Goal: Task Accomplishment & Management: Manage account settings

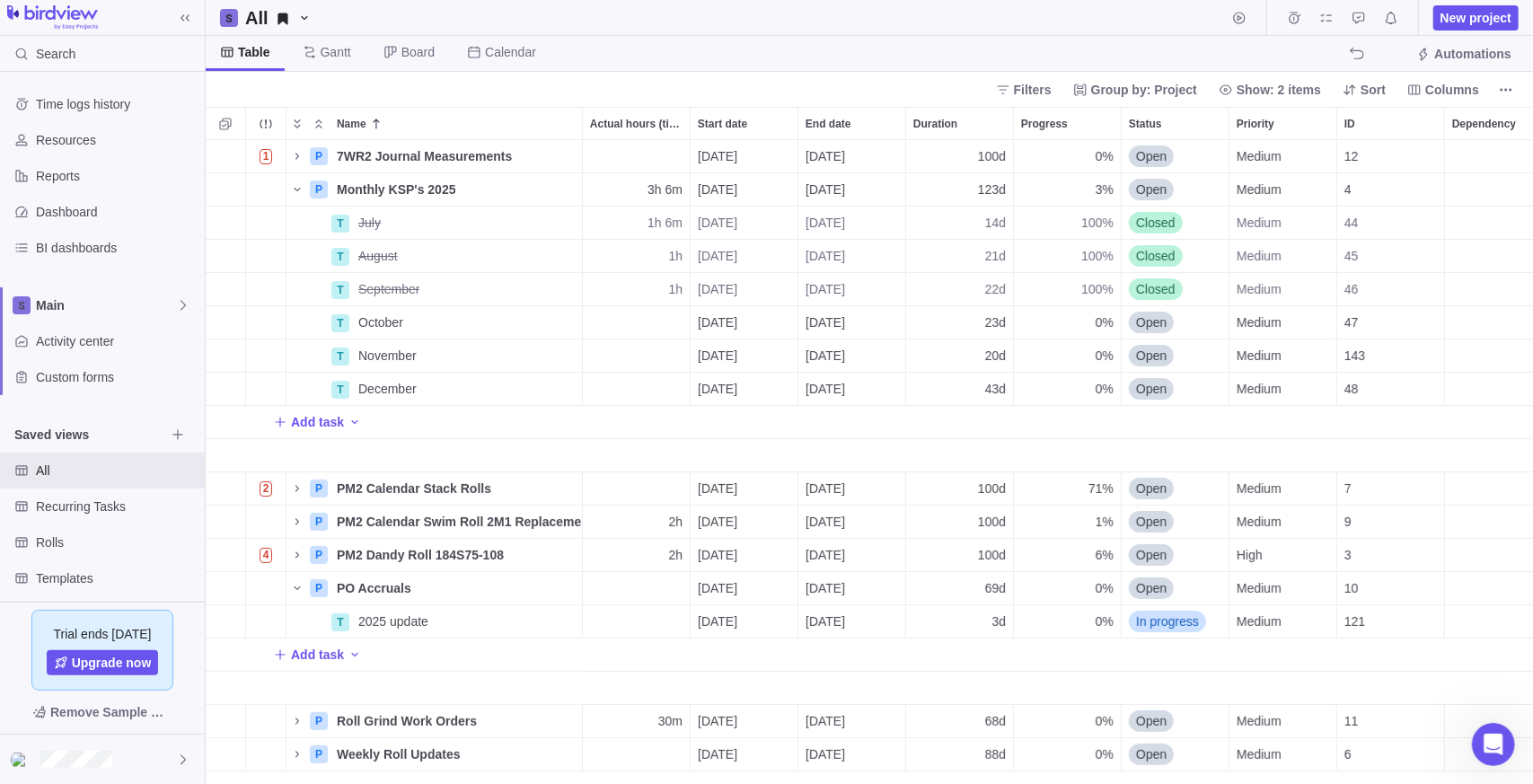
scroll to position [630, 1315]
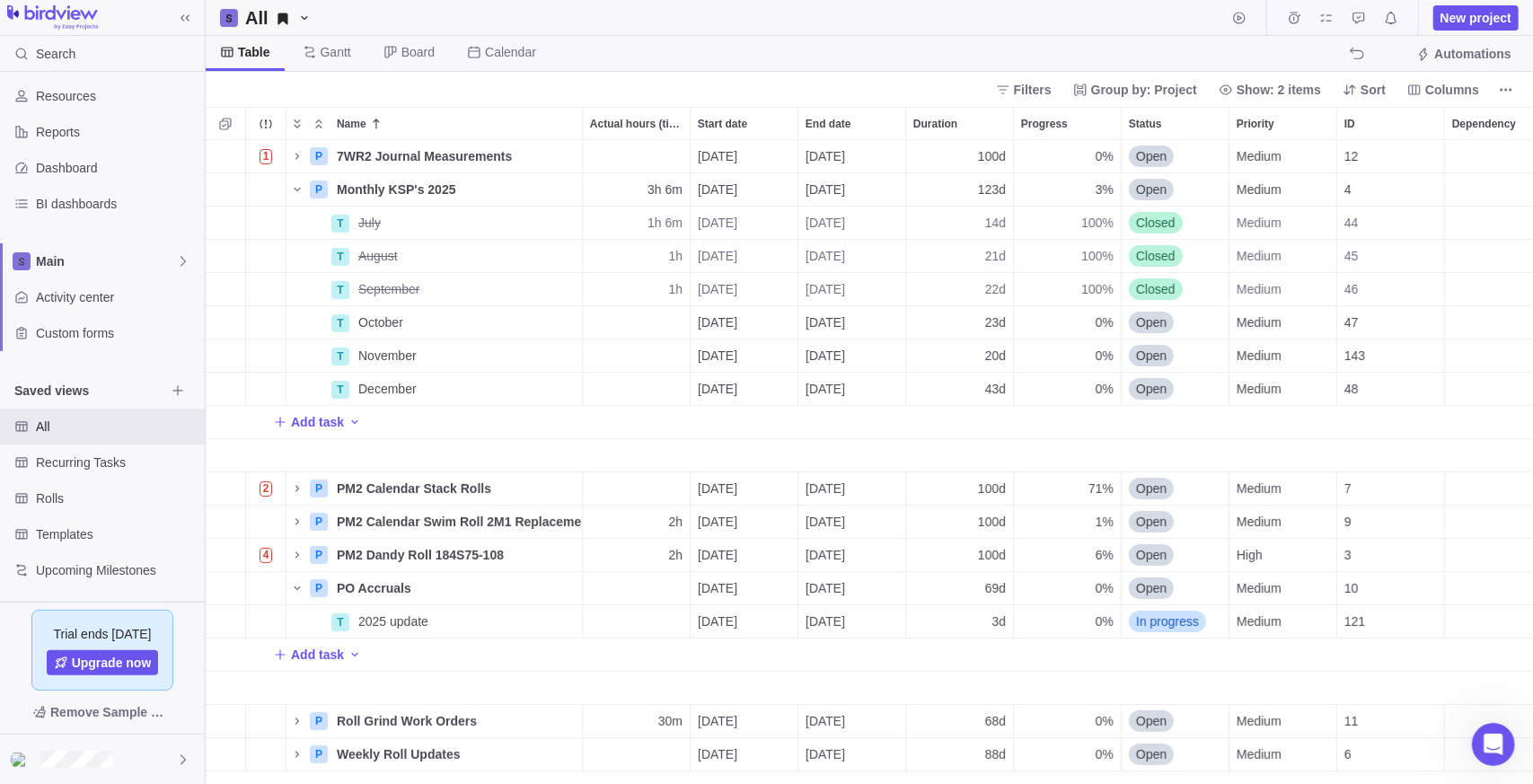
click at [622, 37] on div "Table [PERSON_NAME] Board Calendar Automations" at bounding box center [869, 55] width 1328 height 36
click at [313, 86] on div "Filters Group by: Project Show: 2 items Sort Columns" at bounding box center [869, 89] width 1328 height 35
click at [1468, 21] on span "New project" at bounding box center [1476, 18] width 71 height 18
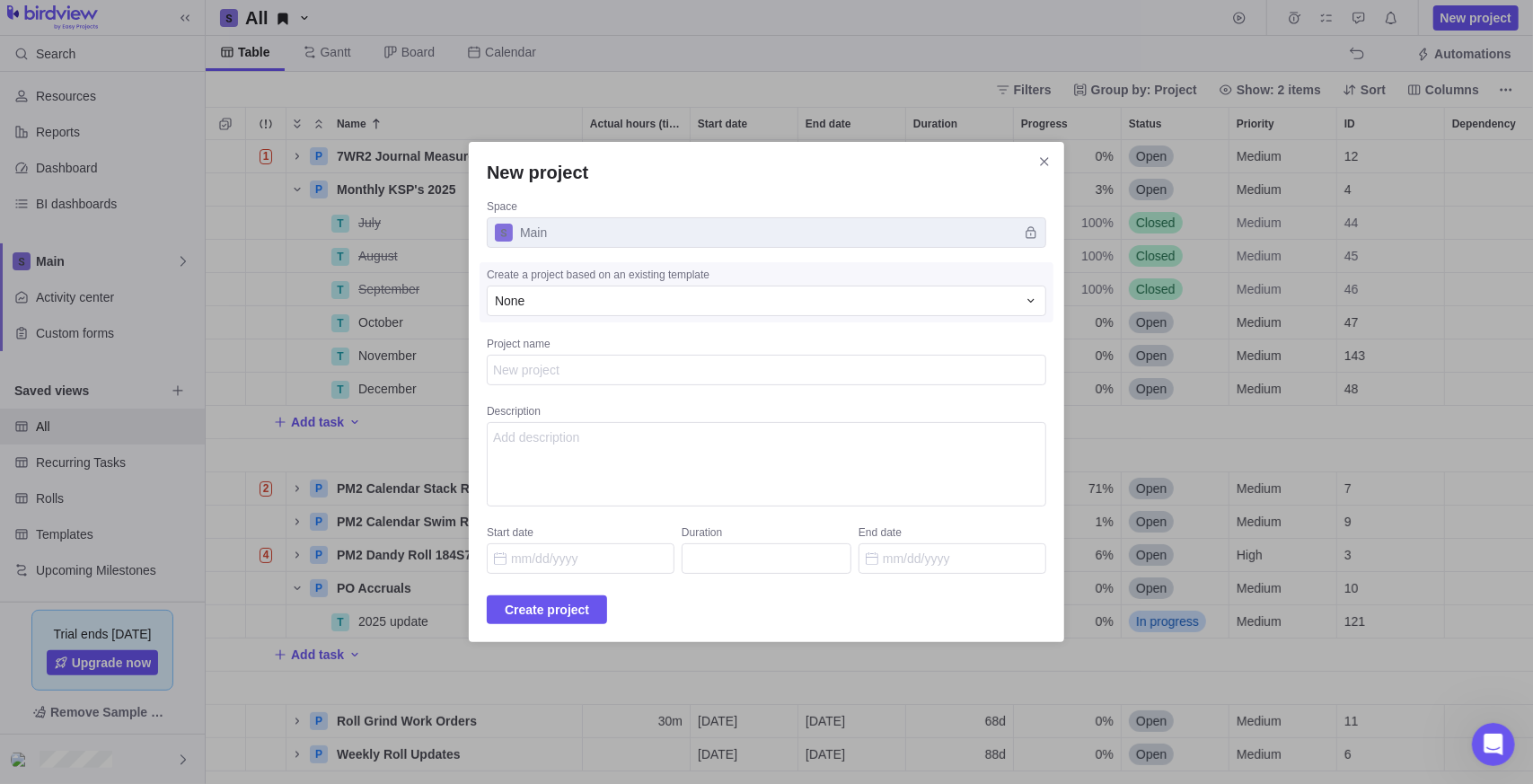
type textarea "x"
type textarea "E"
type textarea "x"
type textarea "Ef"
type textarea "x"
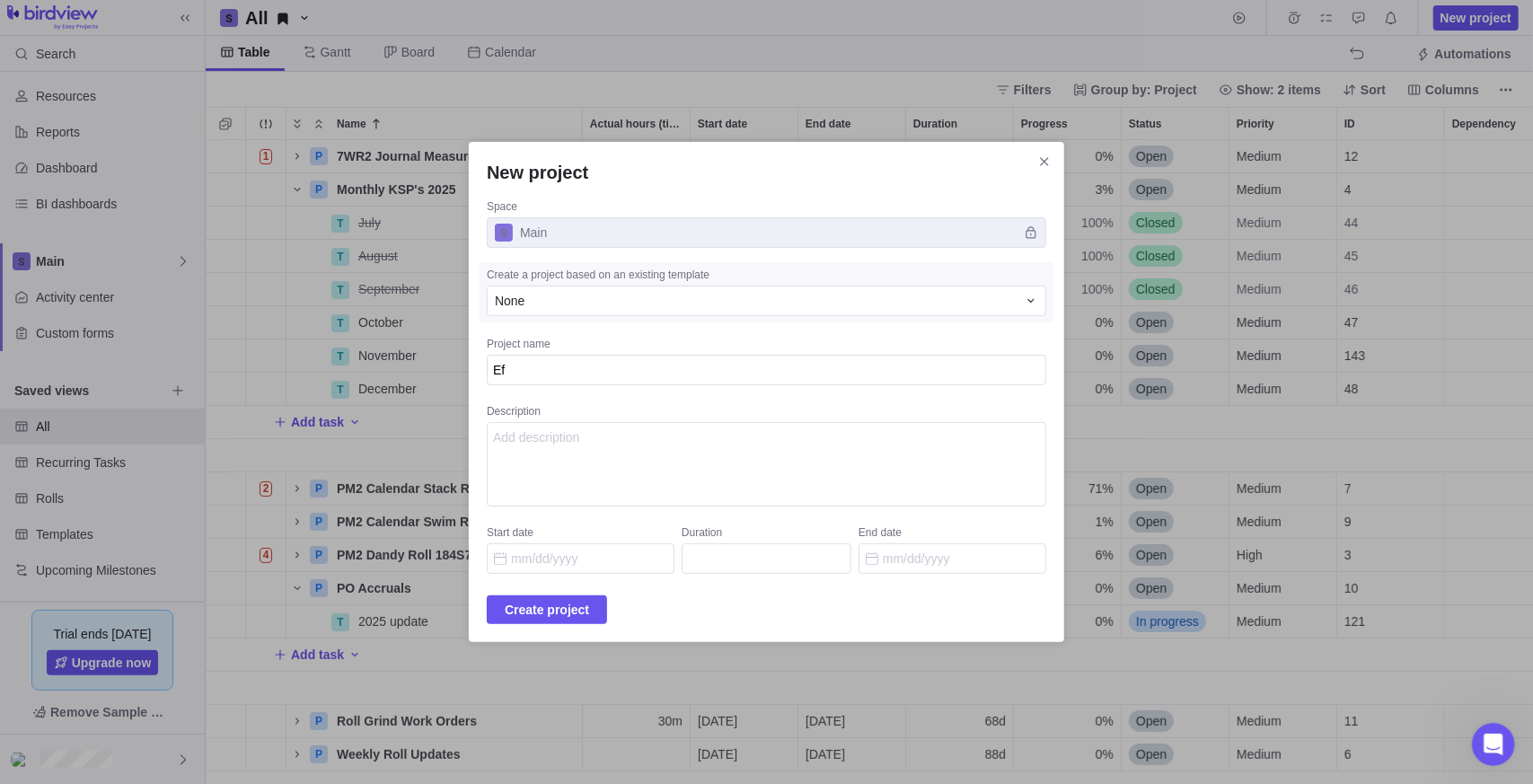
type textarea "Eff"
type textarea "x"
type textarea "Effi"
type textarea "x"
type textarea "Effic"
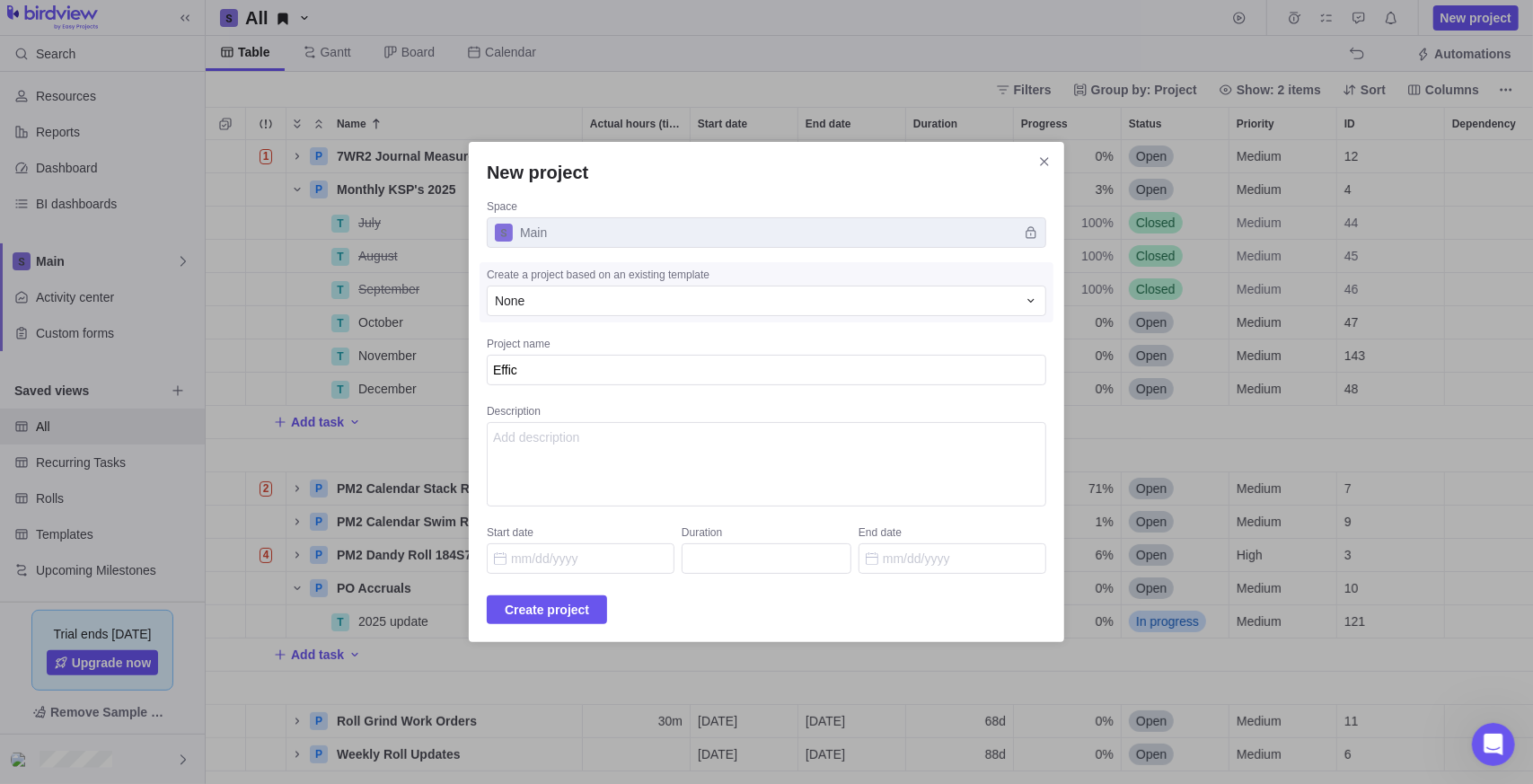
type textarea "x"
type textarea "Effici"
type textarea "x"
type textarea "Efficie"
type textarea "x"
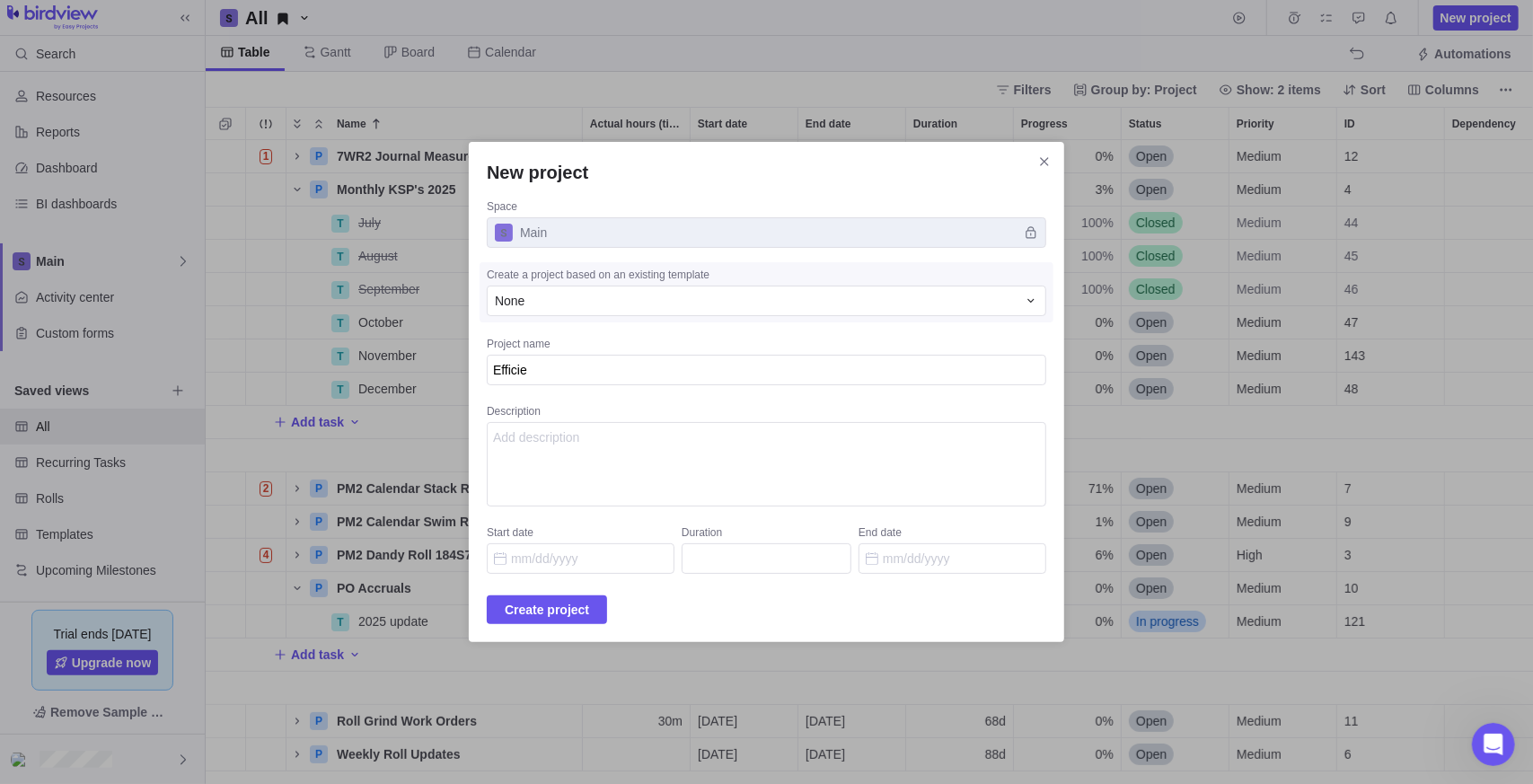
type textarea "Efficien"
type textarea "x"
type textarea "Efficienc"
type textarea "x"
type textarea "Efficiency"
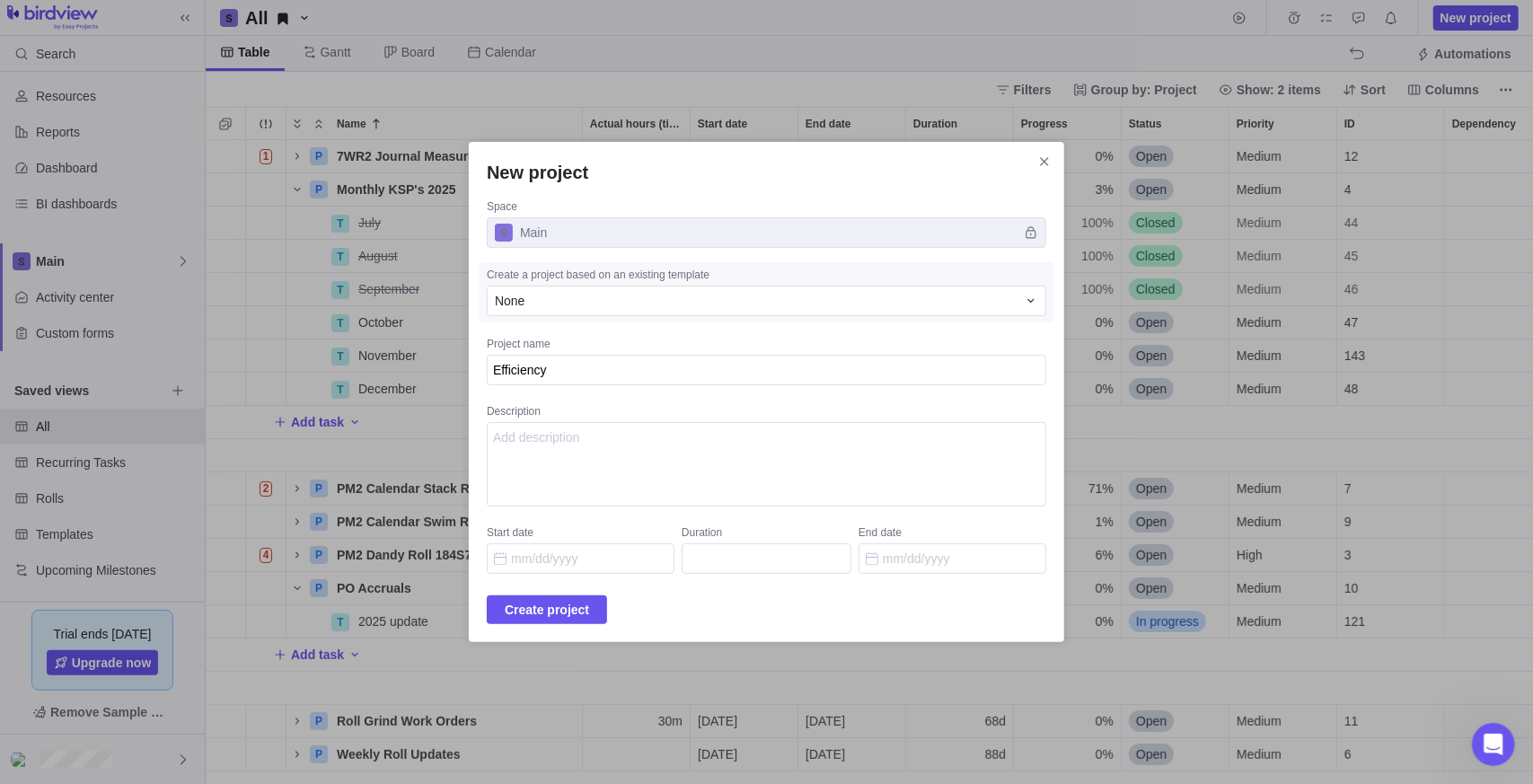
type textarea "x"
type textarea "Efficiency"
type textarea "x"
type textarea "Efficiency"
type textarea "x"
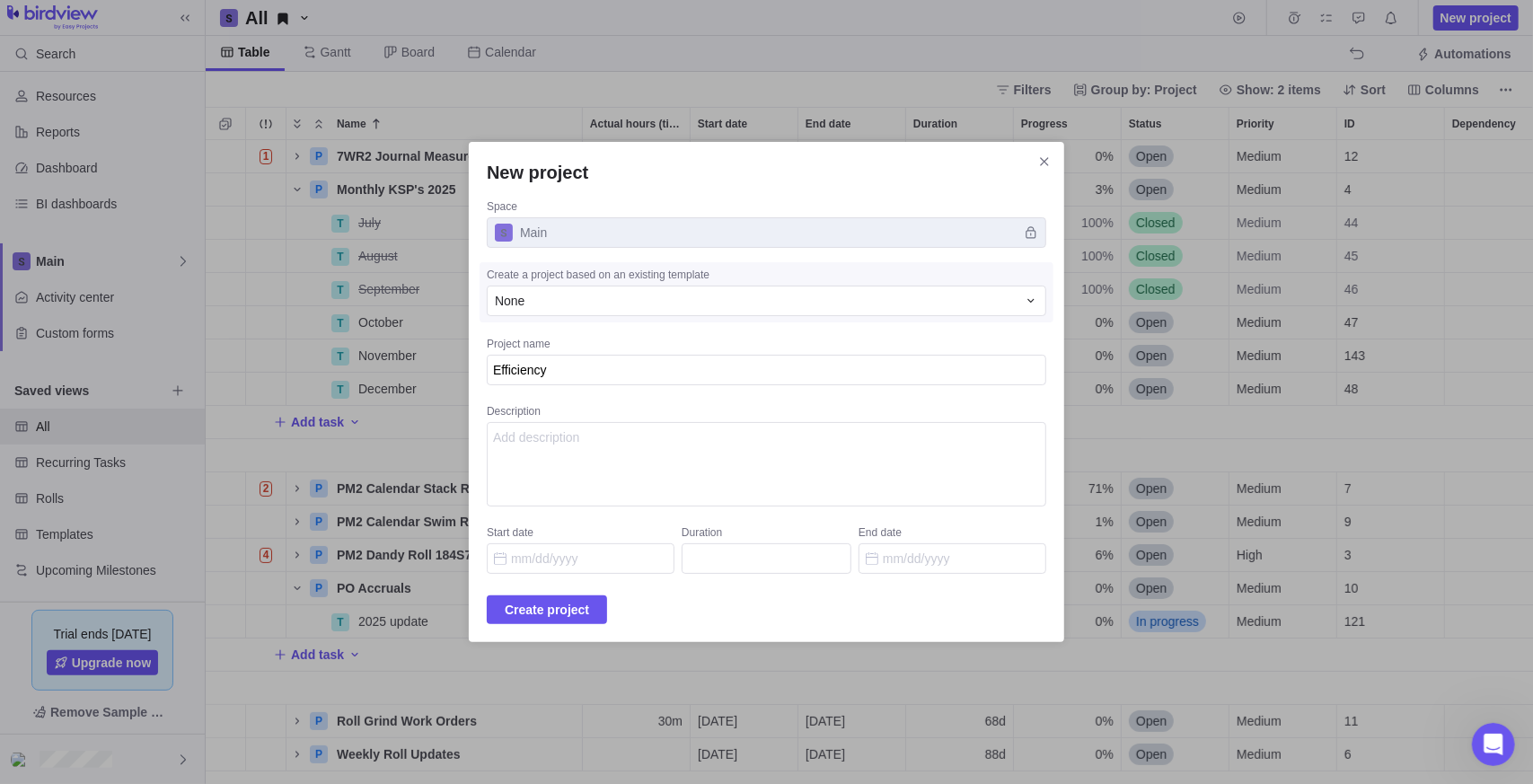
type textarea "Efficiency"
type textarea "x"
drag, startPoint x: 582, startPoint y: 451, endPoint x: 831, endPoint y: 425, distance: 250.4
click at [582, 449] on textarea "Description" at bounding box center [767, 464] width 560 height 84
type textarea "Task to increase workflow"
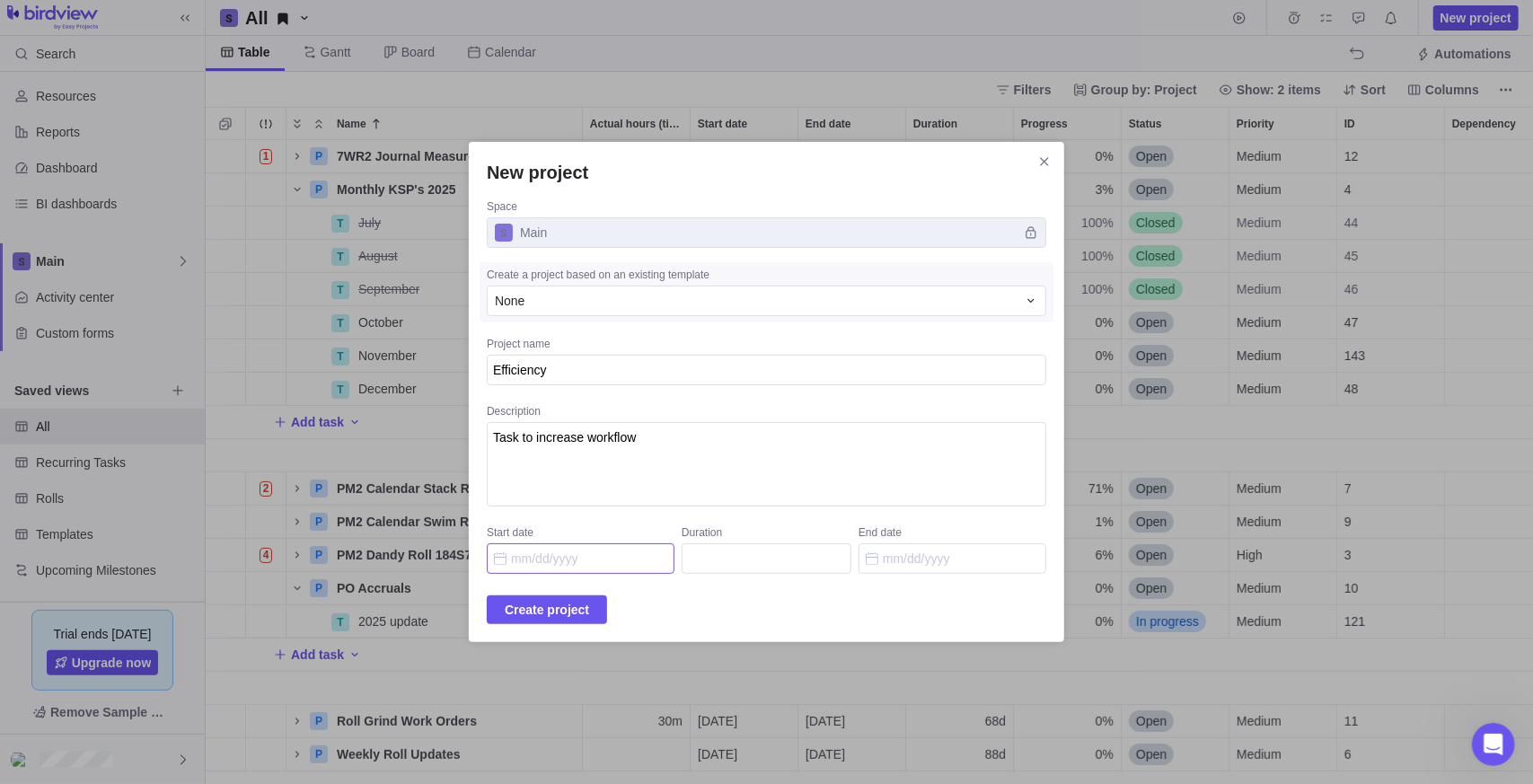
click at [535, 563] on input "Start date" at bounding box center [581, 559] width 188 height 31
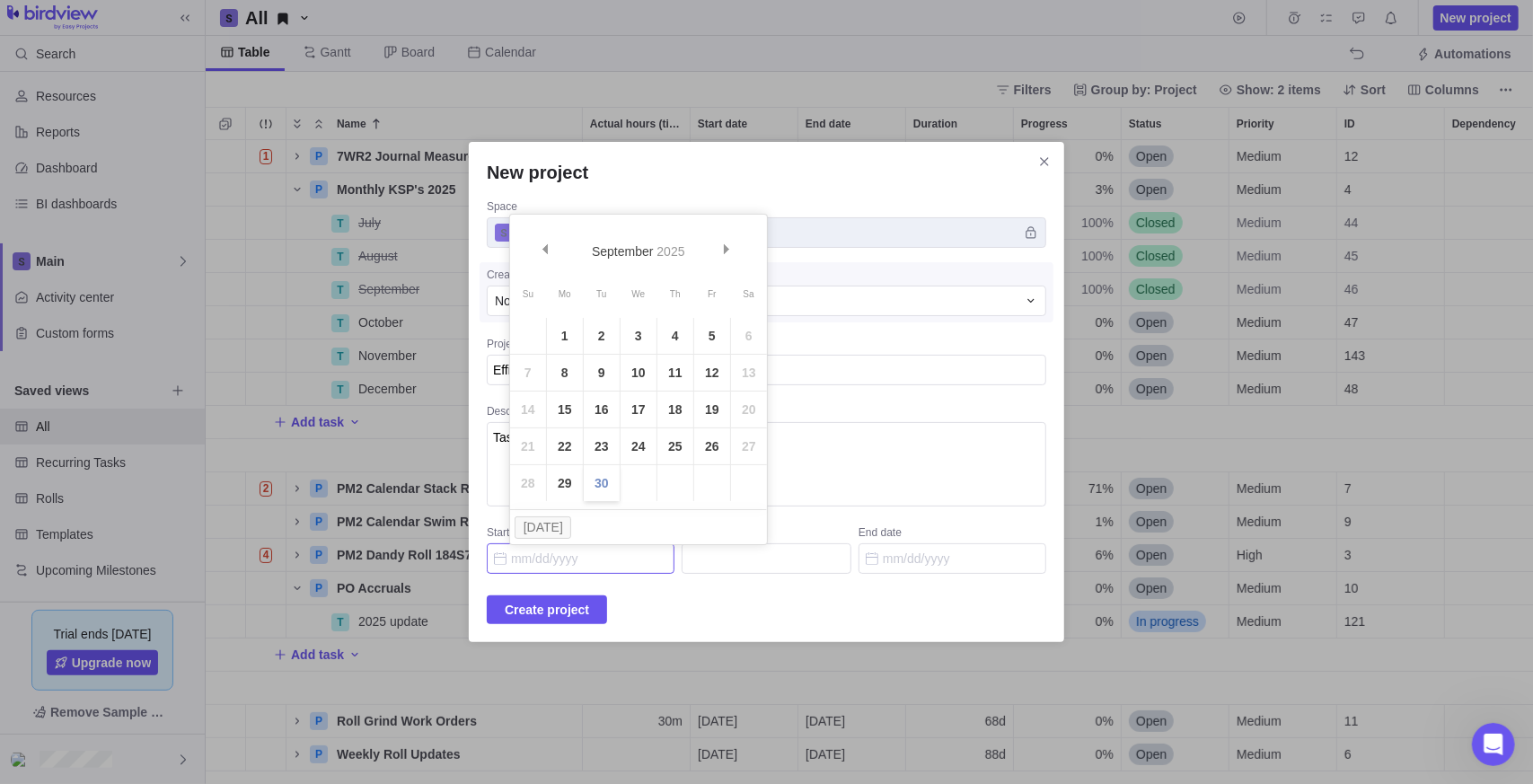
click at [603, 481] on link "30" at bounding box center [602, 483] width 36 height 36
type input "[DATE]"
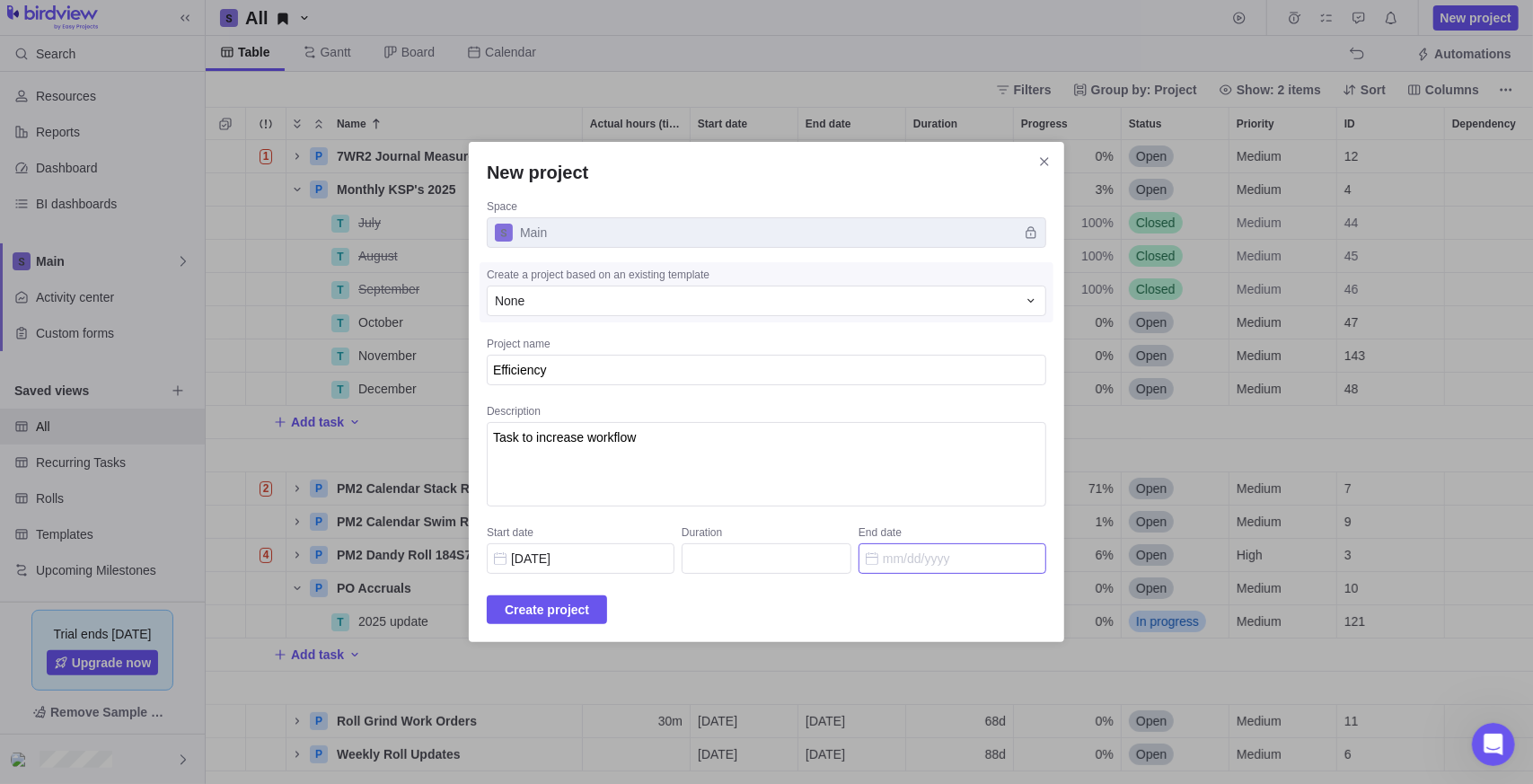
click at [958, 569] on input "End date" at bounding box center [952, 559] width 188 height 31
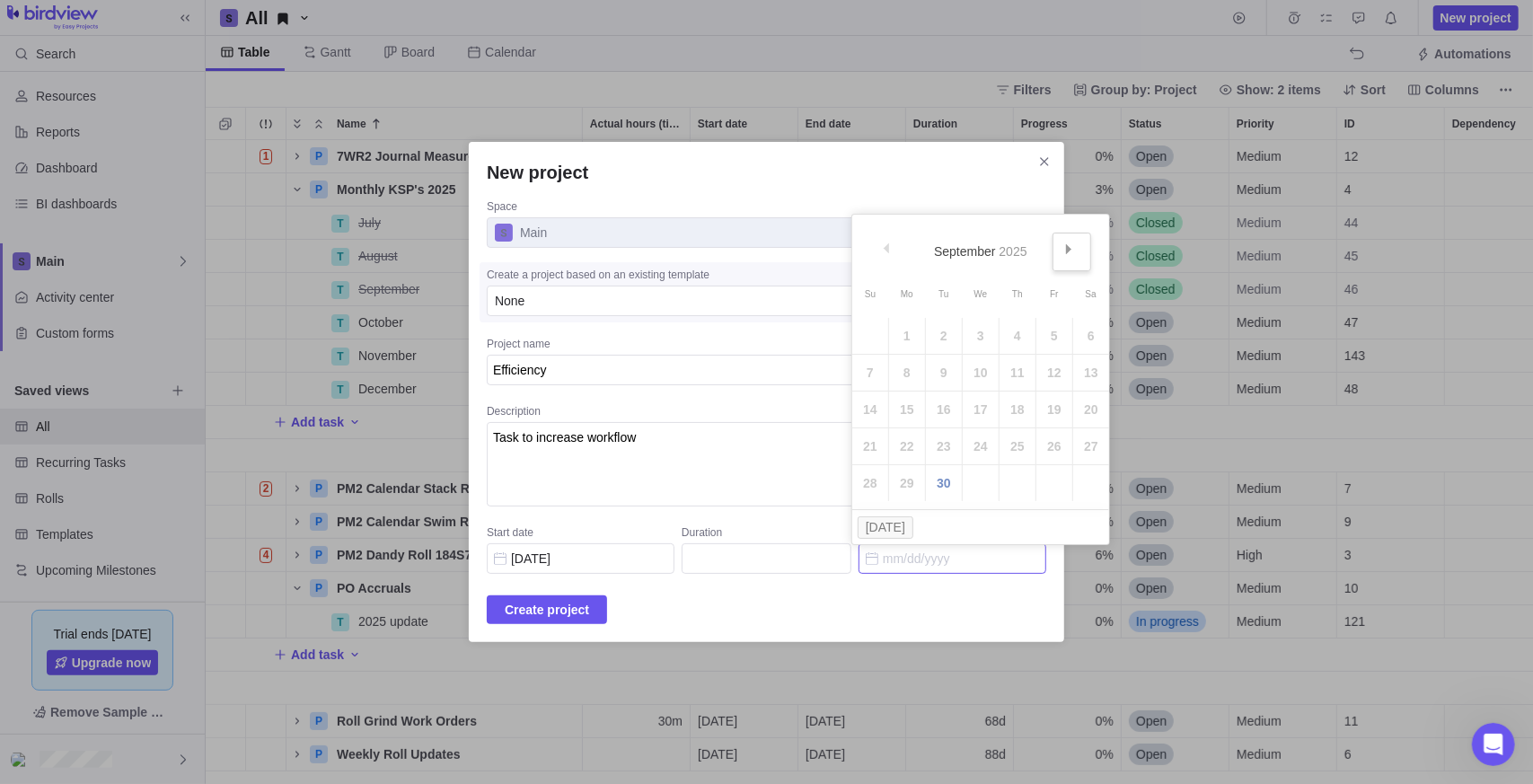
click at [1075, 246] on link "Next" at bounding box center [1071, 252] width 38 height 38
click at [976, 486] on link "31" at bounding box center [981, 483] width 36 height 36
type input "67"
type input "[DATE]"
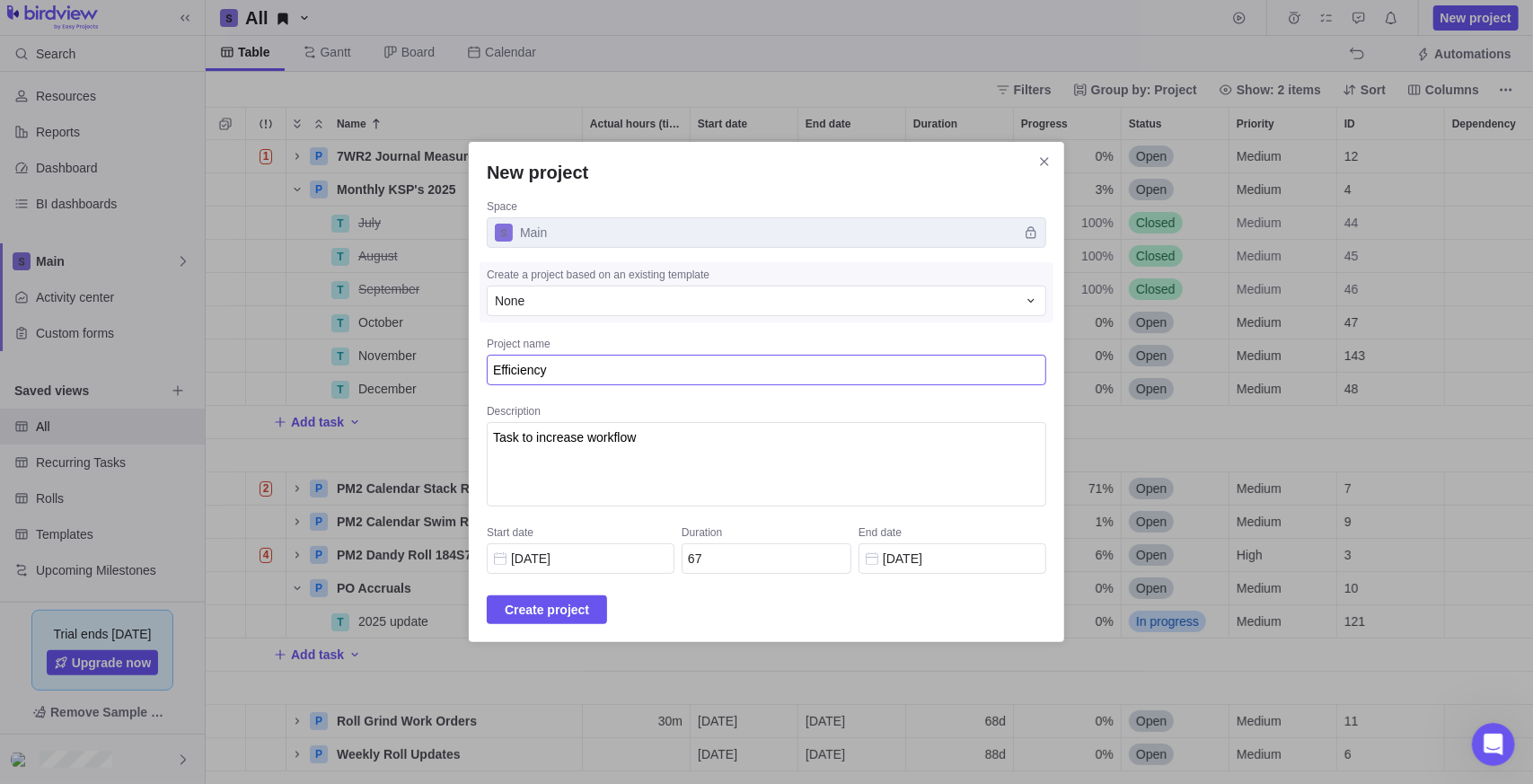
click at [607, 375] on textarea "Efficiency" at bounding box center [767, 370] width 560 height 31
click at [638, 367] on textarea "Efficiency" at bounding box center [767, 370] width 560 height 31
type textarea "x"
type textarea "Efficiency 20"
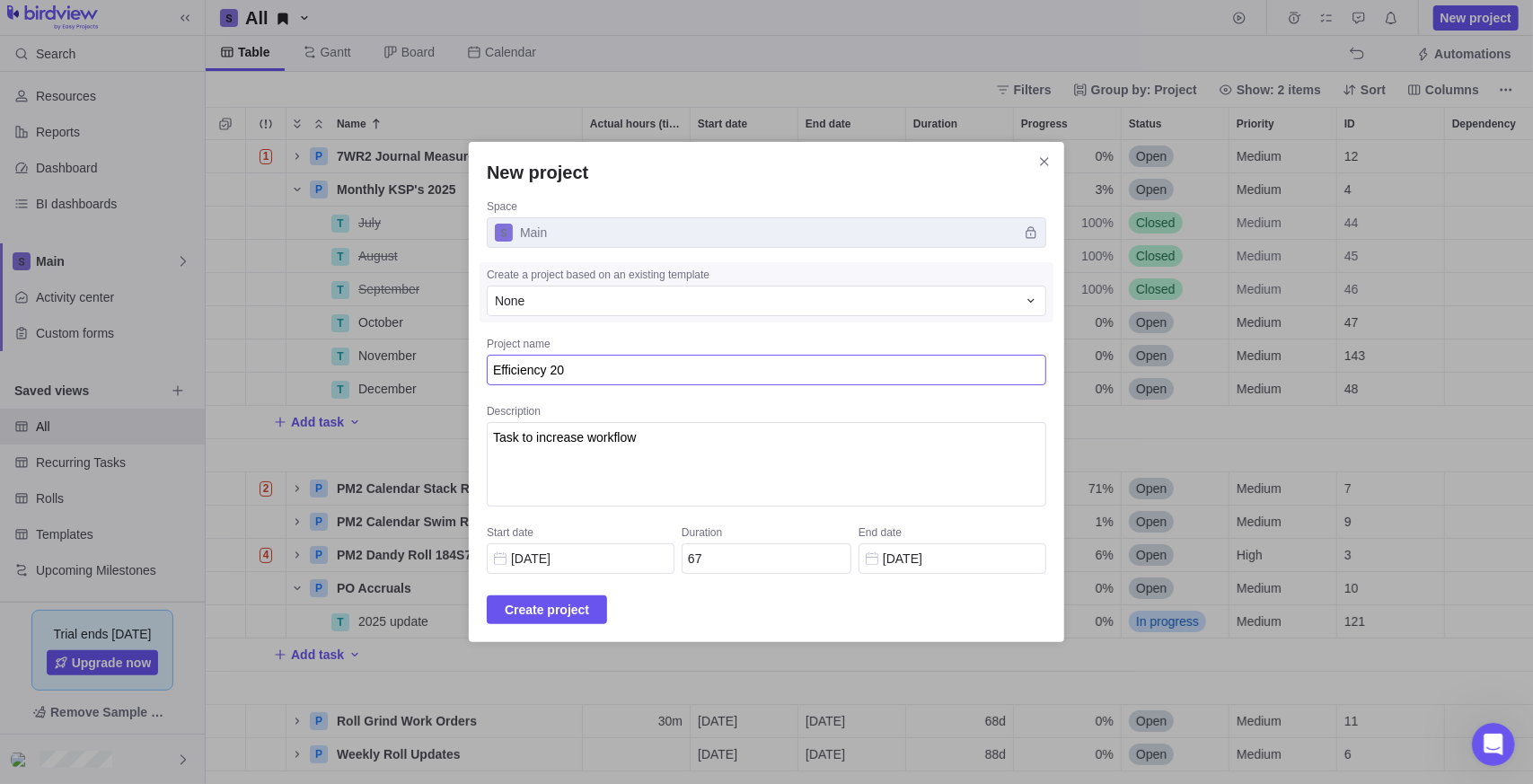
type textarea "x"
type textarea "Efficiency 202"
type textarea "x"
type textarea "Efficiency 2025"
click at [574, 600] on span "Create project" at bounding box center [546, 610] width 85 height 22
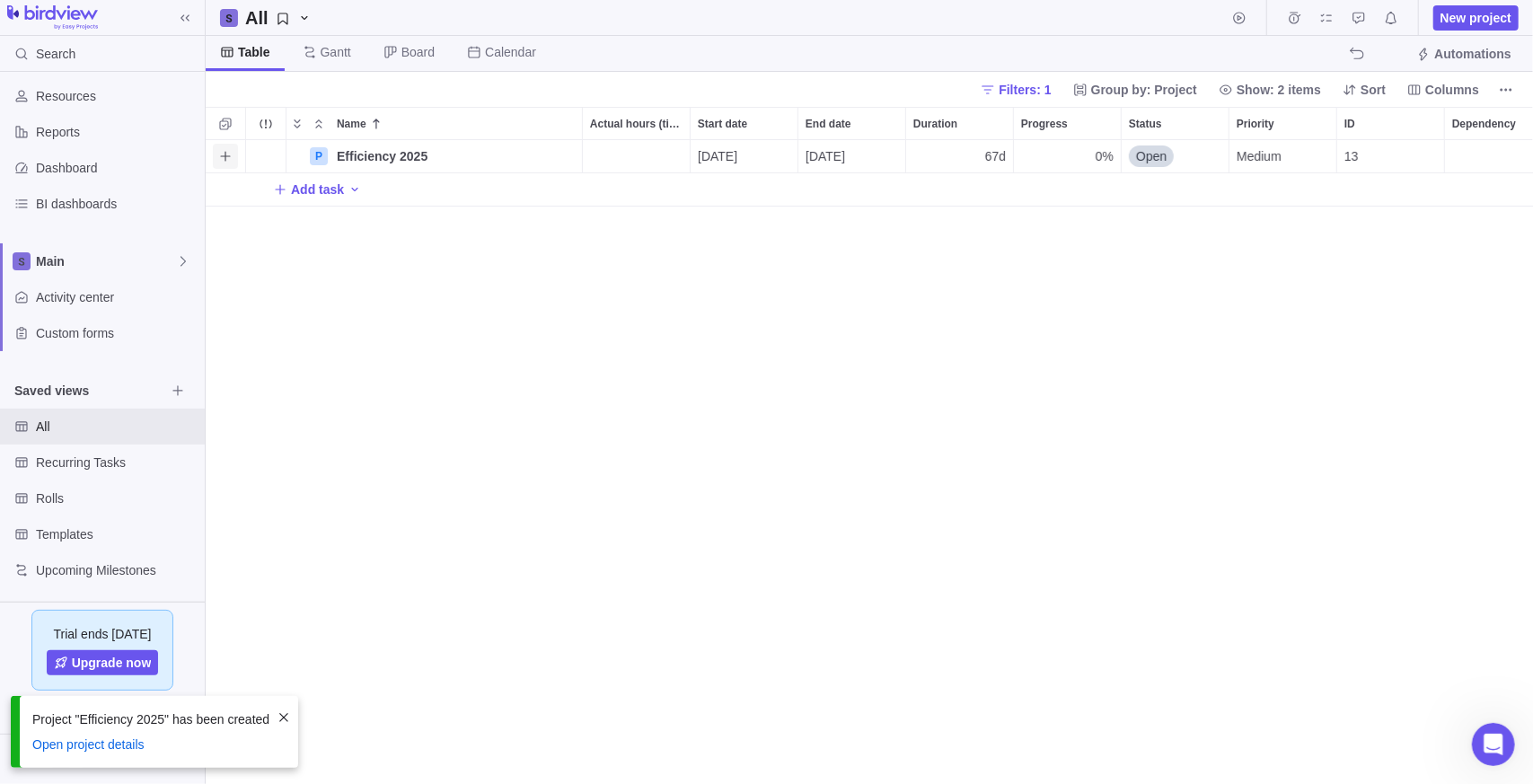
click at [224, 149] on icon "Add activity" at bounding box center [225, 156] width 15 height 15
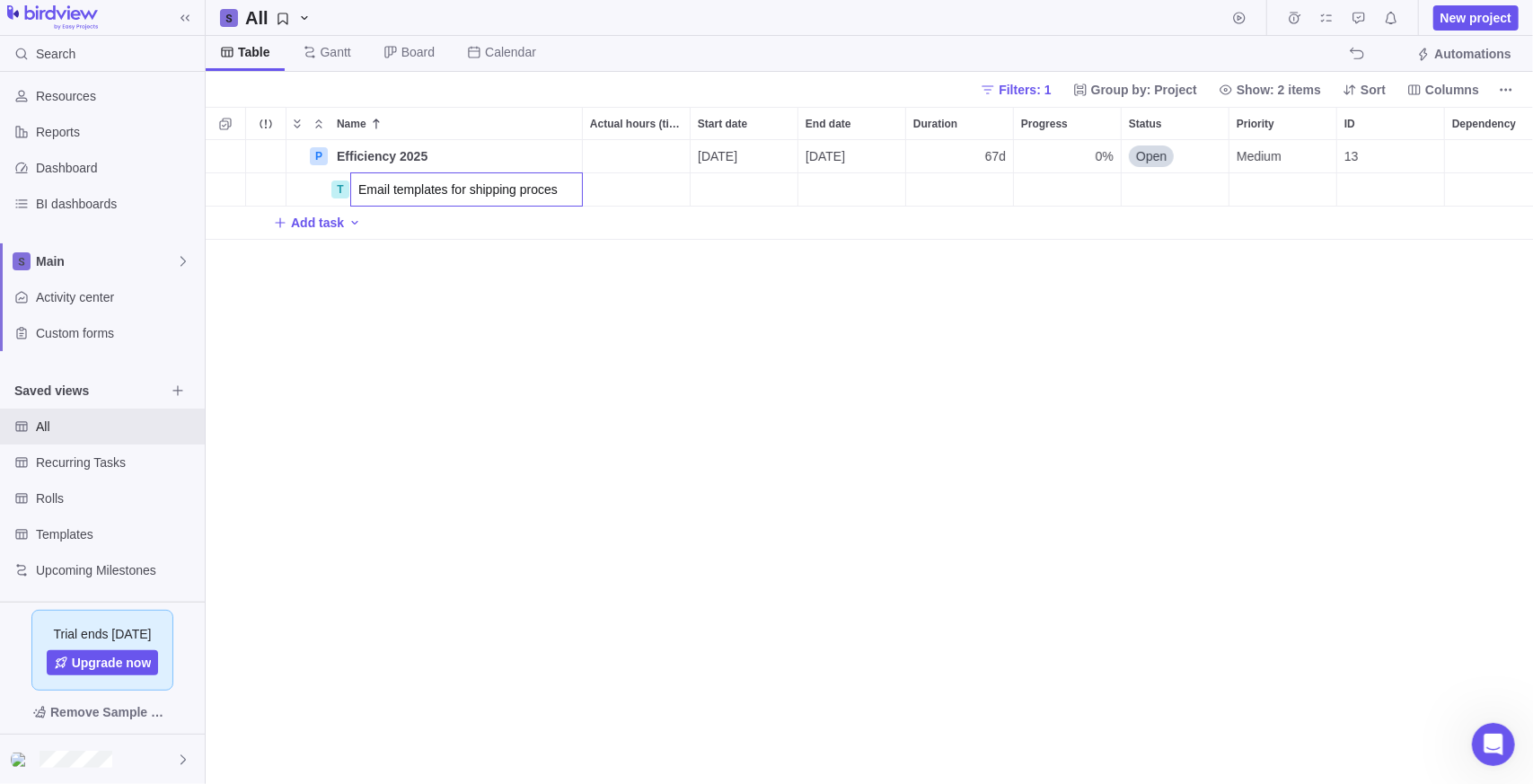
type input "Email templates for shipping process"
click at [449, 194] on div "P Efficiency 2025 Details [DATE] [DATE] 67d 0% Open Medium 13 T Email templates…" at bounding box center [869, 462] width 1328 height 645
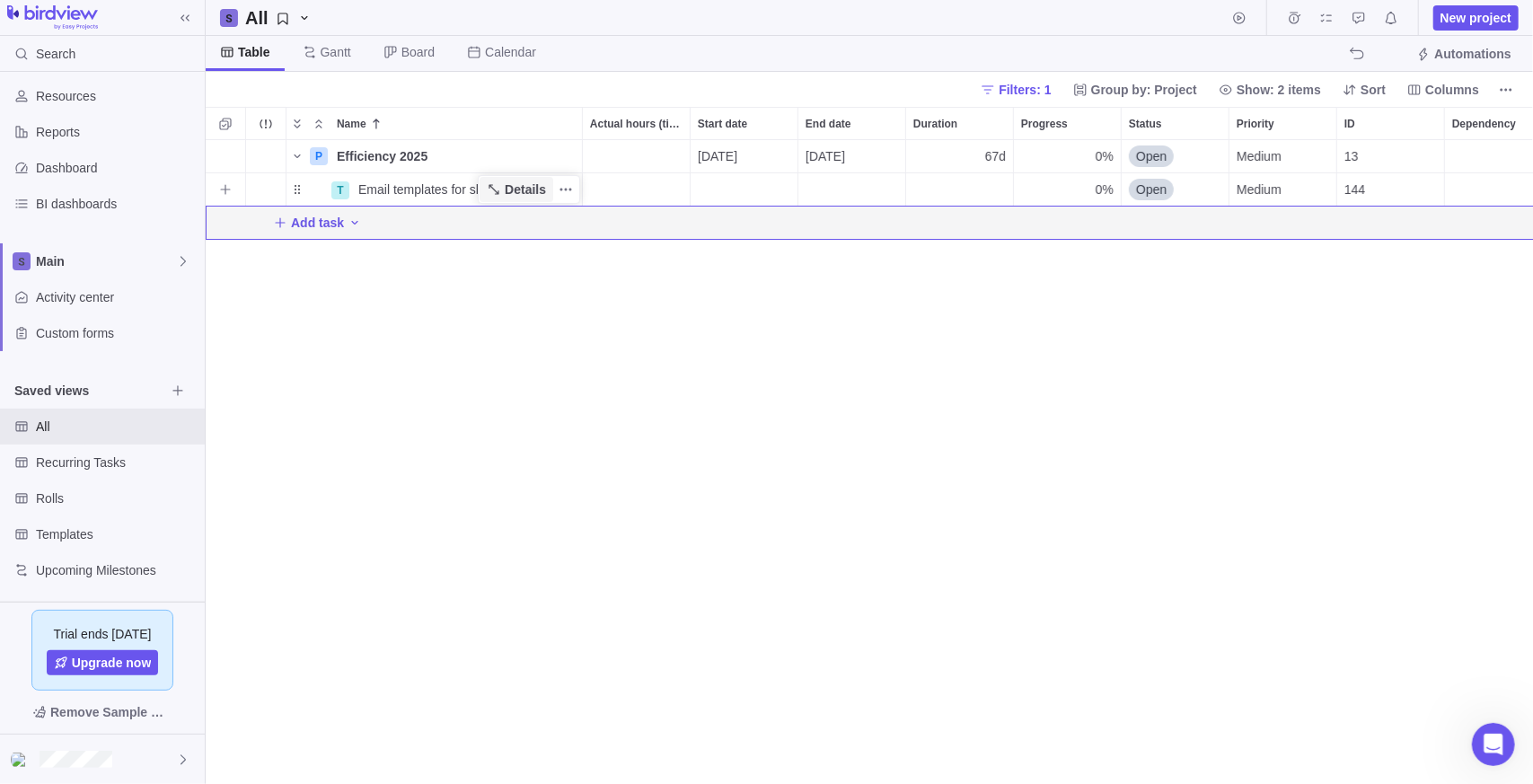
click at [517, 186] on span "Details" at bounding box center [524, 190] width 41 height 18
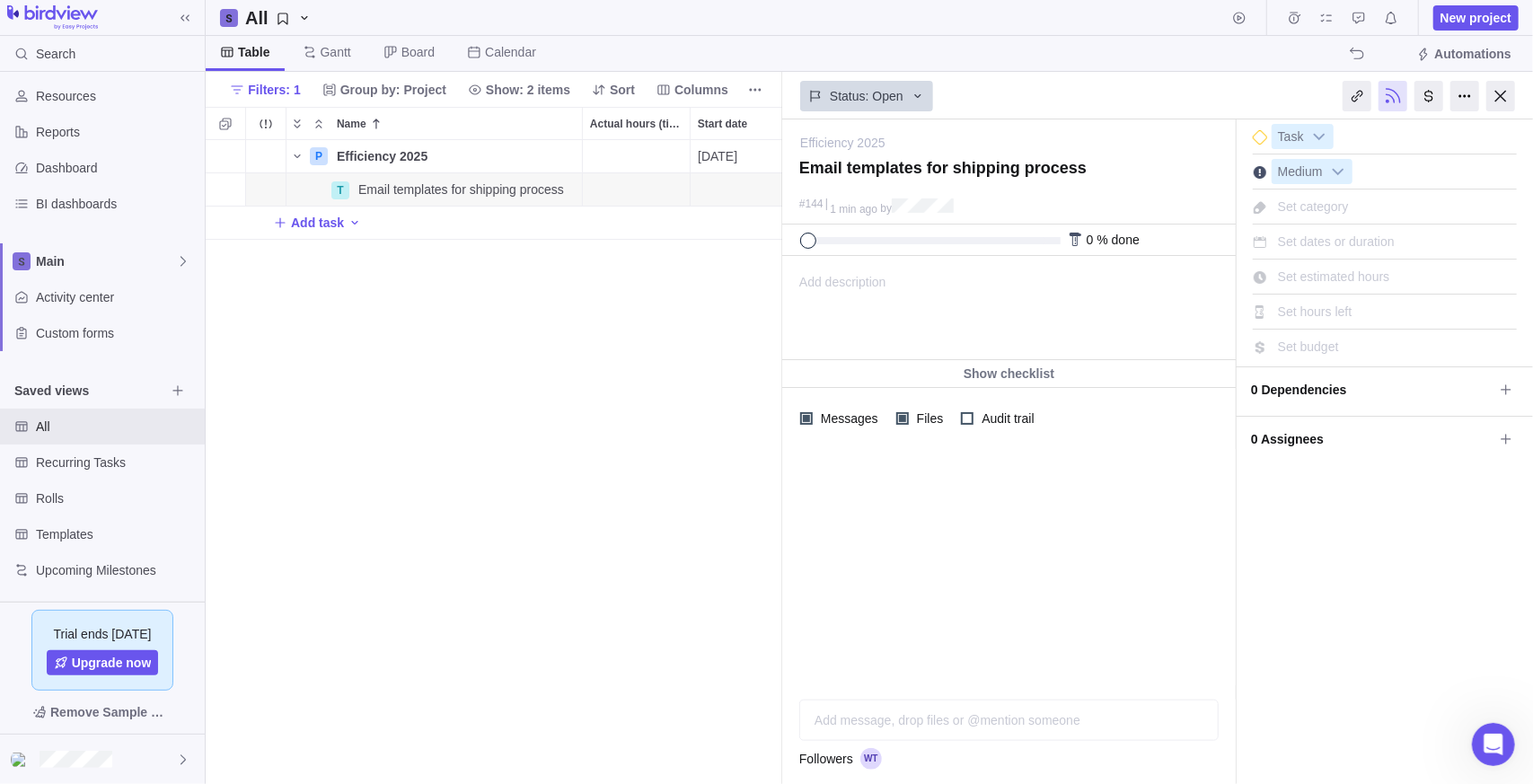
click at [1325, 207] on span "Set category" at bounding box center [1313, 206] width 71 height 15
click at [1331, 206] on input "text" at bounding box center [1387, 206] width 229 height 25
click at [1331, 602] on div "I'm done Task Medium Set category None Development QA Troubleshooting None Type…" at bounding box center [1385, 451] width 296 height 664
click at [223, 194] on icon "Add sub-activity" at bounding box center [225, 190] width 15 height 15
type input "Shipping Req for approval"
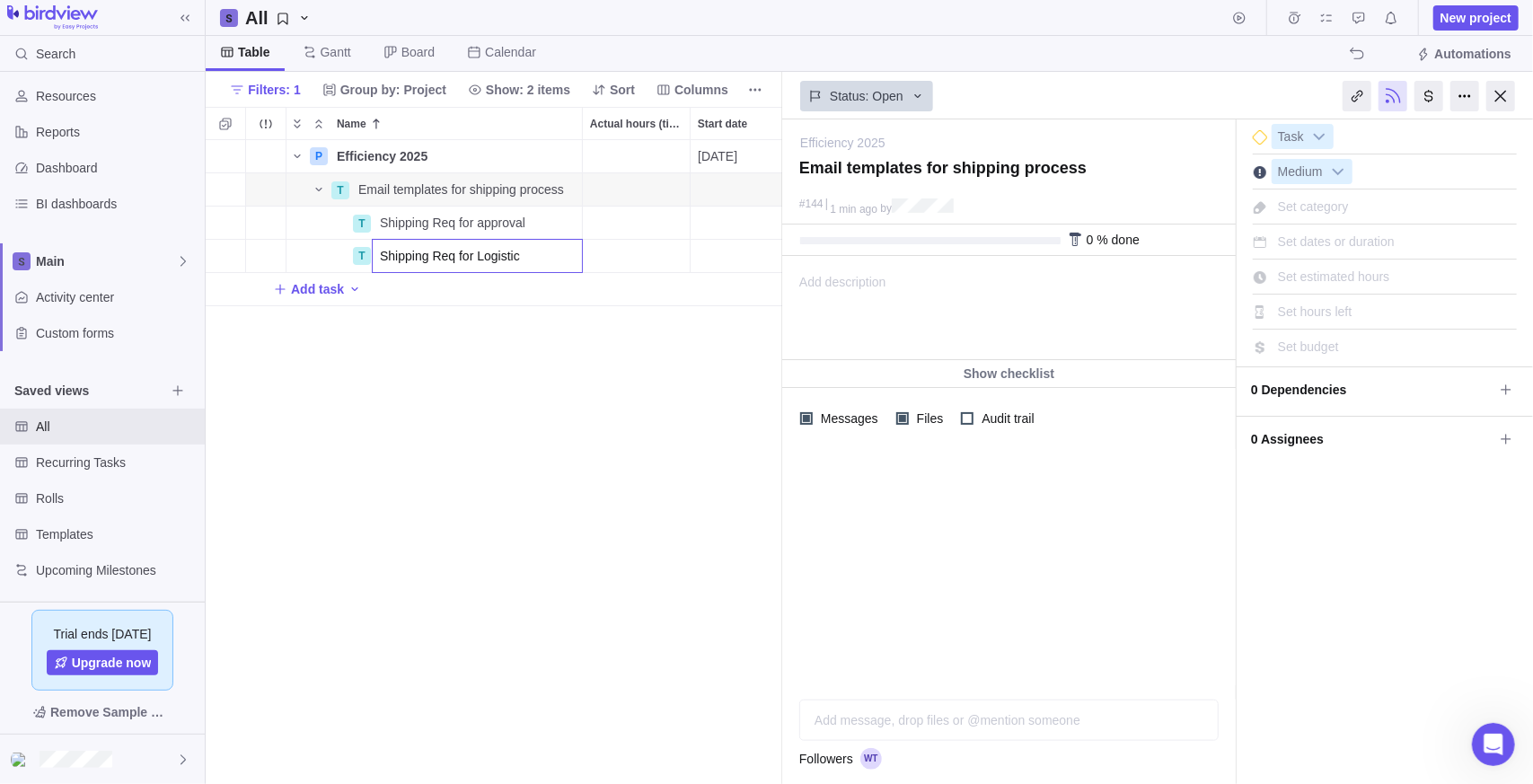
type input "Shipping Req for Logistics"
click at [424, 388] on div "P Efficiency 2025 Details [DATE] [DATE] 67d 0% Open Medium 13 T Email templates…" at bounding box center [493, 462] width 577 height 645
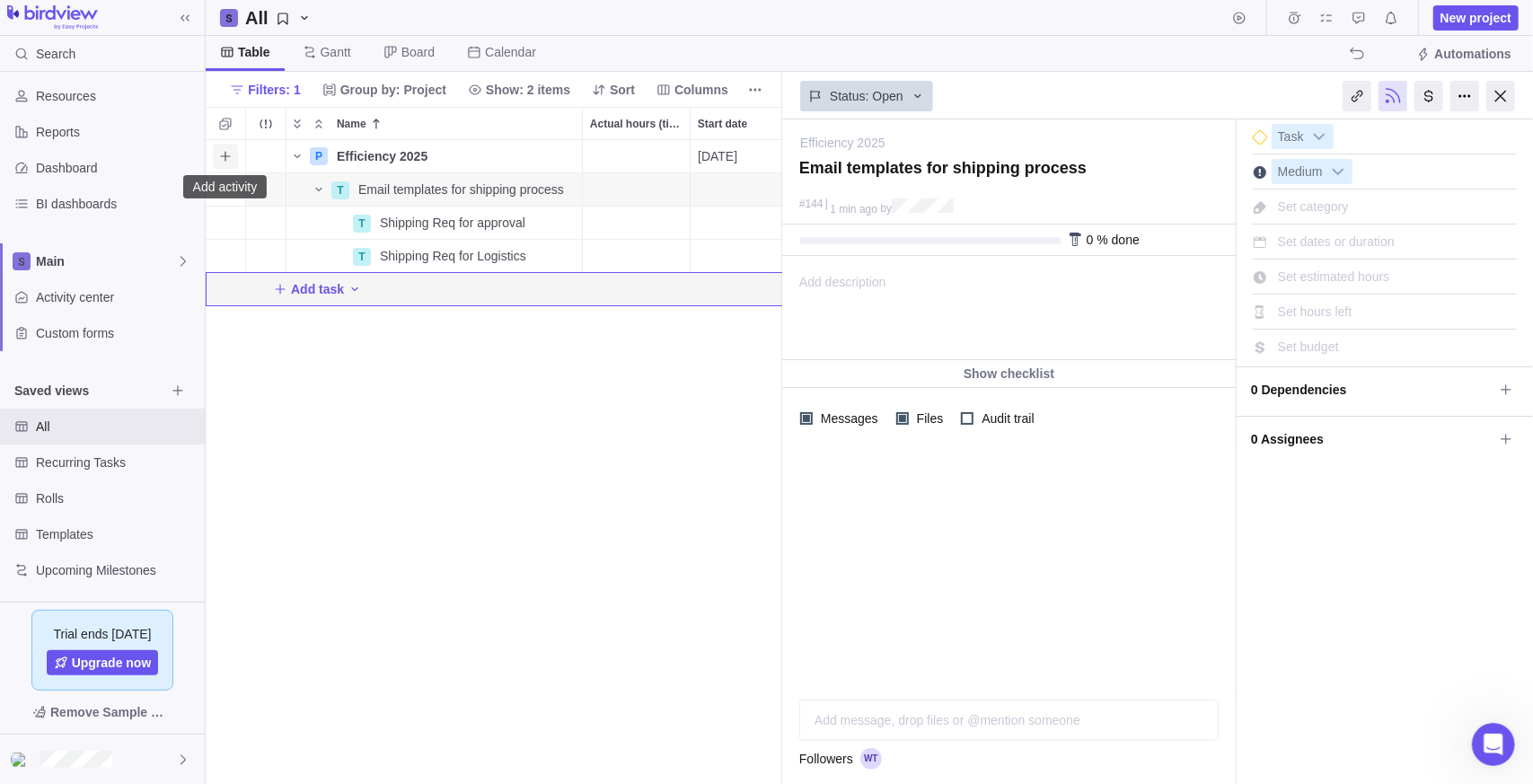
click at [224, 162] on icon "Add activity" at bounding box center [225, 156] width 15 height 15
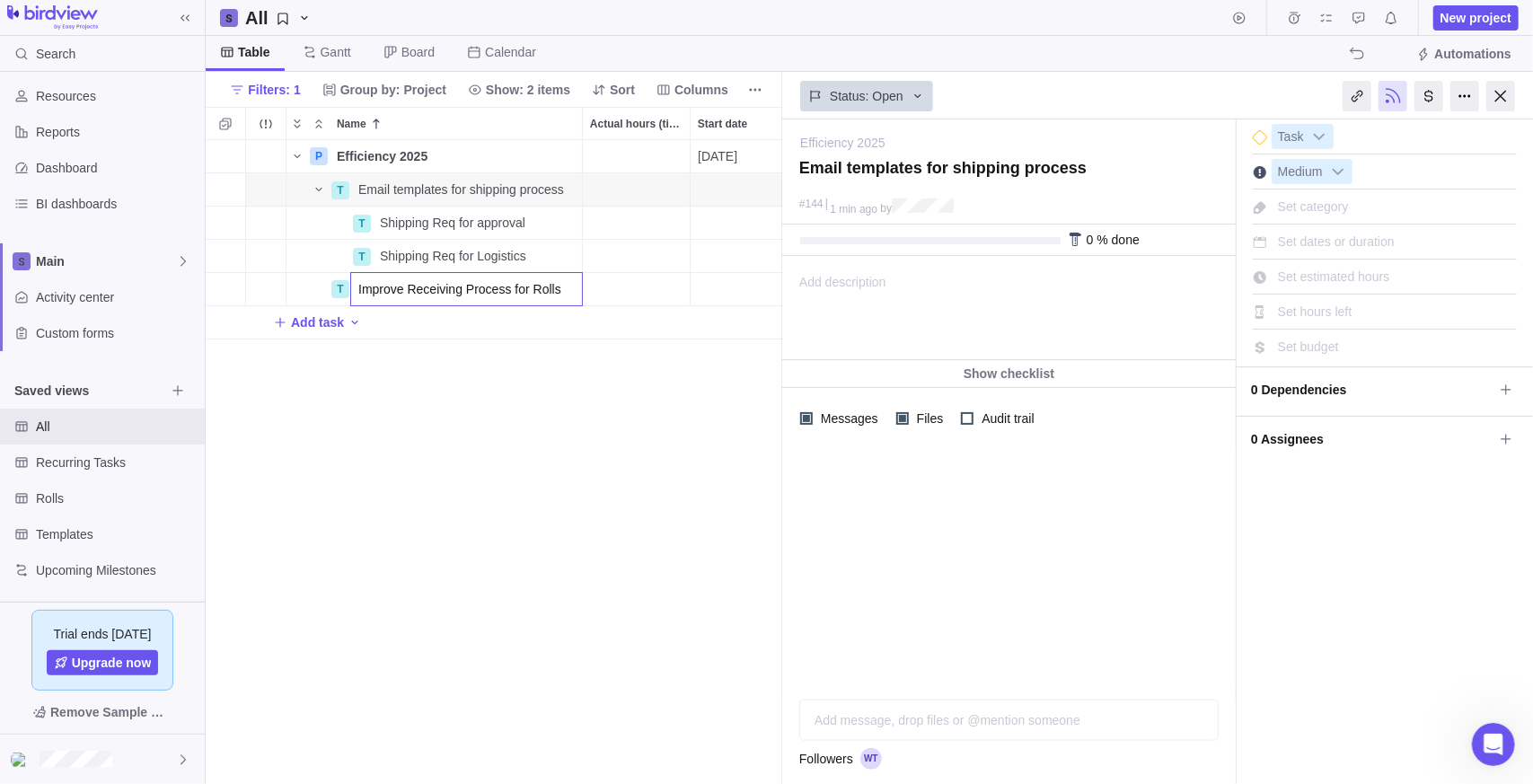
type input "Improve Receiving Process for Rolls"
click at [532, 432] on div "P Efficiency 2025 Details [DATE] [DATE] 67d 0% Open Medium 13 T Email templates…" at bounding box center [493, 462] width 577 height 645
click at [436, 296] on span "Improve Receiving Process for Rolls" at bounding box center [459, 289] width 203 height 18
click at [497, 364] on div "P Efficiency 2025 Details [DATE] [DATE] 67d 0% Open Medium 13 T Email templates…" at bounding box center [493, 462] width 577 height 645
click at [519, 291] on span "Details" at bounding box center [524, 289] width 41 height 18
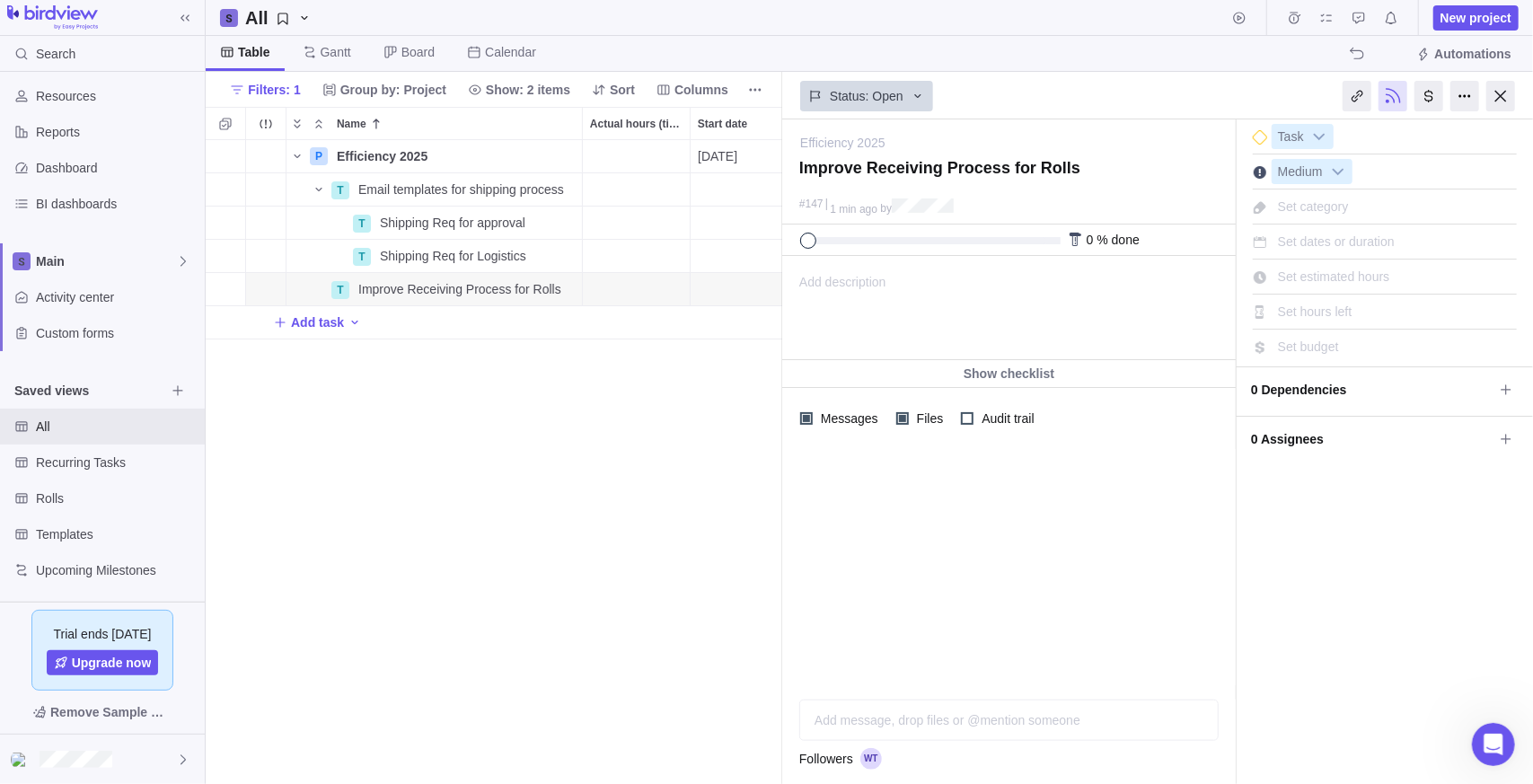
drag, startPoint x: 942, startPoint y: 290, endPoint x: 157, endPoint y: 35, distance: 825.4
click at [941, 290] on div "Add description ... read all" at bounding box center [1008, 308] width 449 height 103
click at [1505, 426] on span at bounding box center [1507, 439] width 25 height 25
click at [1298, 591] on div "Efficiency 2025 — change Improve Receiving Process for Rolls #147 1 min ago by …" at bounding box center [1158, 451] width 751 height 664
click at [1512, 440] on icon at bounding box center [1507, 439] width 15 height 15
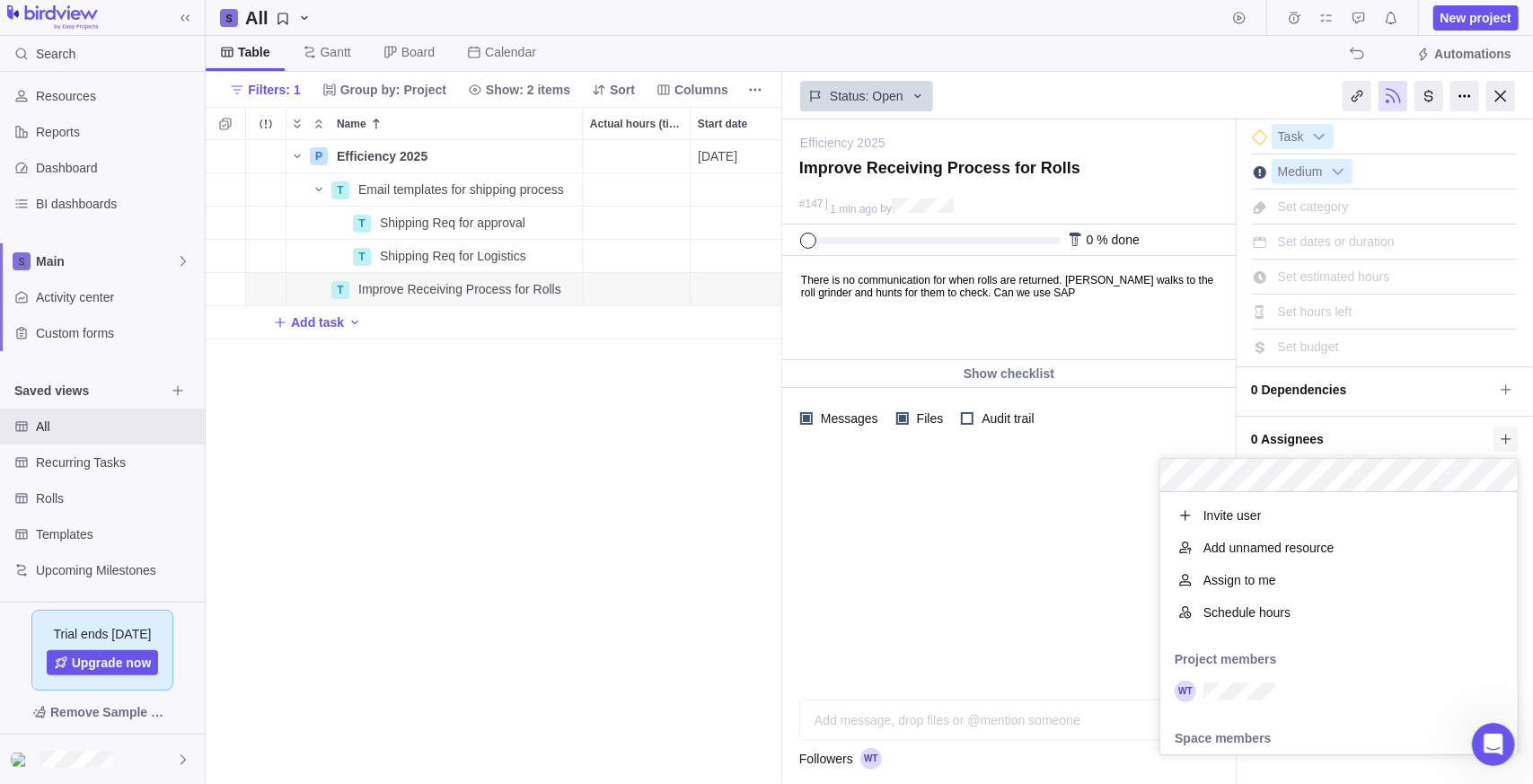
scroll to position [249, 344]
click at [1345, 271] on div "Efficiency 2025 — change Improve Receiving Process for Rolls #147 1 min ago by …" at bounding box center [1158, 451] width 751 height 664
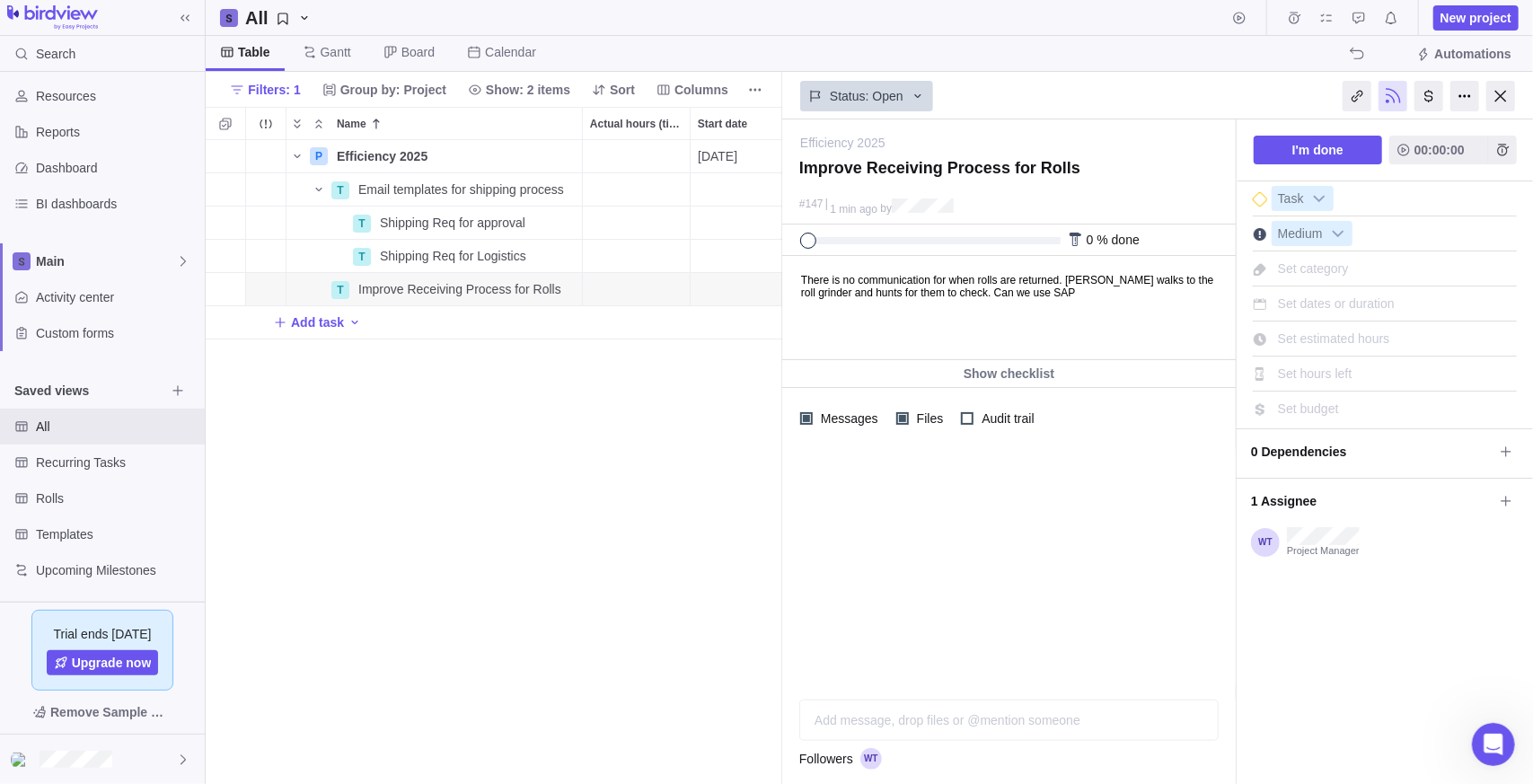
click at [1349, 338] on span "Set estimated hours" at bounding box center [1334, 339] width 113 height 15
click at [1376, 338] on input "0" at bounding box center [1357, 339] width 170 height 25
click at [1344, 372] on span "Set hours left" at bounding box center [1315, 373] width 75 height 15
click at [1342, 338] on span "Set estimated hours" at bounding box center [1334, 339] width 113 height 15
type input "10"
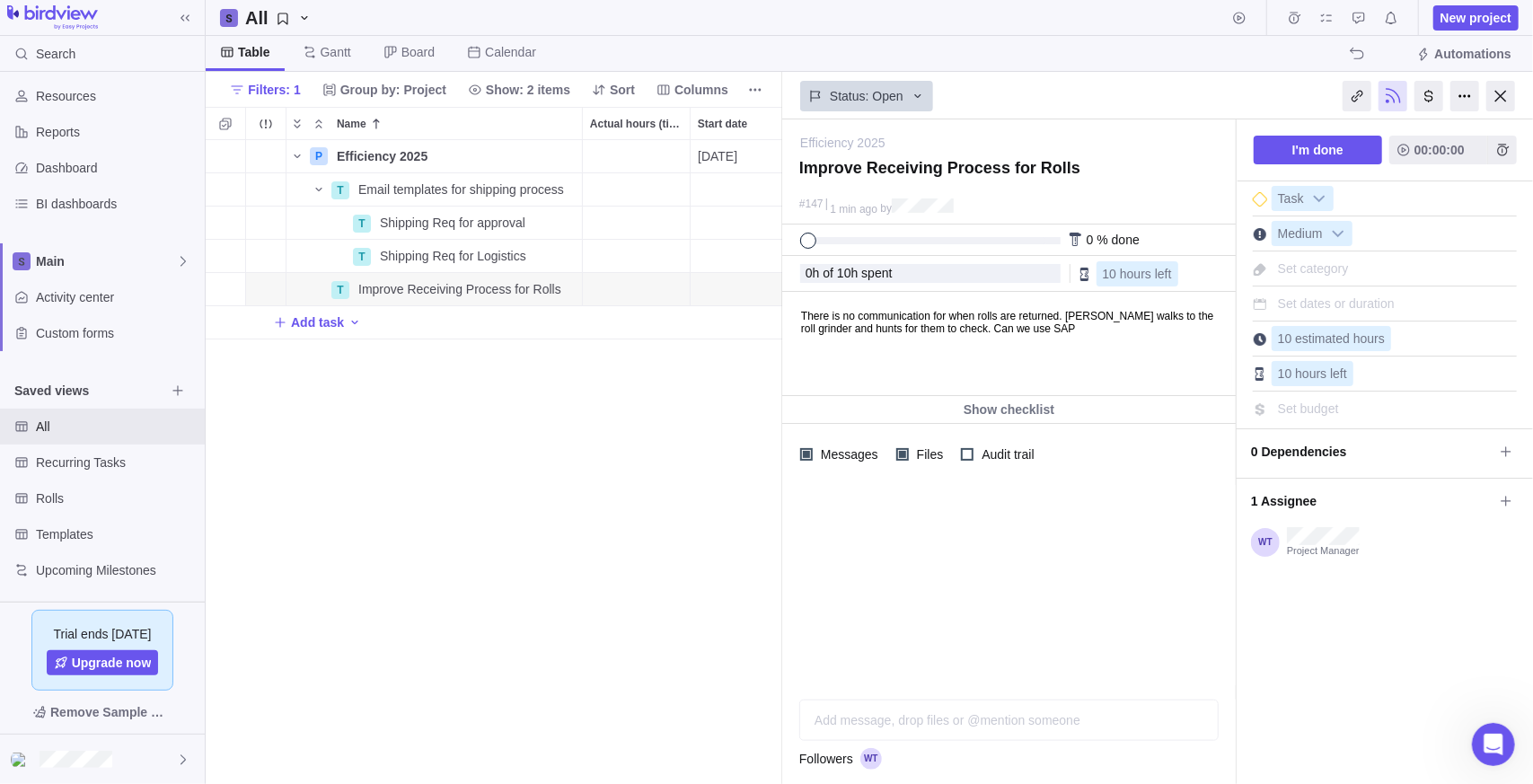
click at [1024, 596] on div at bounding box center [1009, 585] width 453 height 200
click at [517, 253] on span "Details" at bounding box center [524, 256] width 41 height 18
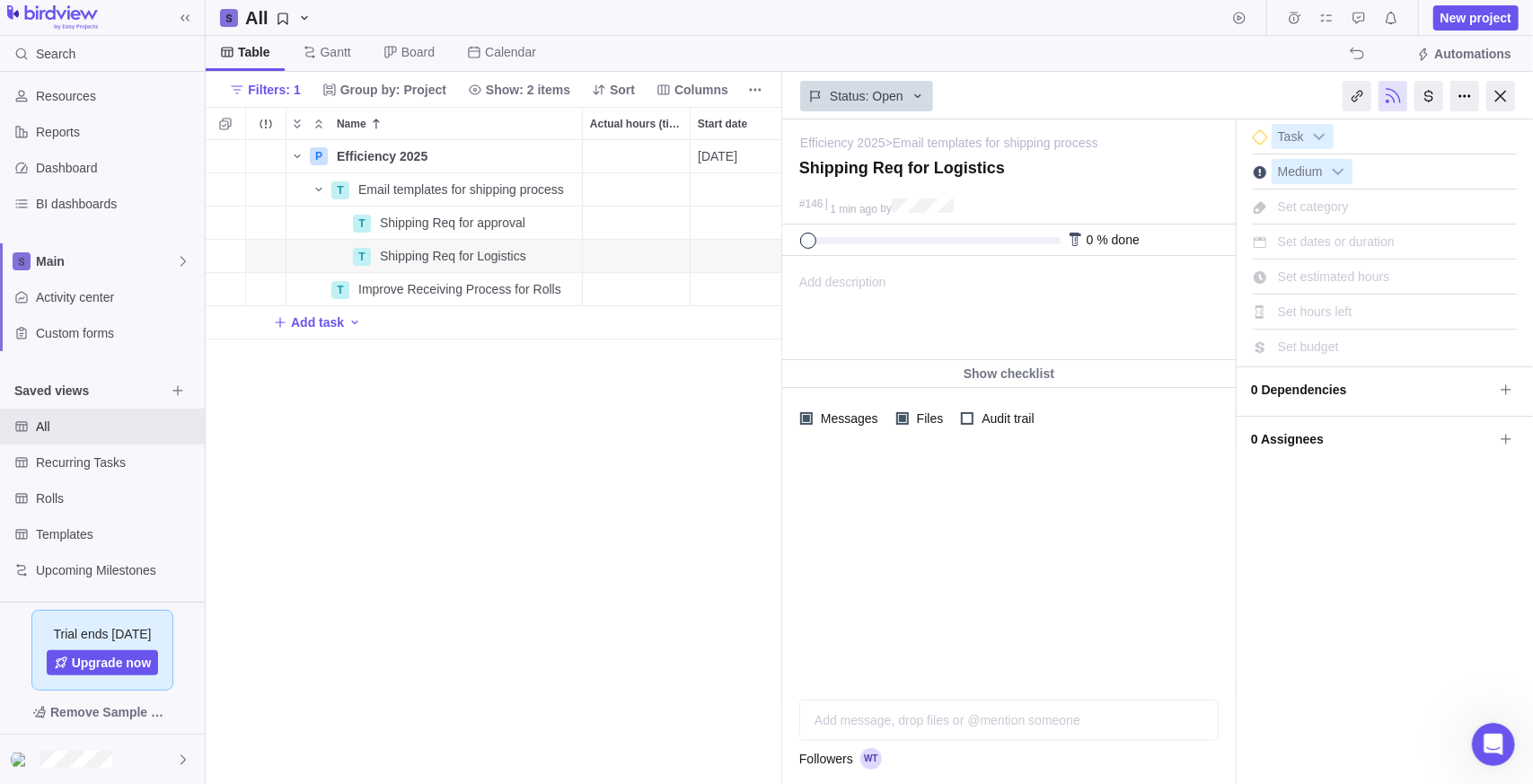
click at [1338, 271] on span "Set estimated hours" at bounding box center [1334, 277] width 113 height 15
type input "5"
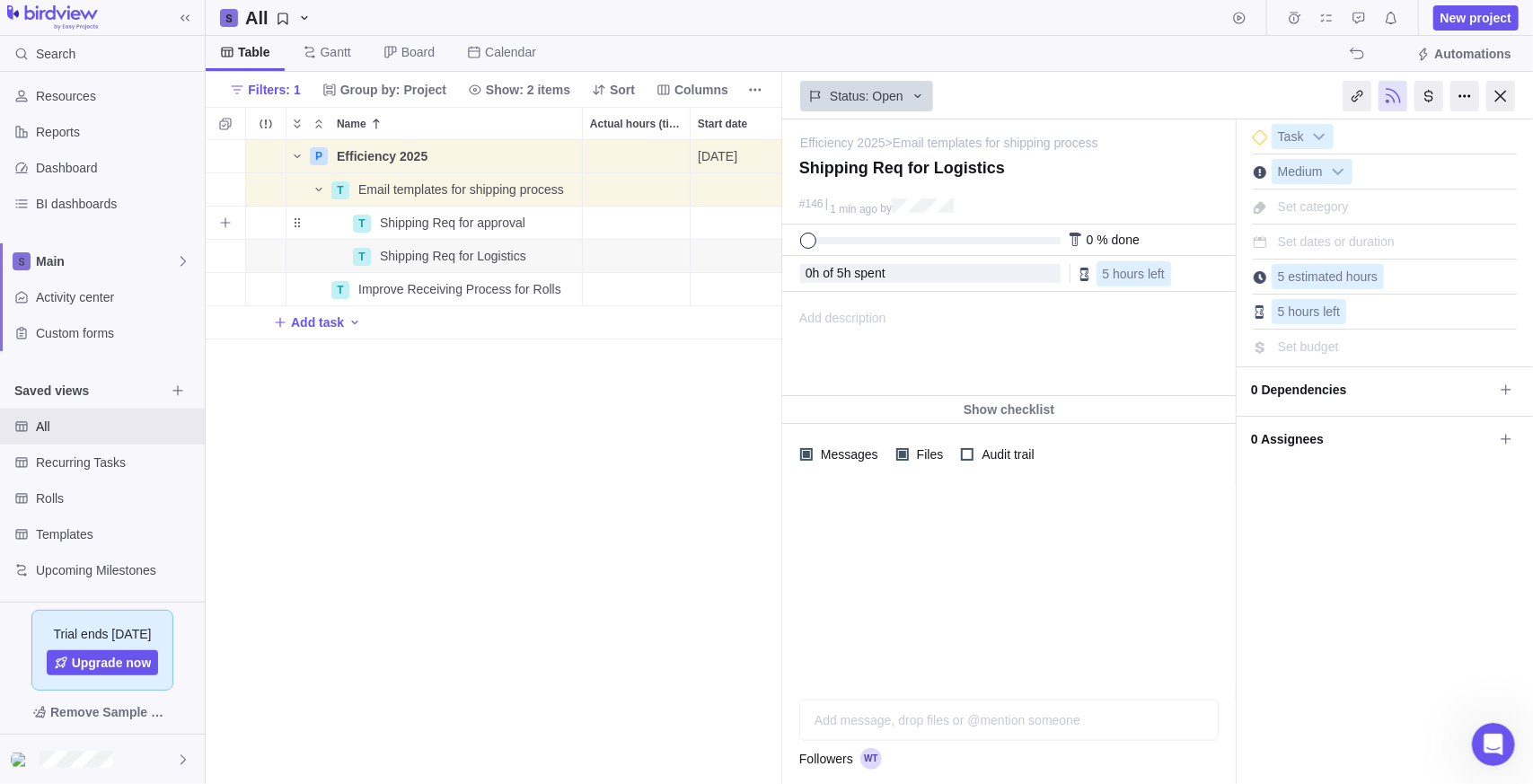
drag, startPoint x: 516, startPoint y: 219, endPoint x: 965, endPoint y: 227, distance: 449.1
click at [0, 0] on span "Details" at bounding box center [0, 0] width 0 height 0
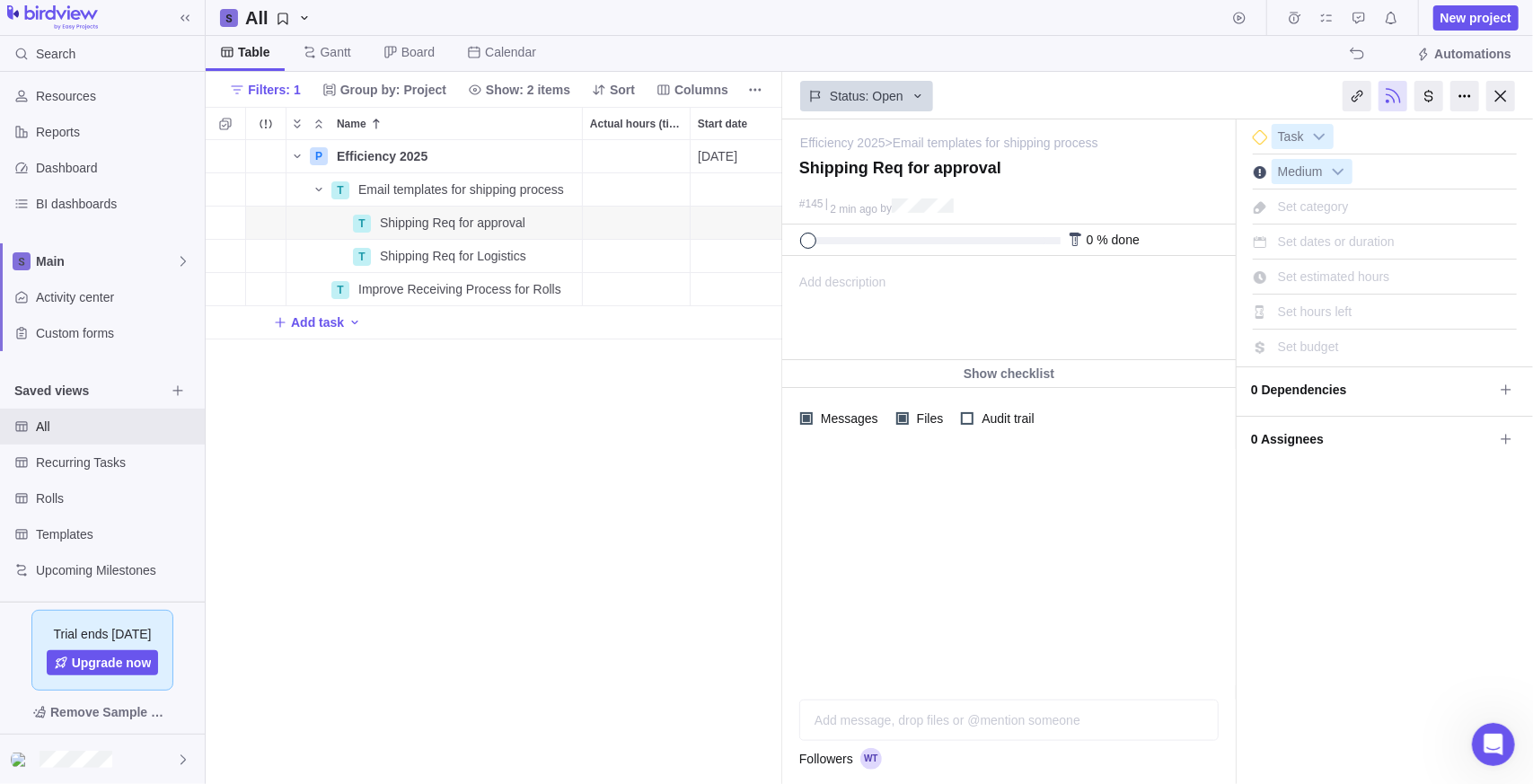
click at [1348, 251] on div "Set dates or duration" at bounding box center [1337, 242] width 129 height 25
click at [1353, 236] on div "Efficiency 2025 > Email templates for shipping process — change Shipping Req fo…" at bounding box center [1158, 451] width 751 height 664
click at [1363, 278] on span "Set estimated hours" at bounding box center [1334, 277] width 113 height 15
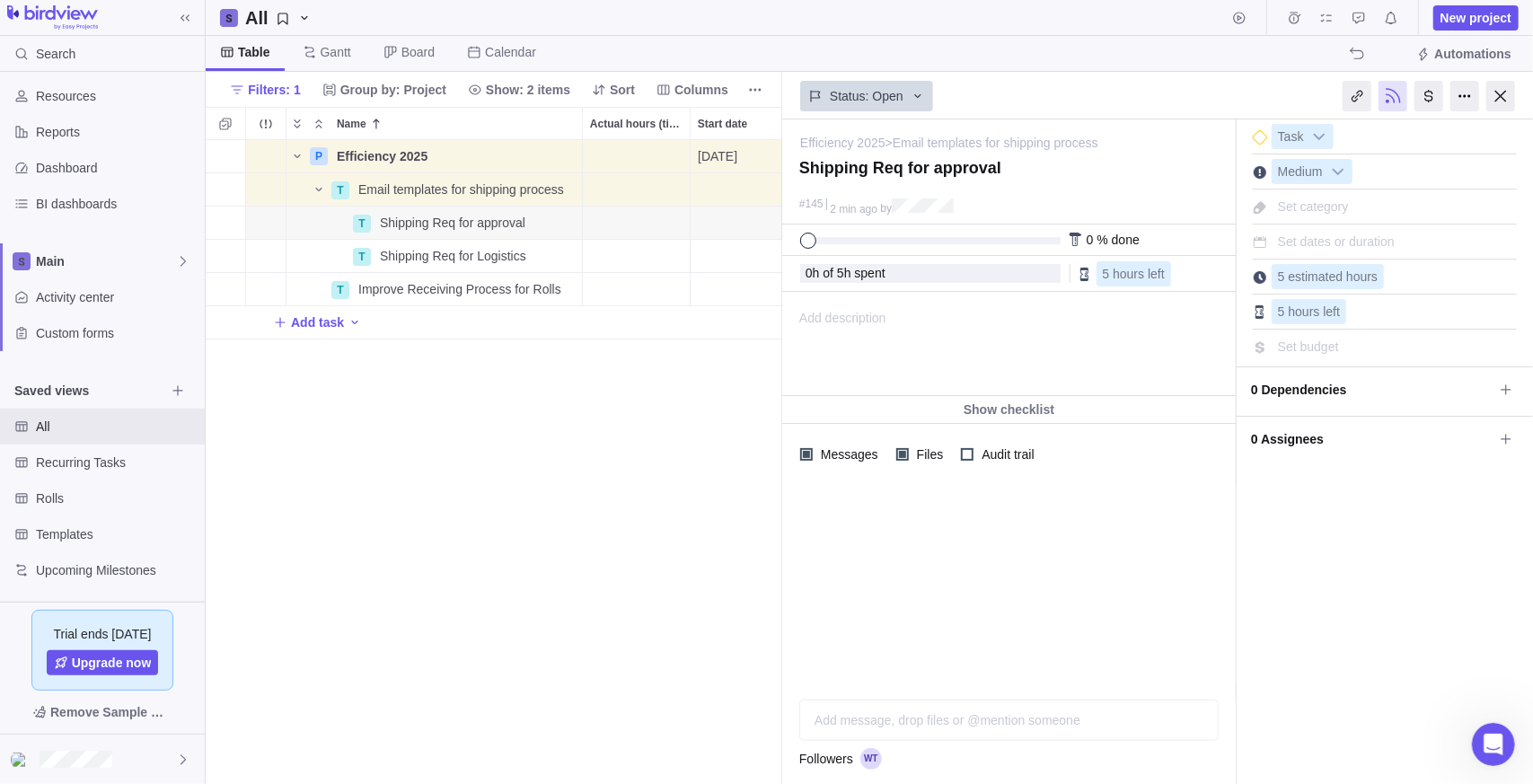
click at [1011, 496] on div at bounding box center [1009, 585] width 453 height 200
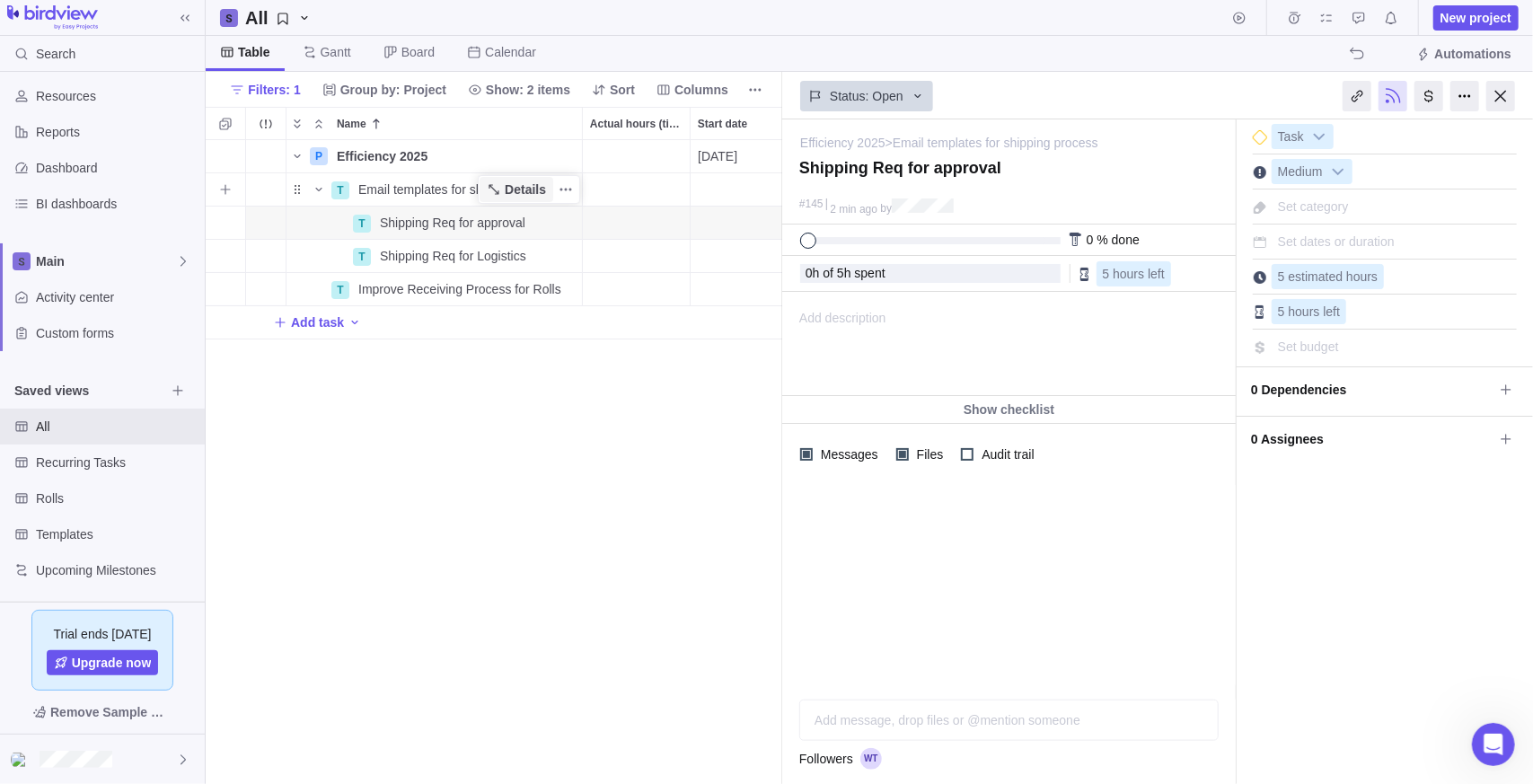
click at [525, 186] on span "Details" at bounding box center [524, 190] width 41 height 18
click at [960, 307] on div "Add description ... read all" at bounding box center [1008, 343] width 449 height 103
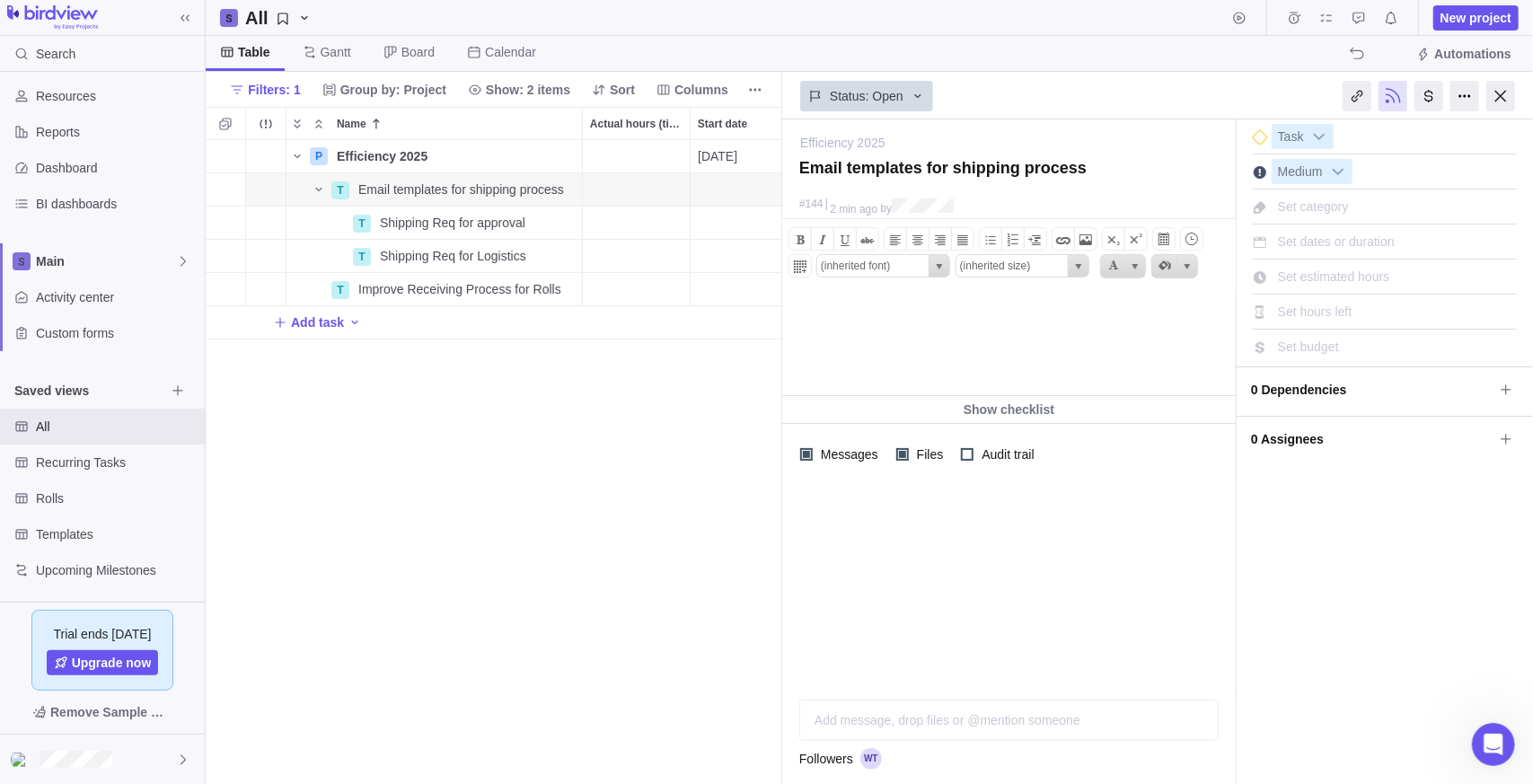
click at [974, 334] on html at bounding box center [1007, 342] width 449 height 103
click at [1038, 571] on div at bounding box center [1009, 585] width 453 height 200
click at [1505, 439] on icon at bounding box center [1507, 439] width 15 height 15
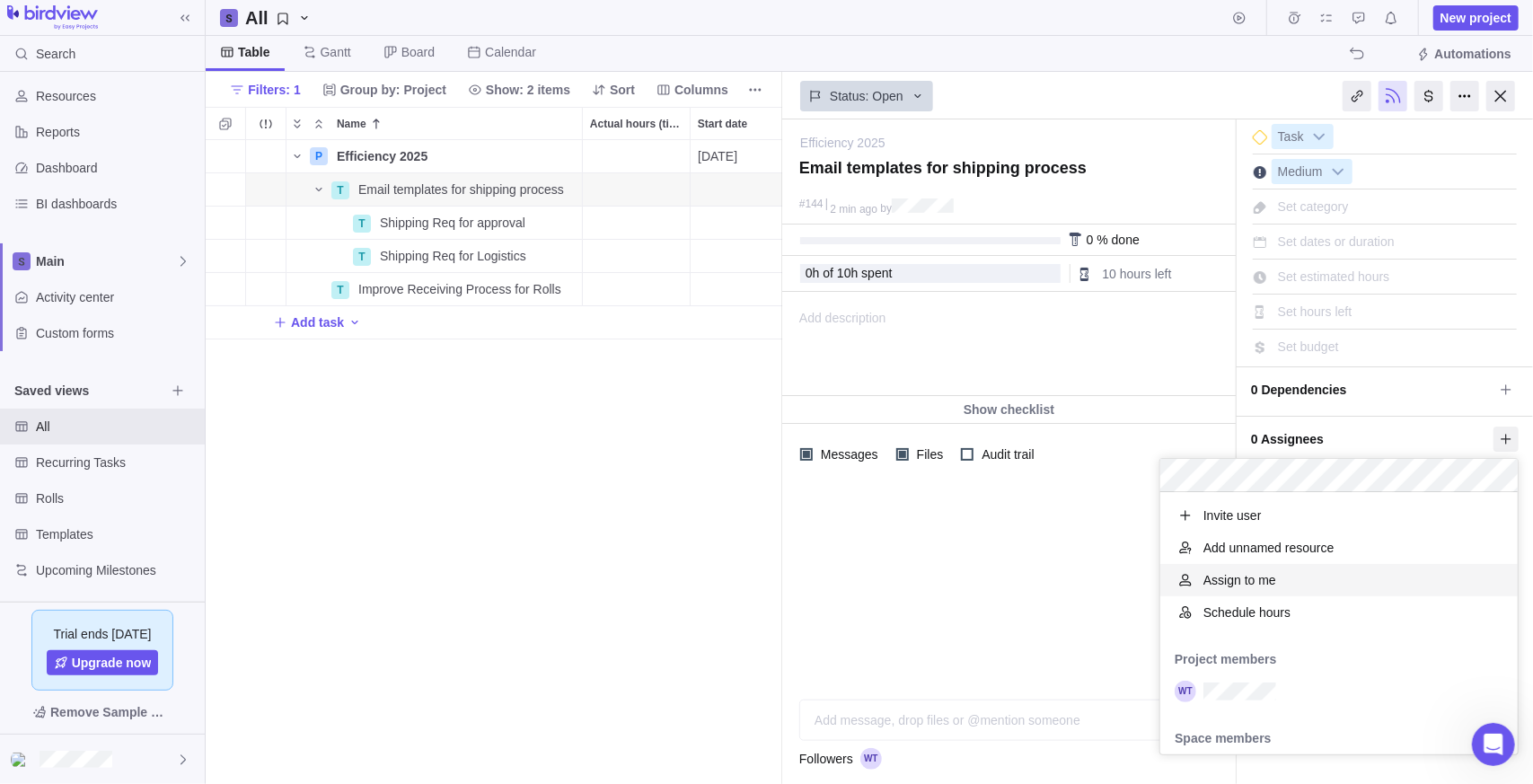
scroll to position [249, 344]
click at [460, 496] on body "Search Time logs history Resources Reports Dashboard BI dashboards Main Activit…" at bounding box center [766, 392] width 1533 height 784
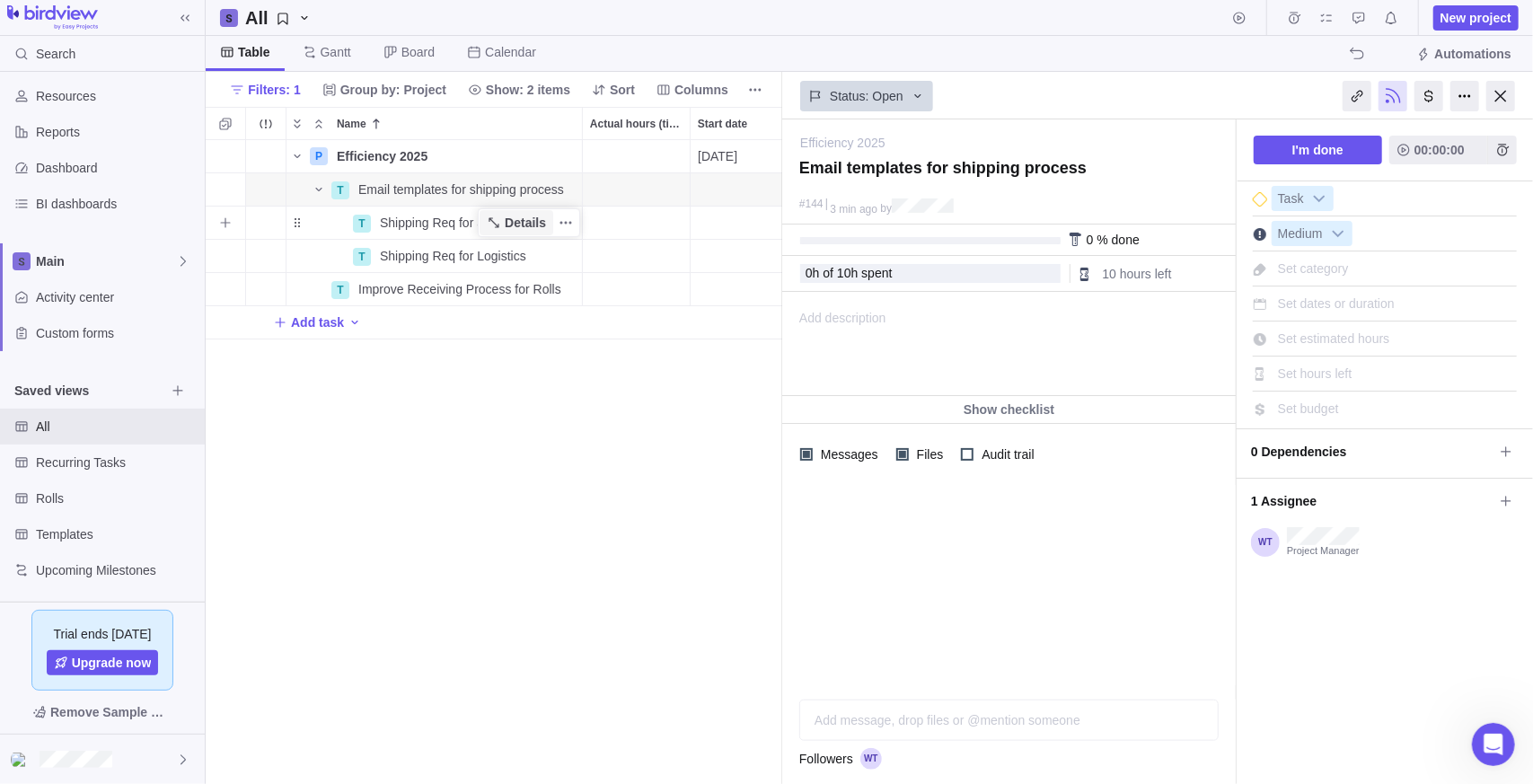
click at [511, 224] on span "Details" at bounding box center [524, 223] width 41 height 18
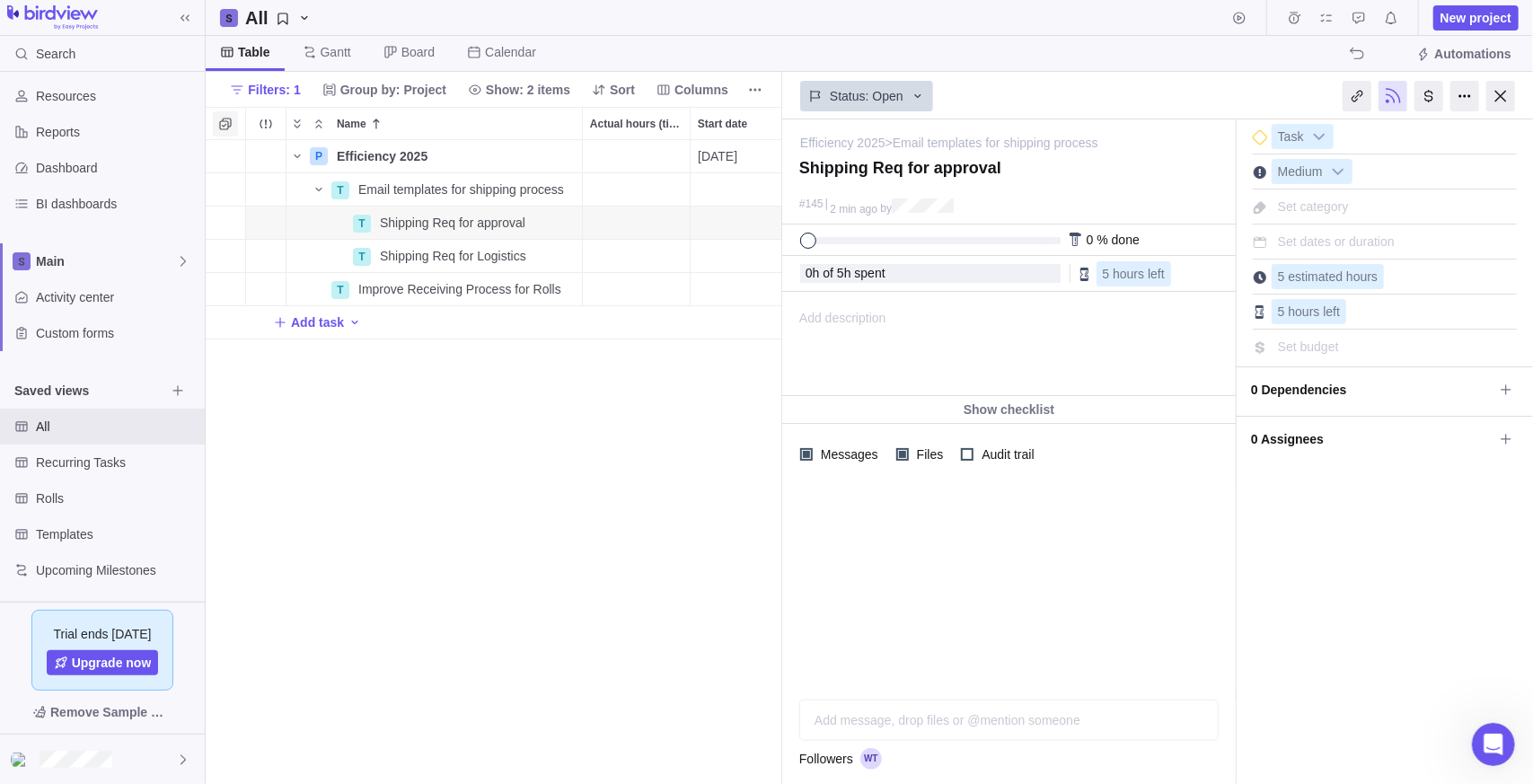
click at [226, 126] on icon "Selection mode" at bounding box center [225, 124] width 15 height 15
click at [214, 125] on div at bounding box center [220, 124] width 15 height 25
click at [1413, 437] on span "0 Assignees" at bounding box center [1372, 440] width 243 height 31
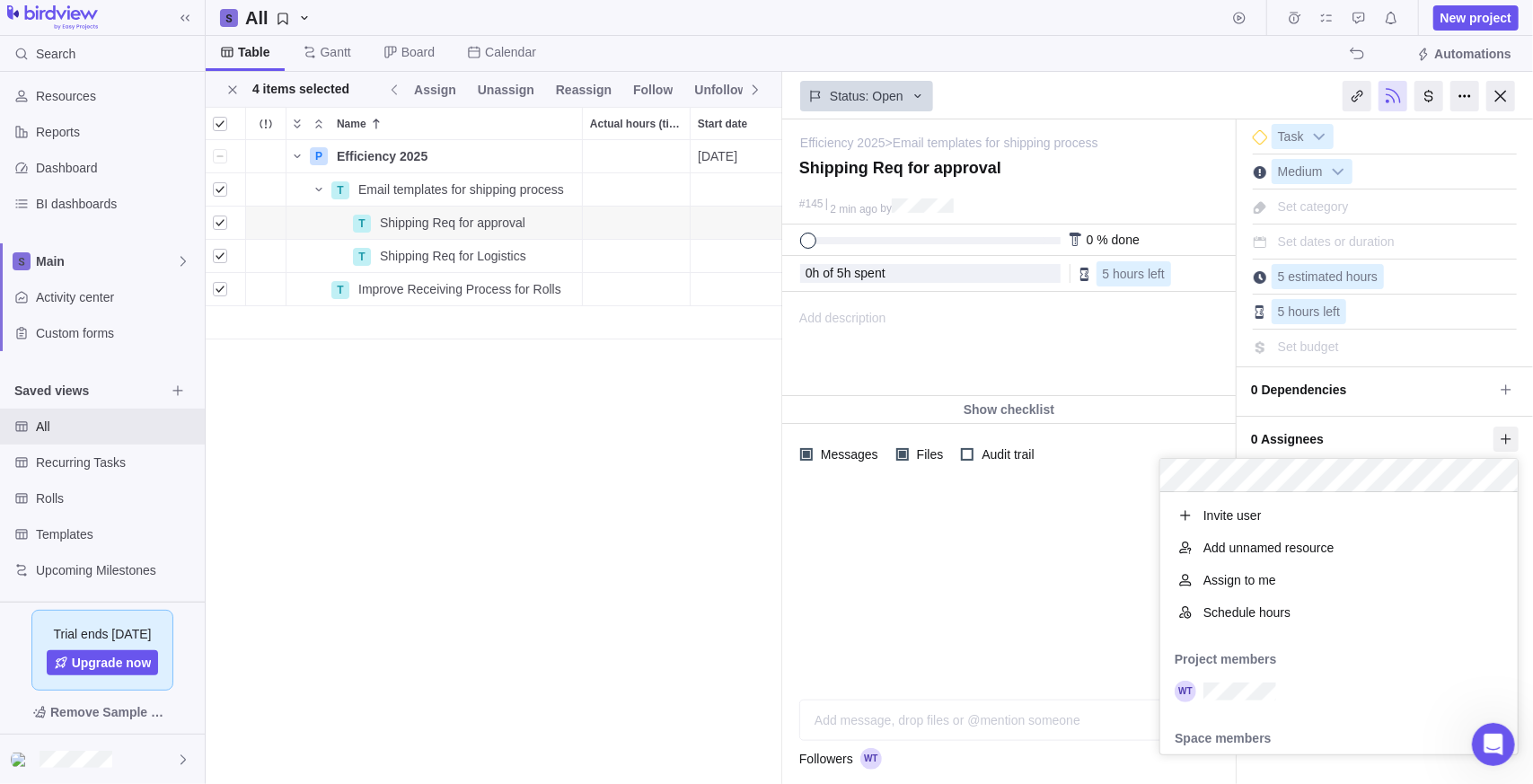
scroll to position [249, 344]
click at [1412, 436] on span "0 Assignees" at bounding box center [1372, 440] width 243 height 31
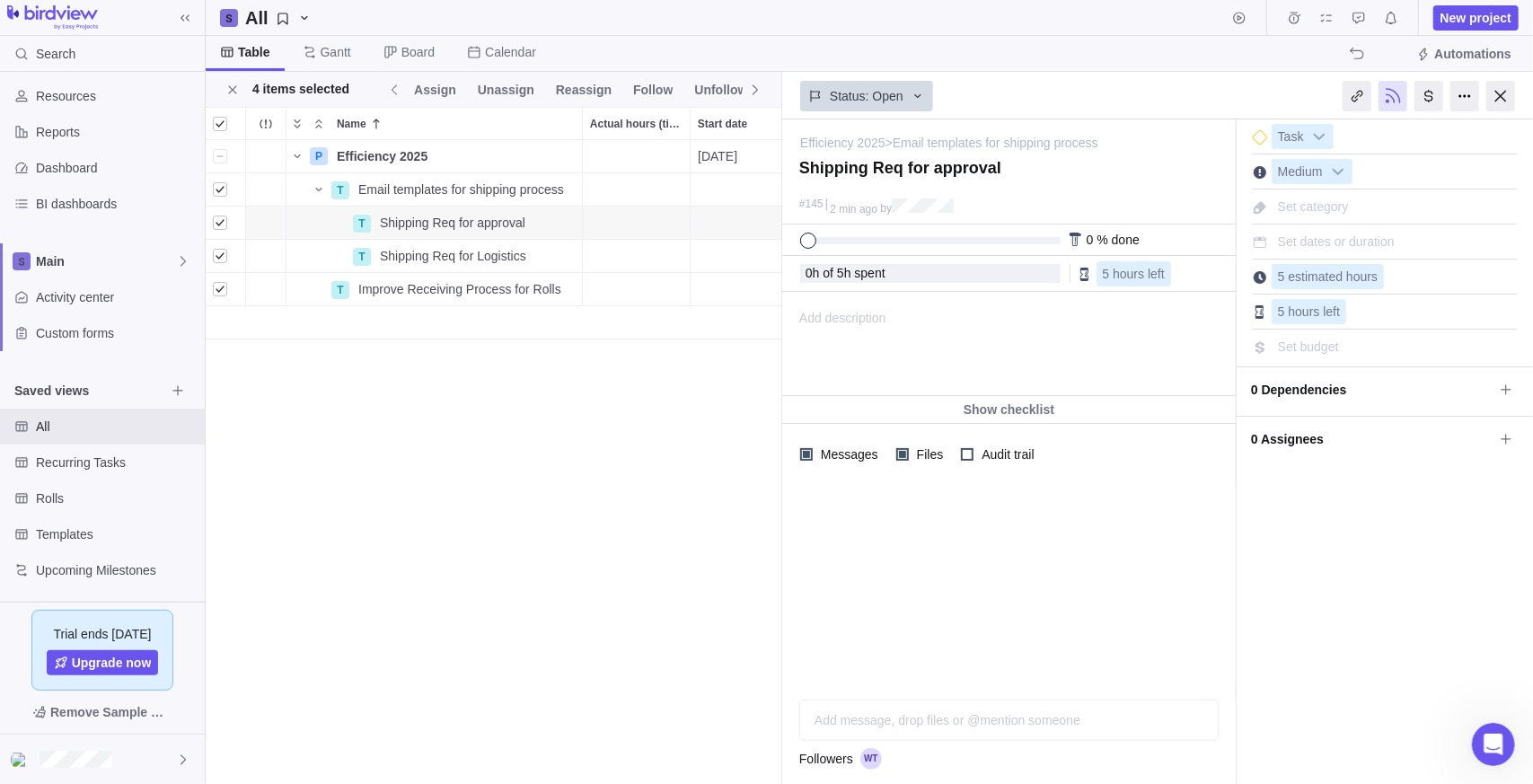
click at [368, 407] on div "P Efficiency 2025 Details [DATE] [DATE] 67d 0% Open Medium 13 20h 20h T Email t…" at bounding box center [493, 462] width 577 height 645
click at [416, 89] on span "Assign" at bounding box center [435, 90] width 42 height 18
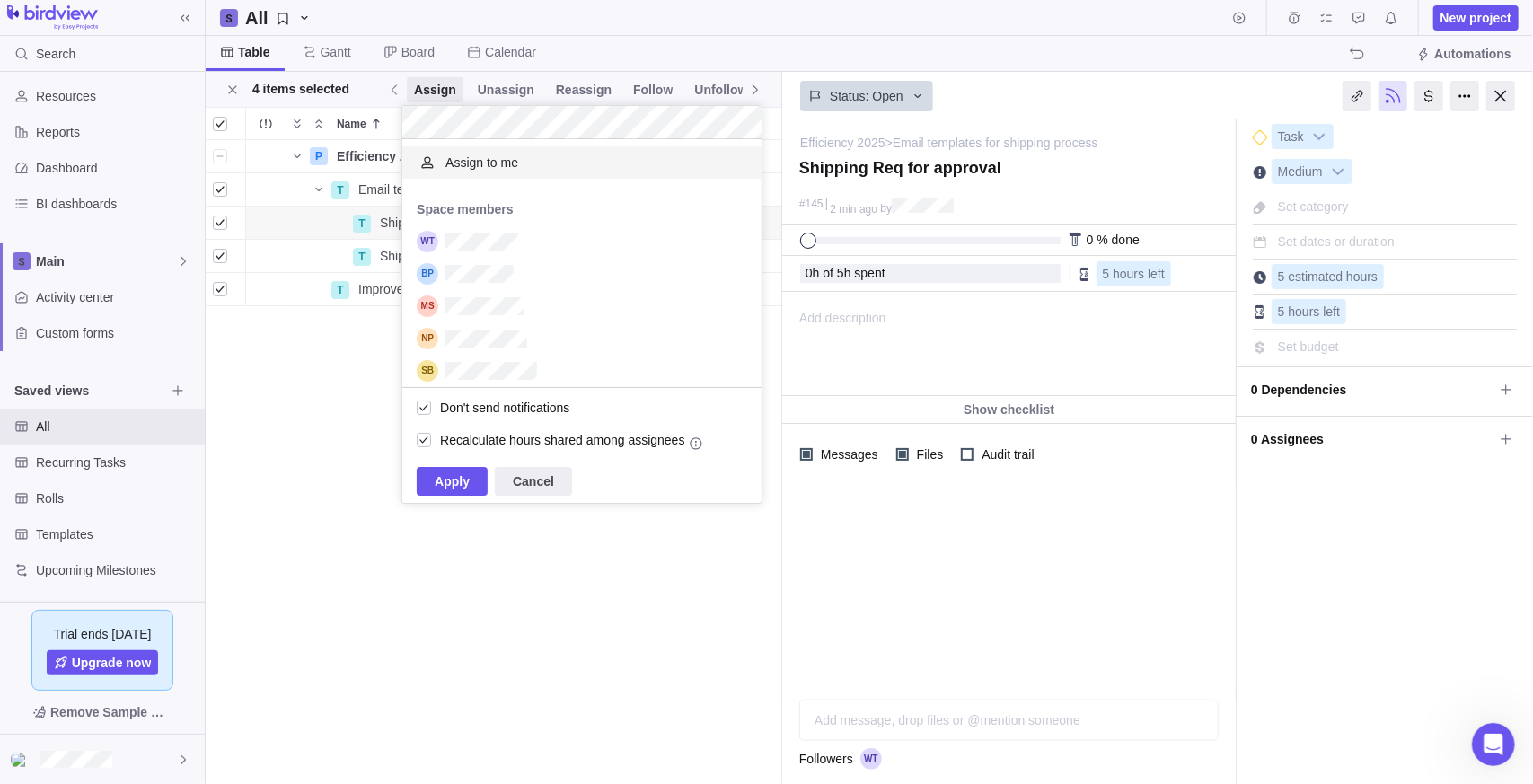
scroll to position [234, 346]
click at [455, 486] on span "Apply" at bounding box center [452, 481] width 35 height 22
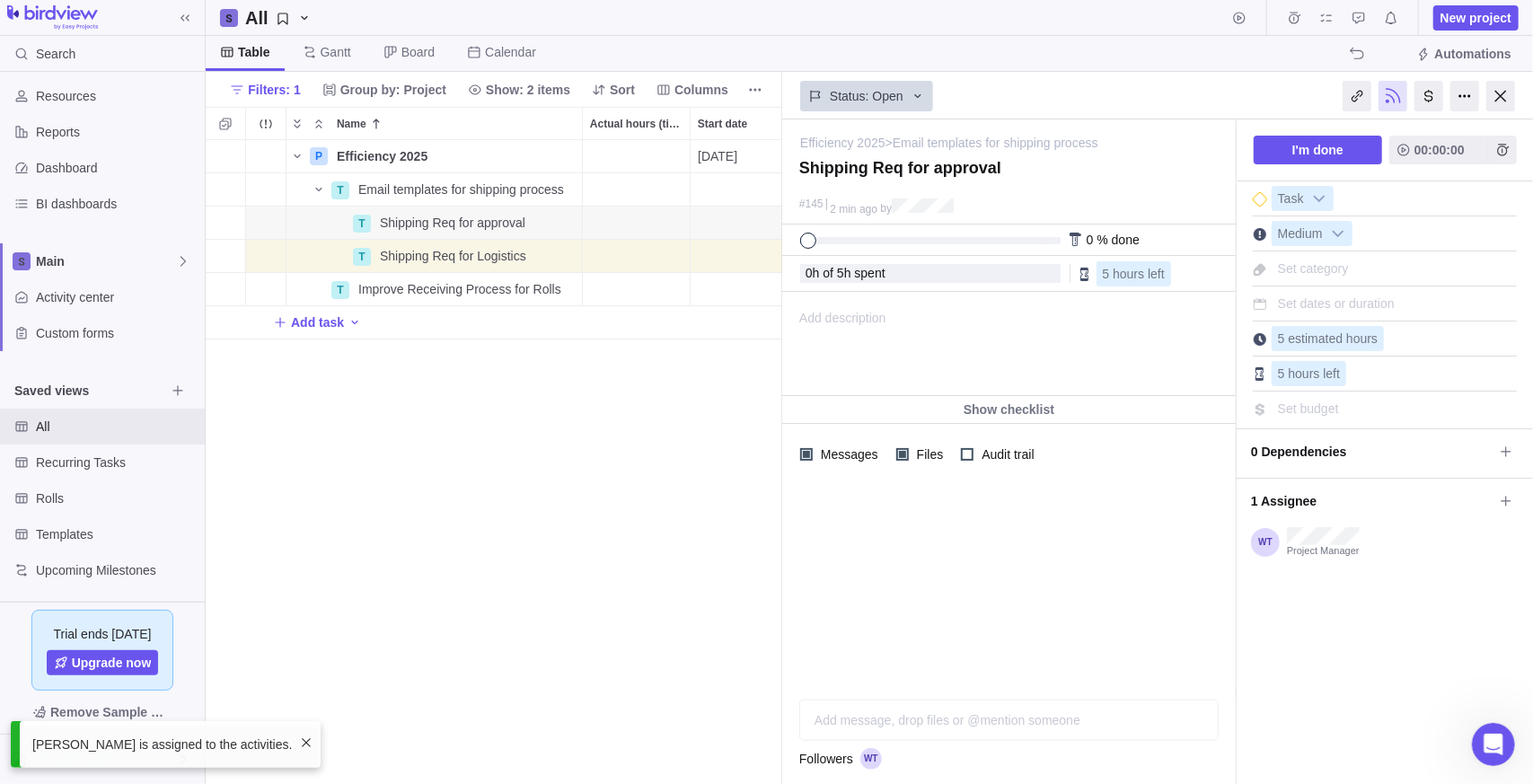
click at [499, 503] on div "P Efficiency 2025 Details [DATE] [DATE] 67d 0% Open Medium 13 20h 20h T Email t…" at bounding box center [493, 462] width 577 height 645
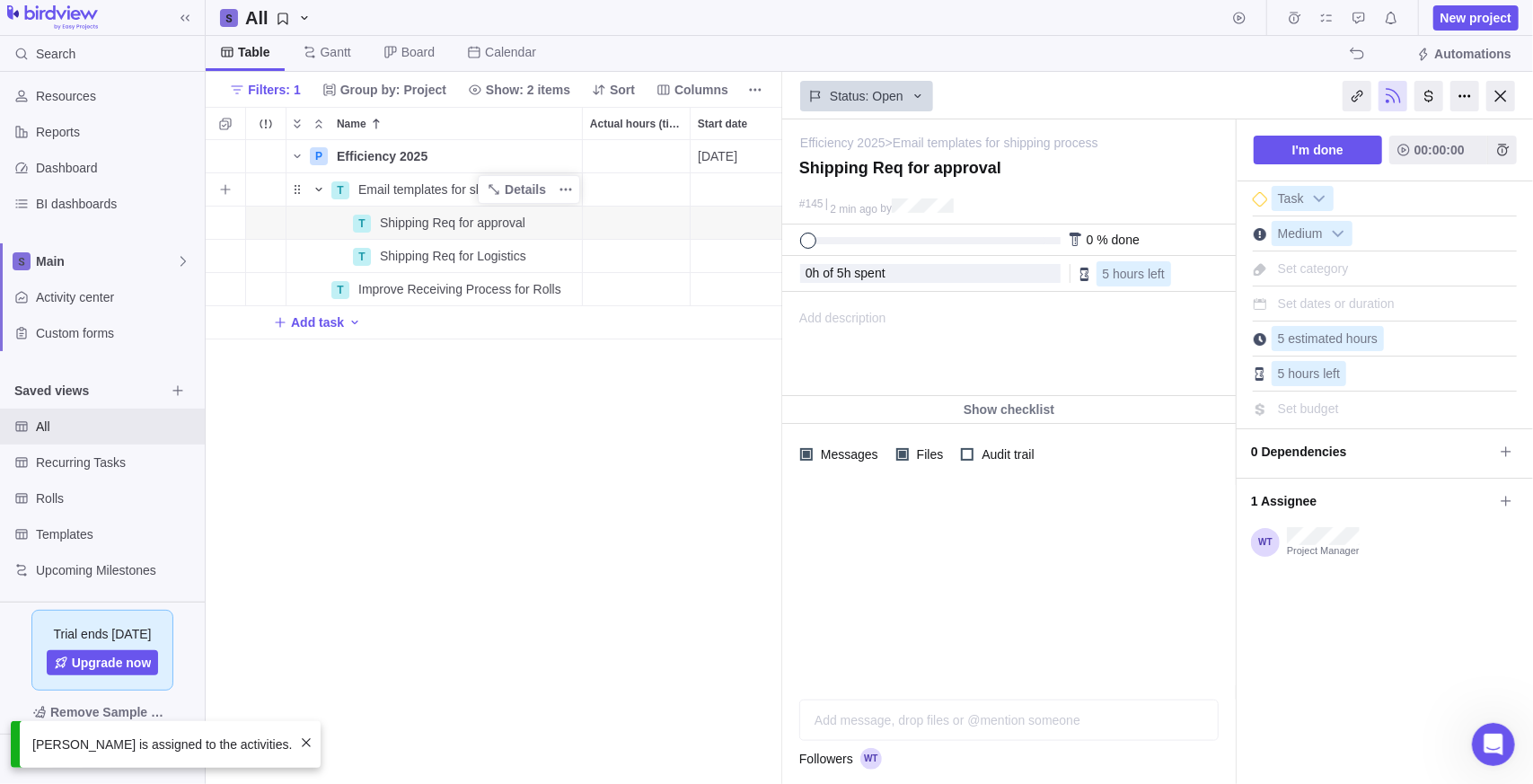
click at [310, 189] on span "Name" at bounding box center [319, 190] width 22 height 25
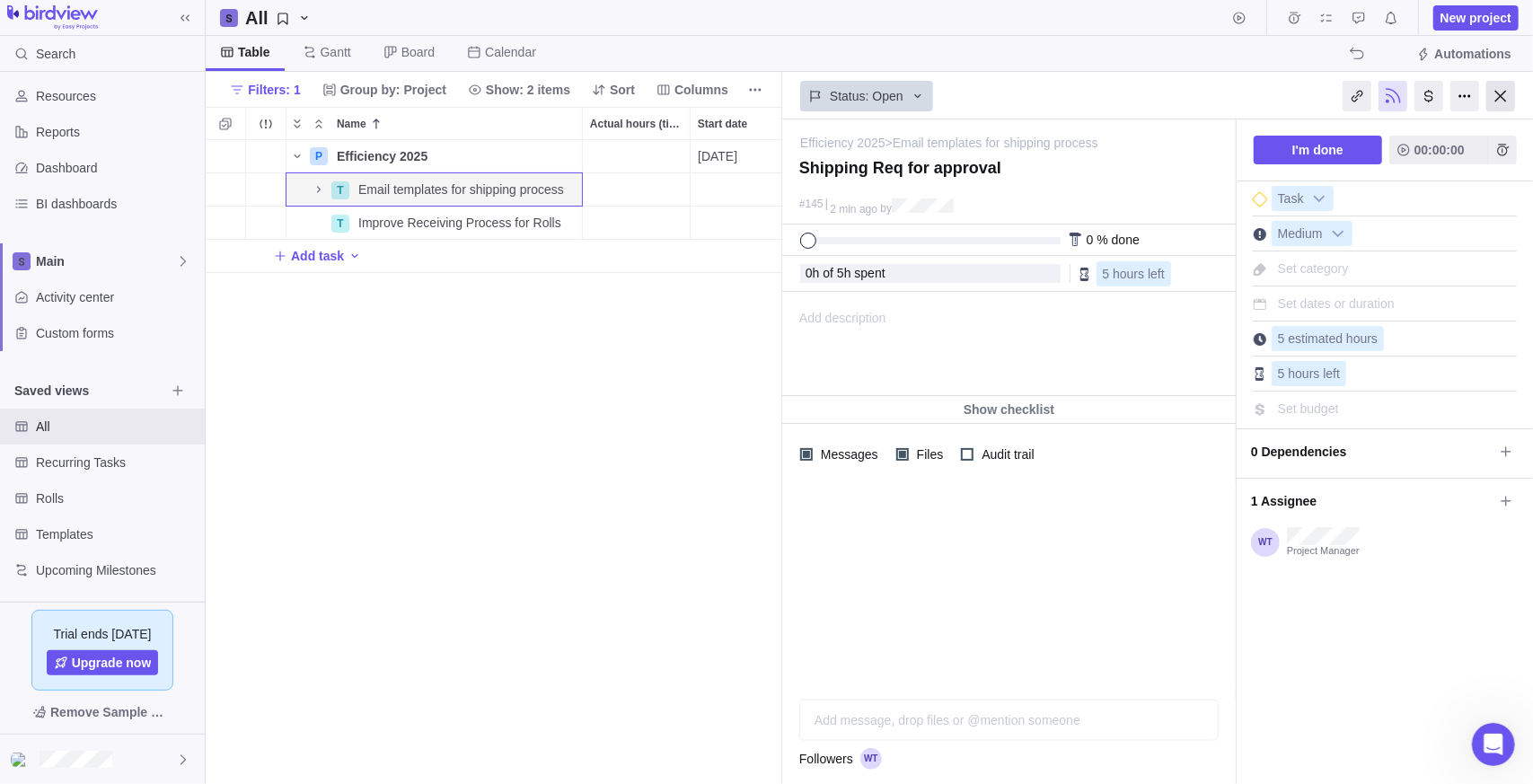
click at [1503, 89] on div at bounding box center [1501, 96] width 29 height 31
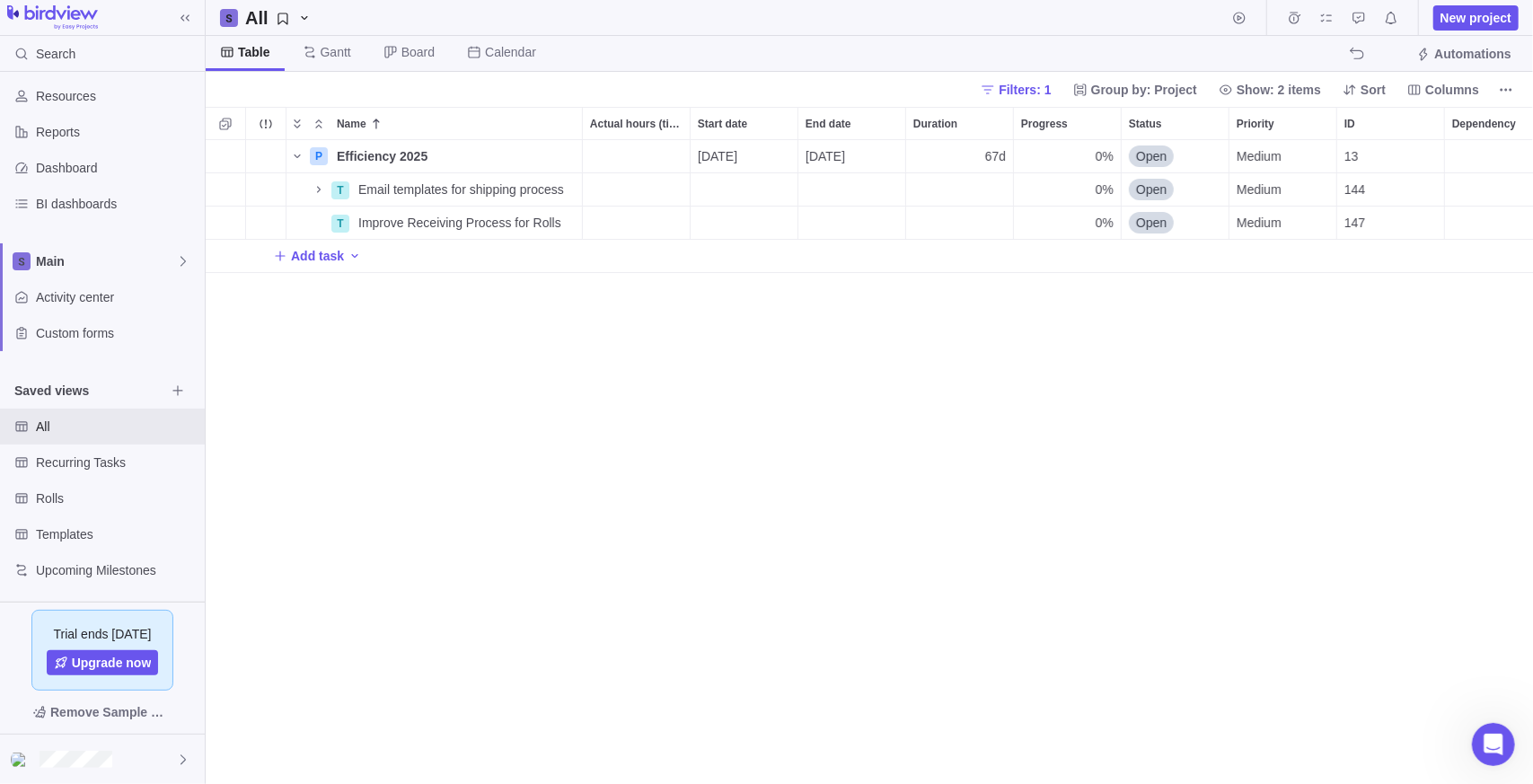
scroll to position [630, 1315]
click at [298, 154] on icon "Name" at bounding box center [297, 156] width 15 height 15
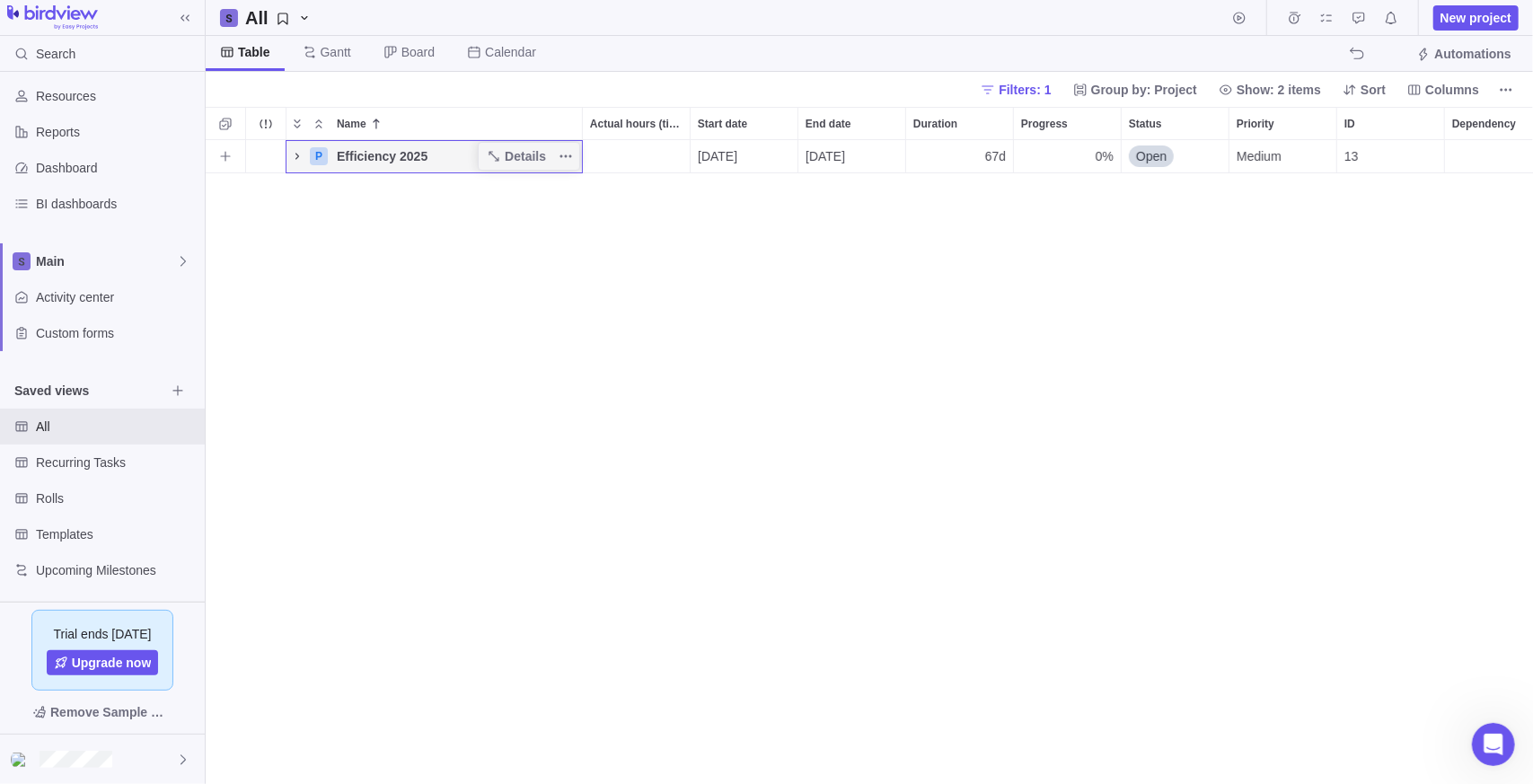
click at [293, 155] on icon "Name" at bounding box center [297, 156] width 15 height 15
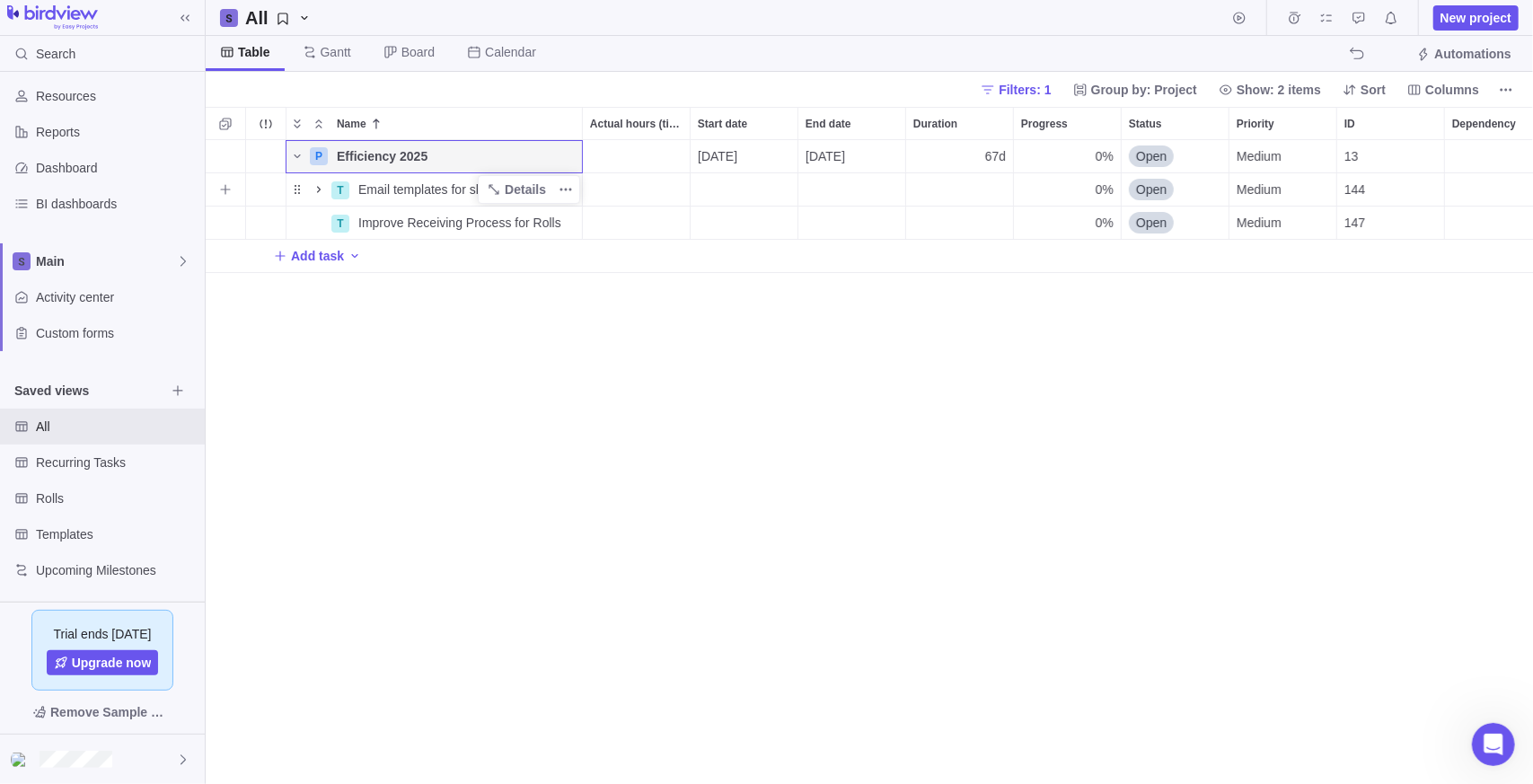
click at [316, 186] on icon "Name" at bounding box center [319, 190] width 15 height 15
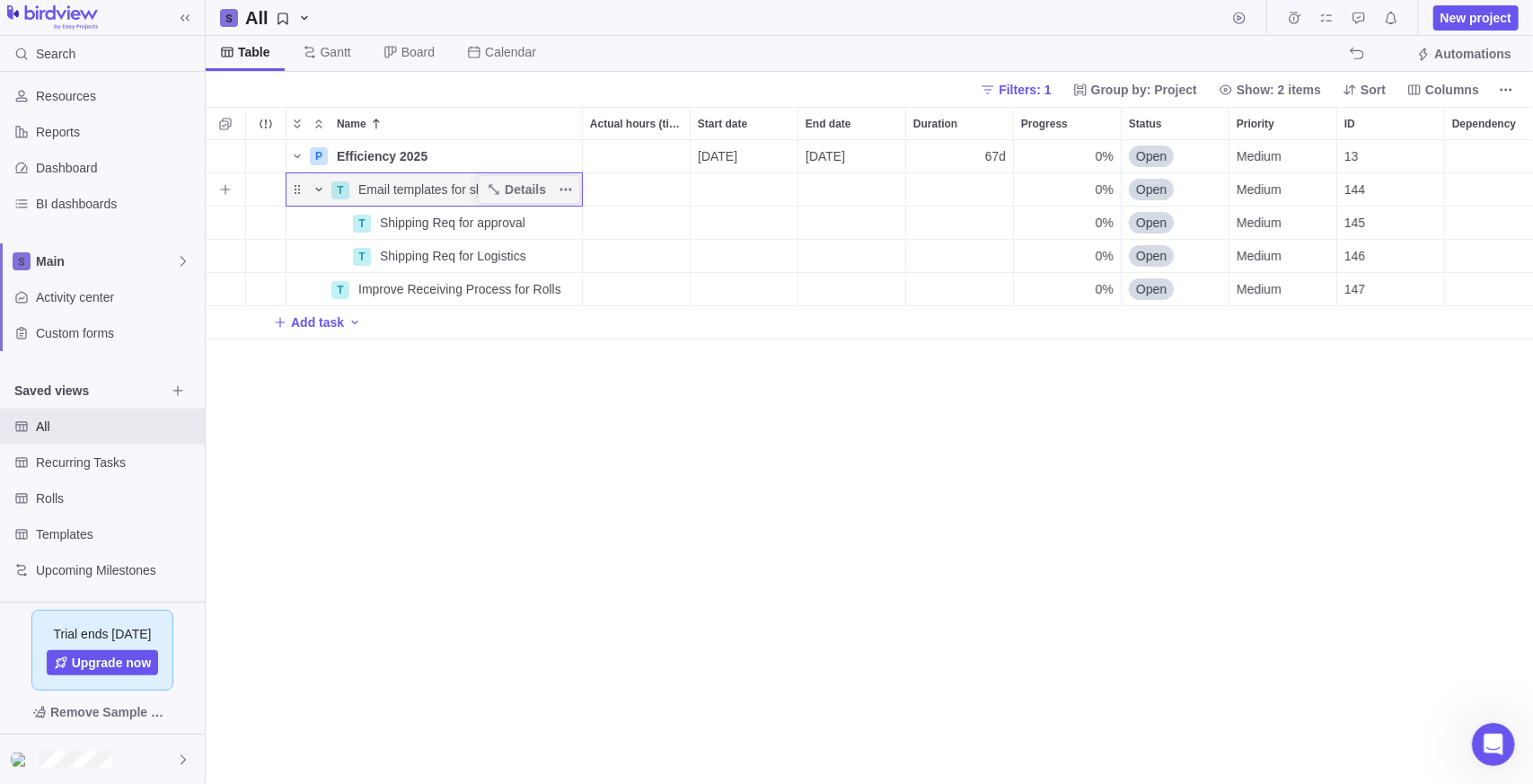
click at [324, 191] on icon "Name" at bounding box center [319, 190] width 15 height 15
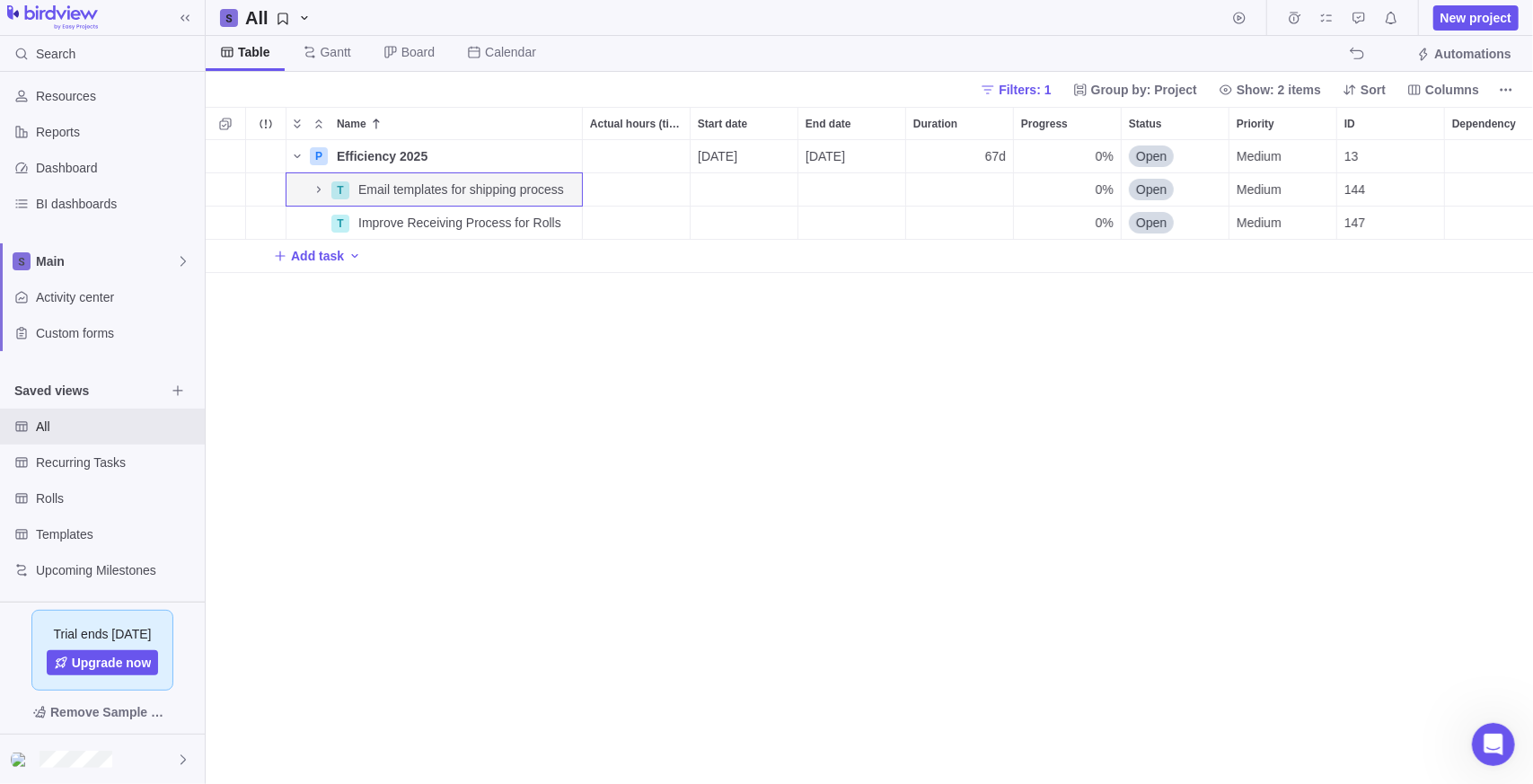
drag, startPoint x: 443, startPoint y: 442, endPoint x: 439, endPoint y: 428, distance: 14.6
click at [442, 441] on div "P Efficiency 2025 Details [DATE] [DATE] 67d 0% Open Medium 13 20h 20h T Email t…" at bounding box center [869, 462] width 1328 height 645
click at [283, 21] on icon "All" at bounding box center [283, 19] width 15 height 15
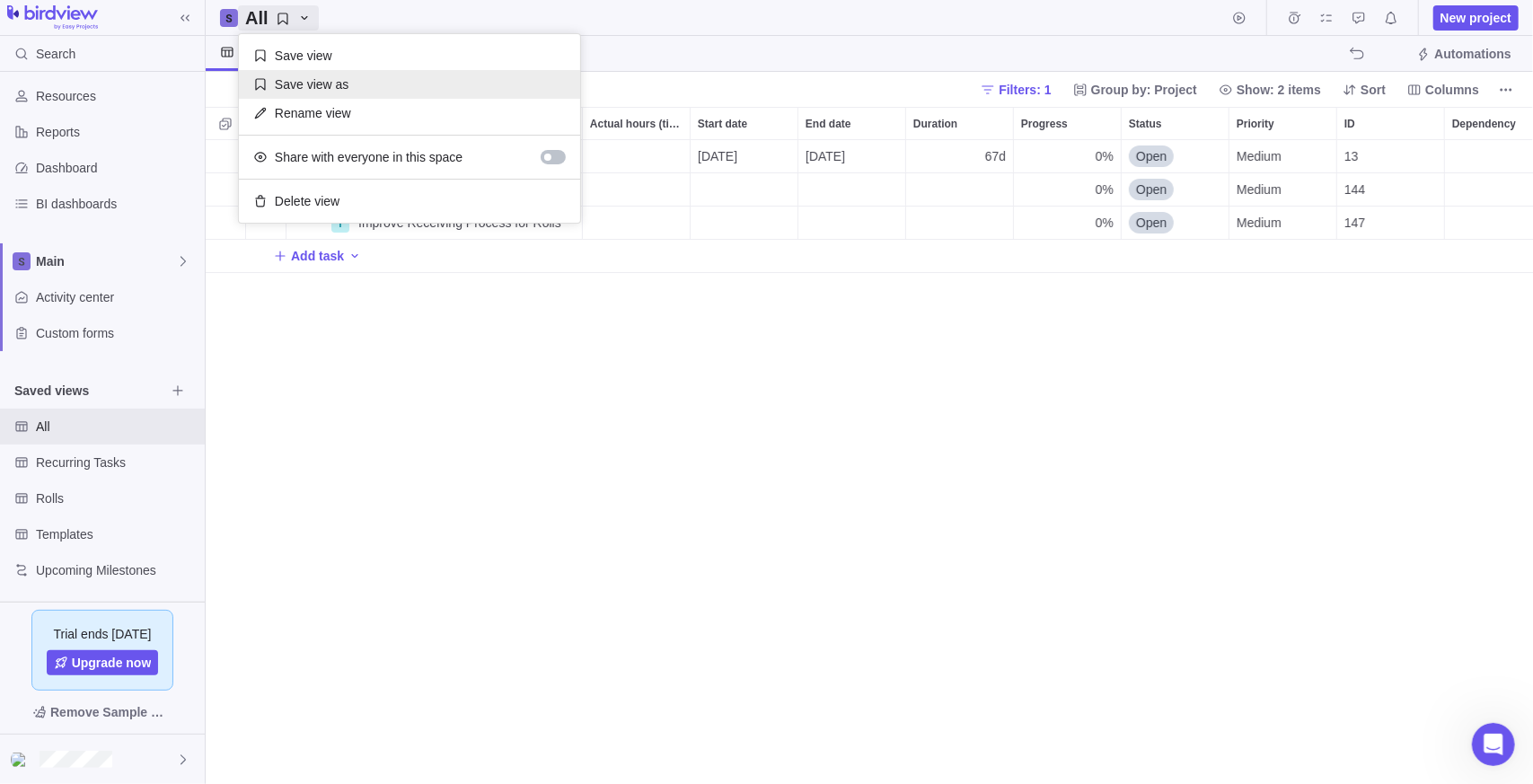
click at [303, 77] on span "Save view as" at bounding box center [311, 84] width 74 height 18
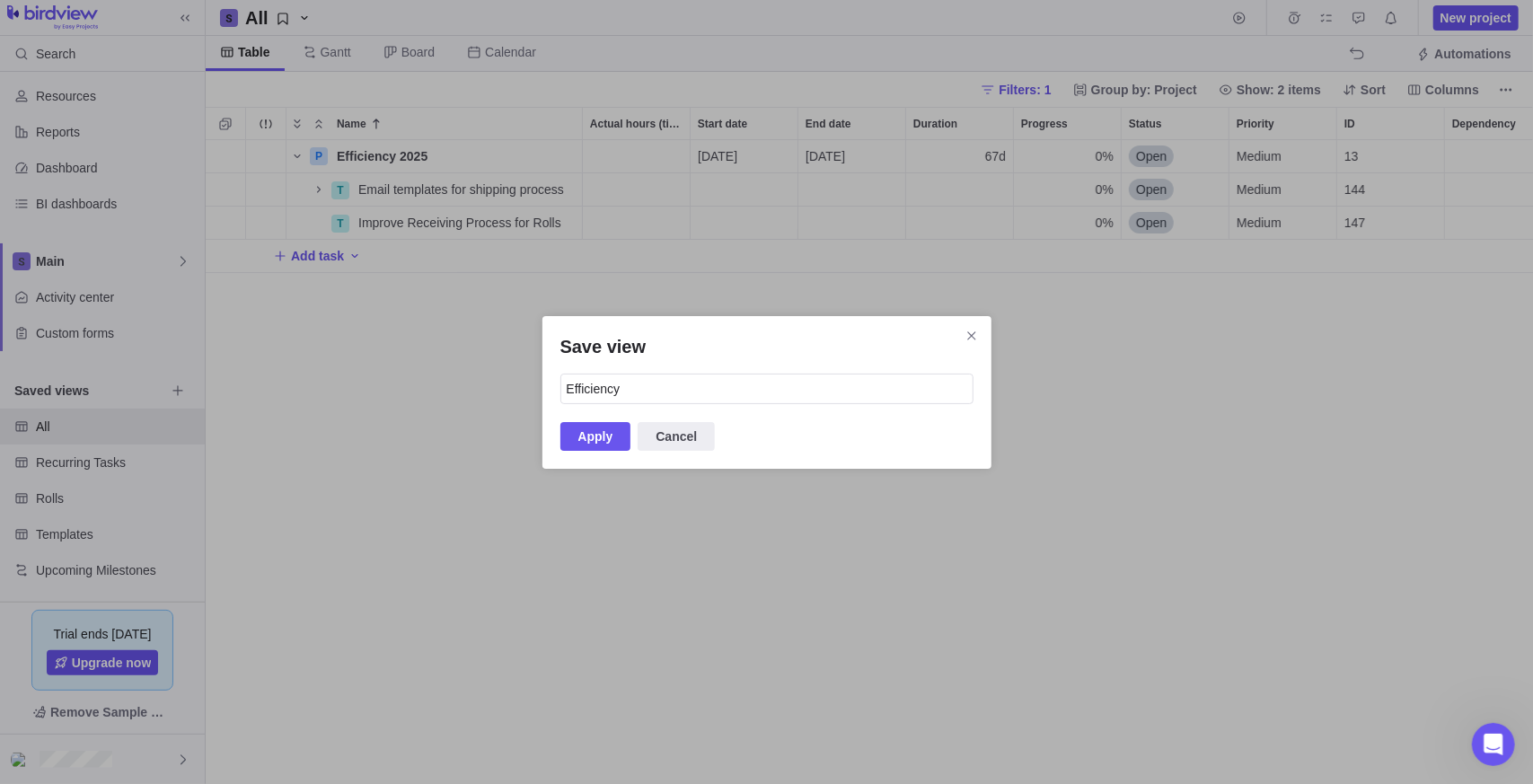
type input "Efficiency"
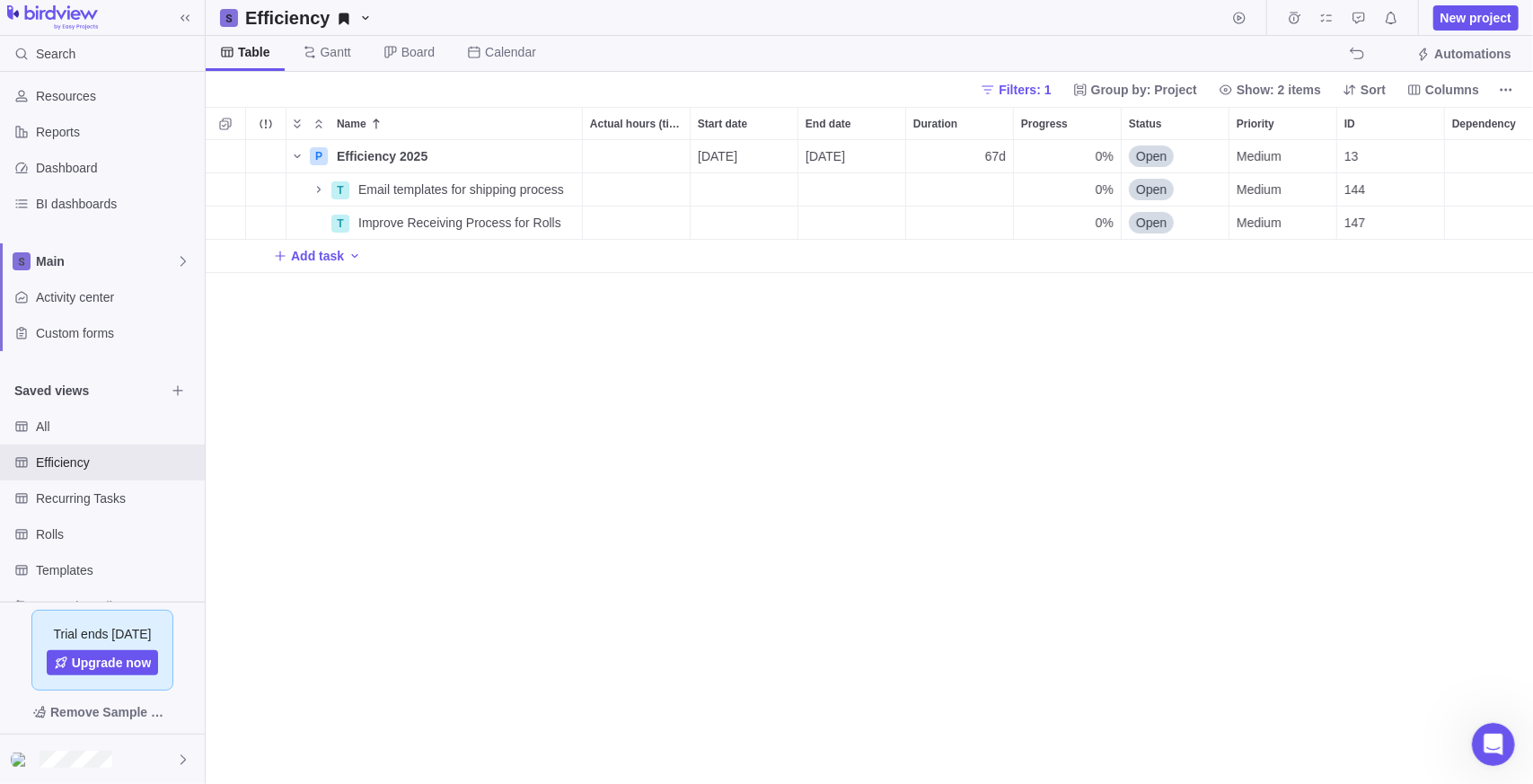
click at [462, 397] on div "P Efficiency 2025 Details [DATE] [DATE] 67d 0% Open Medium 13 20h 20h T Email t…" at bounding box center [869, 462] width 1328 height 645
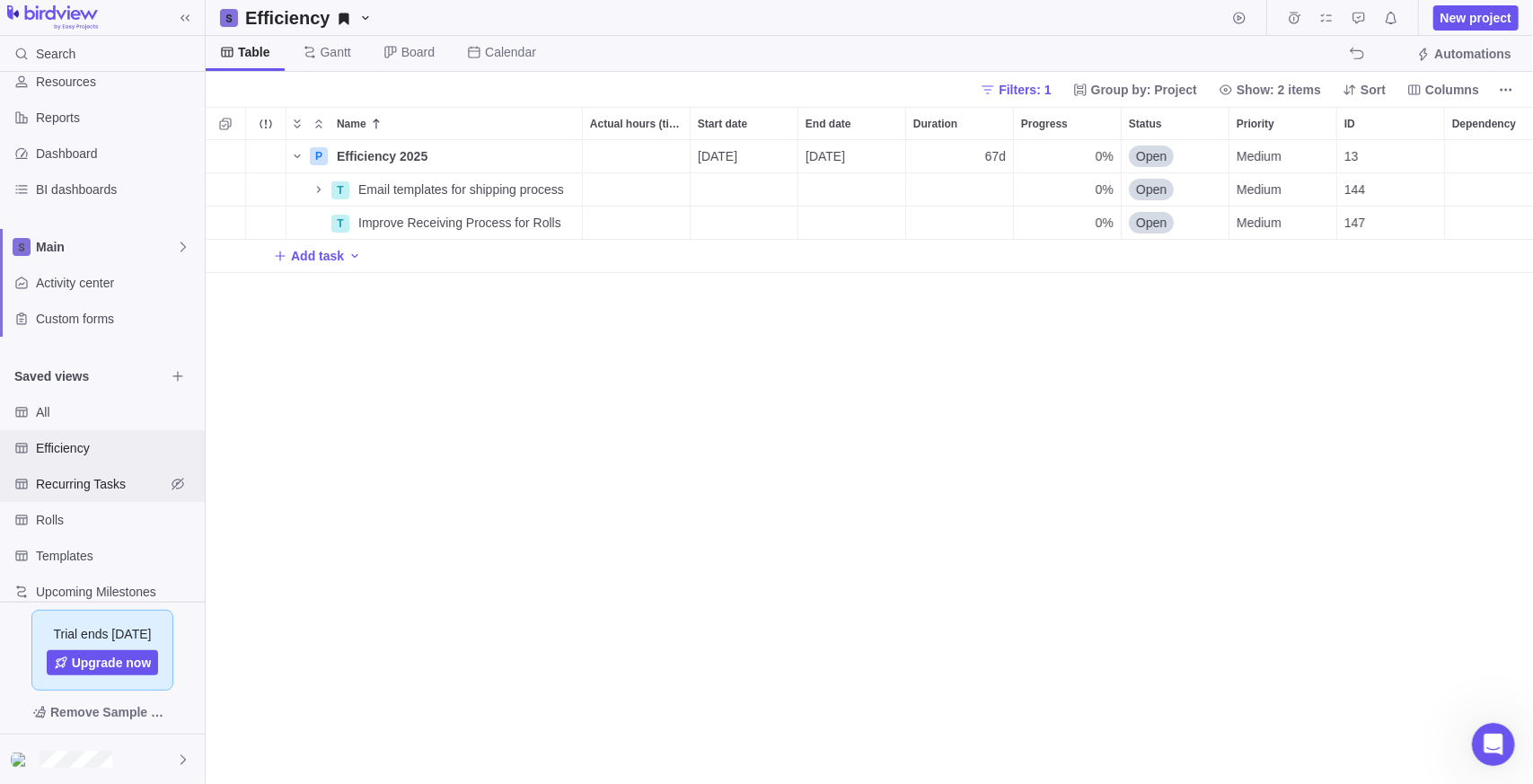
scroll to position [79, 0]
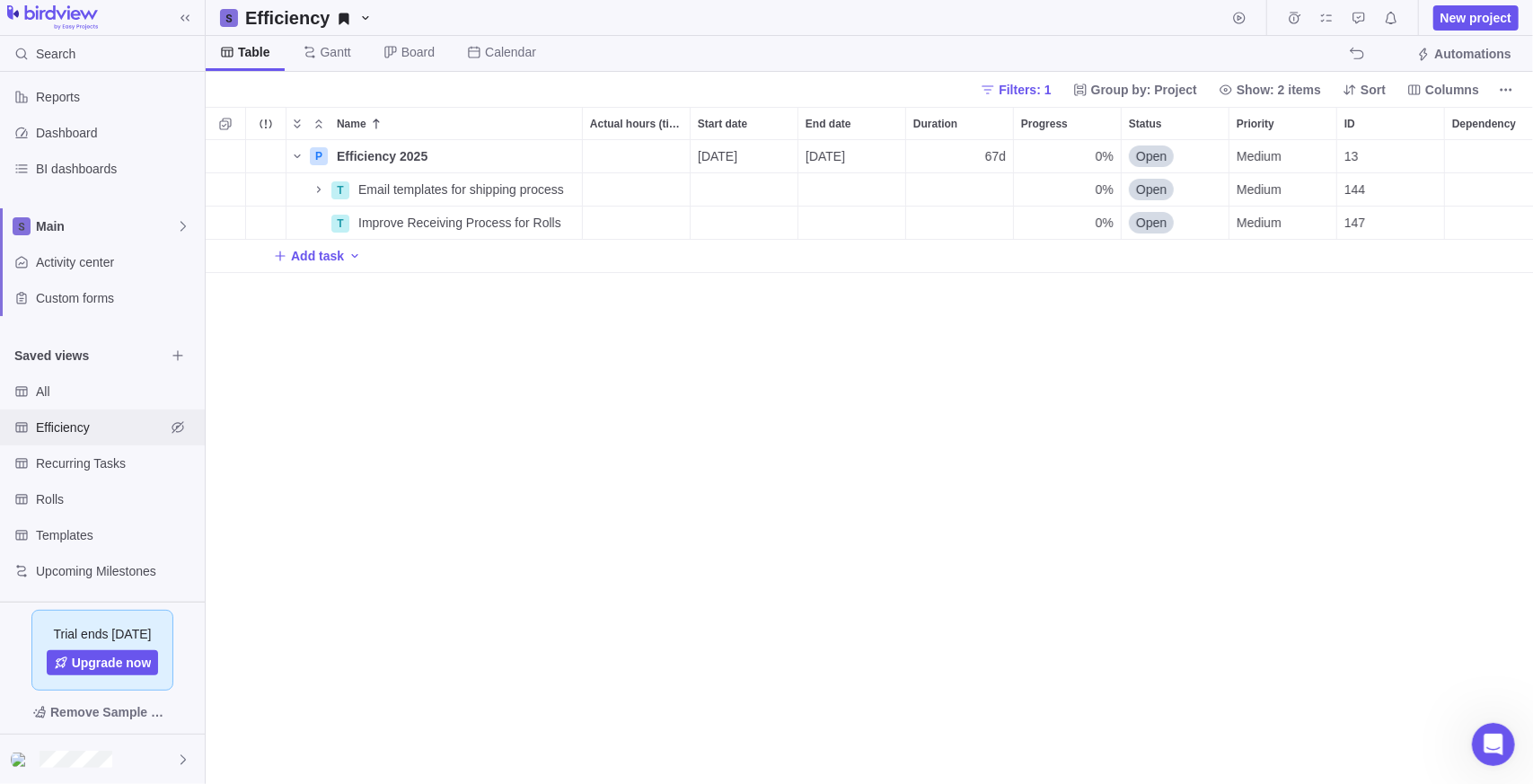
click at [57, 432] on span "Efficiency" at bounding box center [101, 428] width 129 height 18
click at [63, 502] on span "Rolls" at bounding box center [101, 500] width 129 height 18
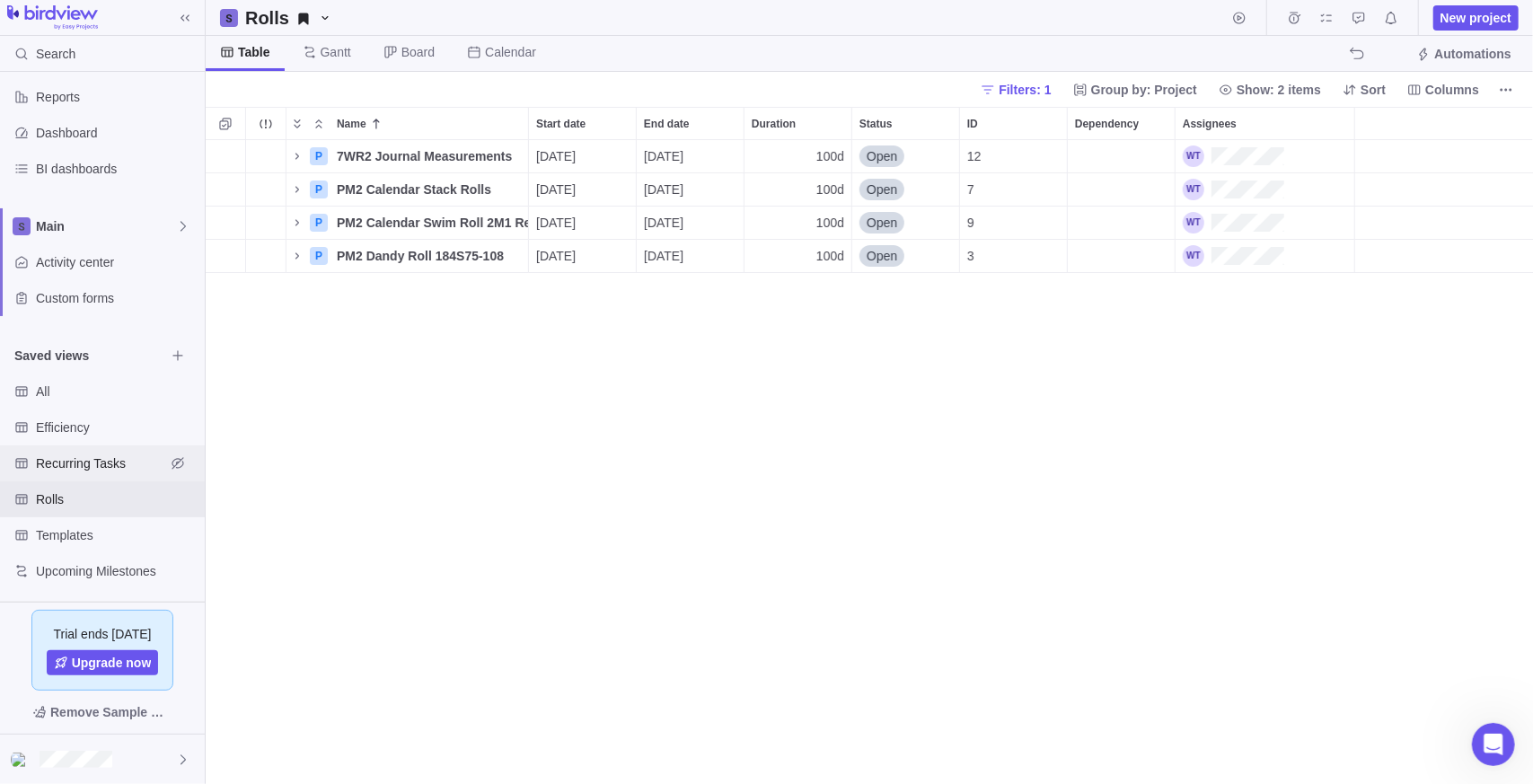
click at [64, 457] on span "Recurring Tasks" at bounding box center [101, 463] width 129 height 18
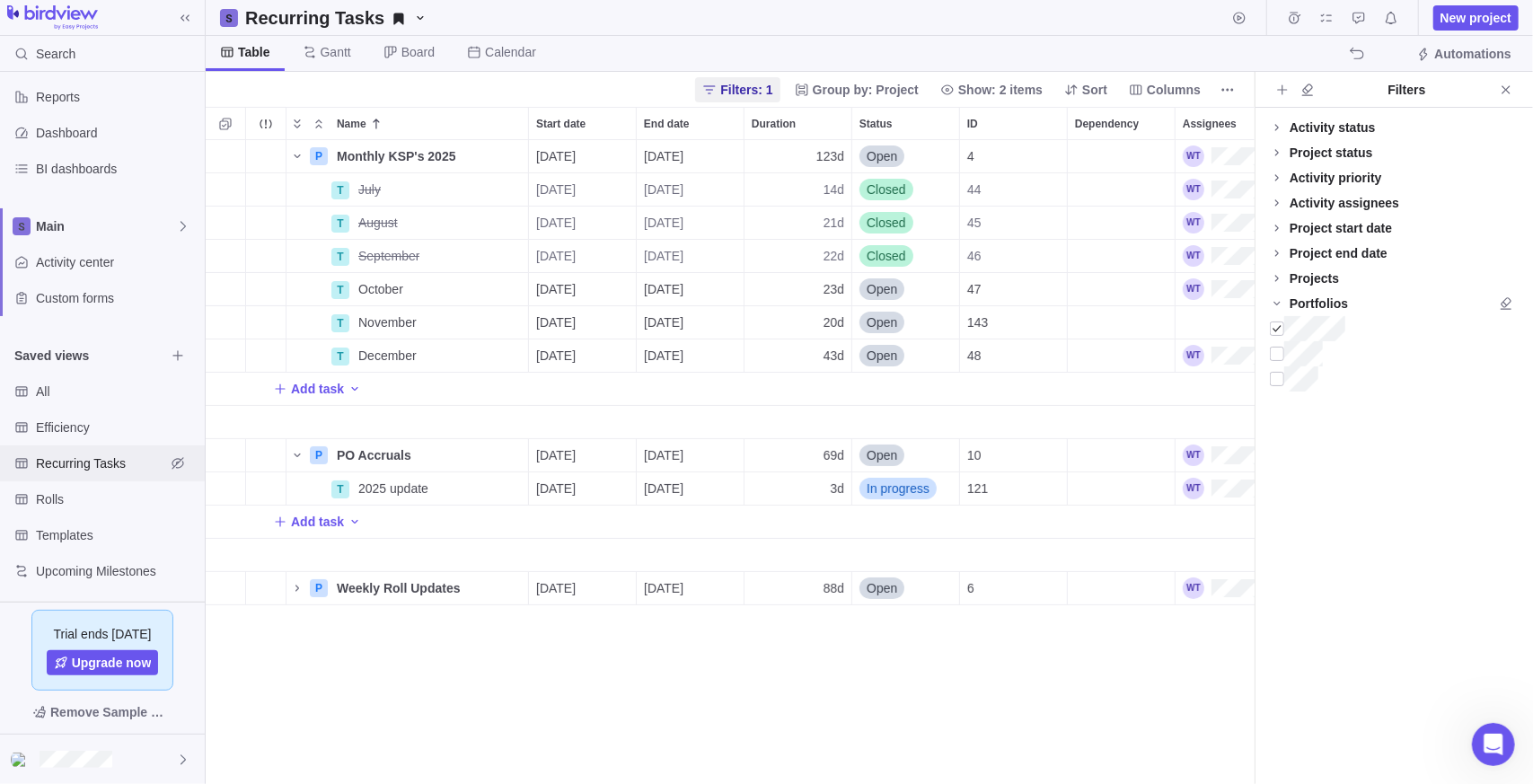
scroll to position [630, 1036]
click at [373, 658] on div "P Monthly KSP's 2025 Details [DATE] [DATE] 123d Open 4 T July Details [DATE] [D…" at bounding box center [730, 462] width 1049 height 645
click at [453, 495] on span "Details" at bounding box center [471, 489] width 41 height 18
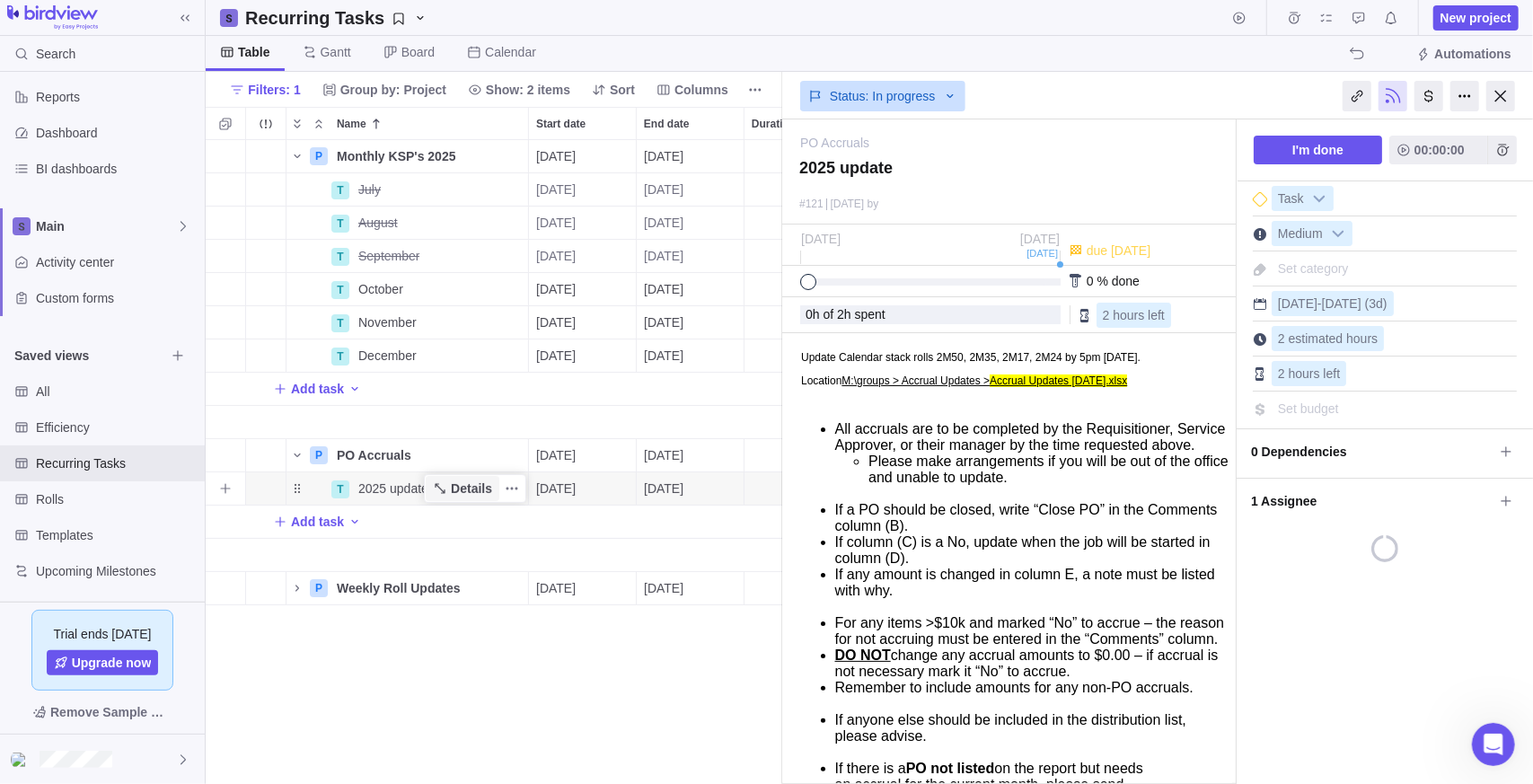
scroll to position [630, 564]
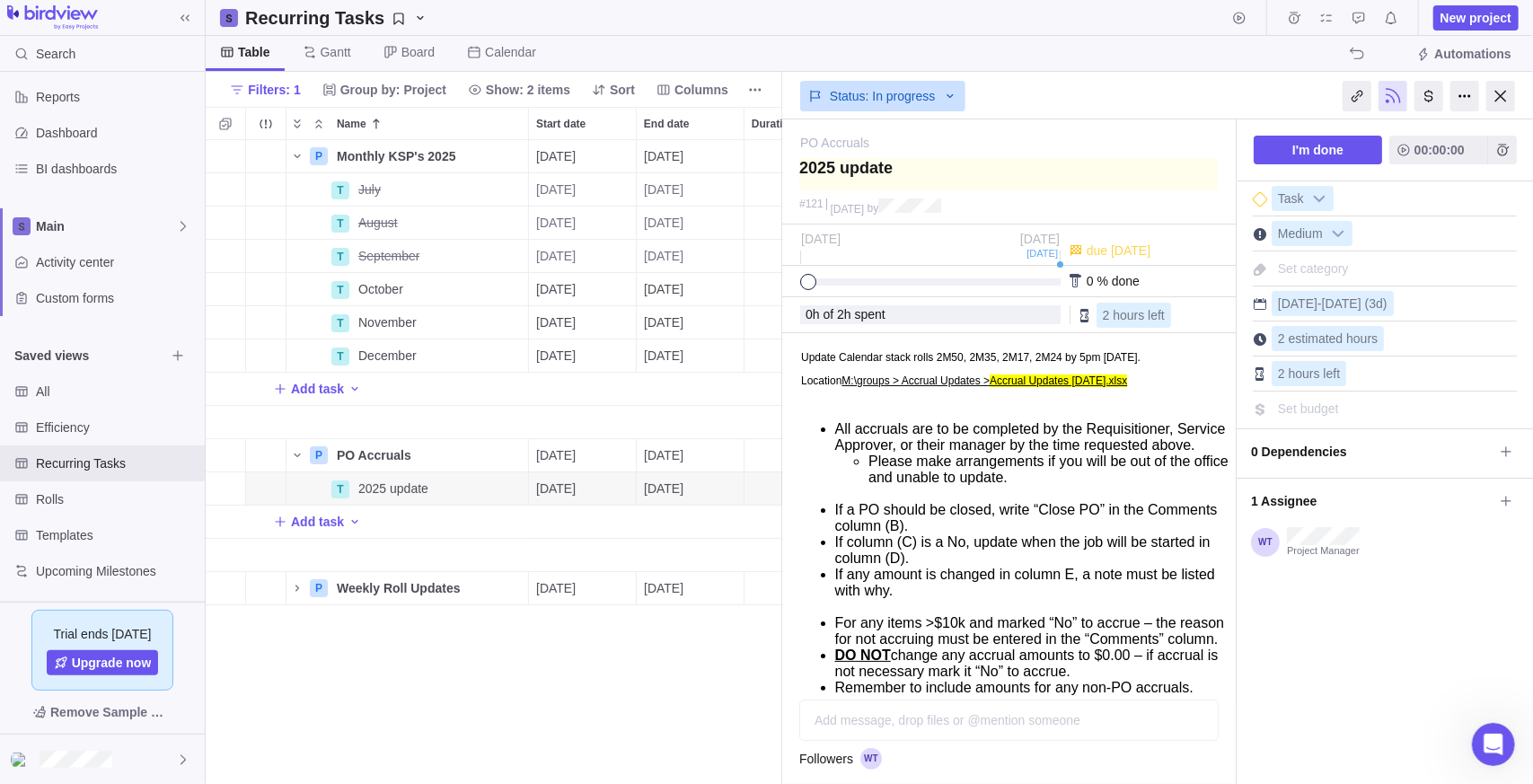
click at [829, 171] on textarea at bounding box center [1009, 174] width 419 height 33
type textarea "Supdate"
type textarea "Seupdate"
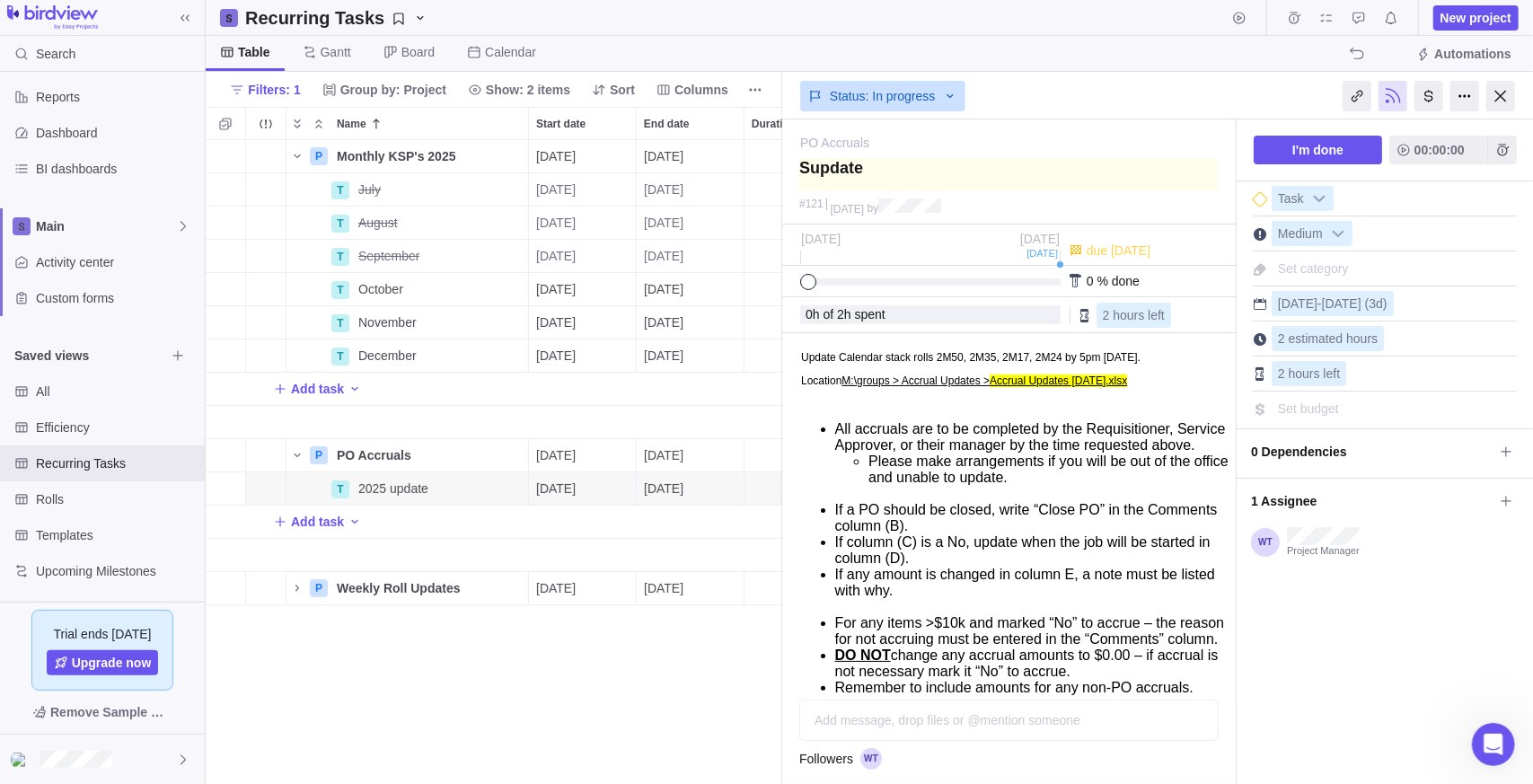
type textarea "Seupdate"
type textarea "Sepupdate"
type textarea "Septupdate"
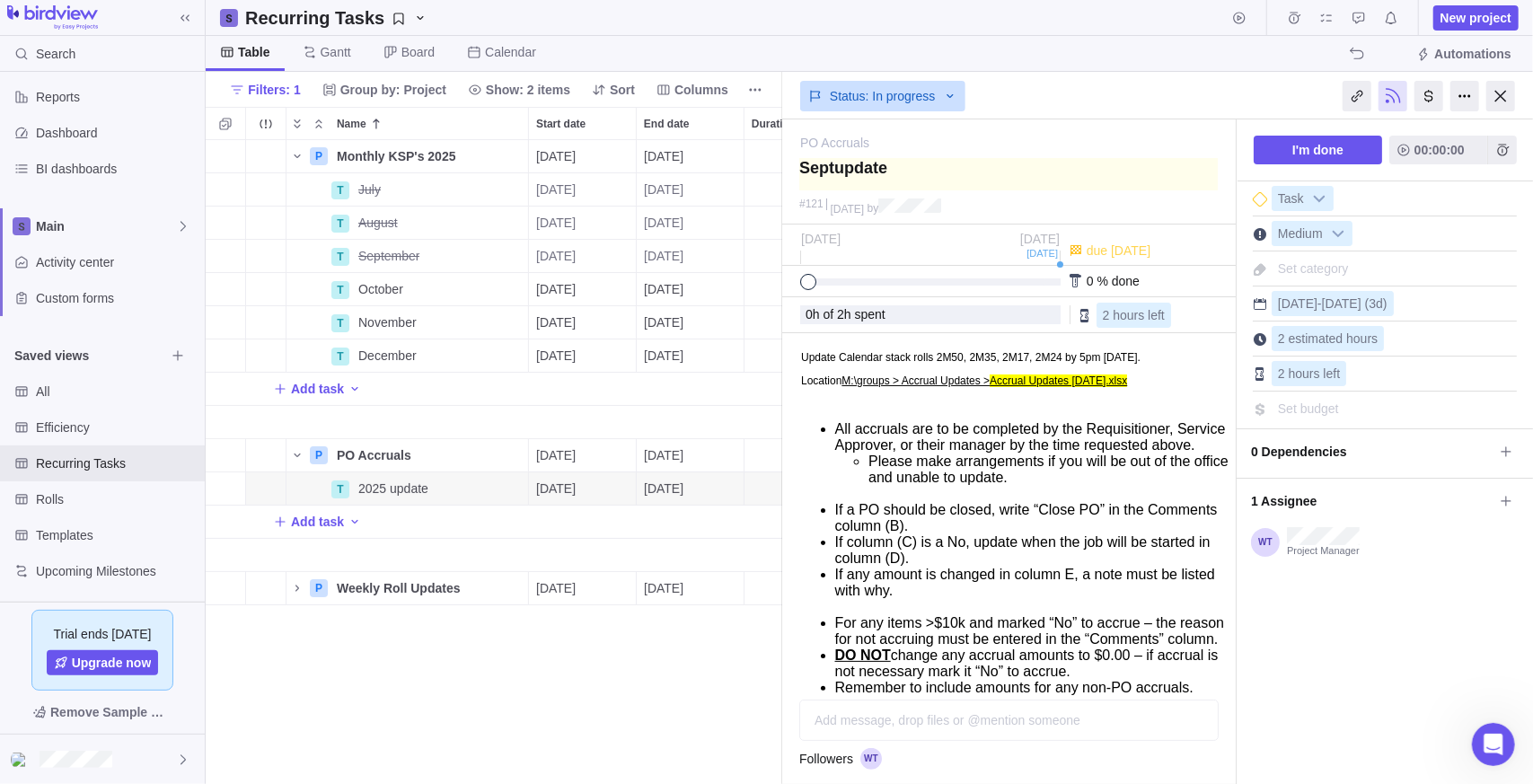
type textarea "Septeupdate"
type textarea "Septemupdate"
type textarea "Septembupdate"
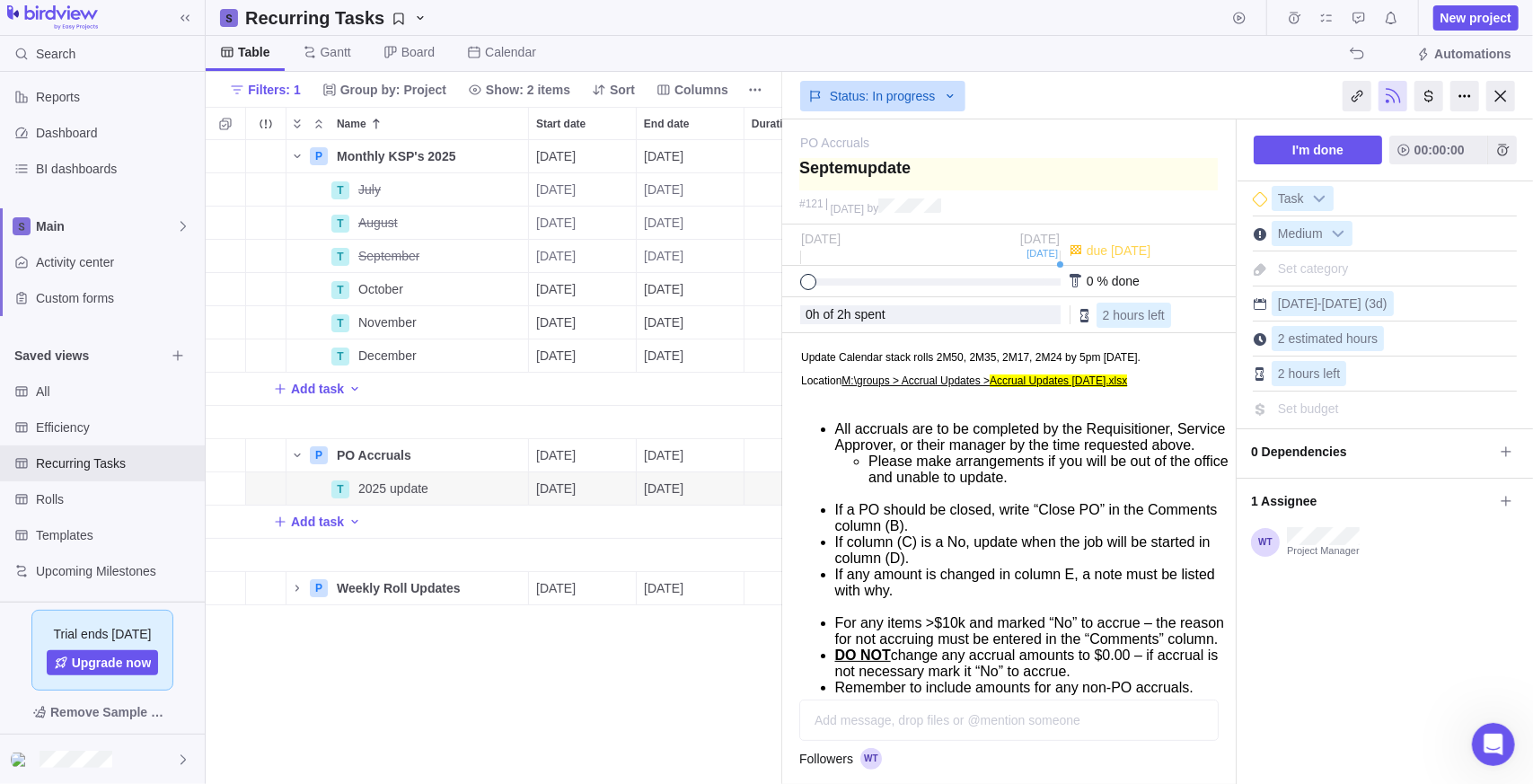
type textarea "Septembupdate"
type textarea "Septembeupdate"
type textarea "Septemberupdate"
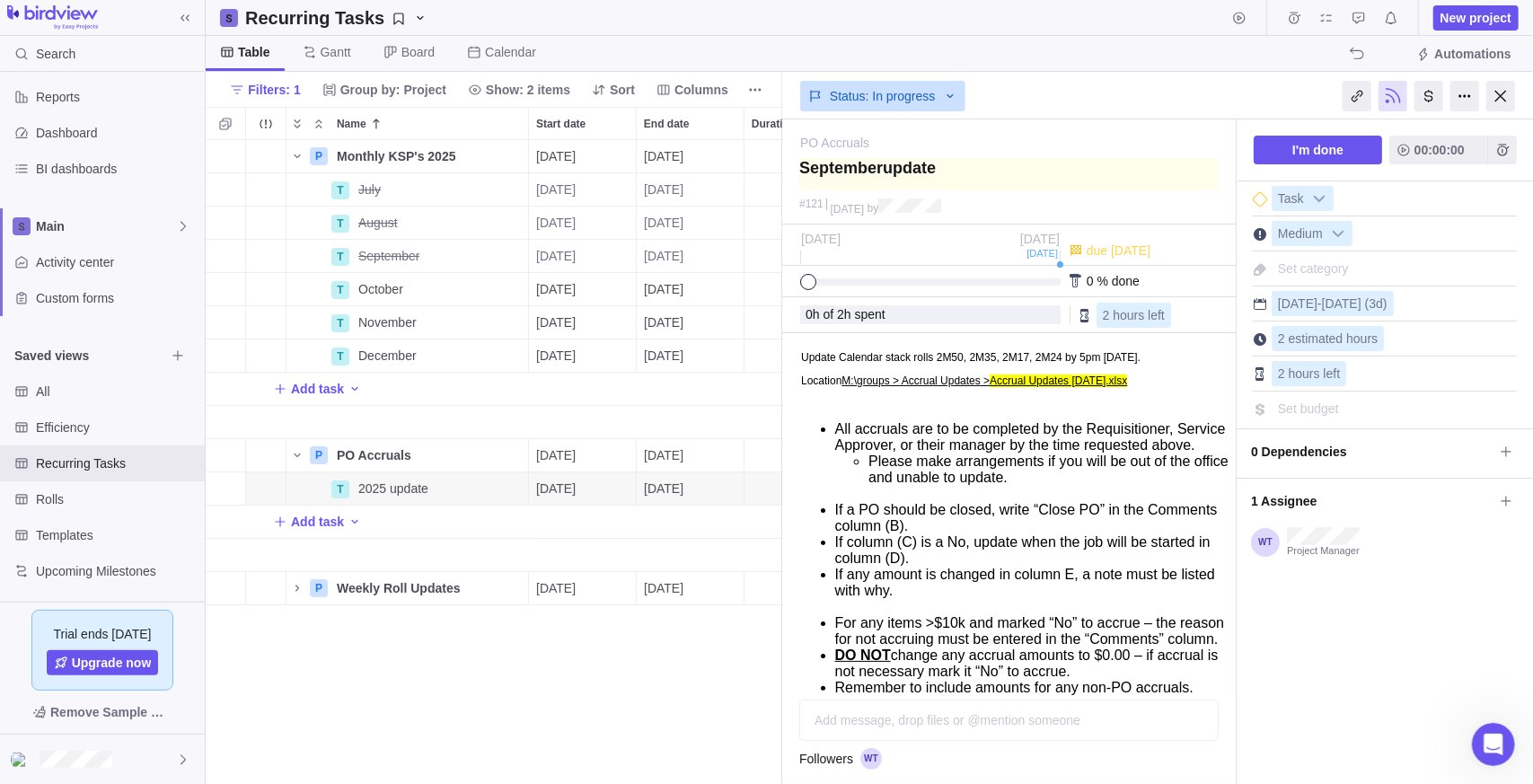
type textarea "September update"
type textarea "September pdate"
type textarea "September Update"
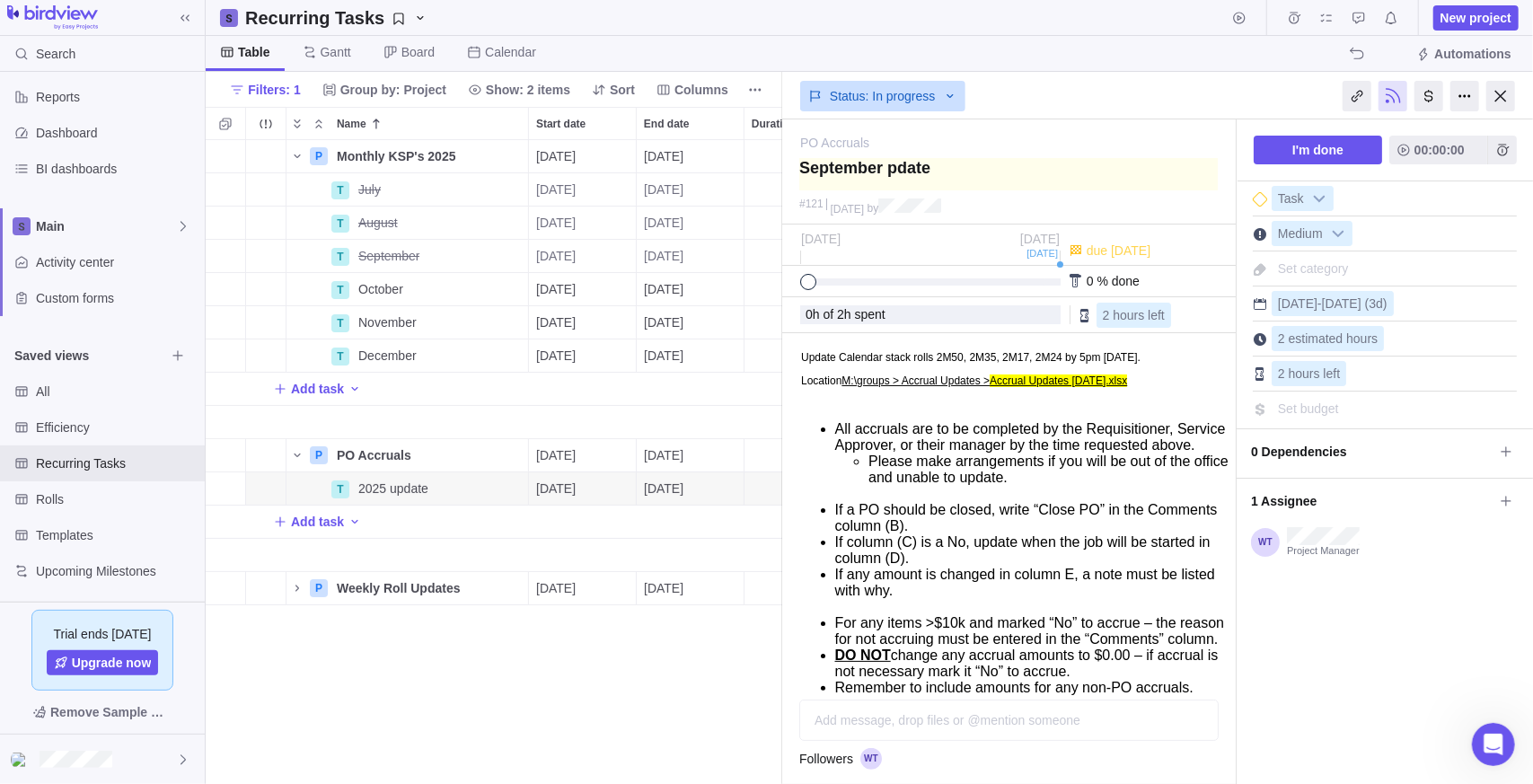
type textarea "September Update"
drag, startPoint x: 490, startPoint y: 700, endPoint x: 494, endPoint y: 679, distance: 21.4
click at [488, 700] on div "P Monthly KSP's 2025 Details [DATE] [DATE] 123d Open 4 T July Details [DATE] [D…" at bounding box center [493, 462] width 577 height 645
click at [460, 455] on span "Details" at bounding box center [471, 455] width 41 height 18
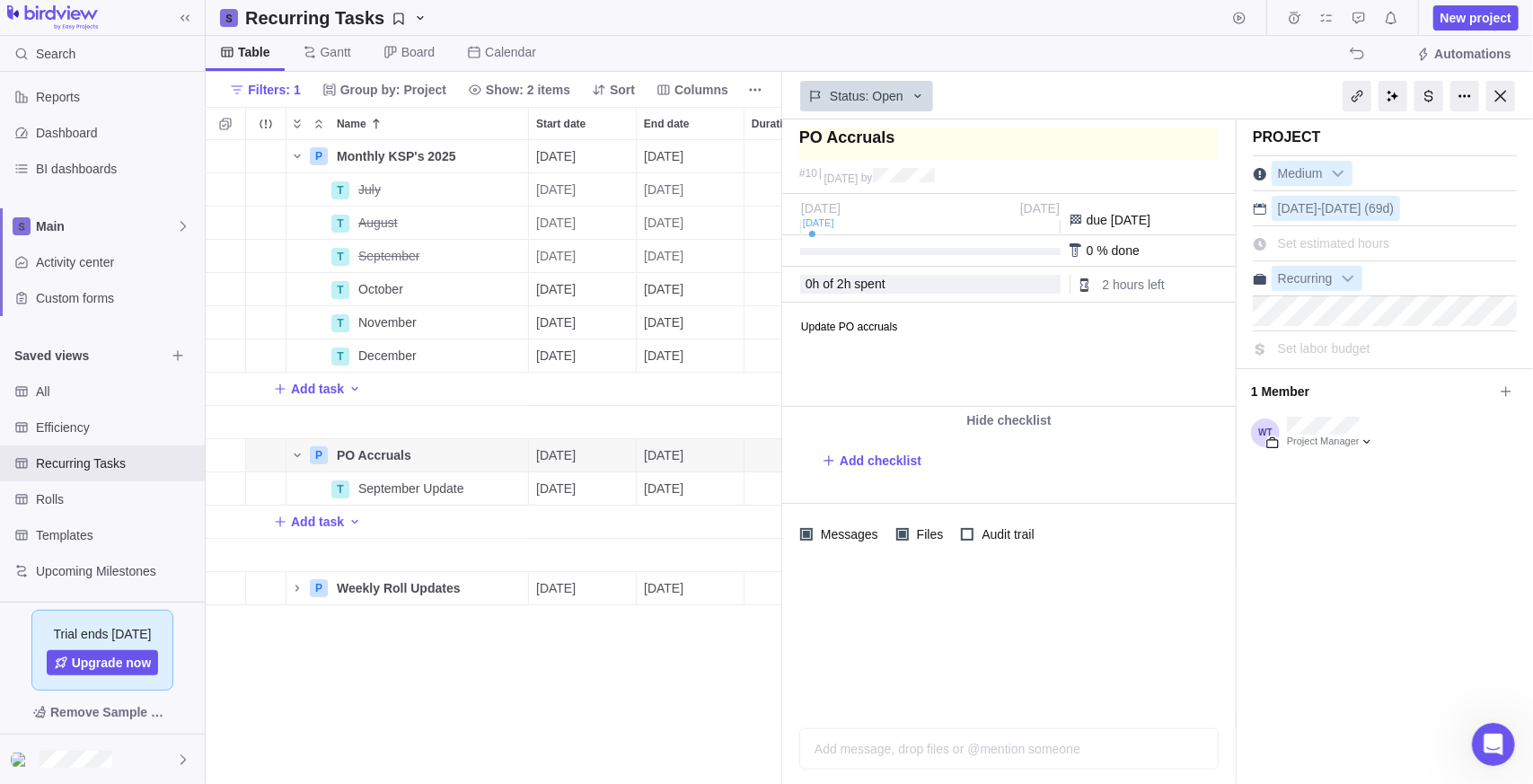
click at [802, 143] on textarea at bounding box center [1009, 144] width 419 height 33
click at [900, 136] on textarea at bounding box center [1009, 144] width 419 height 33
type textarea "PO Accruals"
type textarea "PO Accruals 2"
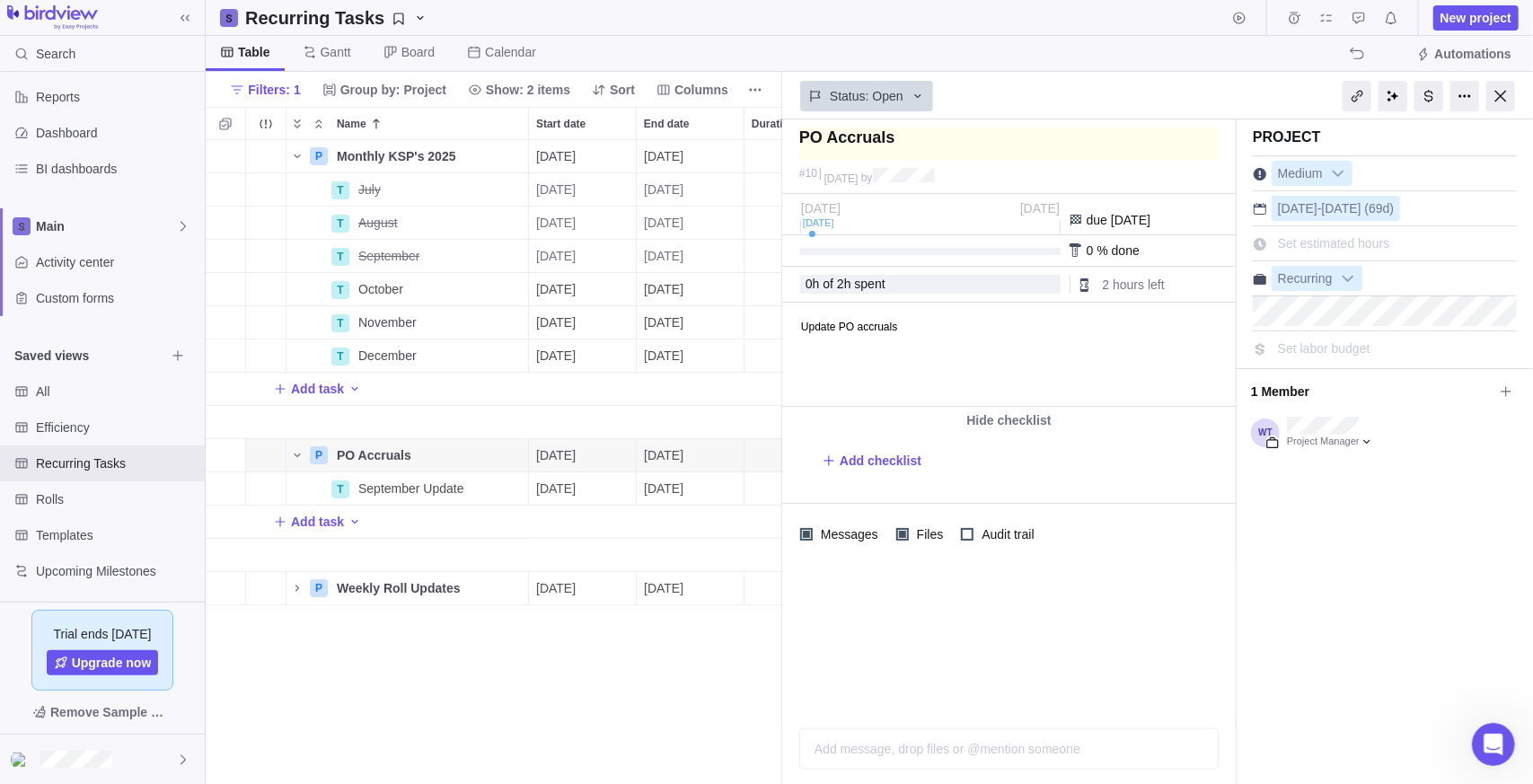
type textarea "PO Accruals 2"
type textarea "PO Accruals 20"
type textarea "PO Accruals 202"
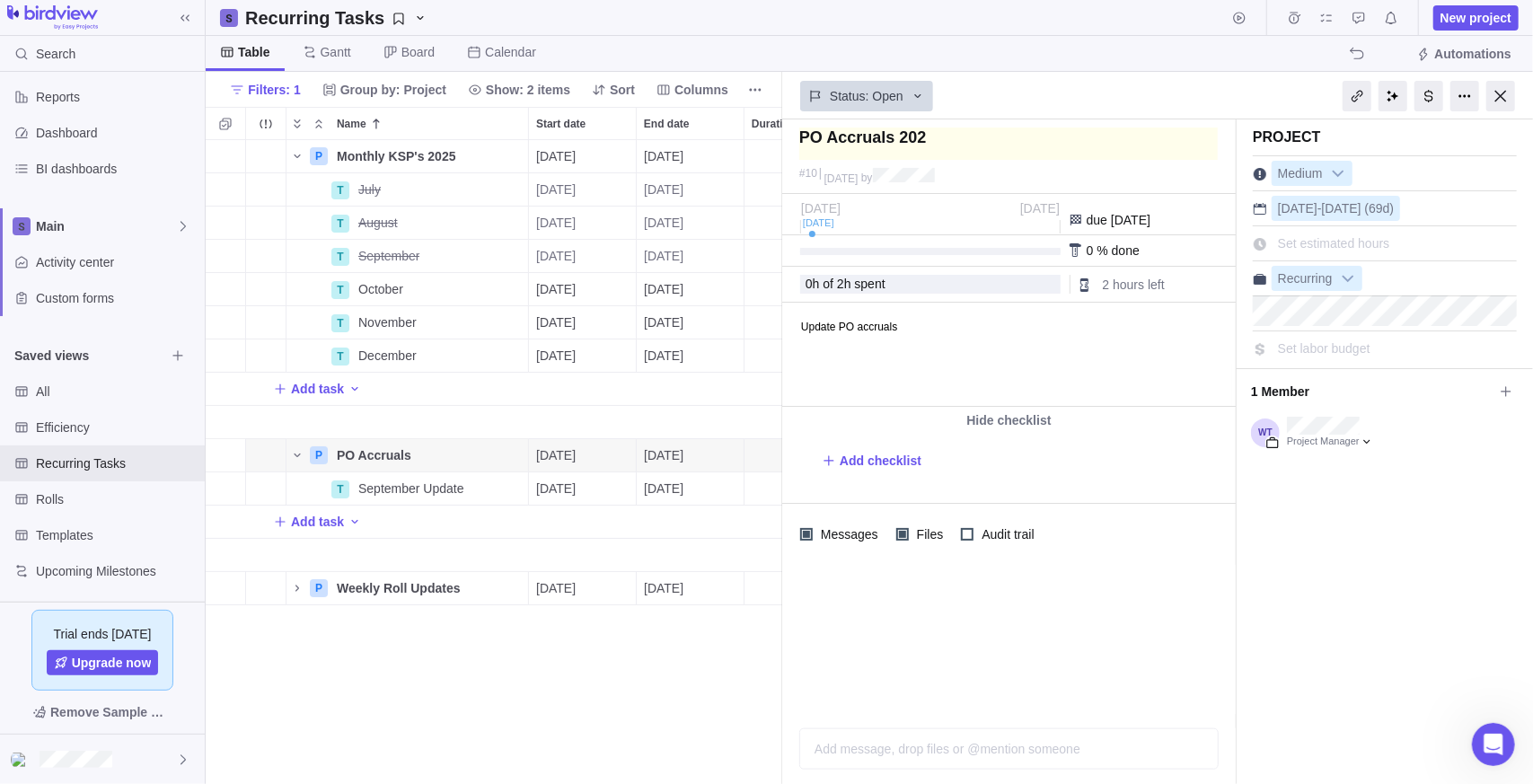
type textarea "PO Accruals 2025"
click at [542, 680] on div "P Monthly KSP's 2025 Details [DATE] [DATE] 123d Open 4 T July Details [DATE] [D…" at bounding box center [493, 462] width 577 height 645
click at [453, 486] on span "Details" at bounding box center [471, 489] width 41 height 18
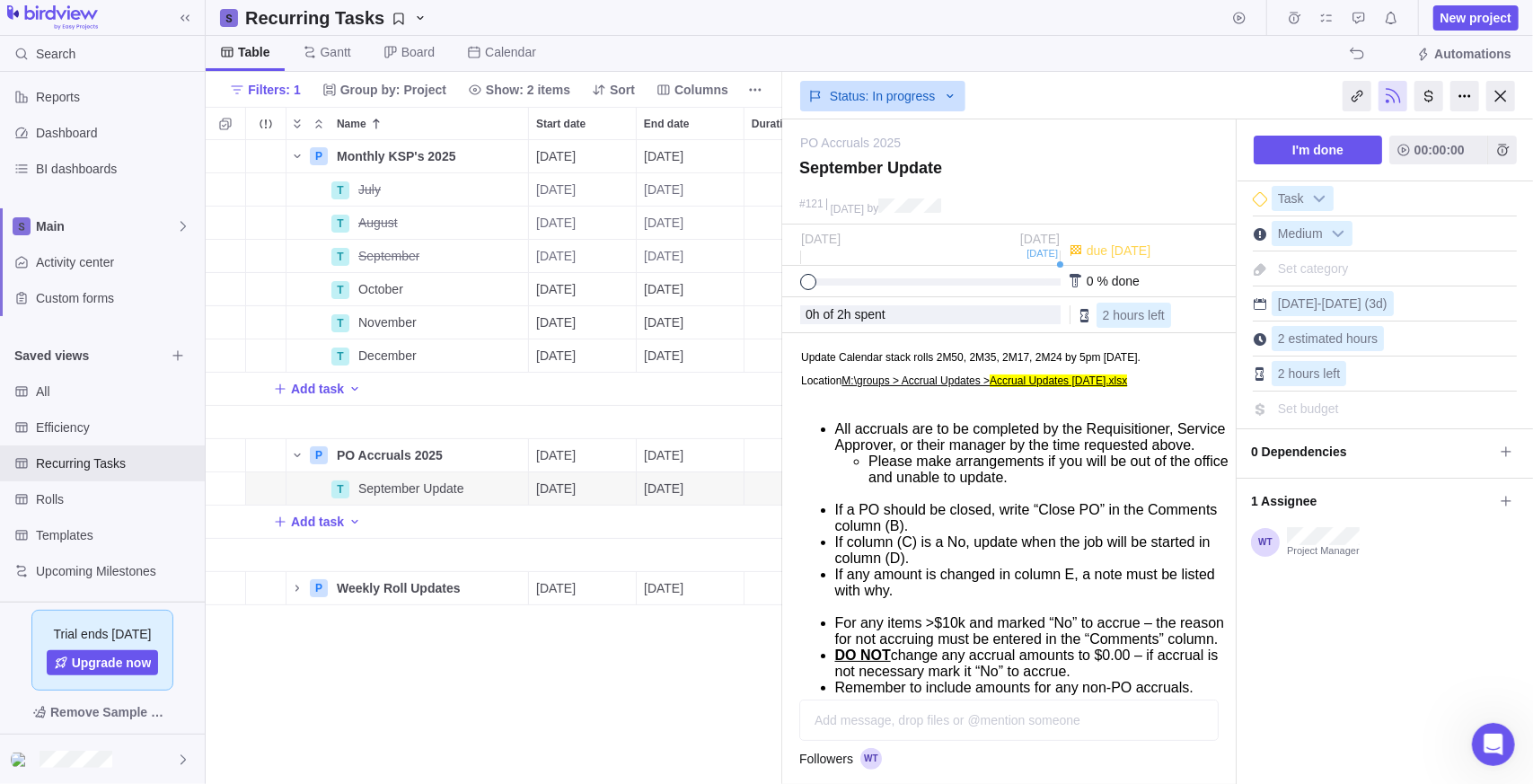
click at [443, 734] on div "P Monthly KSP's 2025 Details [DATE] [DATE] 123d Open 4 T July Details [DATE] [D…" at bounding box center [493, 462] width 577 height 645
click at [891, 415] on body "Update Calendar stack rolls 2M50, 2M35, 2M17, 2M24 by 5pm [DATE]. Location M:\g…" at bounding box center [1007, 627] width 449 height 588
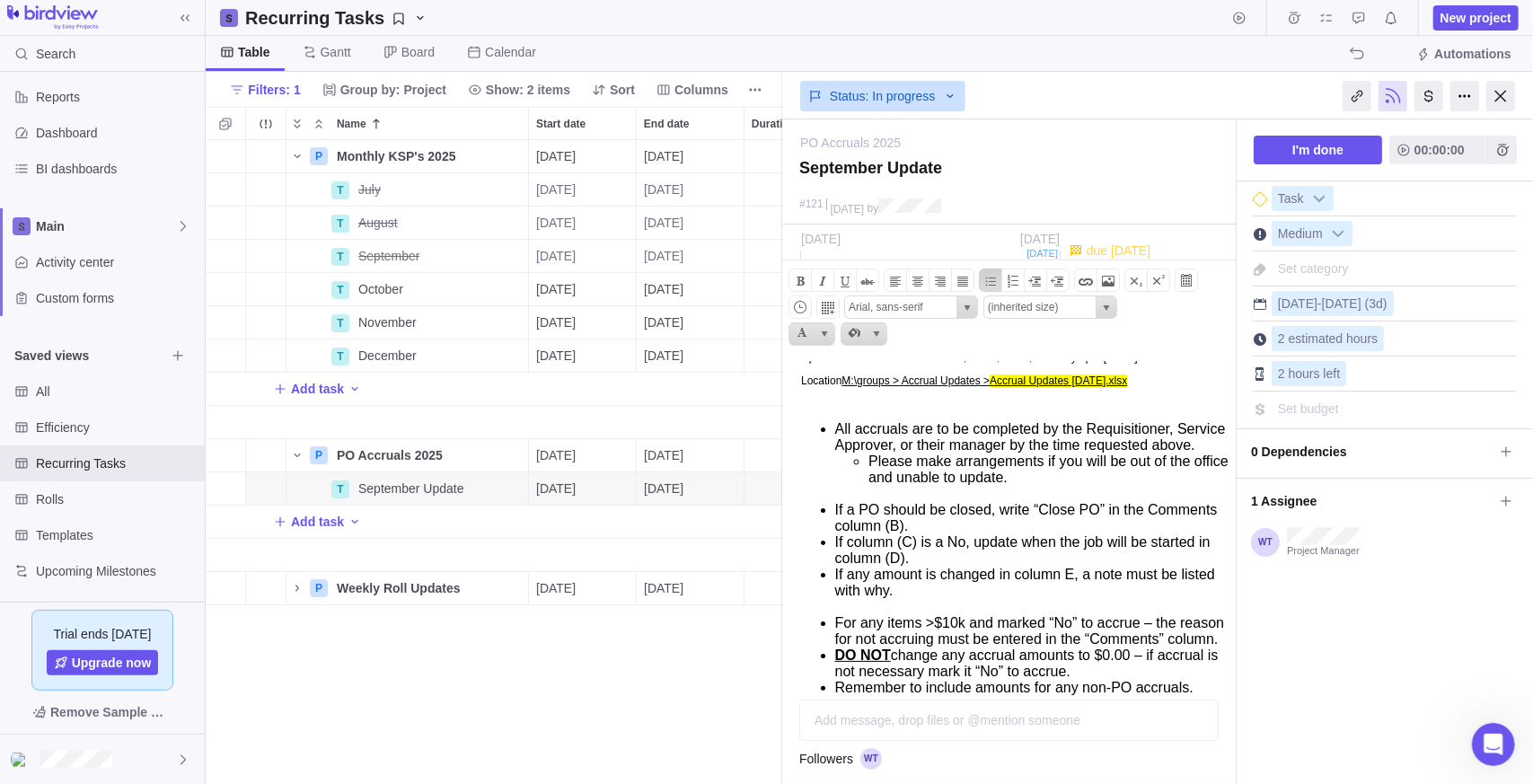
click at [897, 410] on p at bounding box center [1015, 403] width 429 height 13
type input "(inherited font)"
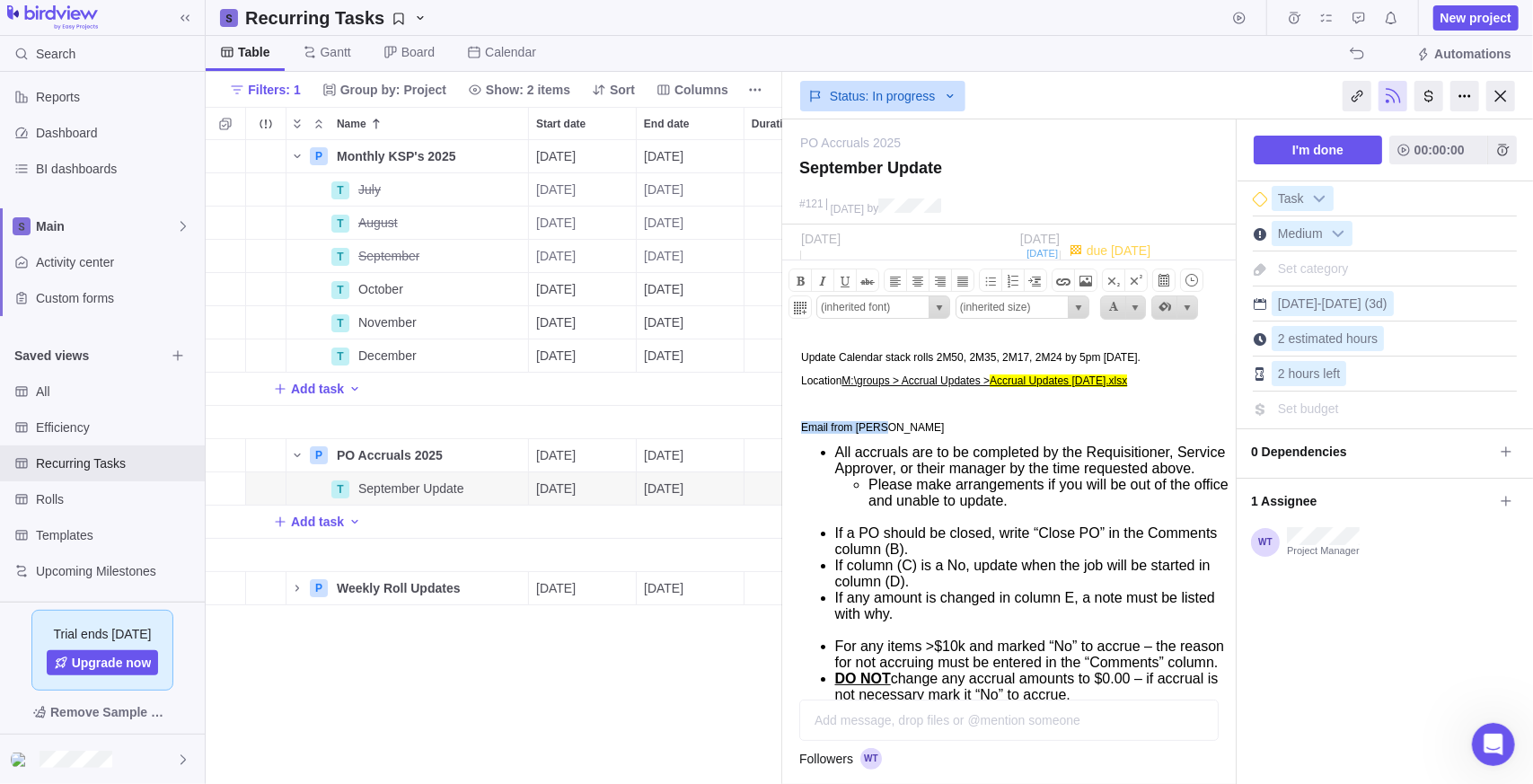
drag, startPoint x: 907, startPoint y: 432, endPoint x: 767, endPoint y: 422, distance: 140.4
click at [782, 422] on html "Update Calendar stack rolls 2M50, 2M35, 2M17, 2M24 by 5pm [DATE]. Location M:\g…" at bounding box center [1007, 558] width 449 height 449
click at [801, 273] on span at bounding box center [801, 281] width 22 height 22
click at [841, 285] on span at bounding box center [845, 281] width 22 height 22
click at [944, 307] on span "select" at bounding box center [940, 308] width 15 height 15
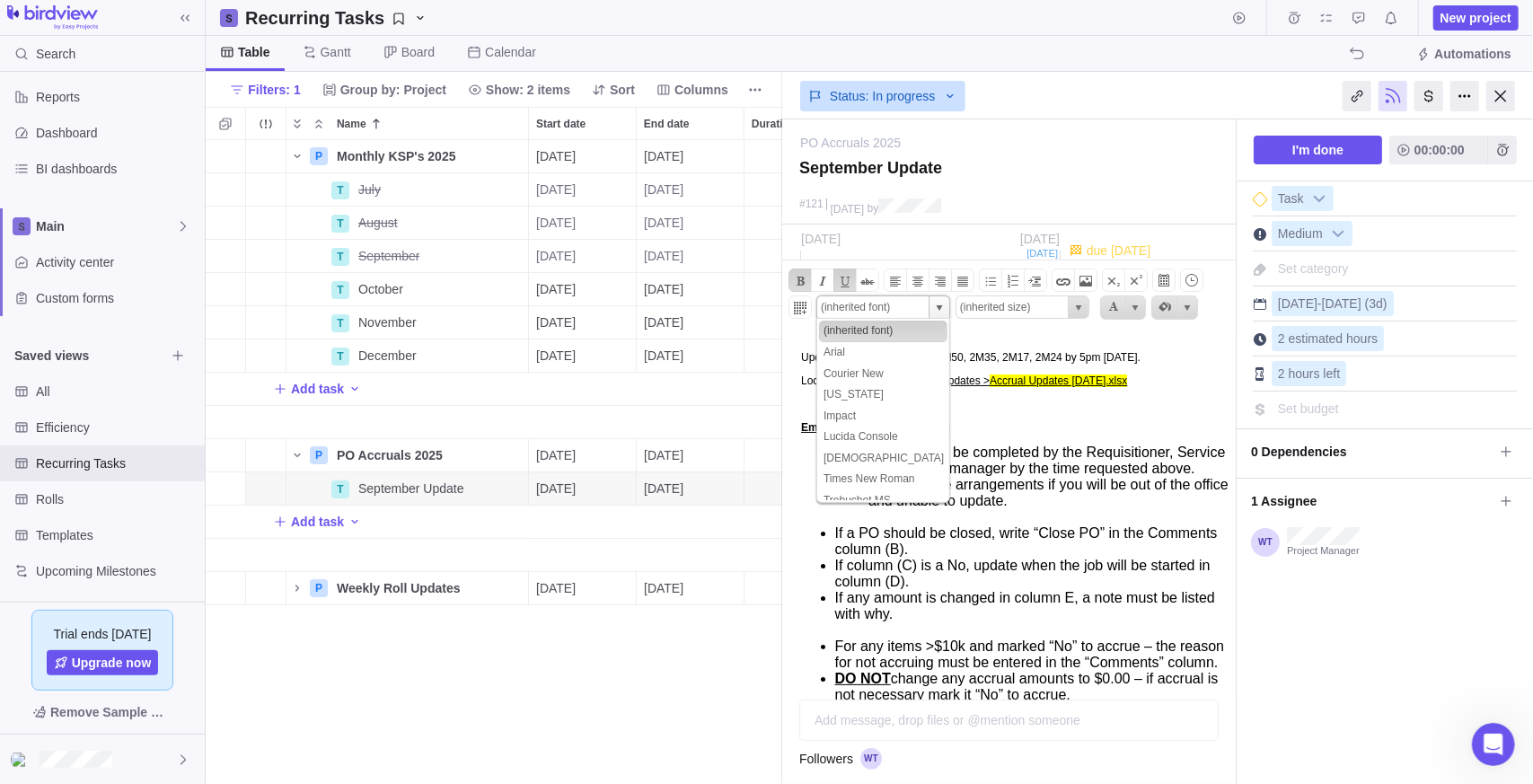
scroll to position [630, 564]
click at [944, 307] on span "select" at bounding box center [940, 308] width 15 height 15
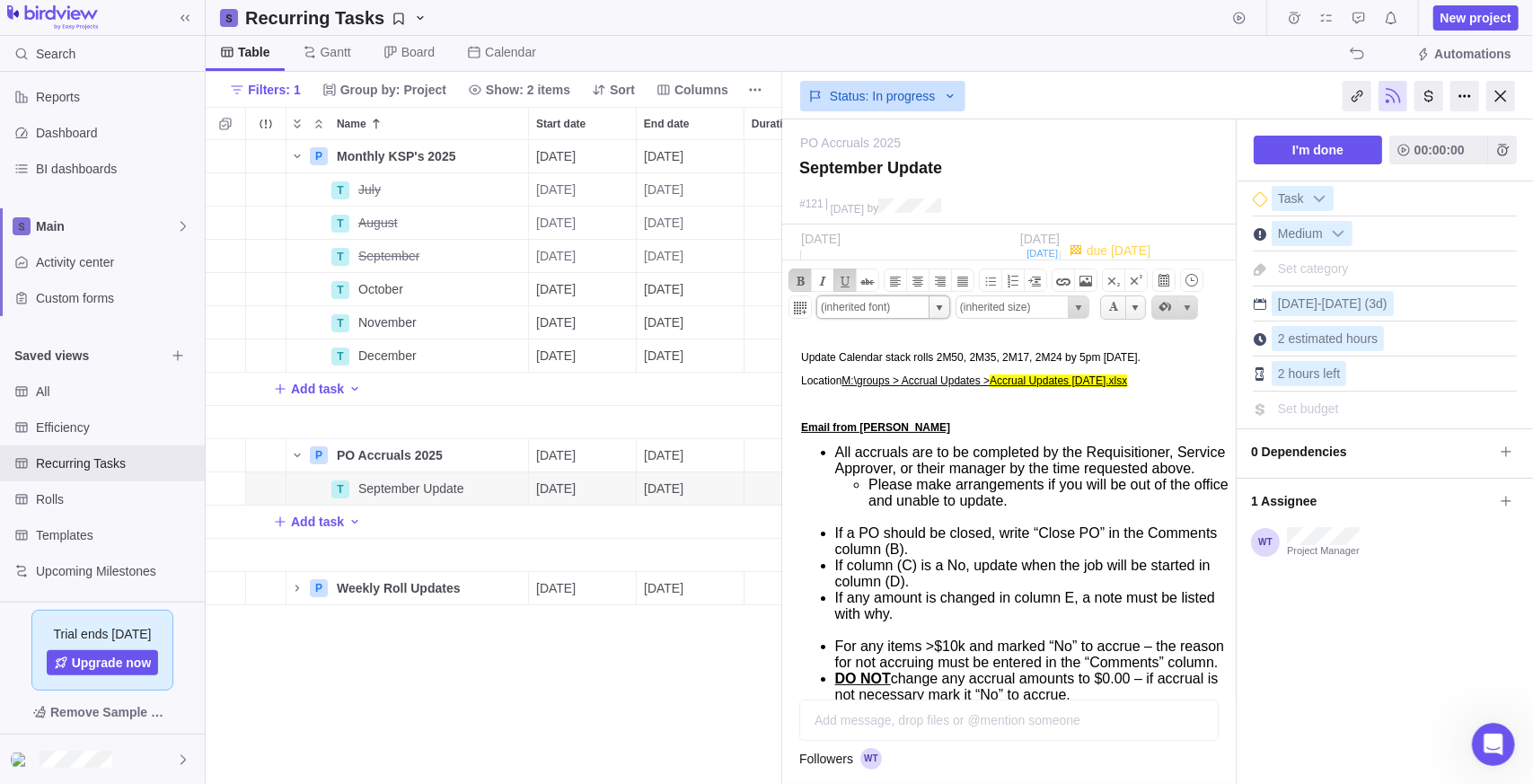
click at [1143, 305] on span "Current selected color is" at bounding box center [1123, 307] width 46 height 25
click at [1140, 306] on span "Current selected color is" at bounding box center [1135, 308] width 15 height 15
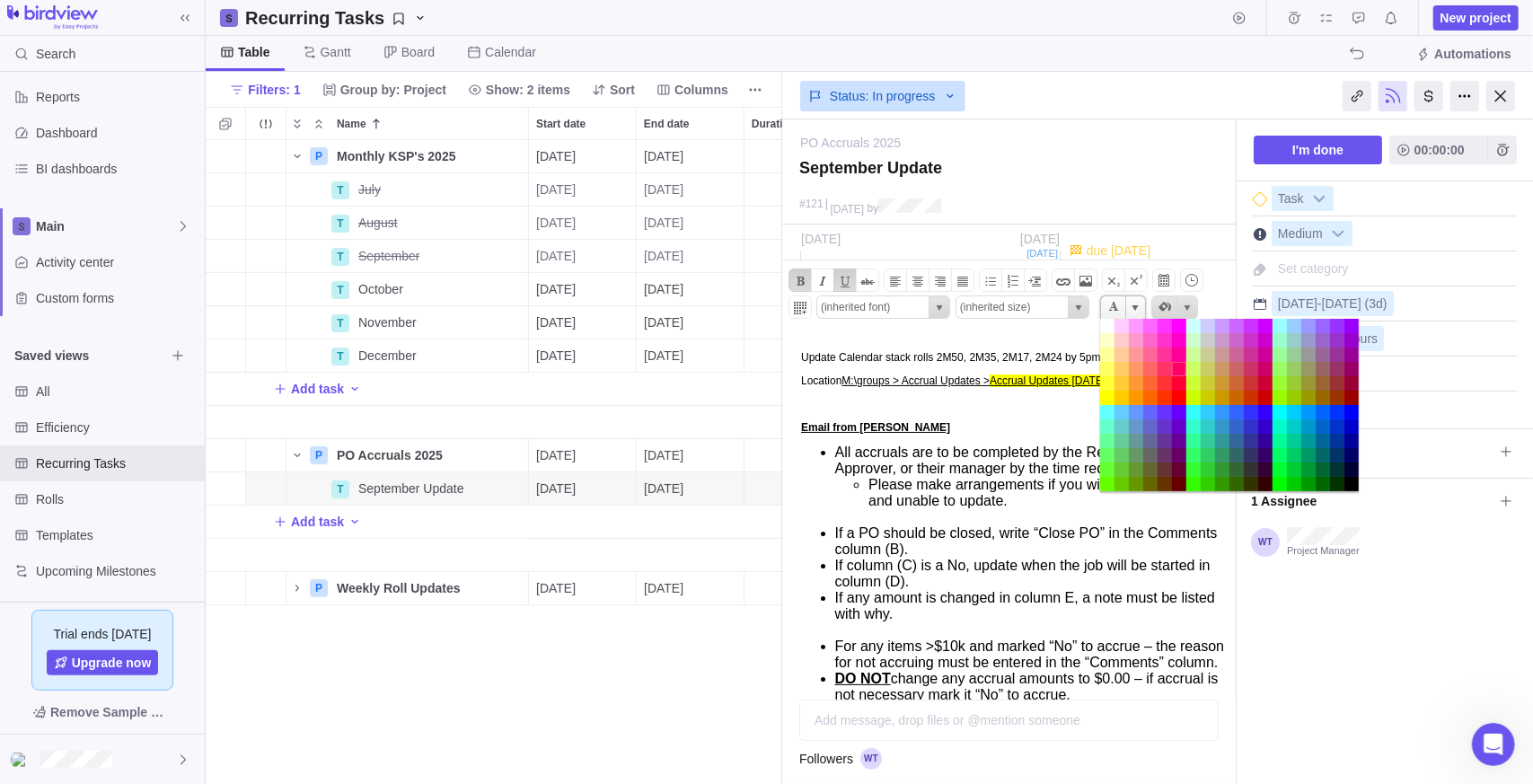
click at [1180, 370] on td "#ff0066" at bounding box center [1180, 369] width 15 height 15
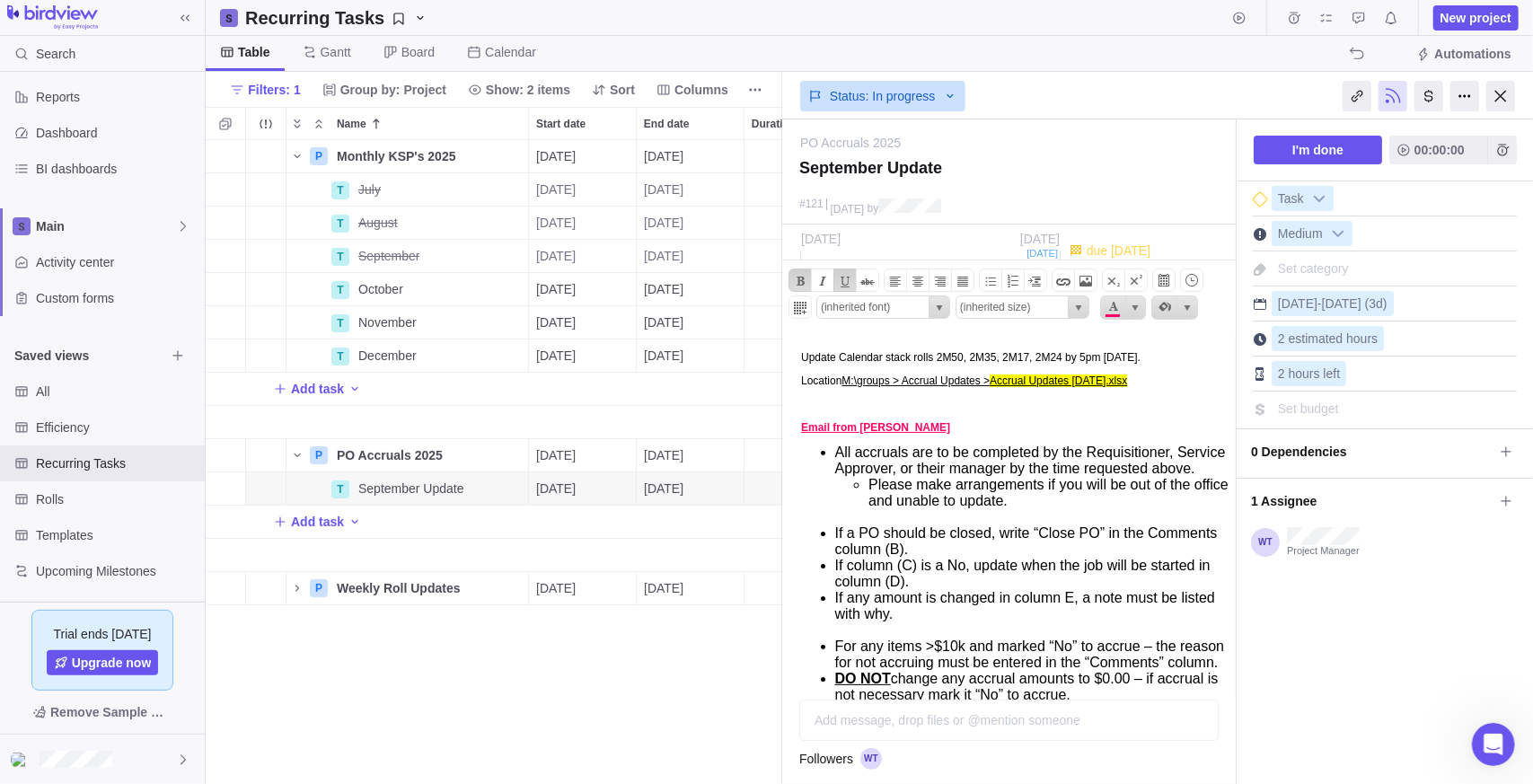
click at [1038, 426] on p "Email from [PERSON_NAME]﻿" at bounding box center [1015, 427] width 429 height 13
click at [1192, 306] on span "Current selected color is" at bounding box center [1188, 308] width 15 height 15
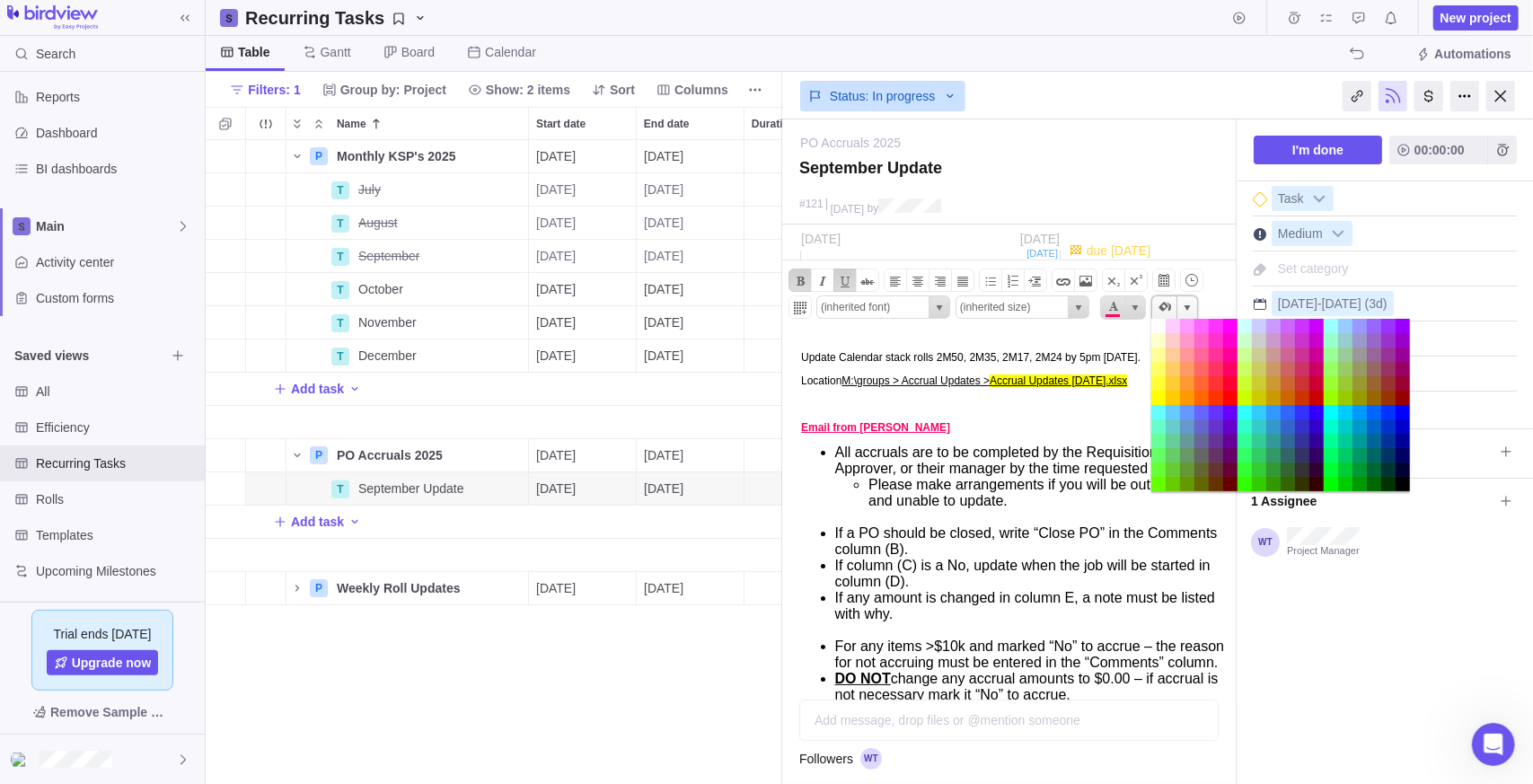
click at [1192, 306] on span "Current selected color is" at bounding box center [1188, 308] width 15 height 15
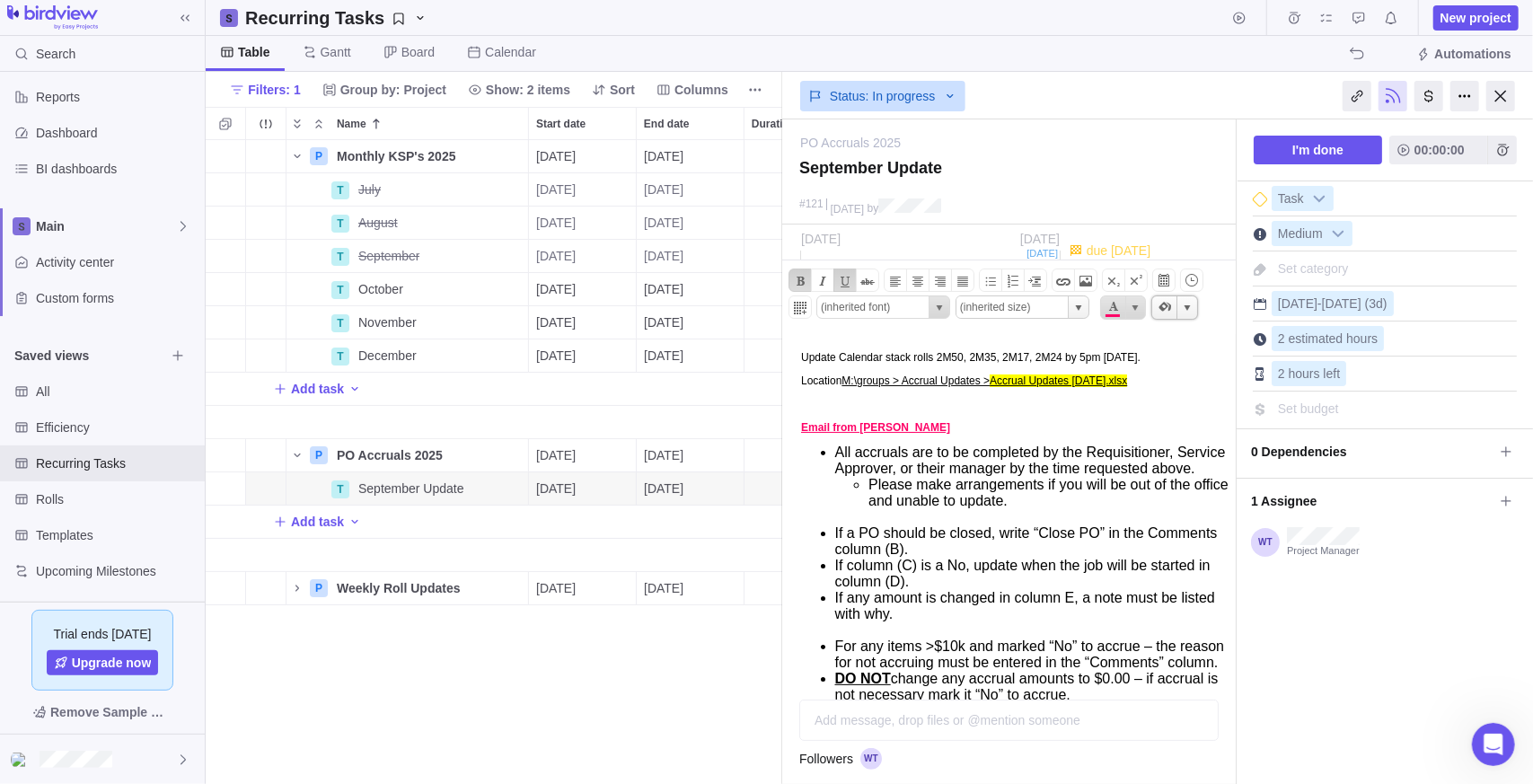
click at [1073, 304] on span "select" at bounding box center [1079, 308] width 15 height 15
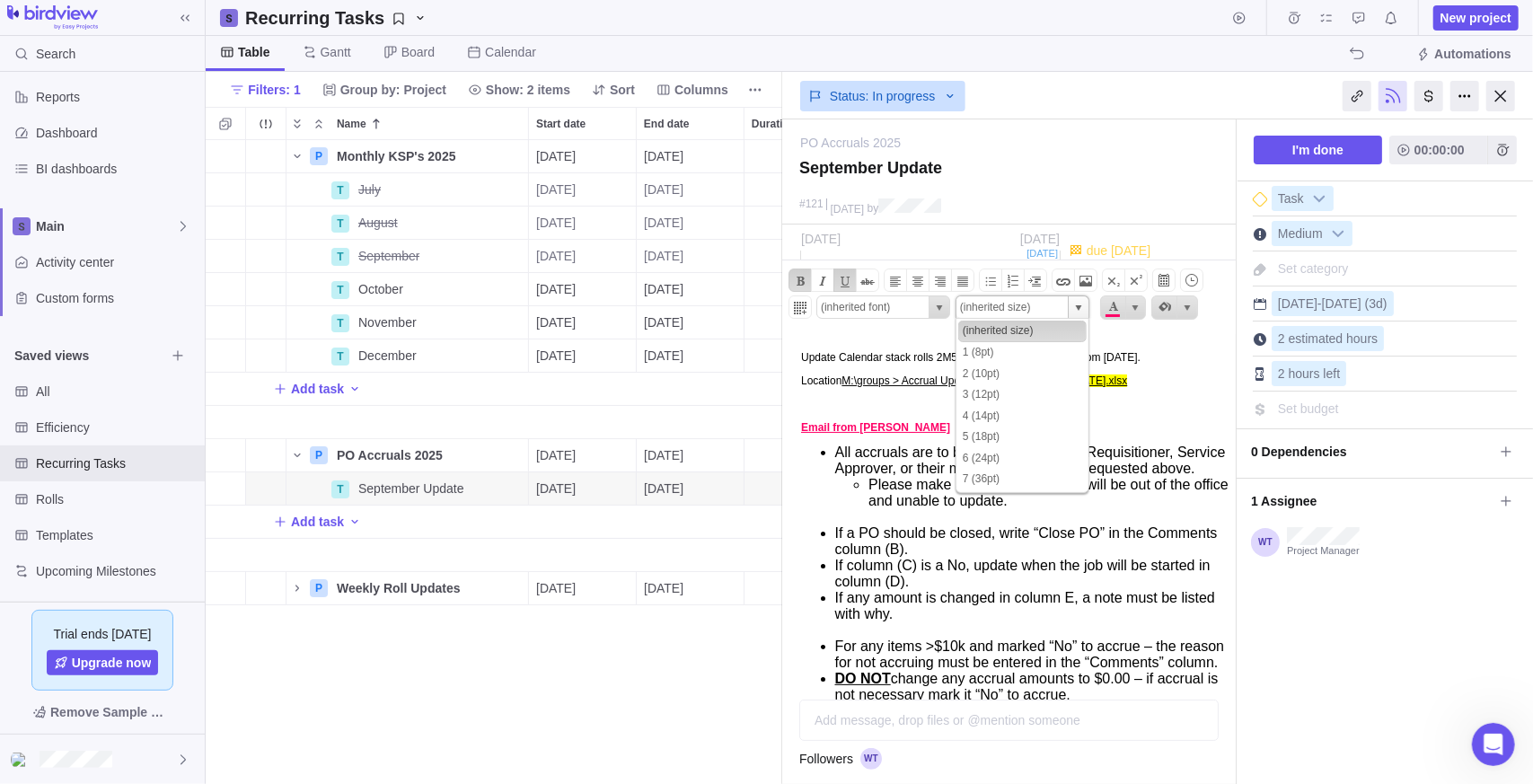
click at [917, 402] on p at bounding box center [1015, 403] width 429 height 13
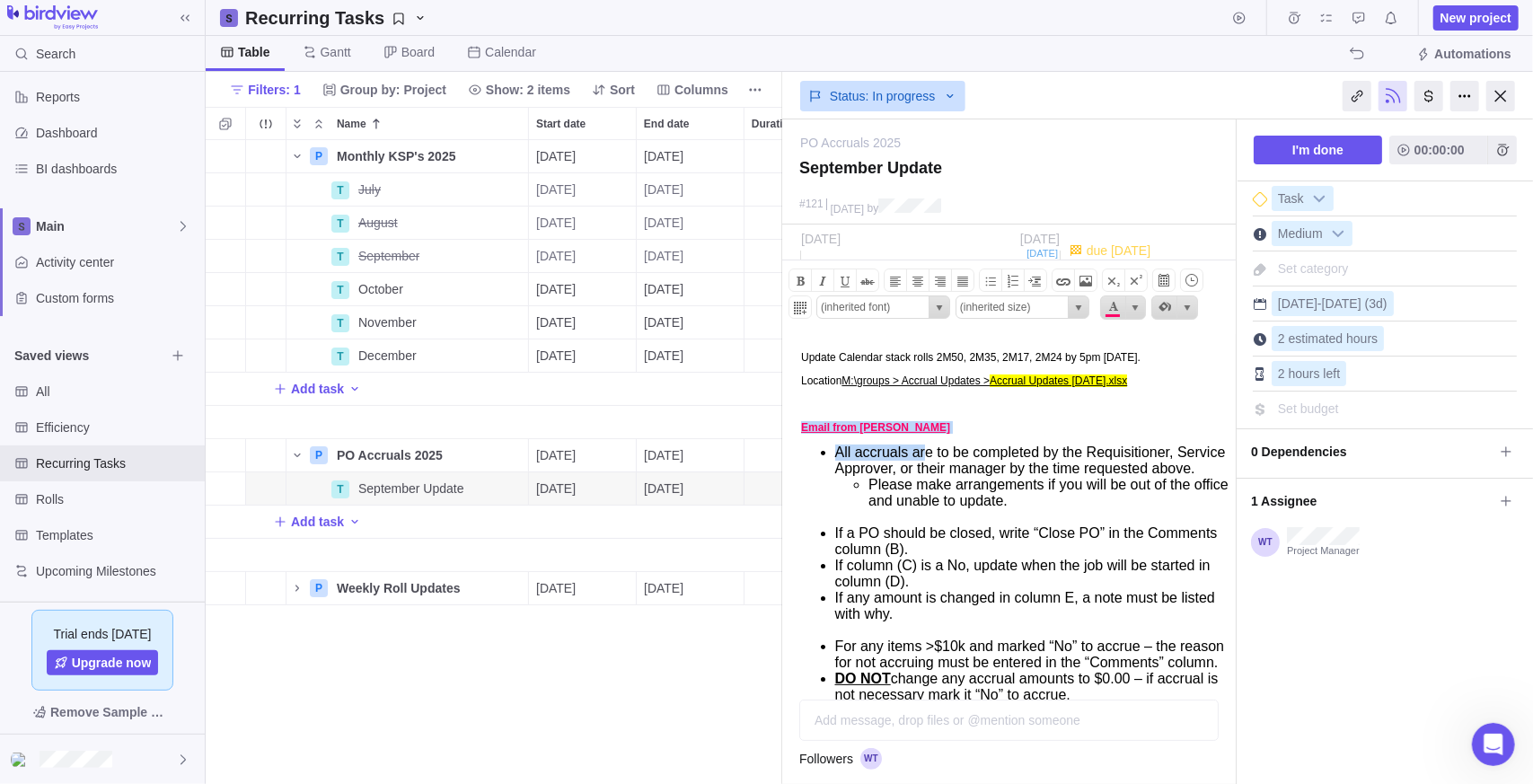
drag, startPoint x: 922, startPoint y: 436, endPoint x: 1552, endPoint y: 762, distance: 709.3
click at [782, 430] on html "Update Calendar stack rolls 2M50, 2M35, 2M17, 2M24 by 5pm [DATE]. Location M:\g…" at bounding box center [1007, 558] width 449 height 449
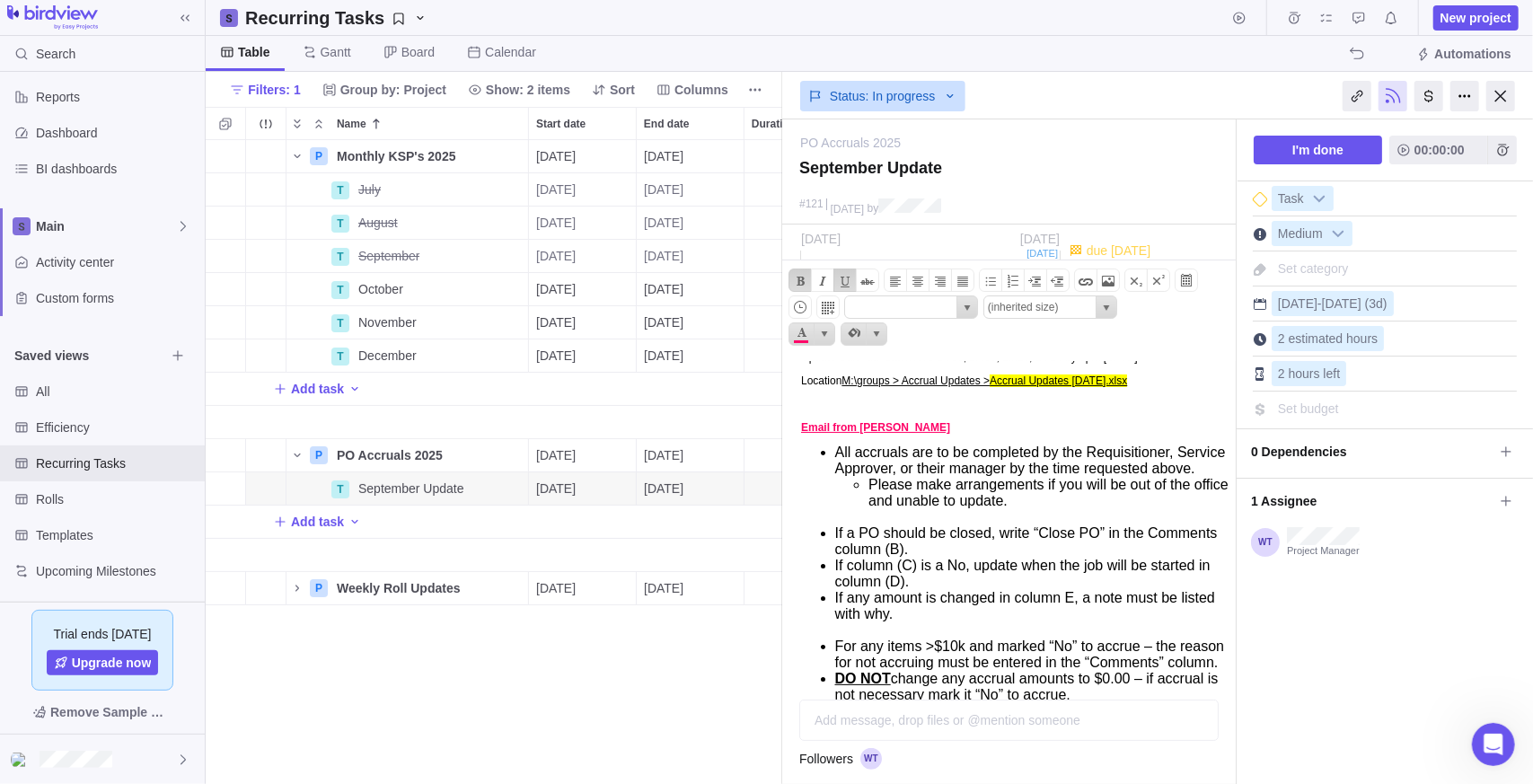
click at [917, 410] on p at bounding box center [1015, 403] width 429 height 13
type input "(inherited font)"
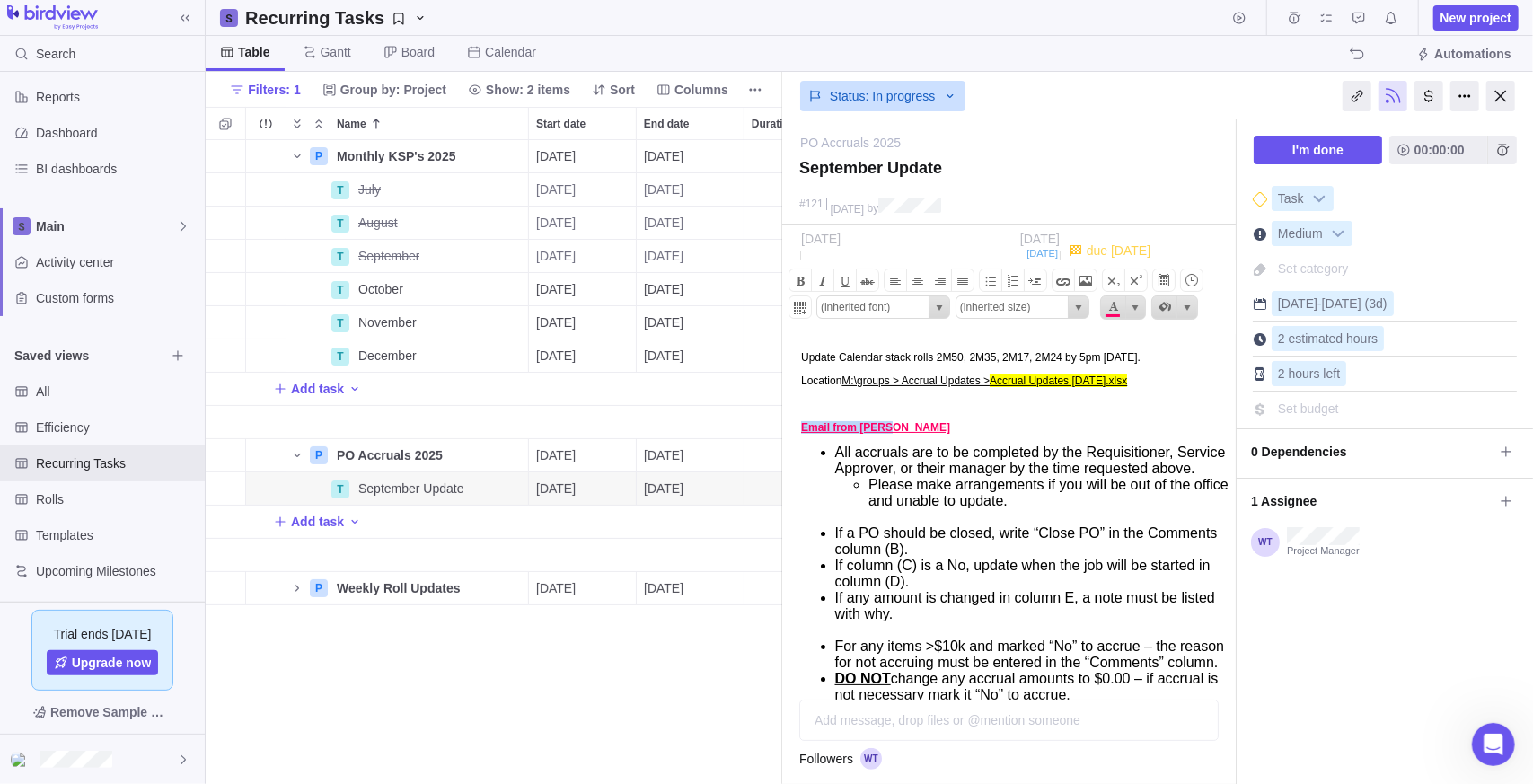
drag, startPoint x: 893, startPoint y: 430, endPoint x: 788, endPoint y: 430, distance: 105.0
click at [788, 430] on body "Update Calendar stack rolls 2M50, 2M35, 2M17, 2M24 by 5pm [DATE]. Location M:\g…" at bounding box center [1007, 639] width 449 height 611
drag, startPoint x: 1021, startPoint y: 308, endPoint x: 1088, endPoint y: 308, distance: 67.0
click at [1023, 308] on input "(inherited size)" at bounding box center [1012, 307] width 112 height 22
click at [1089, 308] on span "(inherited size) select" at bounding box center [1022, 307] width 134 height 24
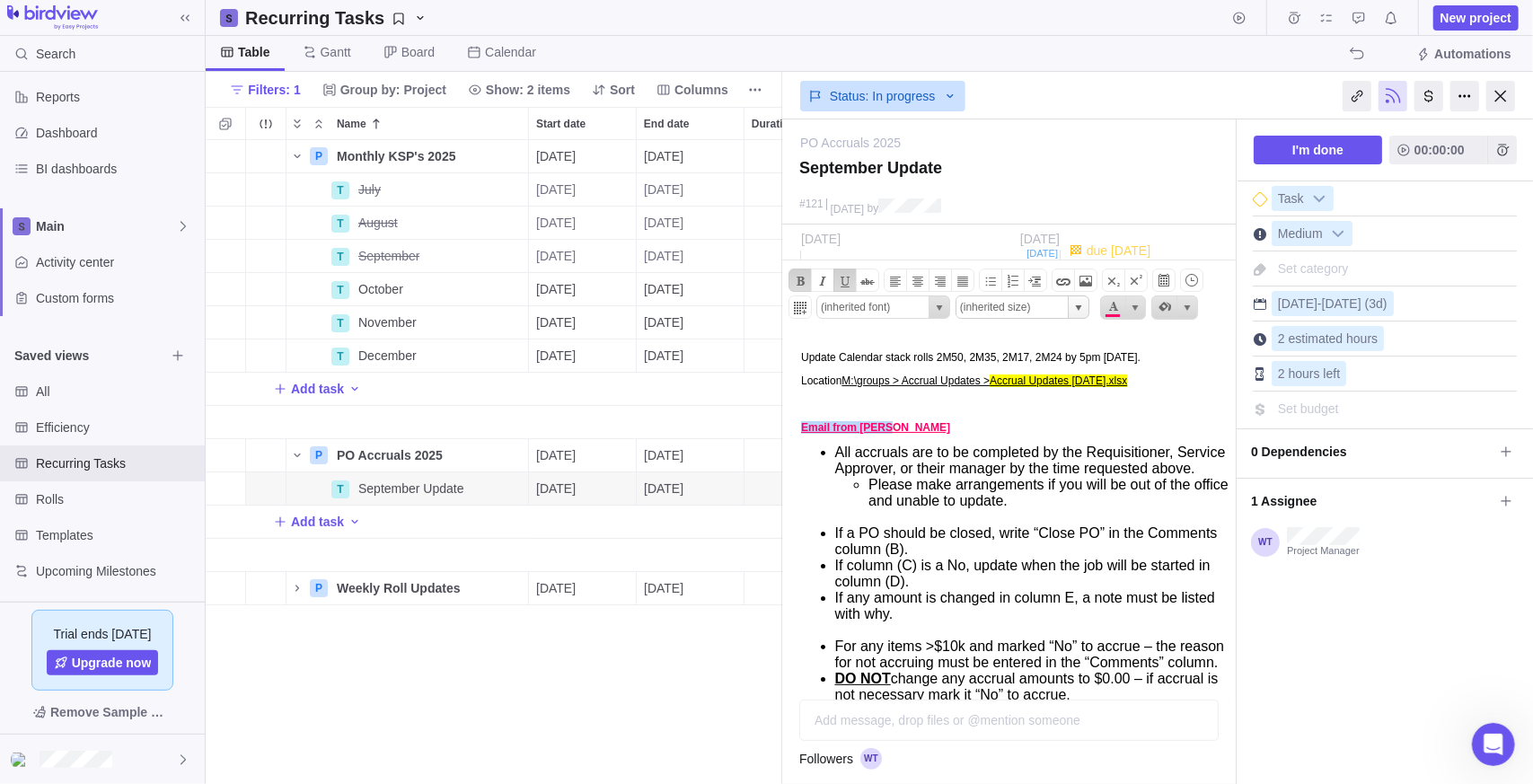
click at [1081, 308] on span "select" at bounding box center [1079, 308] width 15 height 15
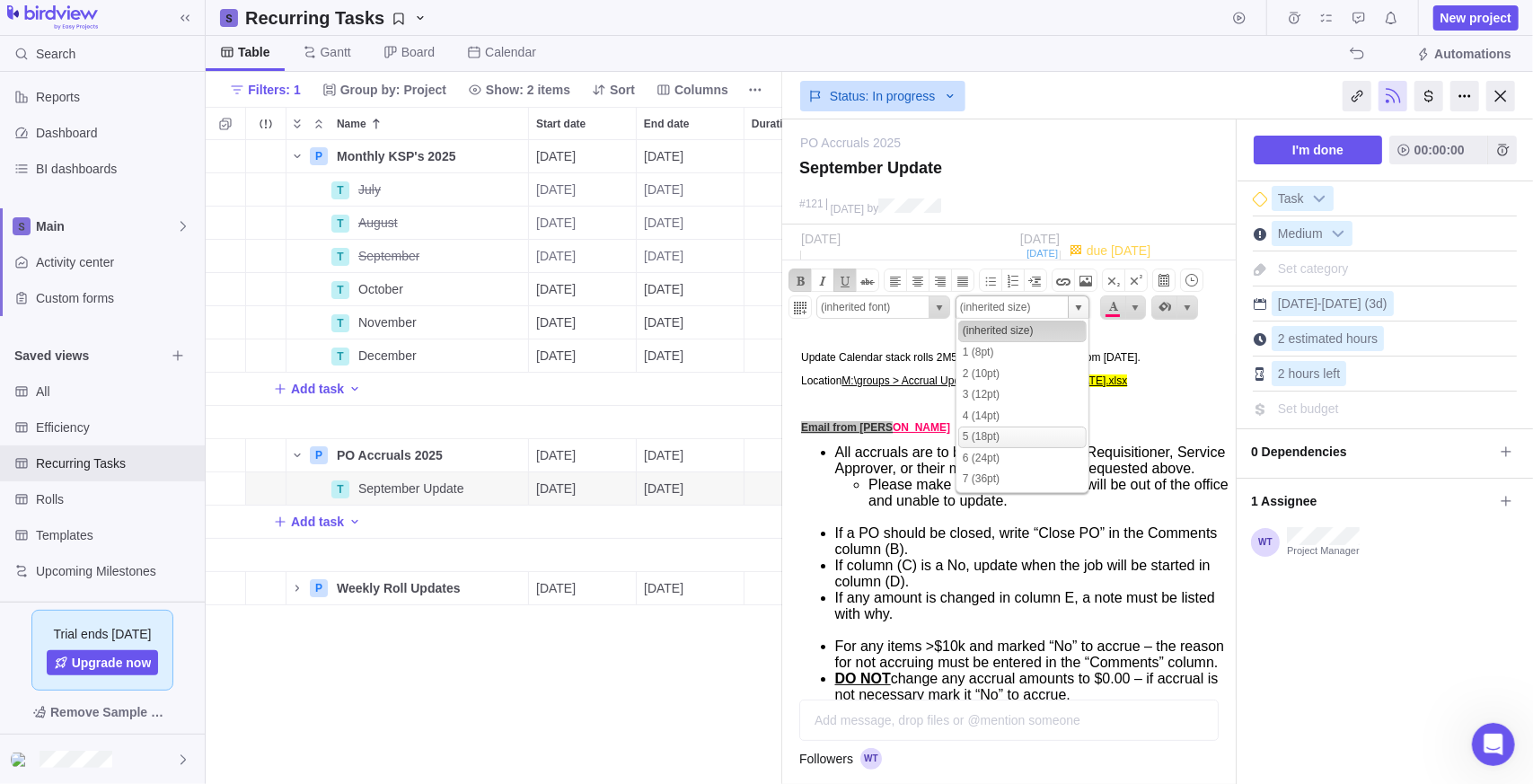
click at [1006, 435] on li "5 (18pt)" at bounding box center [1022, 437] width 128 height 22
type input "5 (18pt)"
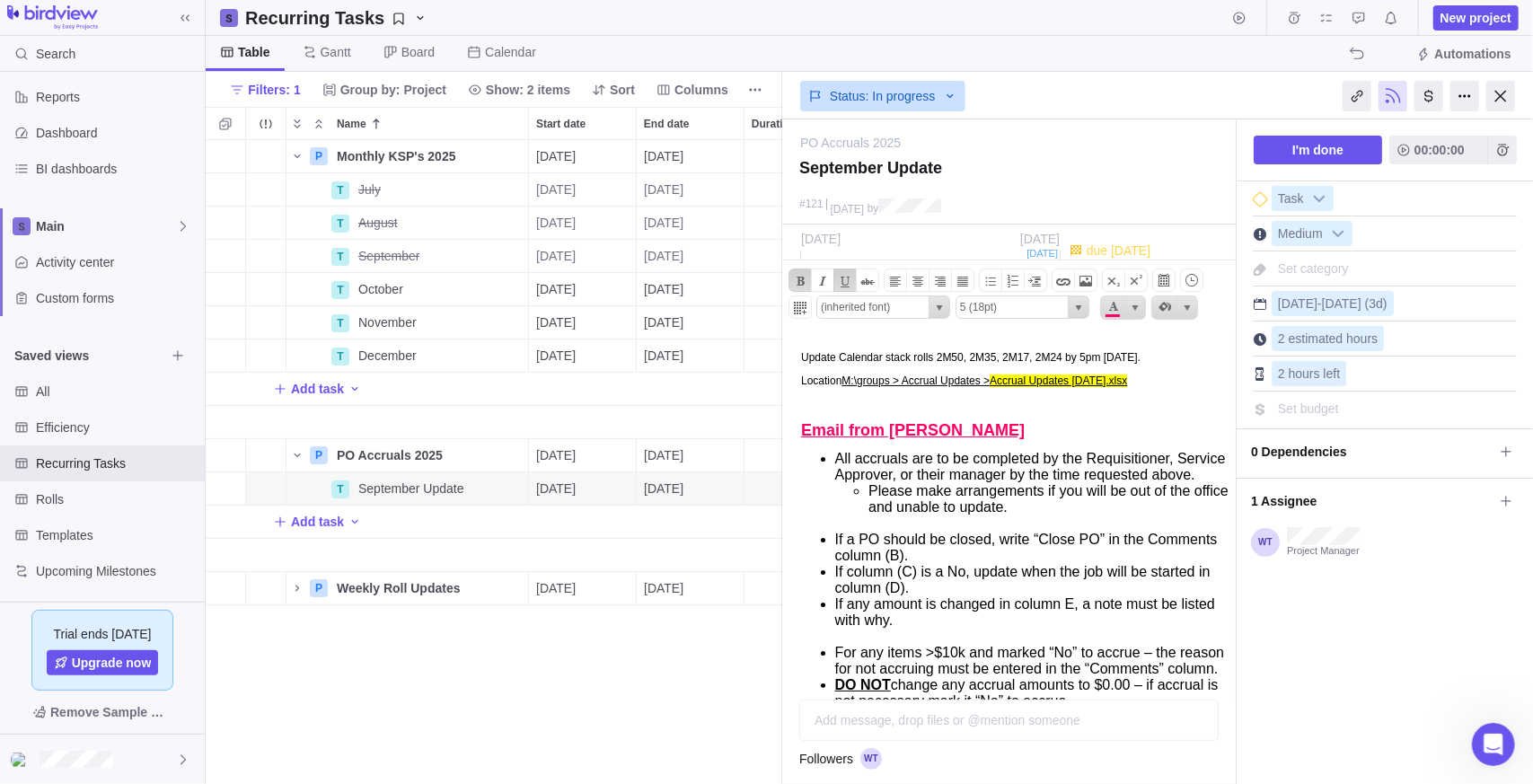
click at [1005, 434] on p "Email from [PERSON_NAME]﻿" at bounding box center [1015, 430] width 429 height 19
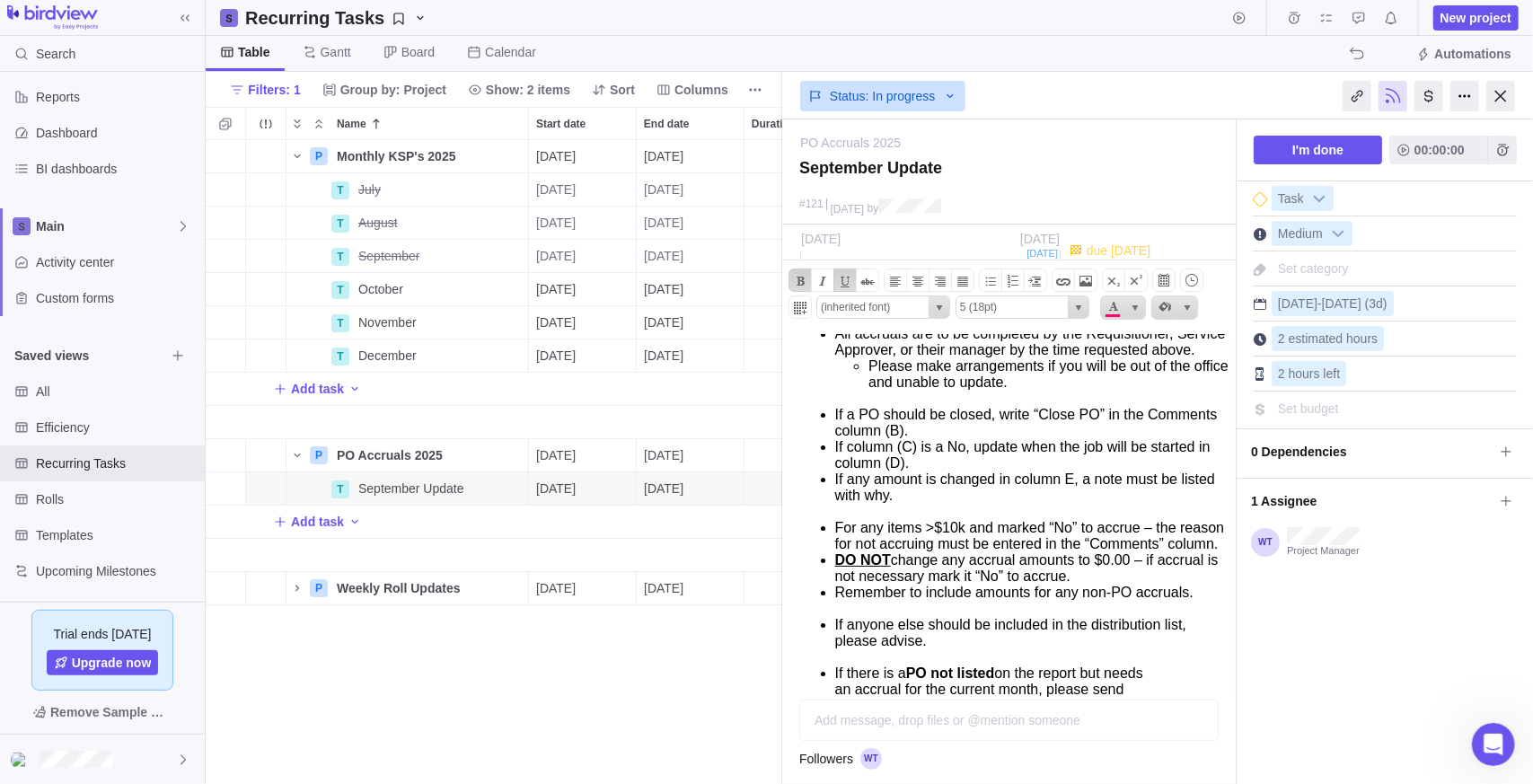
scroll to position [0, 0]
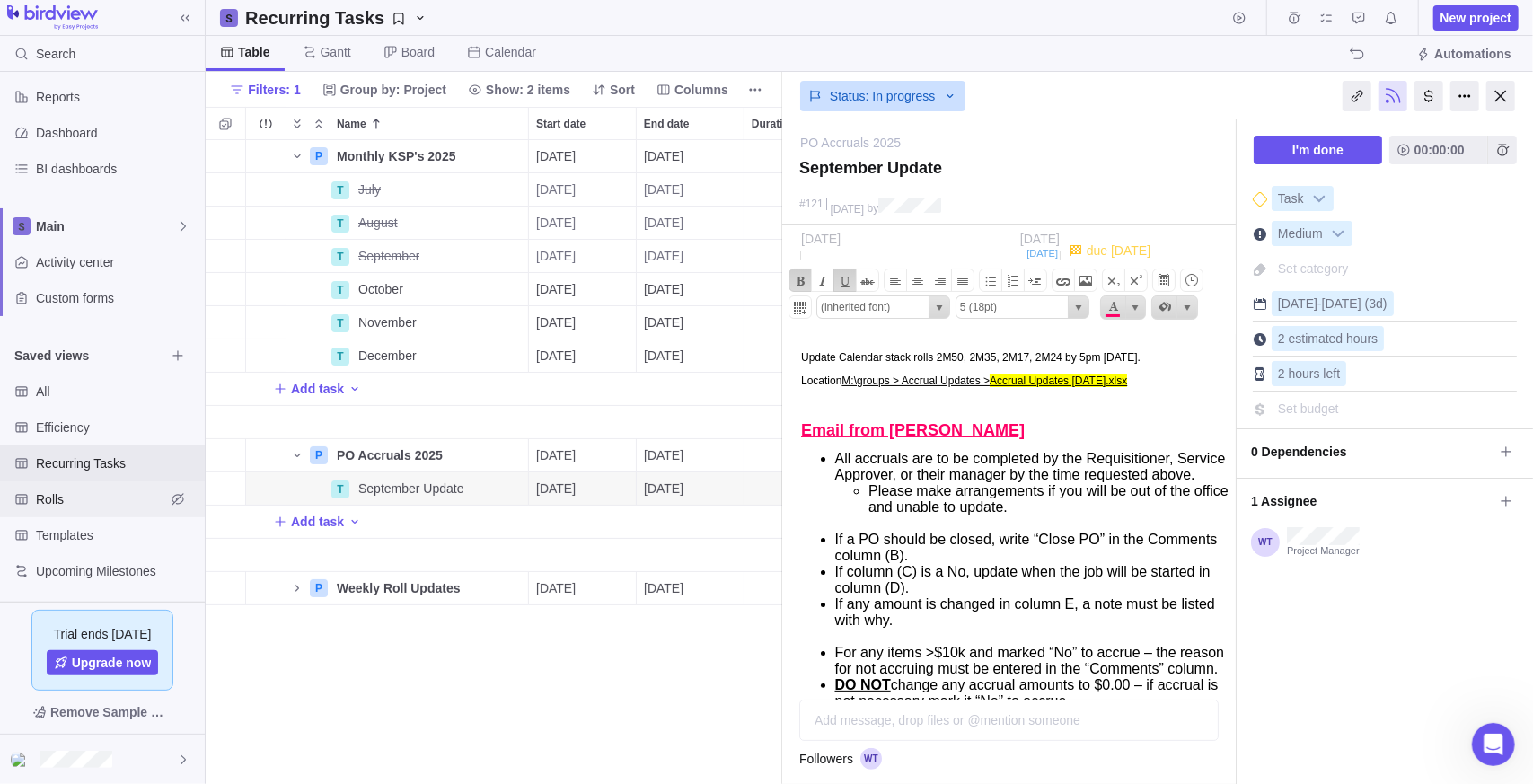
click at [74, 510] on div "Rolls" at bounding box center [102, 500] width 204 height 36
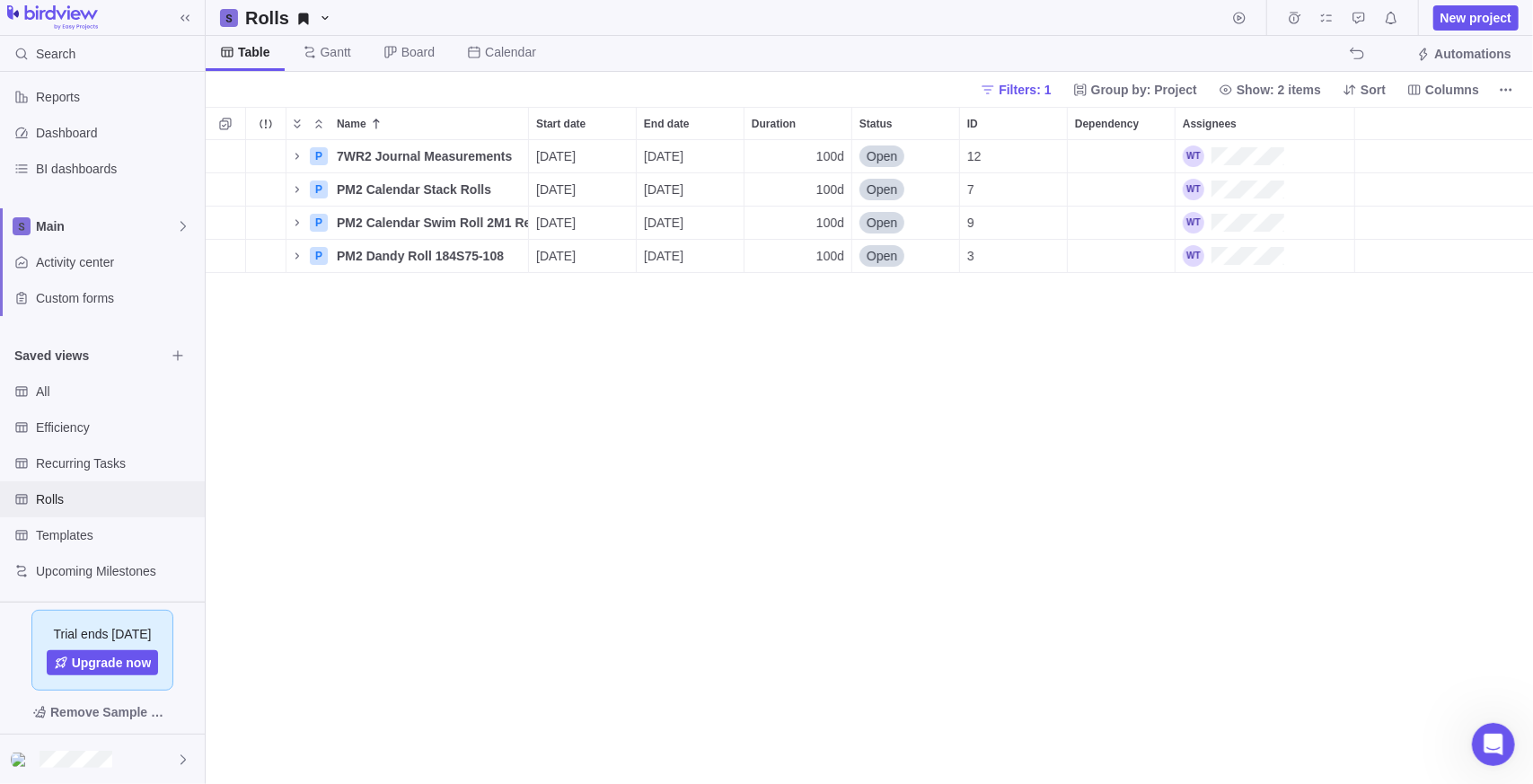
scroll to position [630, 1315]
click at [463, 223] on span "Details" at bounding box center [471, 223] width 41 height 18
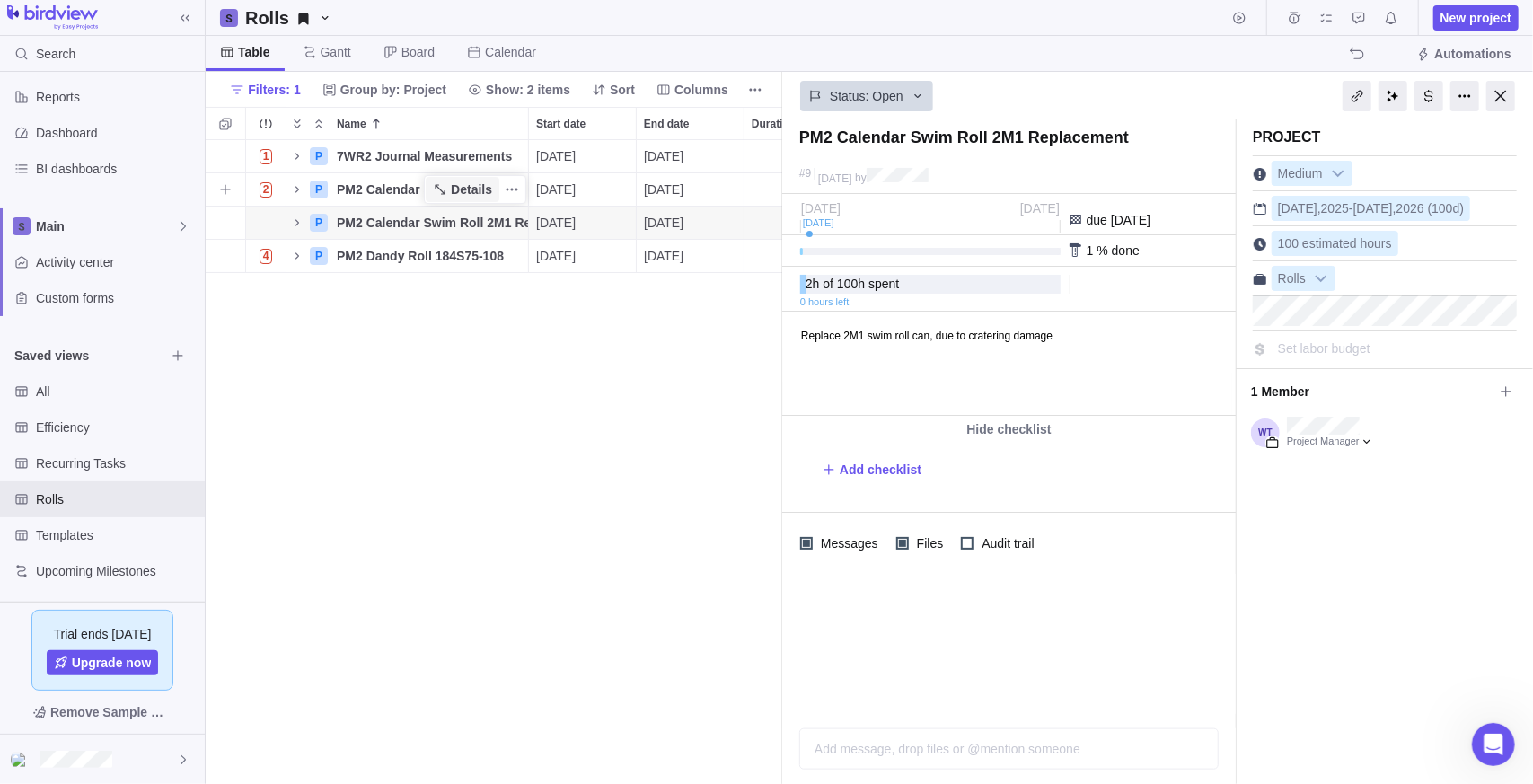
click at [468, 193] on span "Details" at bounding box center [471, 190] width 41 height 18
click at [297, 186] on icon "Name" at bounding box center [297, 190] width 15 height 15
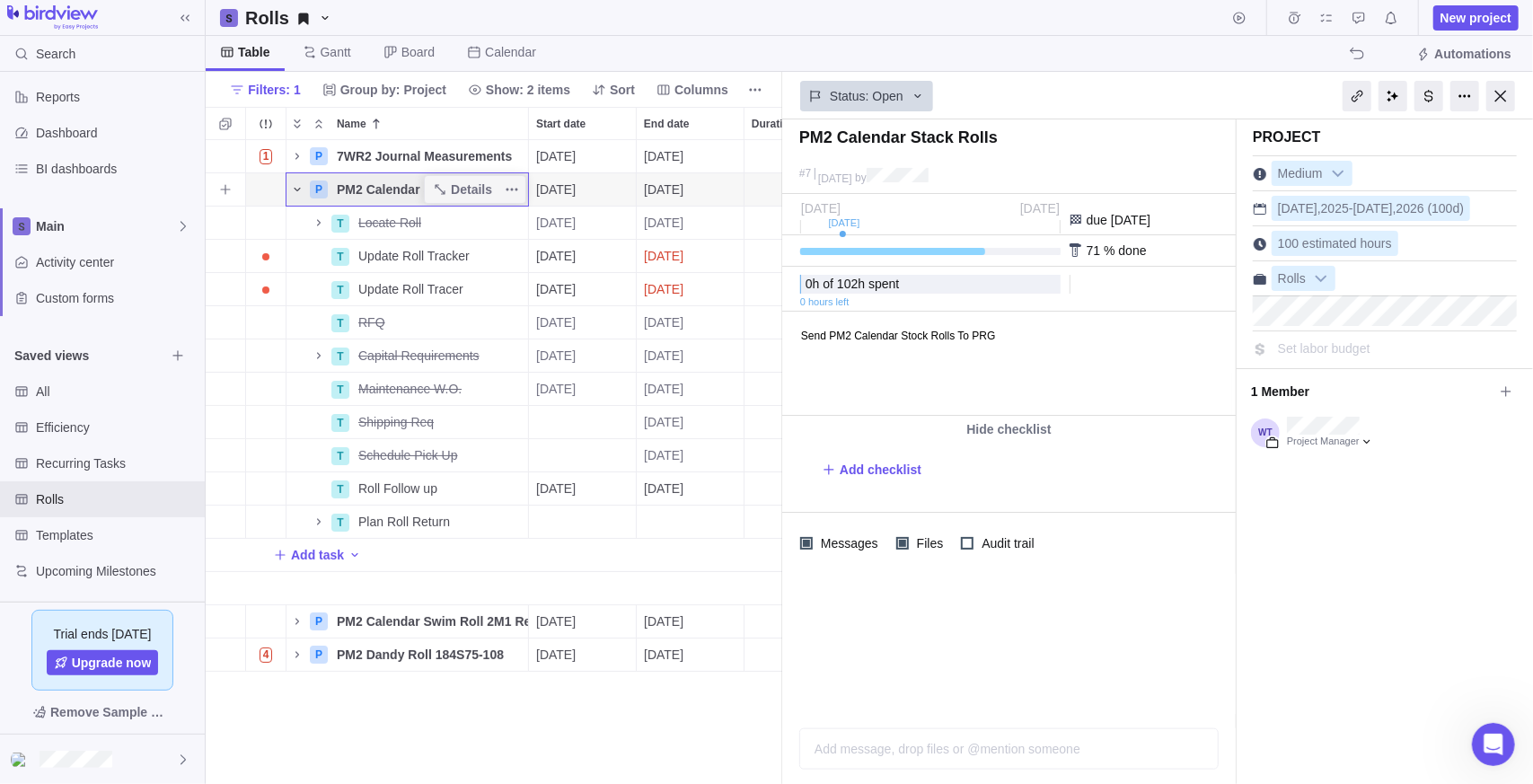
click at [290, 188] on icon "Name" at bounding box center [297, 190] width 15 height 15
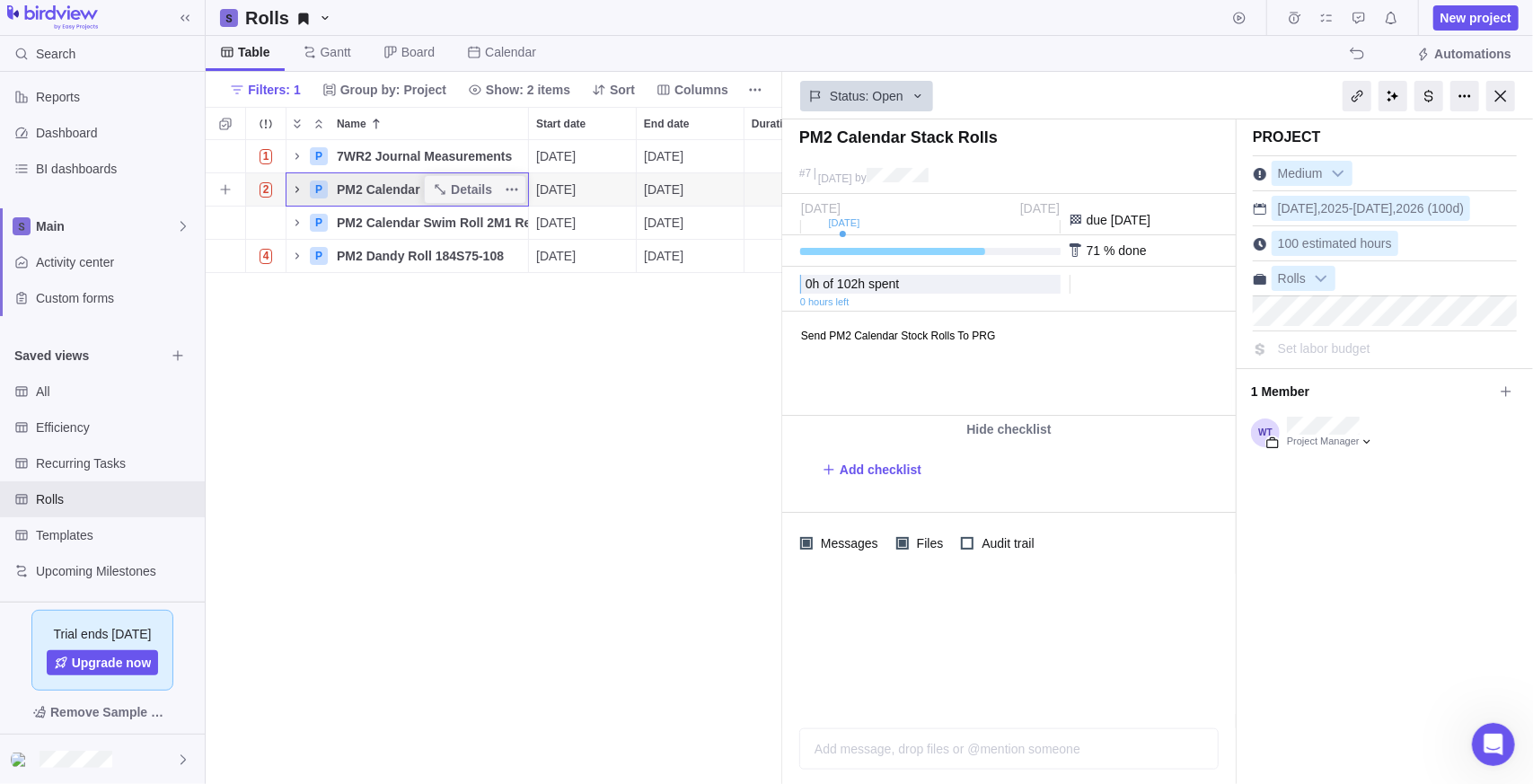
click at [298, 189] on icon "Name" at bounding box center [297, 189] width 4 height 6
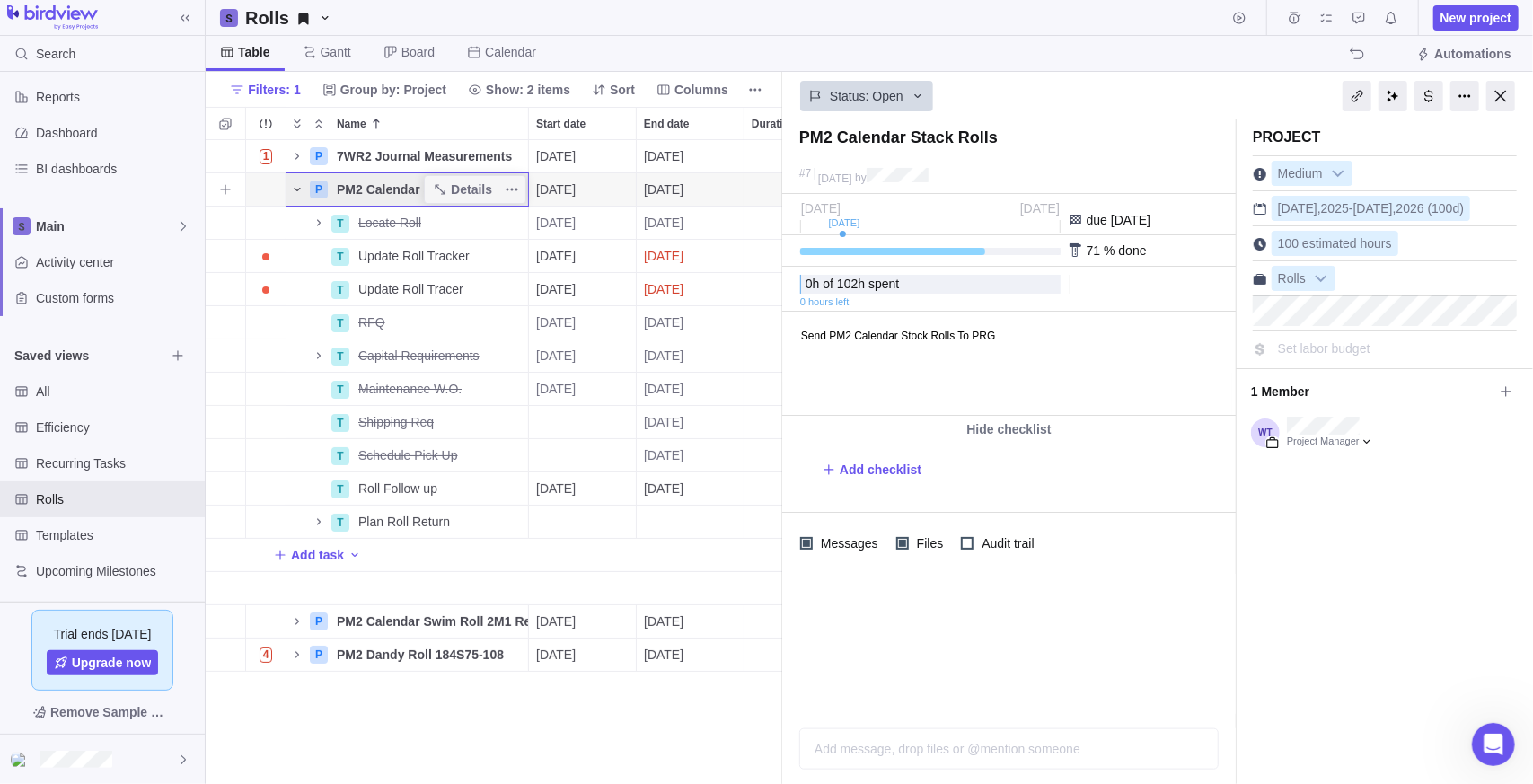
click at [298, 189] on icon "Name" at bounding box center [296, 190] width 6 height 4
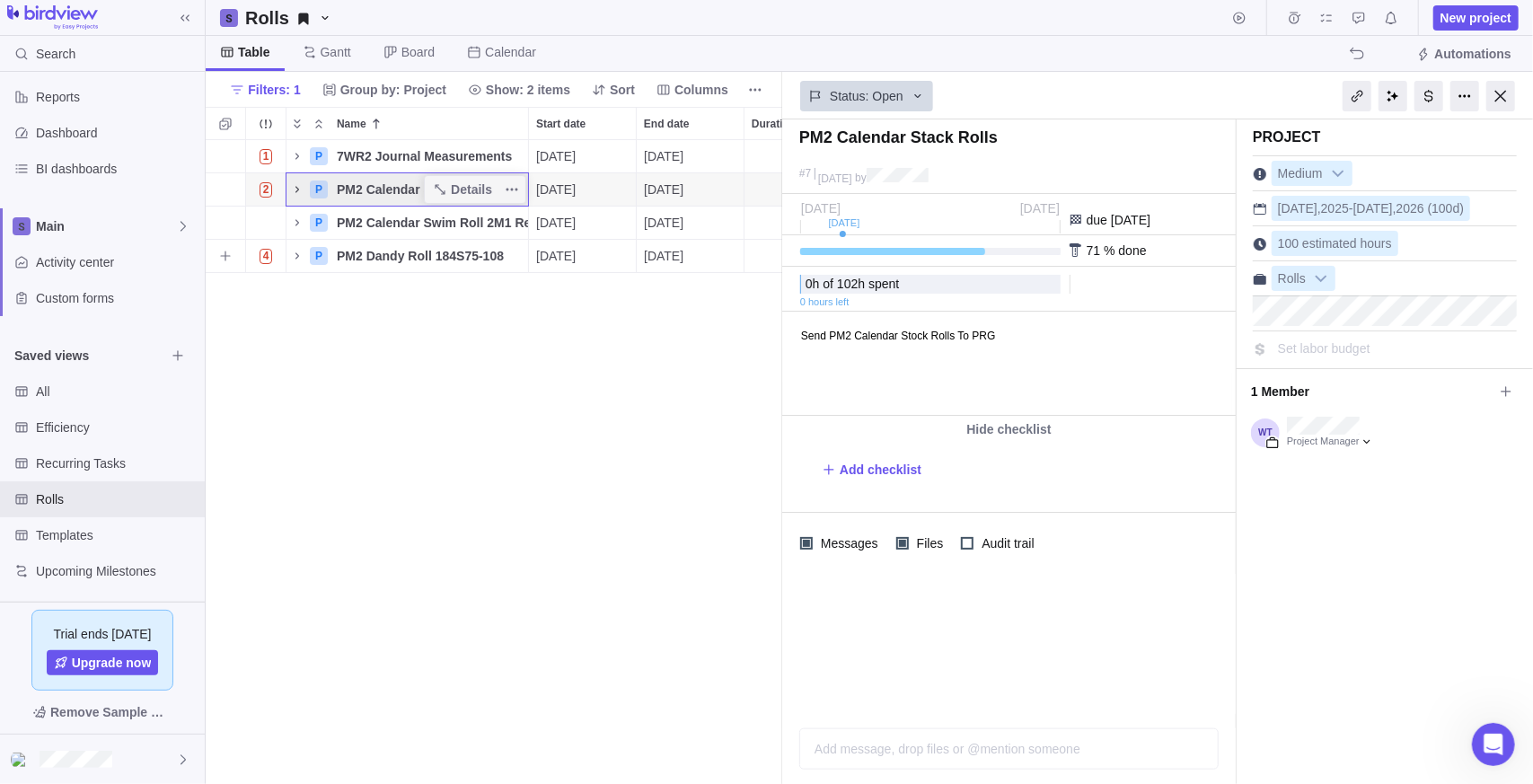
click at [415, 370] on div "1 P 7WR2 Journal Measurements Details [DATE] [DATE] 100d Open 12 2 P PM2 Calend…" at bounding box center [493, 462] width 577 height 645
click at [1462, 15] on span "New project" at bounding box center [1476, 18] width 71 height 18
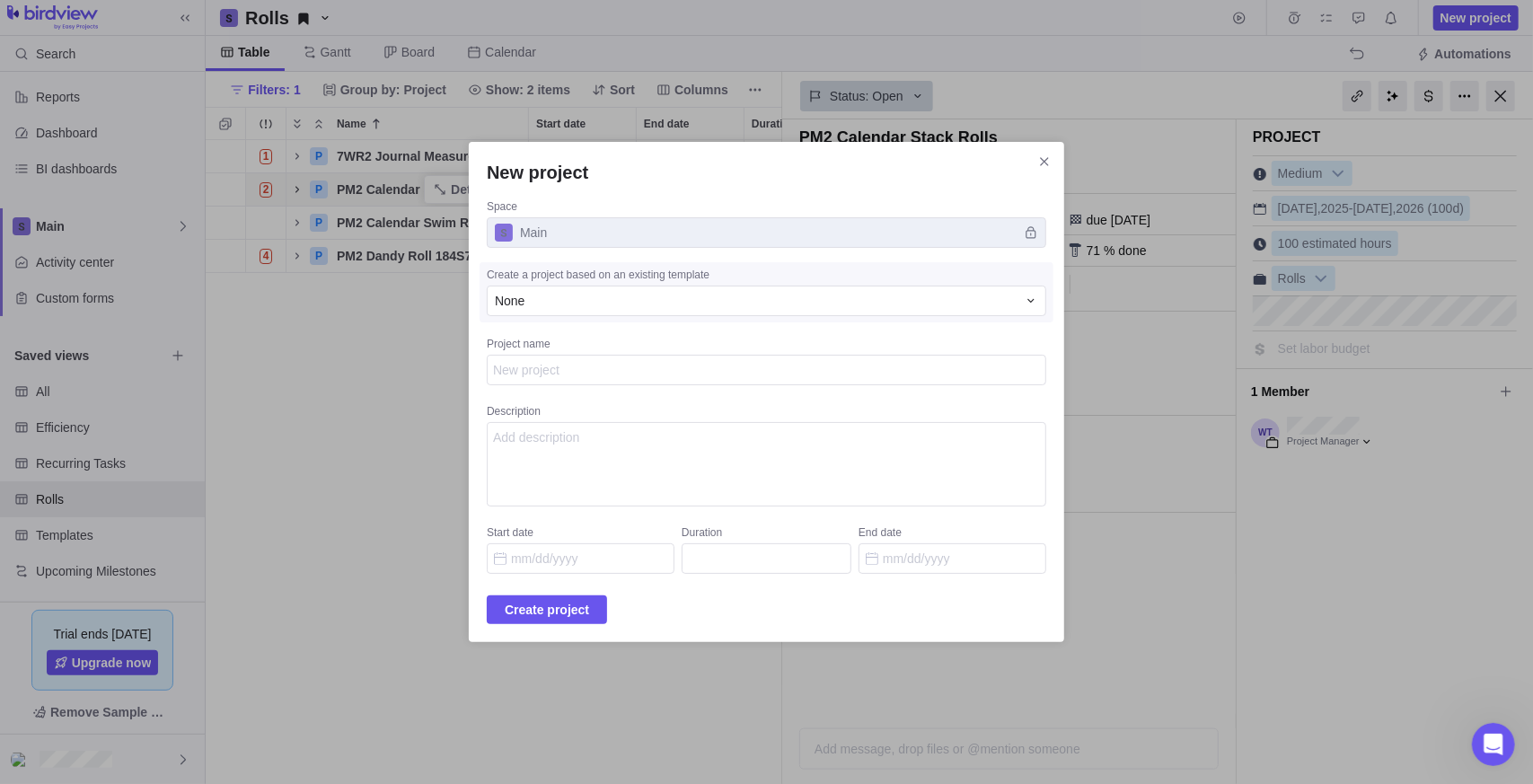
type textarea "x"
type textarea "P"
type textarea "x"
type textarea "PM"
type textarea "x"
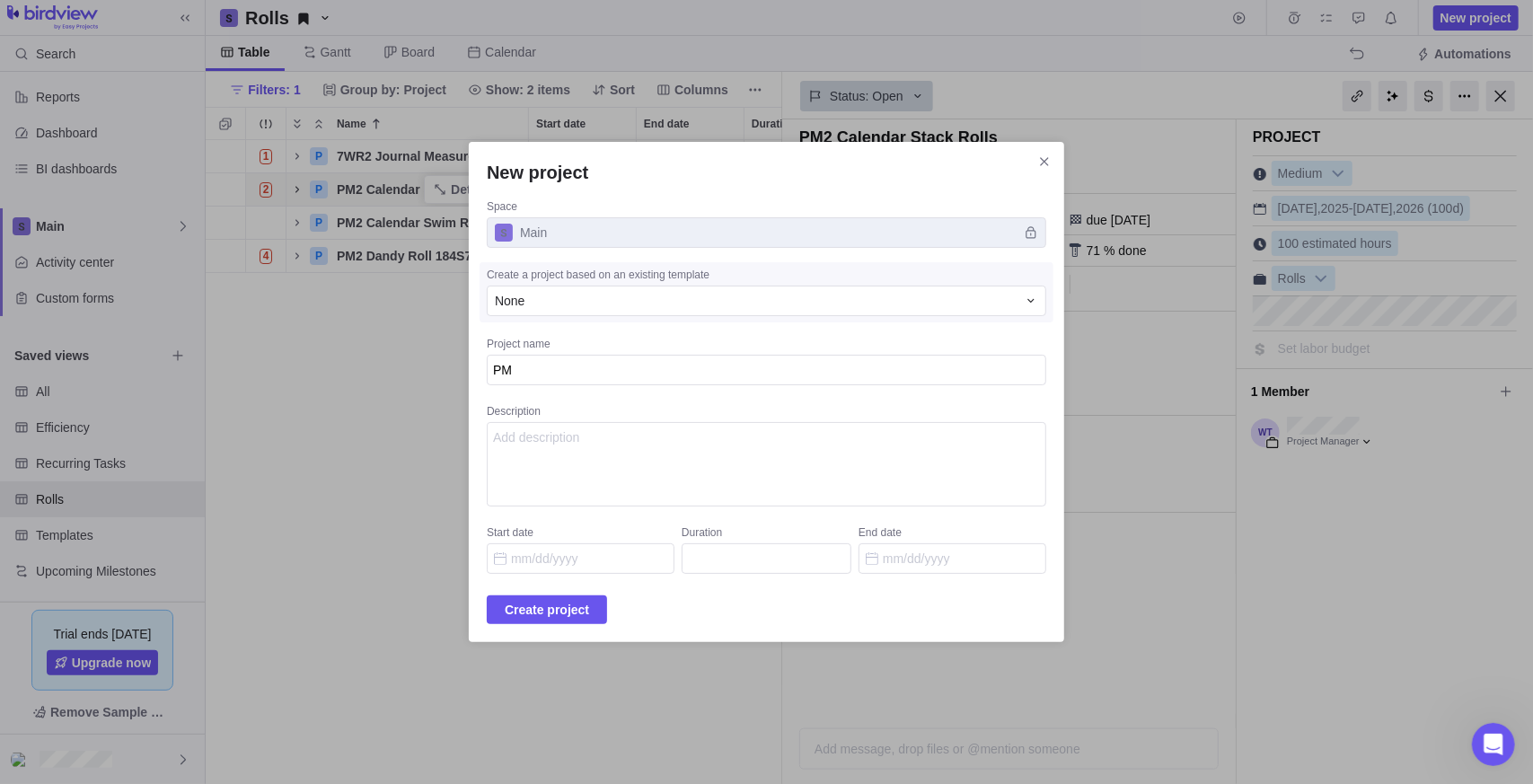
type textarea "PM2"
type textarea "x"
type textarea "PM2"
type textarea "x"
type textarea "PM2"
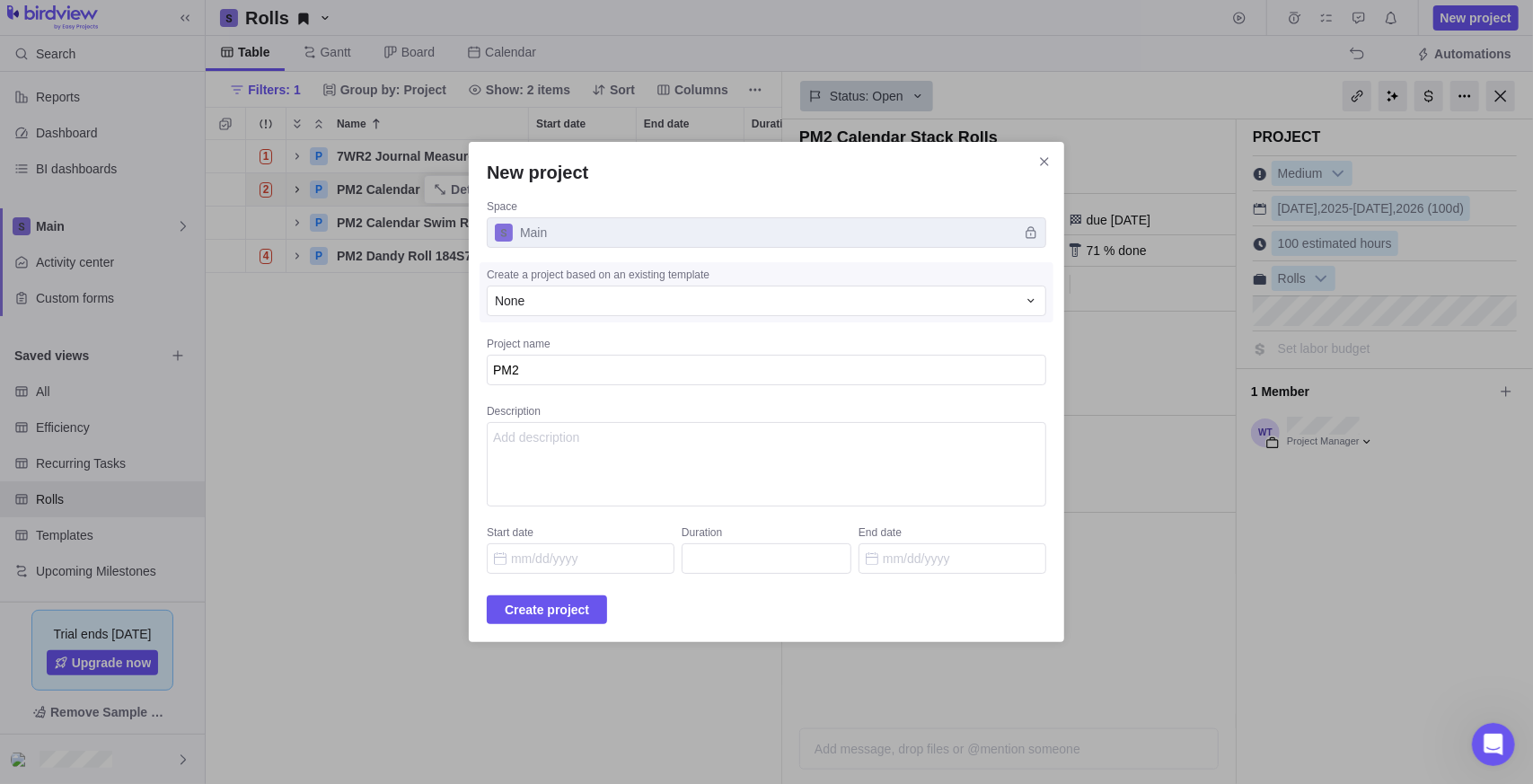
type textarea "x"
type textarea "PM"
type textarea "x"
type textarea "P"
type textarea "x"
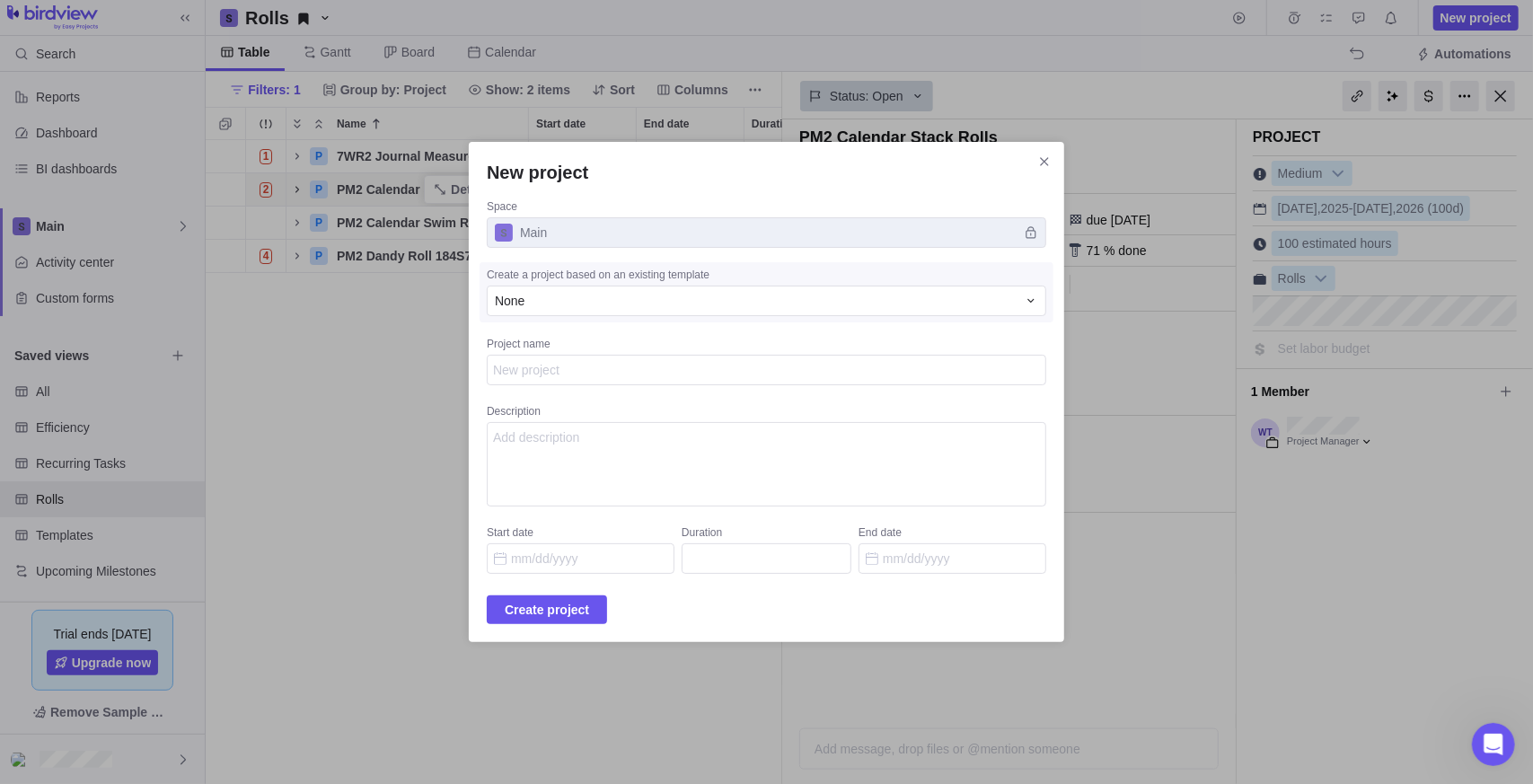
type textarea "x"
type textarea "D"
type textarea "x"
type textarea "Da"
type textarea "x"
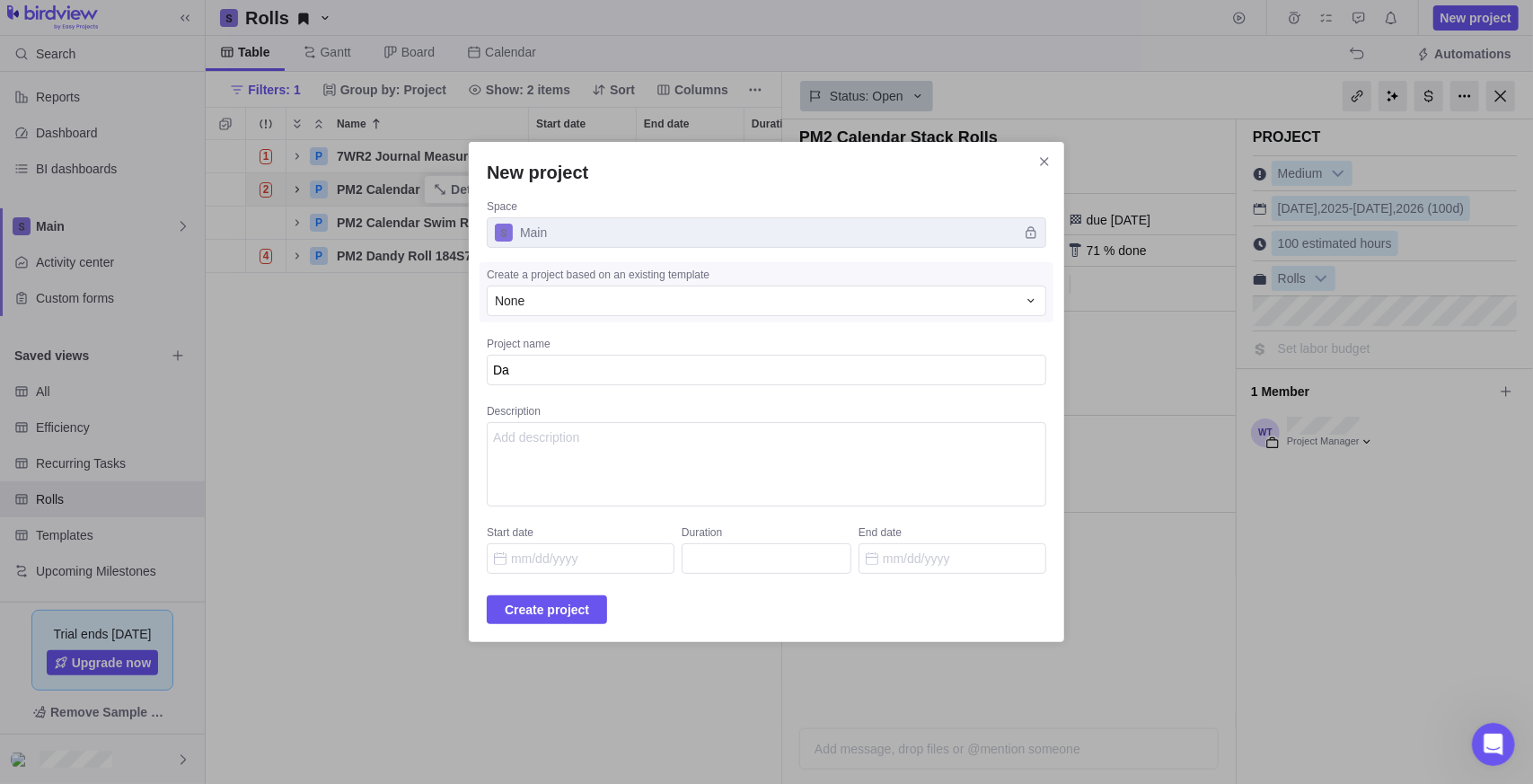
type textarea "Dam"
type textarea "x"
type textarea "Dama"
type textarea "x"
type textarea "Dam"
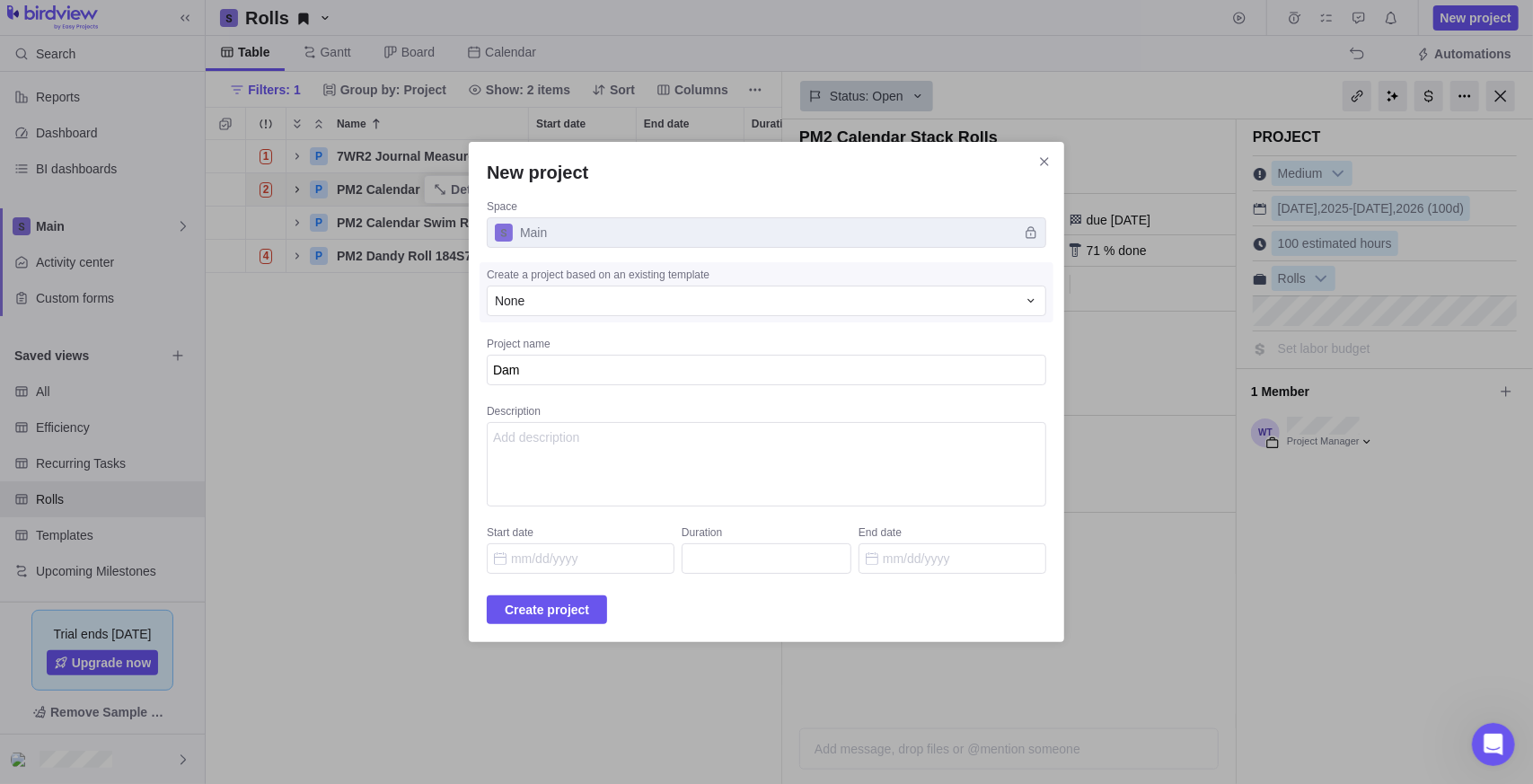
type textarea "x"
type textarea "Da"
type textarea "x"
type textarea "D"
type textarea "x"
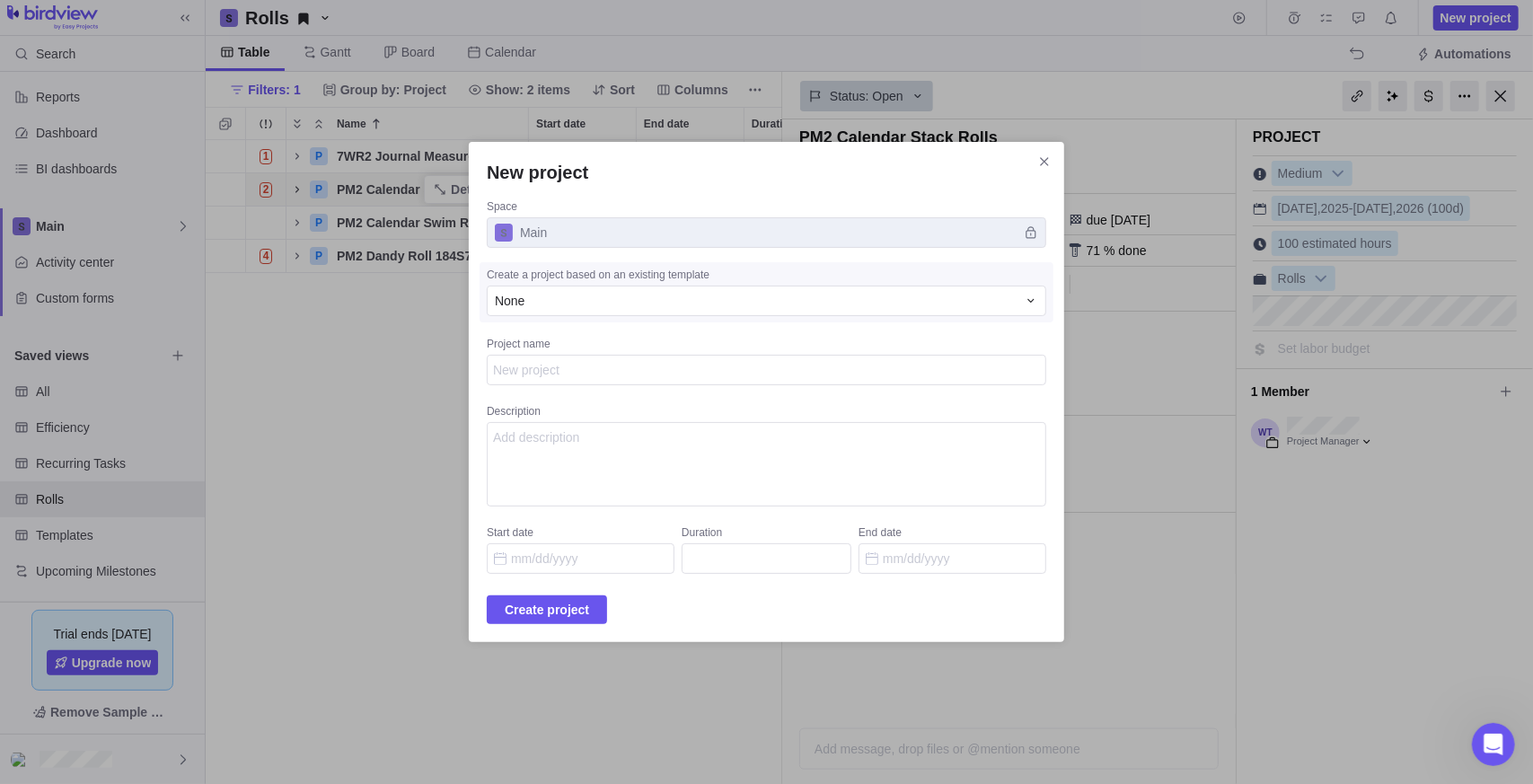
type textarea "x"
type textarea "P"
type textarea "x"
type textarea "PM"
type textarea "x"
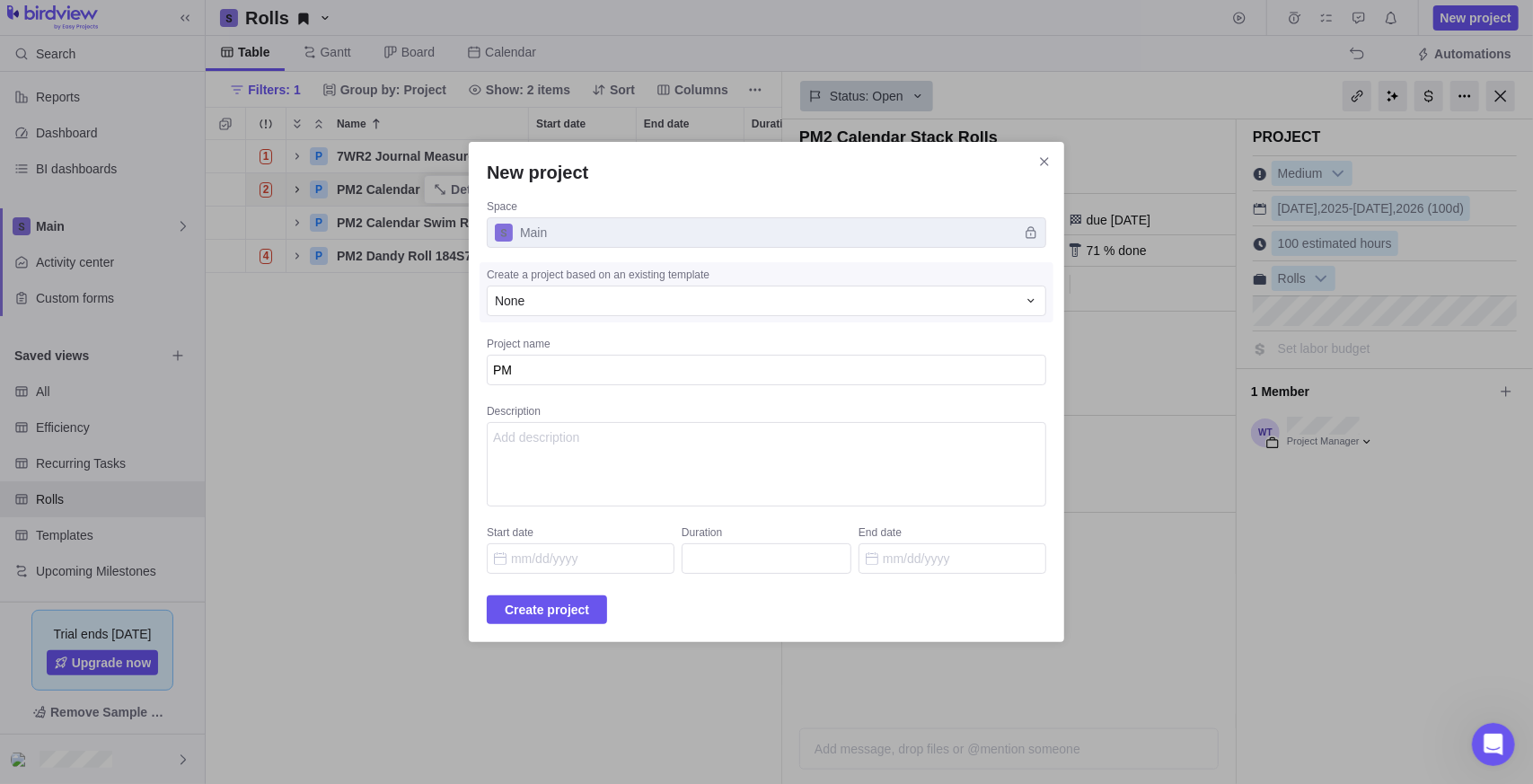
type textarea "PM2"
type textarea "x"
type textarea "PM2"
type textarea "x"
type textarea "PM2 C"
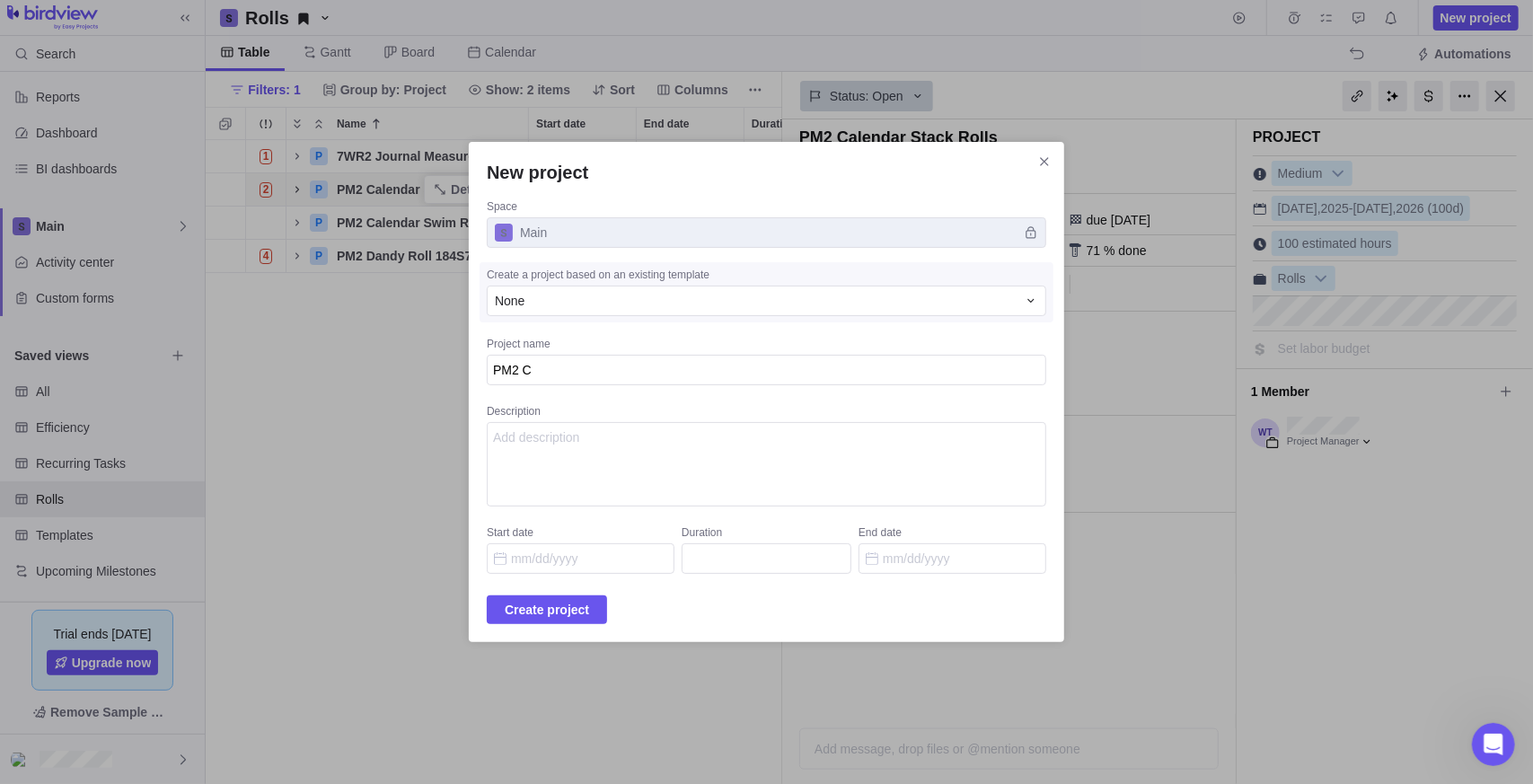
type textarea "x"
type textarea "PM2 Ca"
type textarea "x"
type textarea "PM2 Cal"
type textarea "x"
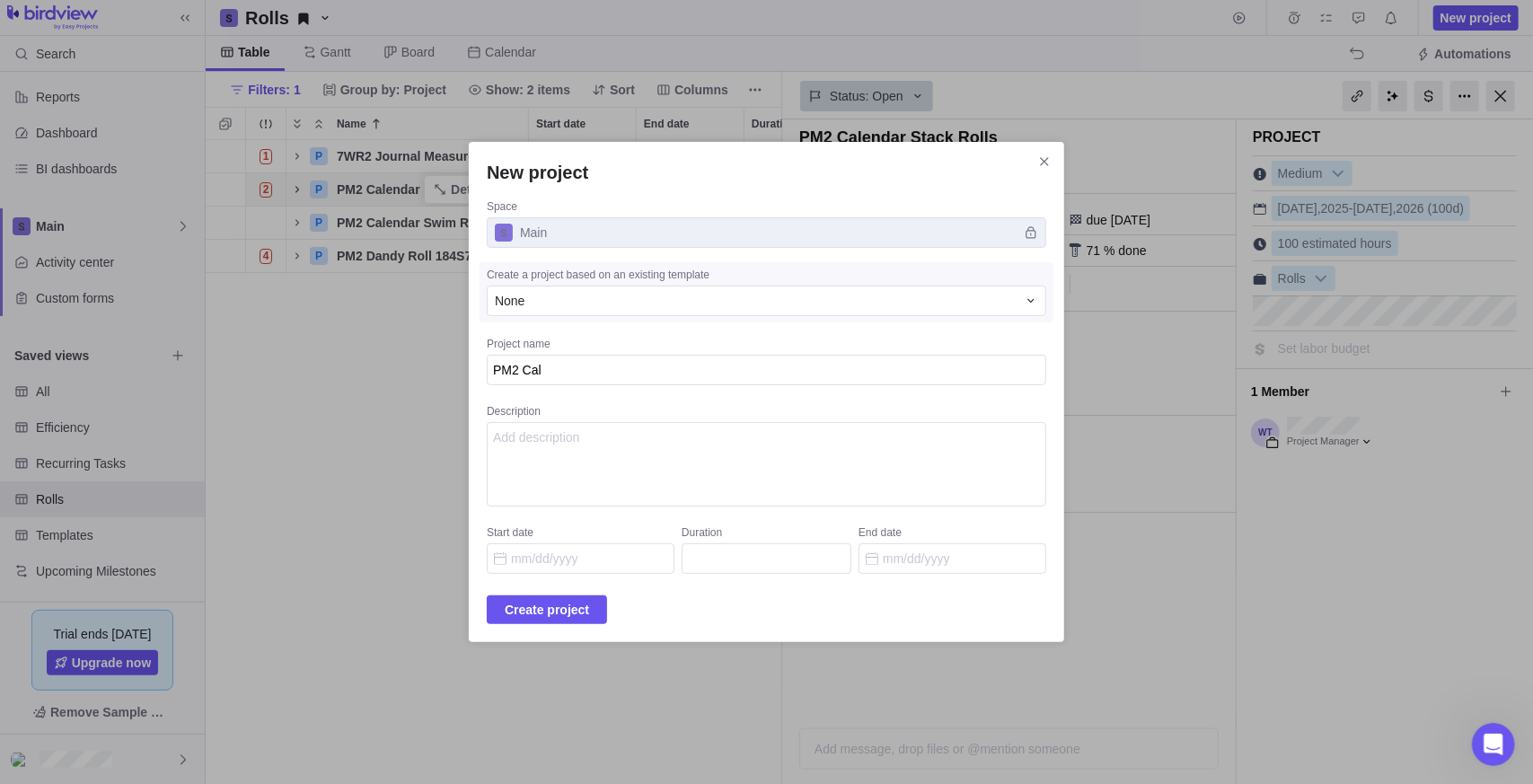
type textarea "PM2 Cale"
type textarea "x"
type textarea "PM2 Calen"
type textarea "x"
type textarea "PM2 Calend"
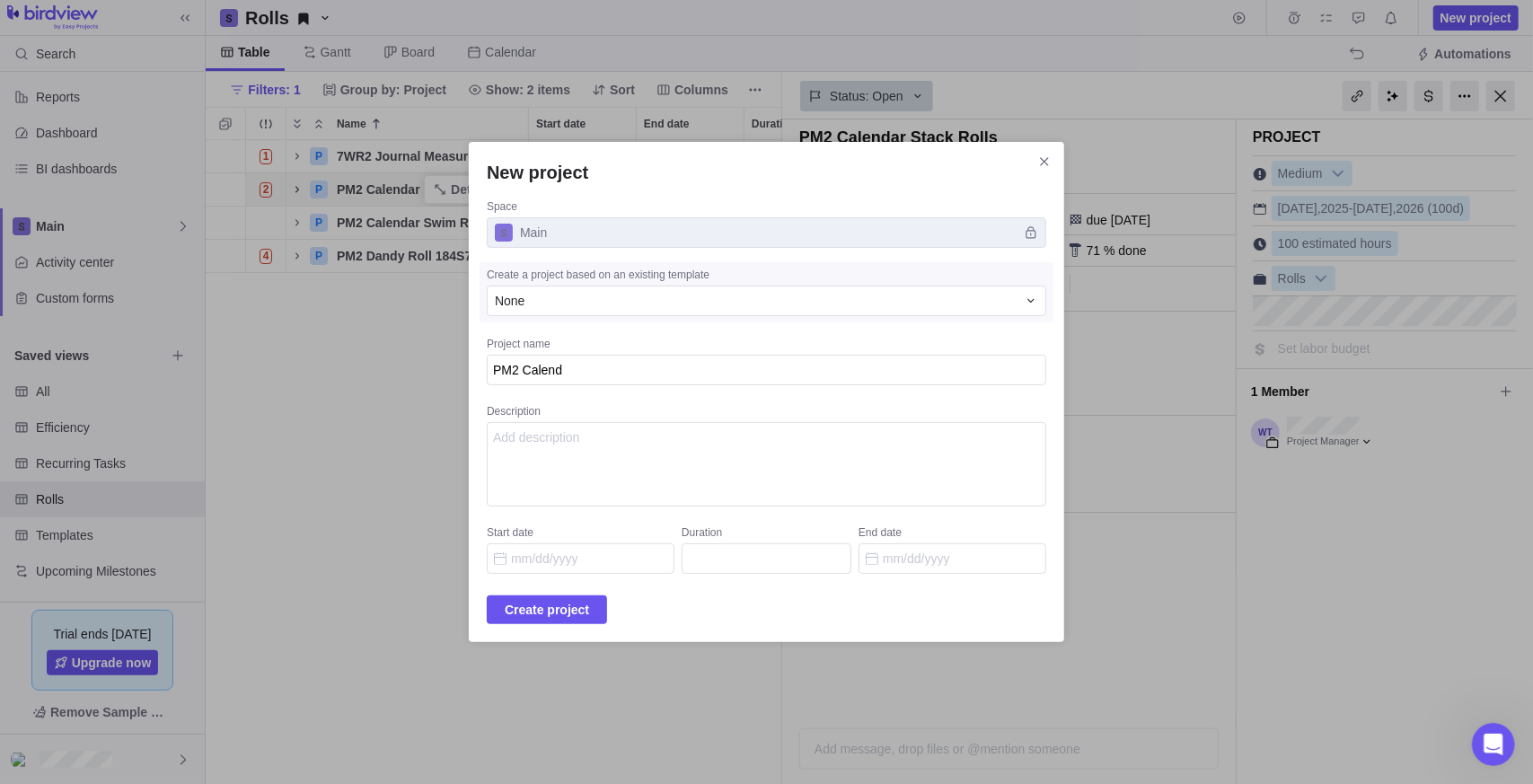
type textarea "x"
type textarea "PM2 Calenda"
type textarea "x"
type textarea "PM2 Calendar"
type textarea "x"
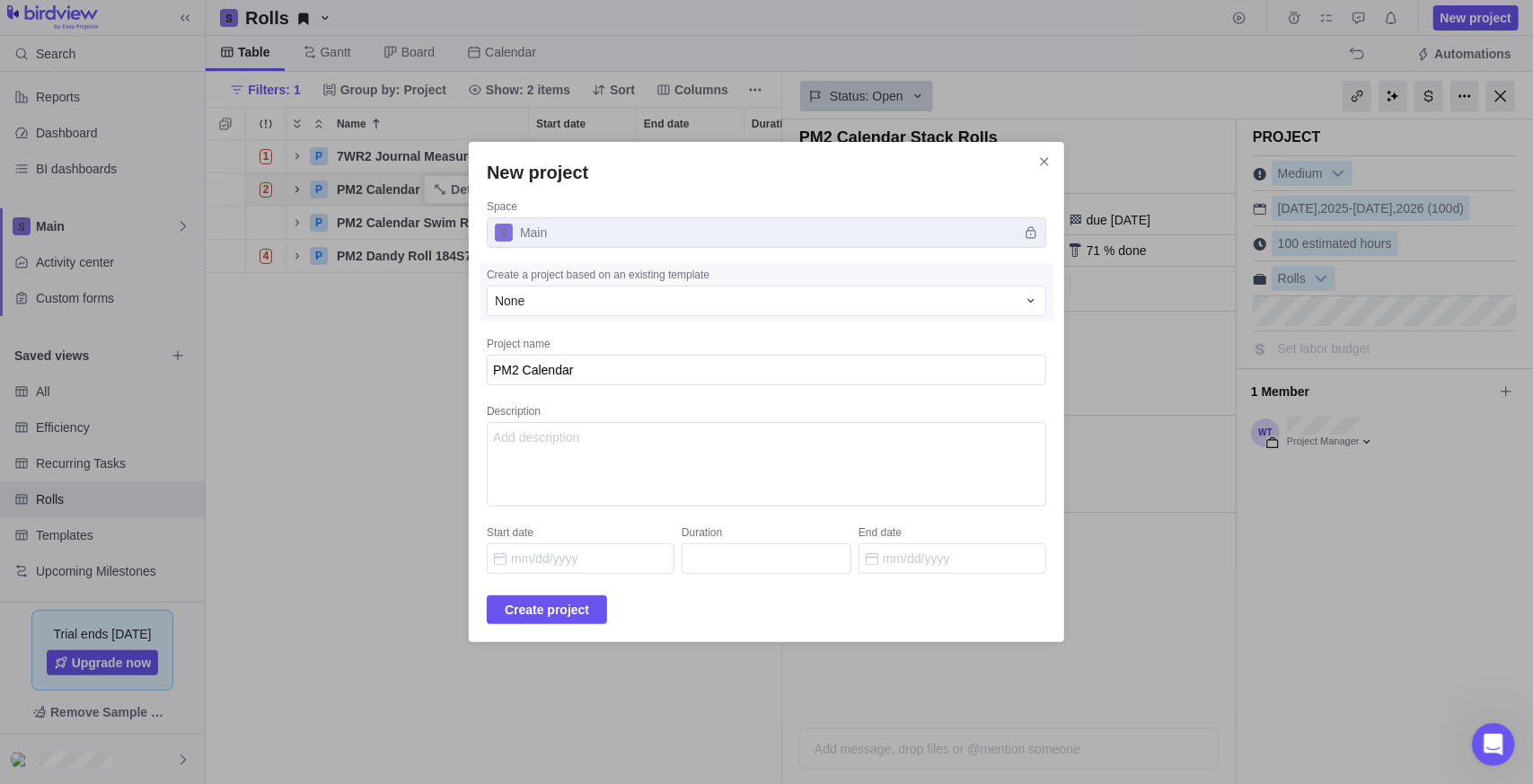
type textarea "PM2 Calendar"
type textarea "x"
type textarea "PM2 Calendar S"
type textarea "x"
type textarea "PM2 Calendar Sw"
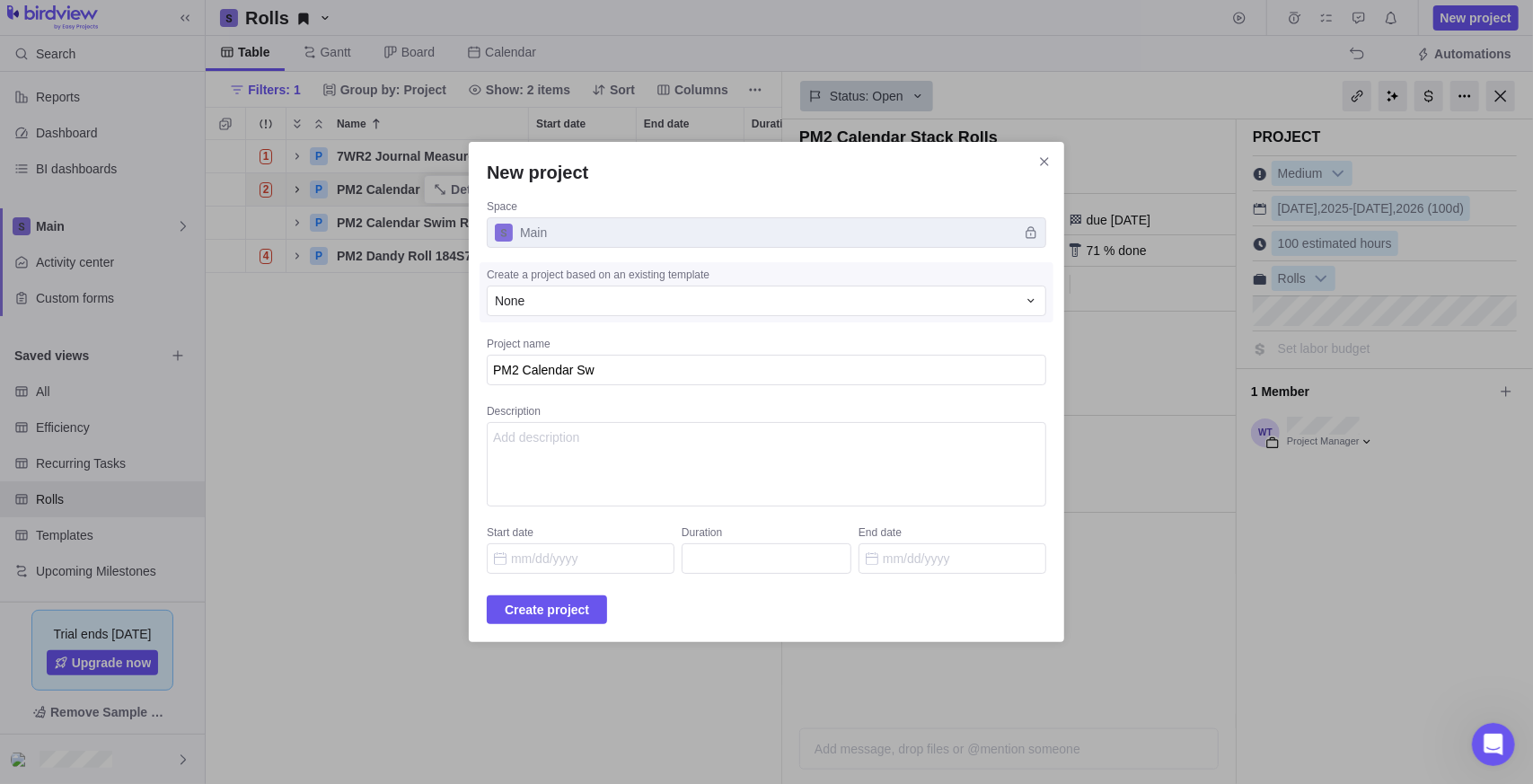
type textarea "x"
type textarea "PM2 Calendar Swi"
type textarea "x"
type textarea "PM2 Calendar Swim"
type textarea "x"
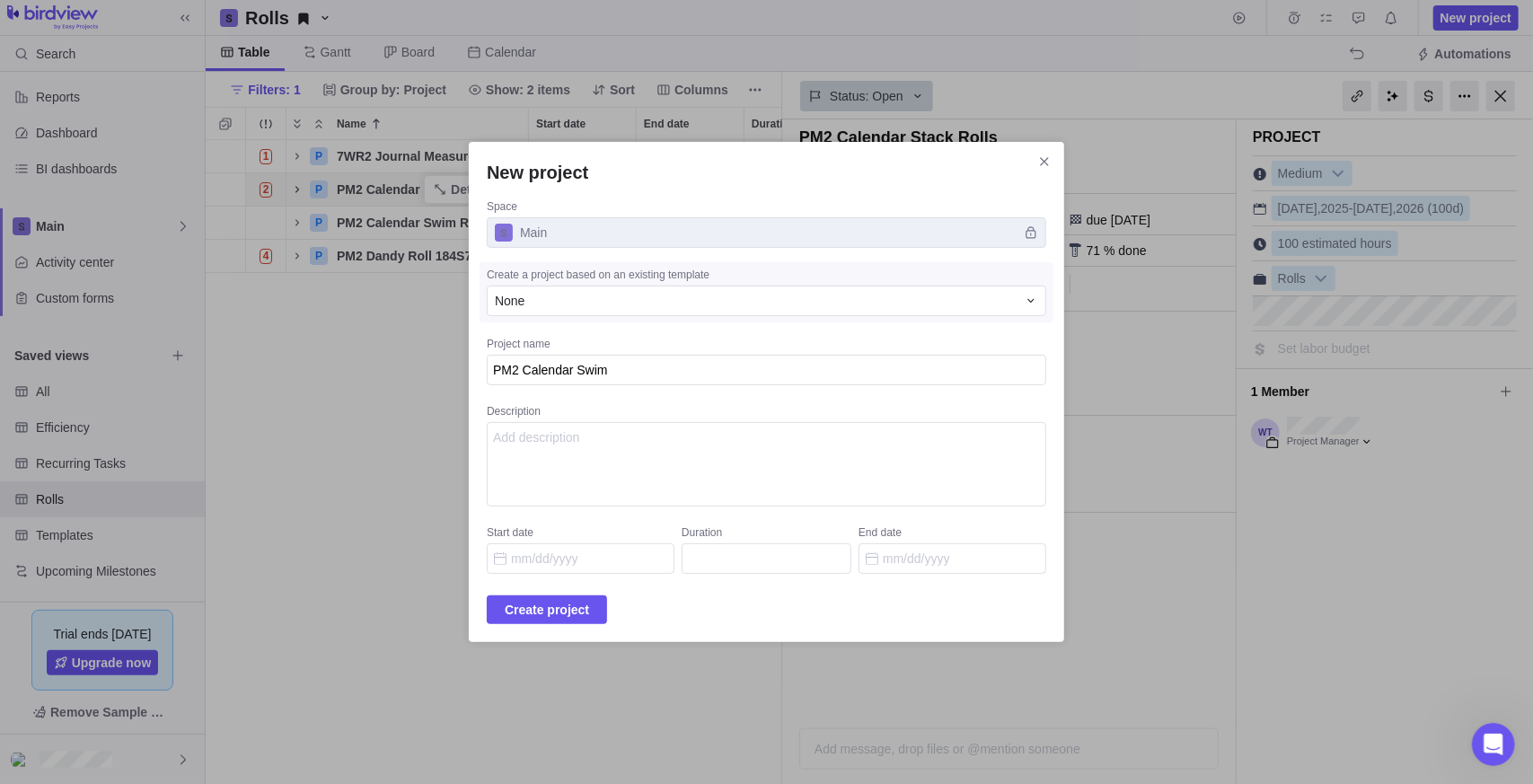
type textarea "PM2 Calendar Swim"
type textarea "x"
type textarea "PM2 Calendar Swim &"
type textarea "x"
type textarea "PM2 Calendar Swim &"
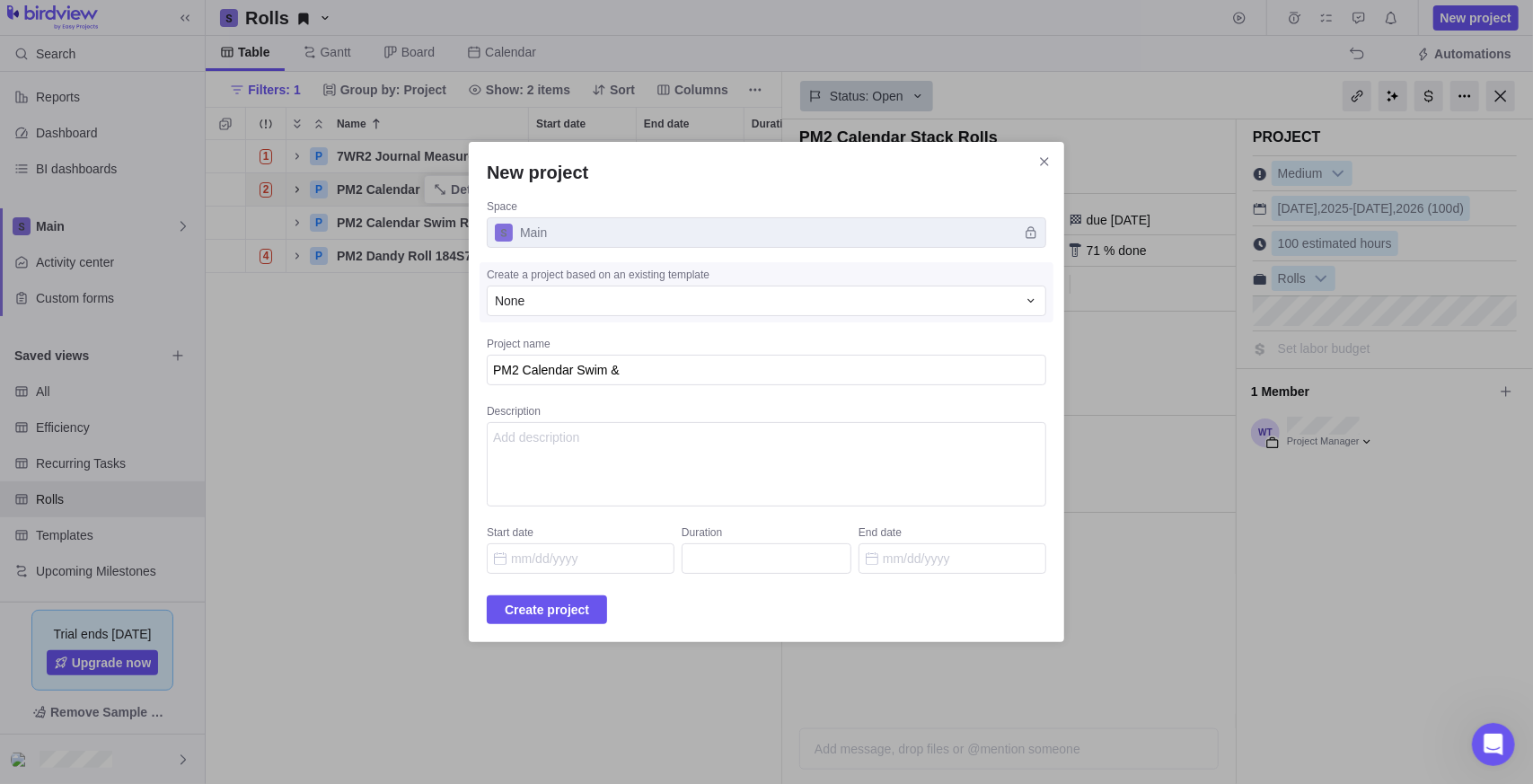
type textarea "x"
type textarea "PM2 Calendar Swim & D"
type textarea "x"
type textarea "PM2 Calendar Swim & Dr"
type textarea "x"
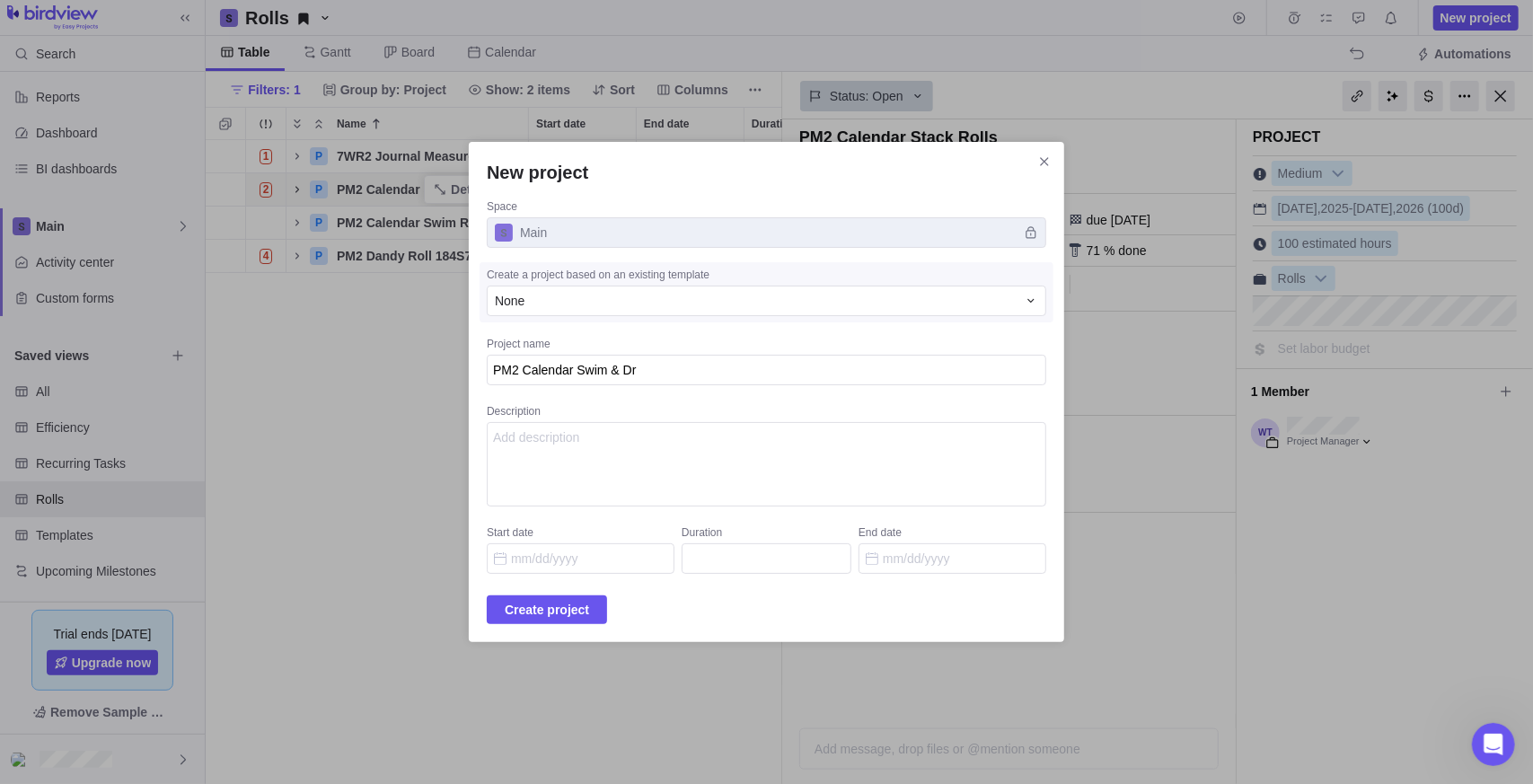
type textarea "PM2 Calendar Swim & Dri"
type textarea "x"
type textarea "PM2 Calendar Swim & Driv"
type textarea "x"
type textarea "PM2 Calendar Swim & Drive"
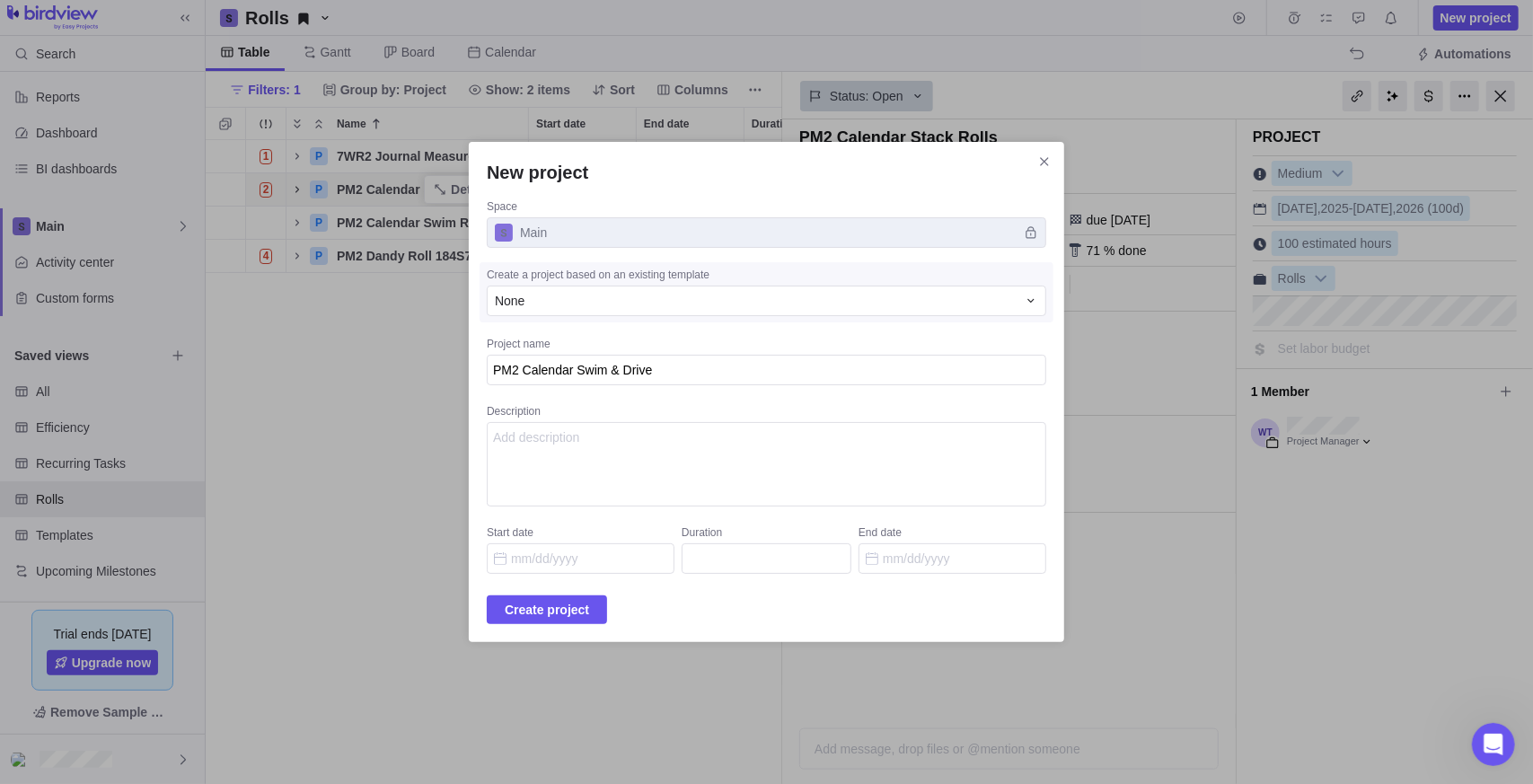
type textarea "x"
type textarea "PM2 Calendar Swim & Drive"
type textarea "x"
type textarea "PM2 Calendar Swim & Drive R"
type textarea "x"
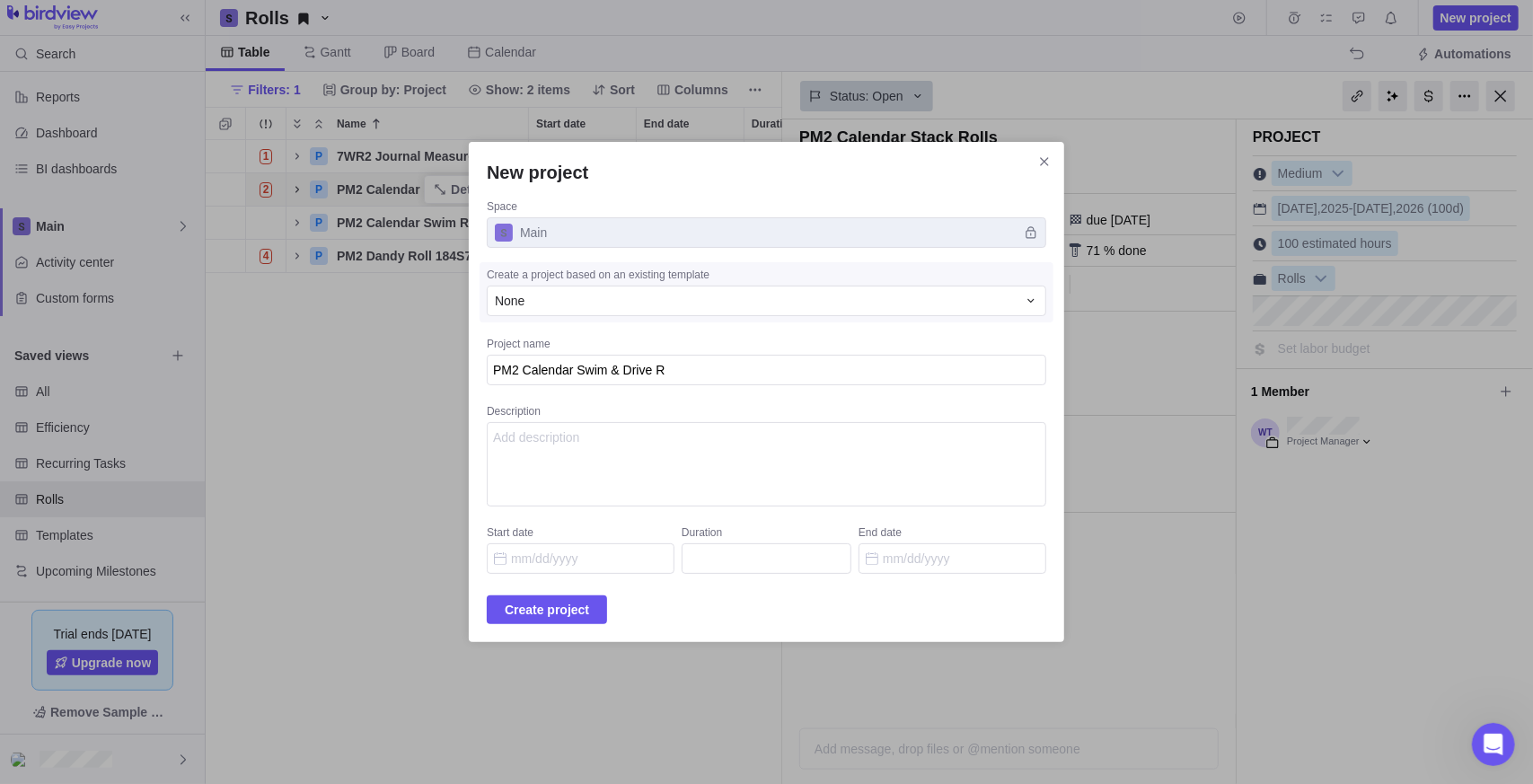
type textarea "PM2 Calendar Swim & Drive Ro"
type textarea "x"
type textarea "PM2 Calendar Swim & Drive Rol"
type textarea "x"
type textarea "PM2 Calendar Swim & Drive Roll"
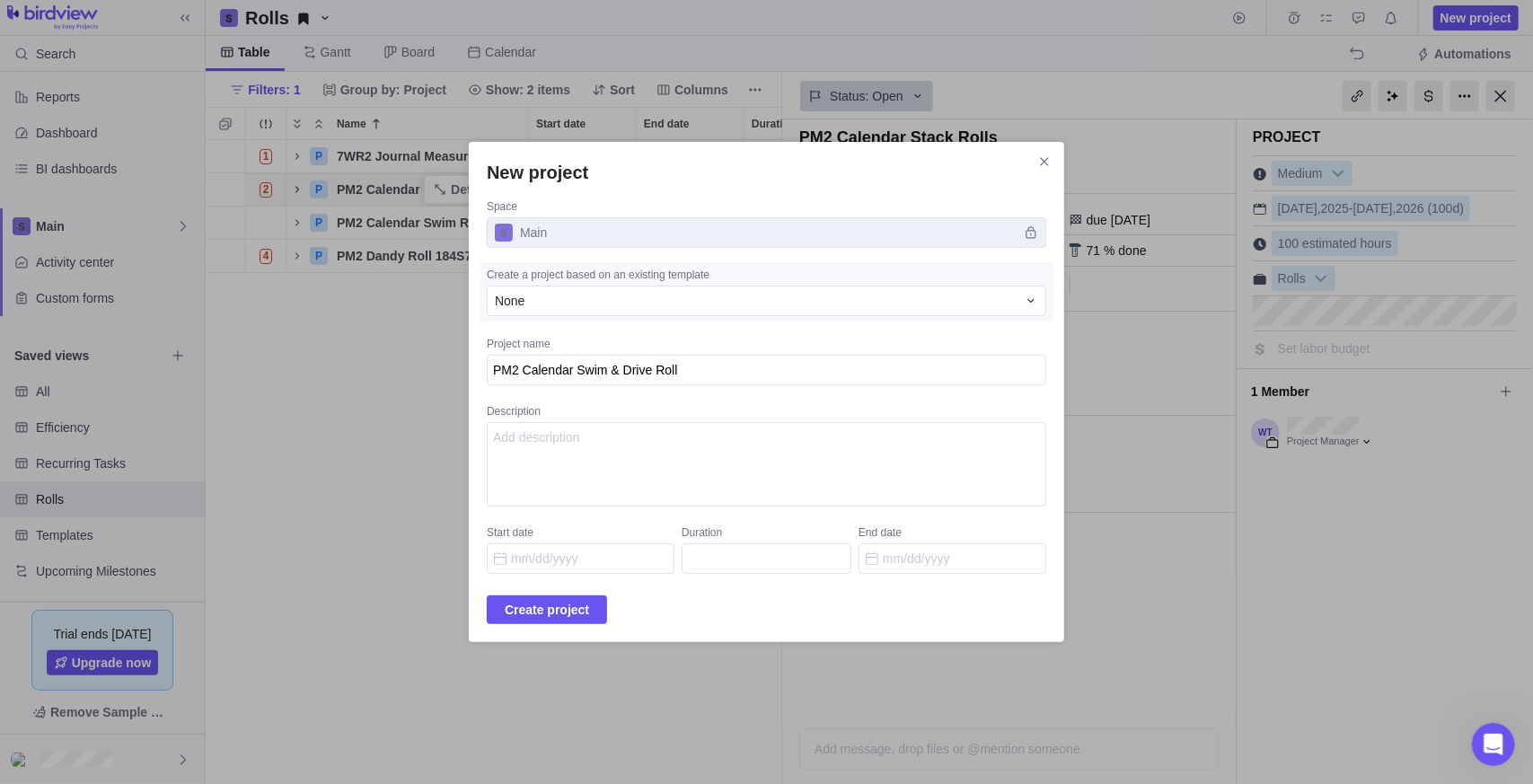
type textarea "x"
type textarea "PM2 Calendar Swim & Drive Roll"
type textarea "x"
type textarea "PM2 Calendar Swim & Drive Roll D"
type textarea "x"
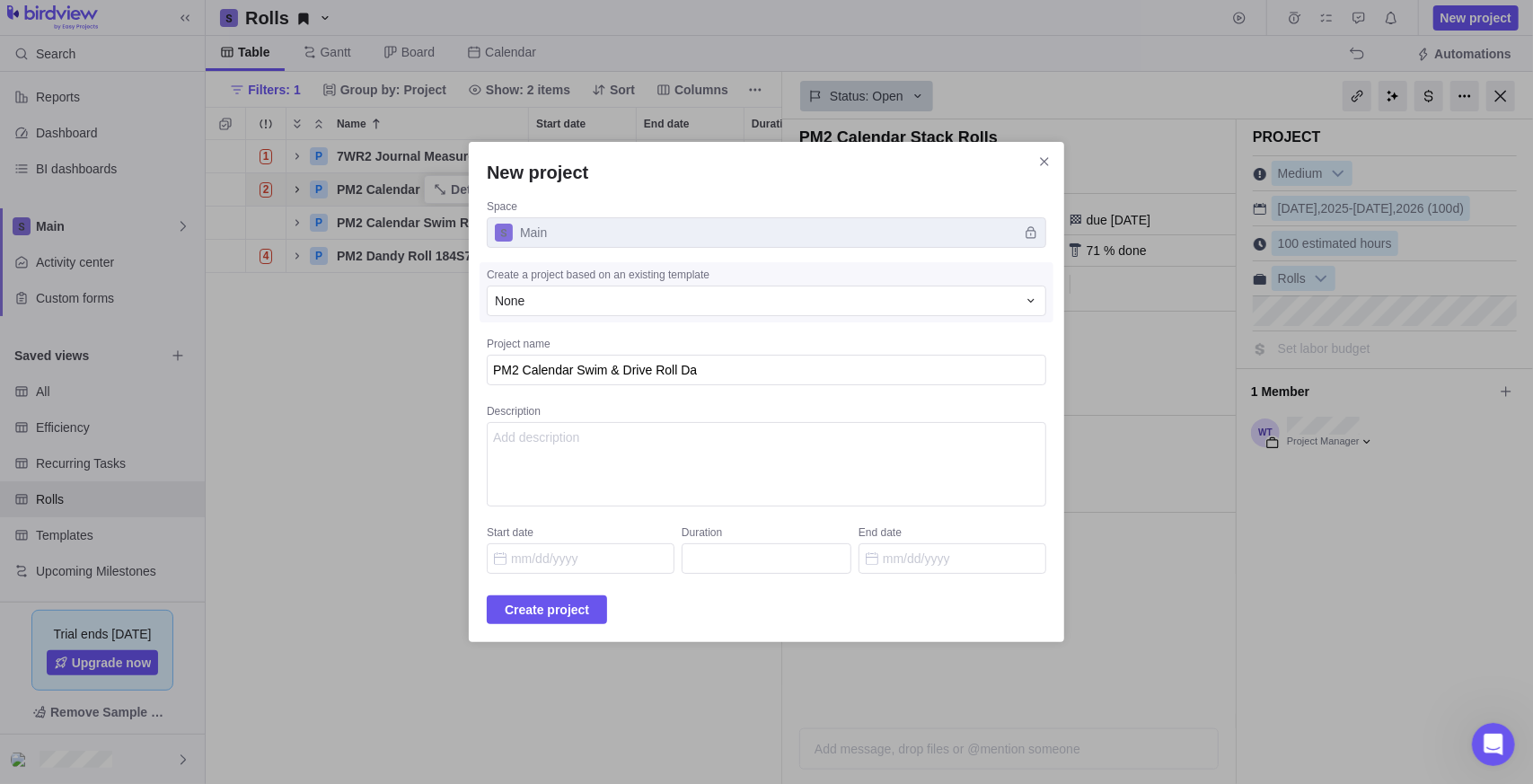
type textarea "PM2 Calendar Swim & Drive Roll Dam"
type textarea "x"
type textarea "PM2 Calendar Swim & Drive Roll Dama"
type textarea "x"
type textarea "PM2 Calendar Swim & Drive Roll Damag"
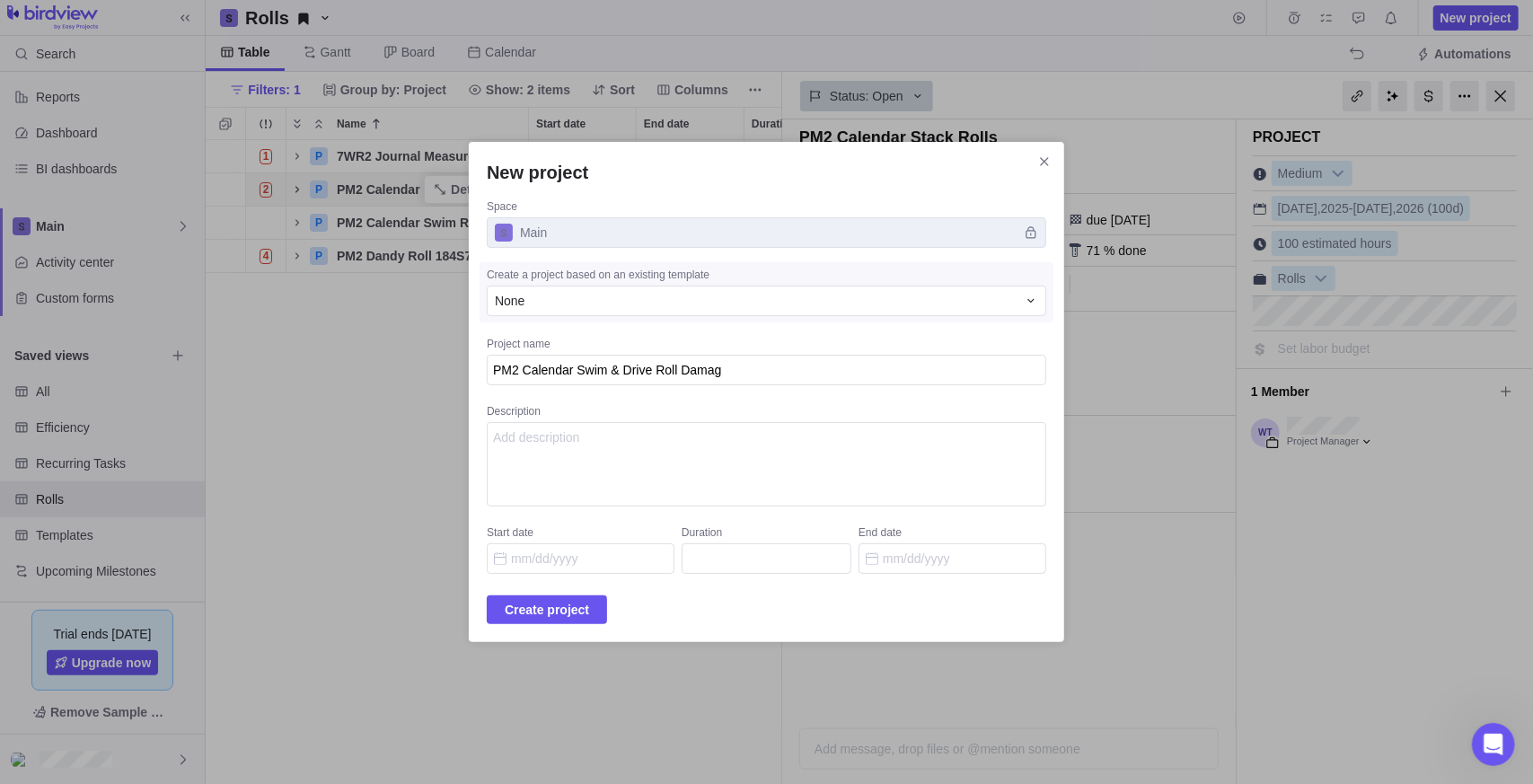
type textarea "x"
type textarea "PM2 Calendar Swim & Drive Roll Damage"
type textarea "x"
click at [910, 435] on textarea "Rolls were found to have pitting shortly after being install." at bounding box center [767, 464] width 560 height 84
click at [772, 466] on textarea "Rolls were found to have pitting shortly after being install. Work order" at bounding box center [767, 464] width 560 height 84
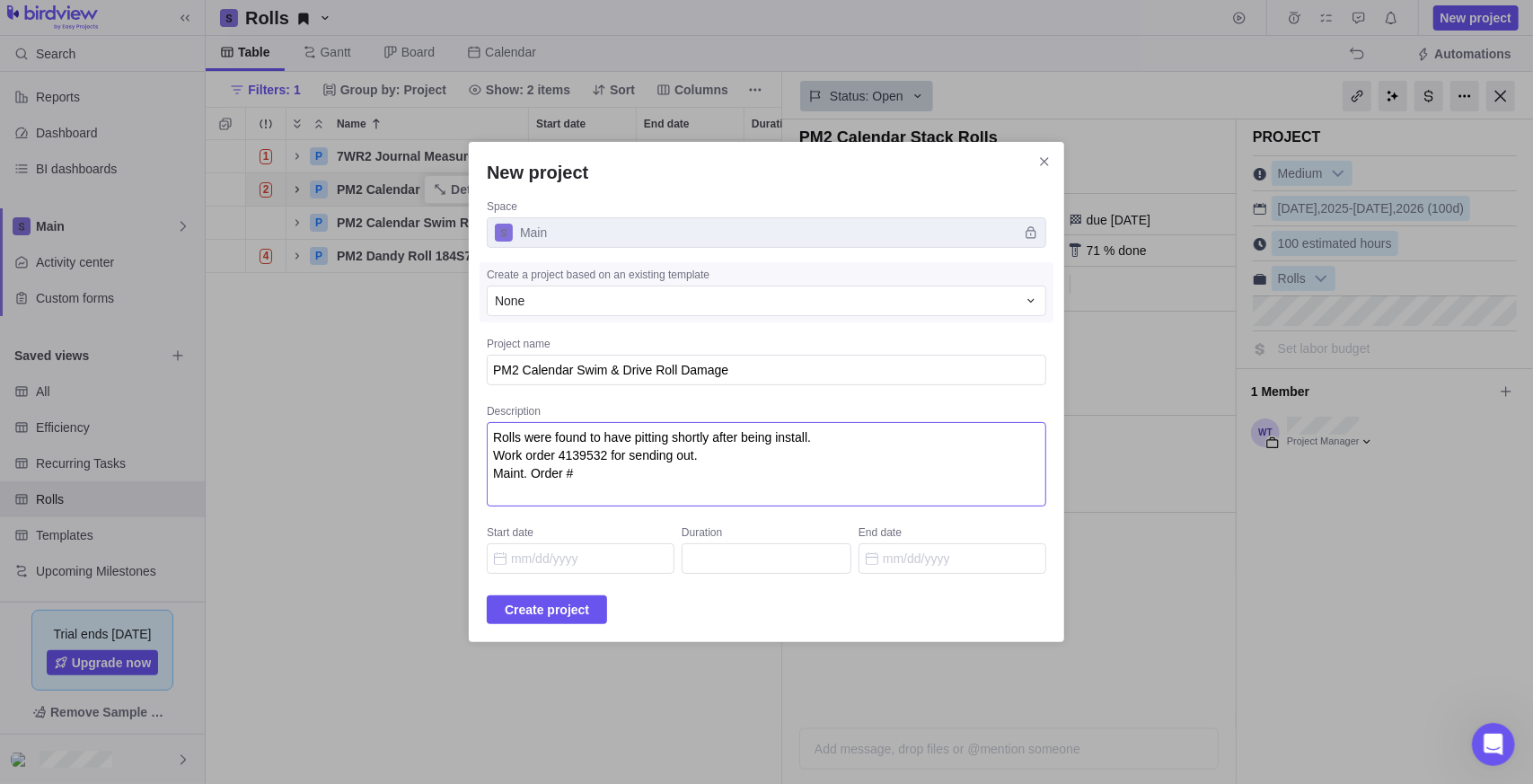
click at [643, 485] on textarea "Rolls were found to have pitting shortly after being install. Work order 413953…" at bounding box center [767, 464] width 560 height 84
click at [652, 476] on textarea "Rolls were found to have pitting shortly after being install. Work order 413953…" at bounding box center [767, 464] width 560 height 84
click at [631, 472] on textarea "Rolls were found to have pitting shortly after being install. Work order 413953…" at bounding box center [767, 464] width 560 height 84
type textarea "Rolls were found to have pitting shortly after being install. Work order 413953…"
click at [564, 563] on input "Start date" at bounding box center [581, 559] width 188 height 31
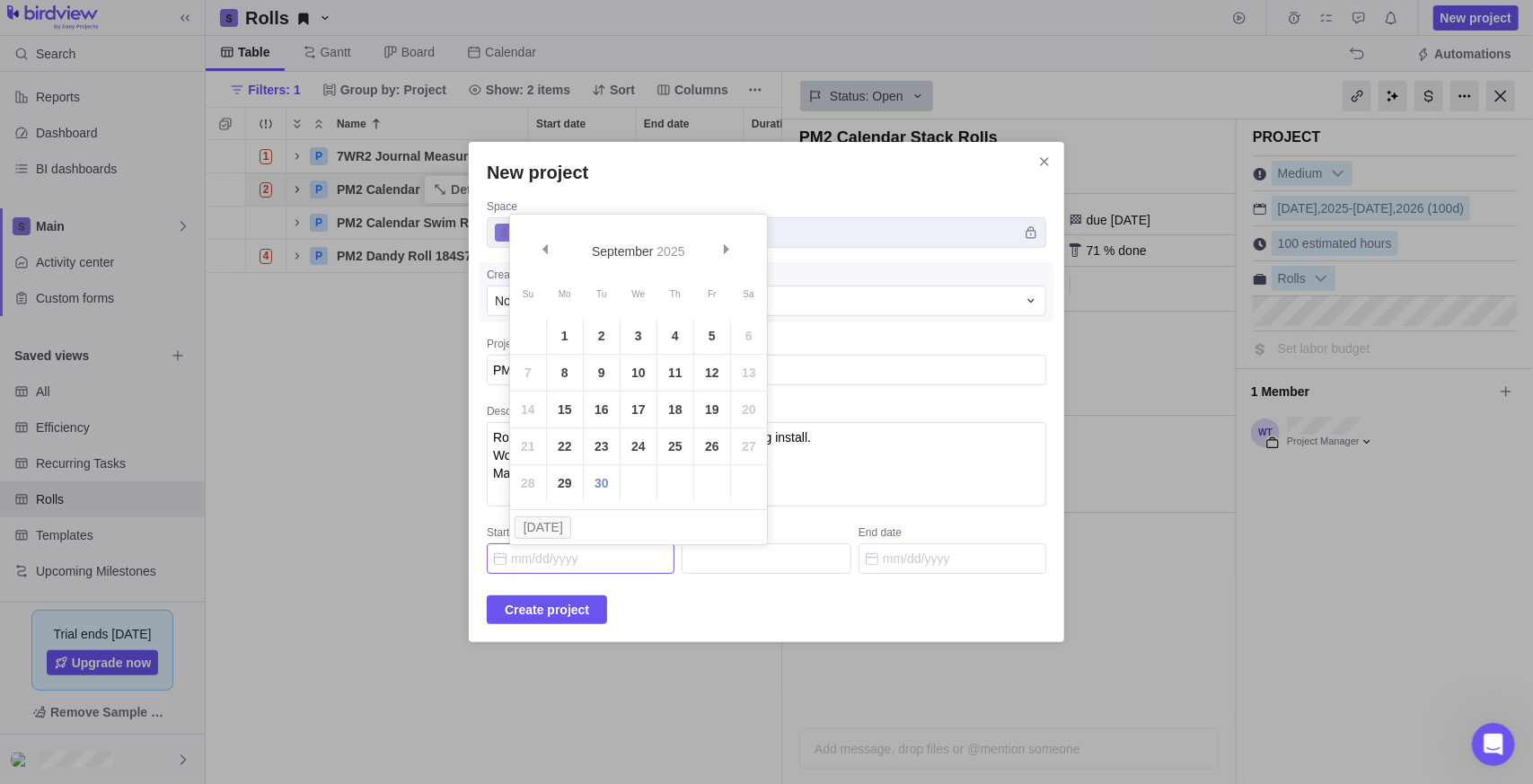
drag, startPoint x: 570, startPoint y: 483, endPoint x: 596, endPoint y: 489, distance: 26.7
click at [570, 483] on link "29" at bounding box center [565, 483] width 36 height 36
type input "[DATE]"
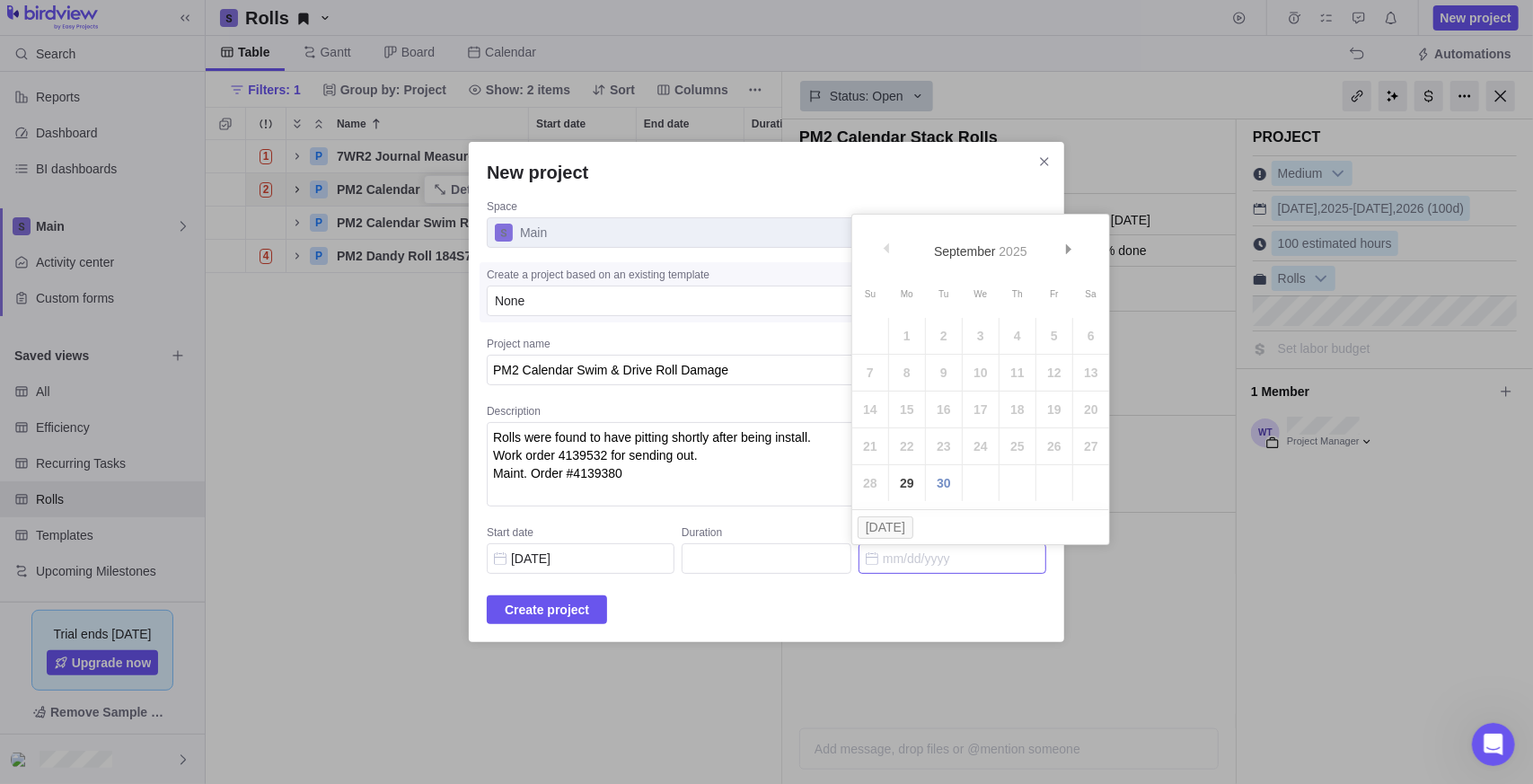
click at [918, 567] on input "End date" at bounding box center [952, 559] width 188 height 31
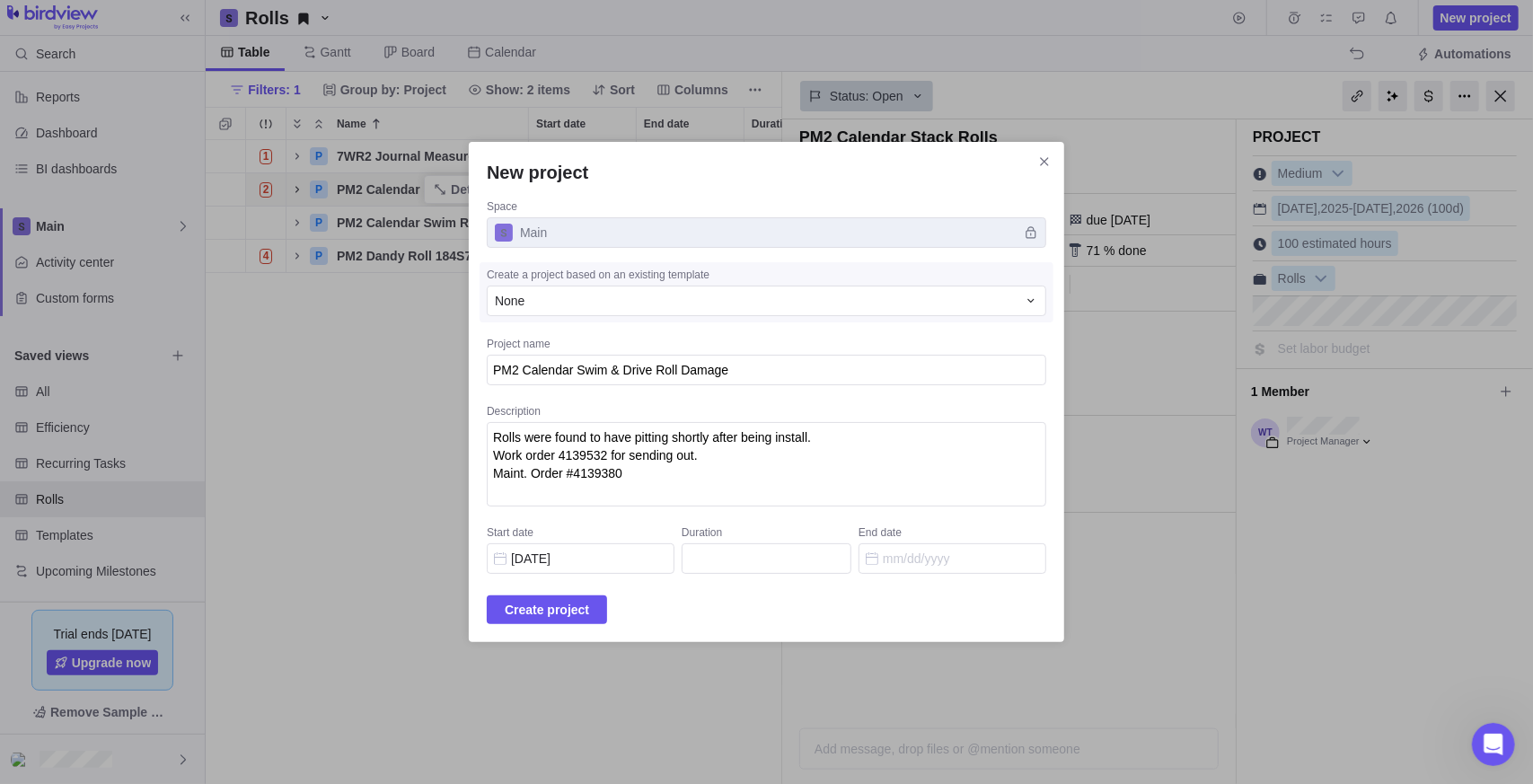
click at [913, 620] on div "Create project" at bounding box center [767, 610] width 560 height 29
click at [543, 288] on div "None" at bounding box center [767, 301] width 560 height 31
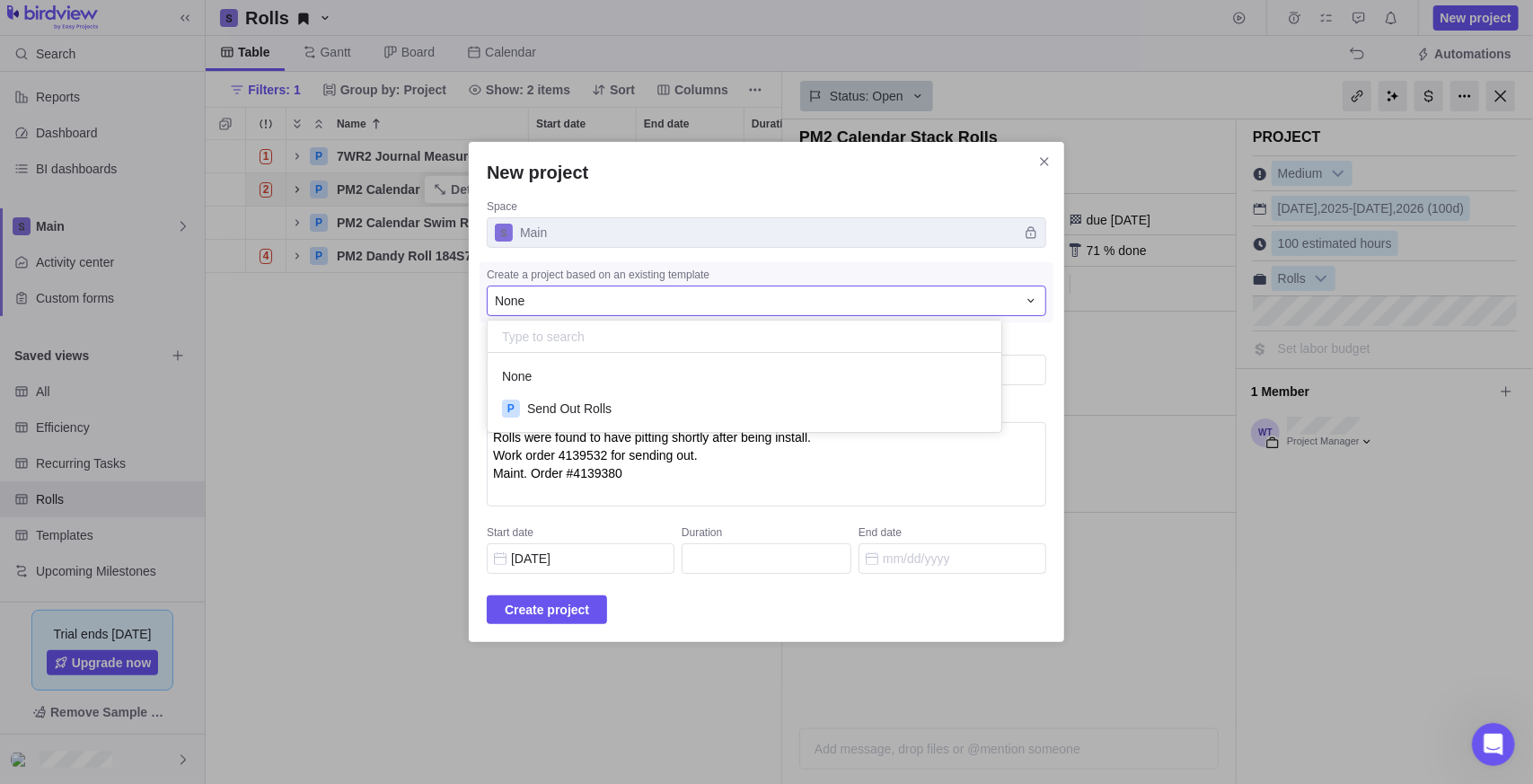
scroll to position [65, 500]
click at [580, 408] on span "Send Out Rolls" at bounding box center [569, 409] width 85 height 18
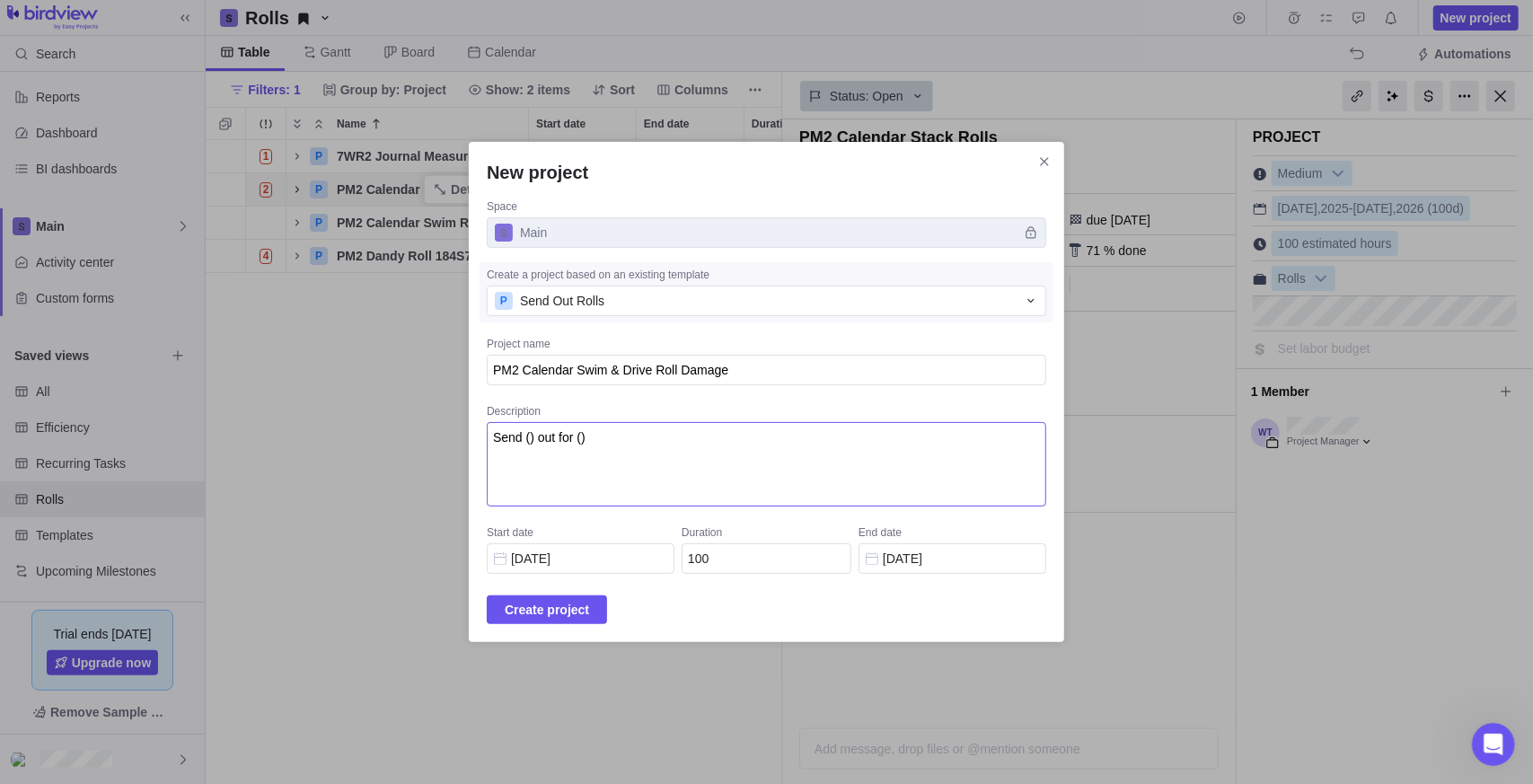
drag, startPoint x: 642, startPoint y: 436, endPoint x: 740, endPoint y: 391, distance: 107.8
click at [642, 435] on textarea "Send () out for ()" at bounding box center [767, 464] width 560 height 84
click at [765, 375] on textarea "PM2 Calendar Swim & Drive Roll Damage" at bounding box center [767, 370] width 560 height 31
click at [733, 491] on textarea "Send () out for ()" at bounding box center [767, 464] width 560 height 84
drag, startPoint x: 712, startPoint y: 449, endPoint x: 189, endPoint y: 455, distance: 523.0
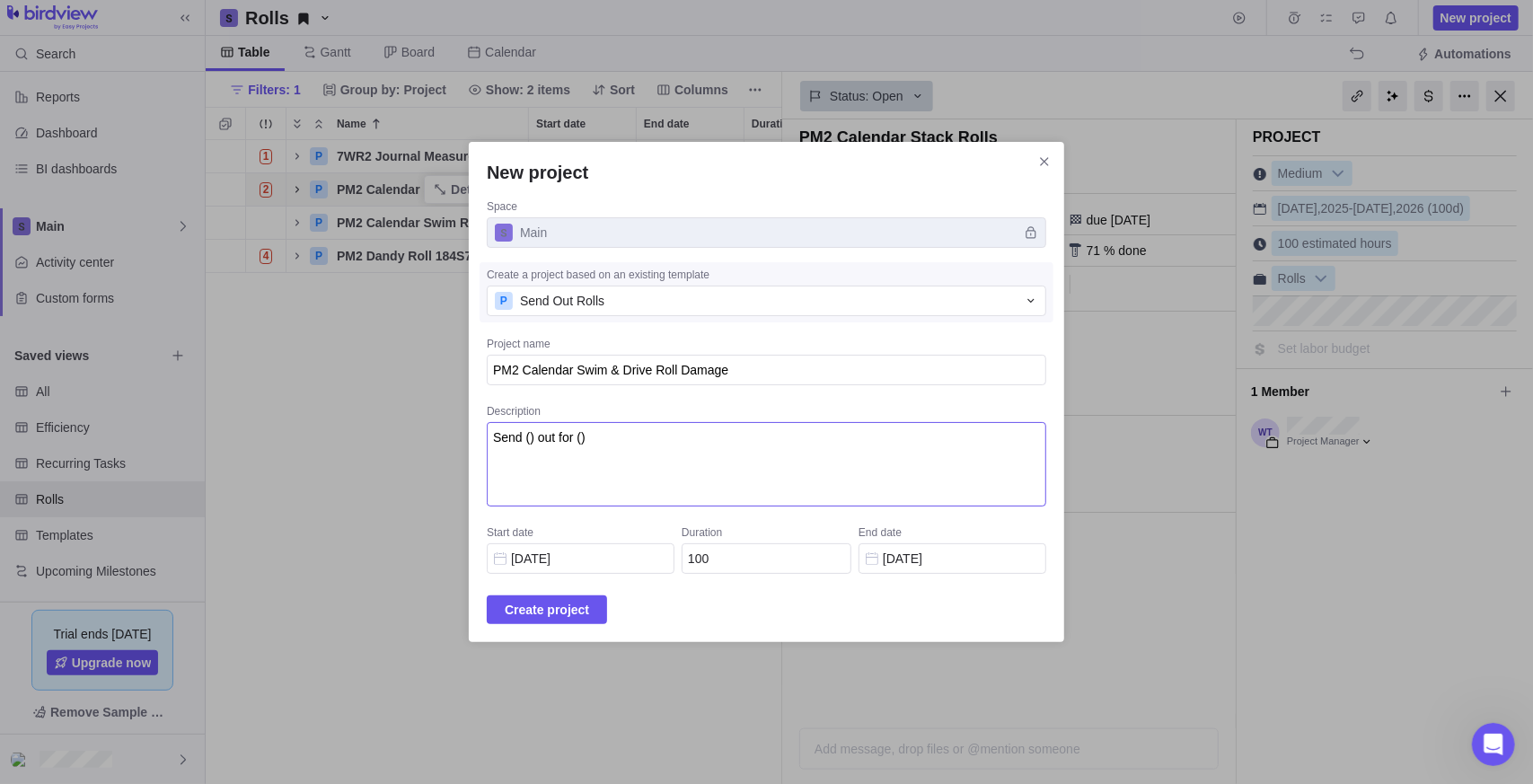
click at [189, 455] on div "New project Space Main Create a project based on an existing template P Send Ou…" at bounding box center [766, 392] width 1533 height 784
click at [678, 383] on textarea "PM2 Calendar Swim & Drive Roll Damage" at bounding box center [767, 370] width 560 height 31
click at [656, 455] on textarea "Send () out for ()" at bounding box center [767, 464] width 560 height 84
drag, startPoint x: 652, startPoint y: 446, endPoint x: 267, endPoint y: 431, distance: 385.3
click at [267, 431] on div "New project Space Main Create a project based on an existing template P Send Ou…" at bounding box center [766, 392] width 1533 height 784
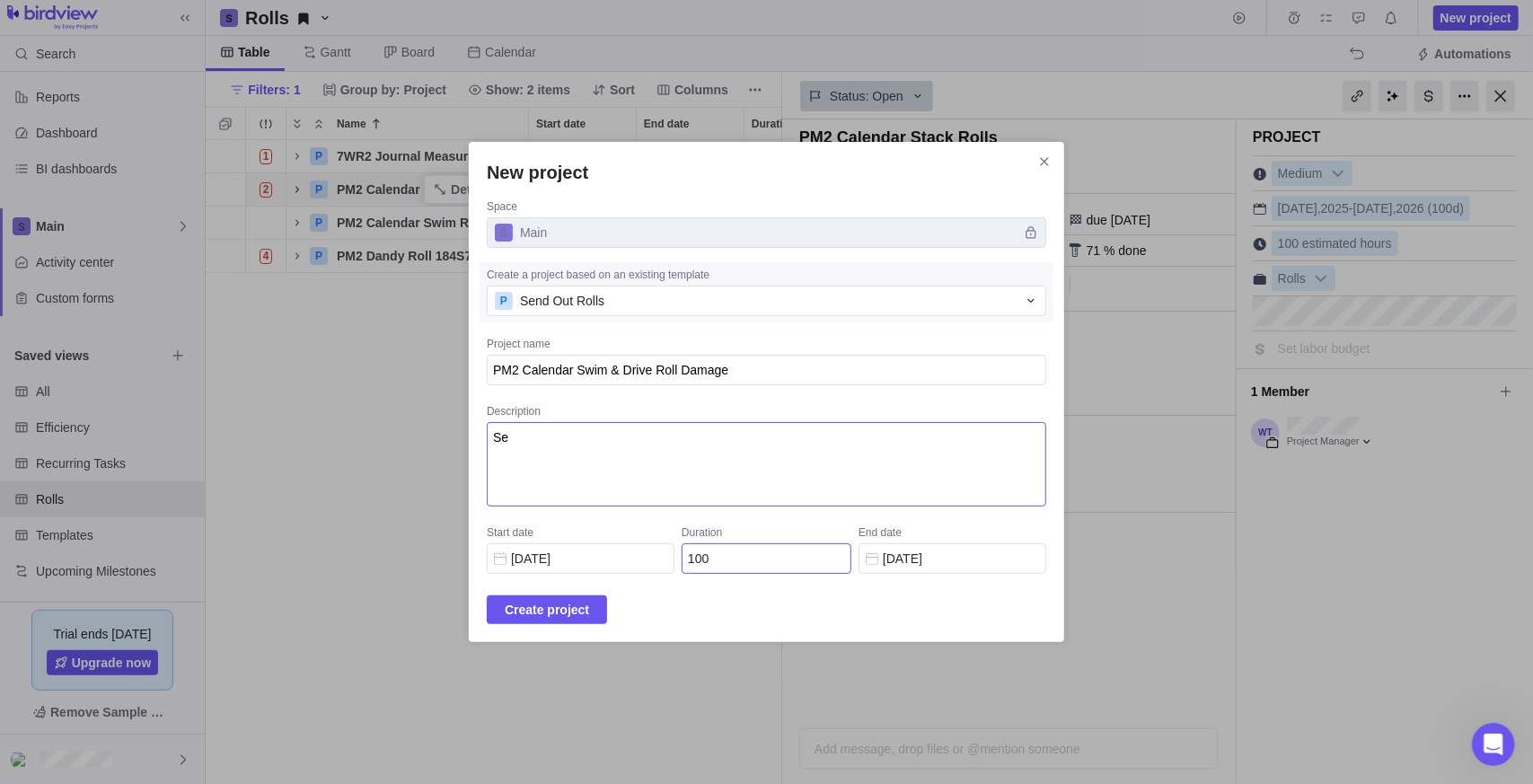
type textarea "S"
click at [585, 435] on textarea "Maint order 4139532" at bounding box center [767, 464] width 560 height 84
click at [900, 442] on textarea "Maint. order #4139532" at bounding box center [767, 464] width 560 height 84
type textarea "Maint. order #4139532 PM2 swim and drive roll removed after pitting was found. …"
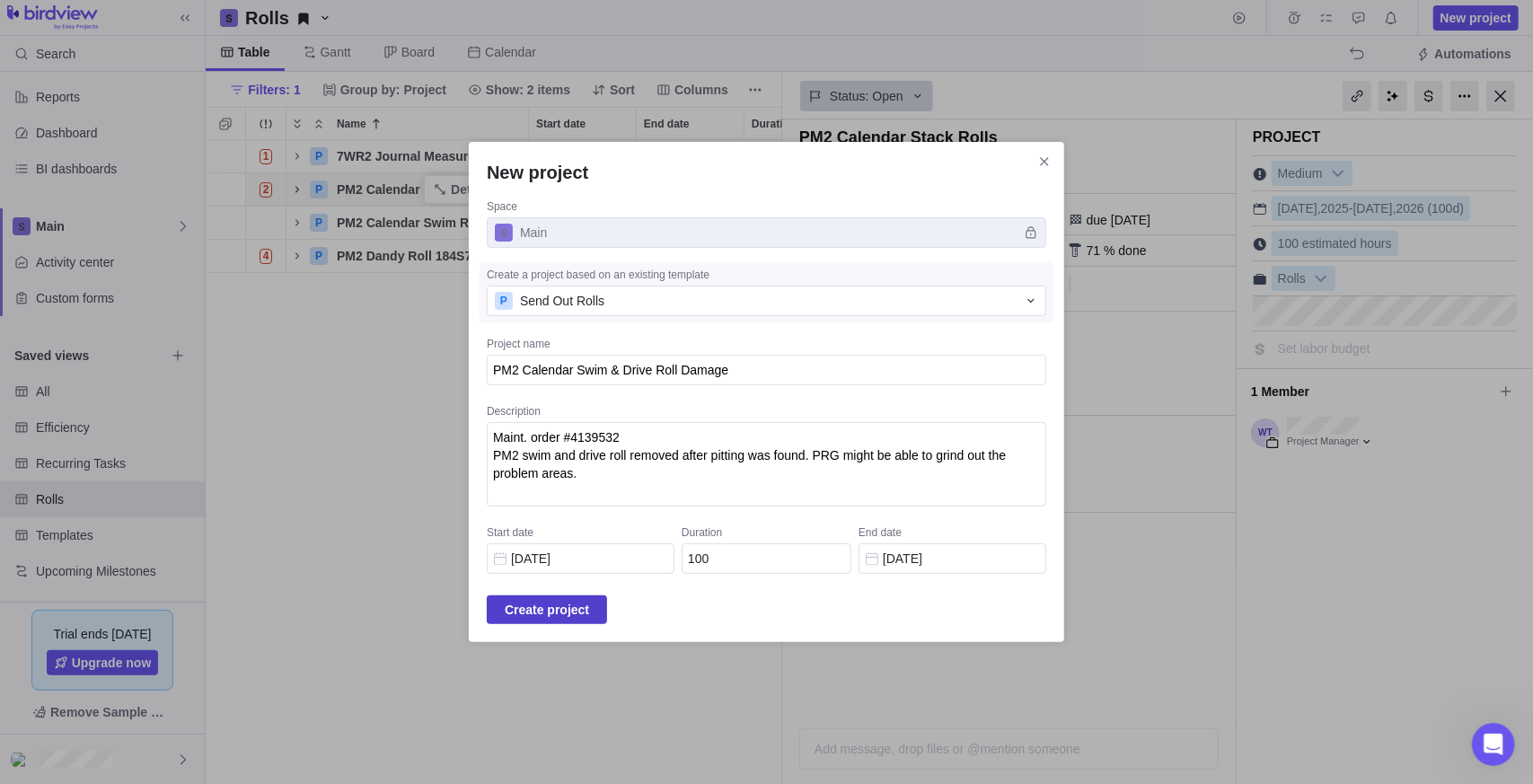
click at [568, 611] on span "Create project" at bounding box center [546, 610] width 85 height 22
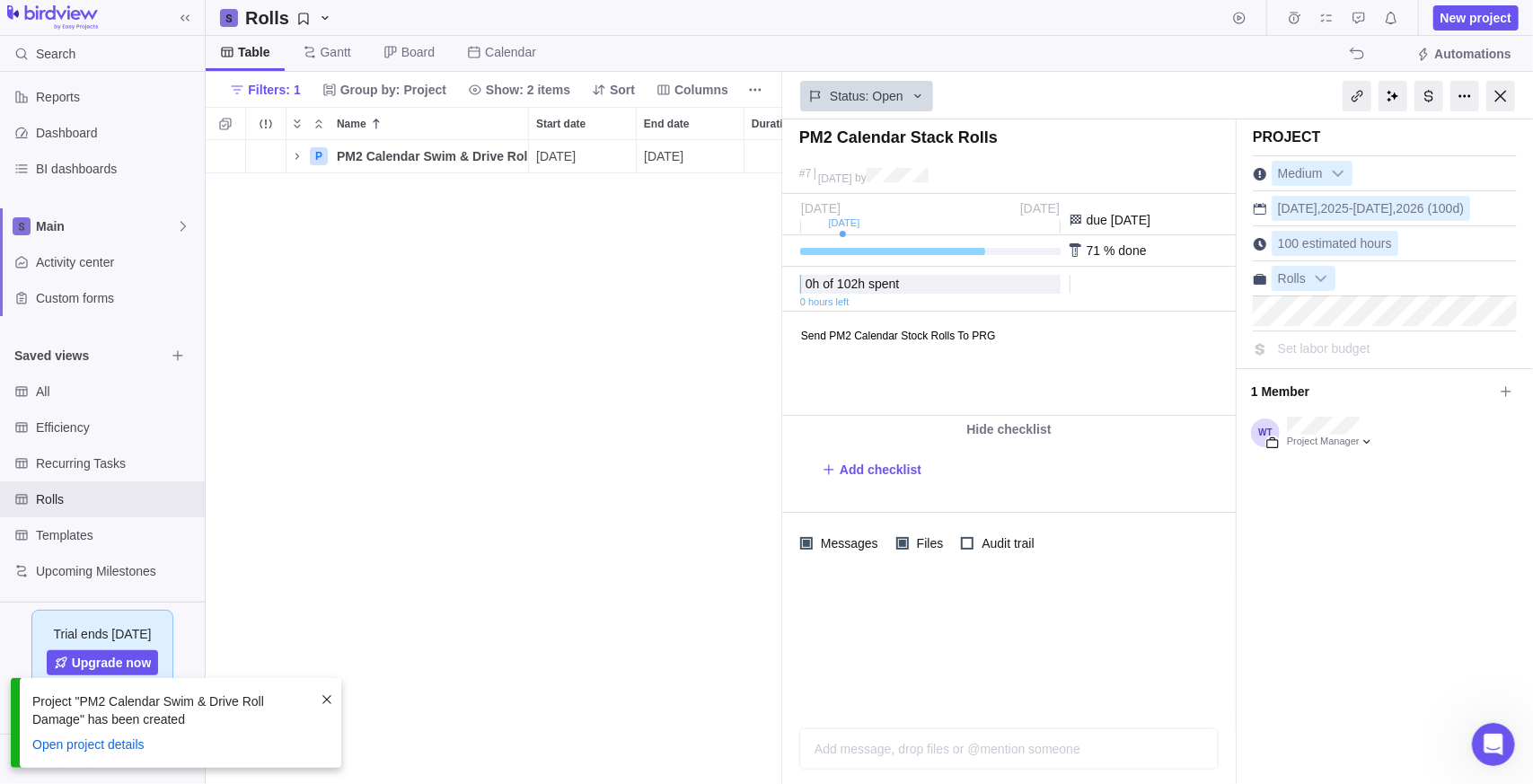
scroll to position [630, 564]
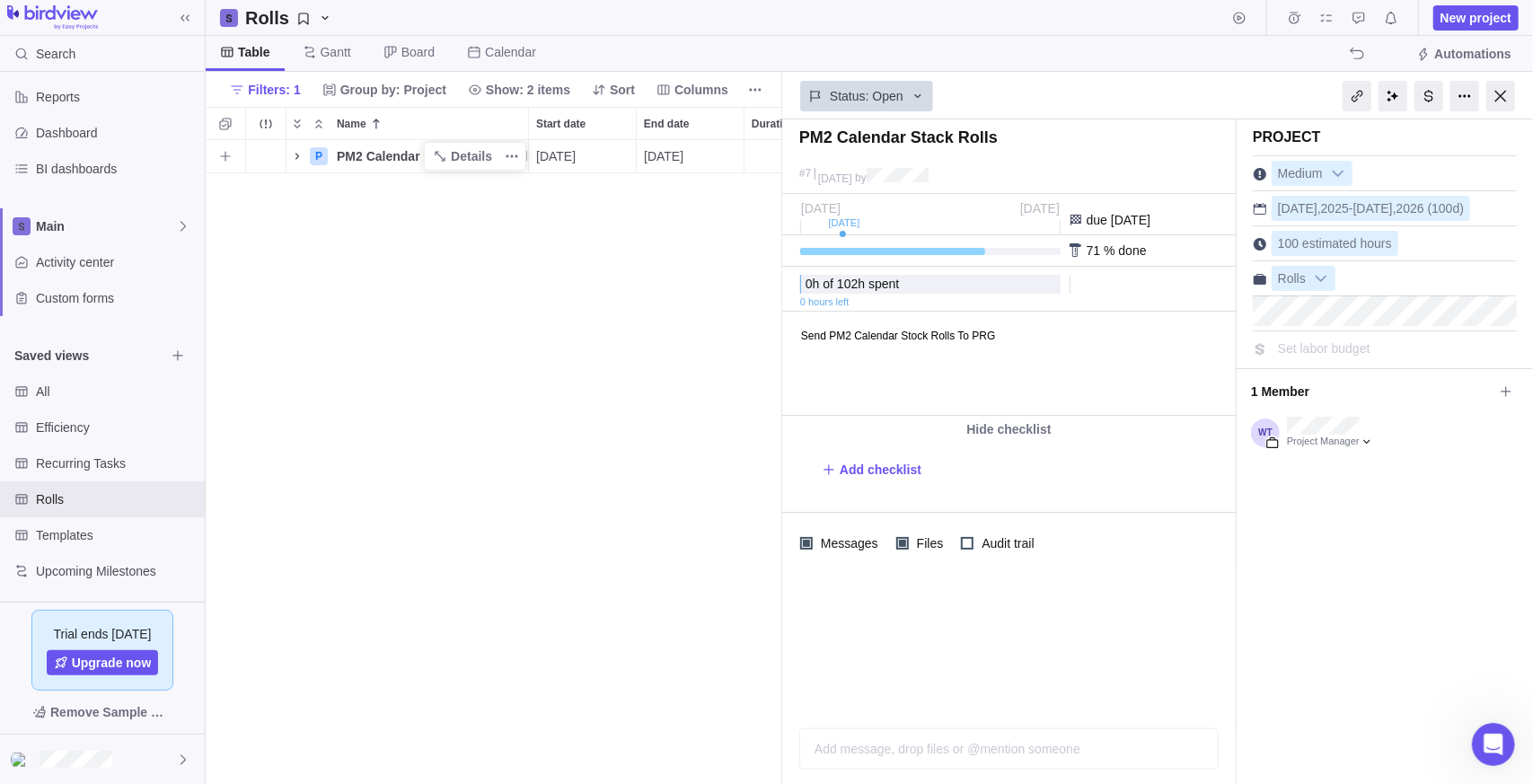
click at [300, 160] on icon "Name" at bounding box center [297, 156] width 15 height 15
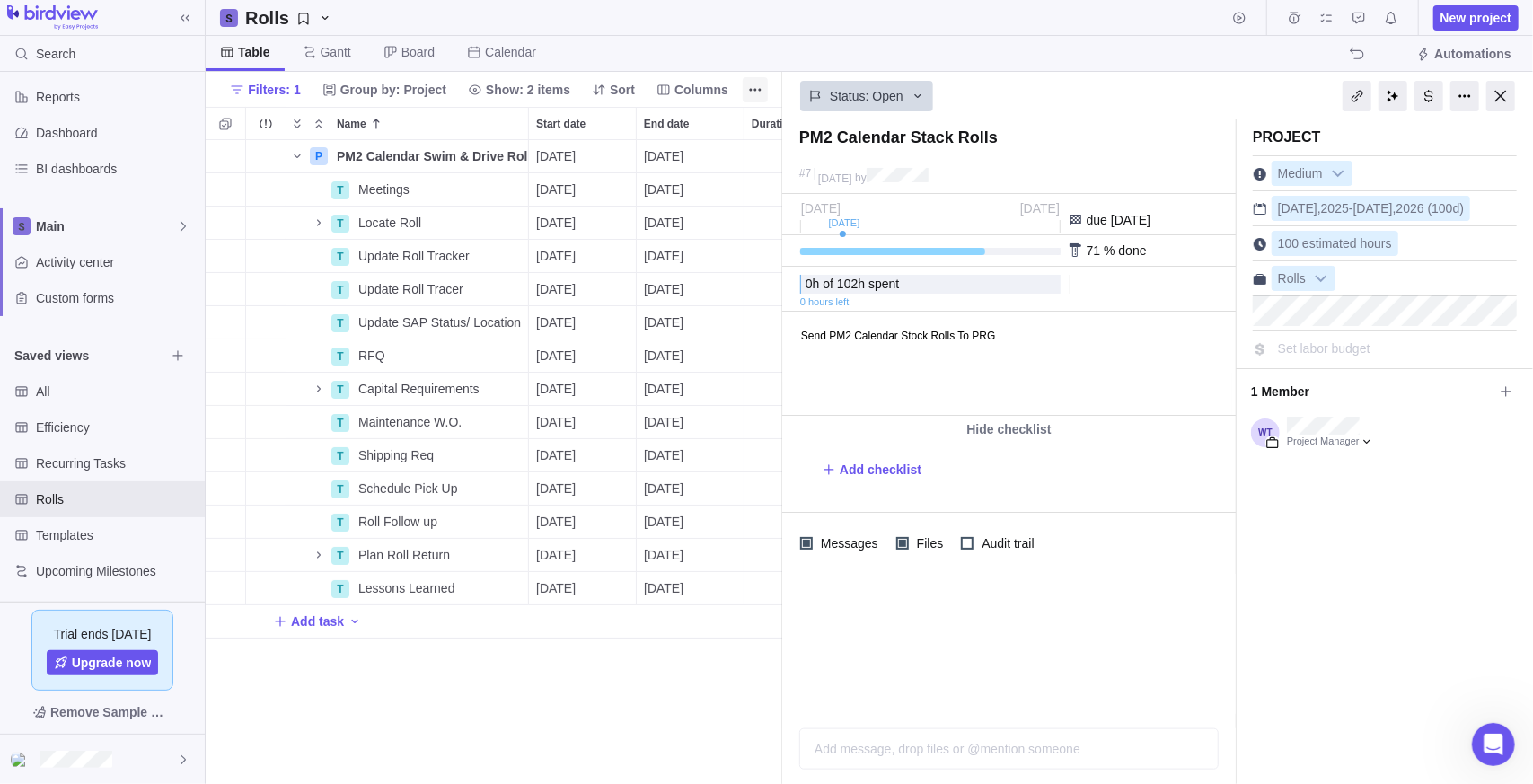
click at [1504, 94] on div at bounding box center [1501, 96] width 29 height 31
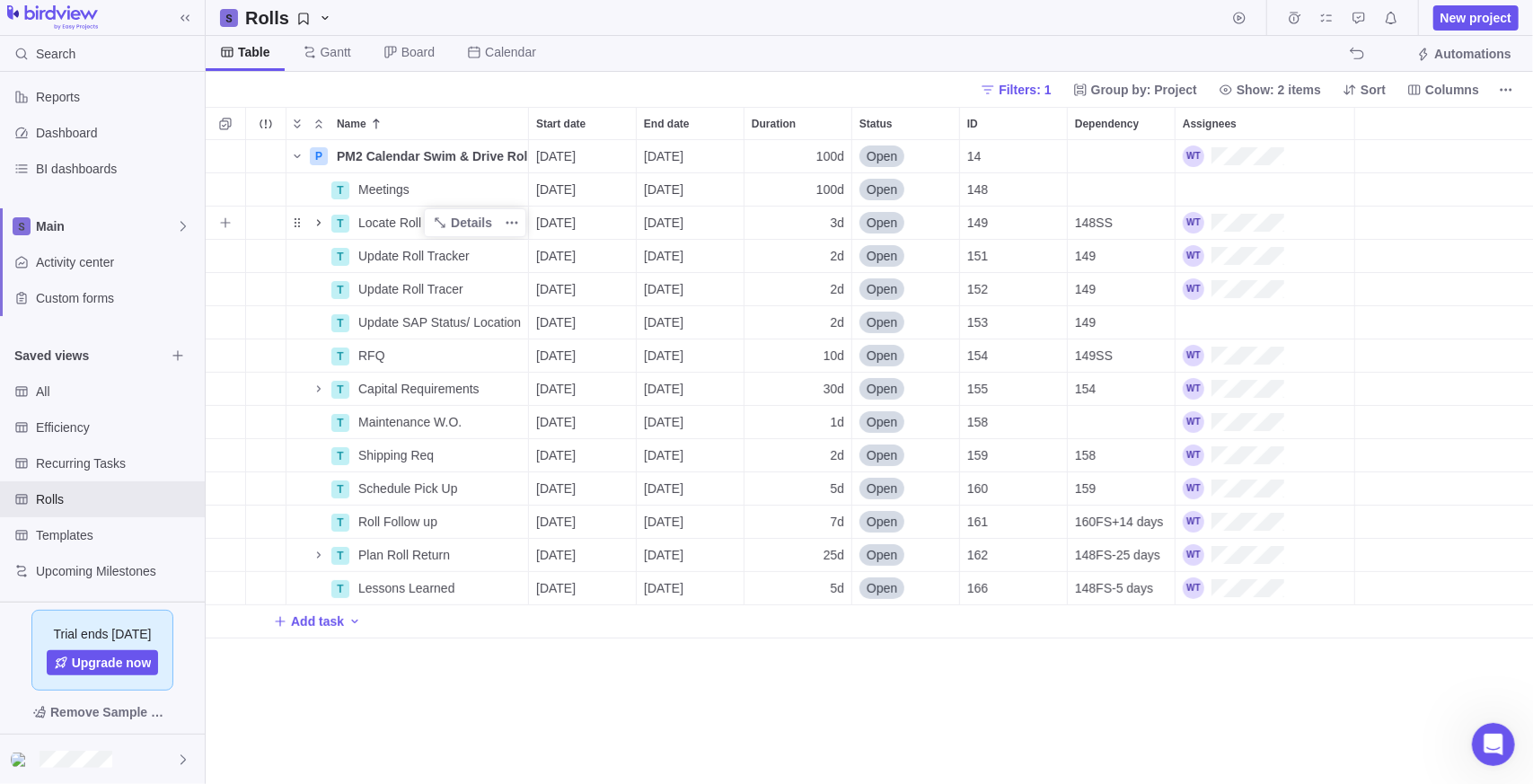
click at [315, 223] on icon "Name" at bounding box center [319, 223] width 15 height 15
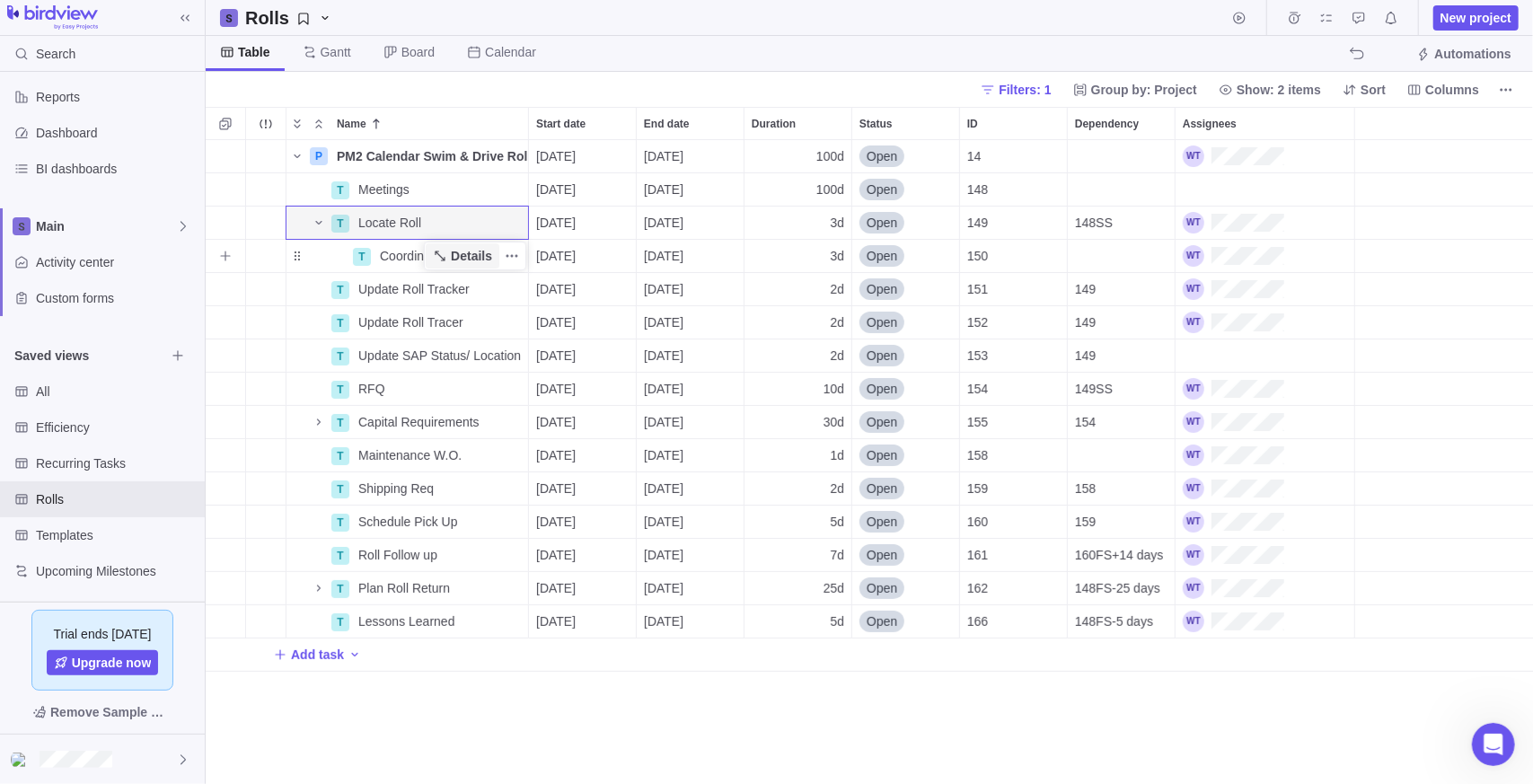
click at [447, 256] on icon "Name" at bounding box center [440, 256] width 15 height 15
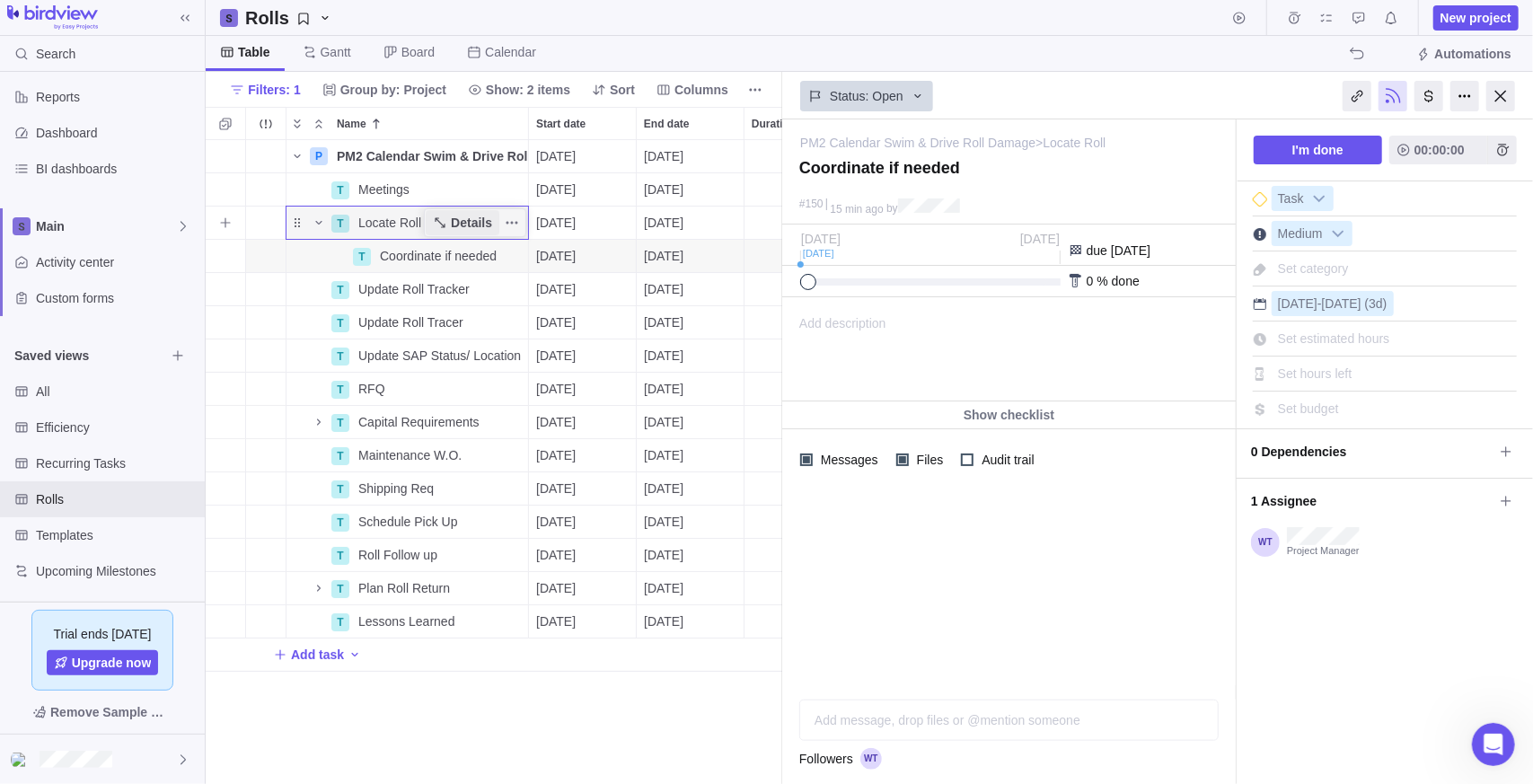
click at [461, 224] on span "Details" at bounding box center [471, 223] width 41 height 18
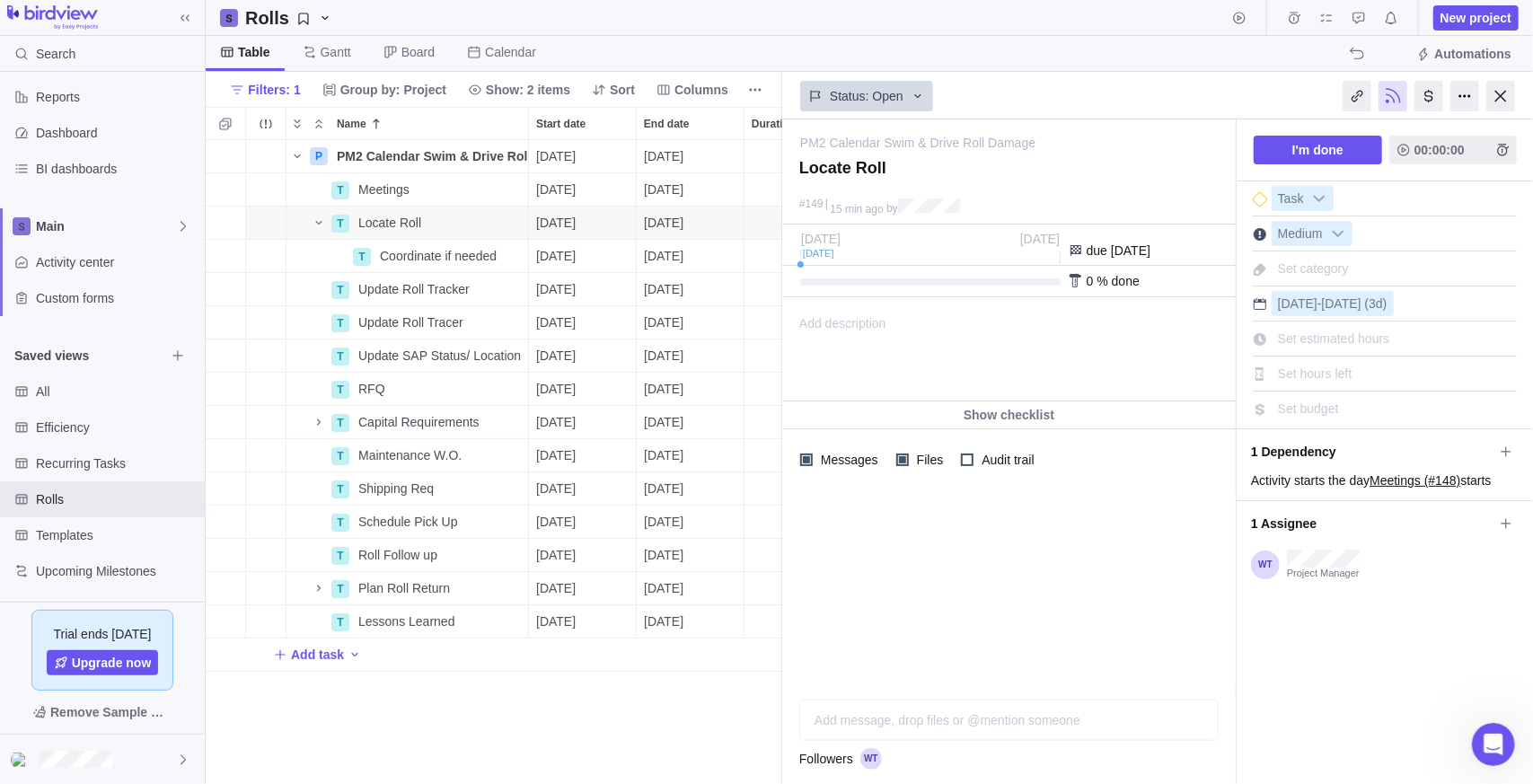
drag, startPoint x: 1039, startPoint y: 597, endPoint x: 1021, endPoint y: 580, distance: 24.8
click at [1039, 597] on div at bounding box center [1009, 588] width 453 height 194
drag, startPoint x: 1018, startPoint y: 717, endPoint x: 1126, endPoint y: 690, distance: 111.3
click at [1019, 715] on div "Add message, drop files or @mention someone AI" at bounding box center [1010, 719] width 420 height 41
click at [1347, 339] on span "Set estimated hours" at bounding box center [1334, 339] width 113 height 15
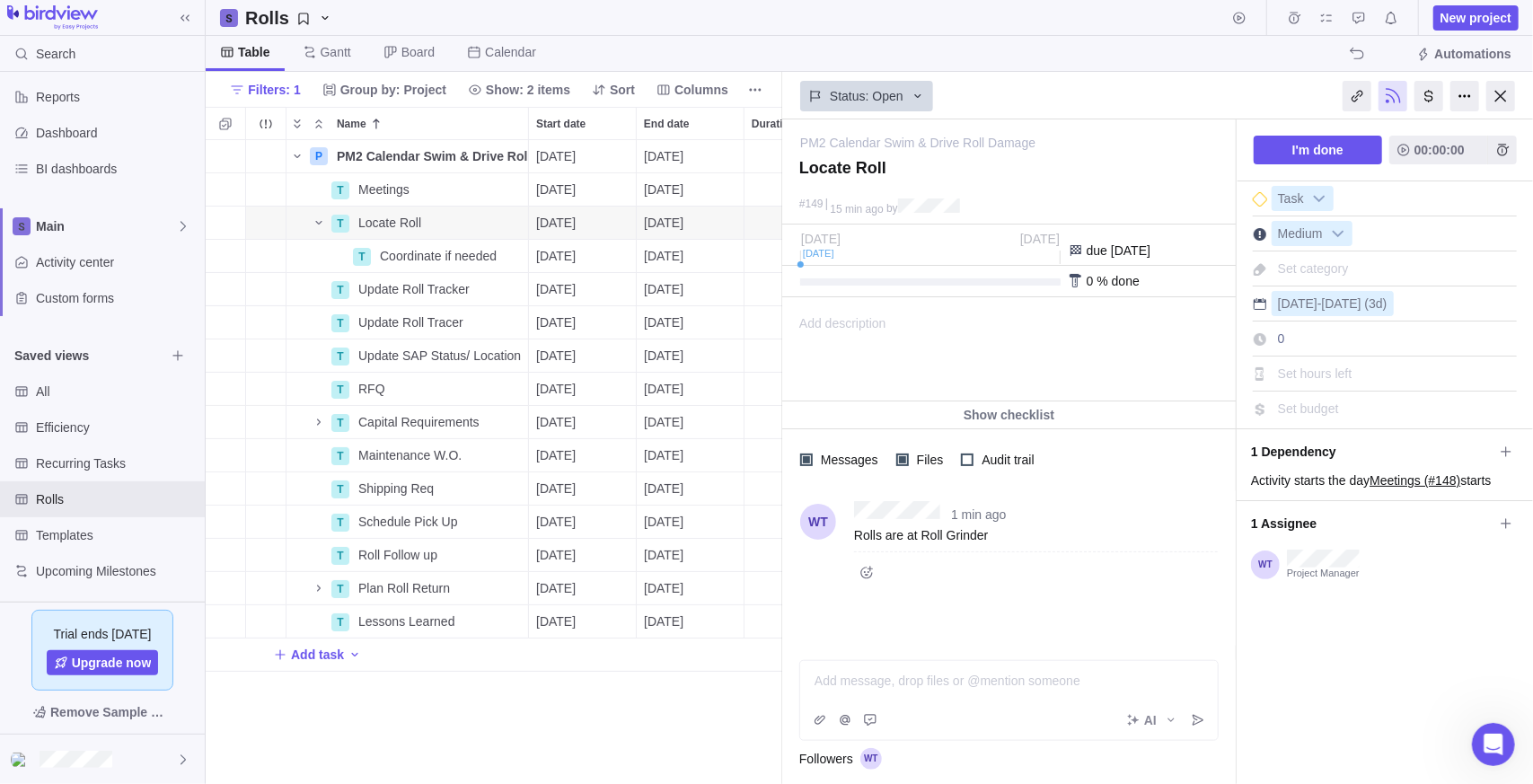
type input "1"
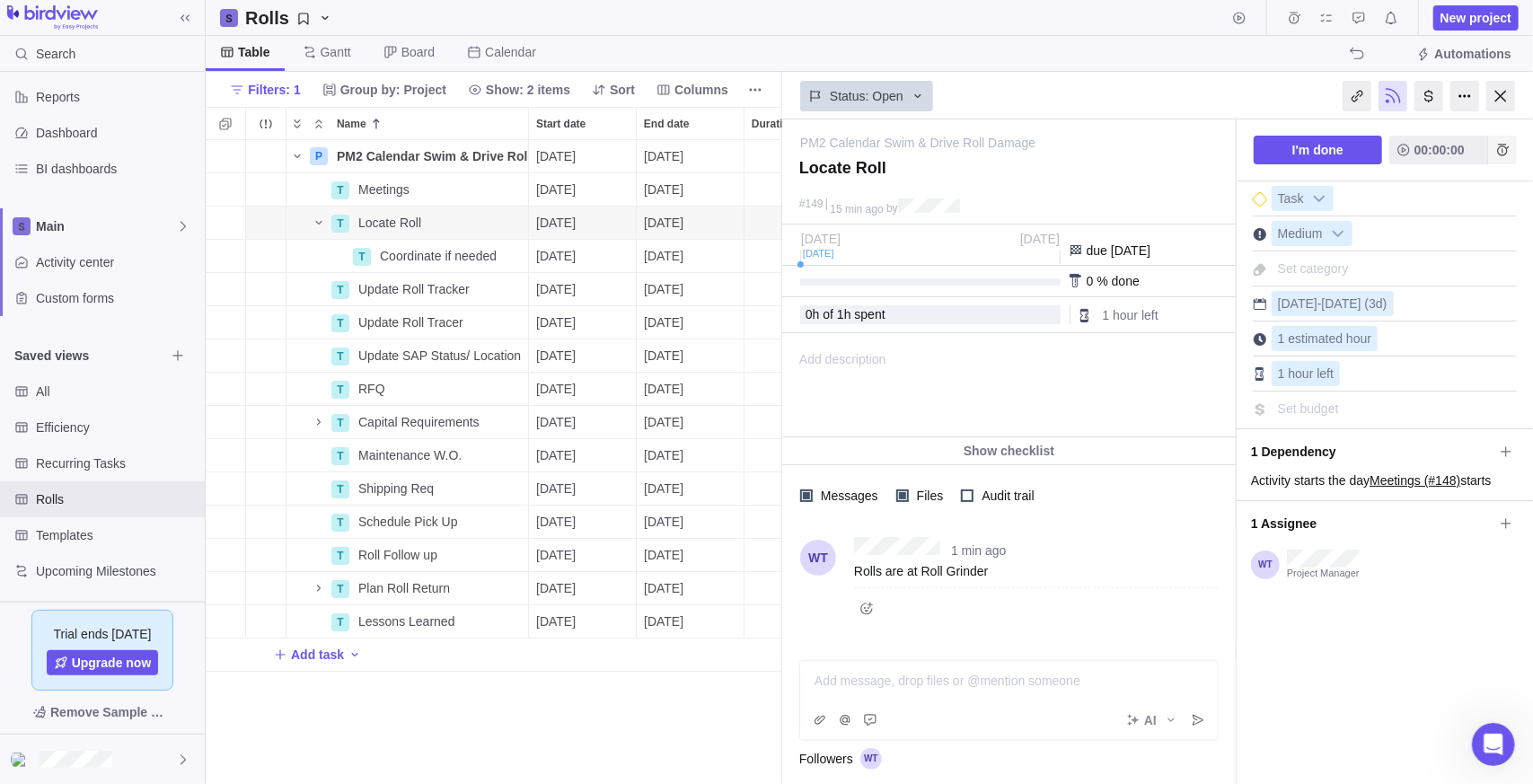
click at [1502, 144] on icon "Add time entry" at bounding box center [1503, 149] width 12 height 12
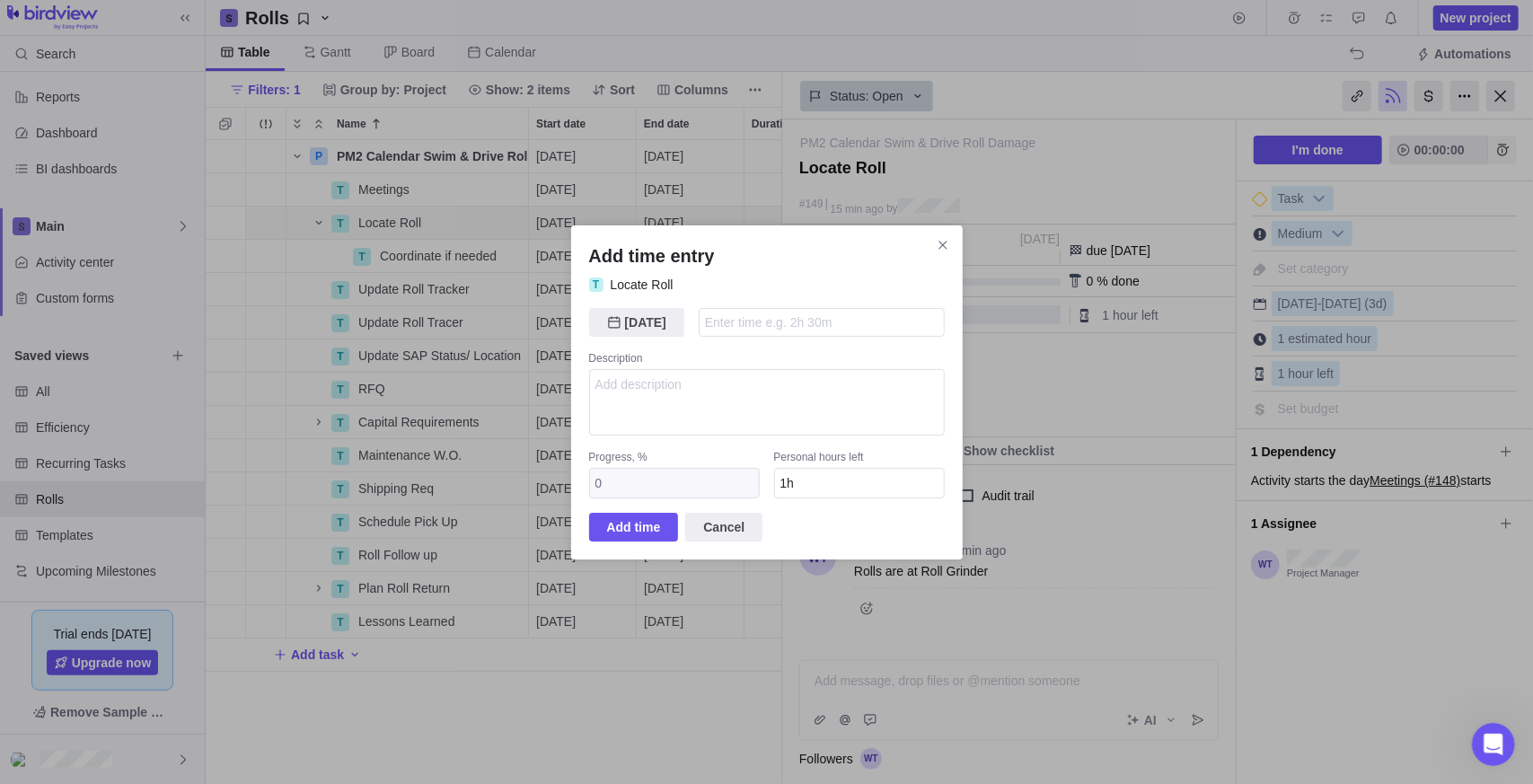
type input "1"
type input "0h"
click at [627, 521] on span "Add time" at bounding box center [633, 527] width 54 height 22
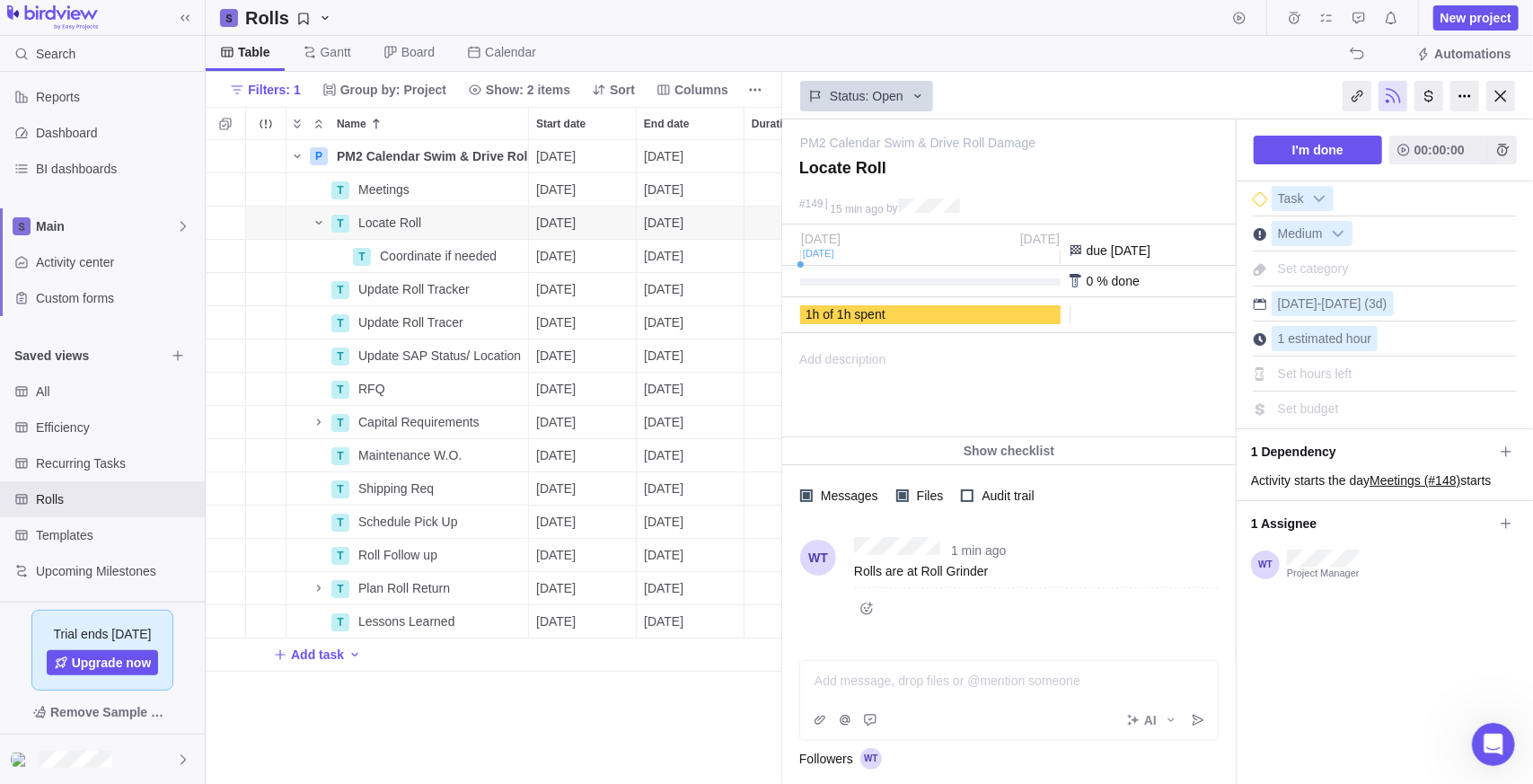
click at [1011, 283] on div at bounding box center [931, 282] width 261 height 7
click at [1014, 280] on div at bounding box center [931, 282] width 261 height 7
click at [1069, 277] on div at bounding box center [1076, 281] width 15 height 15
click at [1081, 278] on div at bounding box center [1076, 281] width 15 height 15
click at [1080, 278] on div at bounding box center [1076, 281] width 15 height 15
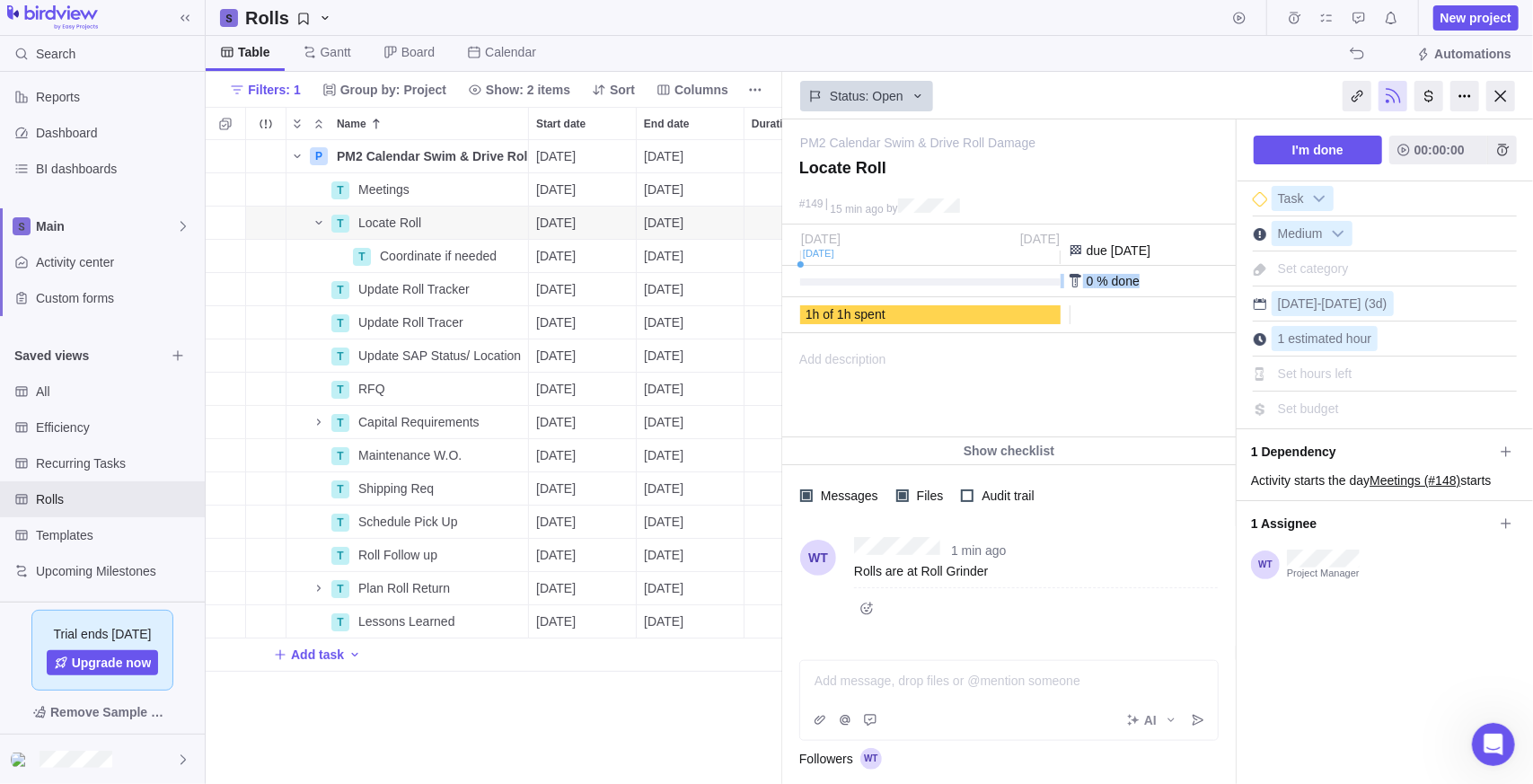
click at [1080, 278] on div at bounding box center [1076, 281] width 15 height 15
click at [994, 362] on div "Add description ... read all" at bounding box center [1008, 385] width 449 height 103
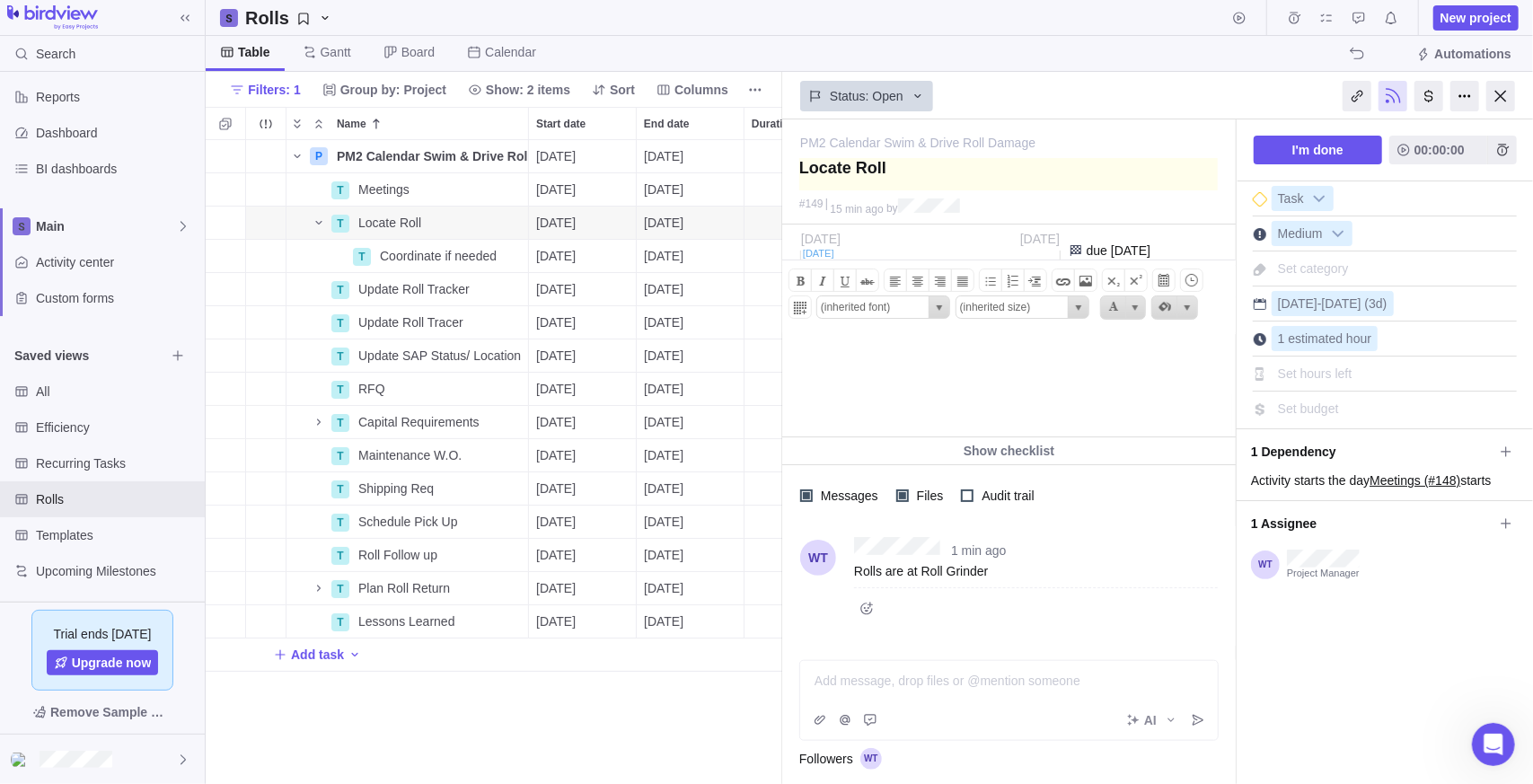
click at [1021, 190] on textarea at bounding box center [1009, 174] width 419 height 33
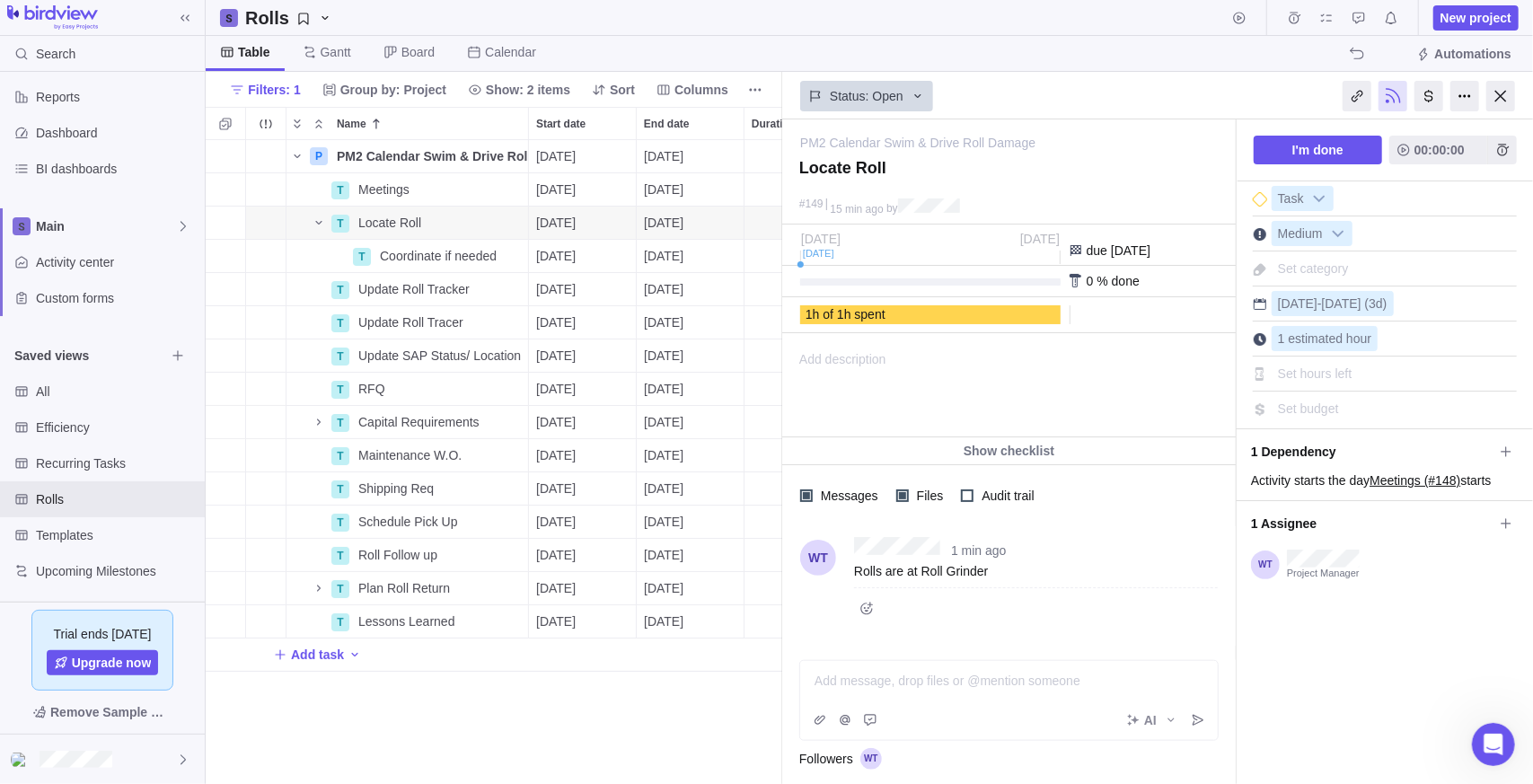
click at [820, 273] on div "0 % done" at bounding box center [1009, 282] width 453 height 32
click at [811, 278] on div at bounding box center [931, 282] width 261 height 7
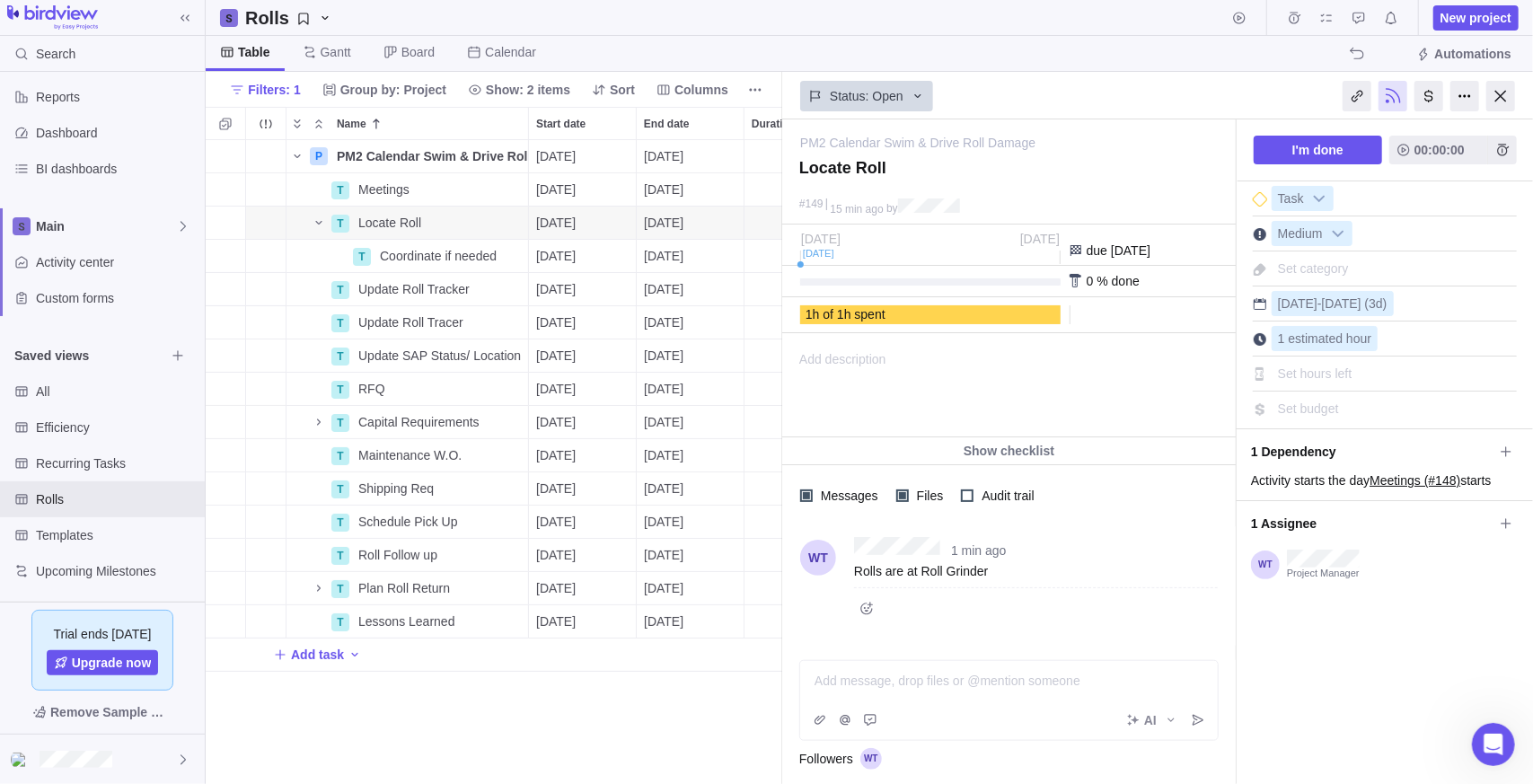
click at [811, 278] on div at bounding box center [931, 282] width 261 height 7
click at [463, 250] on span "Details" at bounding box center [471, 256] width 41 height 18
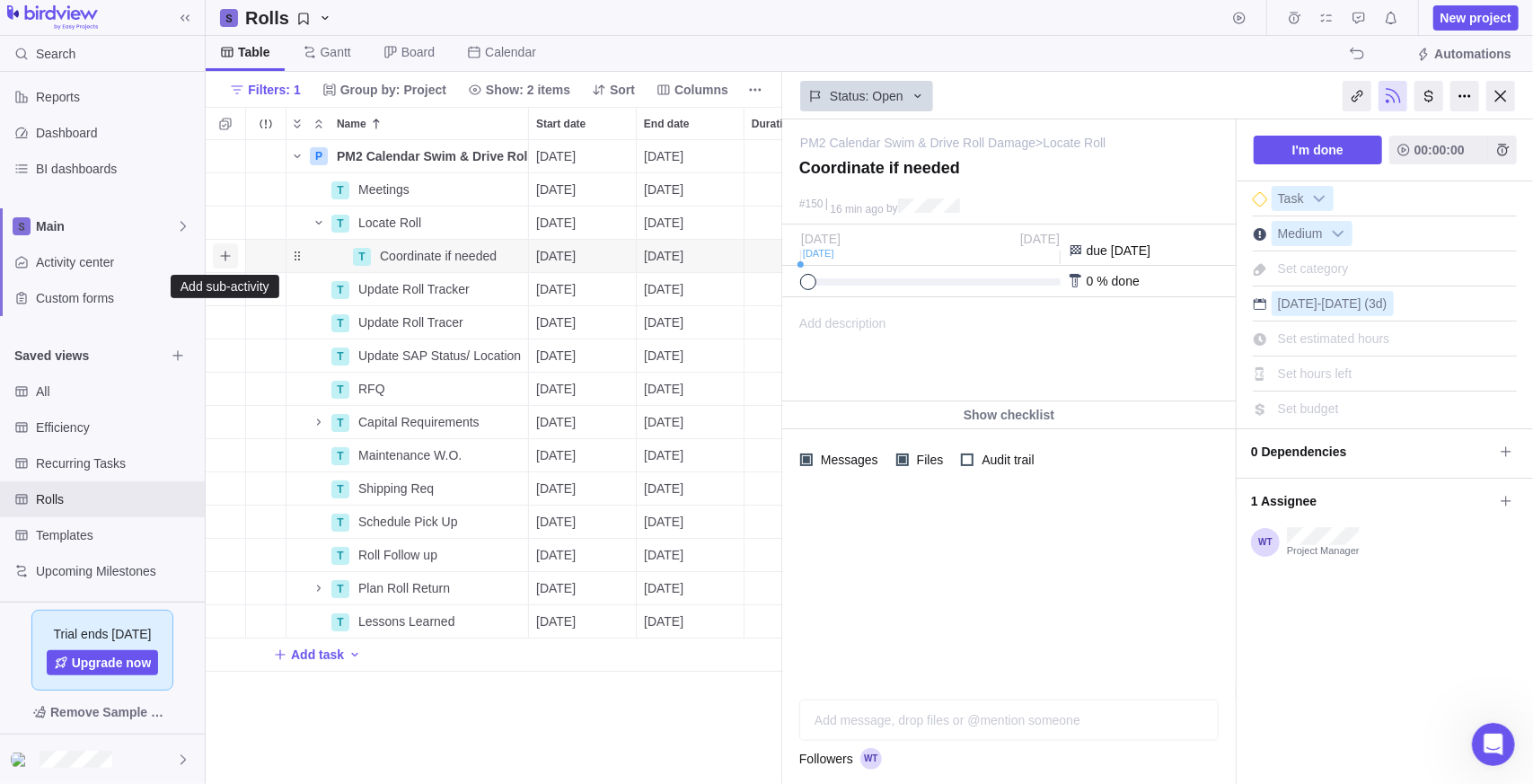
click at [229, 255] on icon "Add sub-activity" at bounding box center [225, 256] width 15 height 15
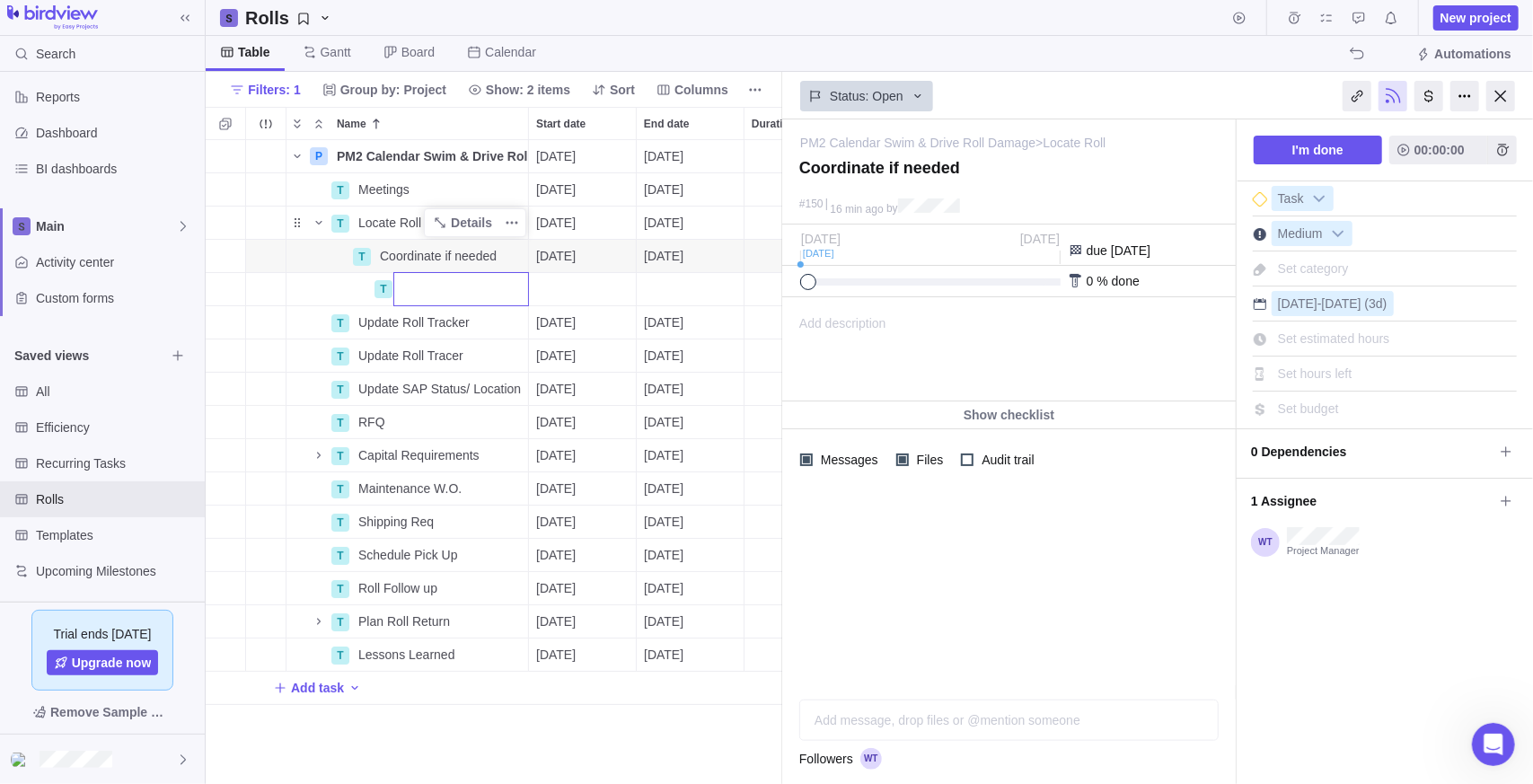
click at [439, 222] on div "P PM2 Calendar Swim & Drive Roll Damage Details [DATE] [DATE] 100d Open 14 T Me…" at bounding box center [493, 462] width 577 height 645
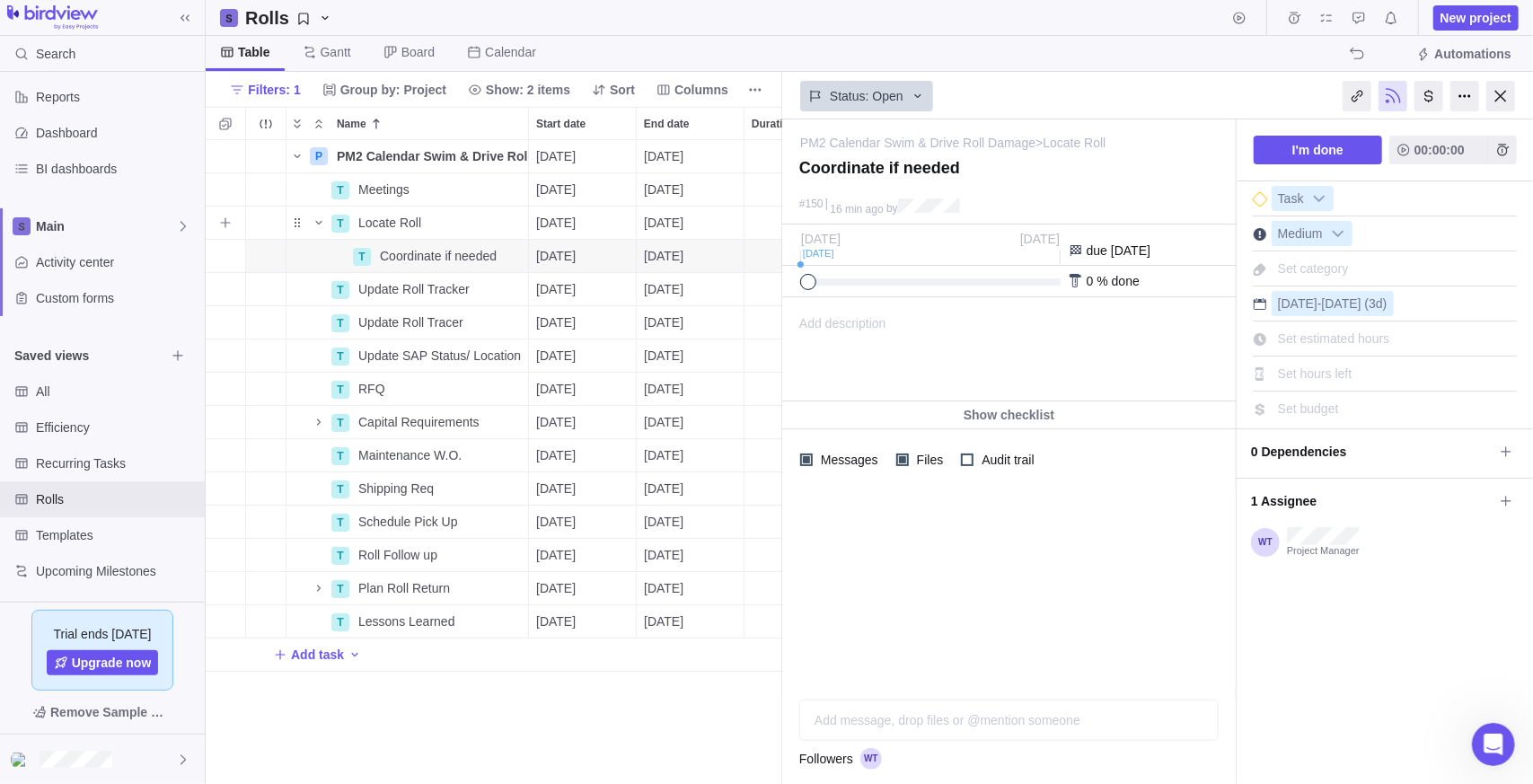
click at [229, 228] on icon "Add sub-activity" at bounding box center [225, 223] width 15 height 15
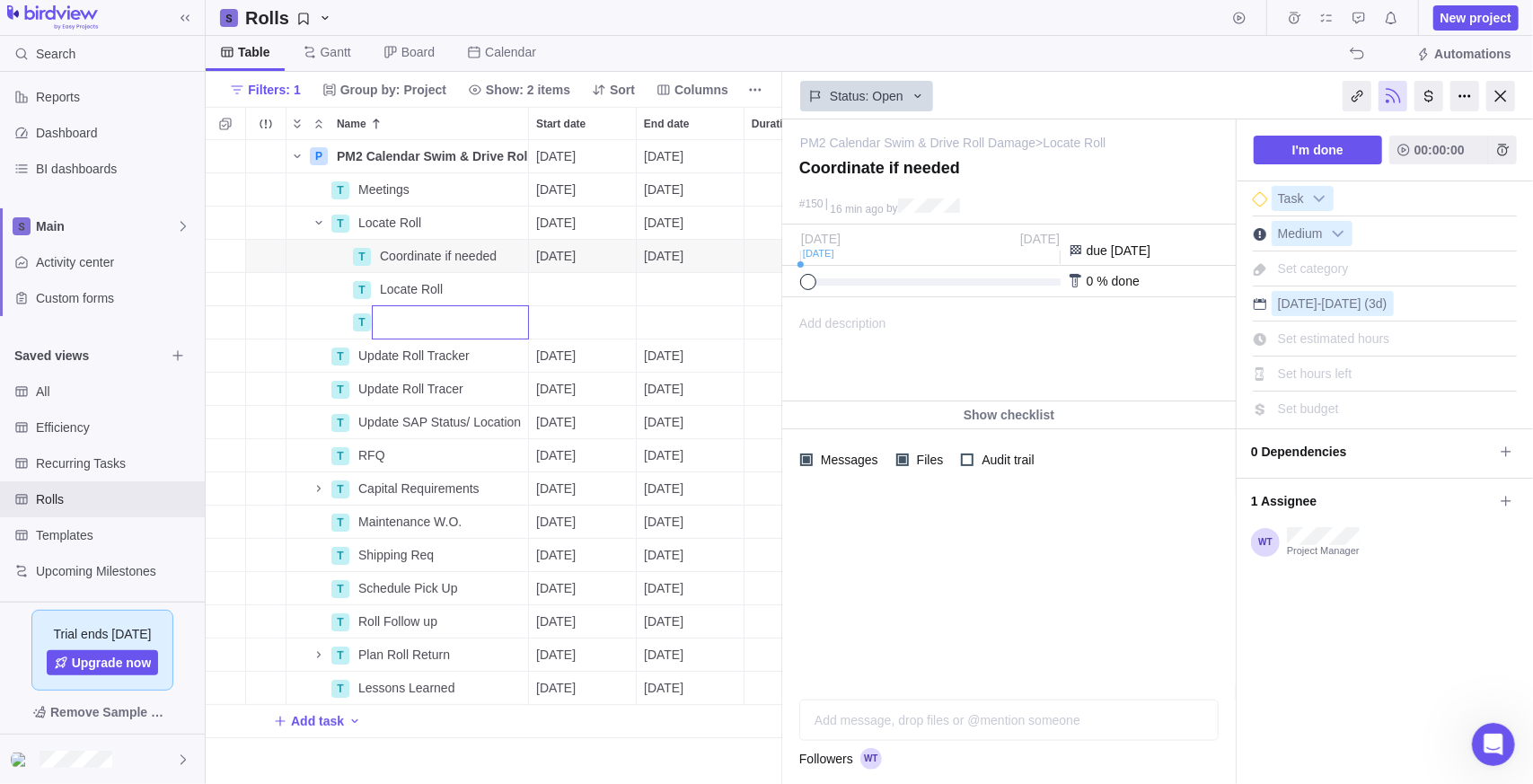
click at [456, 247] on div "P PM2 Calendar Swim & Drive Roll Damage Details [DATE] [DATE] 100d Open 14 T Me…" at bounding box center [493, 462] width 577 height 645
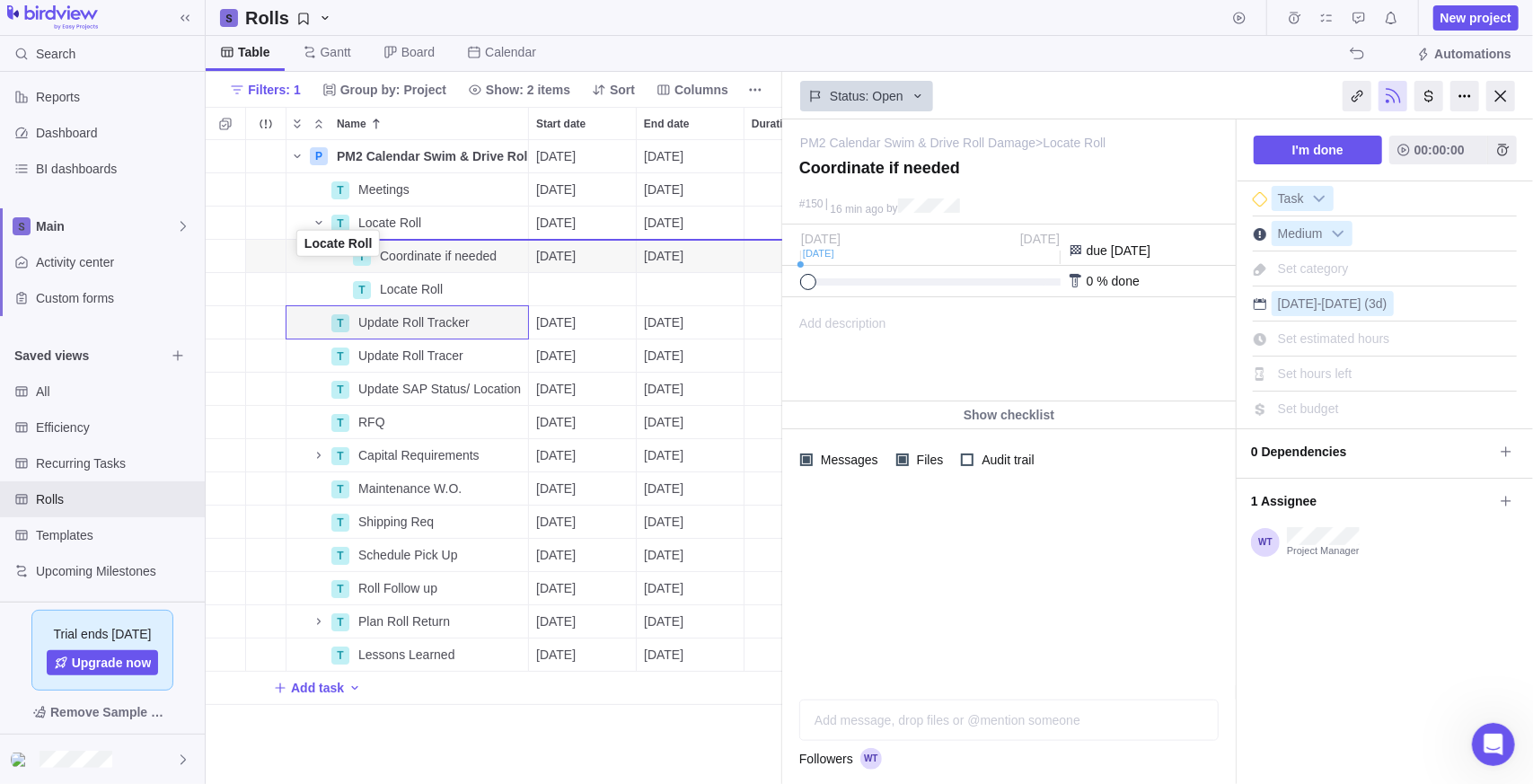
drag, startPoint x: 297, startPoint y: 289, endPoint x: 294, endPoint y: 248, distance: 41.1
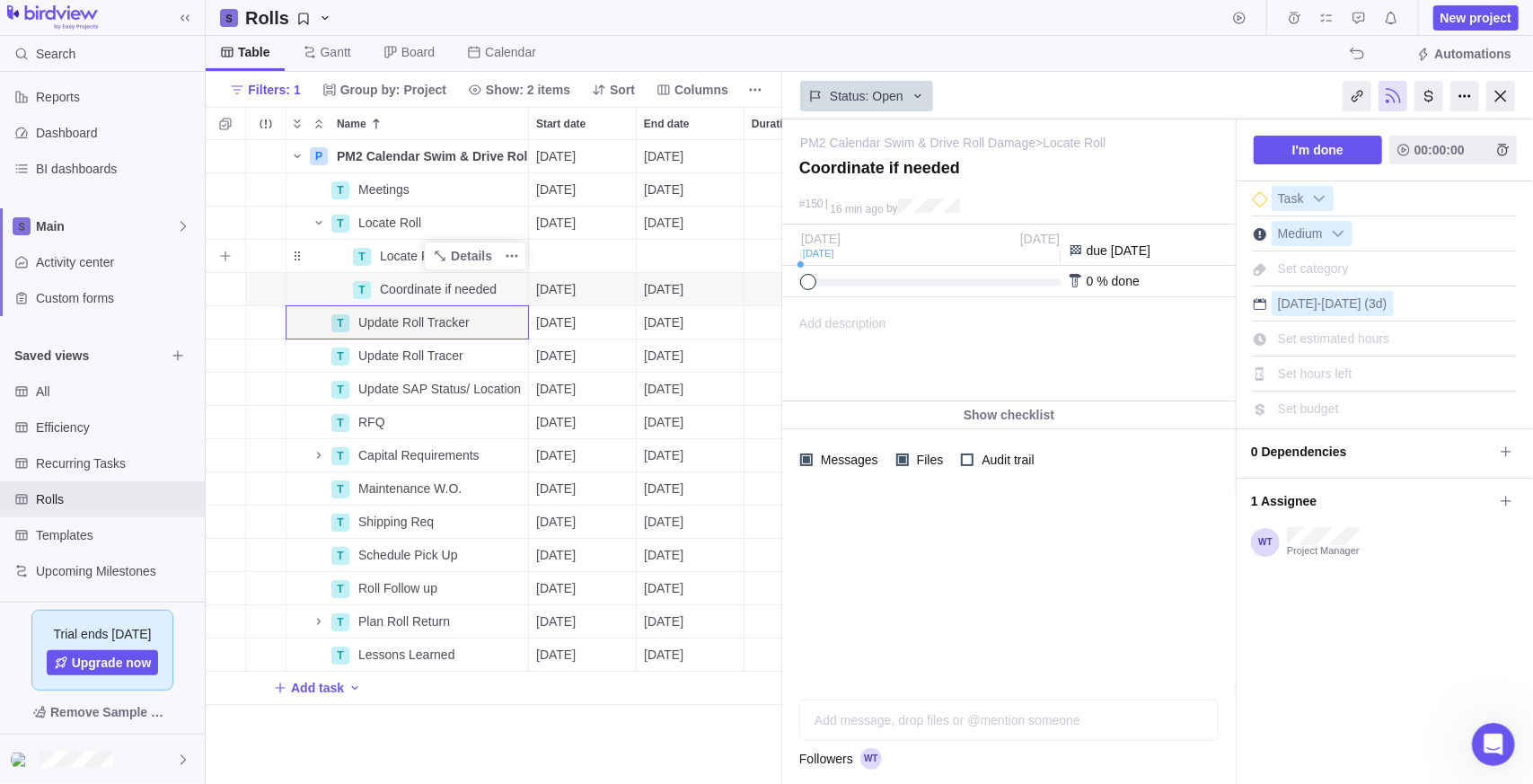
click at [384, 254] on span "Locate Roll" at bounding box center [411, 256] width 63 height 18
click at [425, 229] on div "P PM2 Calendar Swim & Drive Roll Damage Details [DATE] [DATE] 100d Open 14 T Me…" at bounding box center [493, 462] width 577 height 645
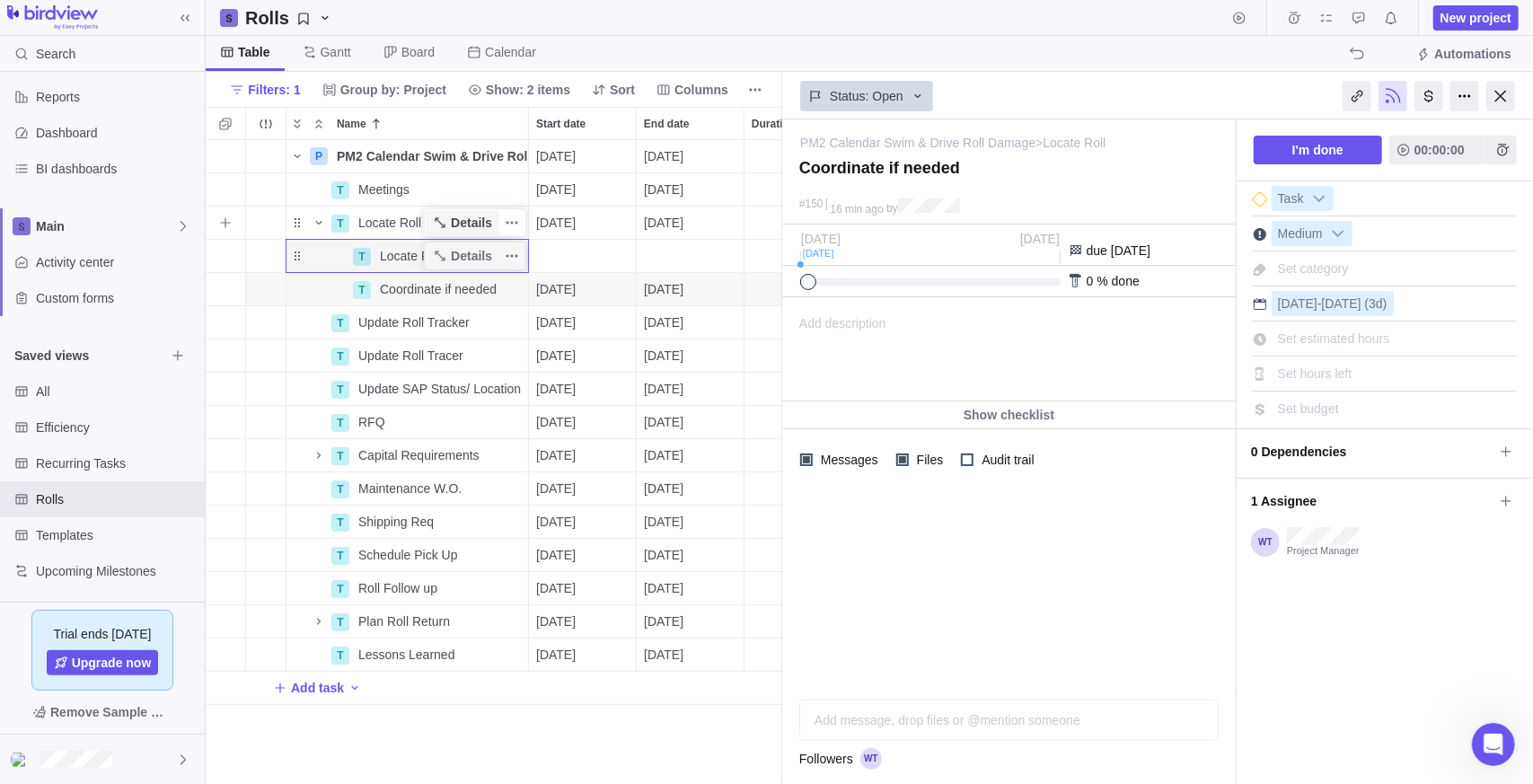
click at [451, 215] on span "Details" at bounding box center [462, 223] width 74 height 25
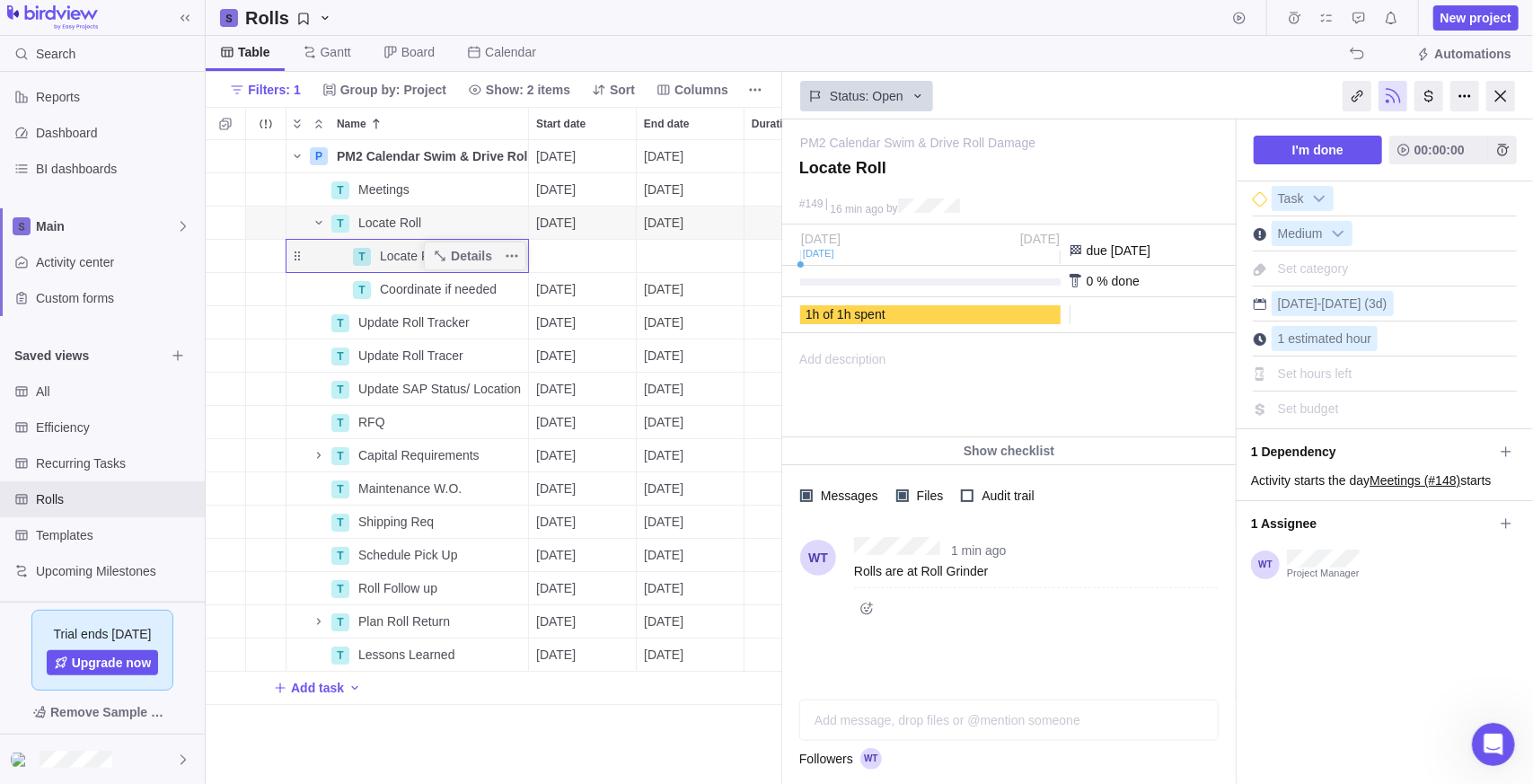
click at [948, 315] on div "1 h of 1 h spent" at bounding box center [931, 314] width 250 height 14
click at [964, 490] on div at bounding box center [968, 496] width 13 height 13
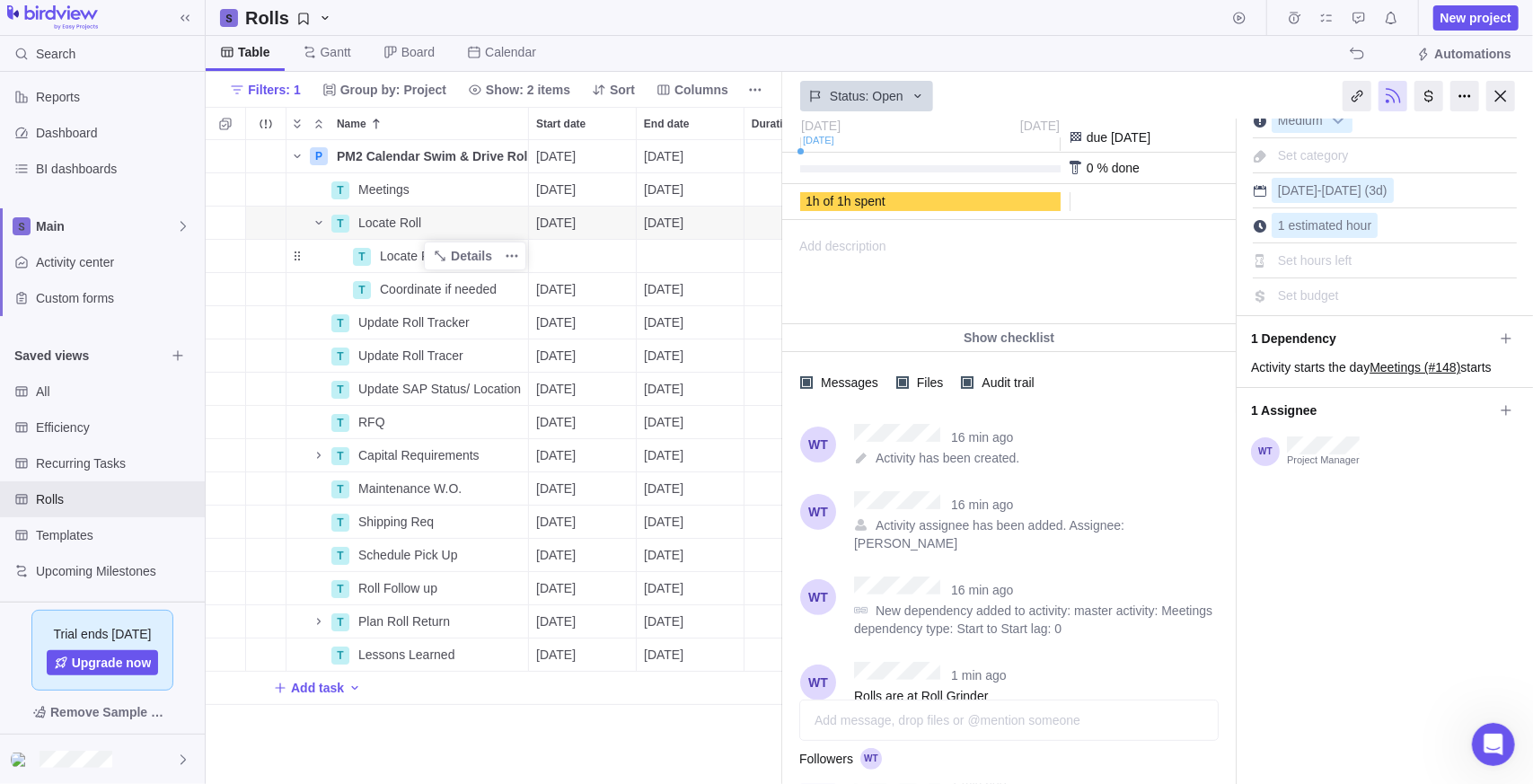
scroll to position [385, 0]
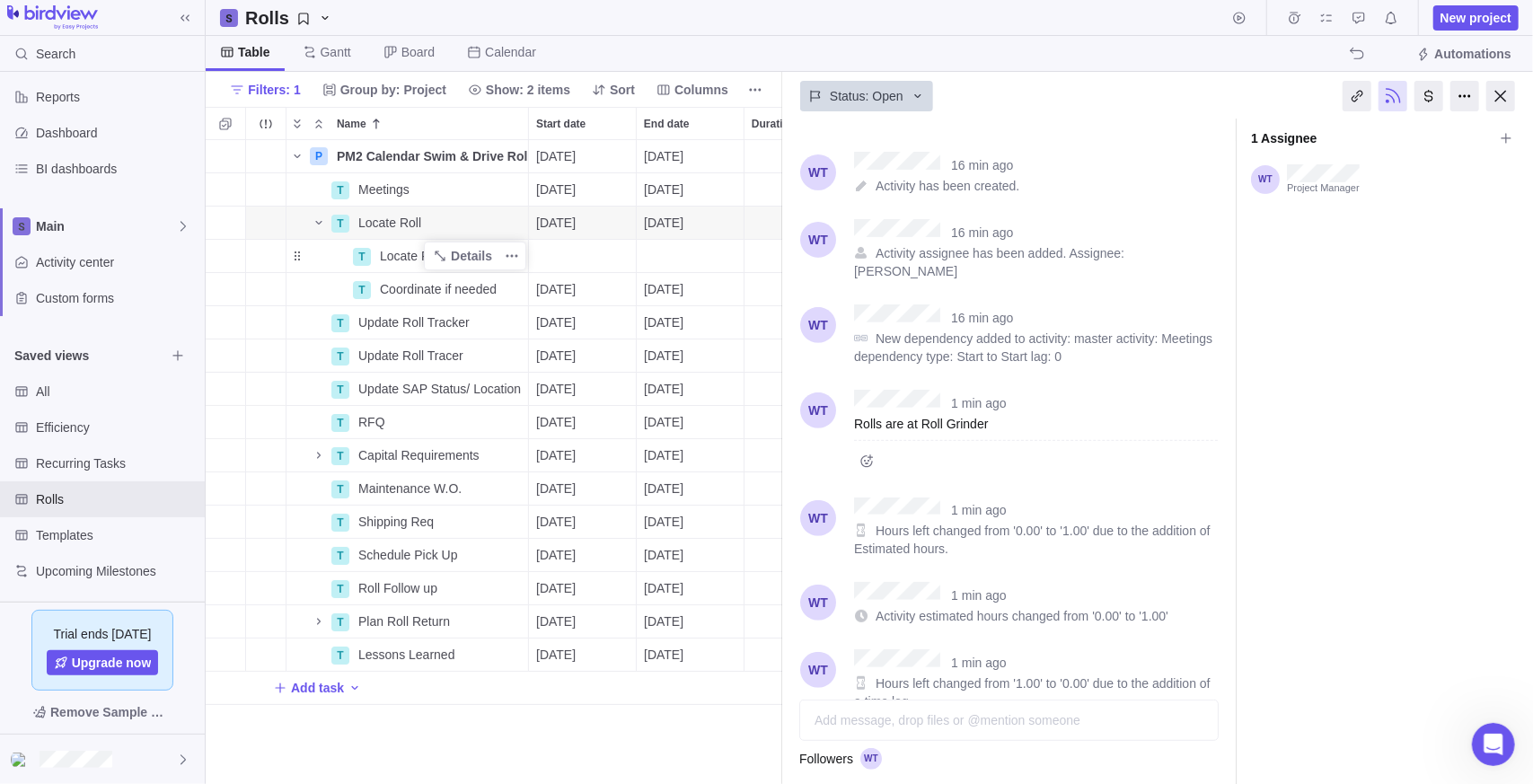
click at [941, 654] on div "1 min ago" at bounding box center [973, 663] width 65 height 18
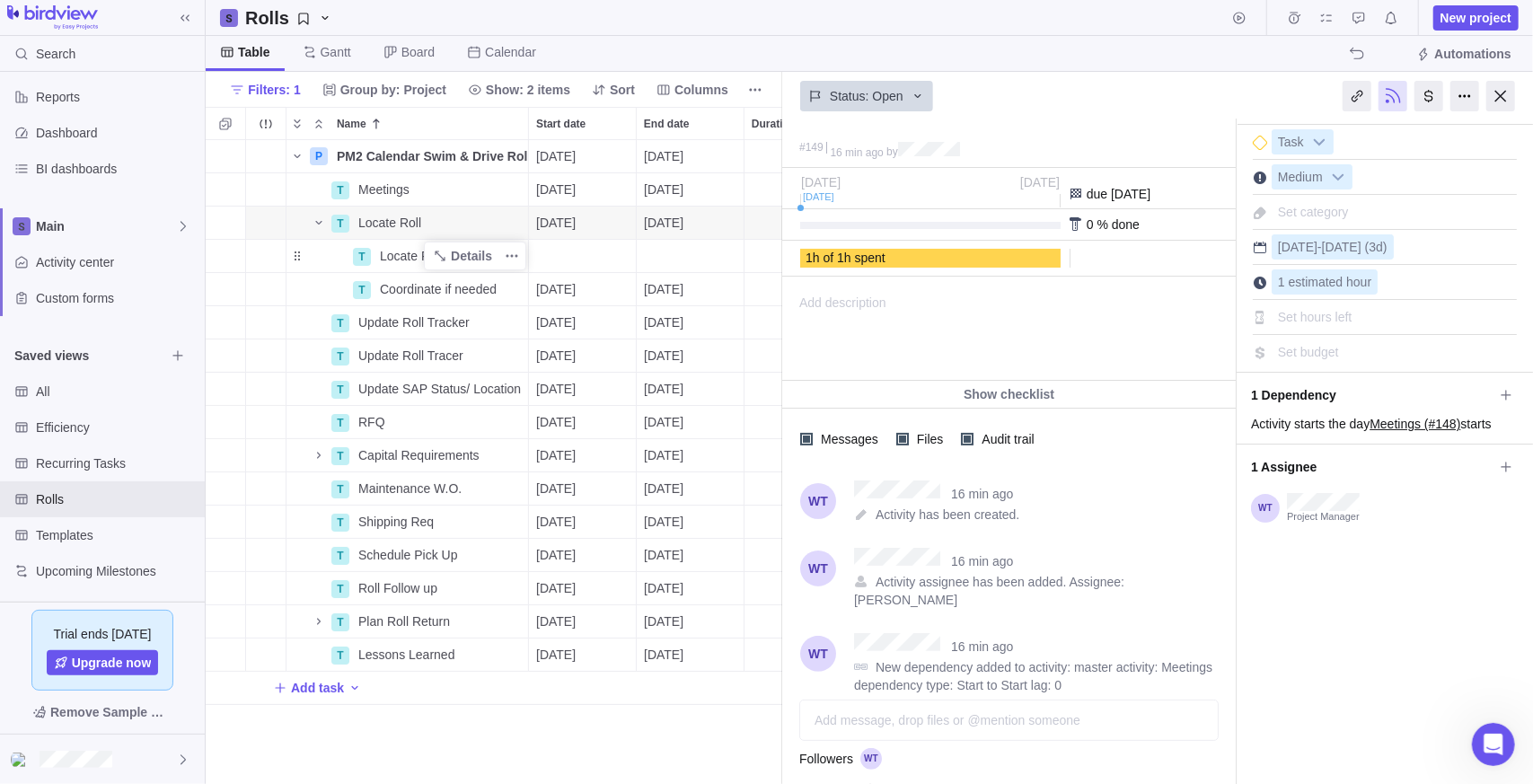
scroll to position [0, 0]
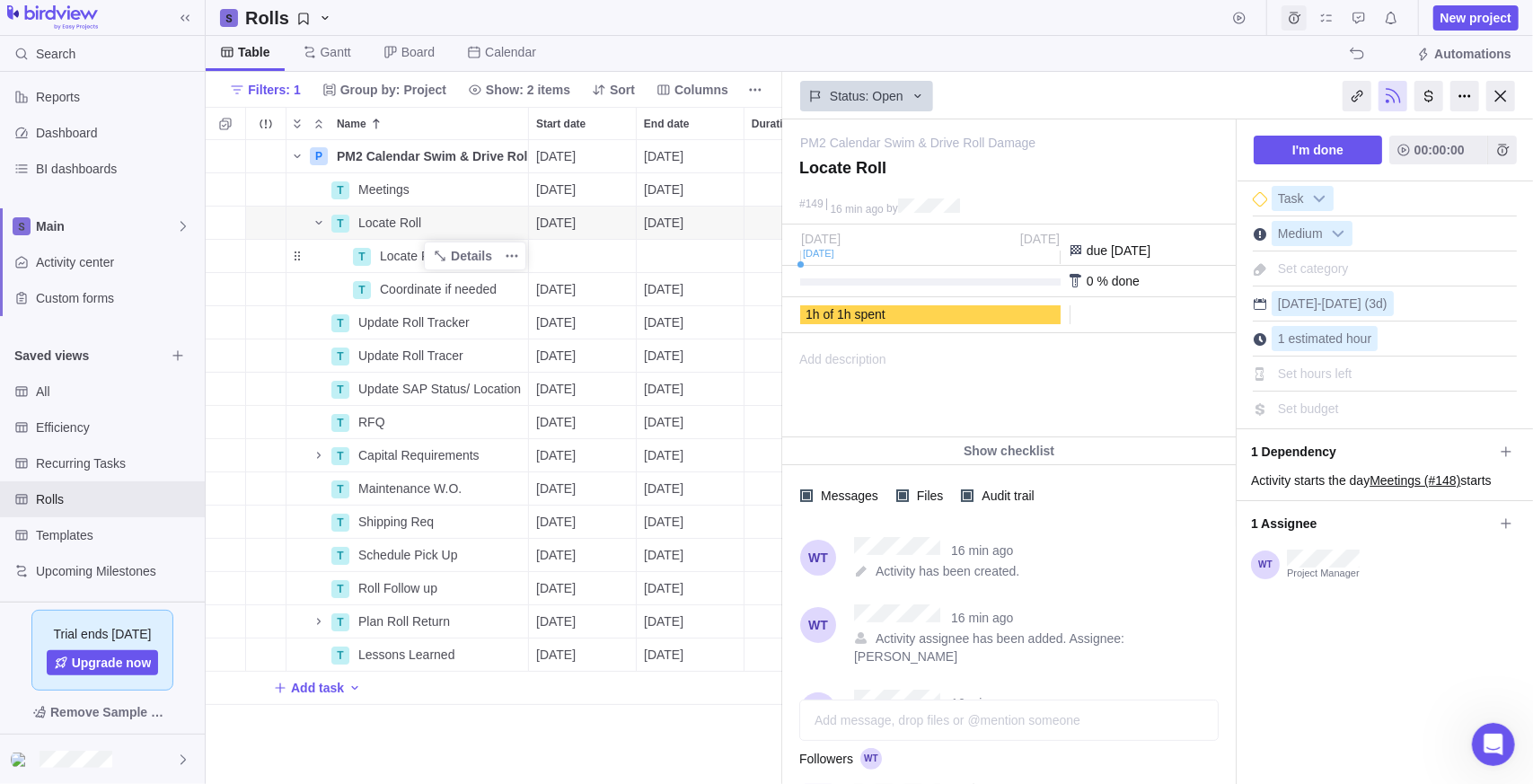
click at [1299, 6] on span "Time logs" at bounding box center [1294, 18] width 25 height 25
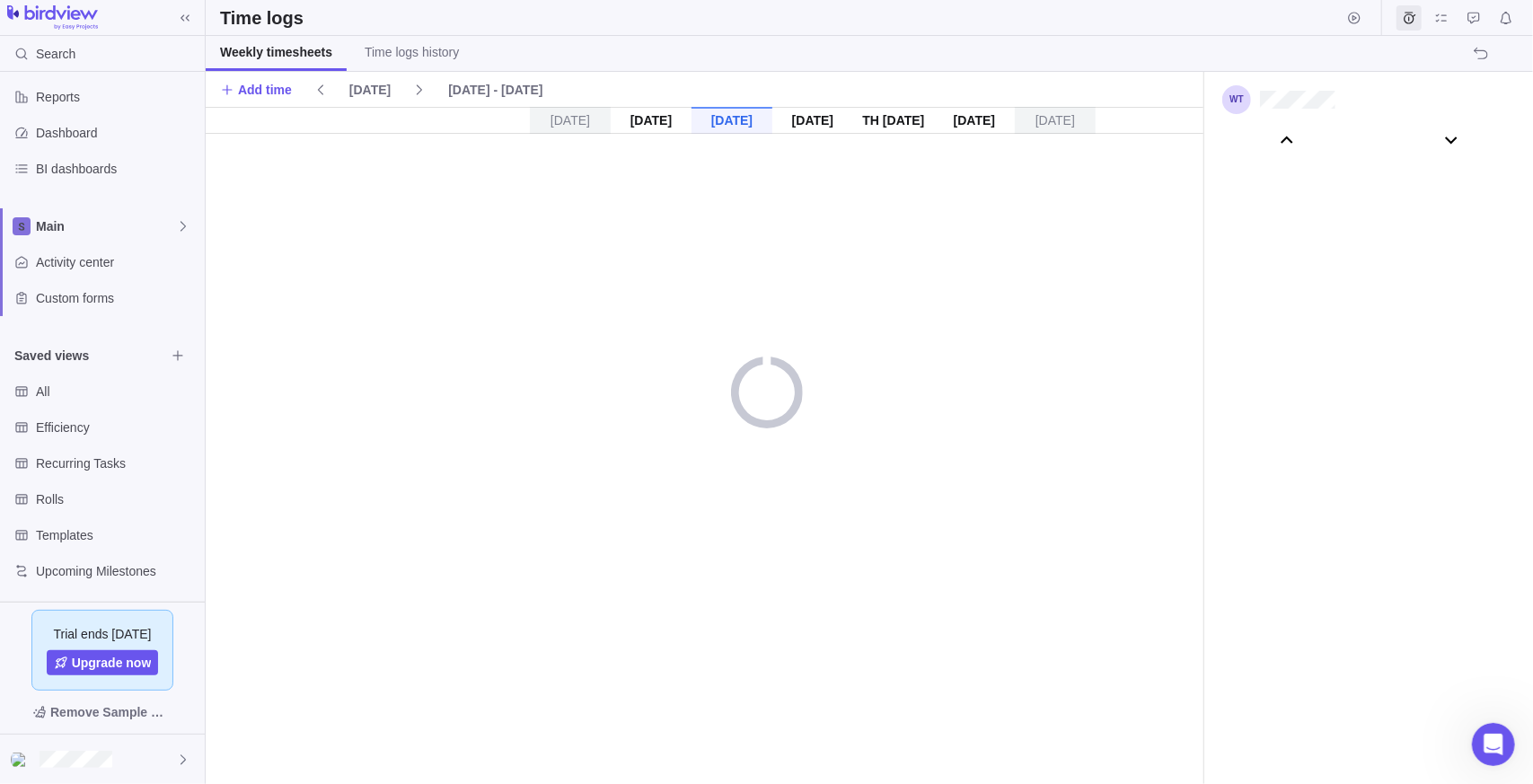
scroll to position [100094, 0]
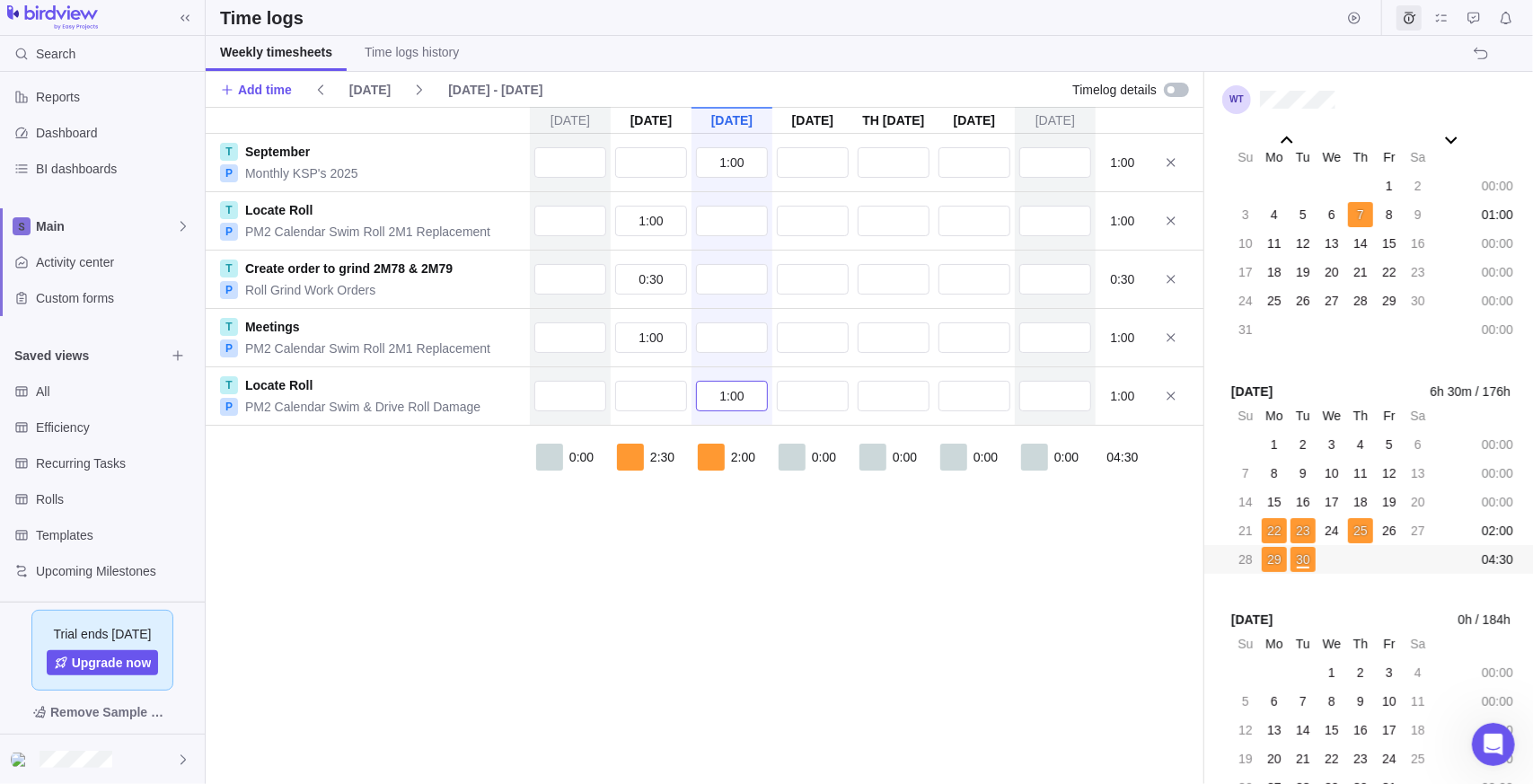
click at [751, 396] on input "1:00" at bounding box center [732, 396] width 72 height 31
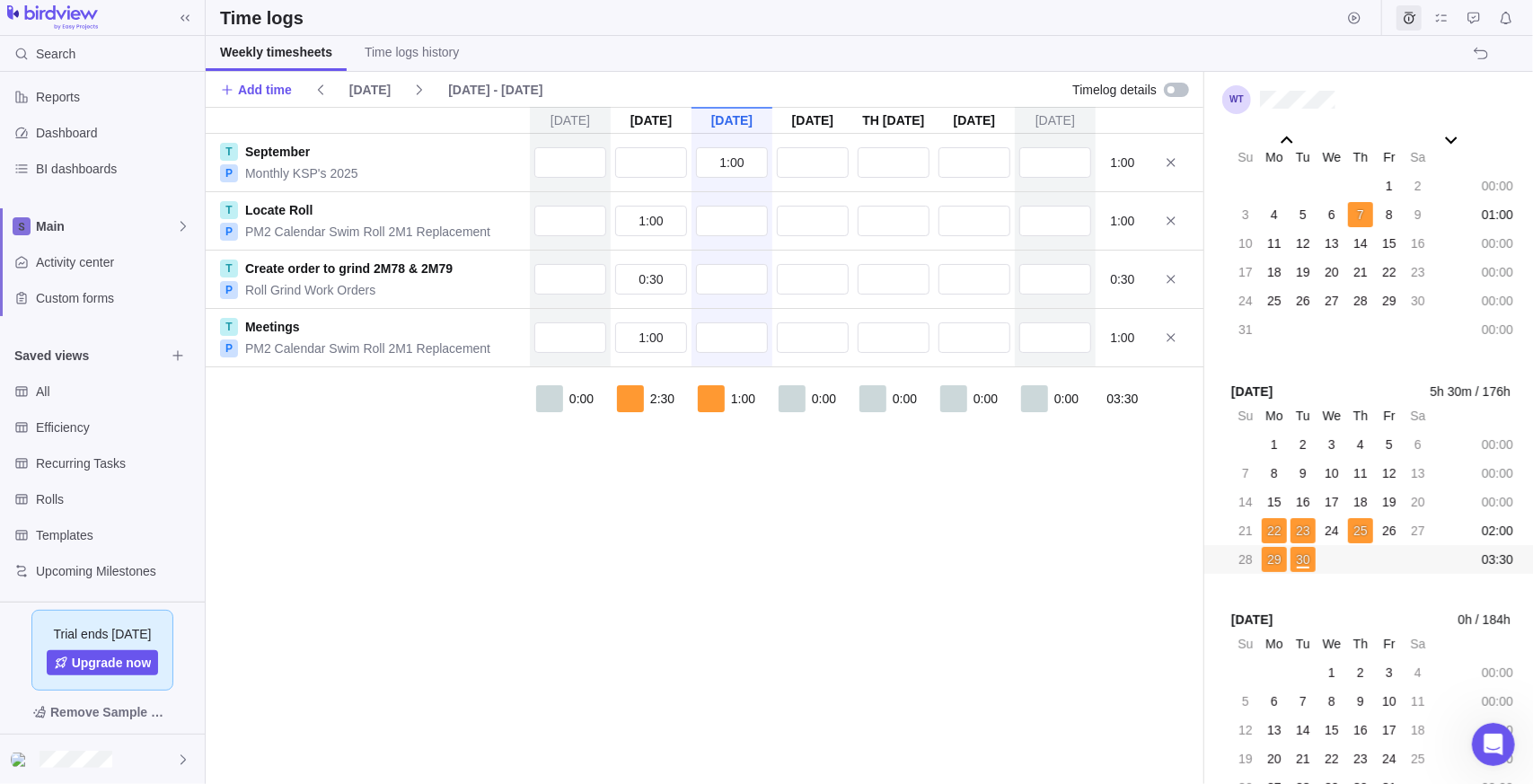
drag, startPoint x: 990, startPoint y: 543, endPoint x: 1149, endPoint y: 430, distance: 195.1
click at [1000, 534] on div "[DATE] [DATE] [DATE] [DATE] [DATE] [DATE] [DATE] T September P Monthly KSP's 20…" at bounding box center [704, 445] width 998 height 677
click at [394, 59] on span "Time logs history" at bounding box center [412, 52] width 95 height 18
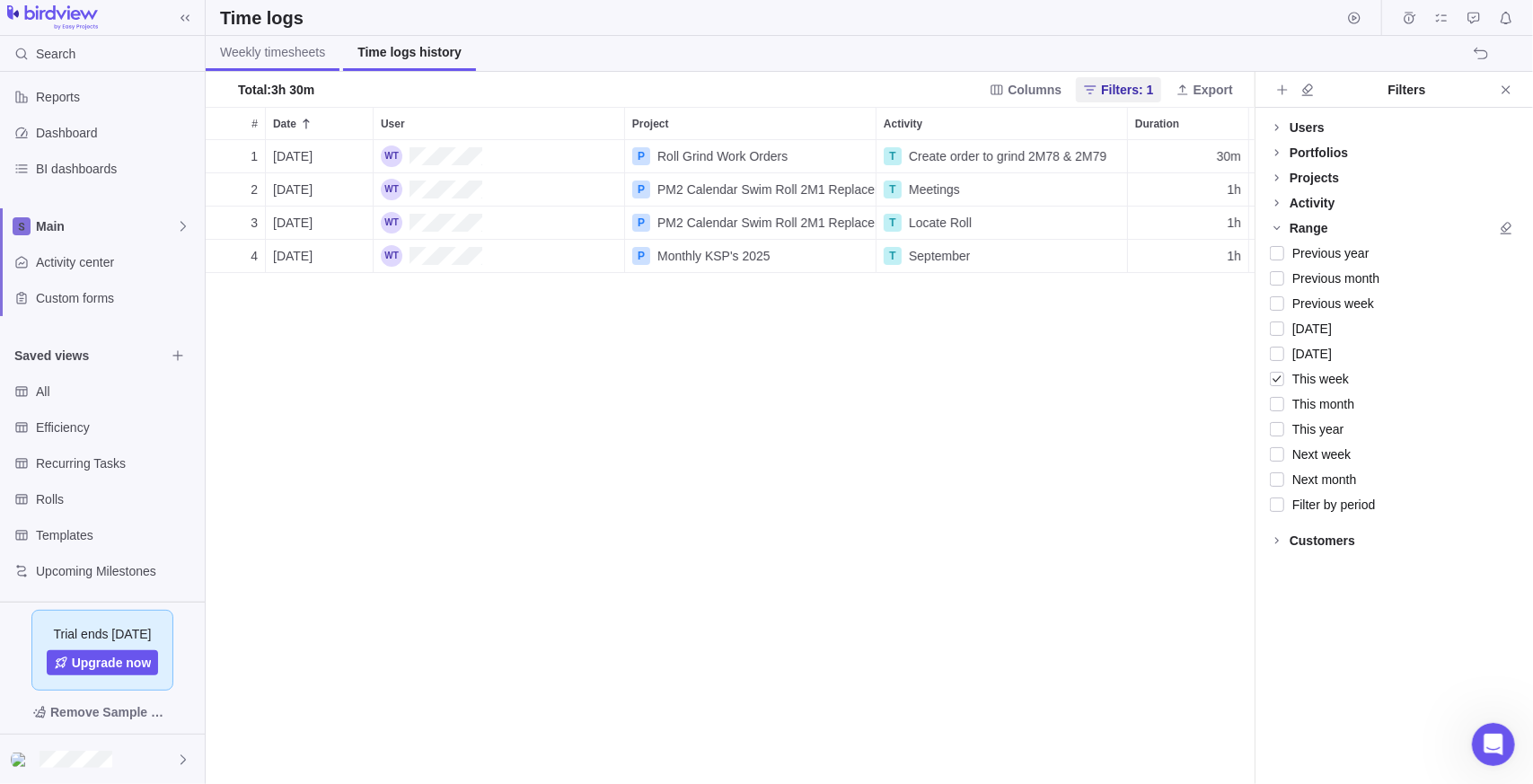
scroll to position [630, 1036]
click at [283, 51] on span "Weekly timesheets" at bounding box center [273, 52] width 105 height 18
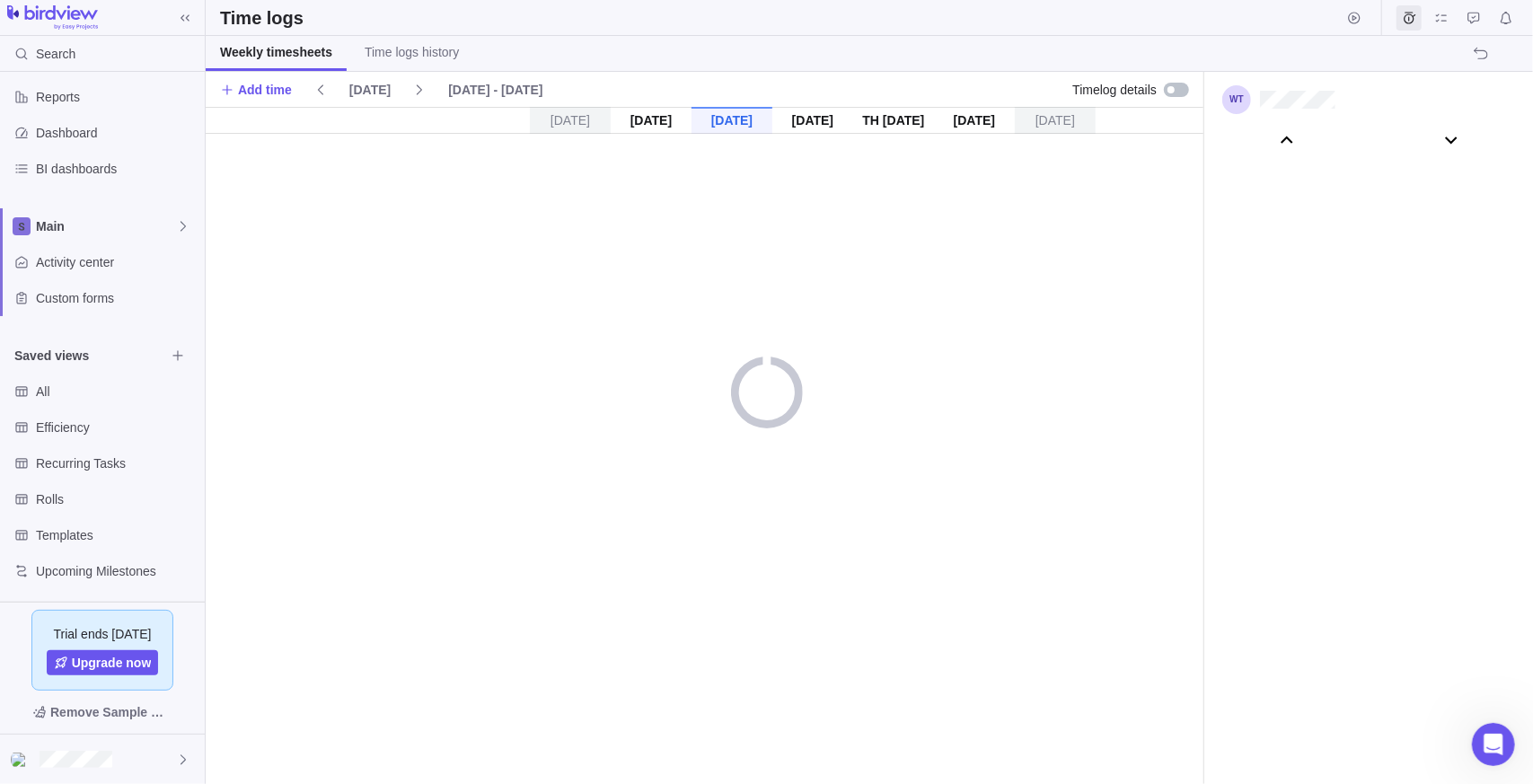
scroll to position [100094, 0]
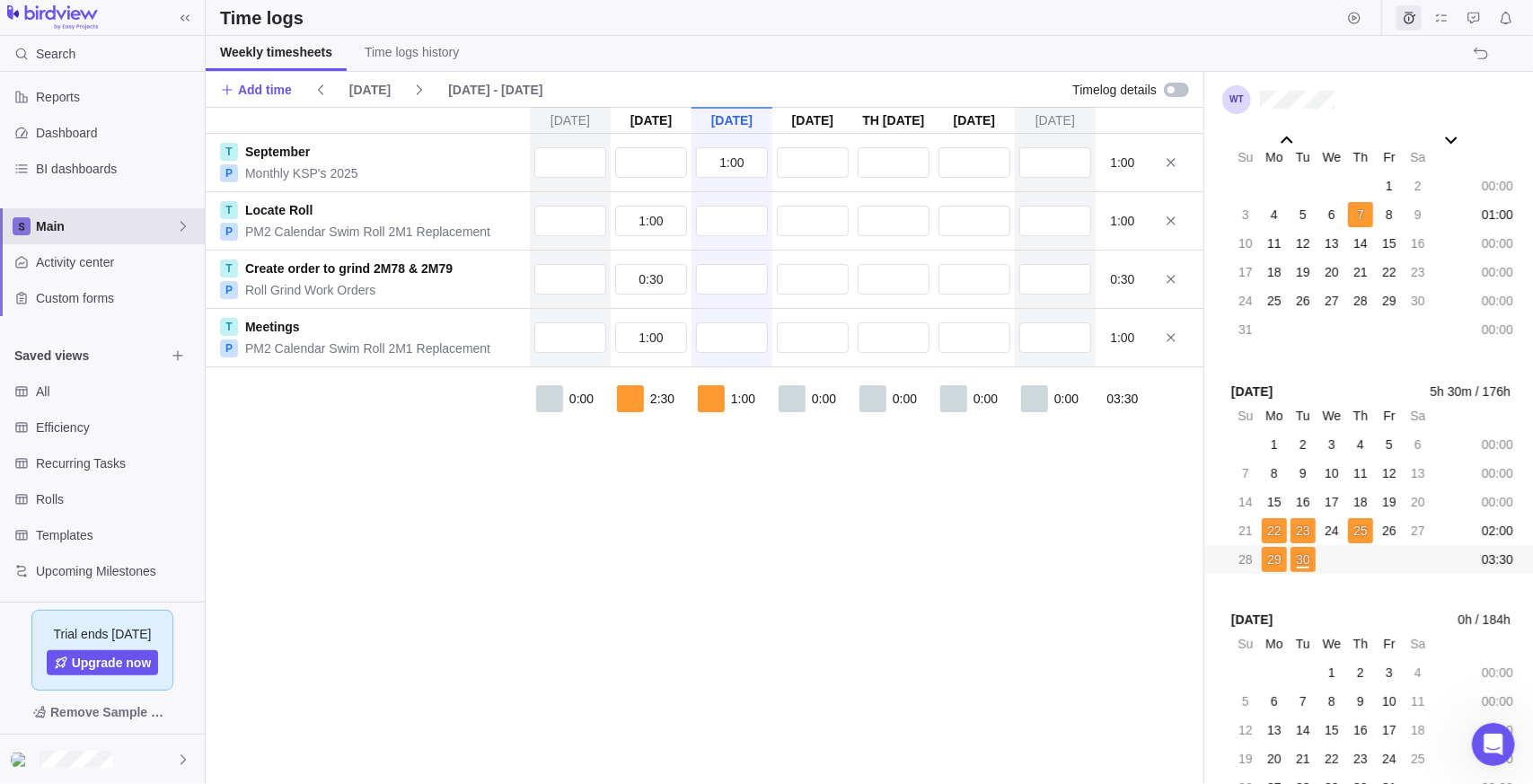
click at [77, 219] on span "Main" at bounding box center [106, 226] width 140 height 18
click at [80, 222] on span "Main" at bounding box center [106, 226] width 140 height 18
click at [85, 448] on div "Recurring Tasks" at bounding box center [102, 463] width 204 height 36
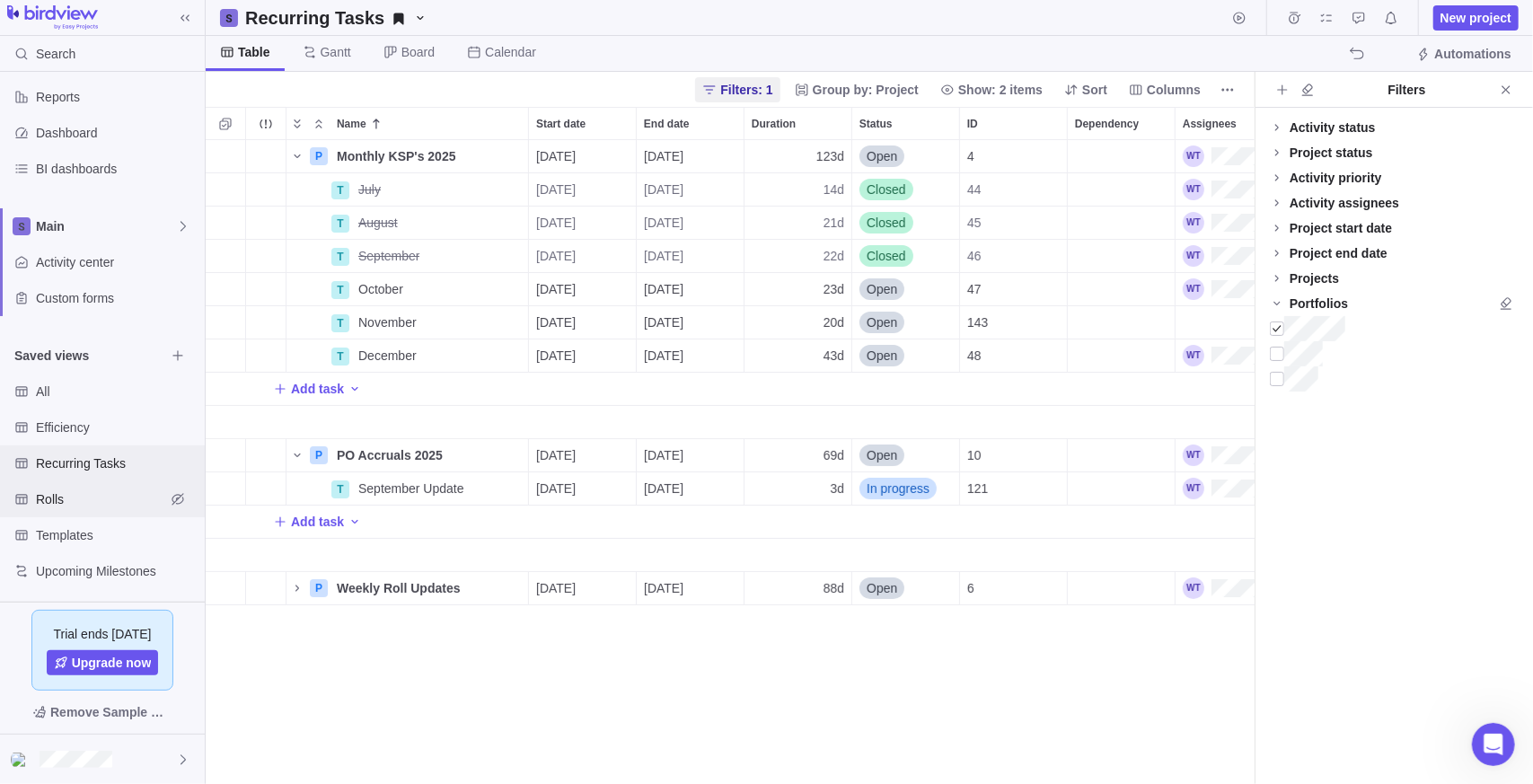
scroll to position [630, 1036]
click at [83, 491] on span "Rolls" at bounding box center [101, 500] width 129 height 18
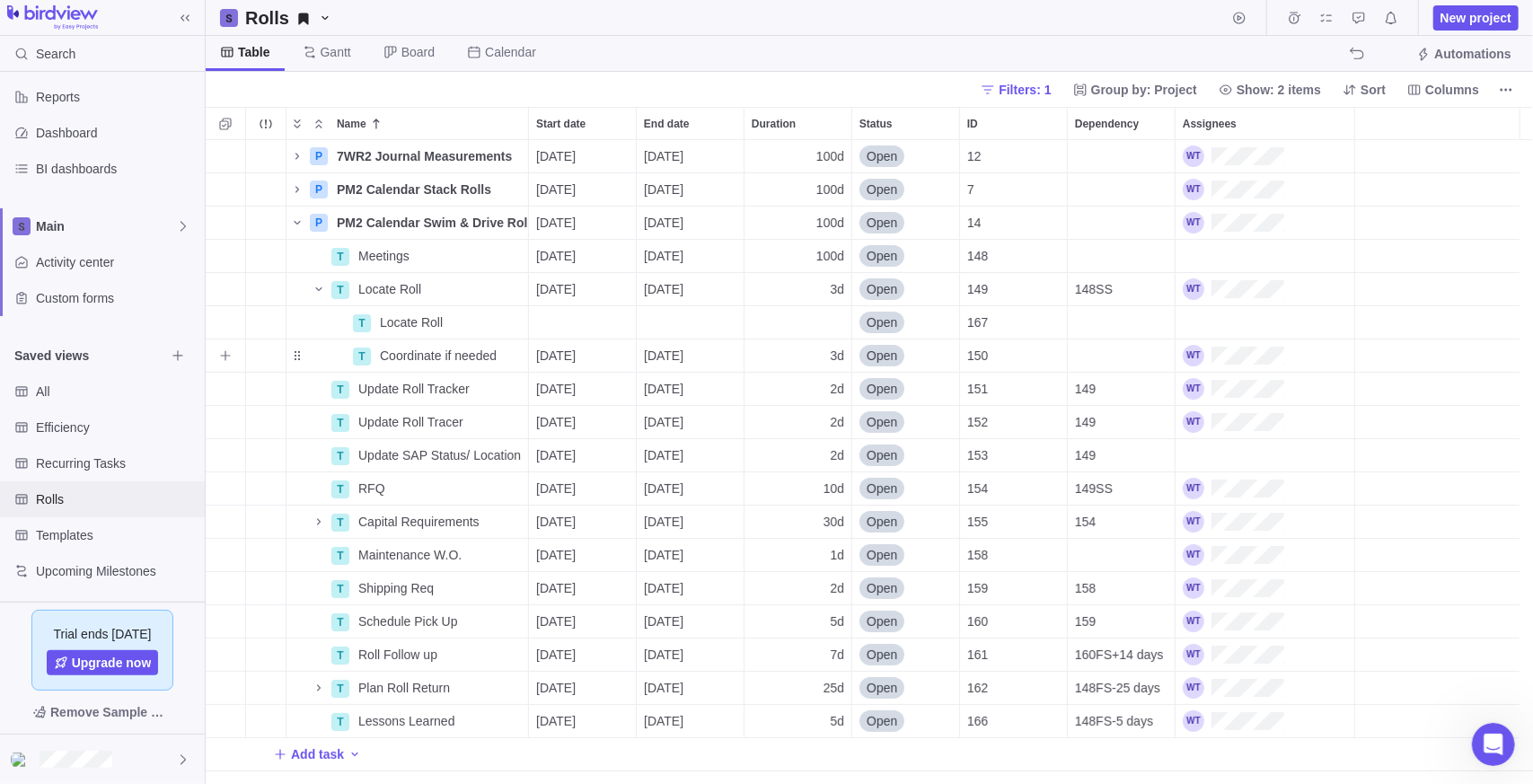
scroll to position [630, 1315]
click at [1049, 94] on span "Filters: 1" at bounding box center [1024, 90] width 52 height 18
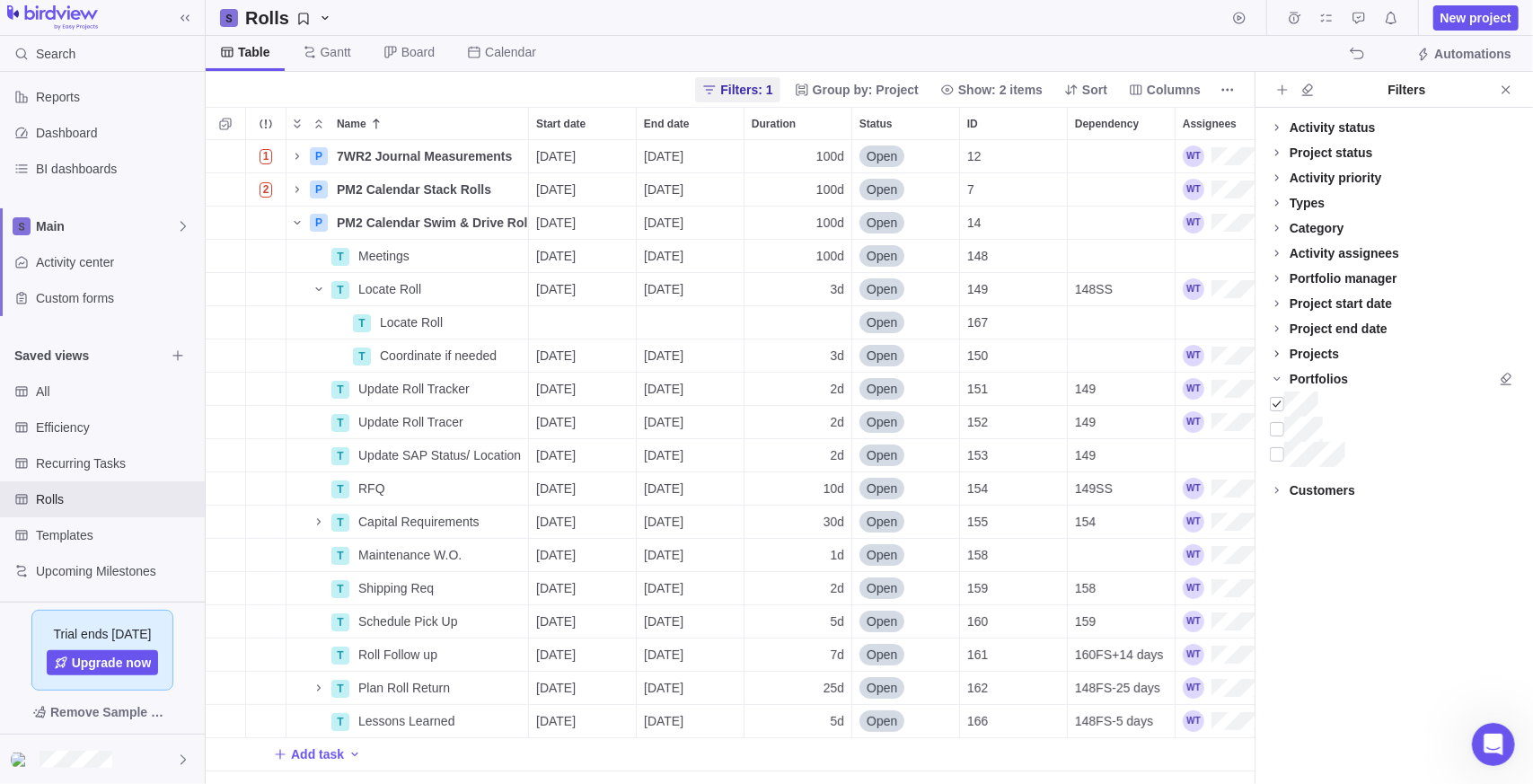
click at [1279, 354] on icon at bounding box center [1278, 354] width 15 height 15
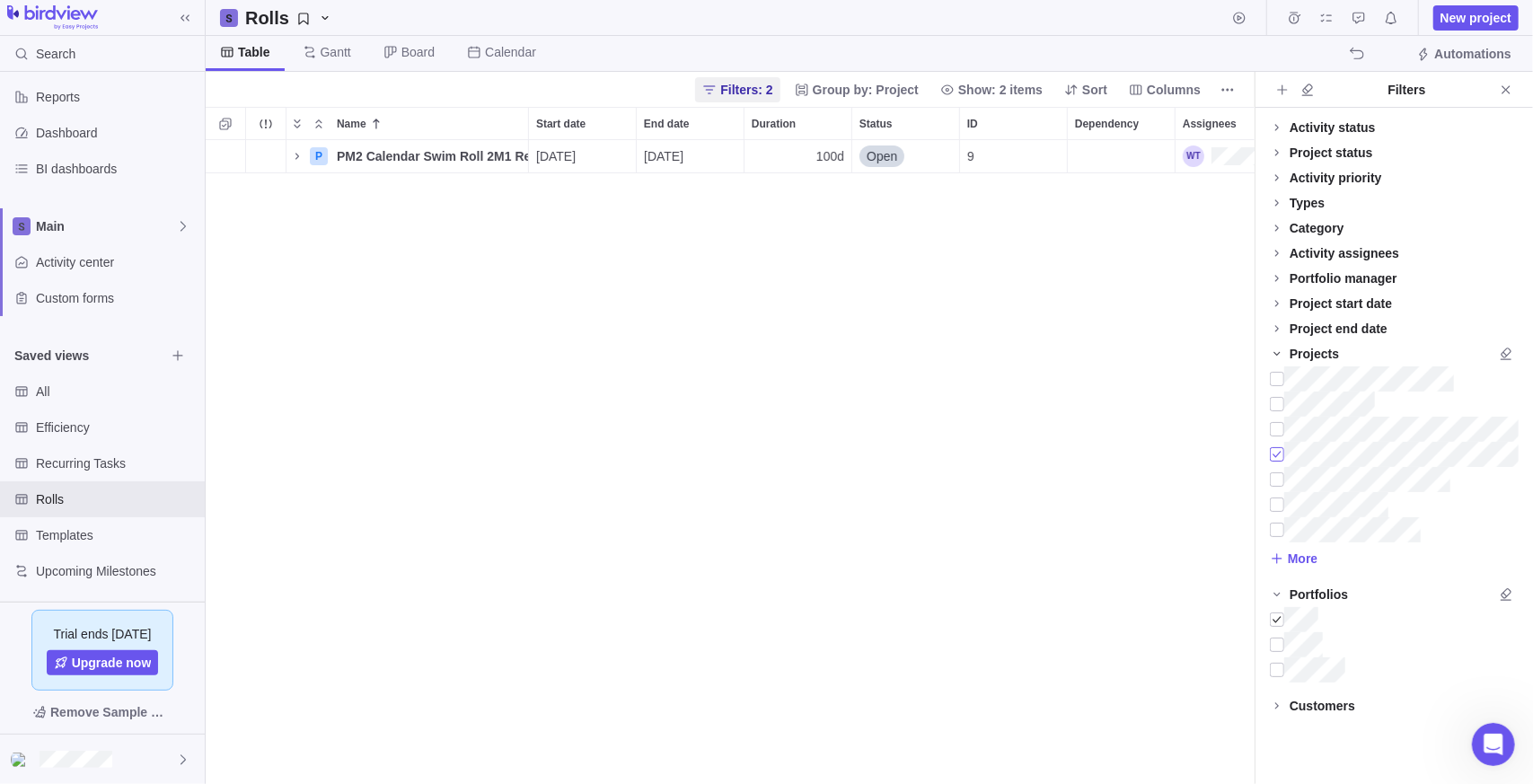
scroll to position [630, 1036]
click at [529, 273] on div "P PM2 Calendar Swim Roll 2M1 Replacement Details [DATE] [DATE] 100d Open 9" at bounding box center [730, 462] width 1049 height 645
click at [1280, 452] on div at bounding box center [1278, 454] width 15 height 25
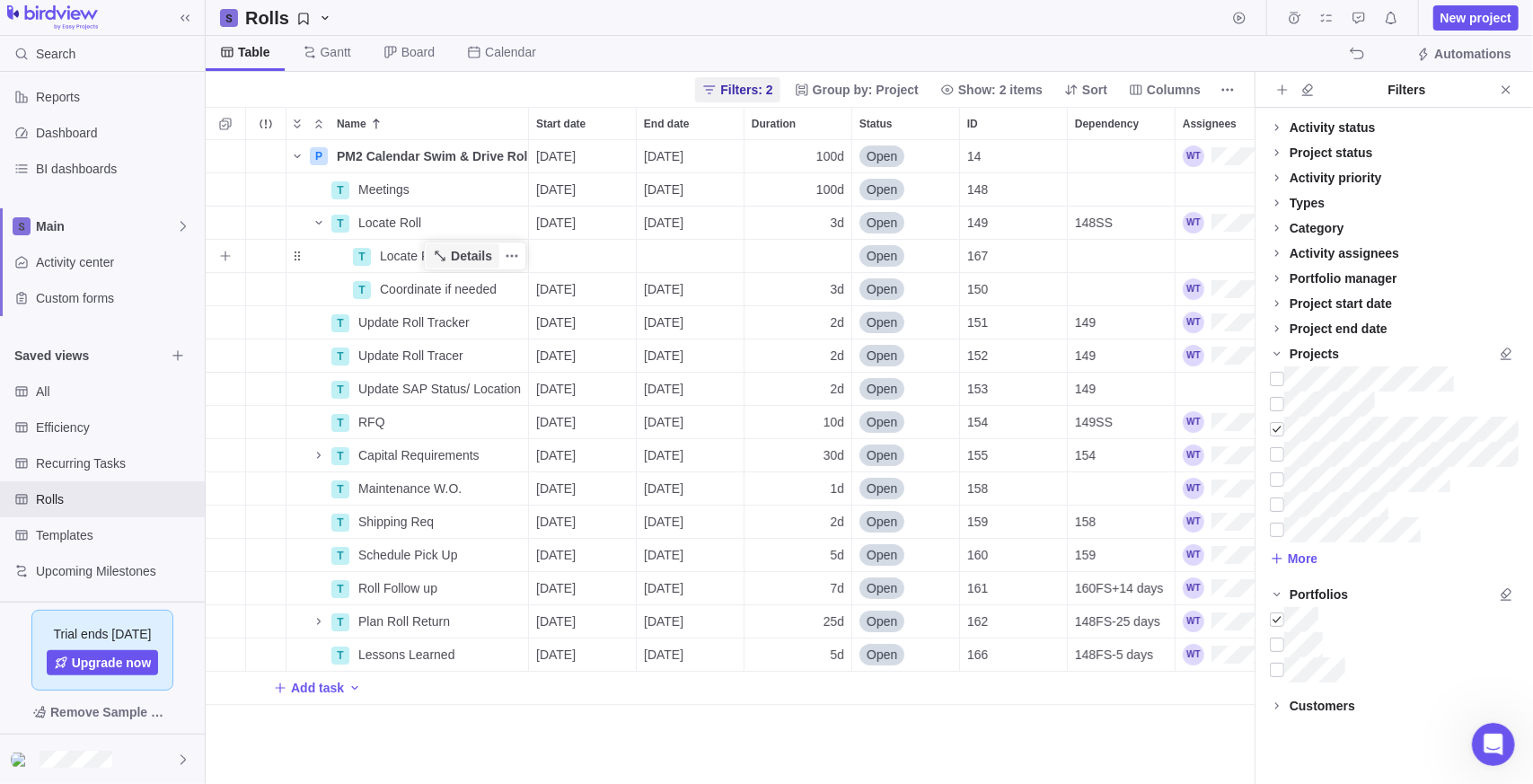
click at [453, 261] on span "Details" at bounding box center [462, 256] width 74 height 25
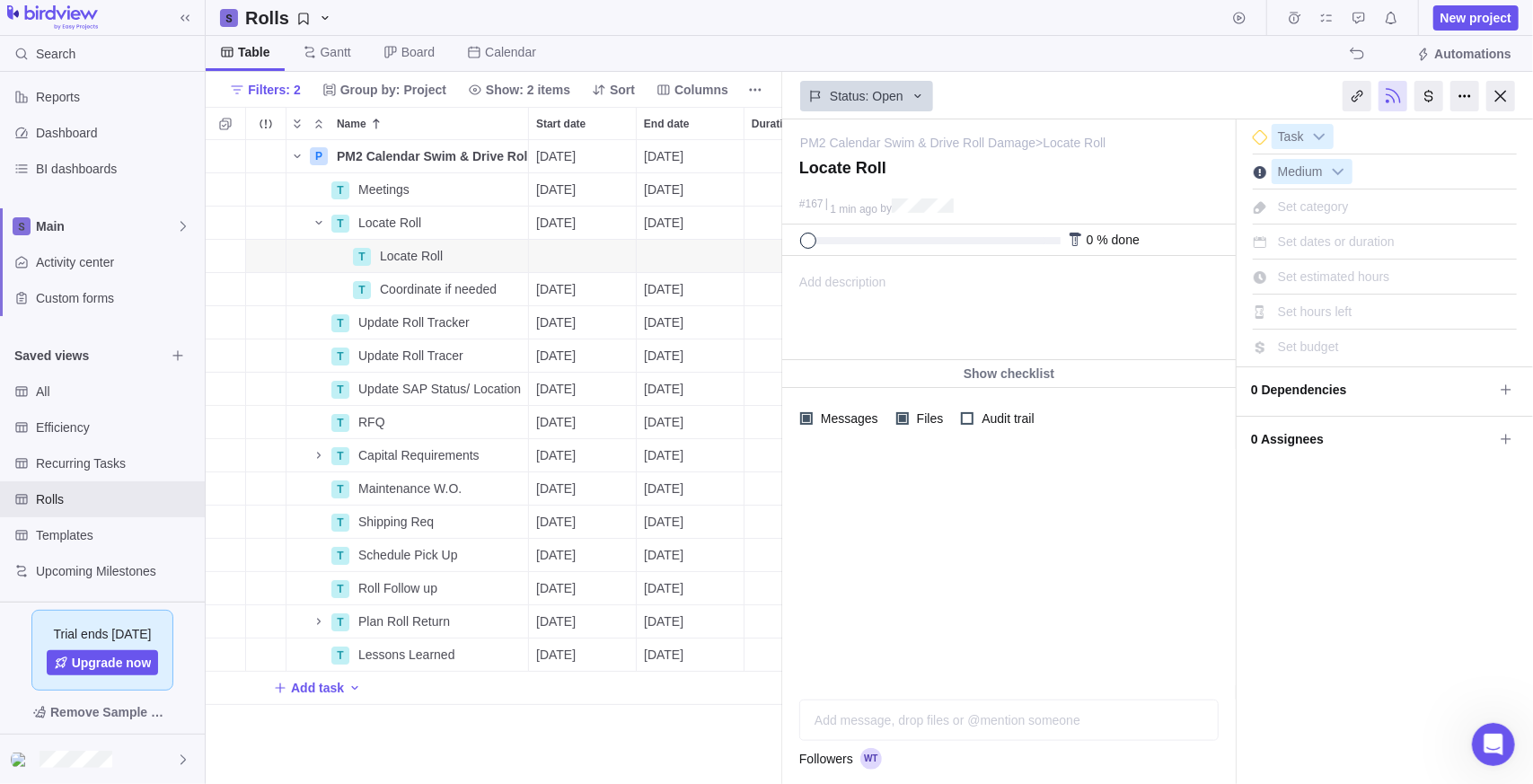
click at [1342, 304] on span "Set hours left" at bounding box center [1315, 312] width 75 height 15
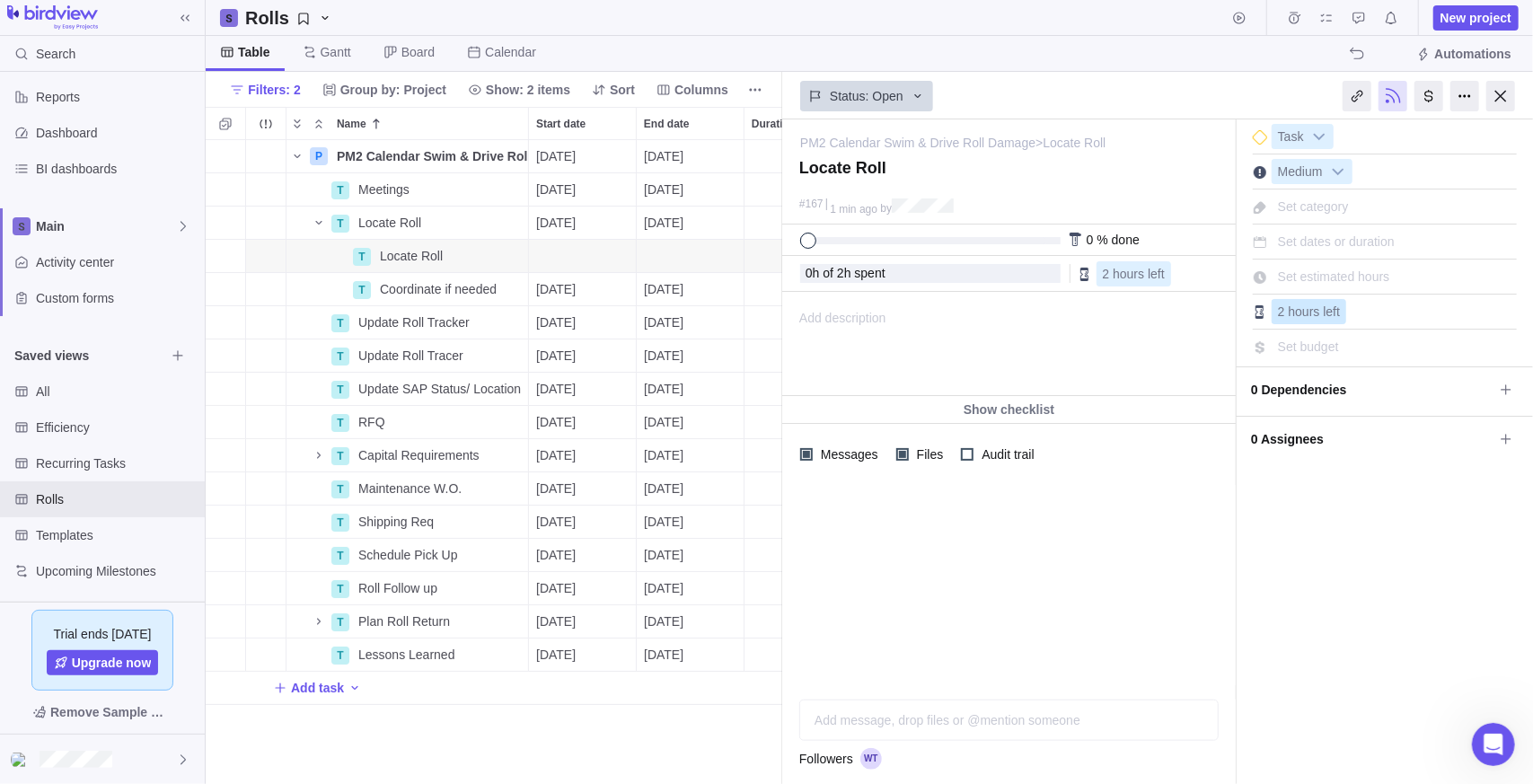
click at [1332, 313] on span "2 hours left" at bounding box center [1309, 312] width 62 height 15
click at [1335, 284] on div "Set estimated hours" at bounding box center [1334, 277] width 124 height 25
click at [1135, 100] on div "Status: Open" at bounding box center [1009, 94] width 453 height 41
drag, startPoint x: 1092, startPoint y: 552, endPoint x: 1288, endPoint y: 502, distance: 202.3
click at [1130, 529] on div at bounding box center [1009, 585] width 453 height 200
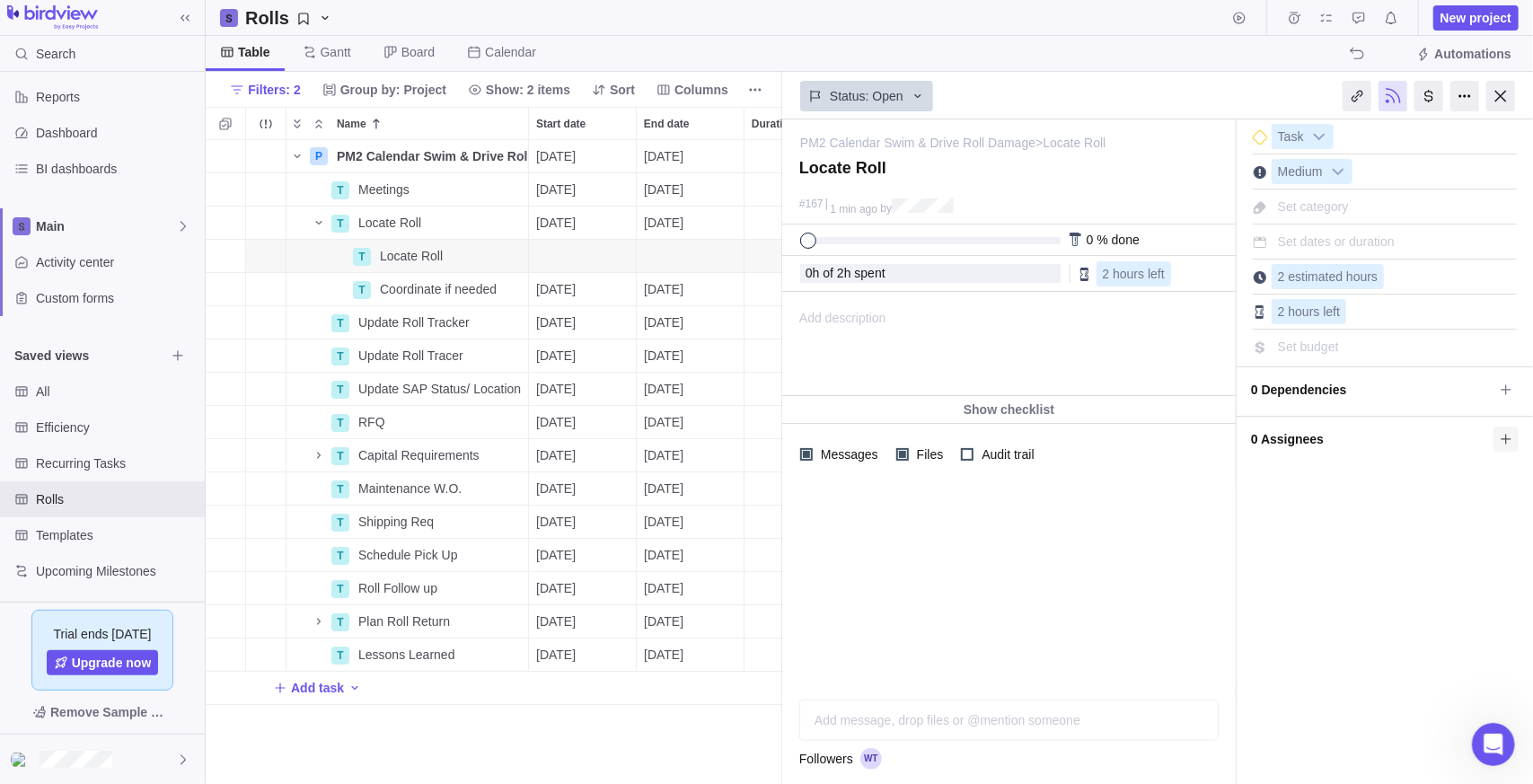
click at [1500, 434] on icon at bounding box center [1507, 439] width 15 height 15
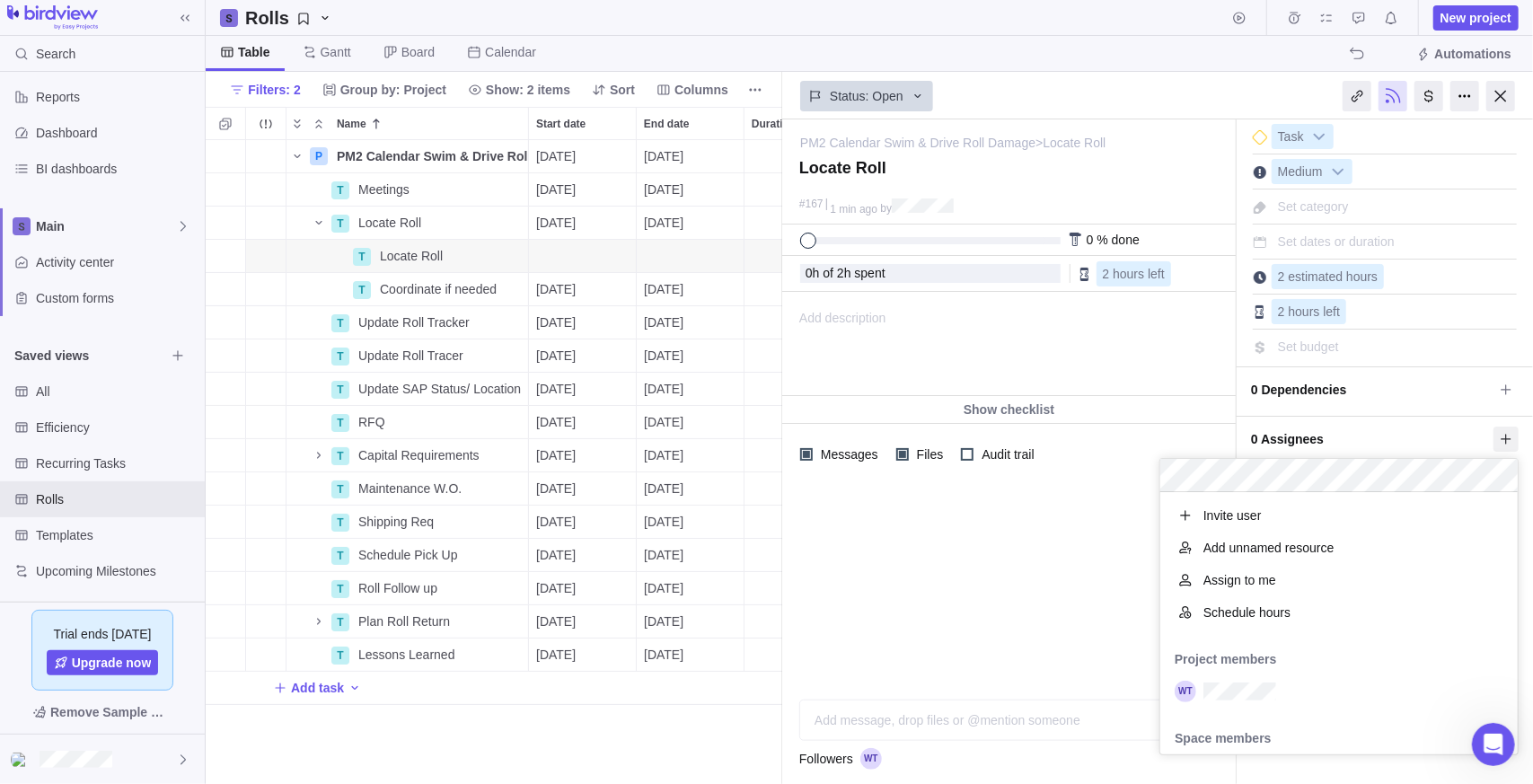
scroll to position [249, 344]
click at [1279, 699] on div "grid" at bounding box center [1339, 691] width 357 height 33
click at [895, 641] on div "PM2 Calendar Swim & Drive Roll Damage > Locate Roll — change Locate Roll #167 1…" at bounding box center [1158, 451] width 751 height 664
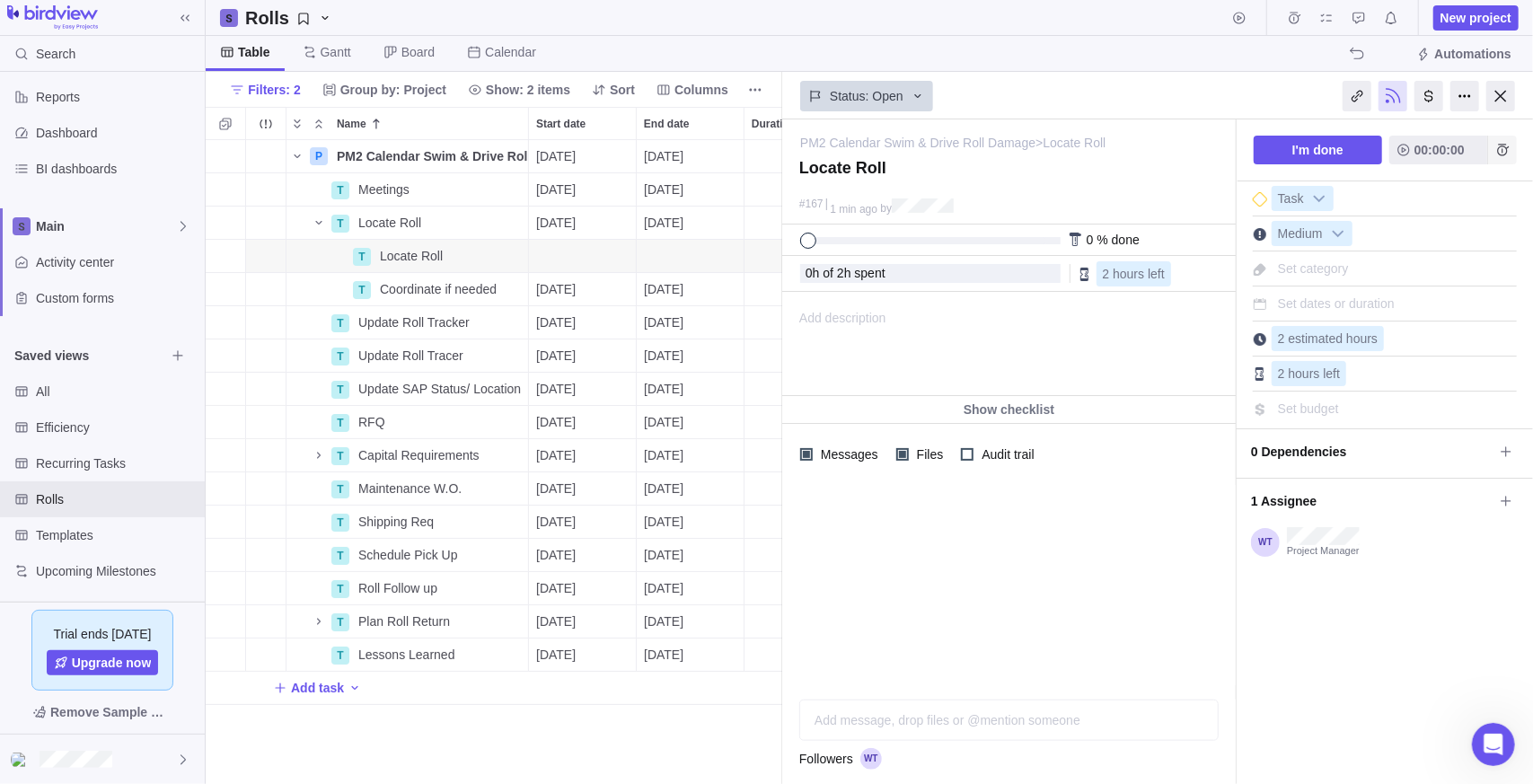
click at [1499, 152] on icon "Add time entry" at bounding box center [1503, 150] width 15 height 15
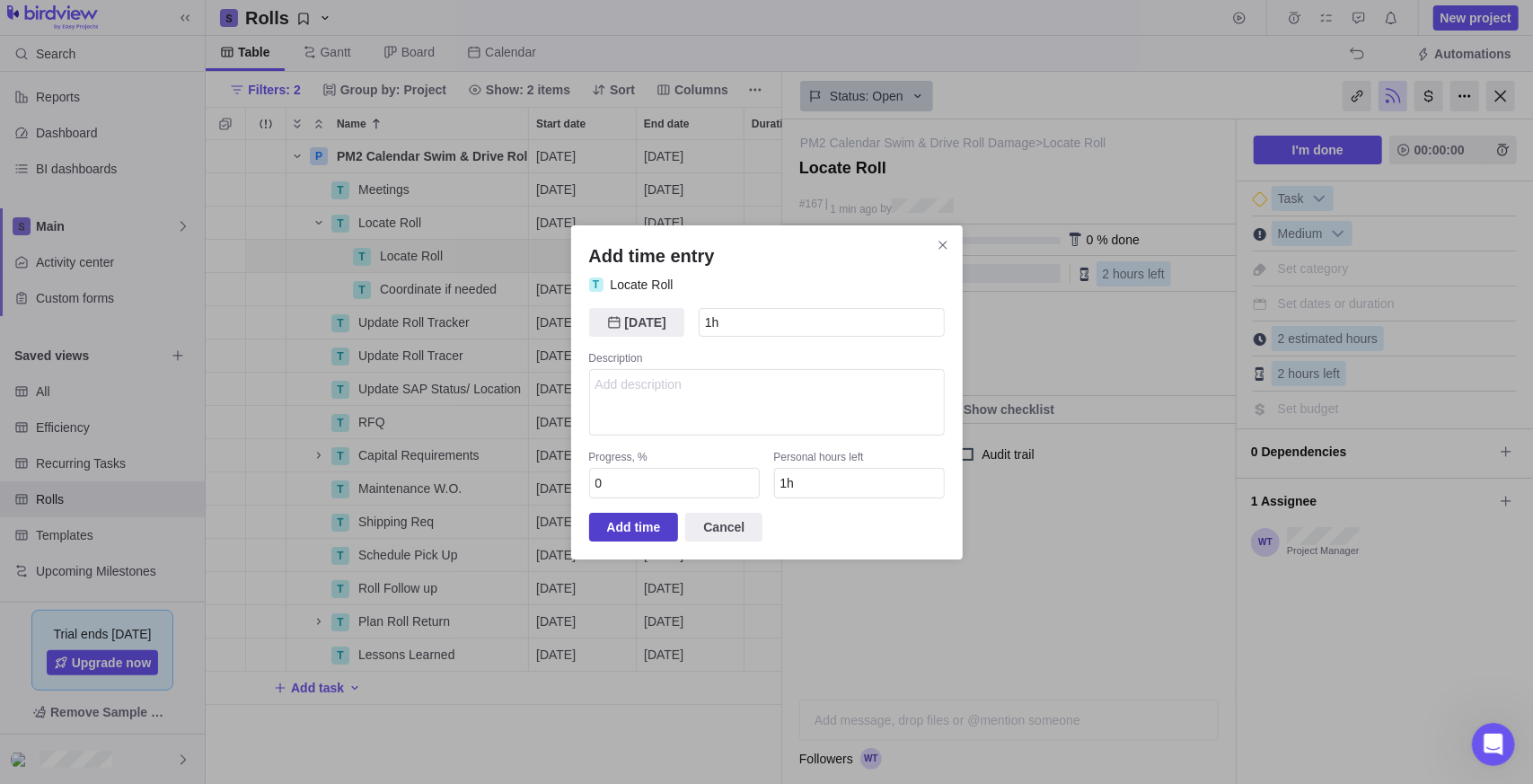
click at [612, 521] on span "Add time" at bounding box center [633, 527] width 54 height 22
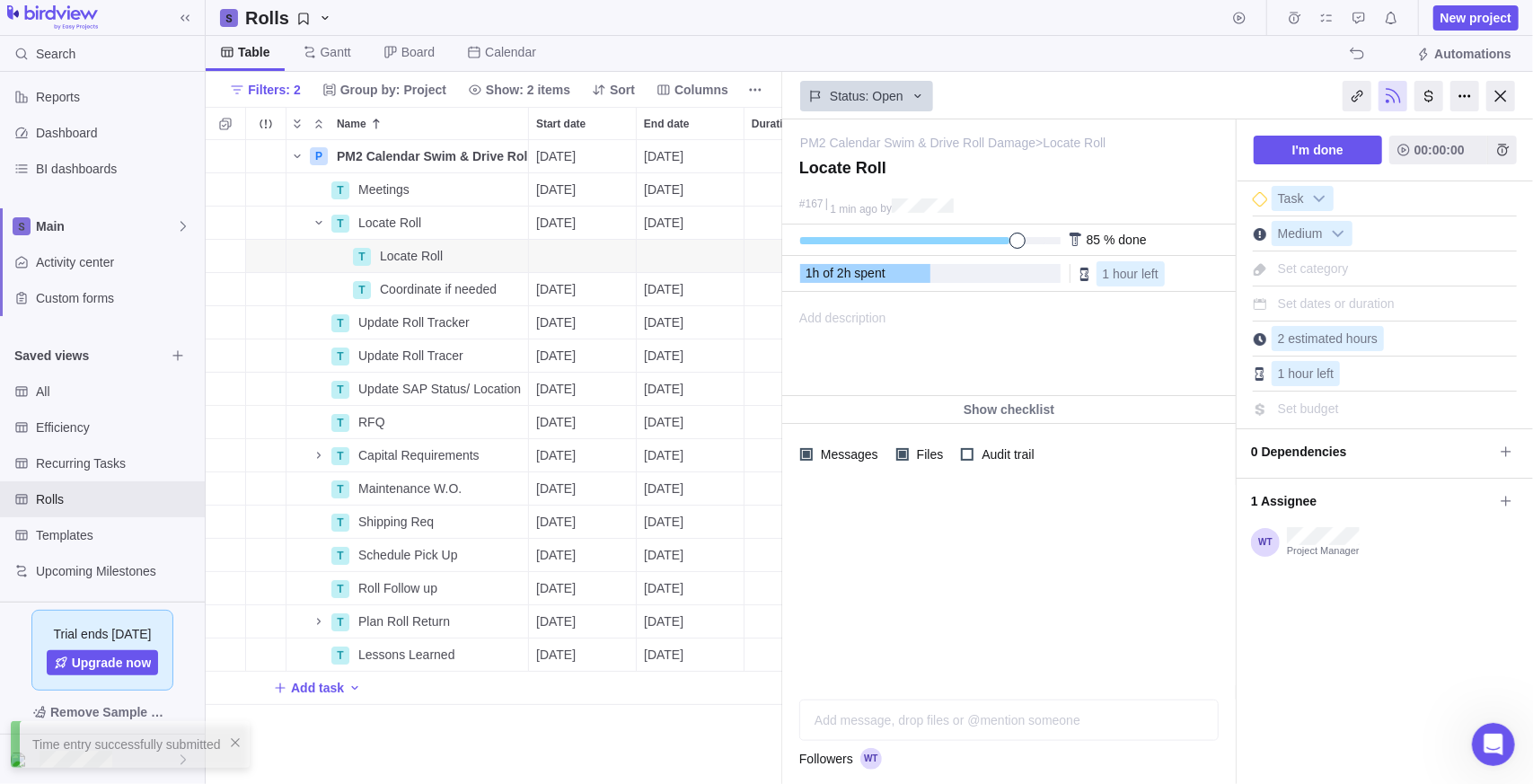
drag, startPoint x: 924, startPoint y: 239, endPoint x: 1012, endPoint y: 237, distance: 88.0
click at [1012, 237] on span at bounding box center [1018, 241] width 16 height 16
click at [1091, 235] on span "85" at bounding box center [1094, 240] width 15 height 15
drag, startPoint x: 1111, startPoint y: 243, endPoint x: 1094, endPoint y: 239, distance: 17.5
click at [1110, 243] on span "% done" at bounding box center [1125, 240] width 42 height 15
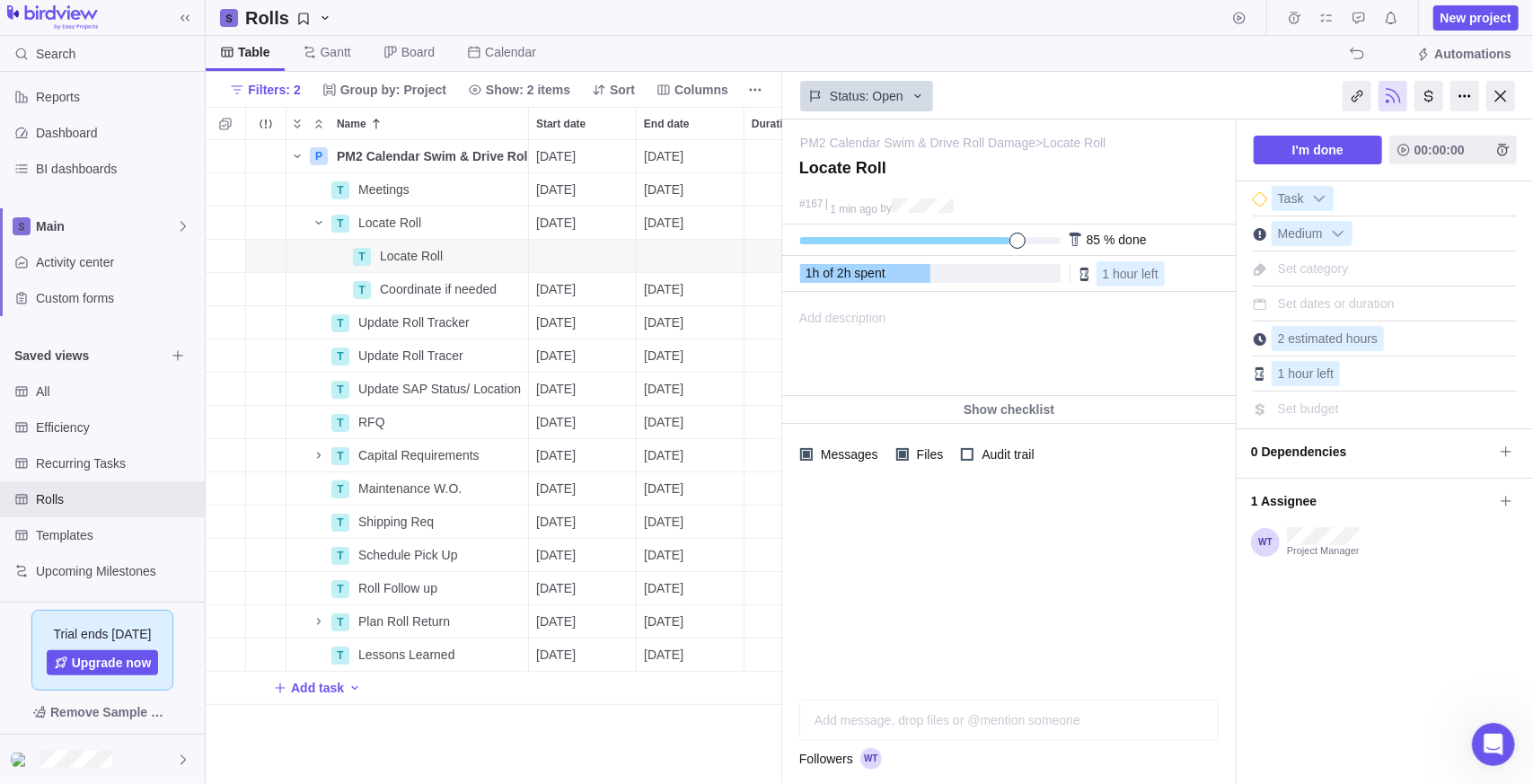
click at [1091, 236] on span "85" at bounding box center [1094, 240] width 15 height 15
click at [1079, 236] on div at bounding box center [1076, 240] width 15 height 15
click at [1072, 241] on div at bounding box center [1076, 240] width 15 height 15
click at [1144, 242] on span "% done" at bounding box center [1125, 240] width 42 height 15
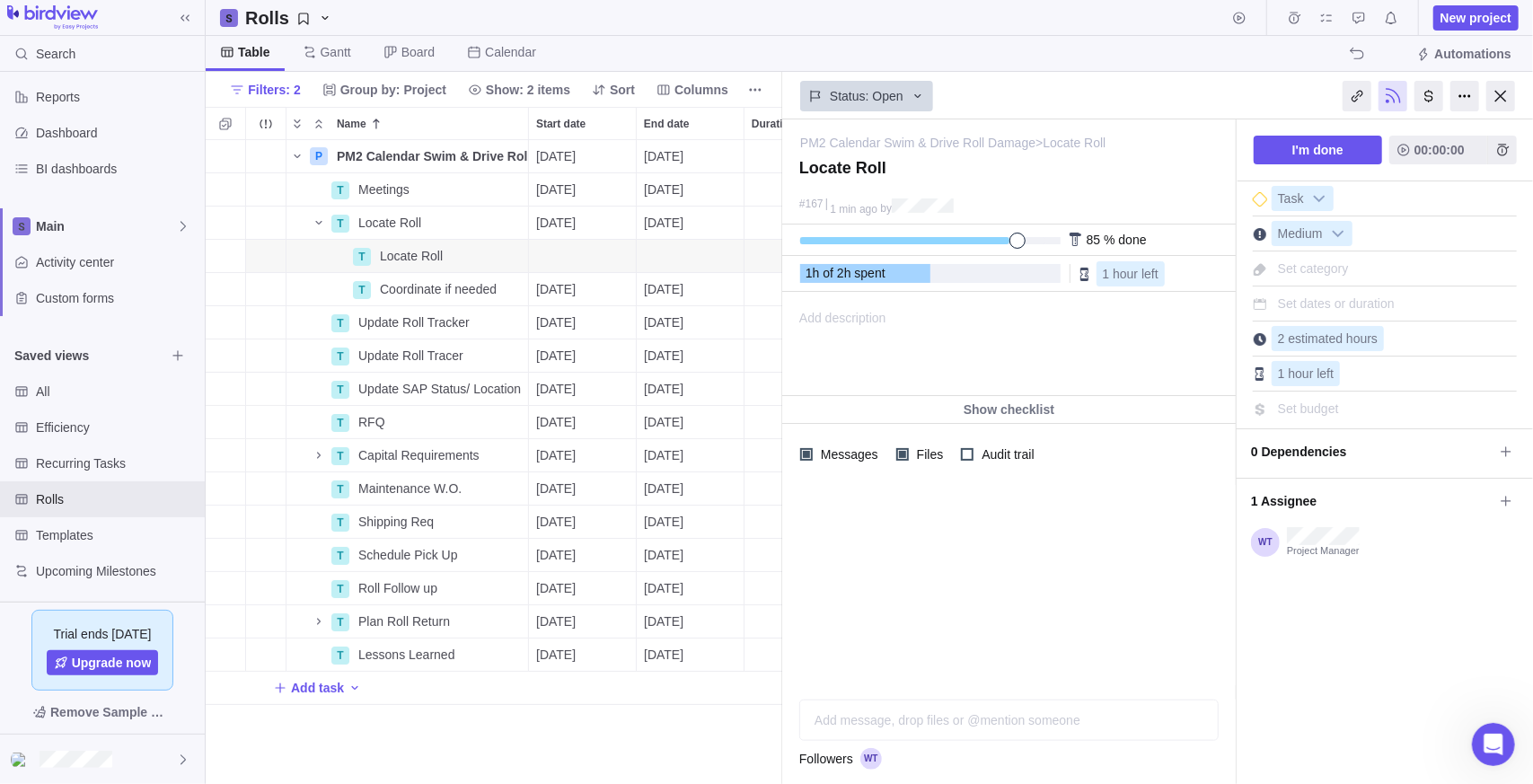
click at [1091, 239] on span "85" at bounding box center [1094, 240] width 15 height 15
click at [1091, 238] on span "85" at bounding box center [1094, 240] width 15 height 15
click at [1024, 238] on span at bounding box center [1030, 241] width 16 height 16
click at [1108, 176] on textarea at bounding box center [1009, 174] width 419 height 33
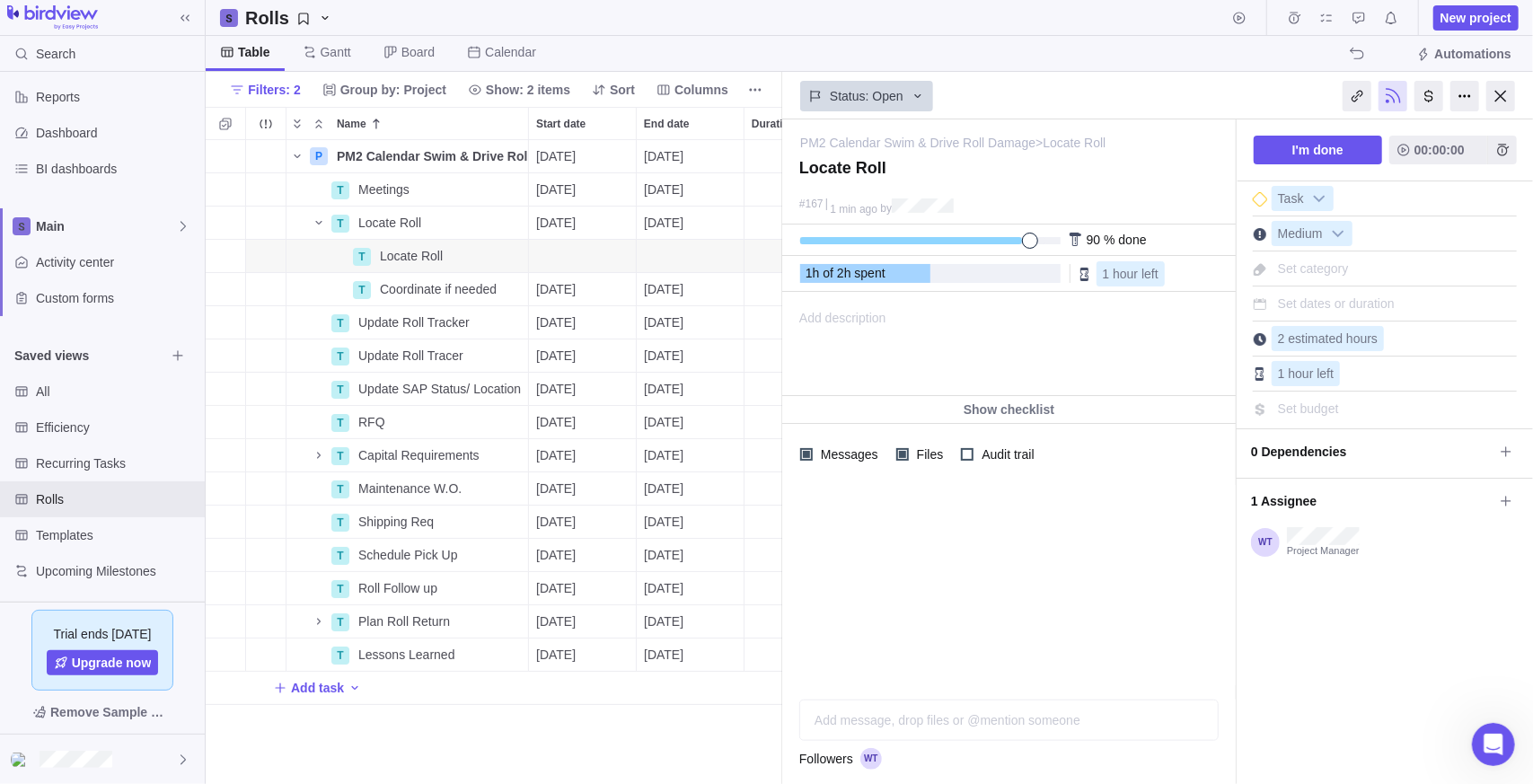
click at [1170, 87] on div "Status: Open" at bounding box center [1009, 94] width 453 height 41
click at [464, 230] on span "Details" at bounding box center [471, 223] width 41 height 18
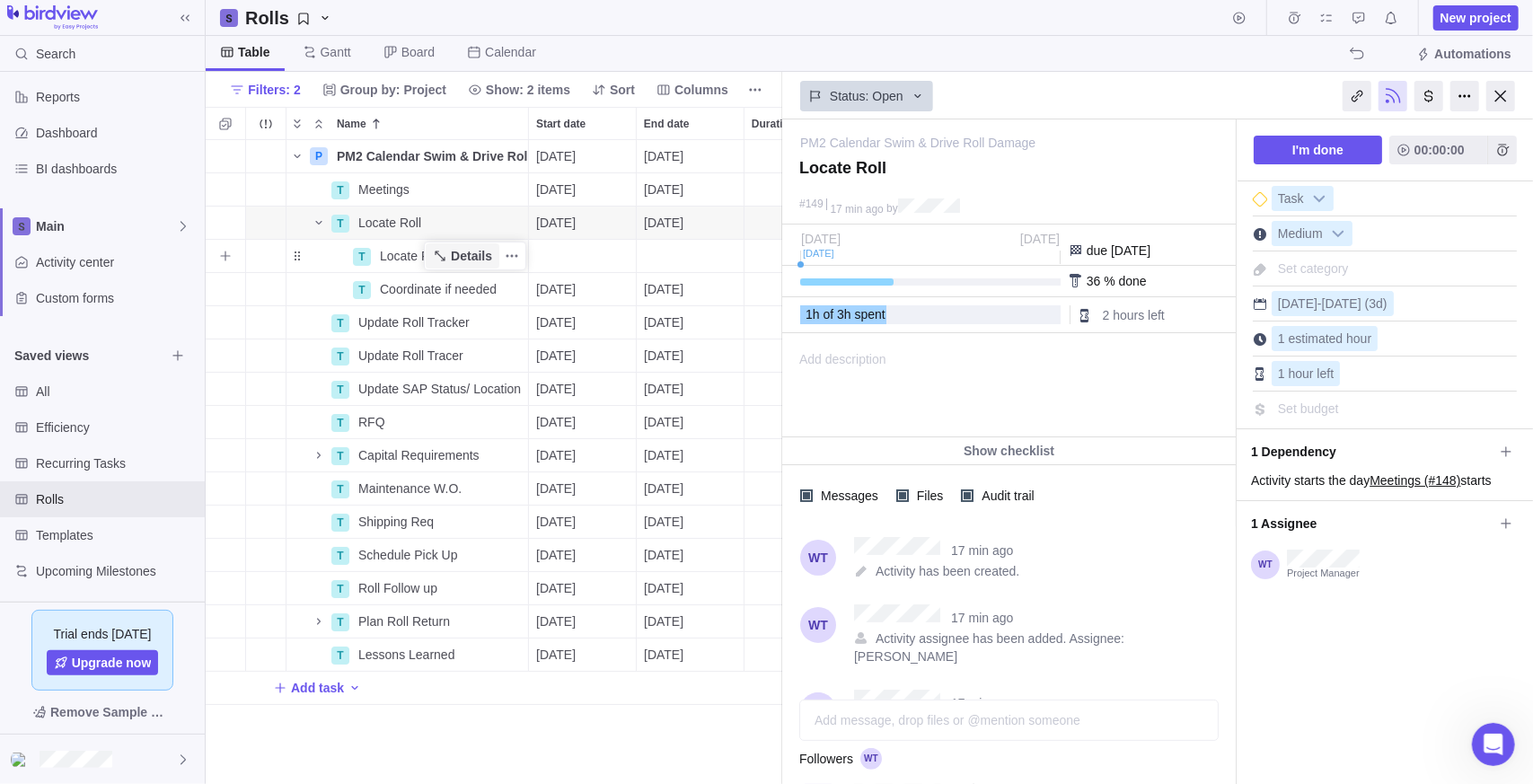
click at [469, 259] on span "Details" at bounding box center [471, 256] width 41 height 18
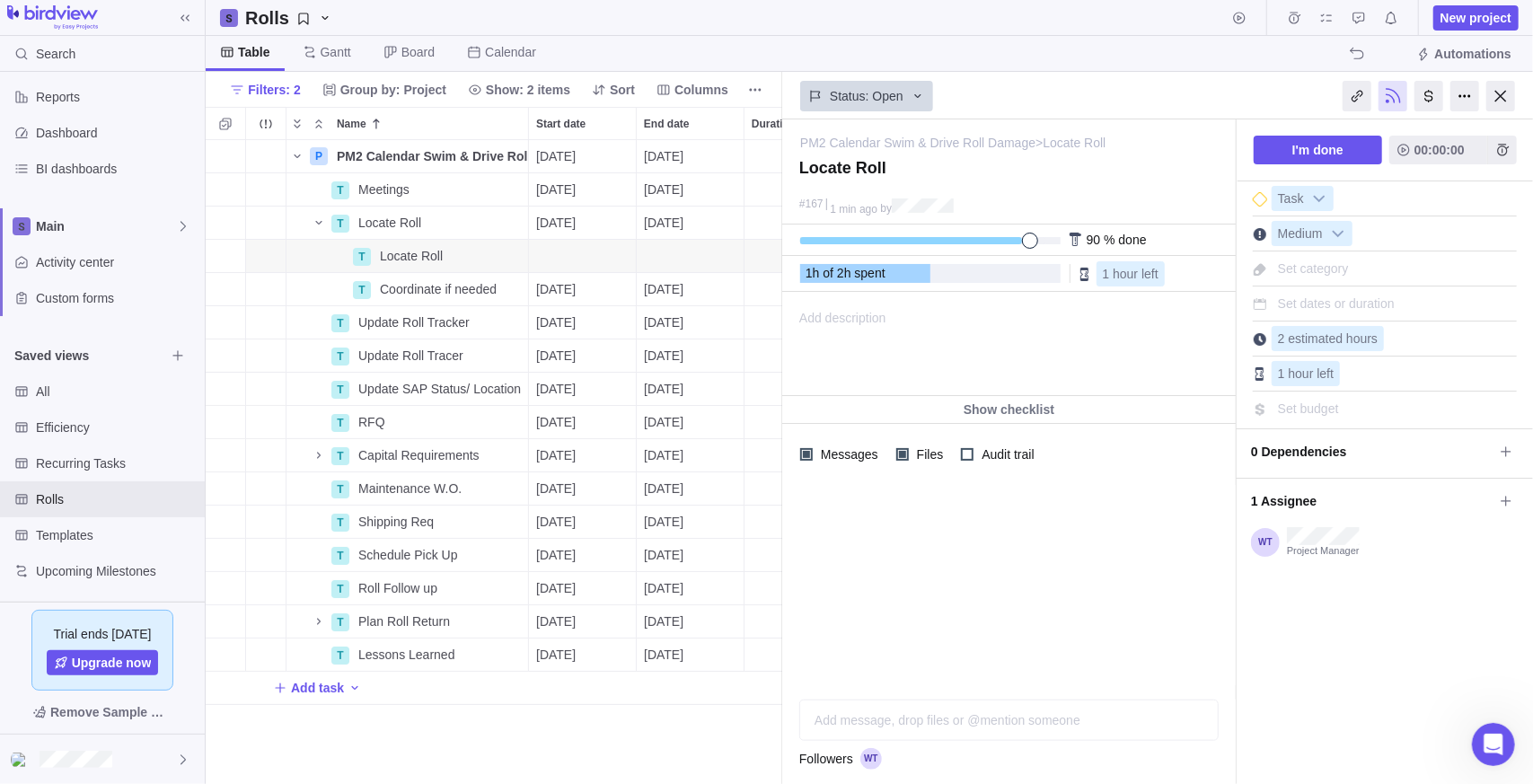
click at [896, 710] on div "Add message, drop files or @mention someone" at bounding box center [1010, 719] width 418 height 39
click at [1501, 539] on icon "Select to mark an assignee's portion of work as completed (reciprocal with I'm …" at bounding box center [1507, 542] width 15 height 15
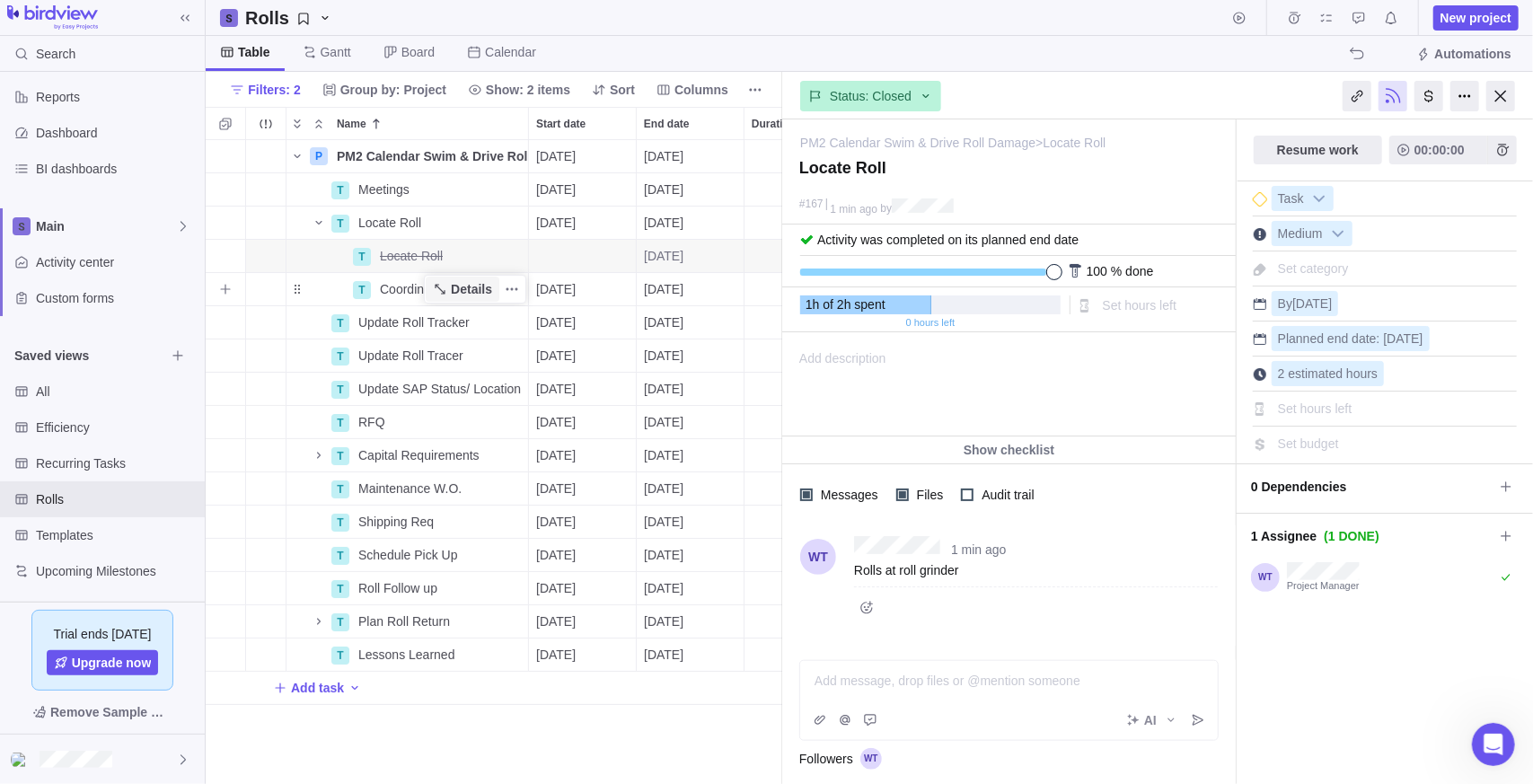
click at [451, 292] on span "Details" at bounding box center [462, 289] width 74 height 25
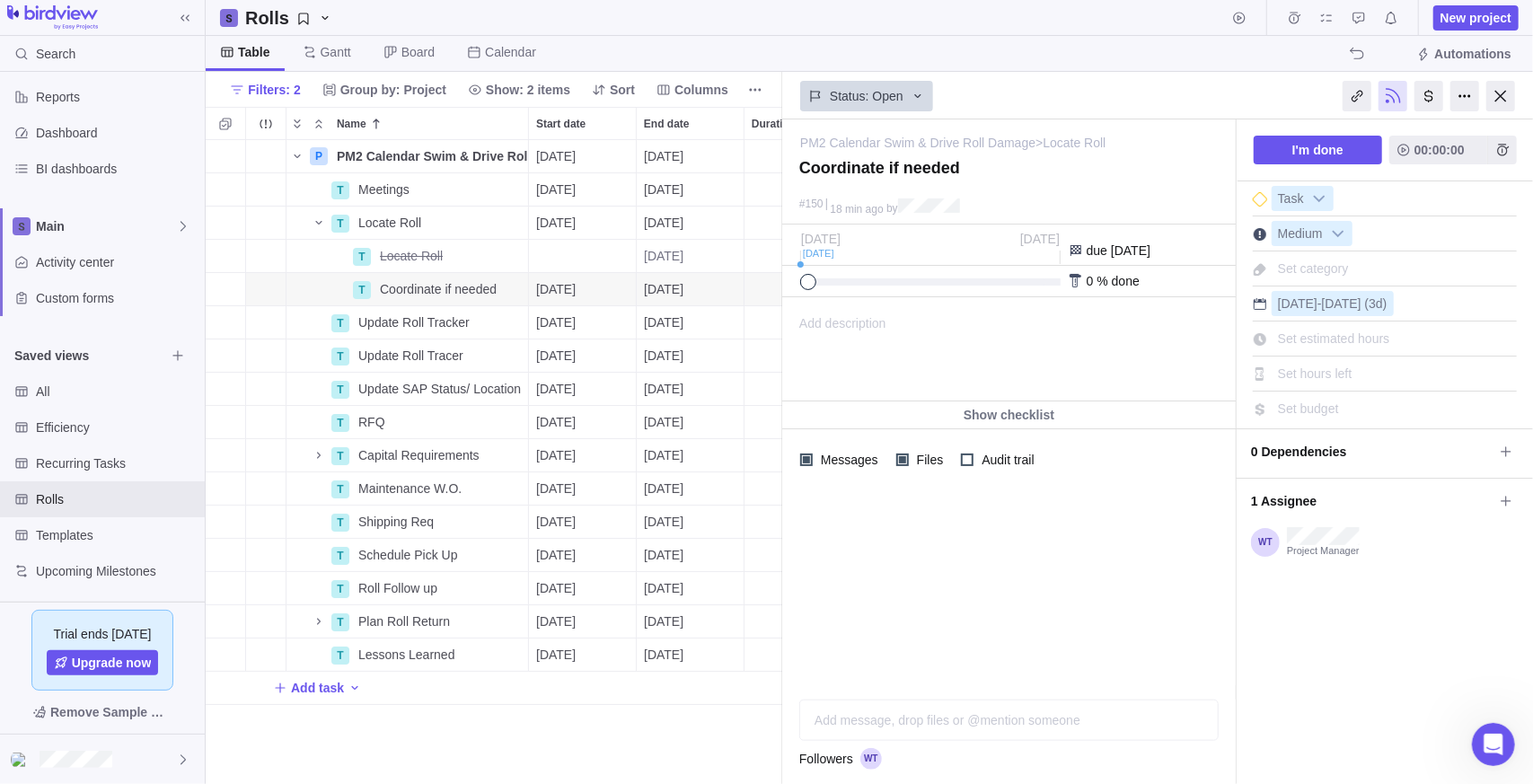
click at [876, 315] on span "Add description" at bounding box center [835, 349] width 104 height 103
click at [453, 229] on span "Details" at bounding box center [471, 223] width 41 height 18
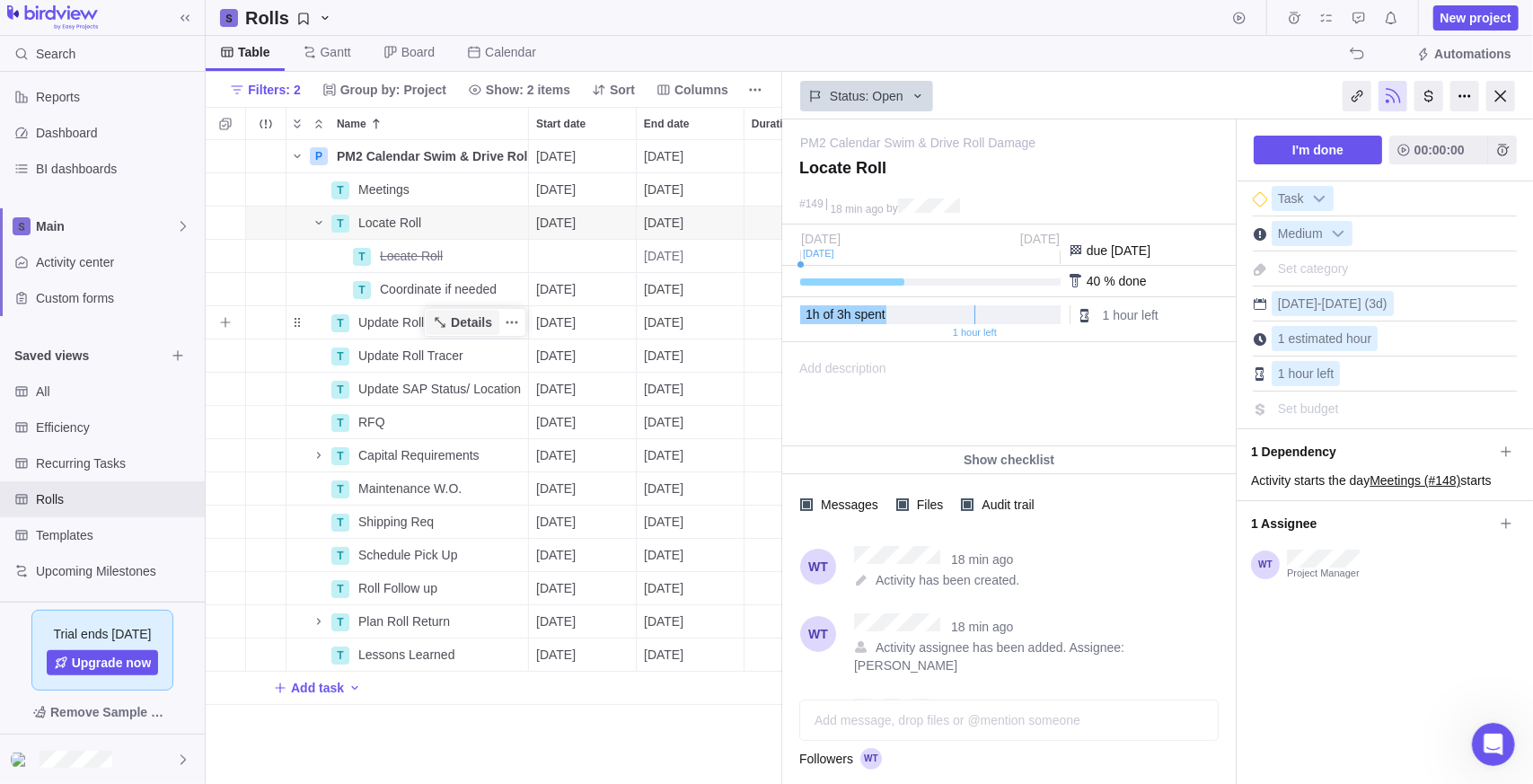
click at [443, 330] on span "Details" at bounding box center [462, 323] width 74 height 25
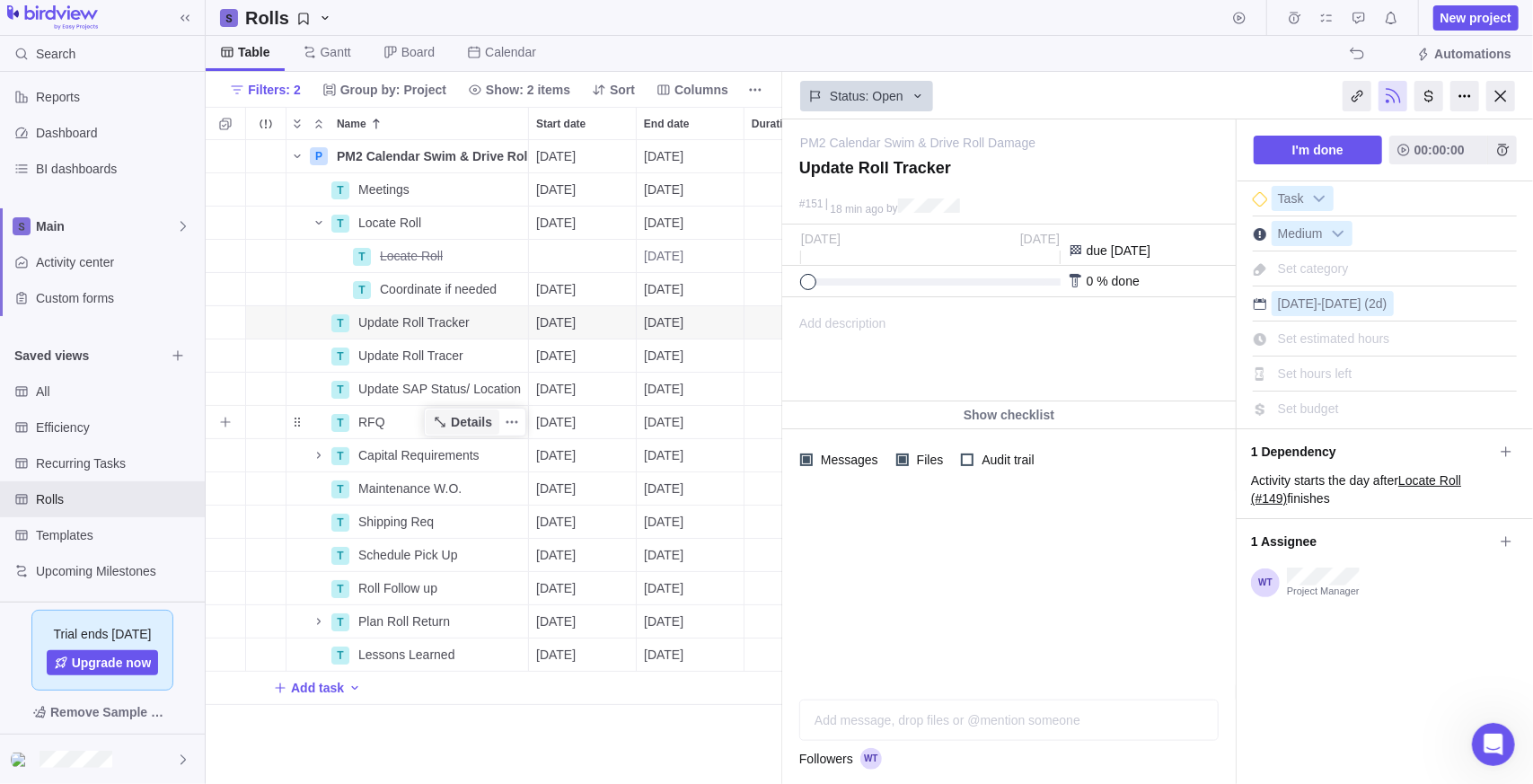
click at [457, 424] on span "Details" at bounding box center [471, 422] width 41 height 18
click at [900, 334] on div "Add description ... read all" at bounding box center [1008, 349] width 449 height 103
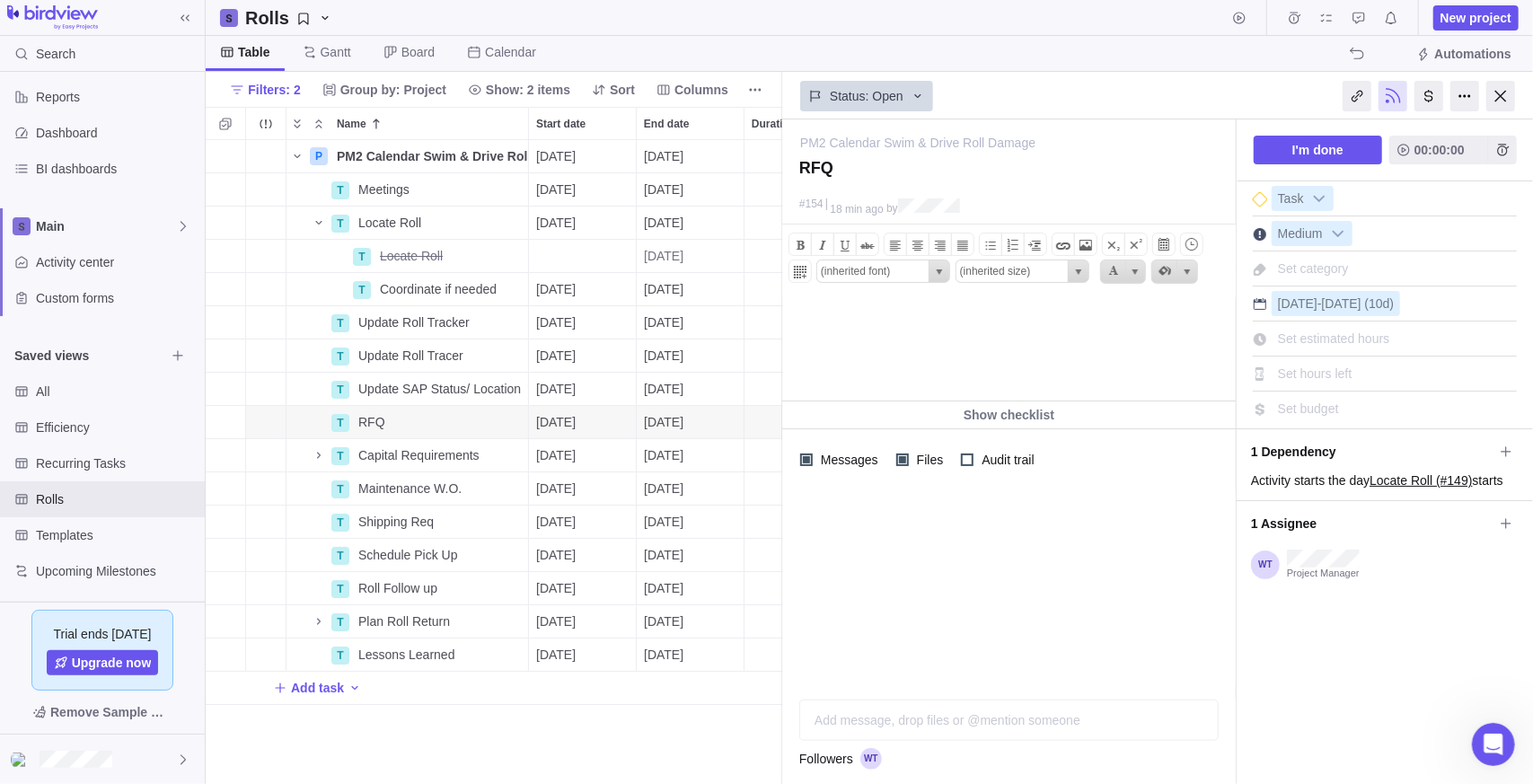
click at [969, 715] on div "Add message, drop files or @mention someone AI" at bounding box center [1010, 719] width 420 height 41
click at [1202, 726] on icon "Post" at bounding box center [1199, 720] width 15 height 15
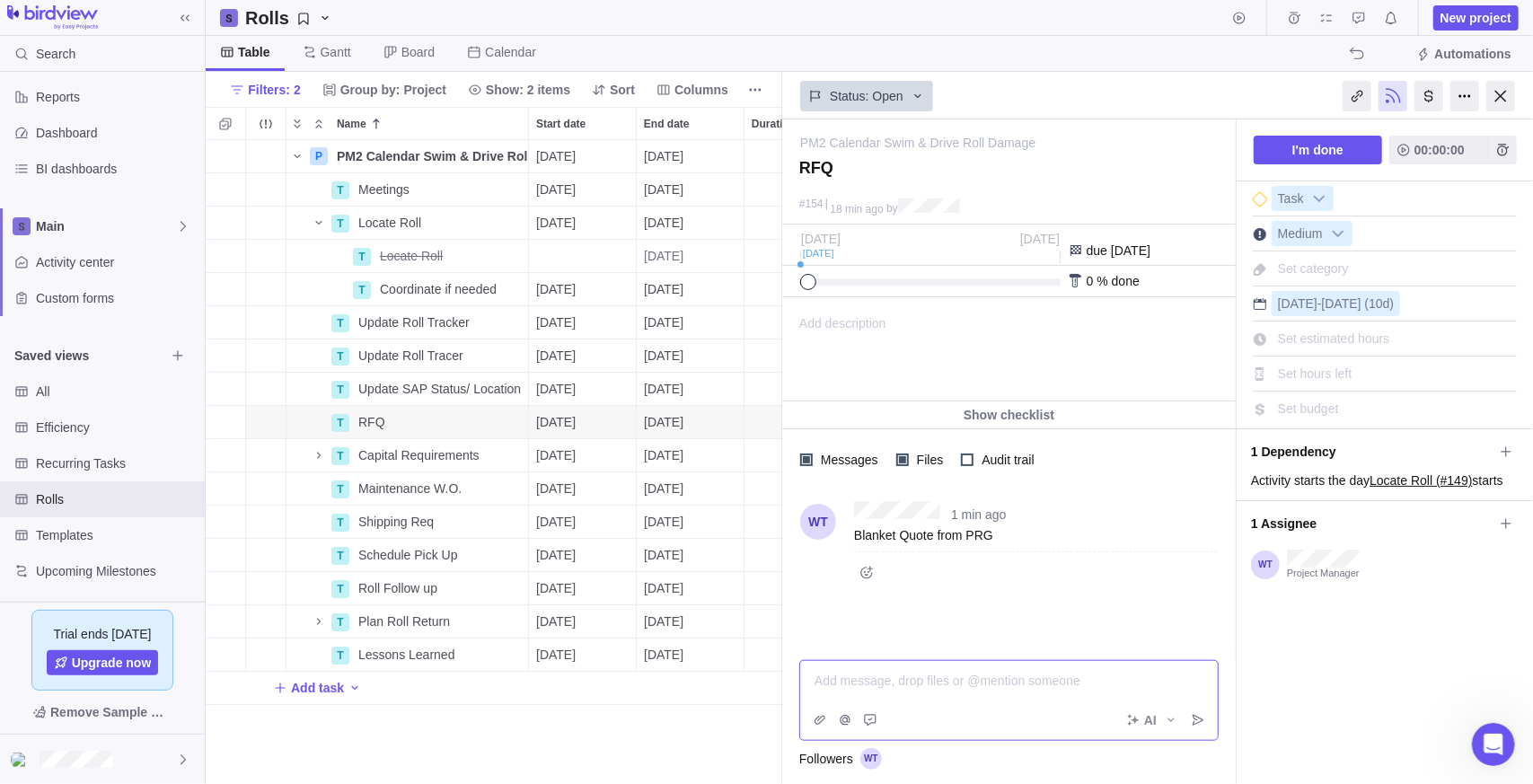
click at [1352, 332] on span "Set estimated hours" at bounding box center [1334, 339] width 113 height 15
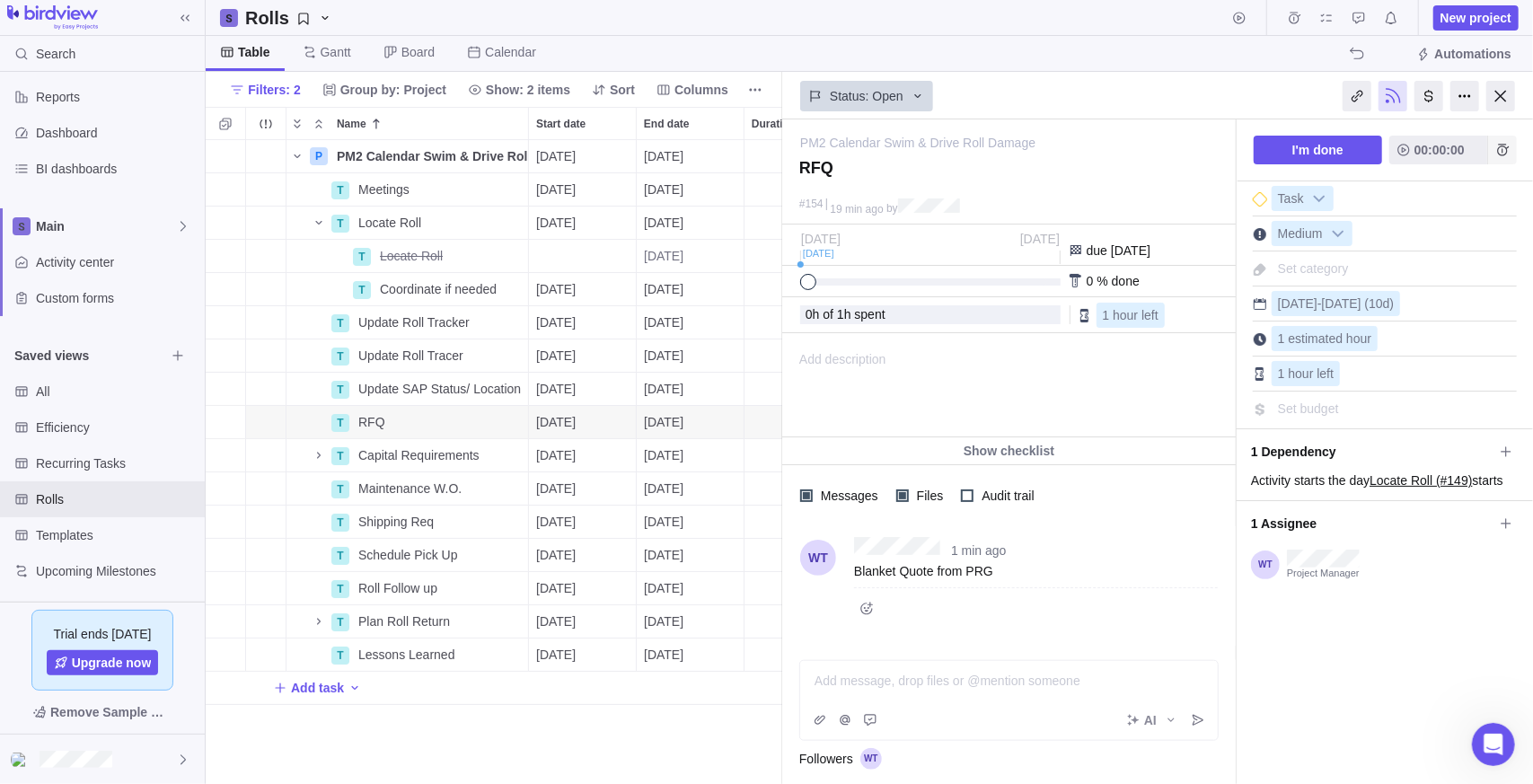
click at [1498, 152] on icon "Add time entry" at bounding box center [1503, 150] width 15 height 15
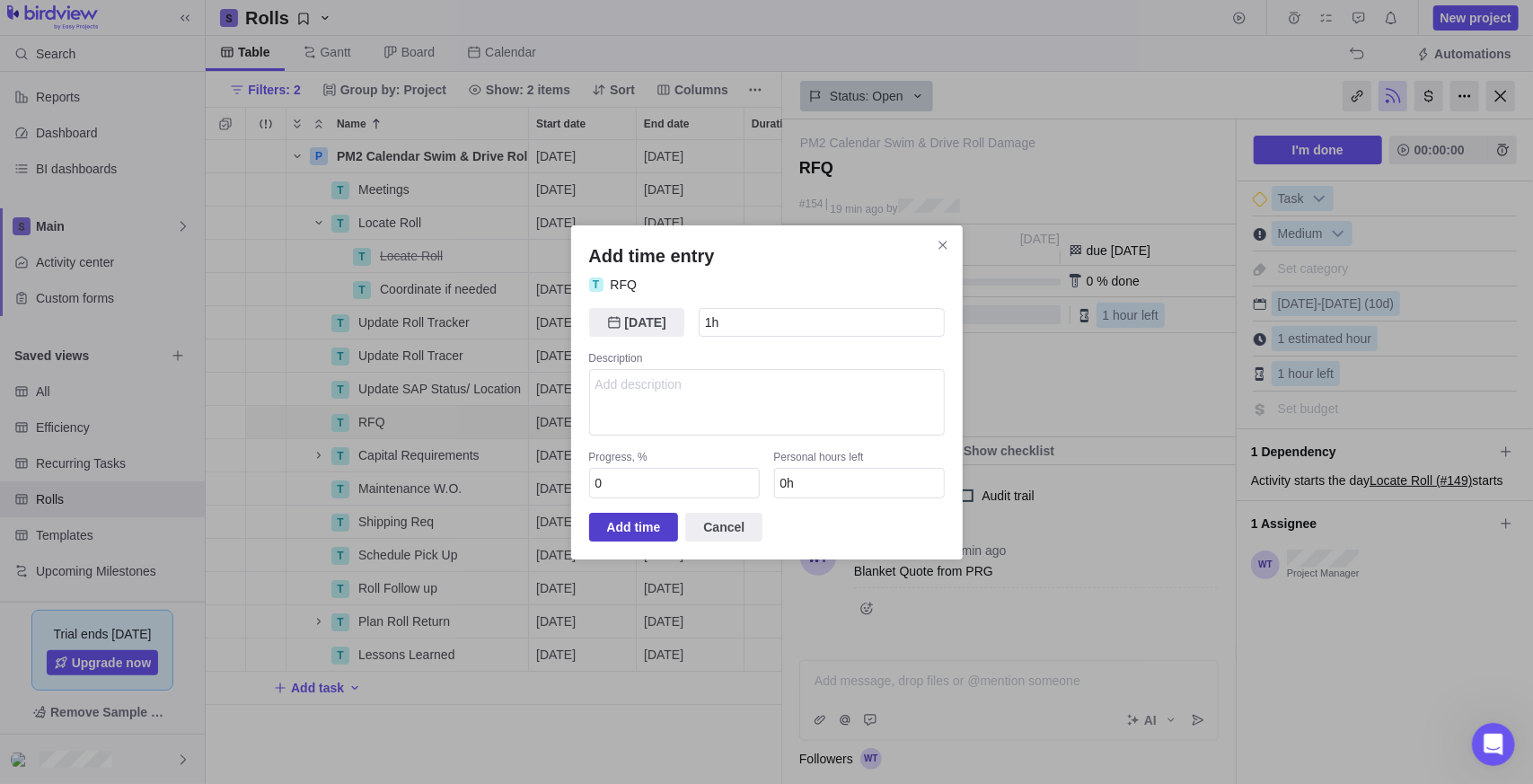
click at [618, 527] on span "Add time" at bounding box center [633, 527] width 54 height 22
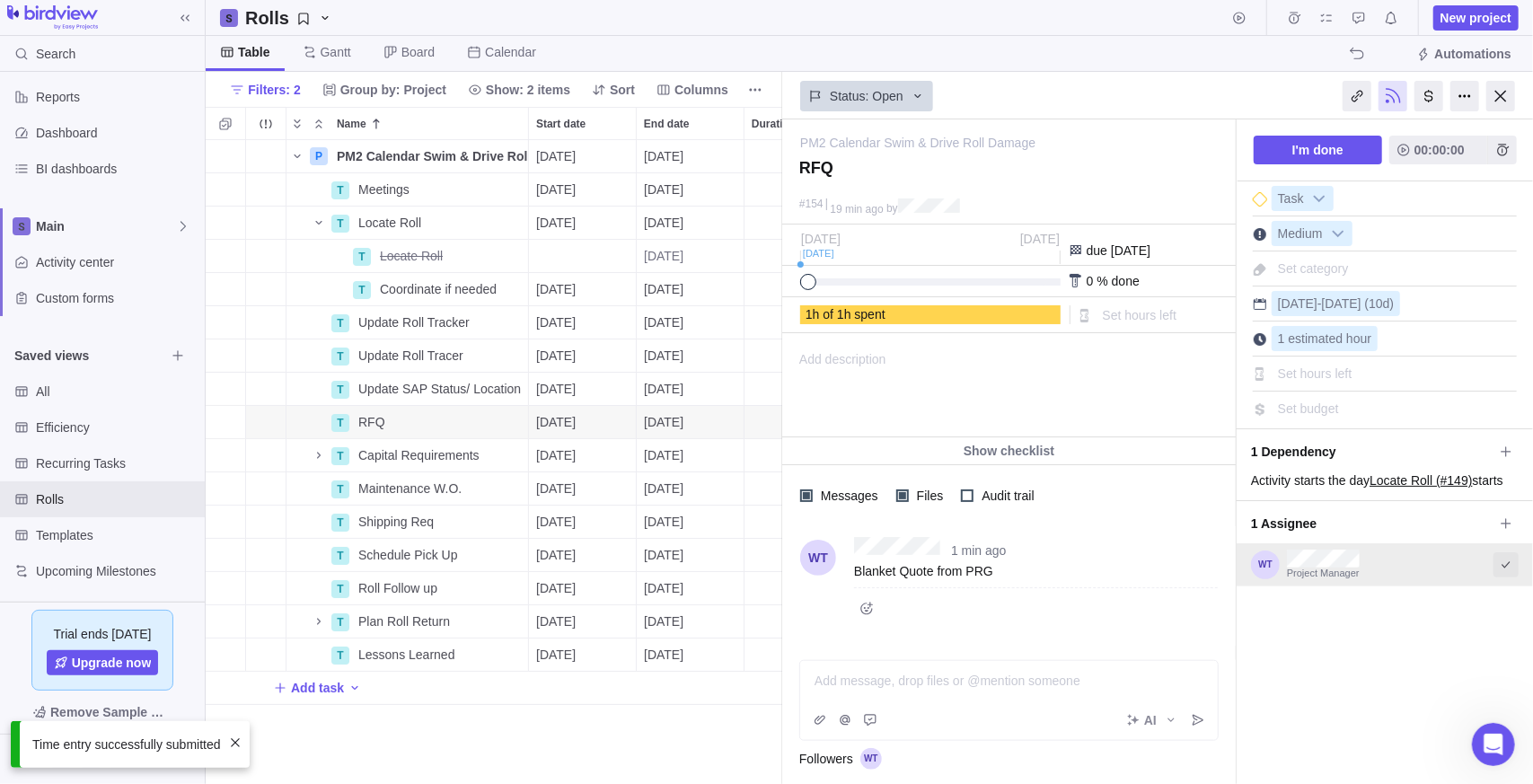
click at [1510, 558] on icon "Select to mark an assignee's portion of work as completed (reciprocal with I'm …" at bounding box center [1507, 565] width 15 height 15
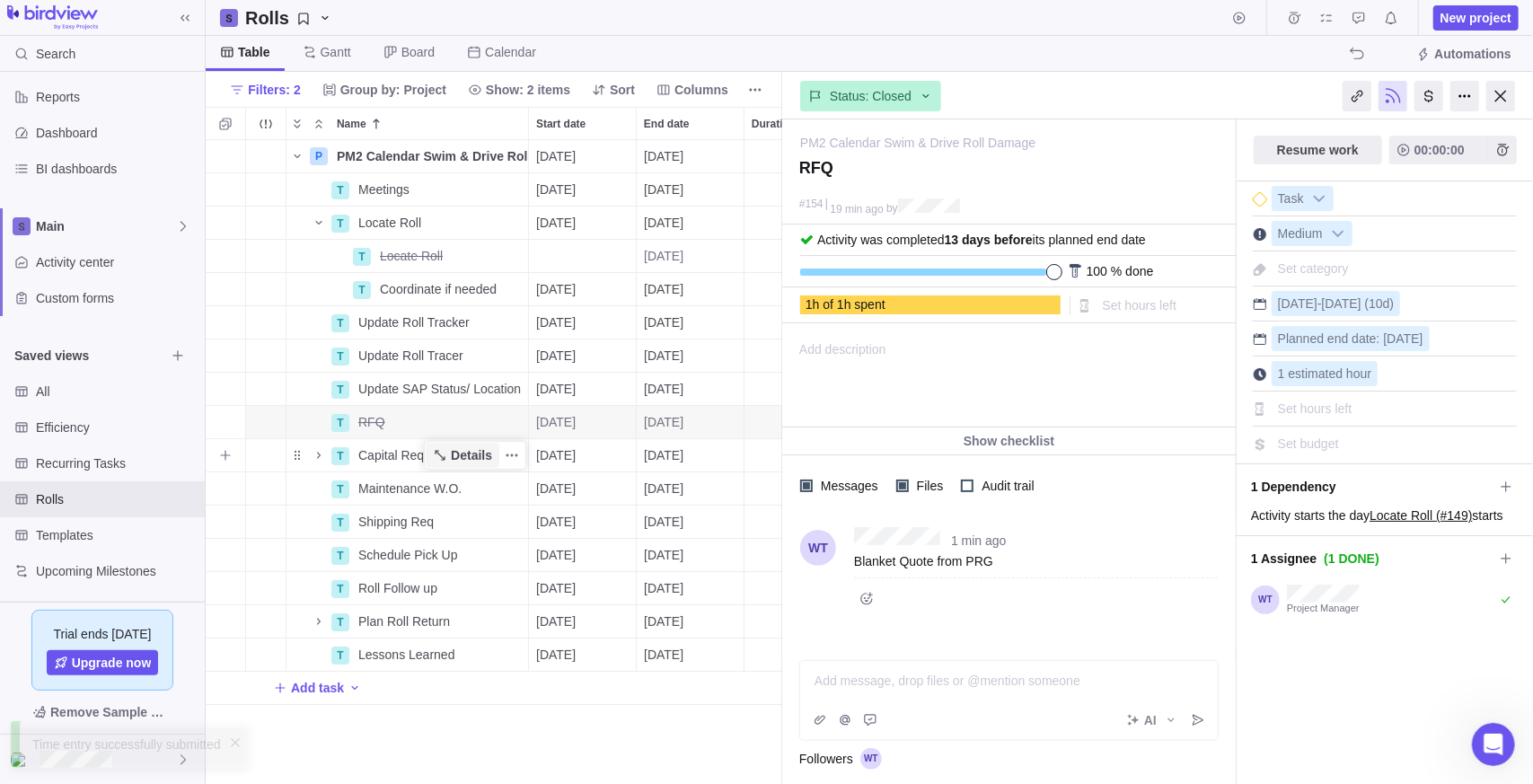
click at [443, 463] on span "Details" at bounding box center [462, 455] width 74 height 25
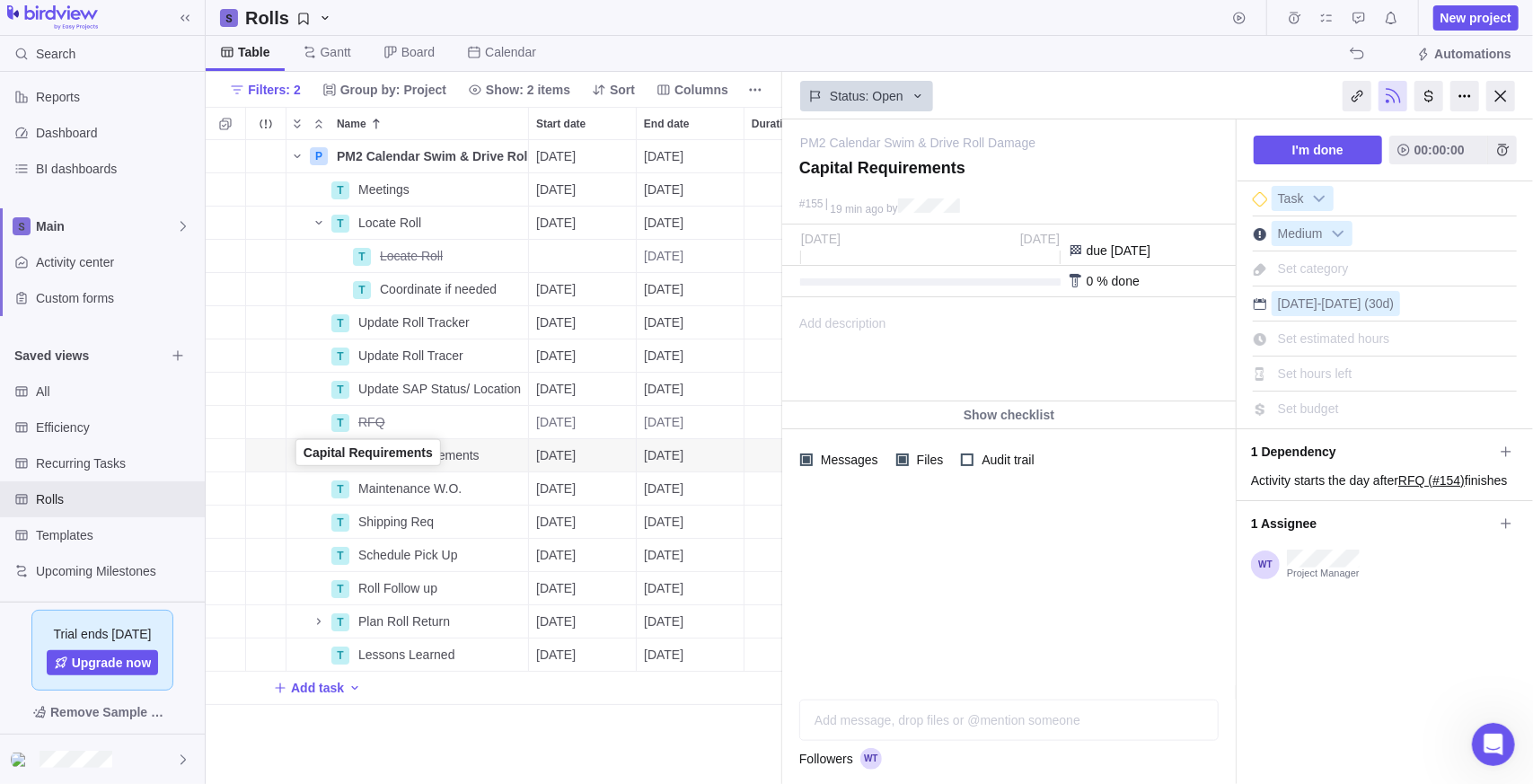
click at [304, 450] on div "Name" at bounding box center [307, 455] width 43 height 25
click at [324, 455] on icon "Name" at bounding box center [319, 455] width 15 height 15
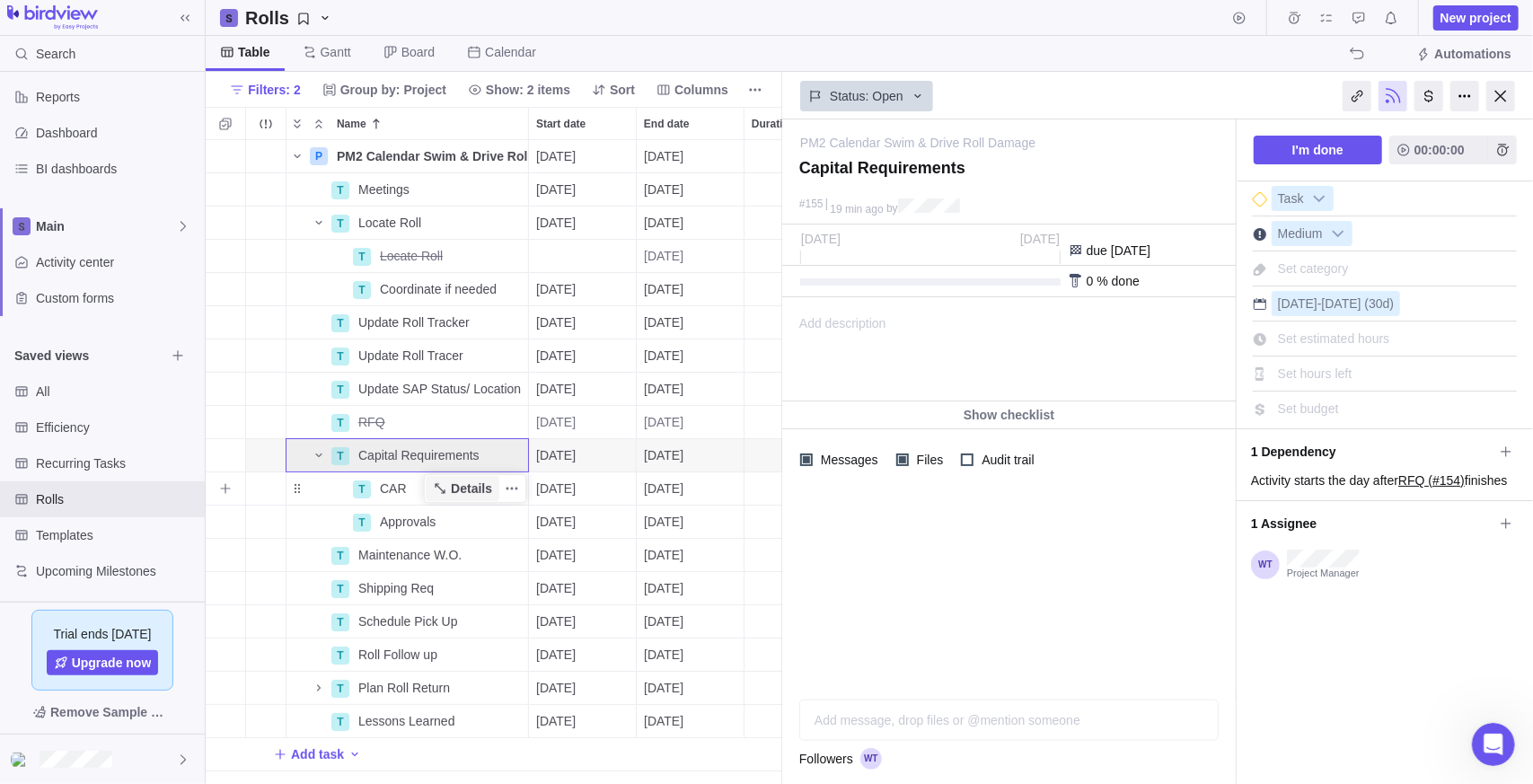
click at [478, 488] on span "Details" at bounding box center [471, 489] width 41 height 18
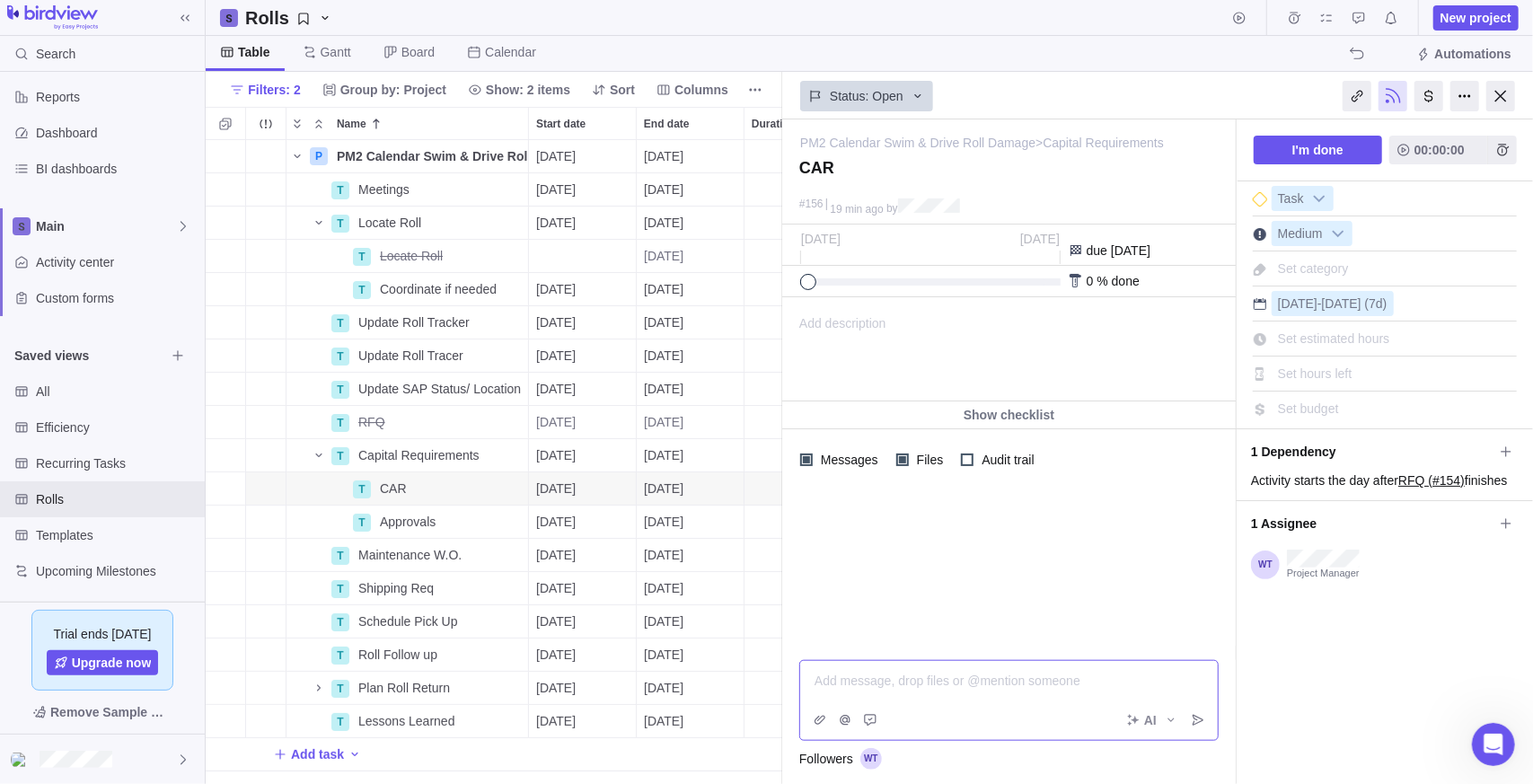
click at [923, 711] on div "Add message, drop files or @mention someone AI" at bounding box center [1010, 700] width 420 height 81
click at [1504, 566] on icon "Select to mark an assignee's portion of work as completed (reciprocal with I'm …" at bounding box center [1507, 565] width 15 height 15
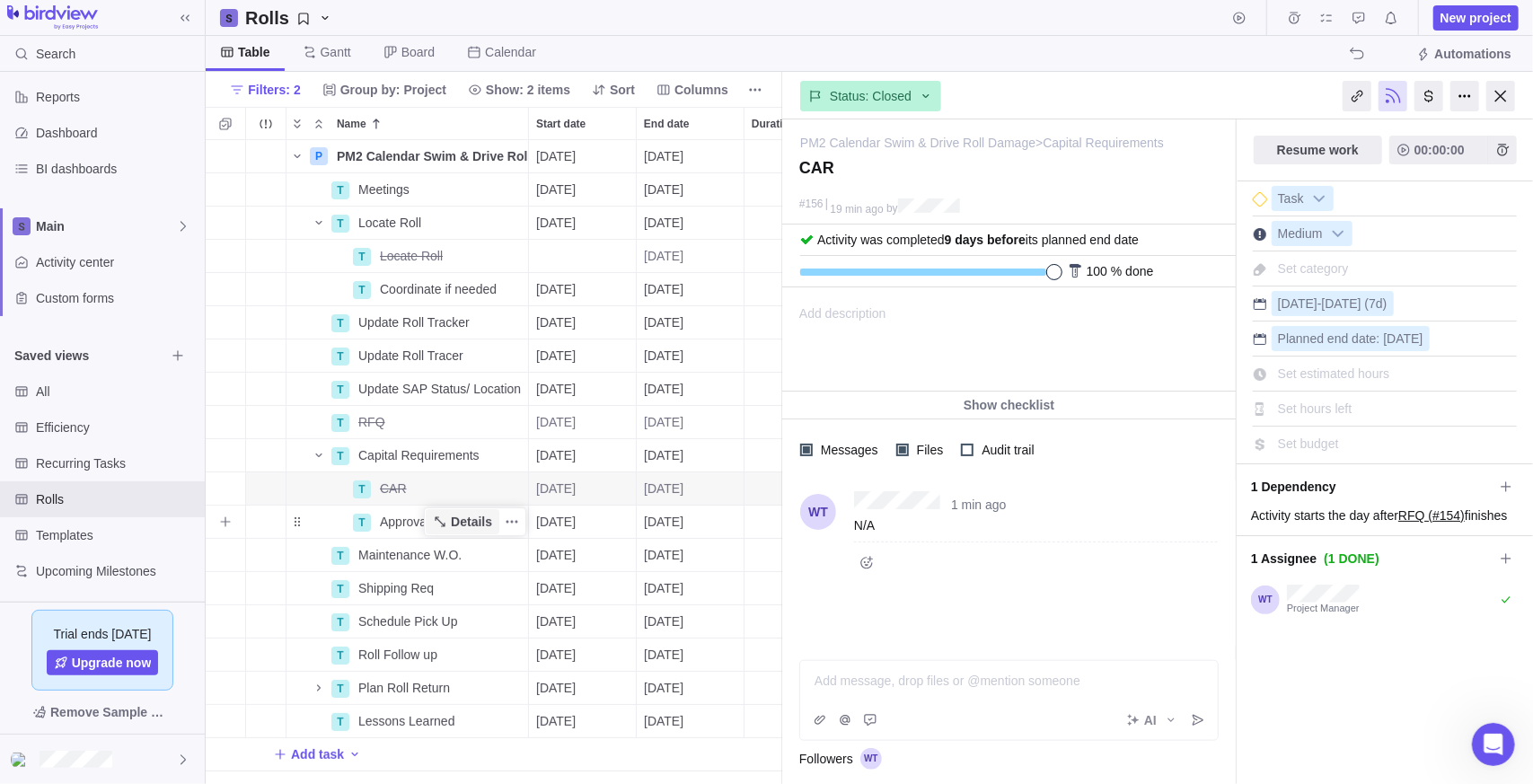
click at [465, 526] on span "Details" at bounding box center [471, 521] width 41 height 18
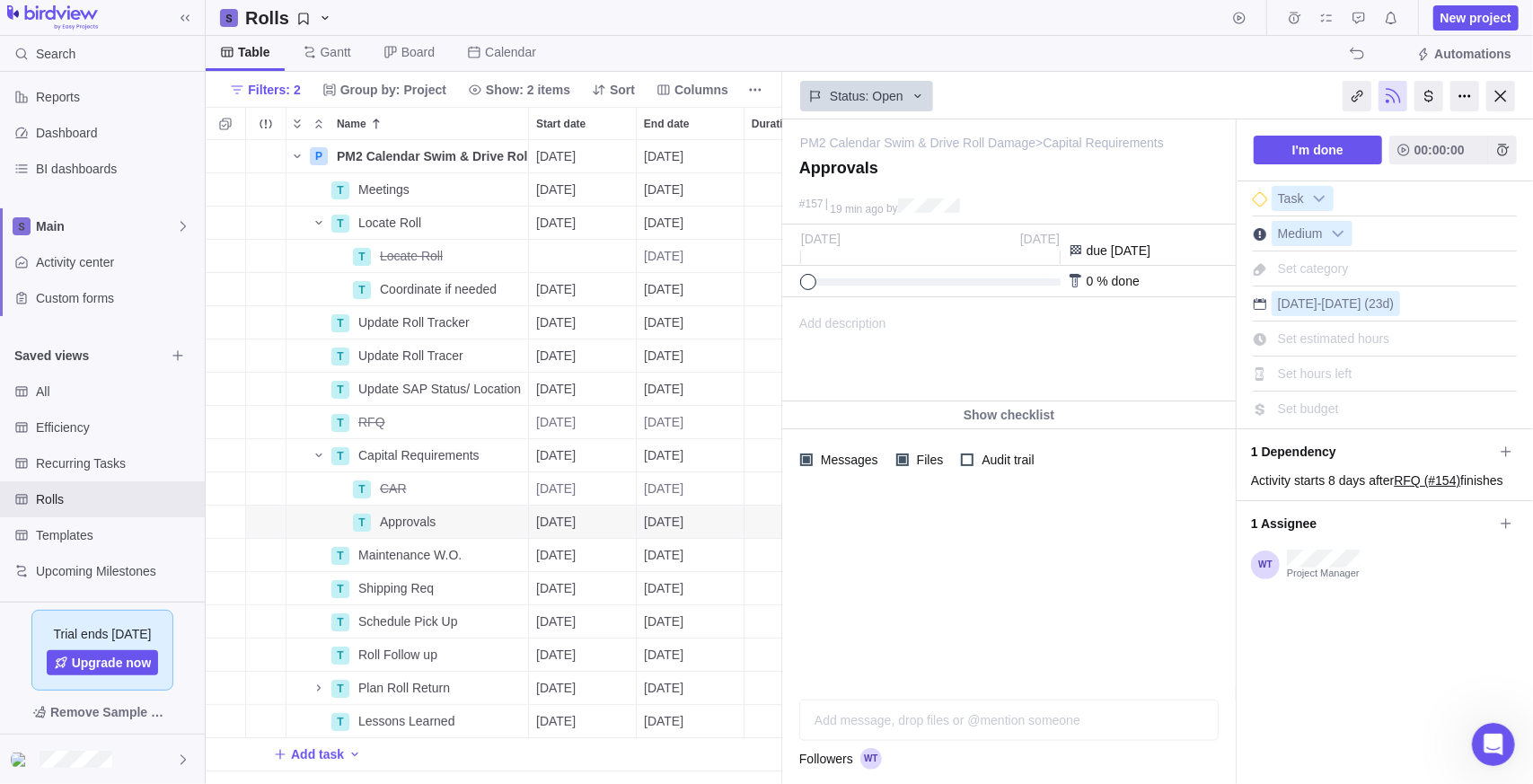
click at [883, 712] on div "Add message, drop files or @mention someone AI" at bounding box center [1010, 719] width 420 height 41
click at [842, 671] on div at bounding box center [1009, 680] width 388 height 18
drag, startPoint x: 842, startPoint y: 670, endPoint x: 1210, endPoint y: 587, distance: 377.2
click at [1229, 551] on div at bounding box center [1009, 568] width 453 height 155
click at [1204, 719] on icon "Post" at bounding box center [1199, 720] width 15 height 15
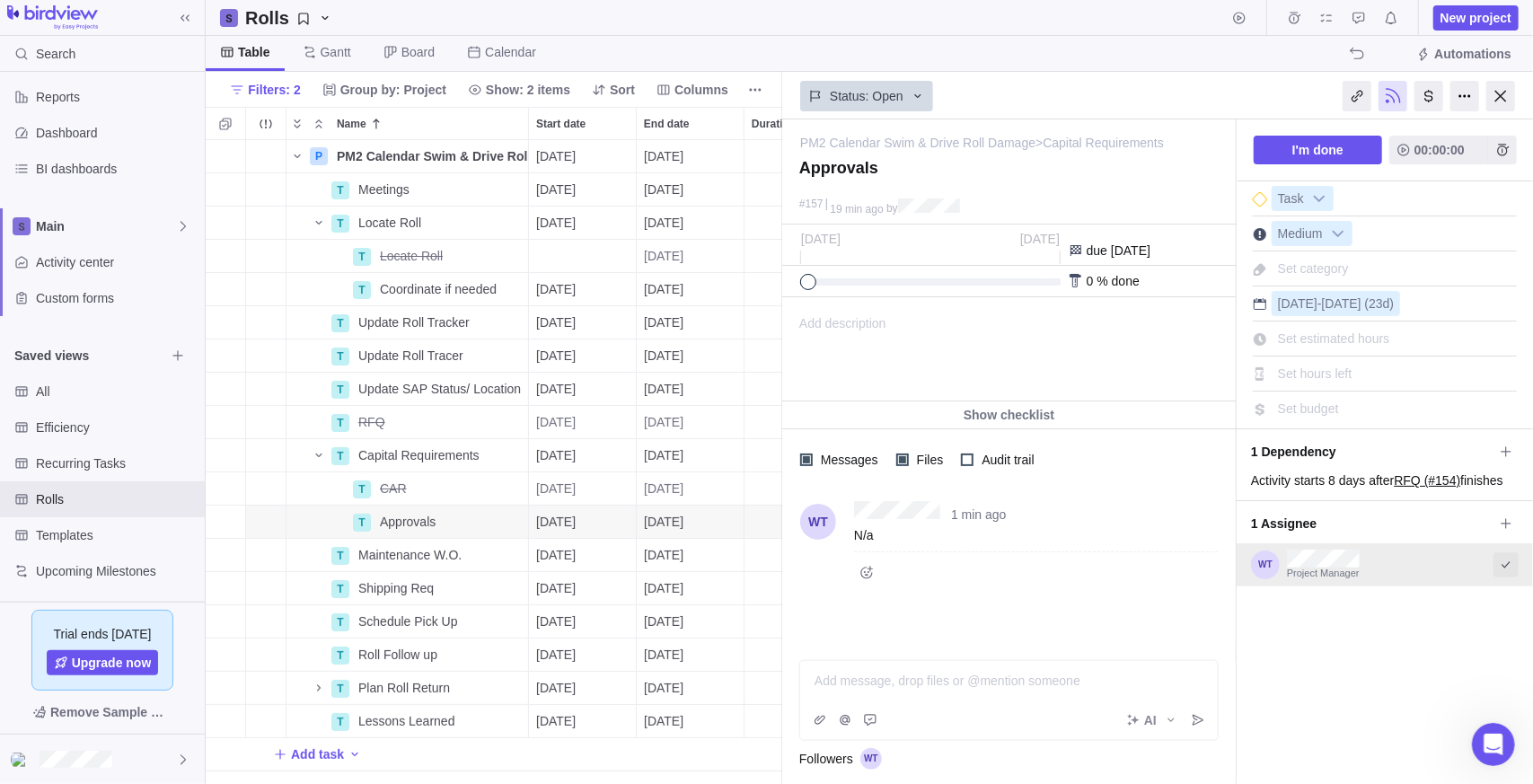
click at [1505, 566] on icon "Select to mark an assignee's portion of work as completed (reciprocal with I'm …" at bounding box center [1506, 564] width 8 height 6
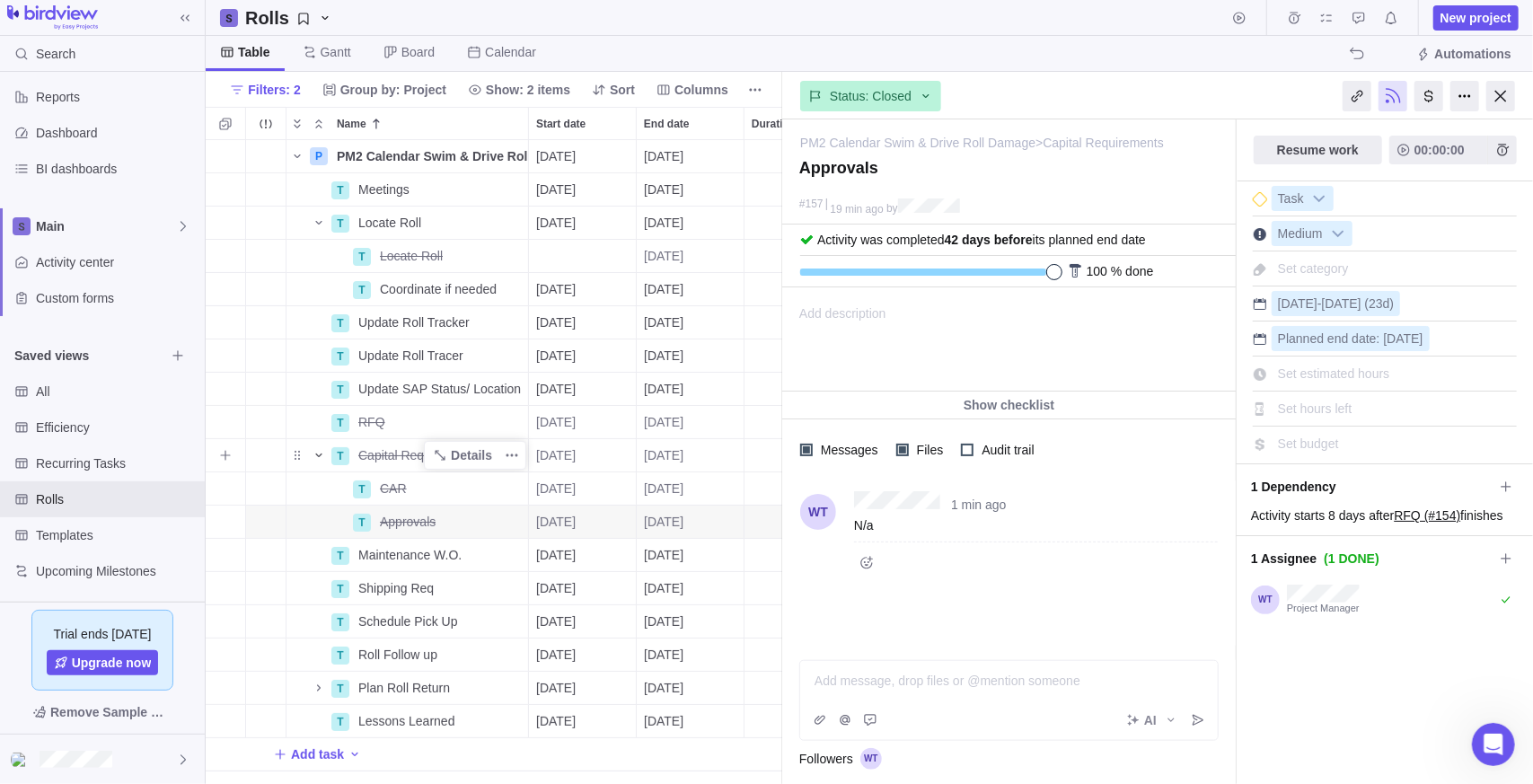
click at [316, 461] on icon "Name" at bounding box center [319, 455] width 15 height 15
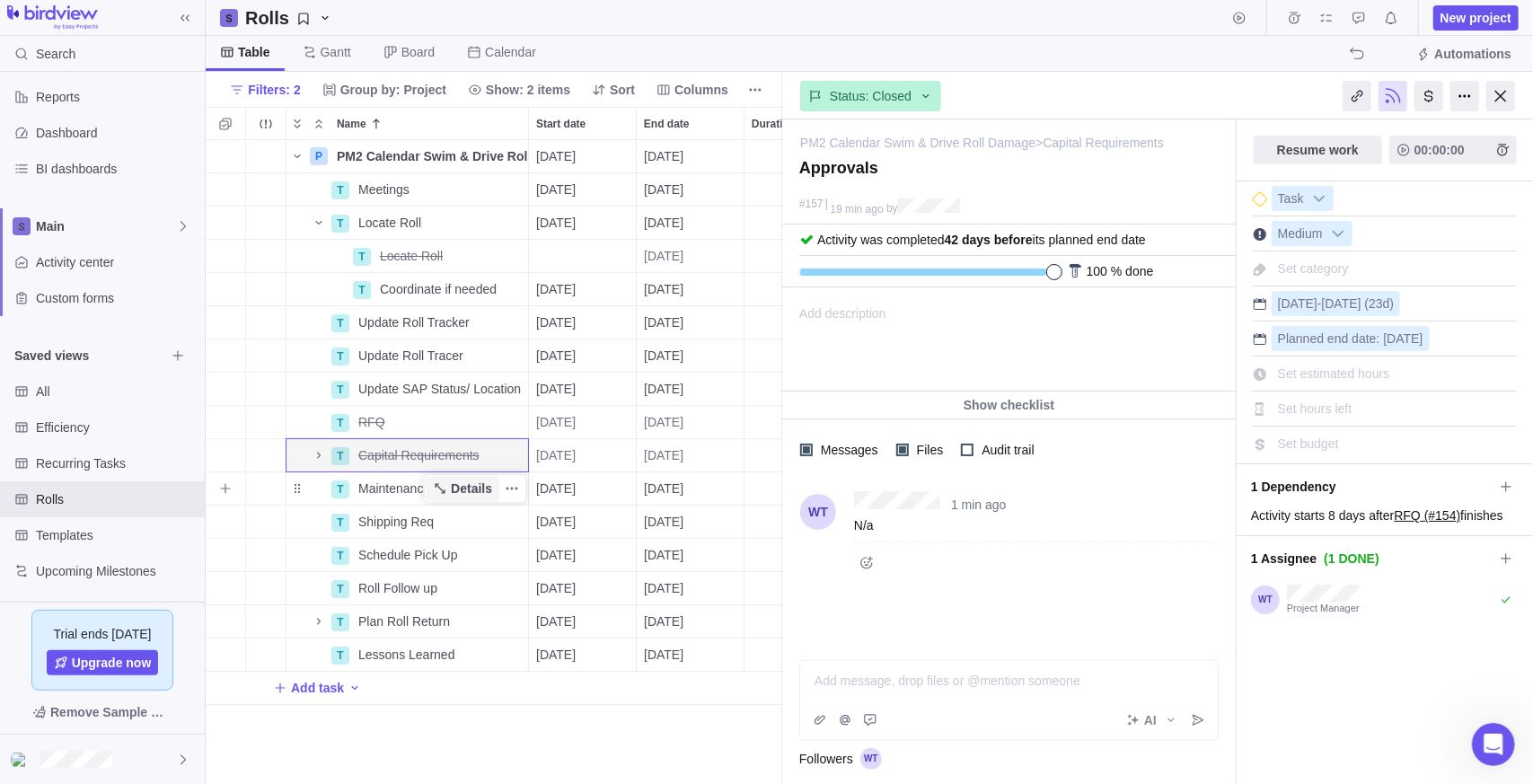
click at [458, 495] on span "Details" at bounding box center [471, 489] width 41 height 18
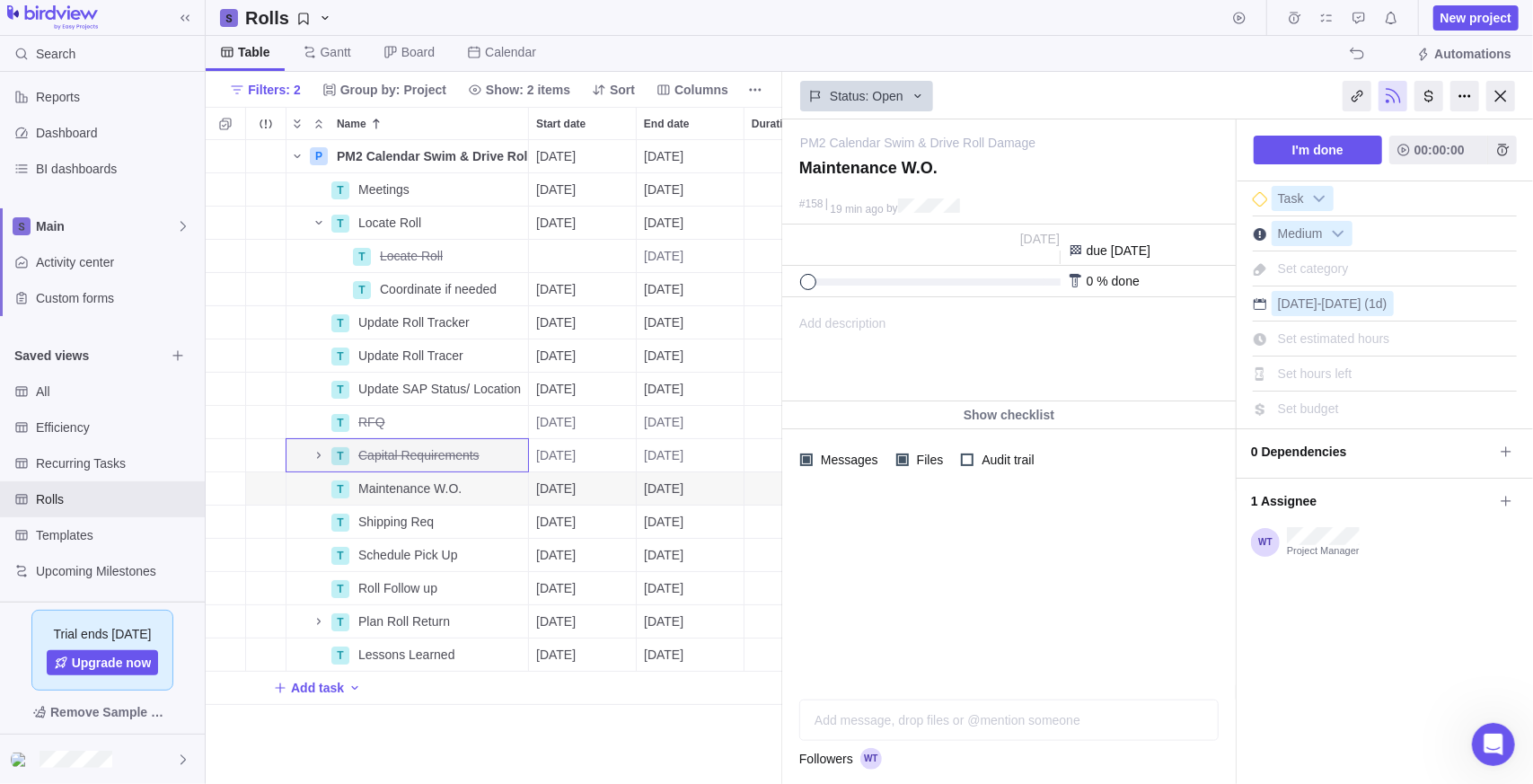
click at [888, 311] on div "Add description ... read all" at bounding box center [1008, 349] width 449 height 103
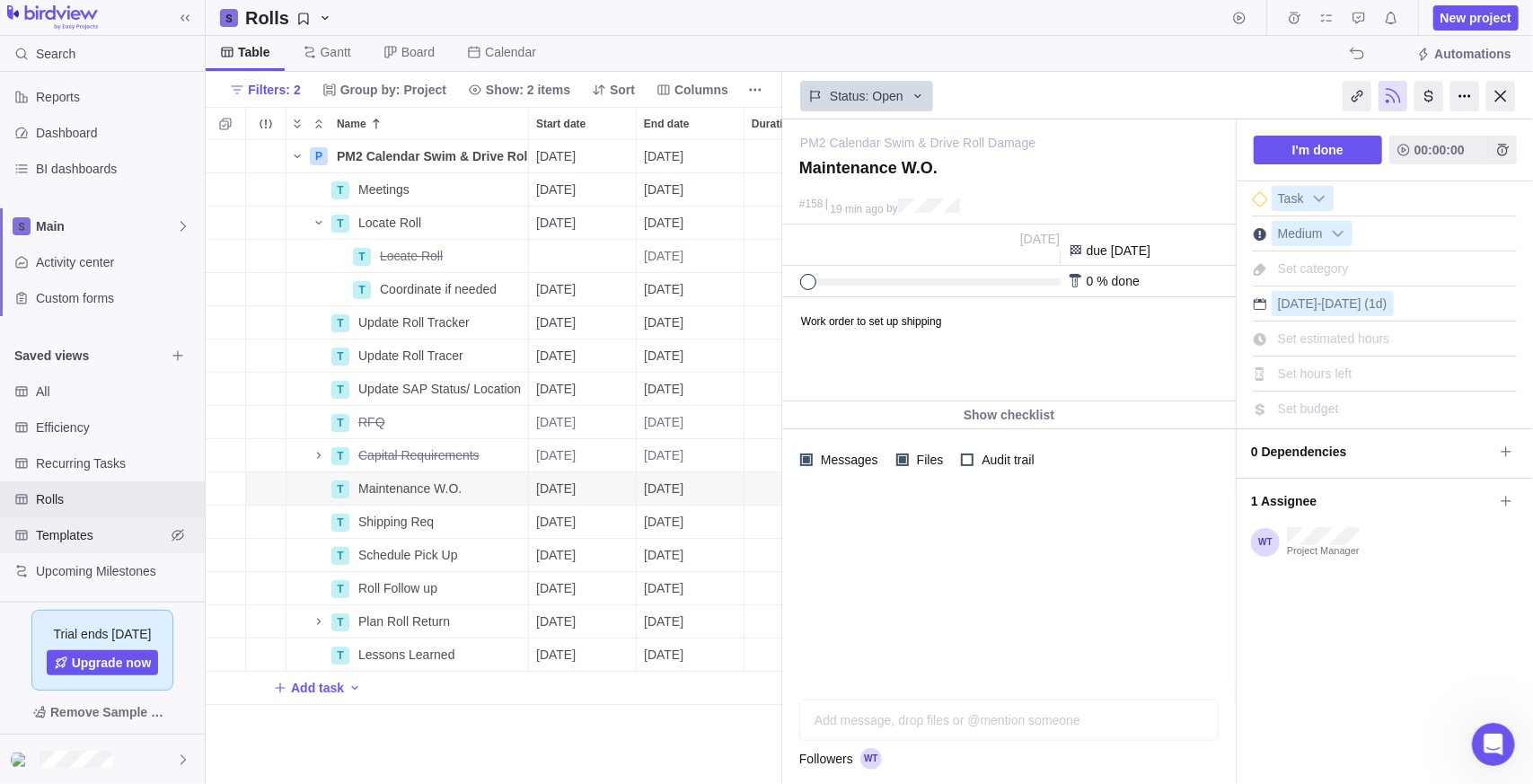
click at [88, 533] on span "Templates" at bounding box center [101, 535] width 129 height 18
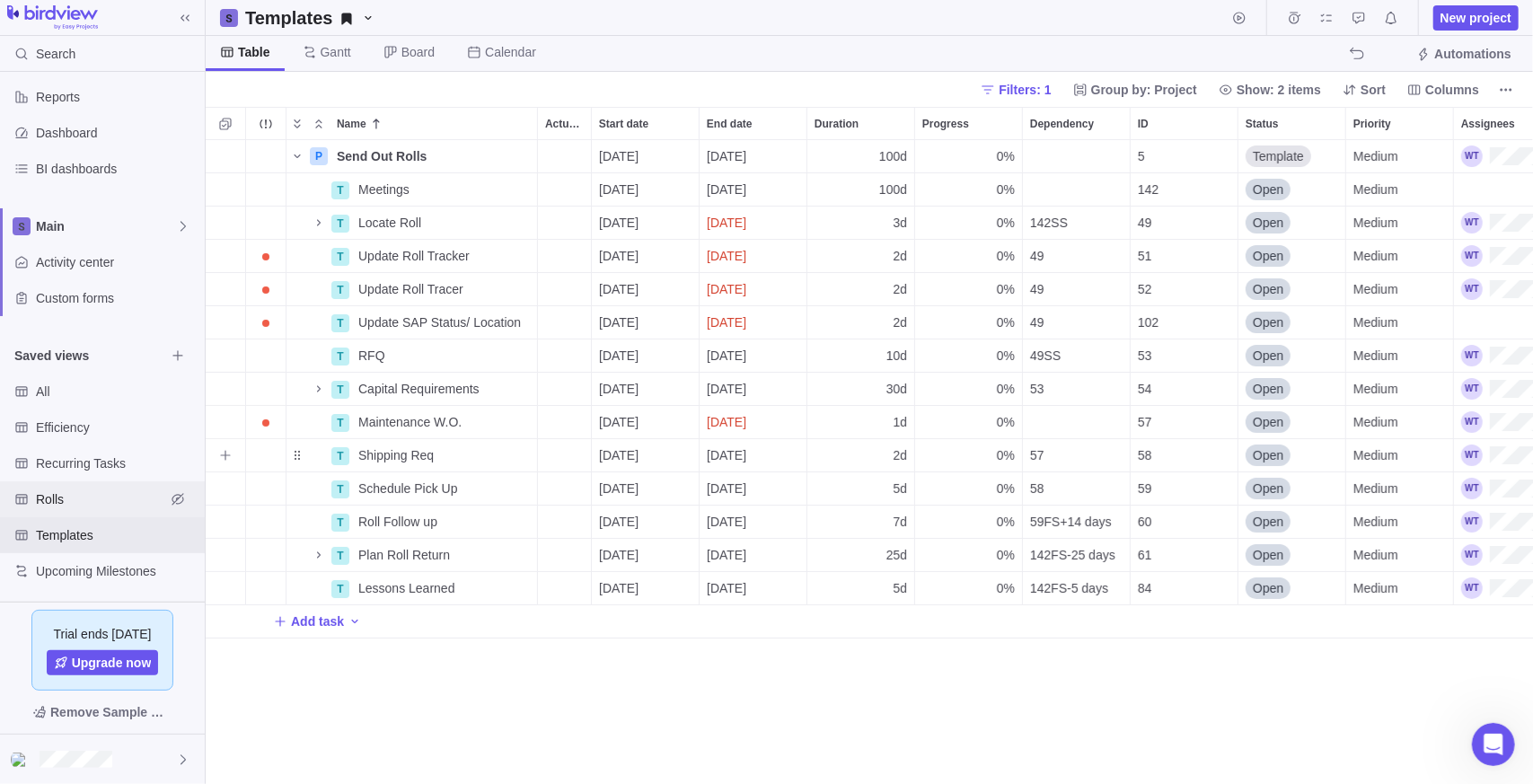
scroll to position [630, 1315]
click at [443, 418] on span "Details" at bounding box center [471, 422] width 74 height 25
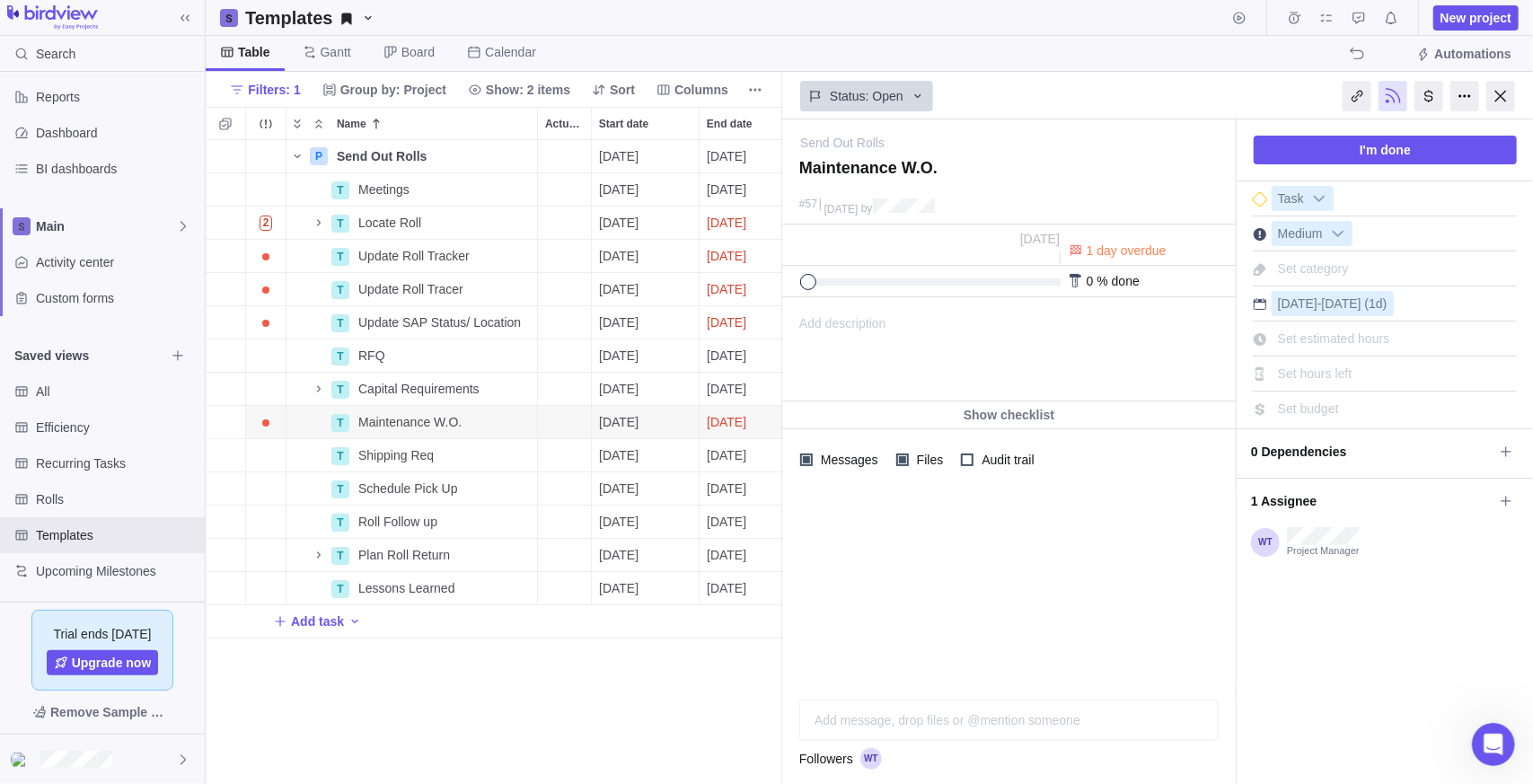
drag, startPoint x: 942, startPoint y: 360, endPoint x: 161, endPoint y: 63, distance: 835.6
click at [942, 360] on div "Add description ... read all" at bounding box center [1008, 349] width 449 height 103
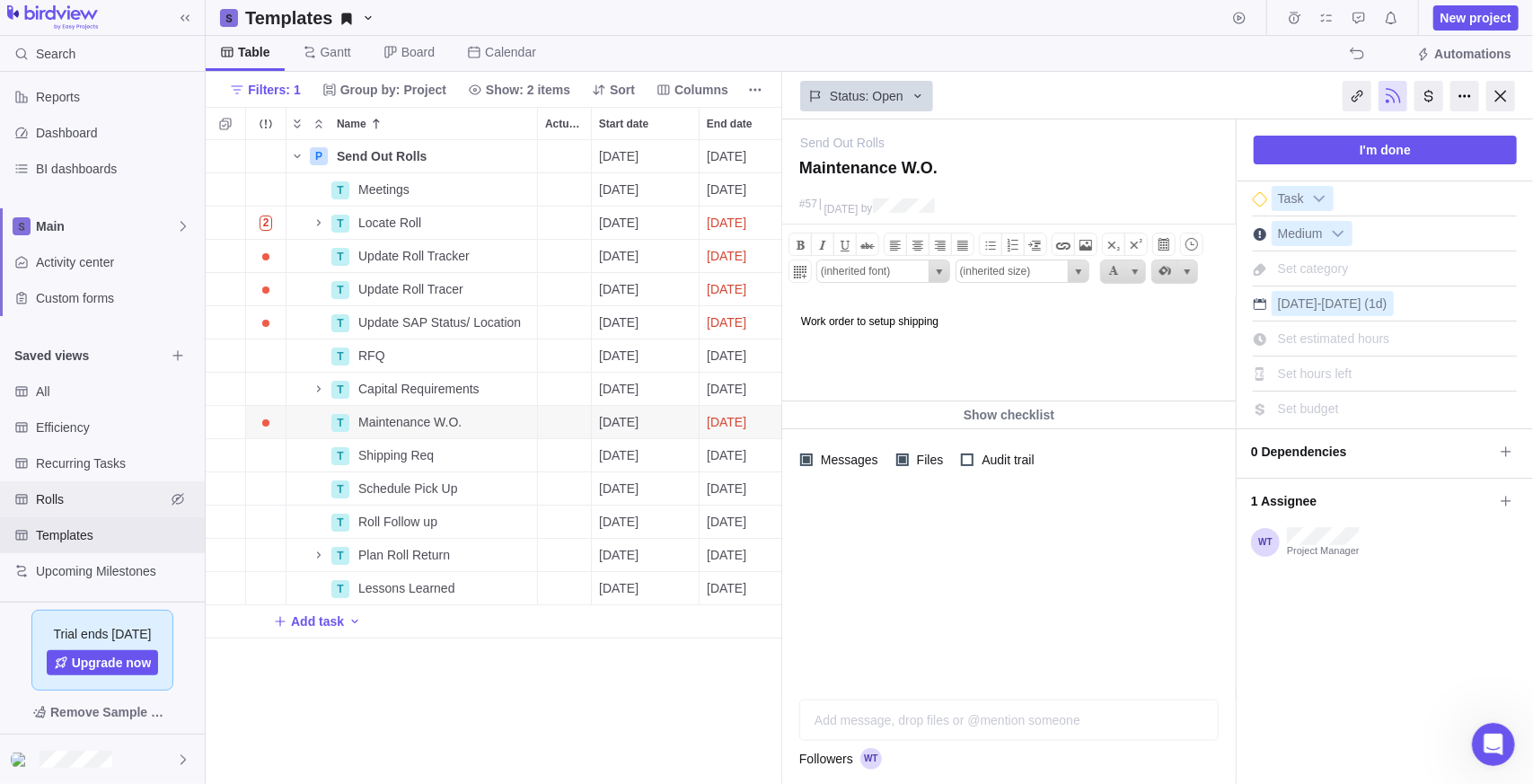
click at [82, 499] on span "Rolls" at bounding box center [101, 500] width 129 height 18
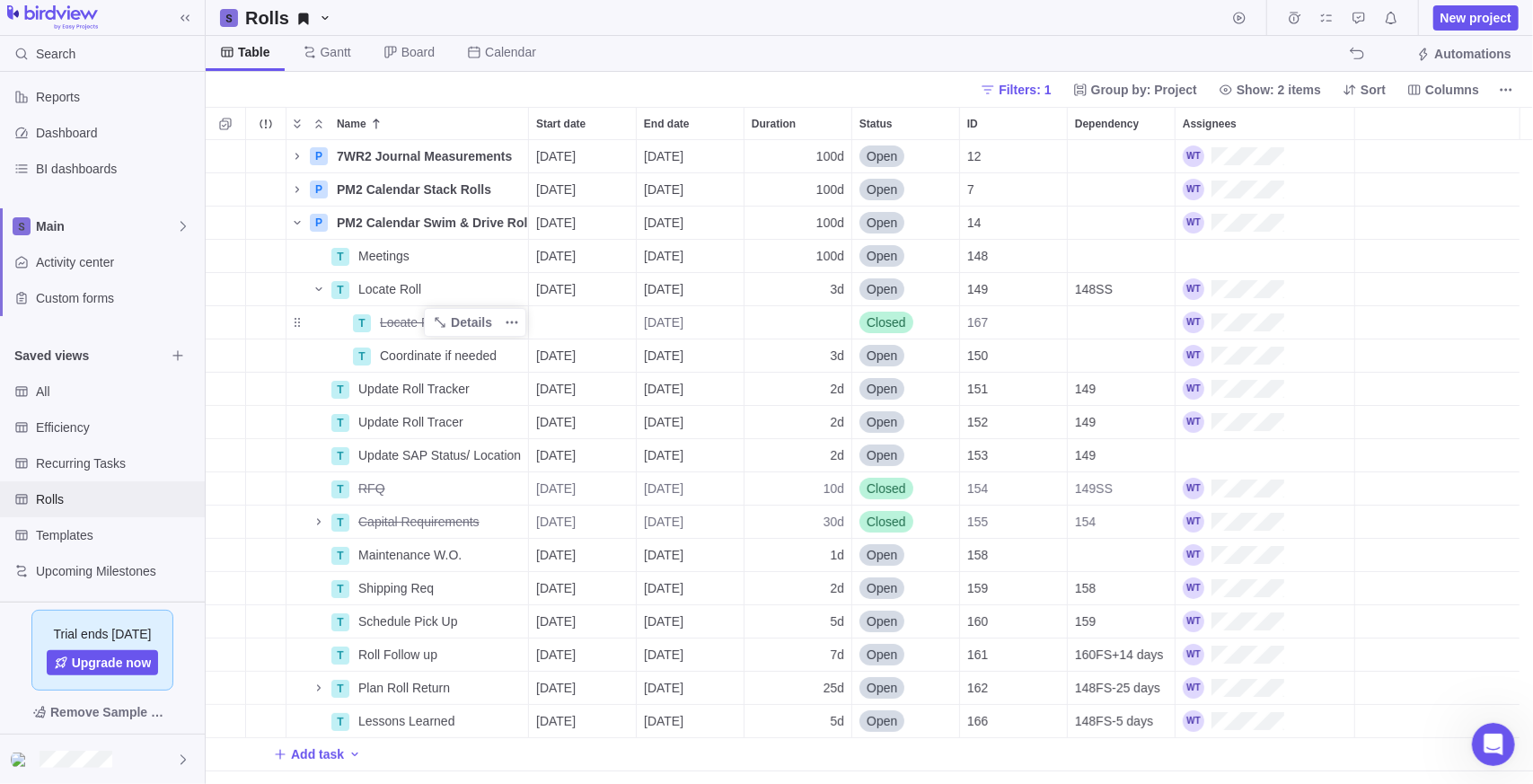
scroll to position [630, 1315]
click at [460, 552] on span "Details" at bounding box center [471, 555] width 41 height 18
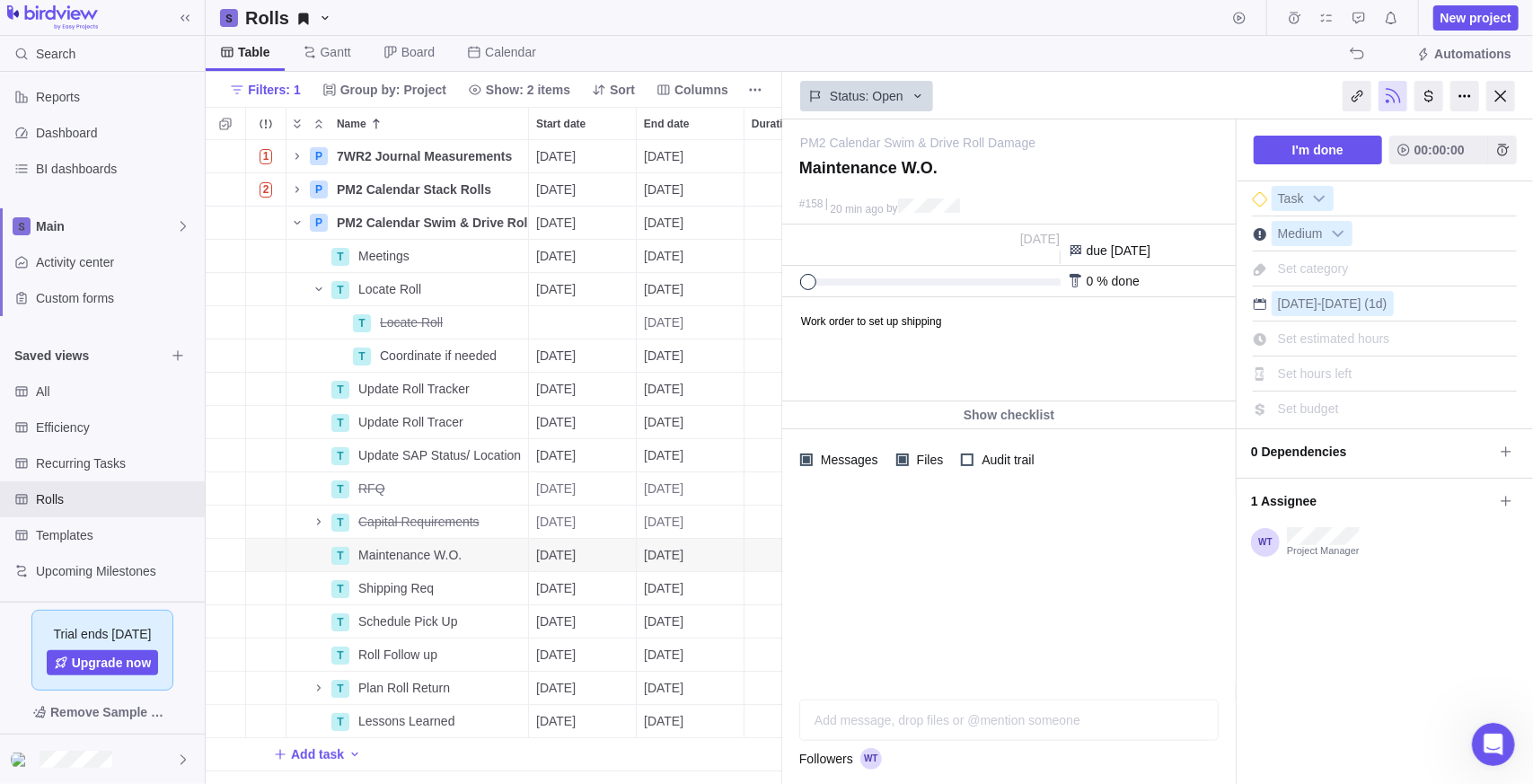
click at [943, 520] on div at bounding box center [1009, 588] width 453 height 194
click at [962, 712] on div "Add message, drop files or @mention someone AI" at bounding box center [1010, 700] width 420 height 81
click at [445, 223] on icon "Name" at bounding box center [440, 223] width 15 height 15
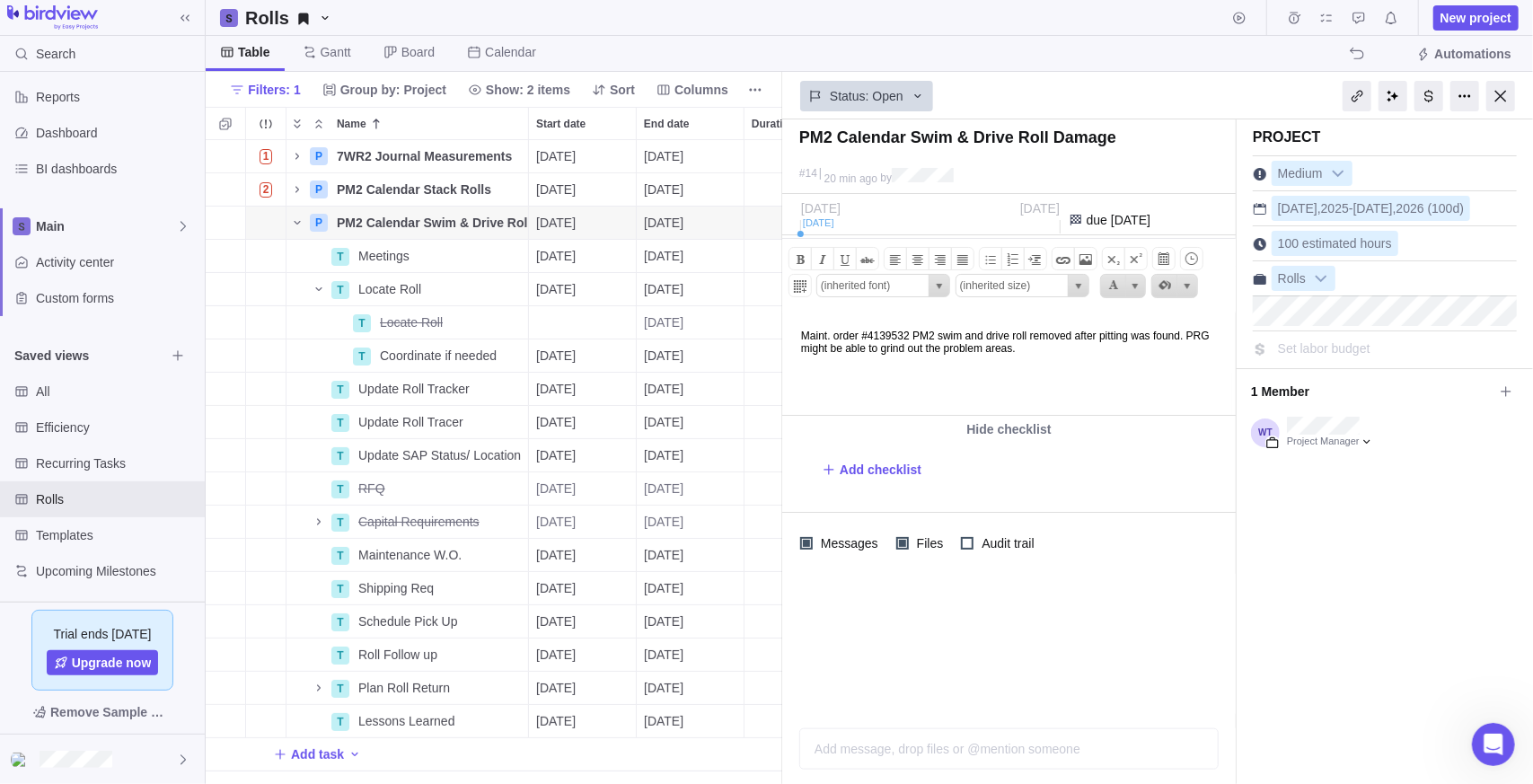
click at [990, 335] on body "Maint. order #4139532 PM2 swim and drive roll removed after pitting was found. …" at bounding box center [1007, 332] width 449 height 42
click at [1094, 331] on body "Maint. order #4139532 PM2 swim 2M1 and drive roll removed after pitting was fou…" at bounding box center [1007, 332] width 449 height 42
click at [1195, 353] on body "Maint. order #4139532 PM2 swim 2M1 and drive roll 2M20 removed after pitting wa…" at bounding box center [1007, 332] width 449 height 42
click at [445, 555] on icon "Name" at bounding box center [440, 555] width 15 height 15
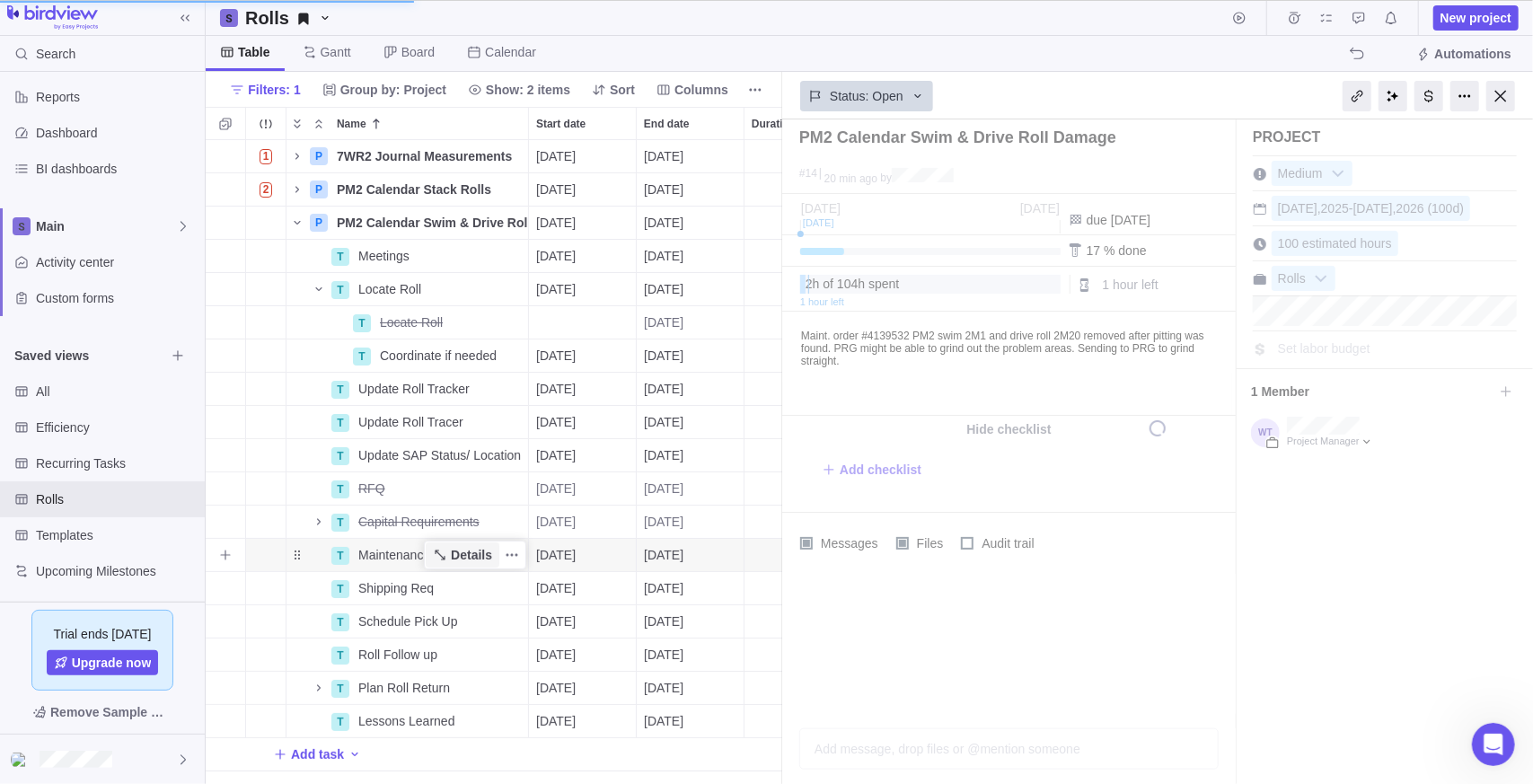
click at [459, 546] on span "Details" at bounding box center [471, 555] width 41 height 18
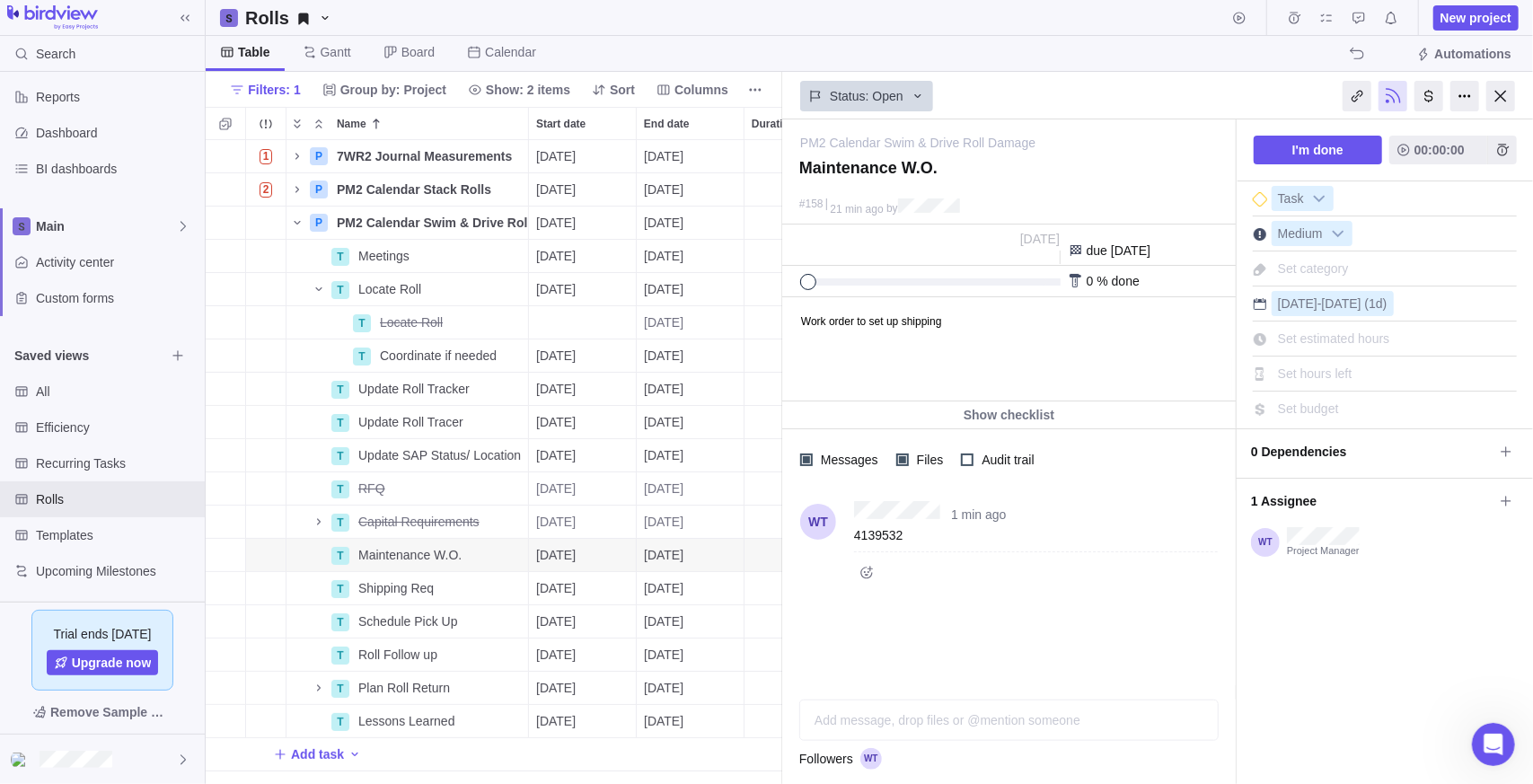
click at [1341, 342] on span "Set estimated hours" at bounding box center [1334, 339] width 113 height 15
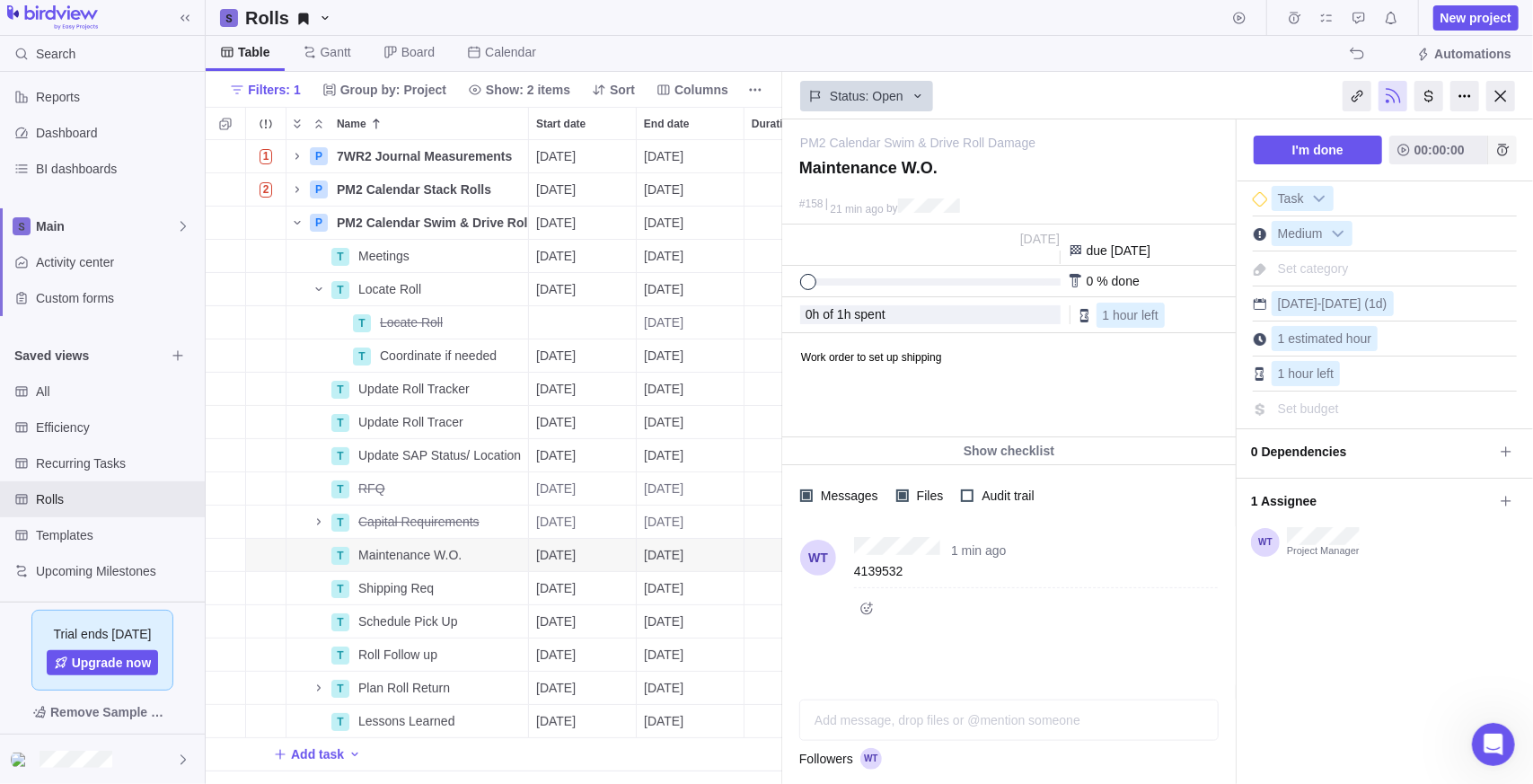
click at [1504, 144] on icon "Add time entry" at bounding box center [1503, 149] width 12 height 12
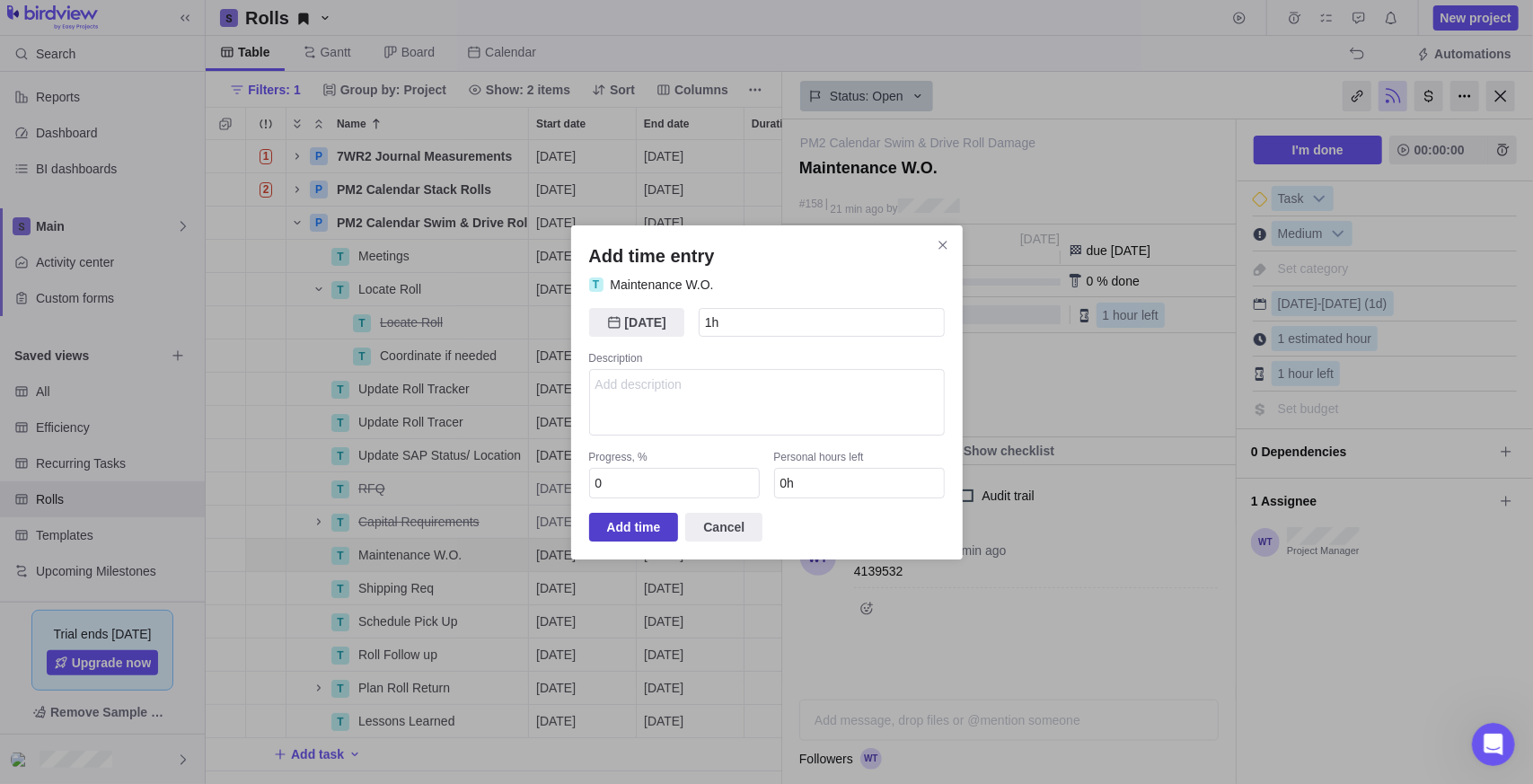
click at [654, 532] on span "Add time" at bounding box center [633, 527] width 54 height 22
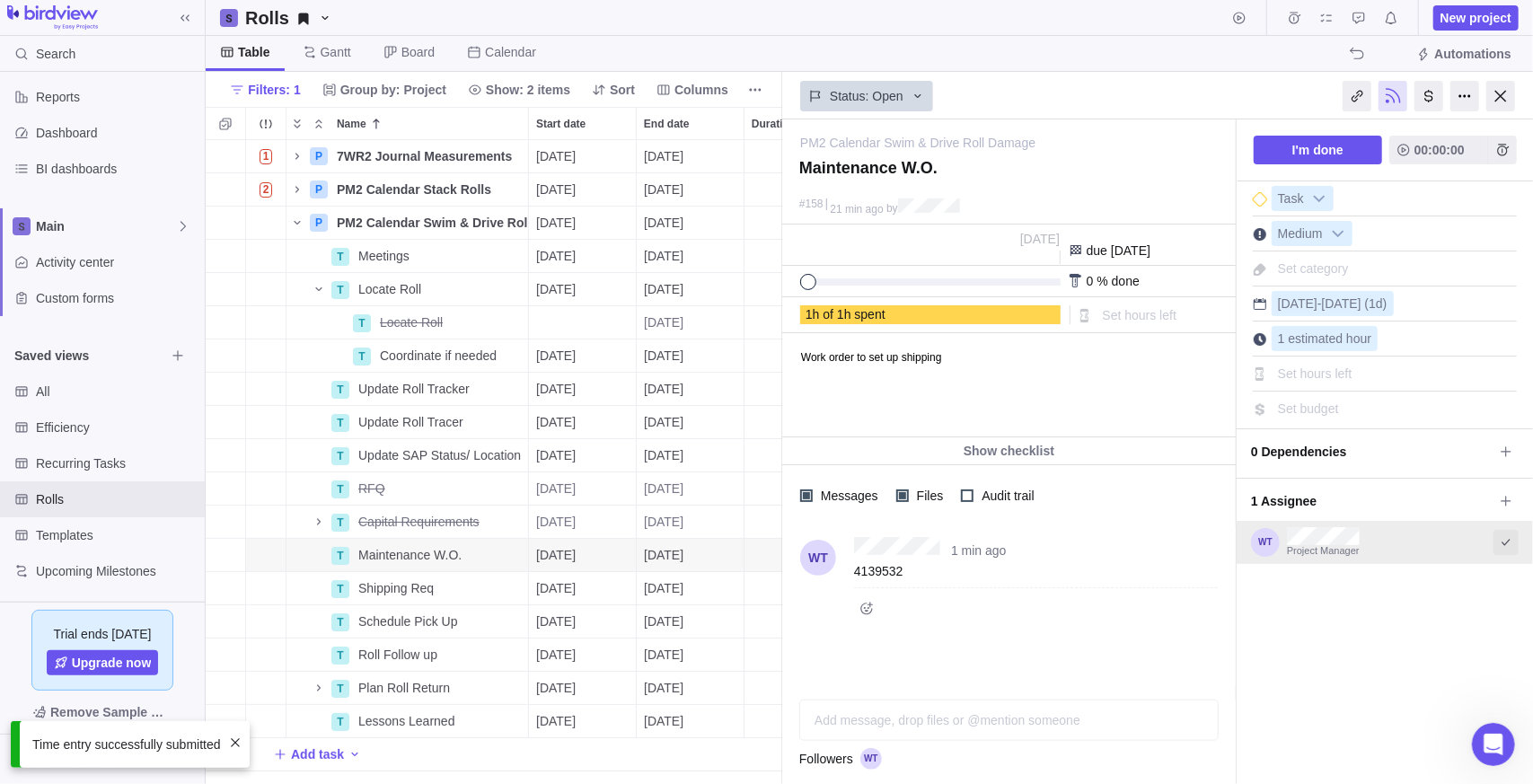
click at [1505, 544] on icon "Select to mark an assignee's portion of work as completed (reciprocal with I'm …" at bounding box center [1507, 542] width 15 height 15
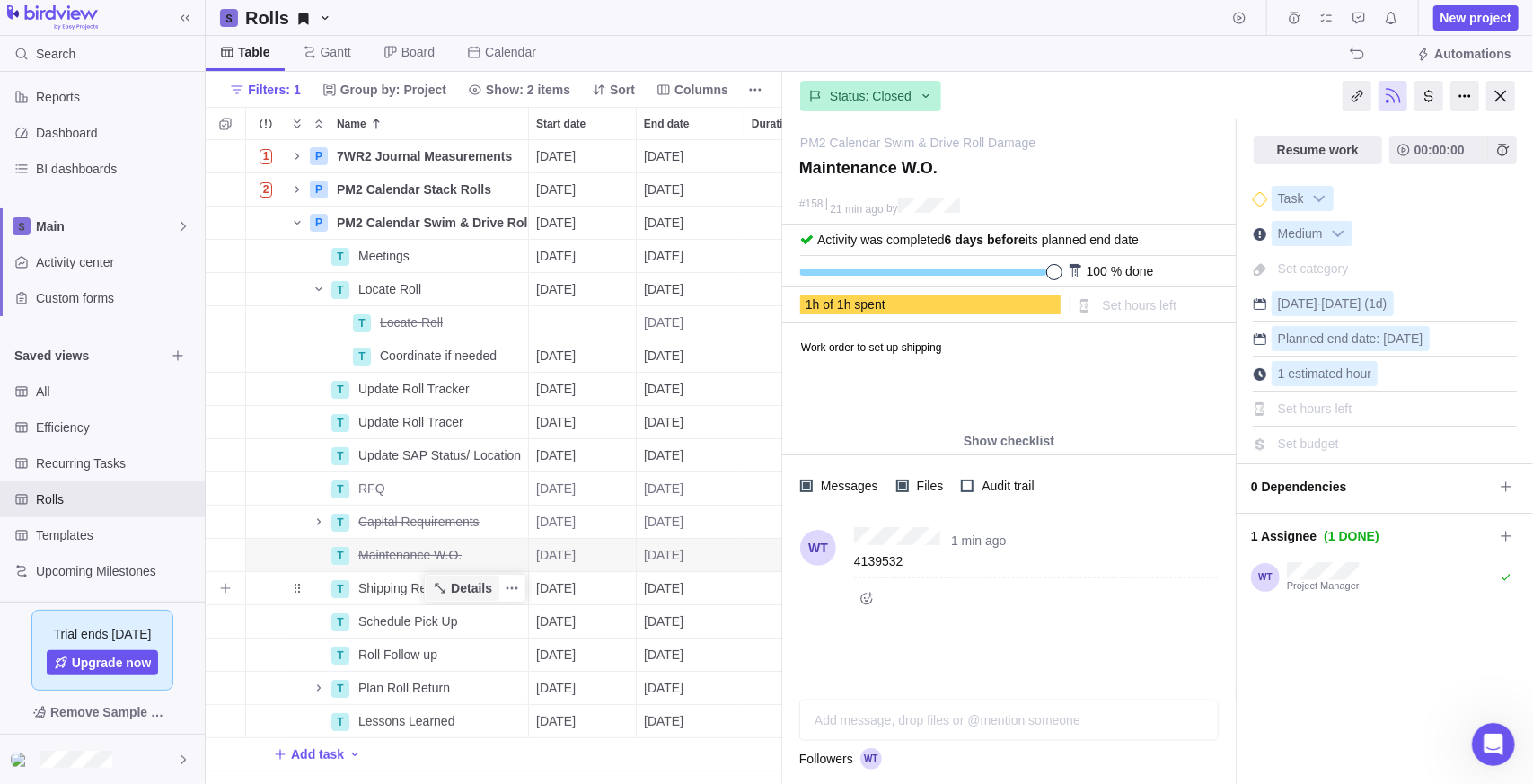
click at [443, 588] on icon "Name" at bounding box center [439, 587] width 10 height 10
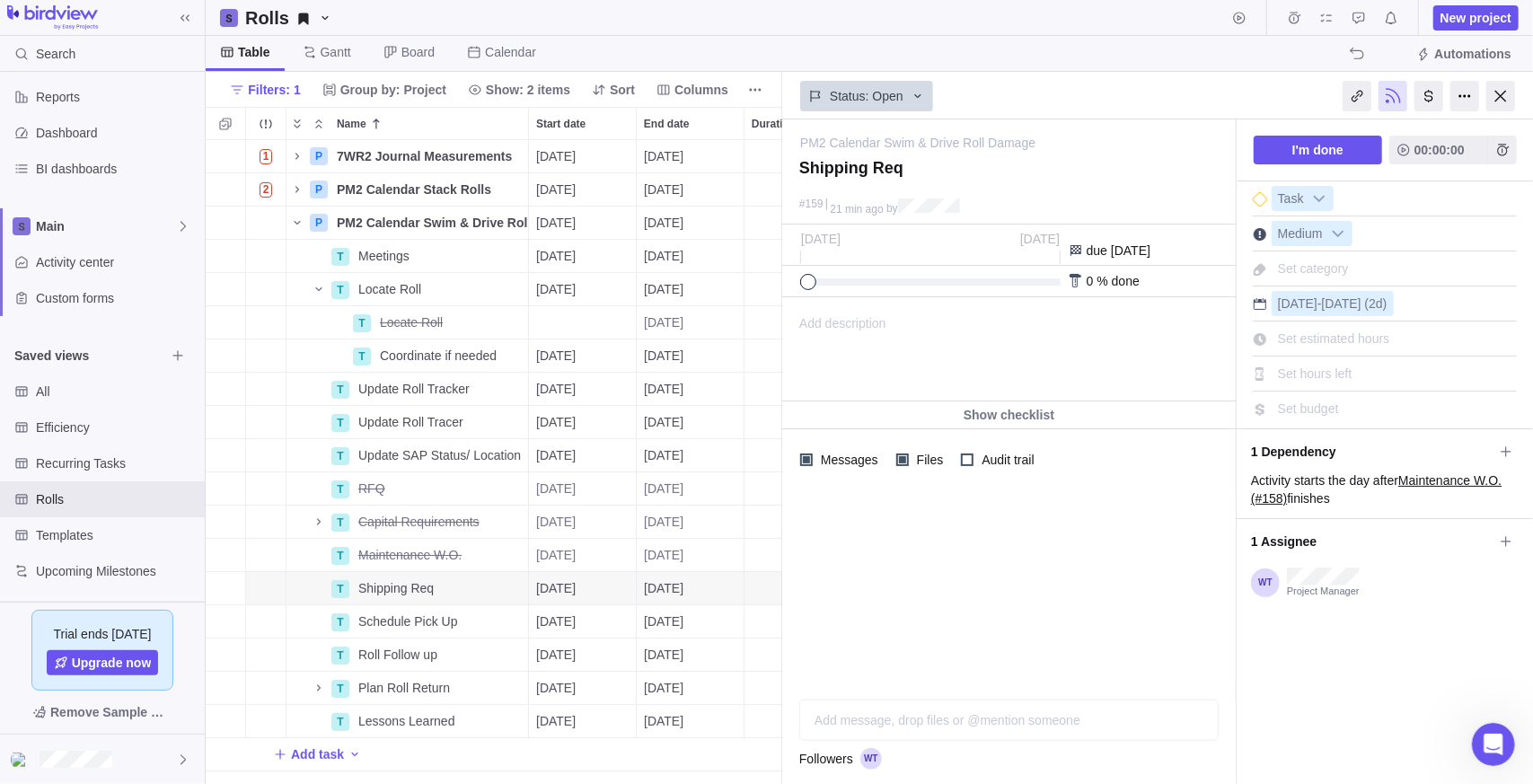
click at [887, 705] on div "Add message, drop files or @mention someone" at bounding box center [1010, 719] width 418 height 39
click at [823, 721] on icon "Attach file" at bounding box center [820, 720] width 15 height 15
click at [904, 655] on div "OneDrive" at bounding box center [870, 653] width 123 height 29
click at [821, 722] on icon "Attach file" at bounding box center [820, 720] width 15 height 15
click at [860, 681] on span "My computer" at bounding box center [881, 681] width 73 height 18
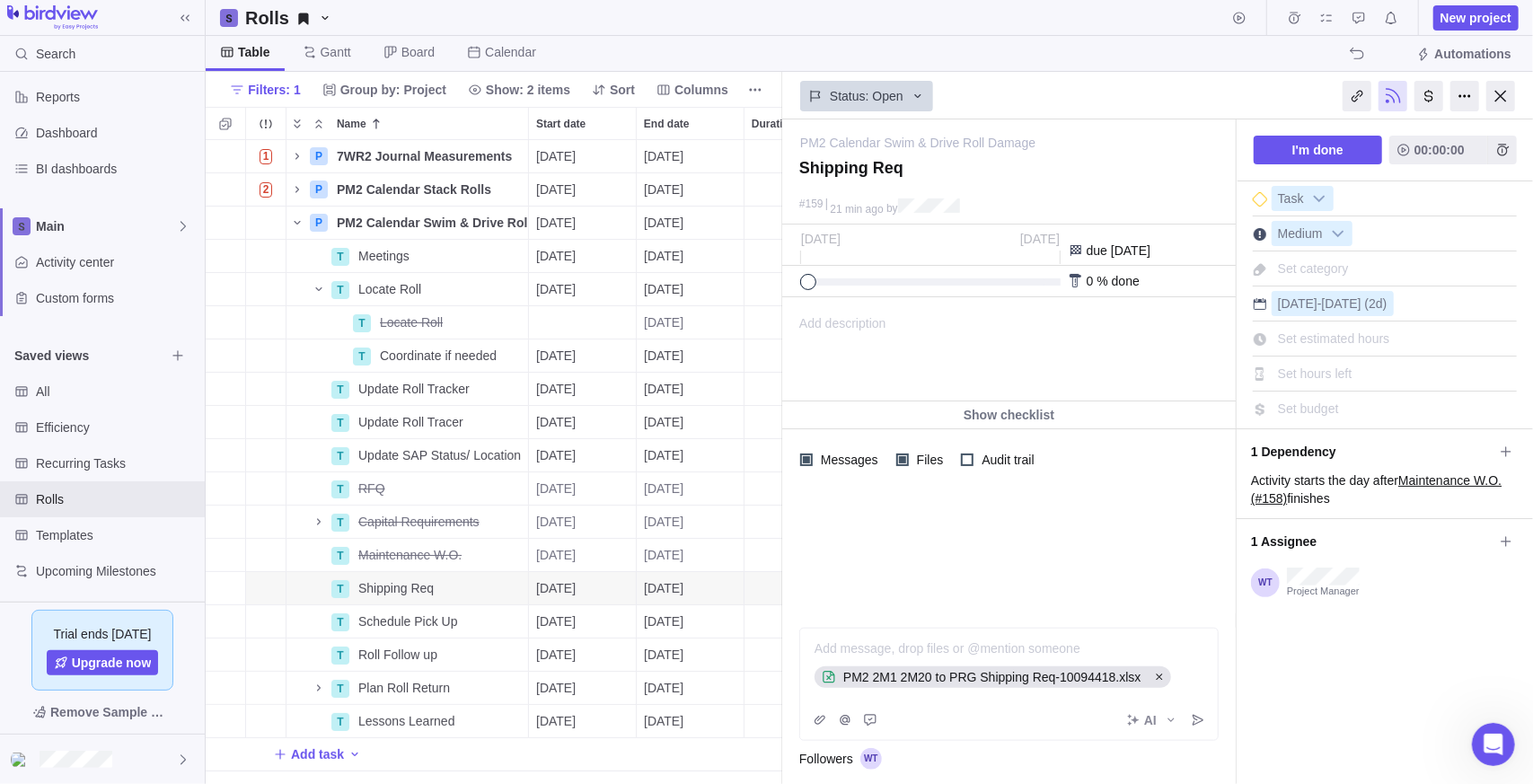
drag, startPoint x: 874, startPoint y: 645, endPoint x: 881, endPoint y: 652, distance: 9.9
click at [874, 645] on div at bounding box center [1009, 649] width 388 height 18
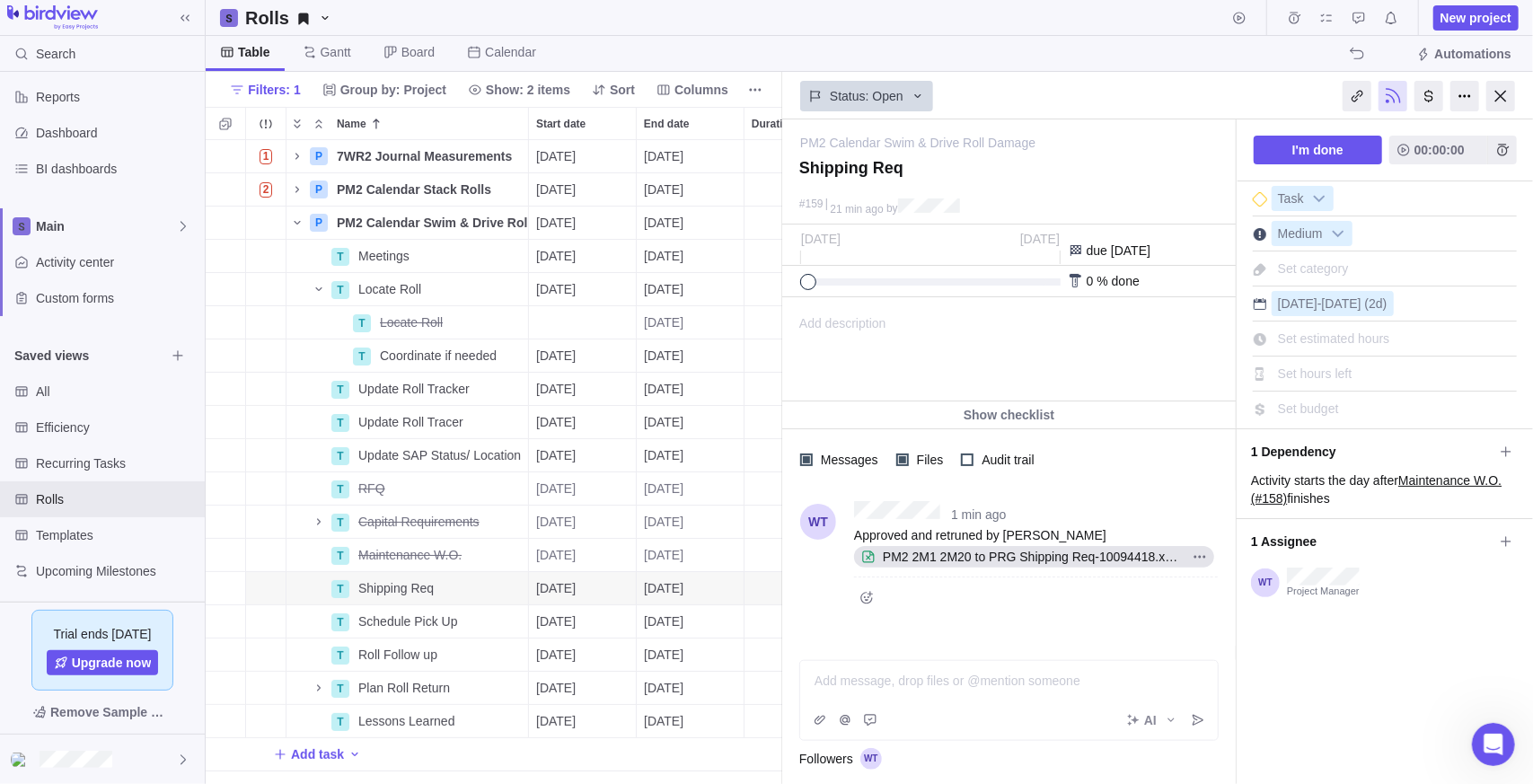
click at [883, 354] on span "Add description" at bounding box center [835, 349] width 104 height 103
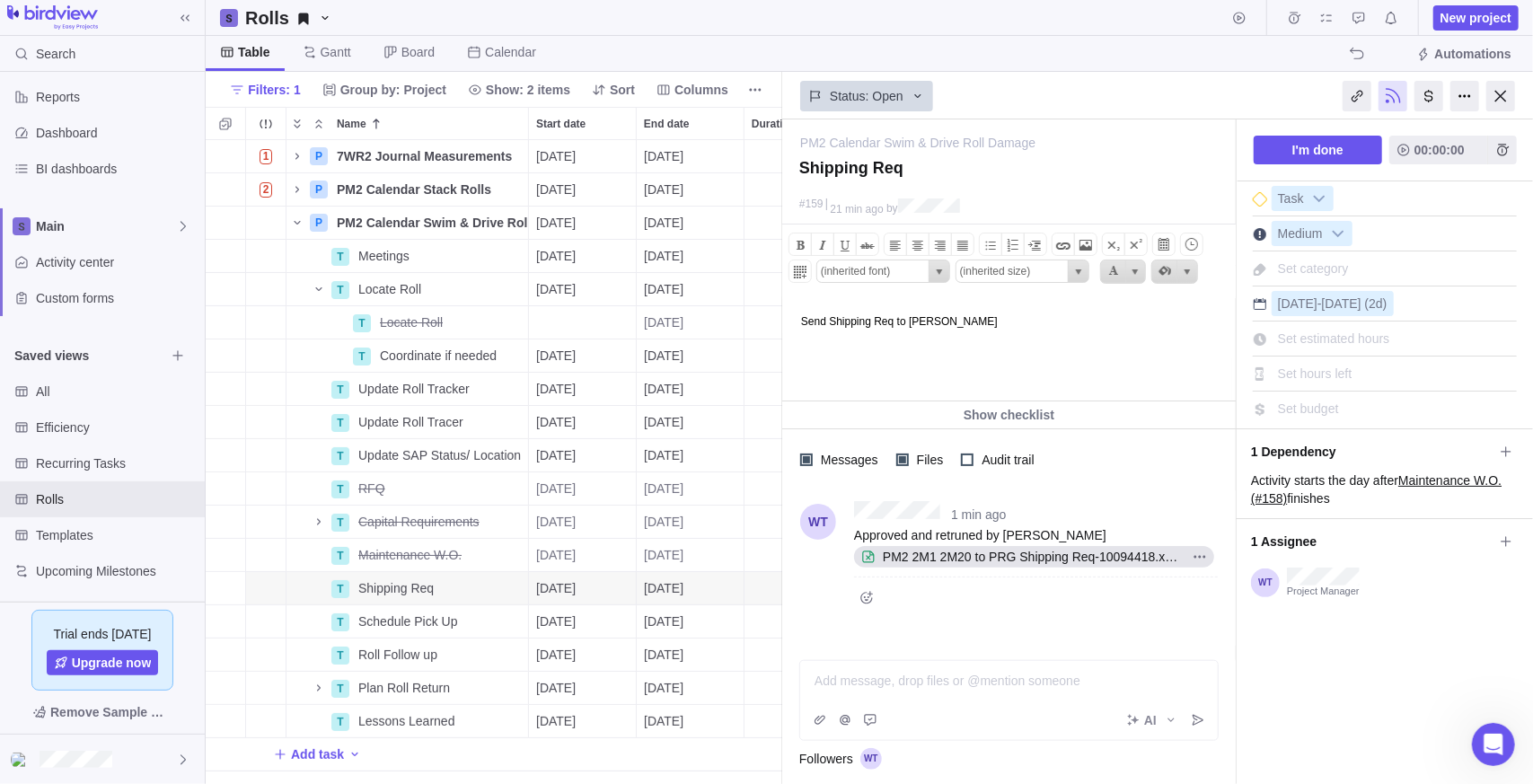
click at [978, 328] on html "Send Shipping Req to [PERSON_NAME]" at bounding box center [1007, 348] width 449 height 103
click at [1130, 337] on html "Send Shipping Req to [PERSON_NAME]" at bounding box center [1007, 348] width 449 height 103
click at [1140, 45] on div "Table [PERSON_NAME] Board Calendar Automations" at bounding box center [869, 55] width 1328 height 36
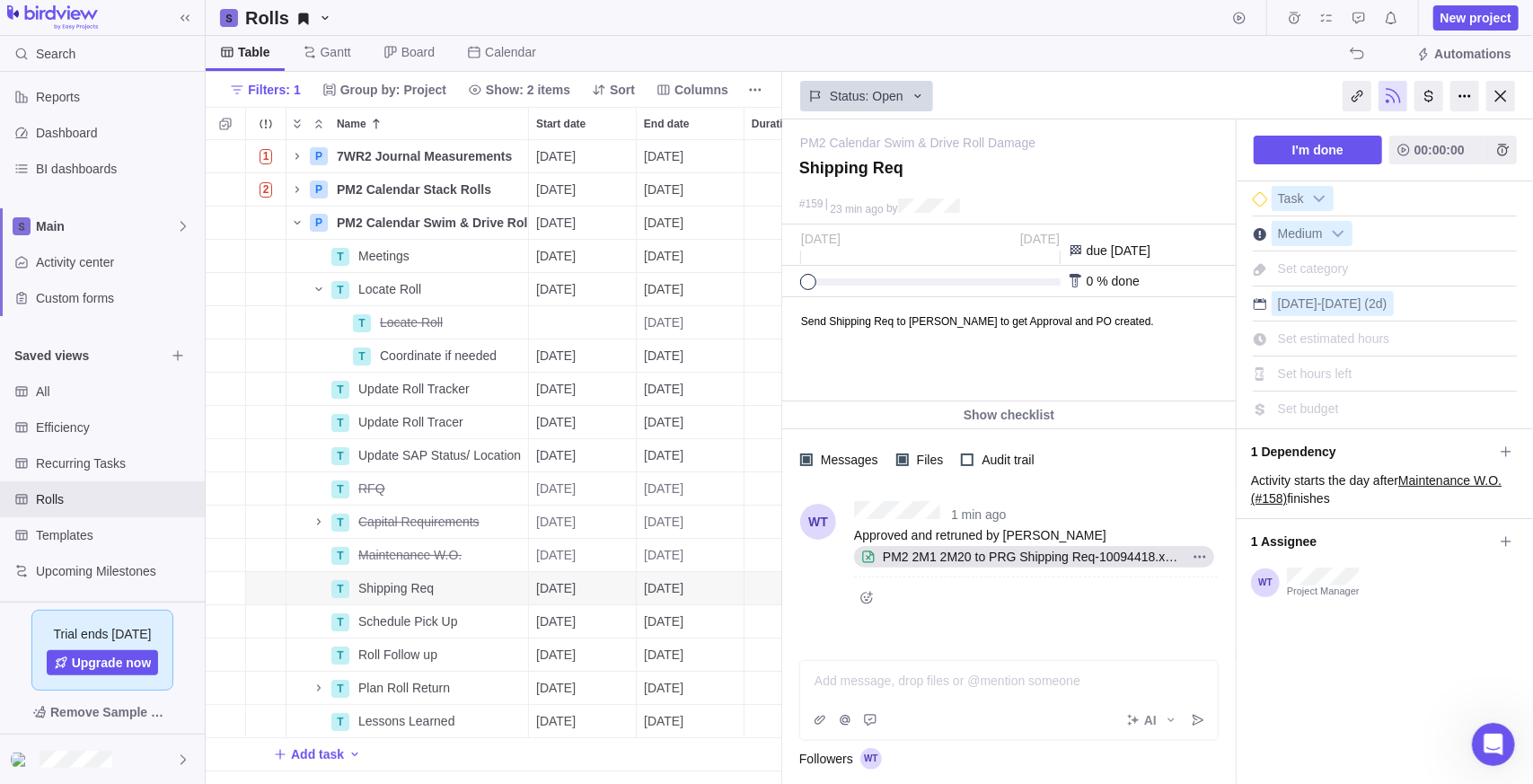
click at [1206, 326] on body "Send Shipping Req to [PERSON_NAME] to get Approval and PO created." at bounding box center [1007, 312] width 449 height 30
click at [1023, 548] on span "PM2 2M1 2M20 to PRG Shipping Req-10094418.xlsx" at bounding box center [1030, 557] width 310 height 18
click at [931, 680] on div at bounding box center [1009, 680] width 388 height 18
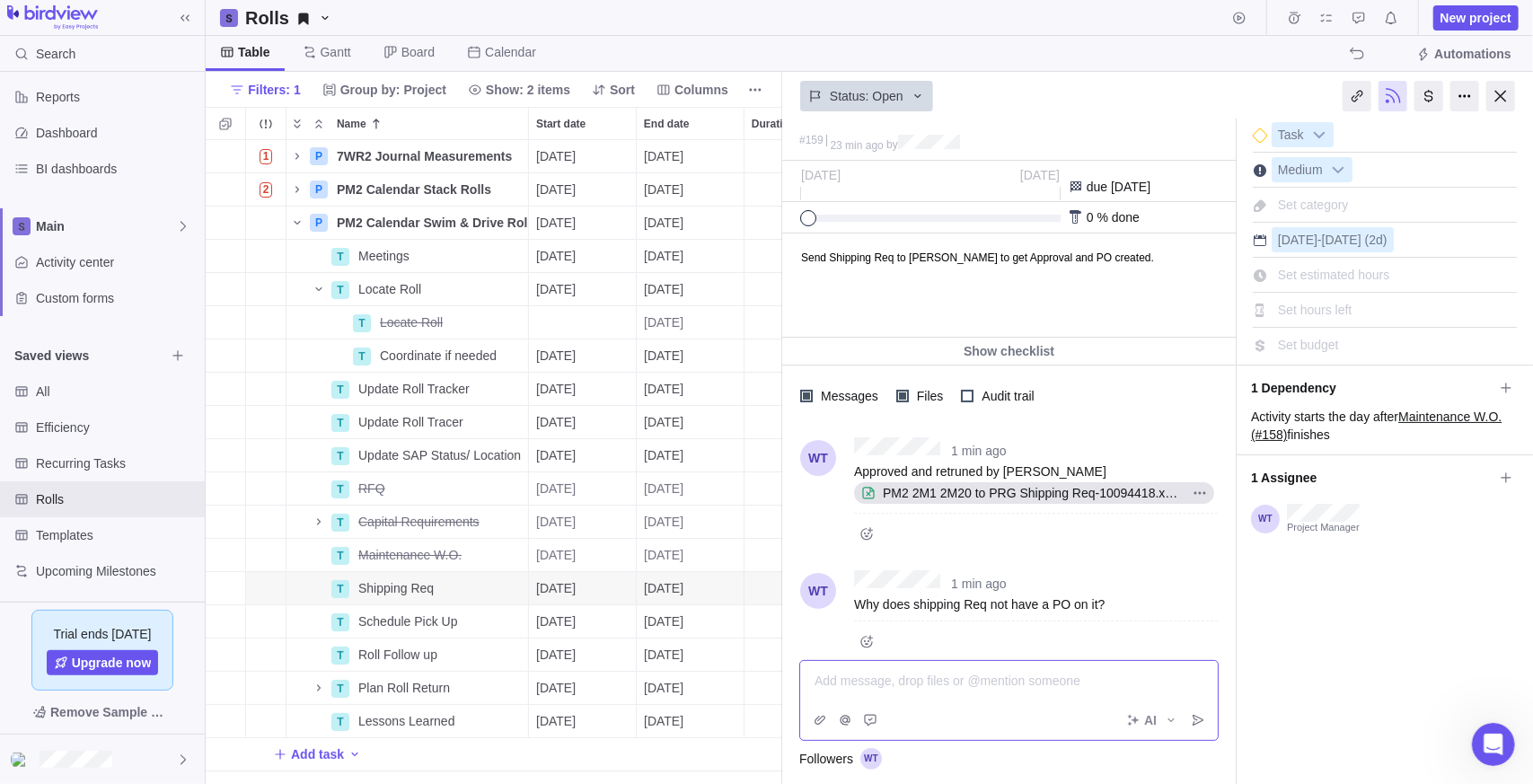
scroll to position [64, 0]
click at [227, 592] on icon "Add sub-activity" at bounding box center [225, 588] width 15 height 15
click at [423, 625] on input "Name" at bounding box center [450, 621] width 157 height 35
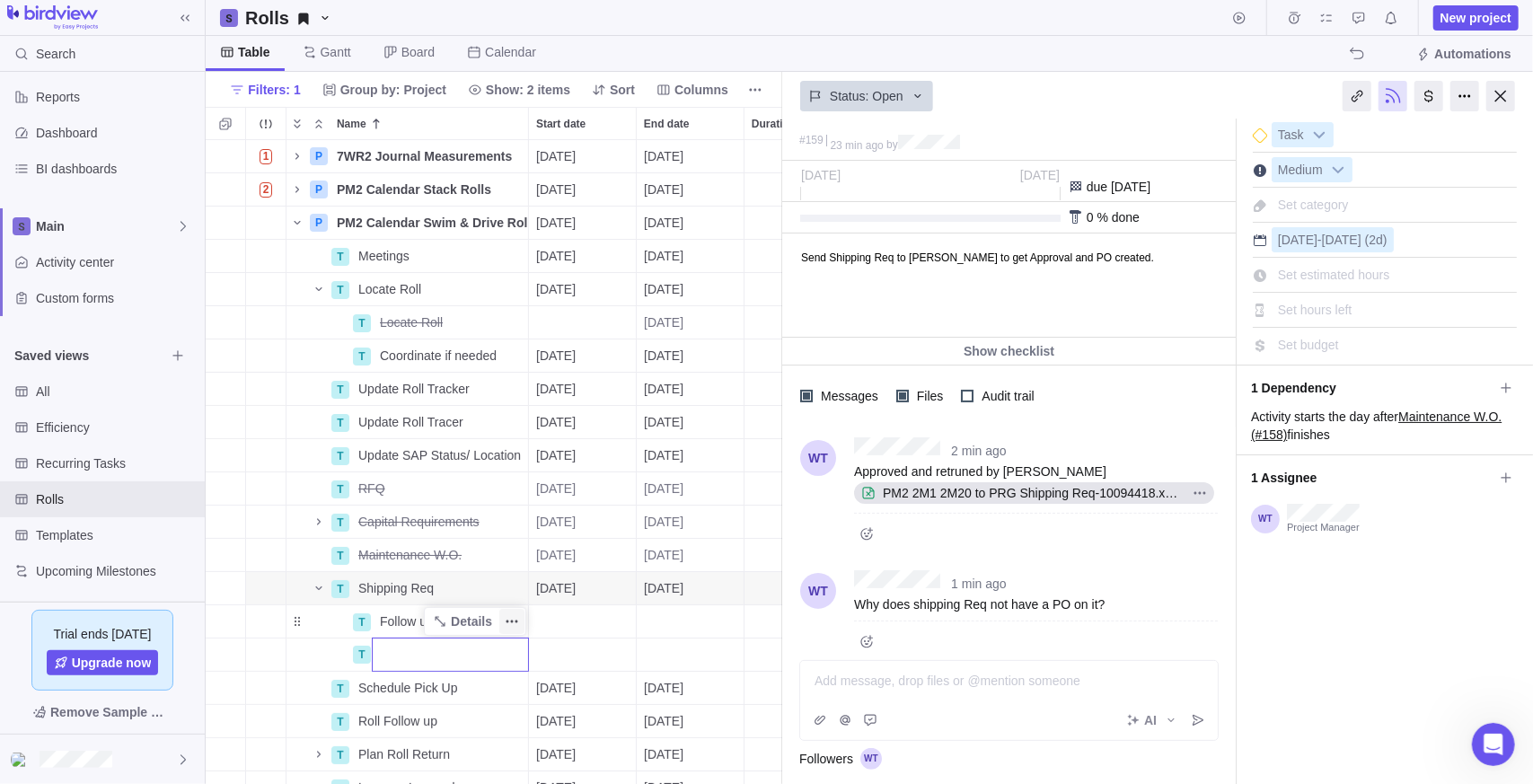
click at [523, 622] on div "1 P 7WR2 Journal Measurements Details [DATE] [DATE] 100d Open 12 2 P PM2 Calend…" at bounding box center [493, 462] width 577 height 645
click at [497, 622] on span "Details" at bounding box center [462, 621] width 74 height 25
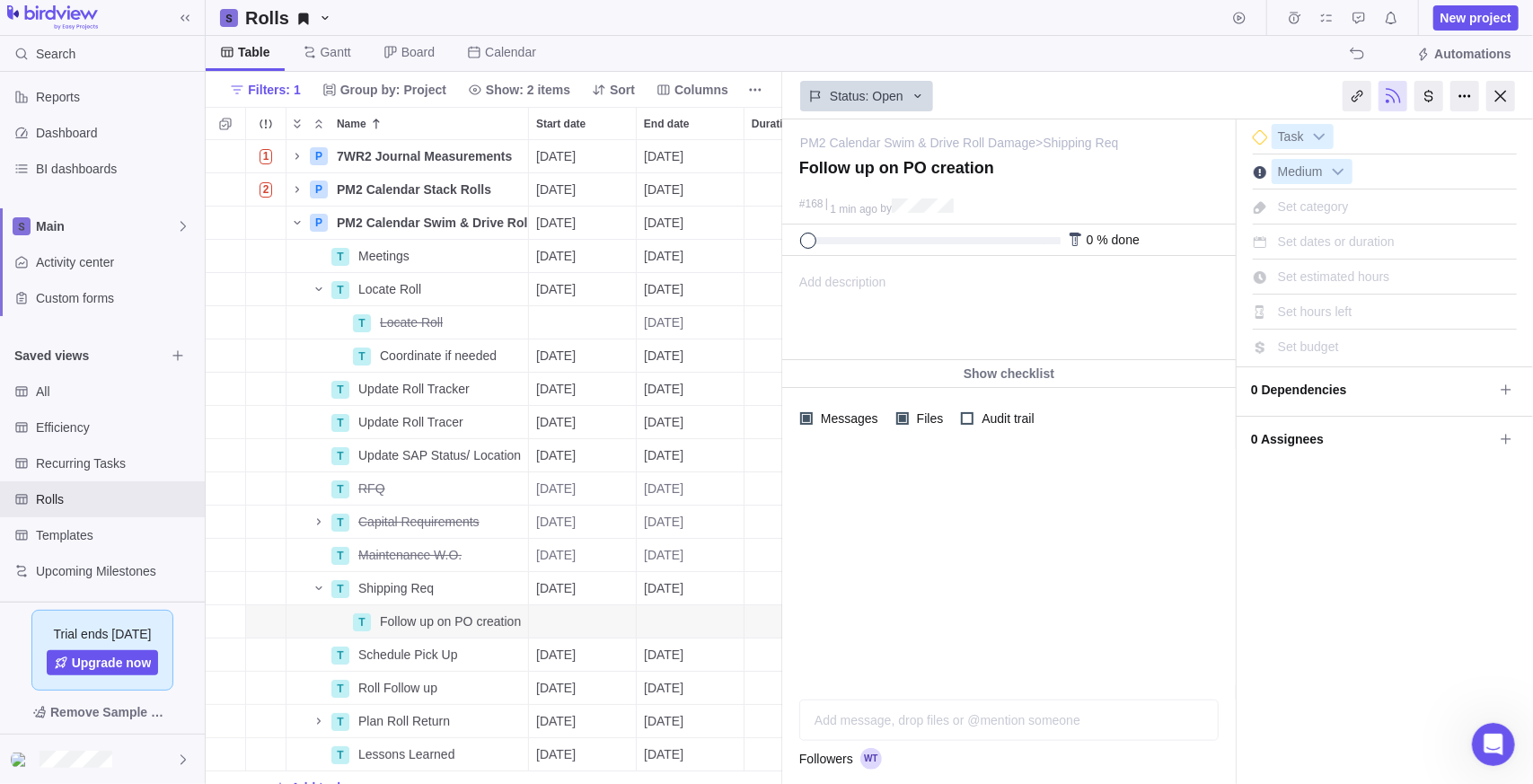
drag, startPoint x: 932, startPoint y: 286, endPoint x: 224, endPoint y: 74, distance: 739.1
click at [932, 286] on div "Add description ... read all" at bounding box center [1008, 308] width 449 height 103
click at [1080, 586] on div at bounding box center [1009, 567] width 453 height 236
click at [579, 630] on div "Start date" at bounding box center [582, 621] width 107 height 33
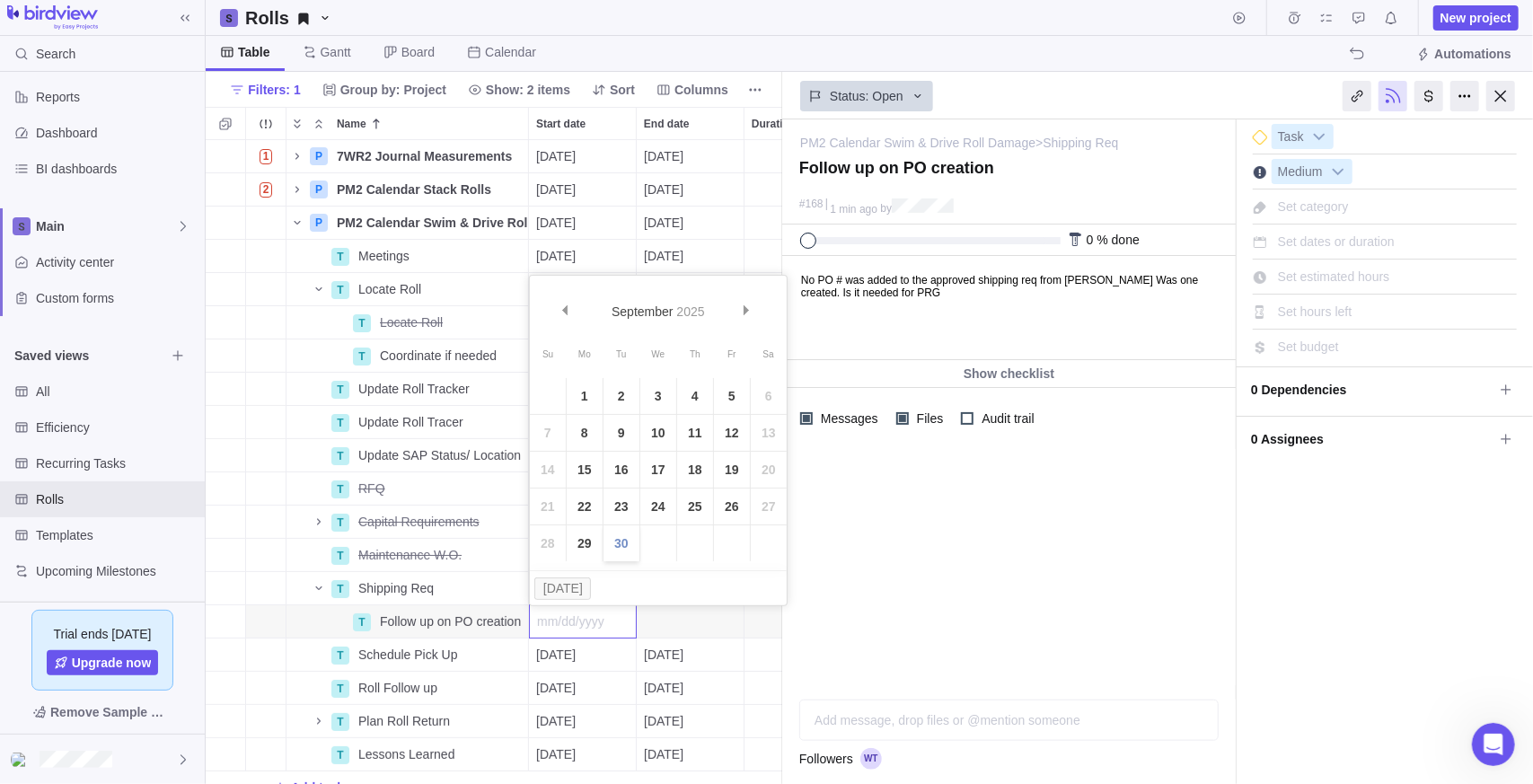
click at [625, 548] on link "30" at bounding box center [622, 543] width 36 height 36
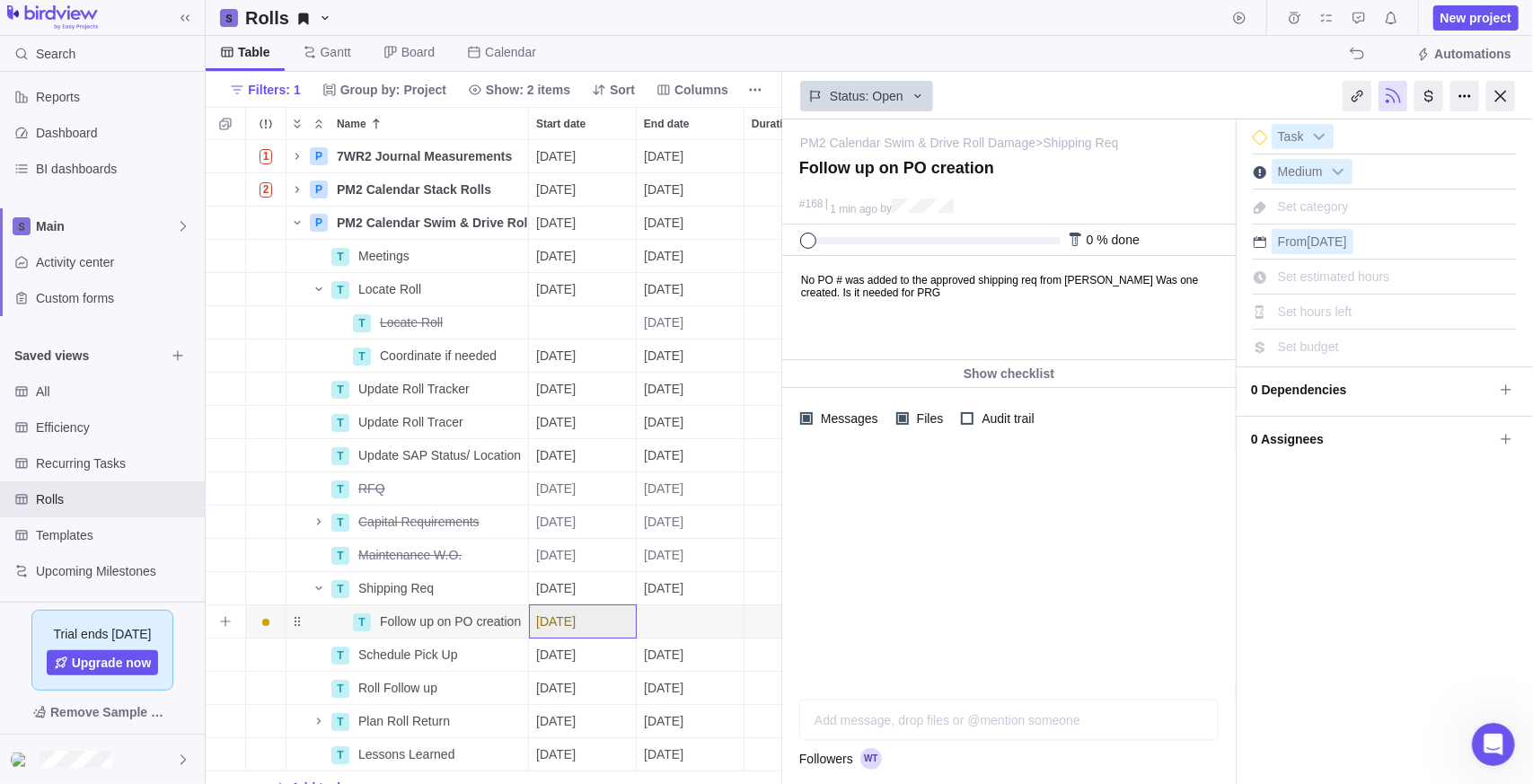
click at [664, 613] on div "End date" at bounding box center [691, 621] width 107 height 33
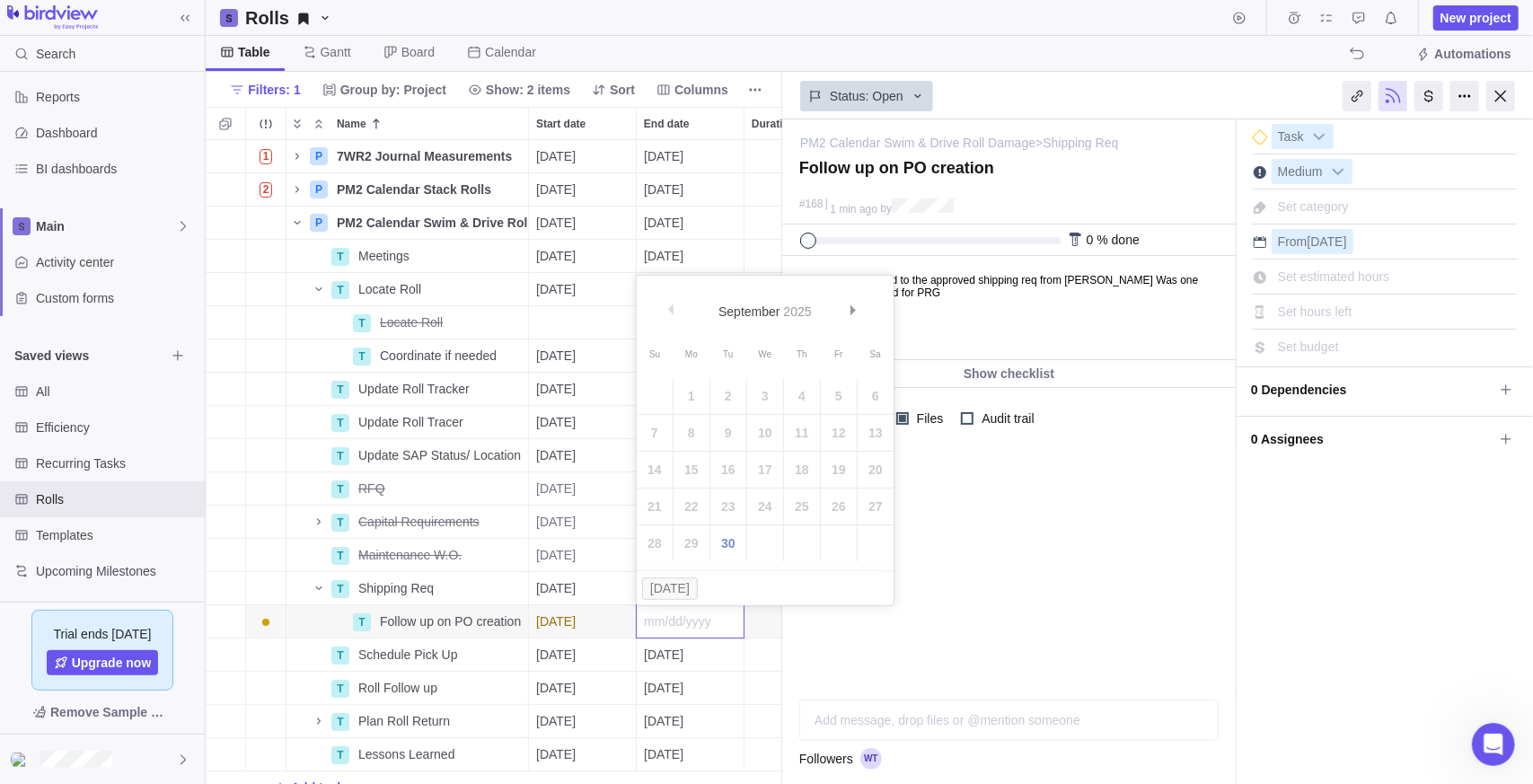
click at [762, 539] on table "Su Mo Tu We Th Fr Sa 1 2 3 4 5 6 7 8 9 10 11 12 13 14 15 16 17 18 19 20 21 22 2…" at bounding box center [765, 451] width 257 height 222
click at [762, 541] on table "Su Mo Tu We Th Fr Sa 1 2 3 4 5 6 7 8 9 10 11 12 13 14 15 16 17 18 19 20 21 22 2…" at bounding box center [765, 451] width 257 height 222
click at [762, 541] on table "Su Mo Tu We Th Fr Sa 1 2 3 4 5 6 7 8 9 10 11 12 13 14 15 16 17 18 19 20 21 22 2…" at bounding box center [765, 451] width 257 height 222
click at [852, 305] on span "Next" at bounding box center [853, 310] width 10 height 10
click at [768, 391] on link "1" at bounding box center [765, 396] width 36 height 36
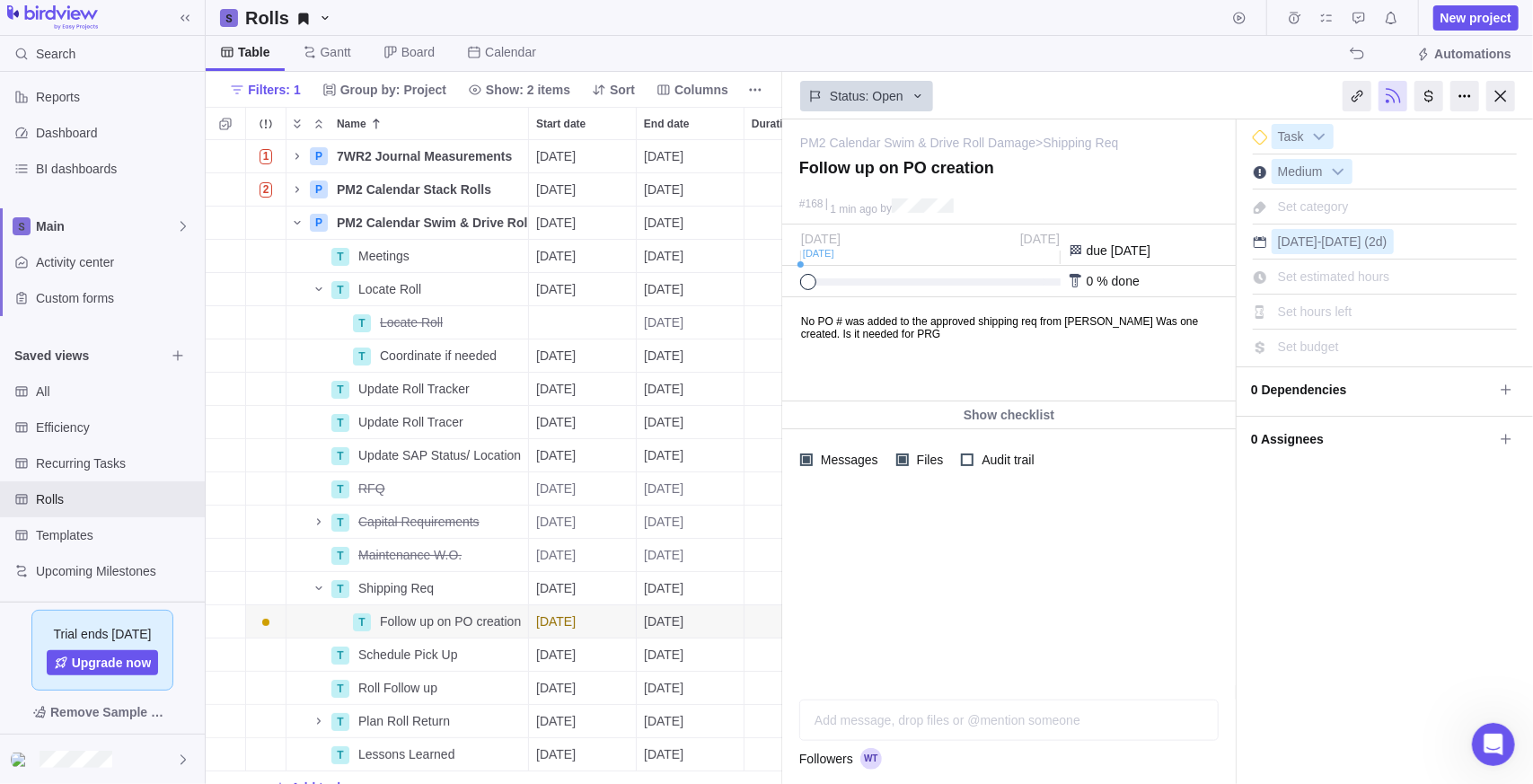
click at [1357, 304] on div "Set hours left" at bounding box center [1316, 312] width 87 height 25
click at [1355, 259] on div "Set estimated hours" at bounding box center [1385, 274] width 264 height 31
click at [1377, 275] on span "Set estimated hours" at bounding box center [1334, 277] width 113 height 15
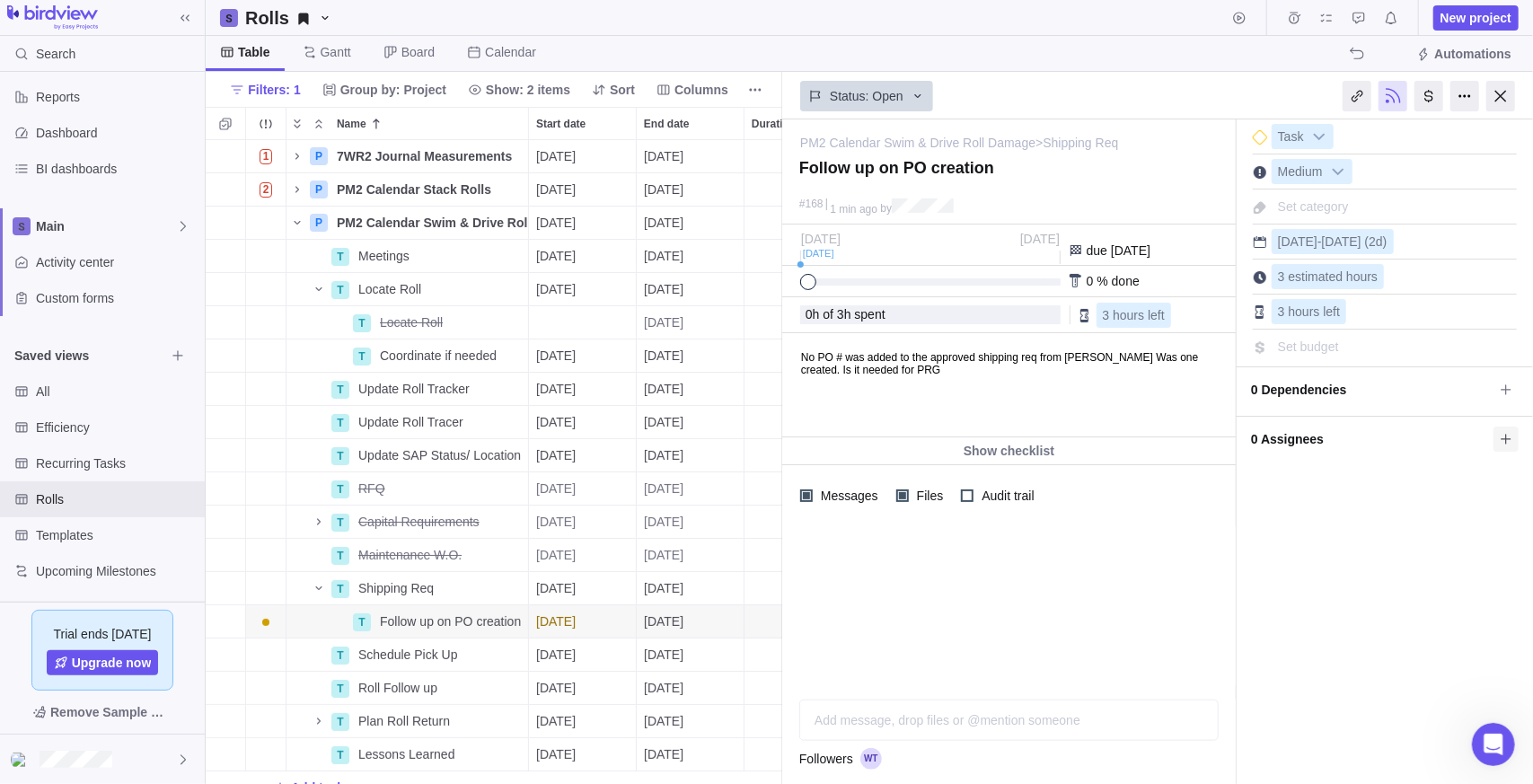
click at [1516, 435] on span at bounding box center [1507, 439] width 25 height 25
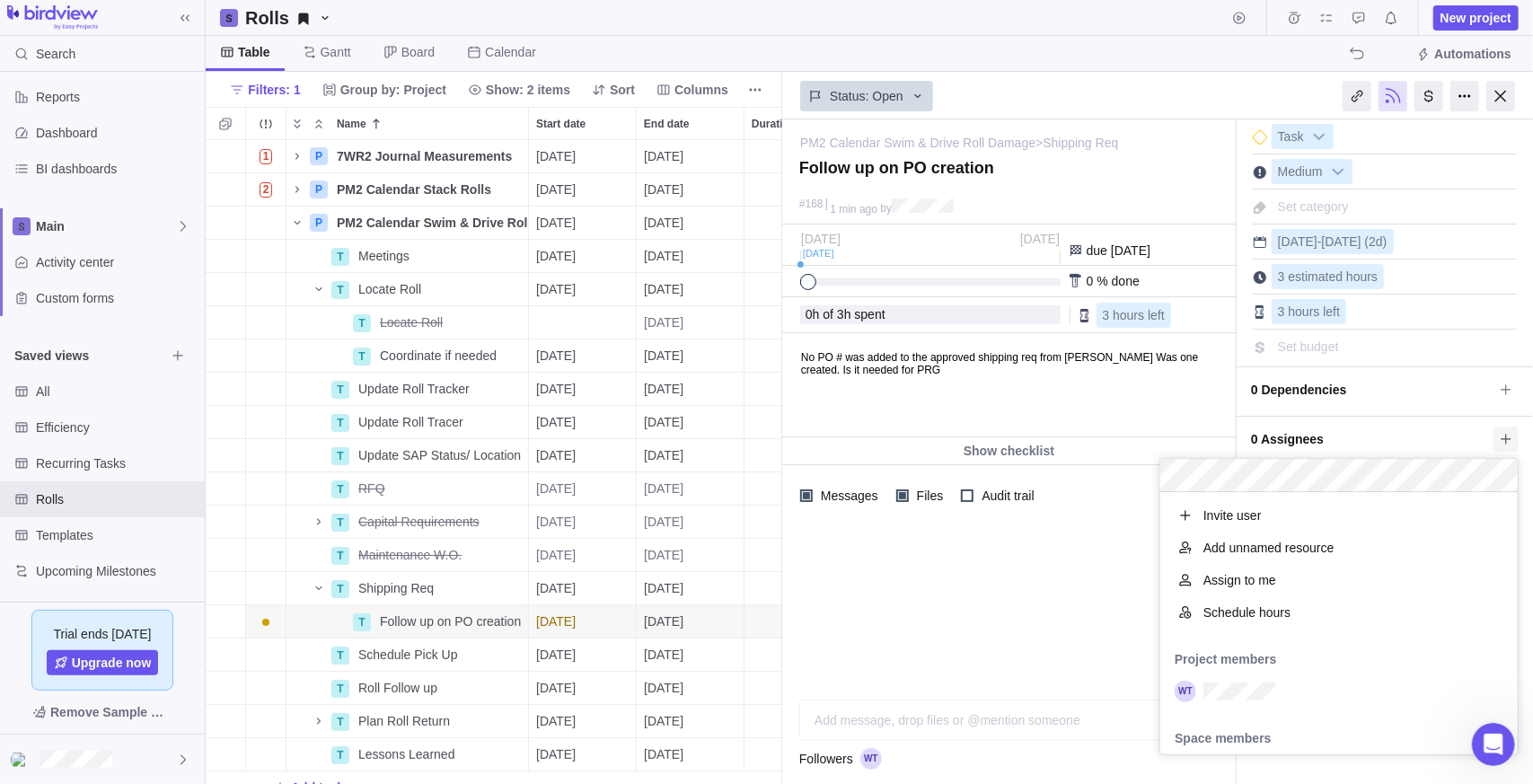
scroll to position [249, 344]
click at [1010, 662] on div "PM2 Calendar Swim & Drive Roll Damage > Shipping Req — change Follow up on PO c…" at bounding box center [1158, 451] width 751 height 664
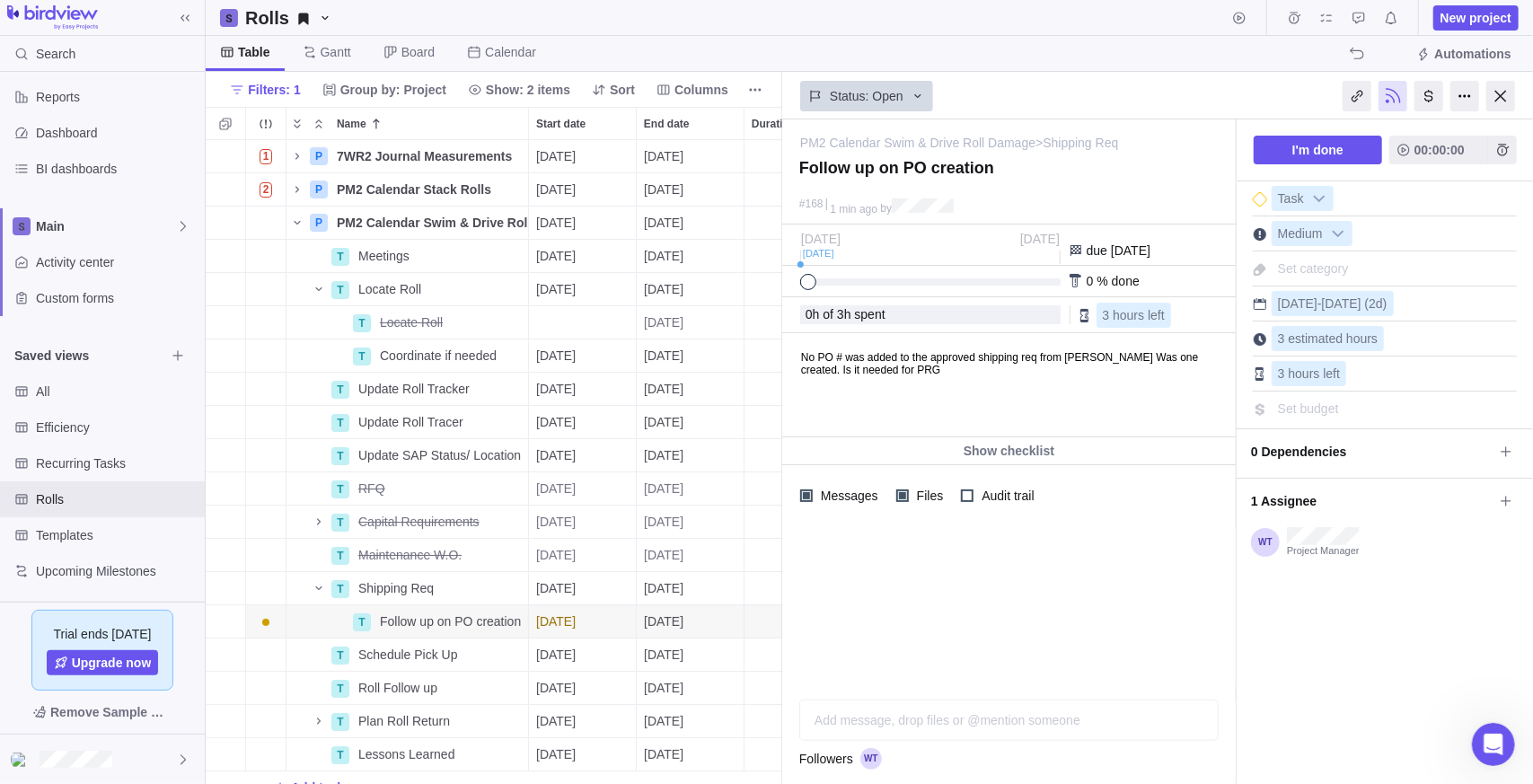
click at [1508, 103] on div at bounding box center [1501, 96] width 29 height 31
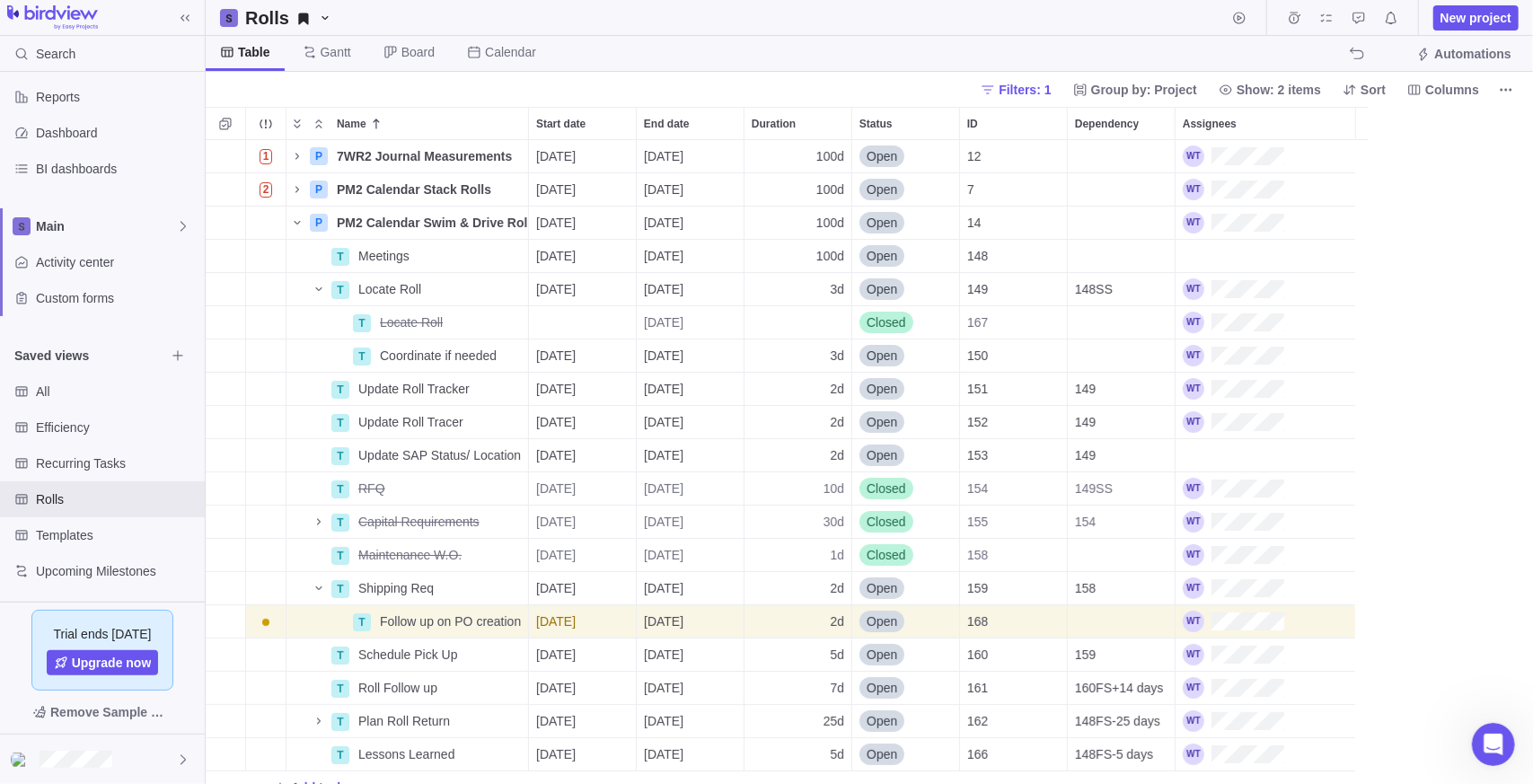
scroll to position [630, 1315]
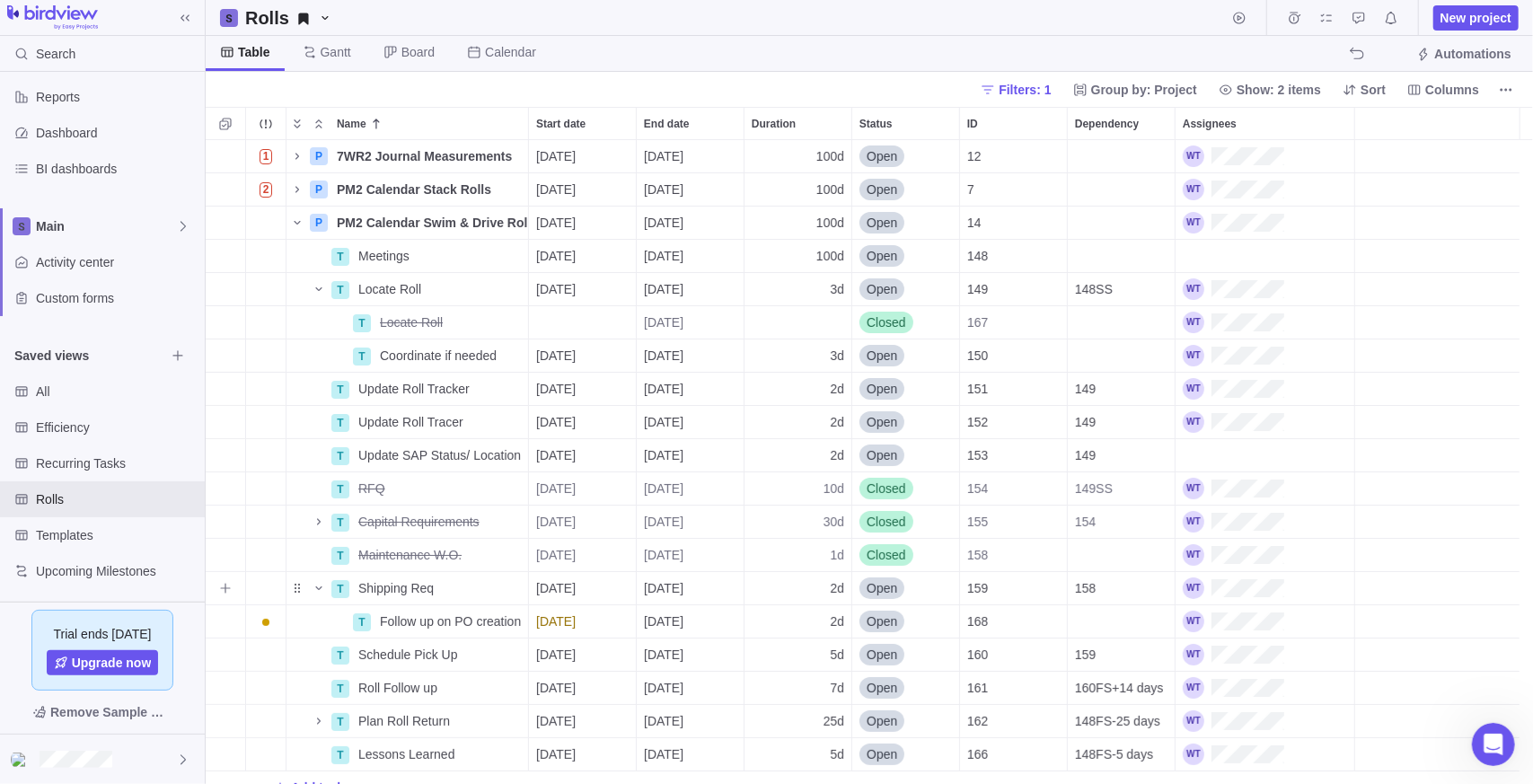
click at [576, 581] on span "[DATE]" at bounding box center [555, 588] width 39 height 18
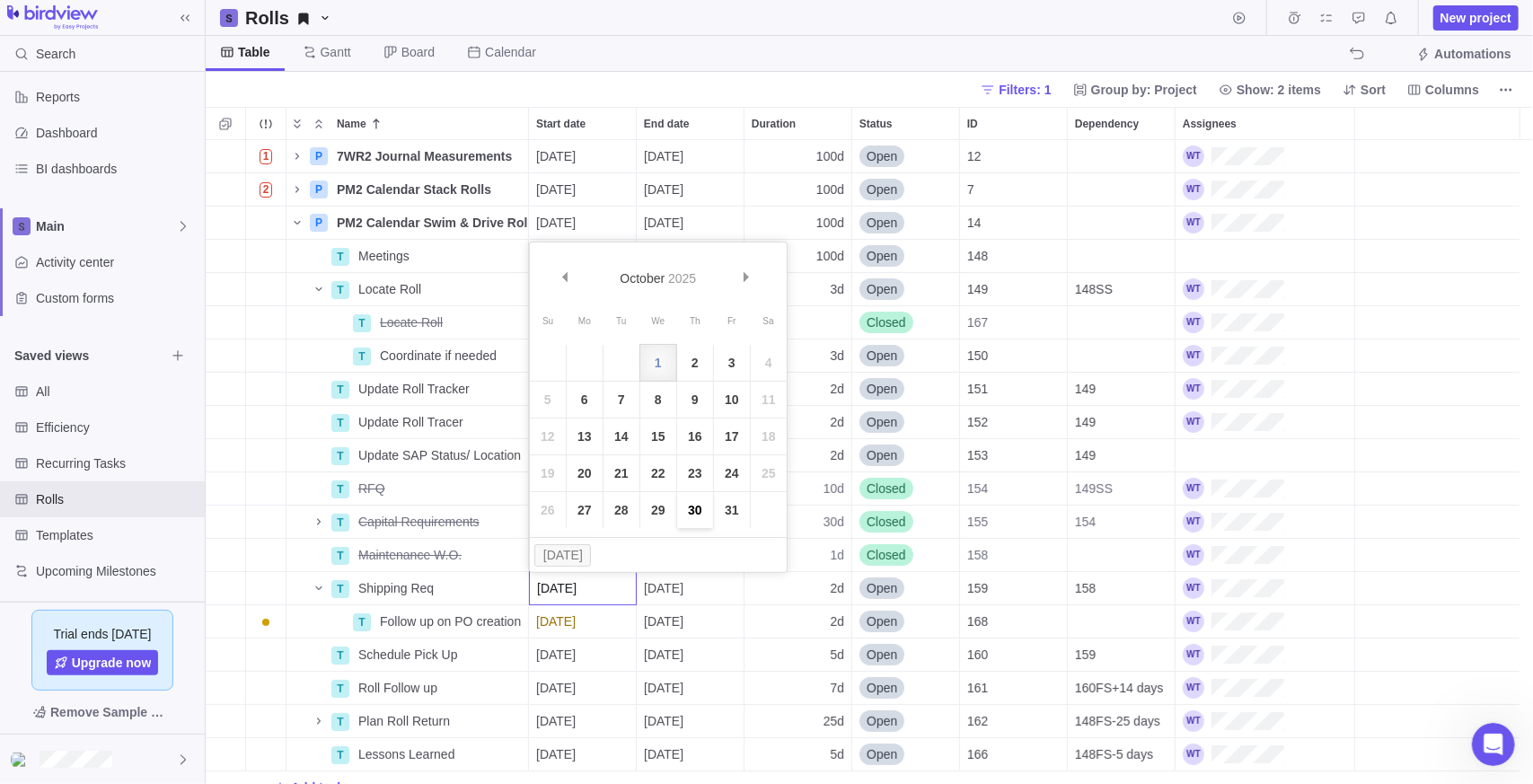
click at [693, 511] on link "30" at bounding box center [695, 511] width 36 height 36
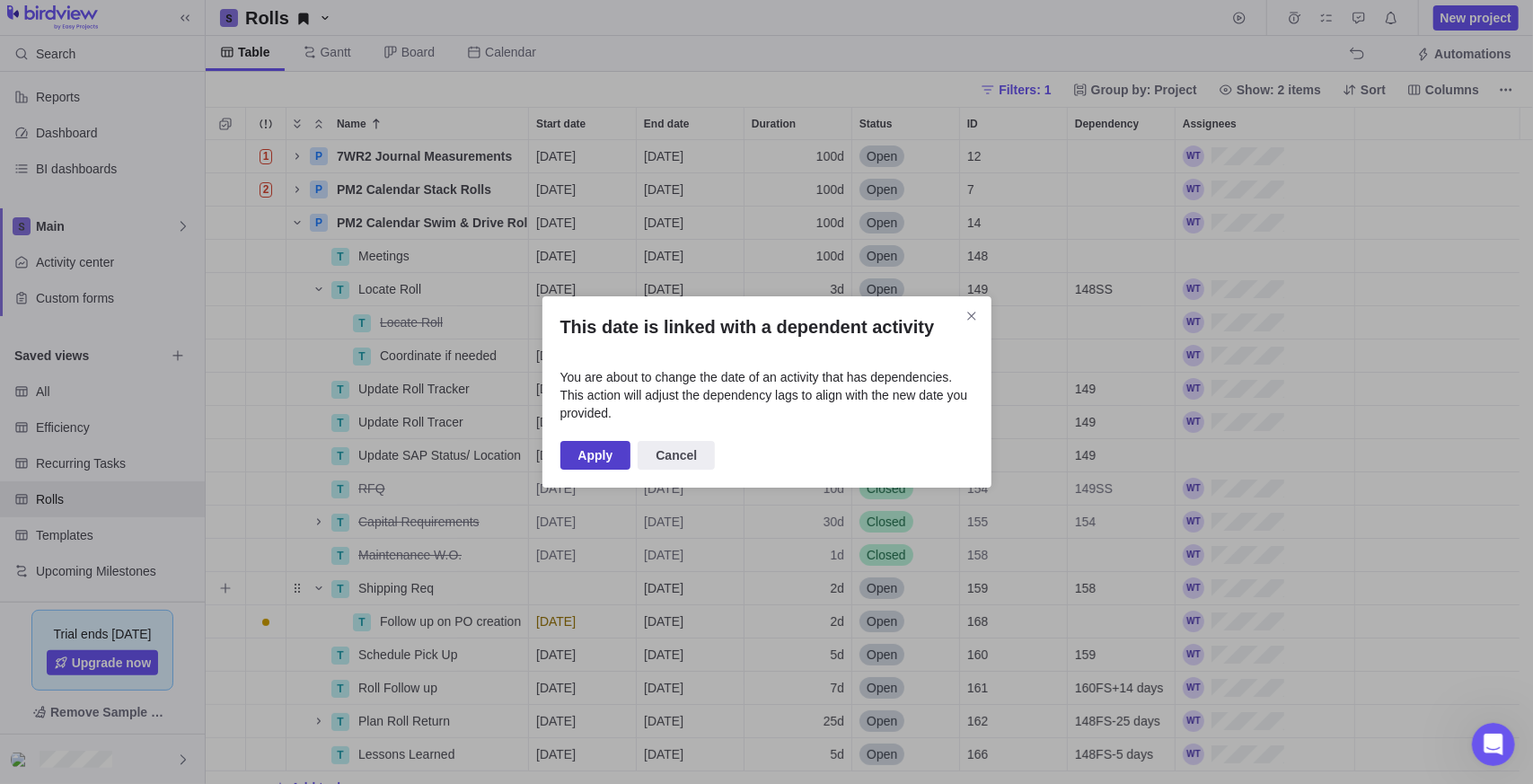
click at [603, 457] on span "Apply" at bounding box center [596, 455] width 35 height 22
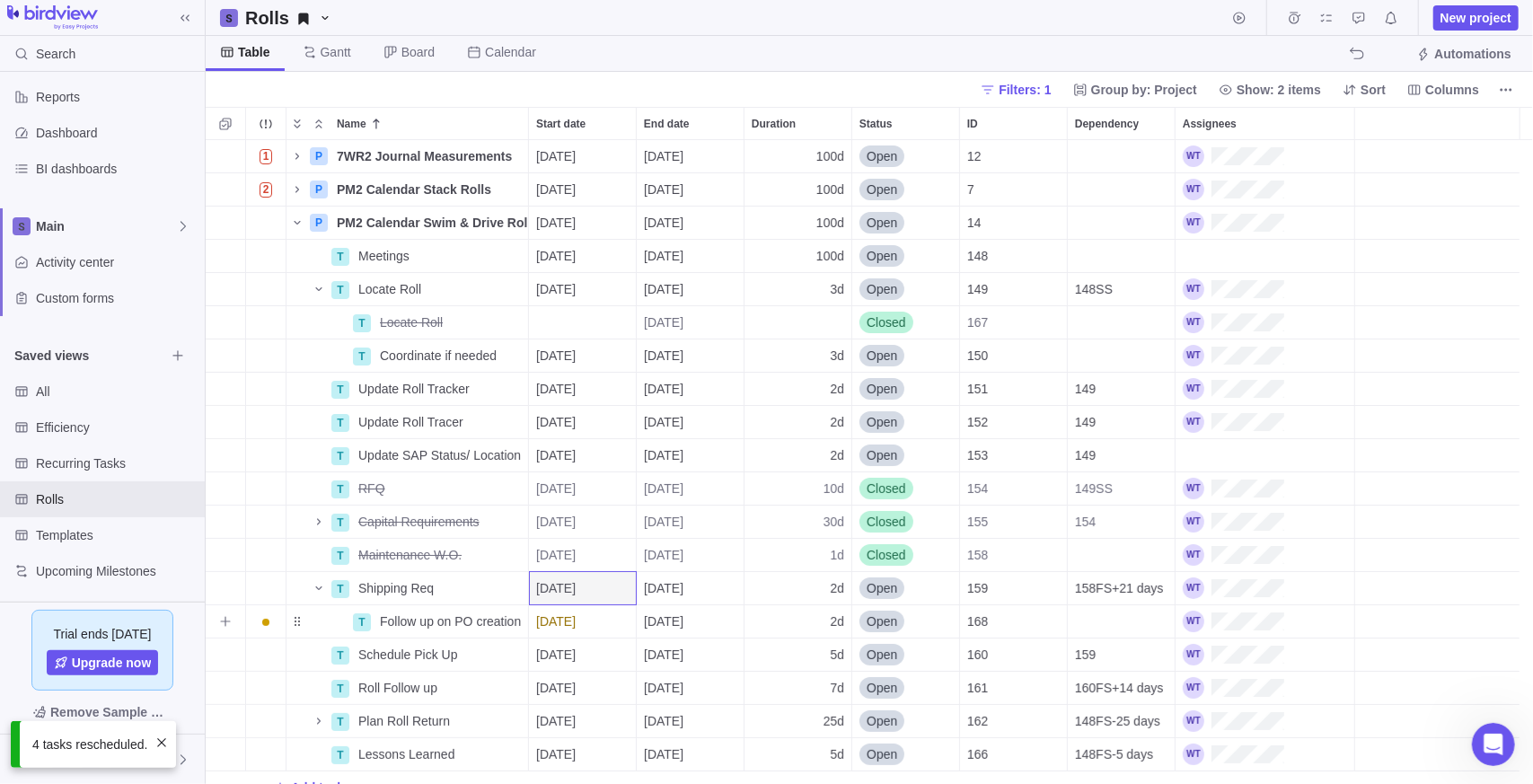
click at [576, 619] on span "[DATE]" at bounding box center [555, 621] width 39 height 18
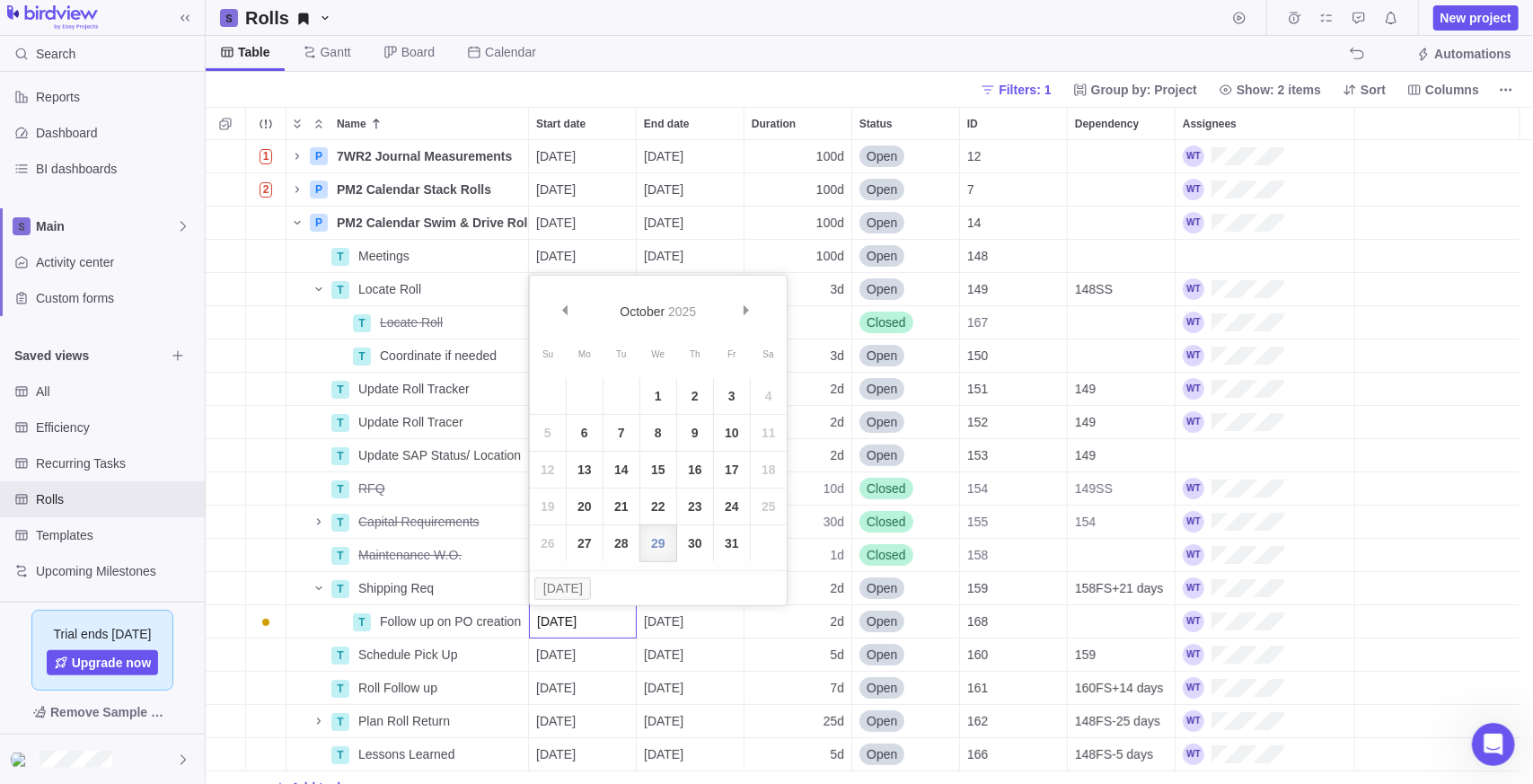
click at [426, 625] on div "1 P 7WR2 Journal Measurements Details [DATE] [DATE] 100d Open 12 2 P PM2 Calend…" at bounding box center [869, 462] width 1328 height 645
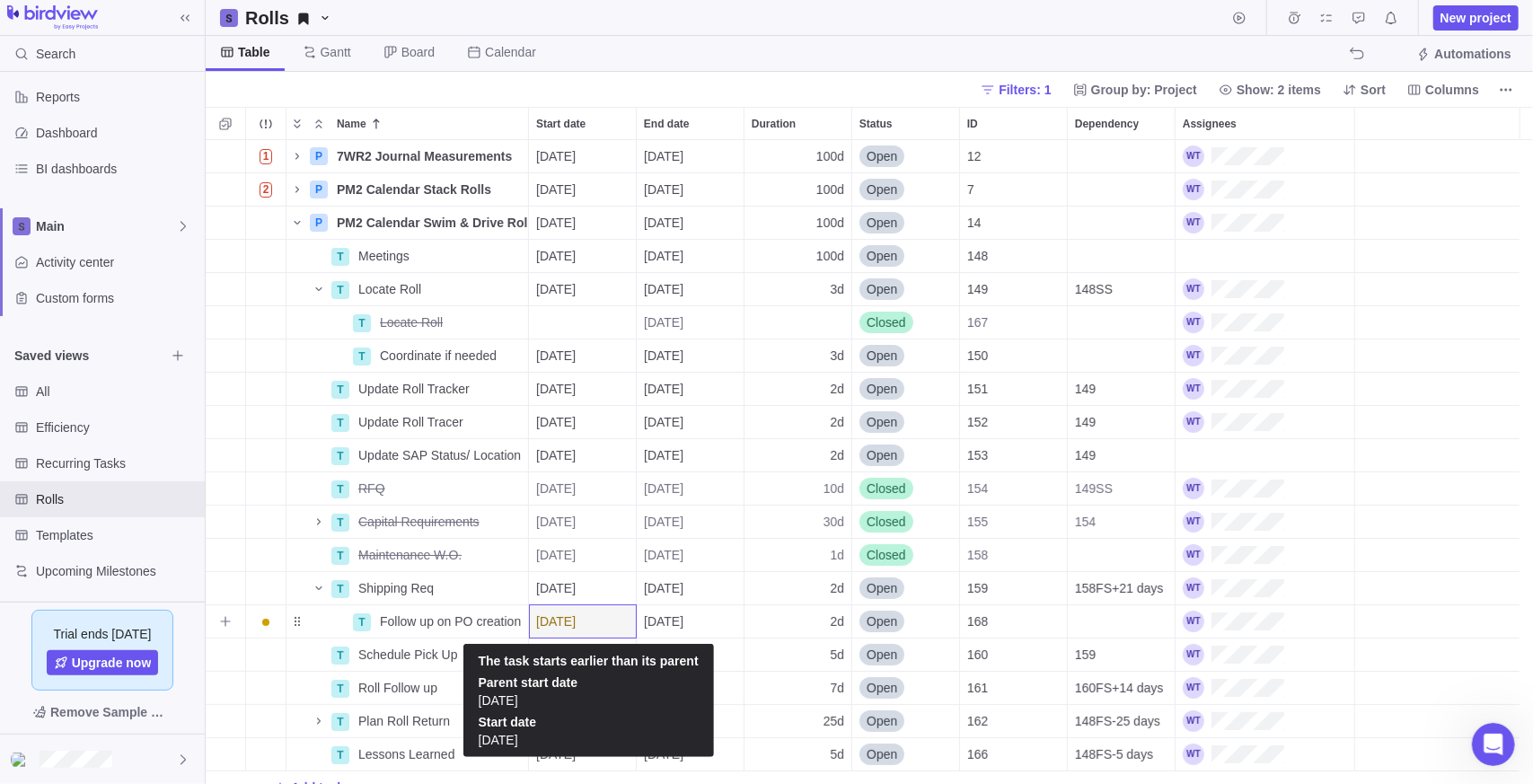
click at [570, 624] on span "[DATE]" at bounding box center [555, 621] width 39 height 18
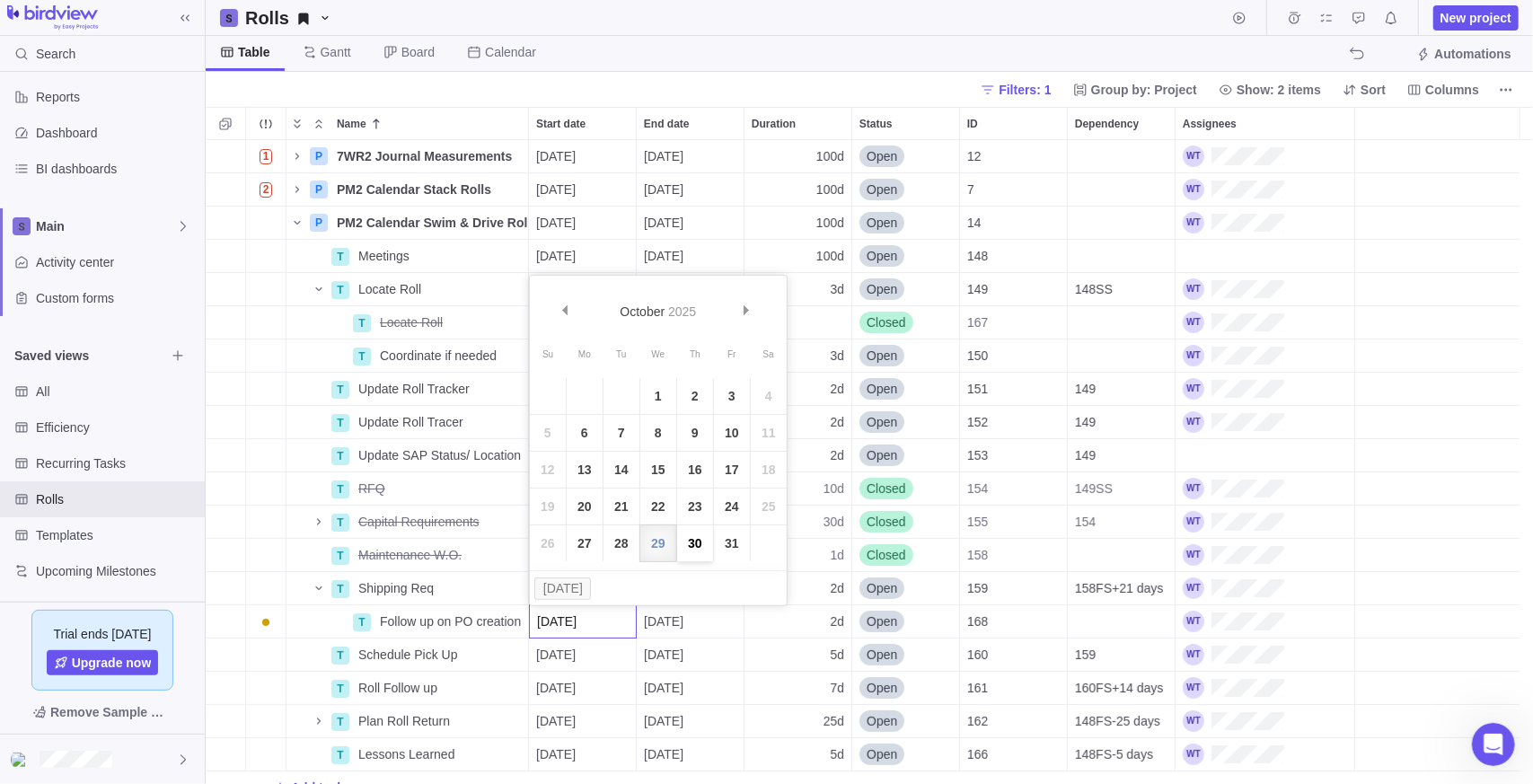
click at [682, 536] on link "30" at bounding box center [695, 543] width 36 height 36
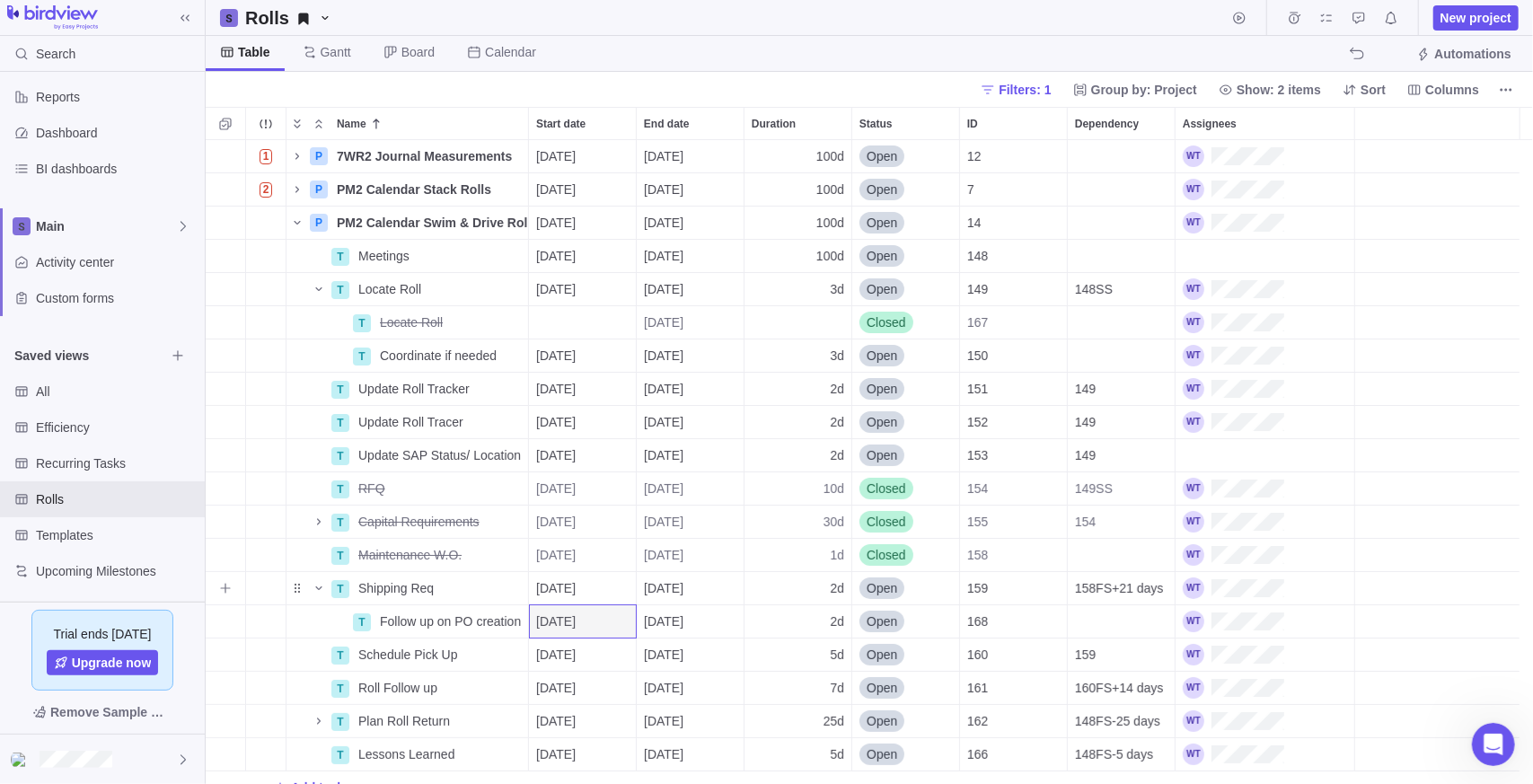
click at [576, 587] on span "[DATE]" at bounding box center [555, 588] width 39 height 18
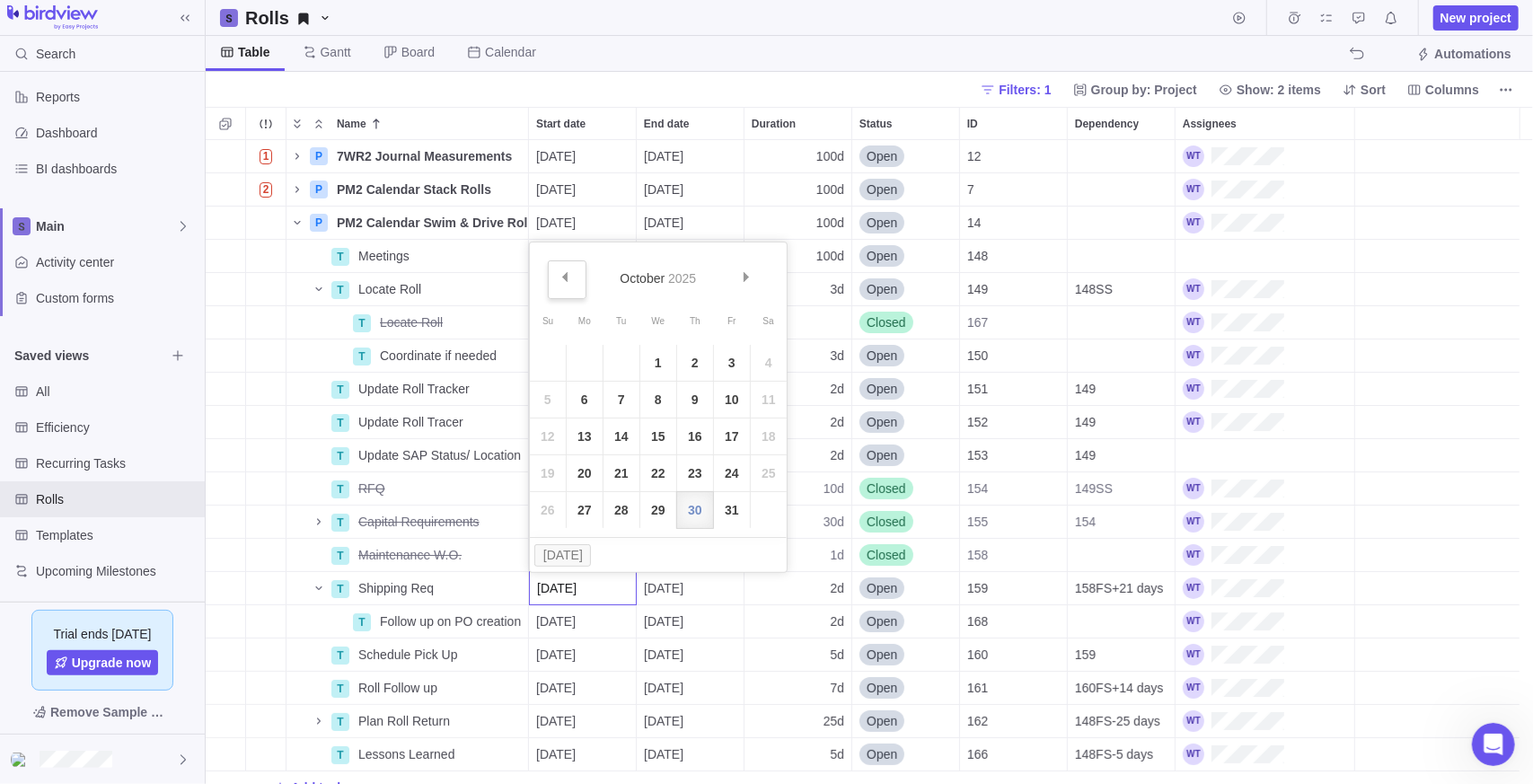
click at [569, 270] on link "Prev" at bounding box center [567, 280] width 38 height 38
click at [622, 505] on link "30" at bounding box center [622, 511] width 36 height 36
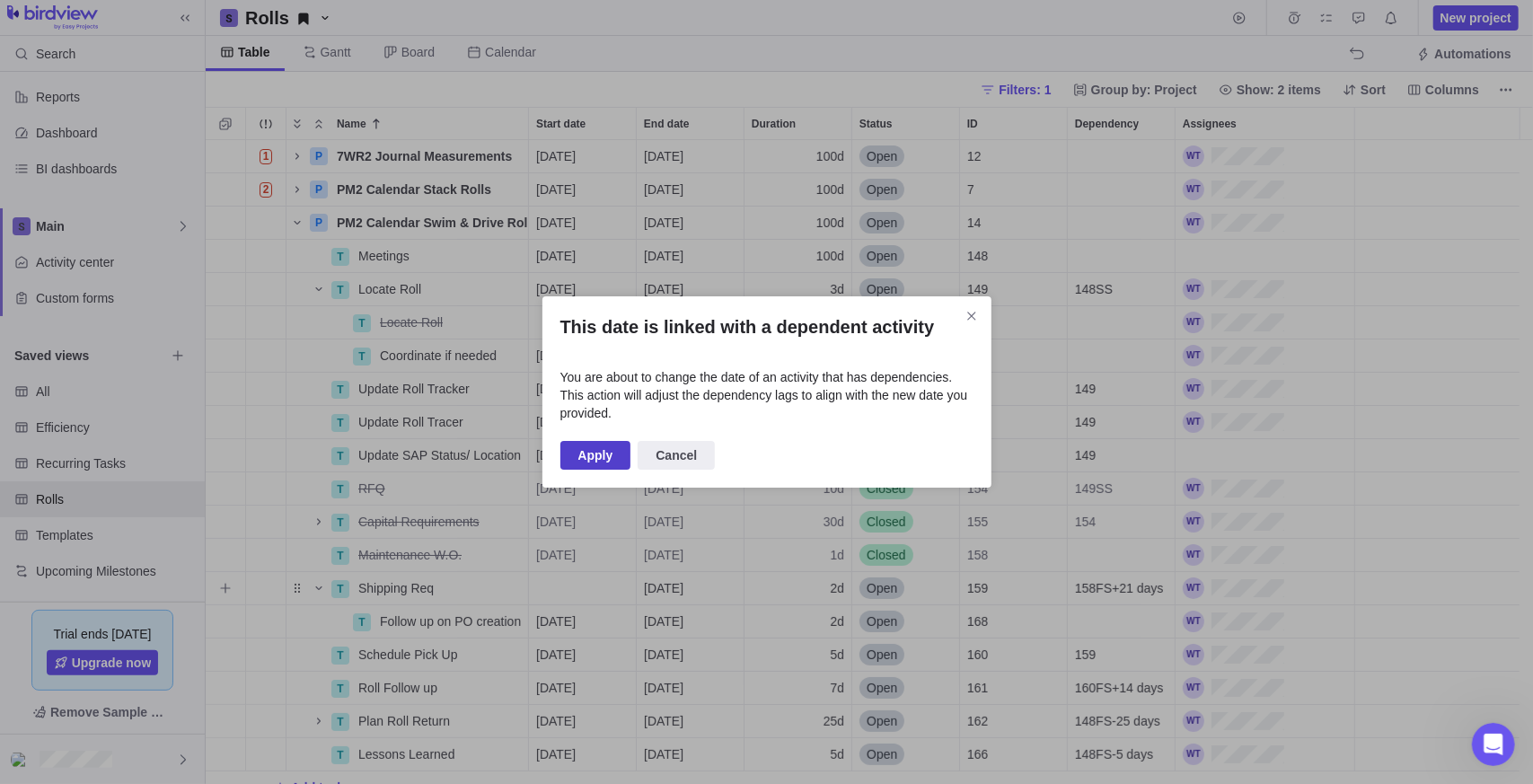
click at [593, 446] on span "Apply" at bounding box center [596, 455] width 35 height 22
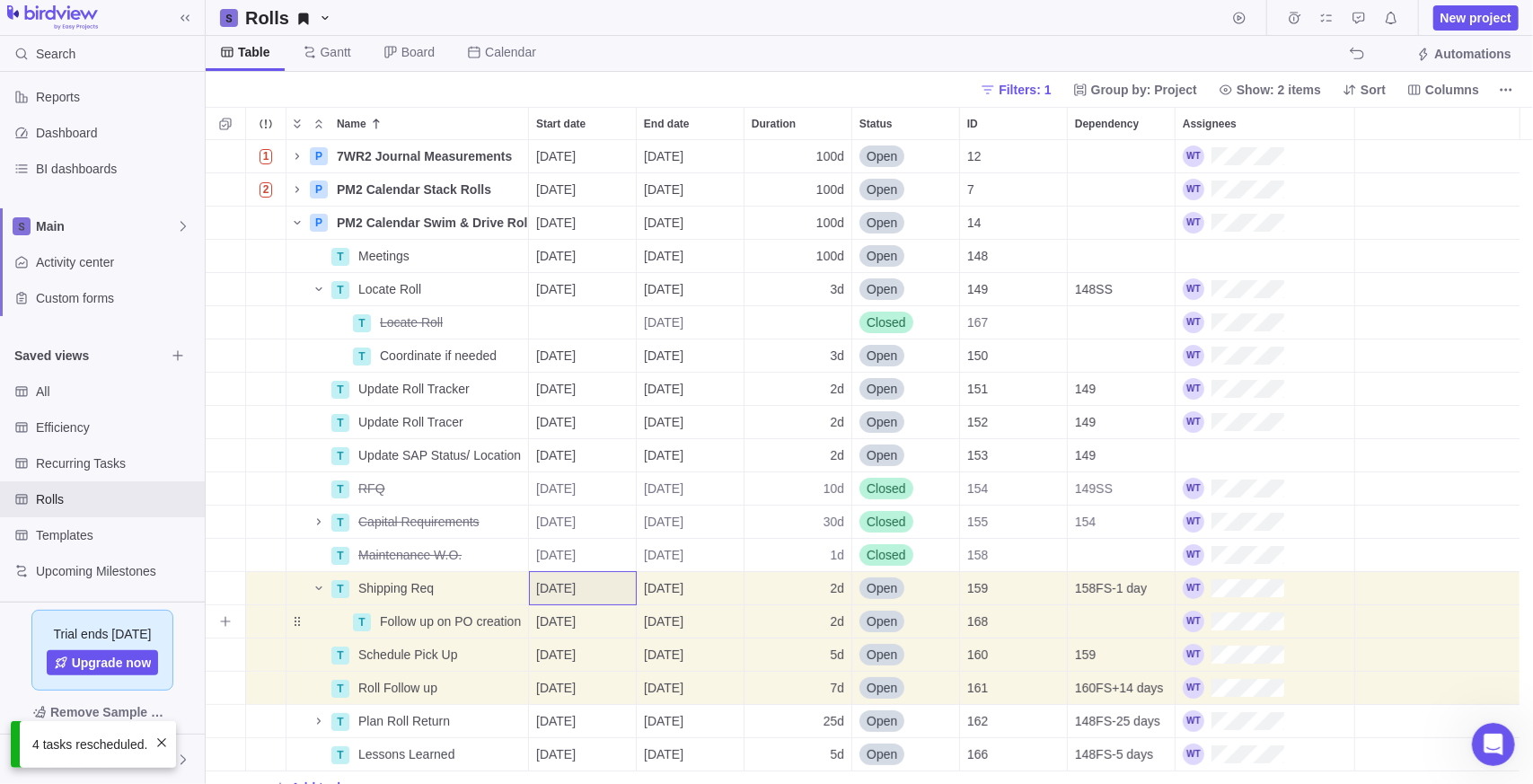
click at [576, 623] on span "[DATE]" at bounding box center [555, 621] width 39 height 18
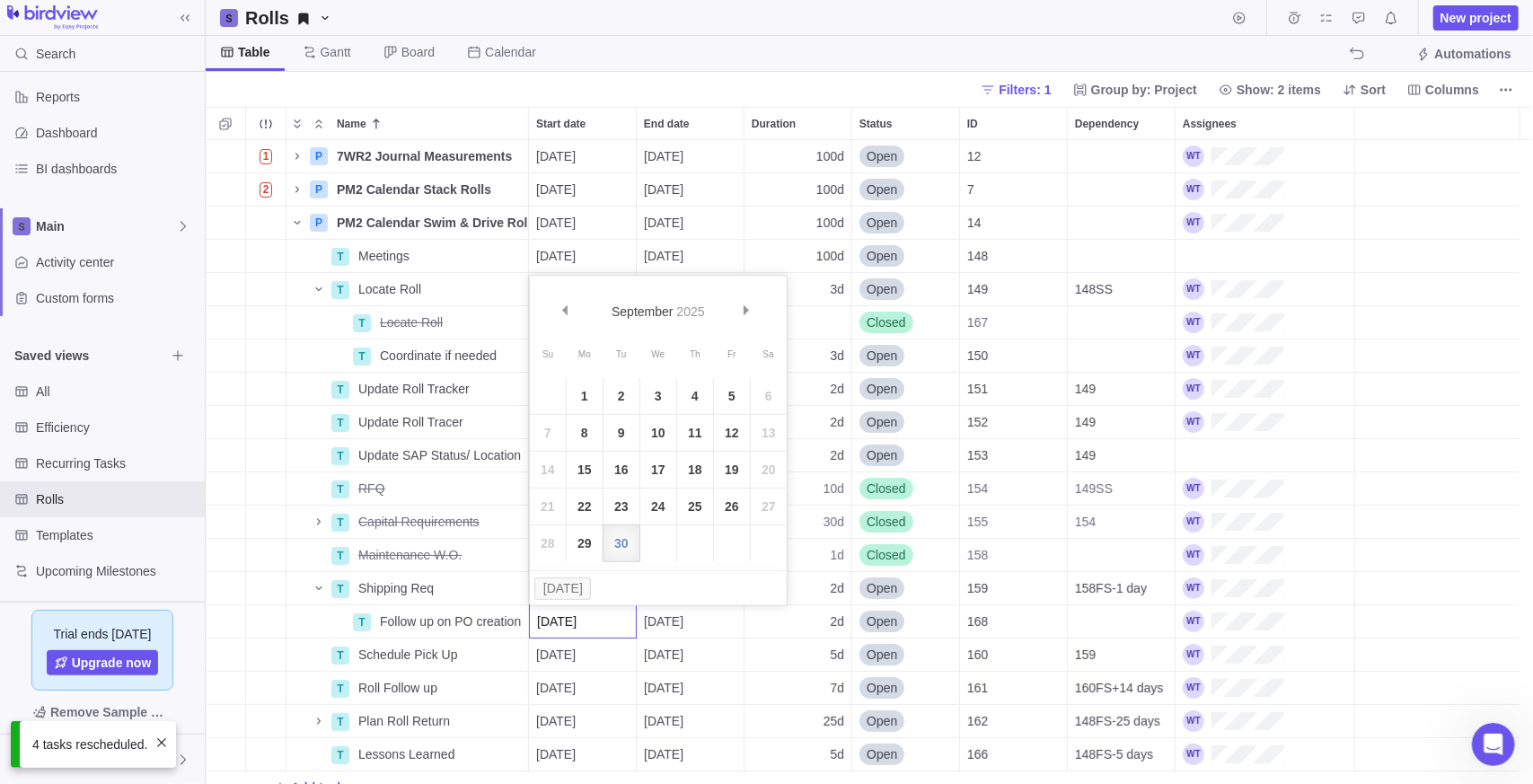
click at [252, 587] on div "1 P 7WR2 Journal Measurements Details [DATE] [DATE] 100d Open 12 2 P PM2 Calend…" at bounding box center [869, 462] width 1328 height 645
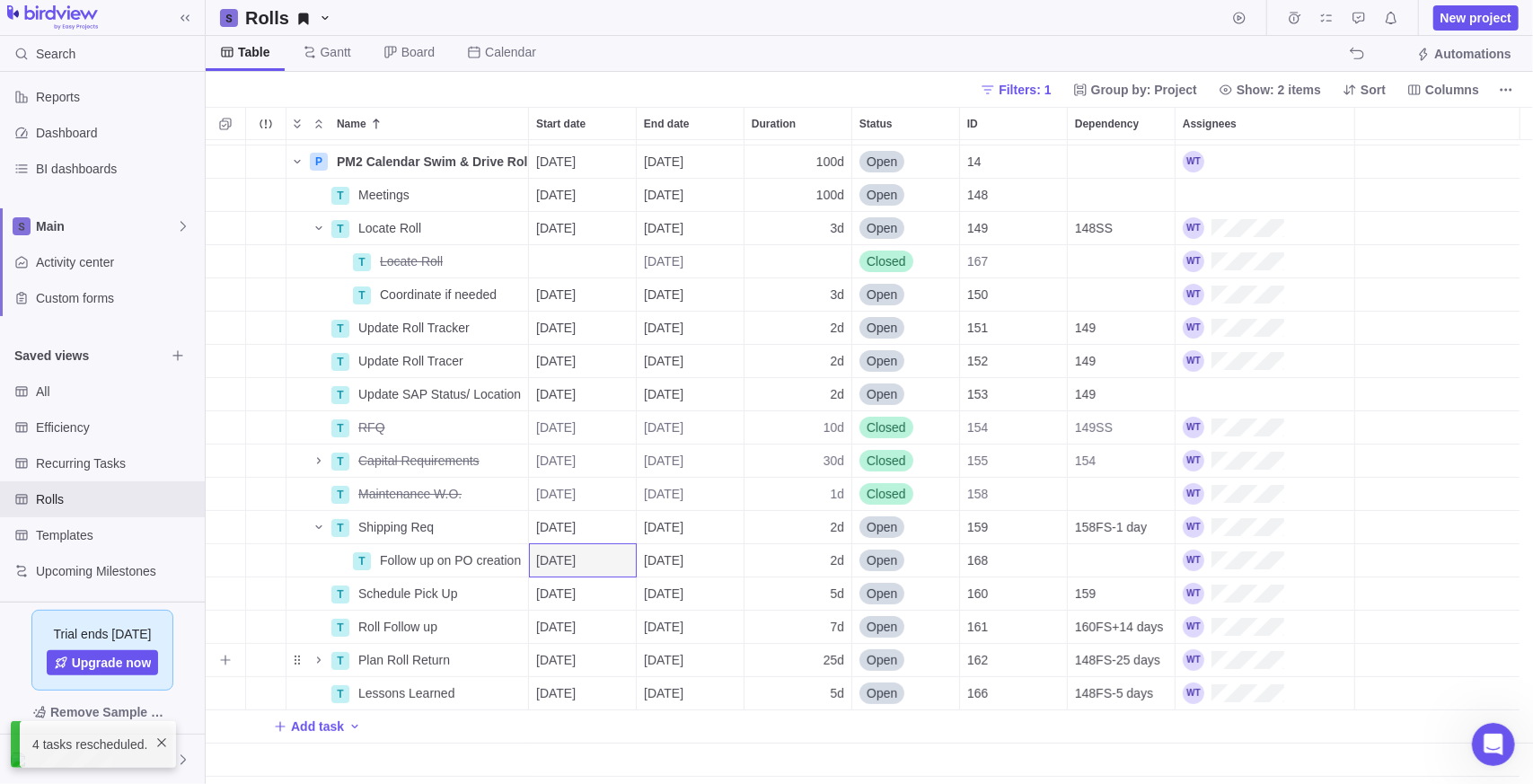
scroll to position [30, 0]
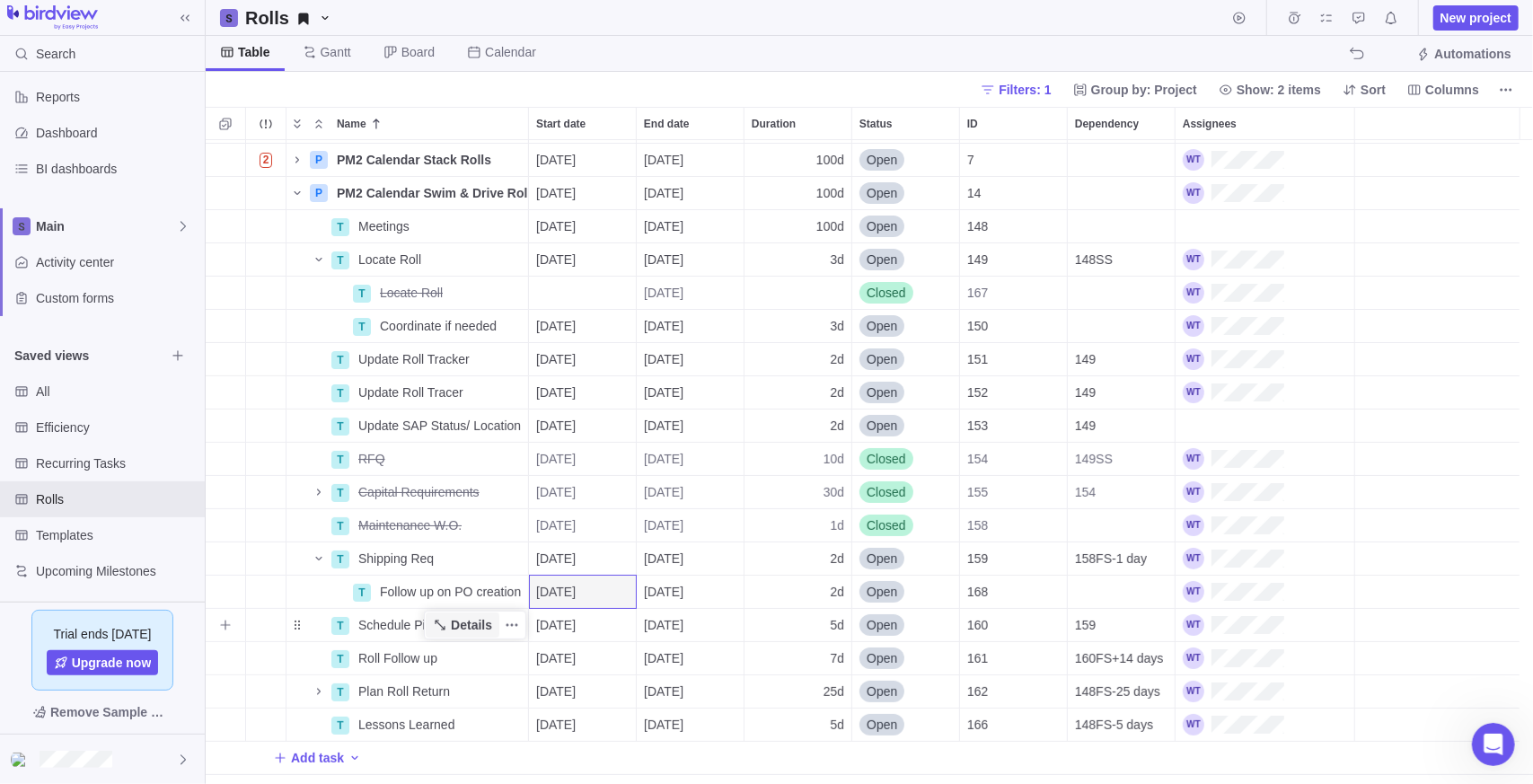
click at [460, 626] on span "Details" at bounding box center [471, 625] width 41 height 18
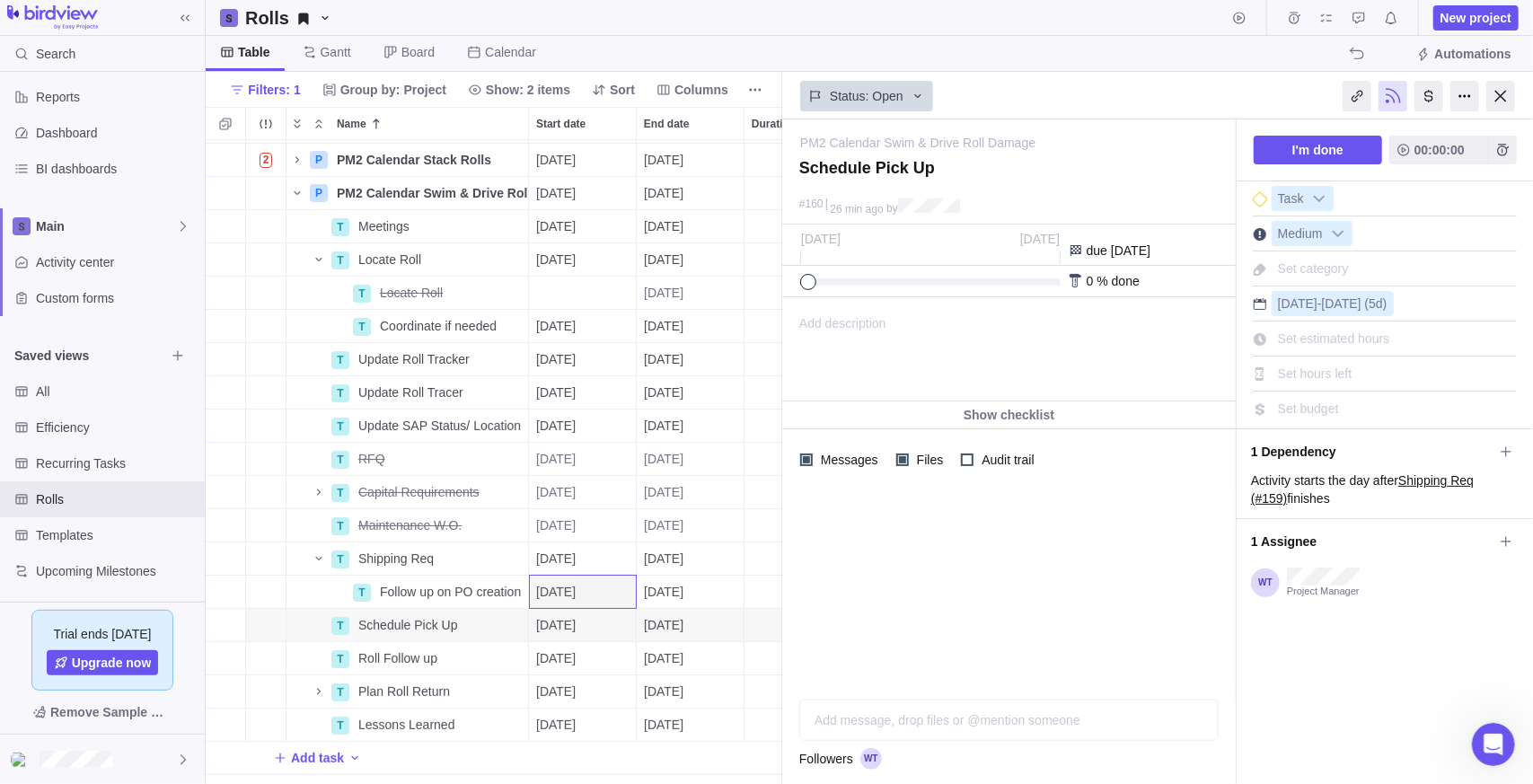
click at [881, 342] on span "Add description" at bounding box center [835, 349] width 104 height 103
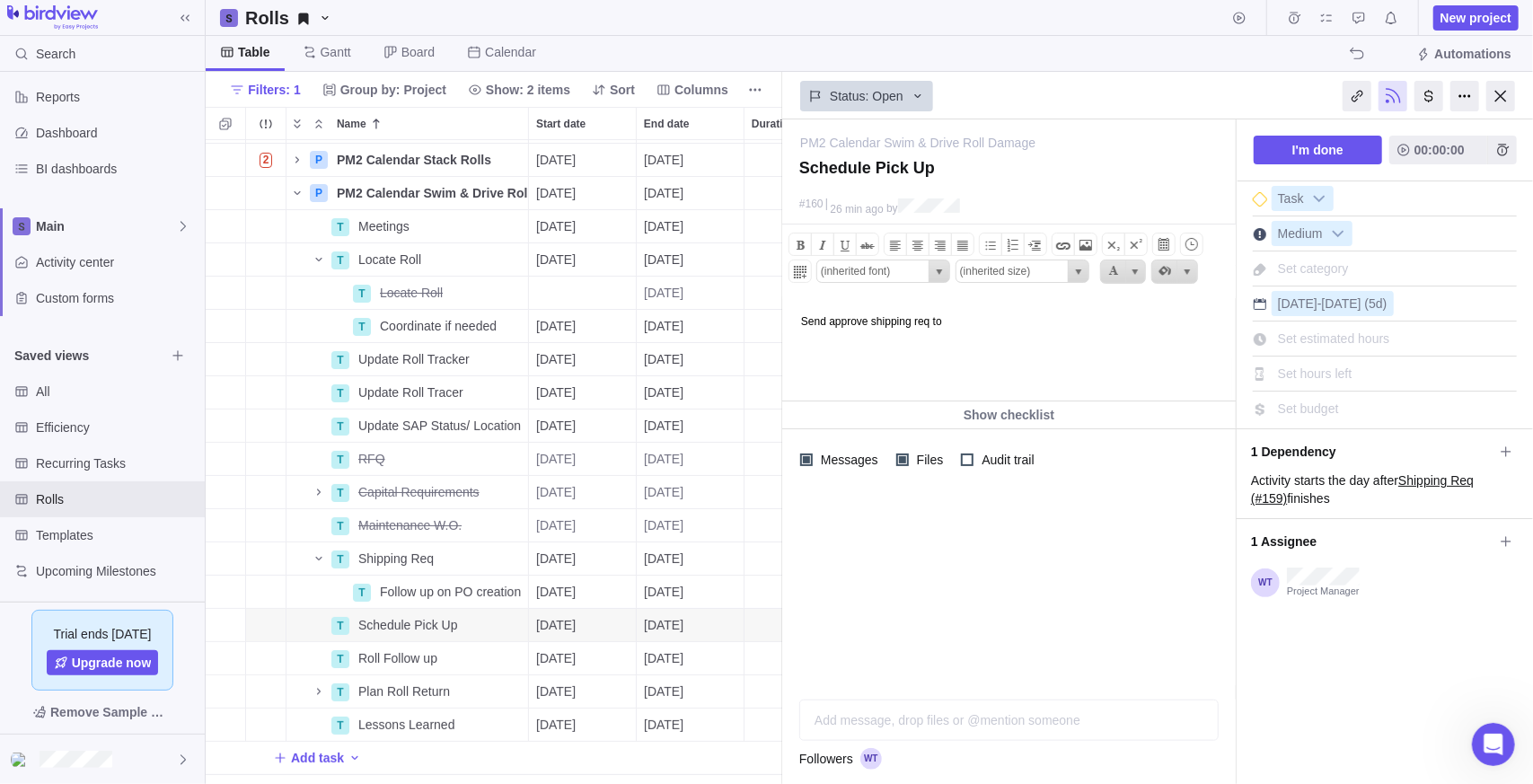
click at [875, 314] on body "Send approve shipping req to" at bounding box center [1007, 312] width 449 height 30
click at [1026, 322] on body "Send approved shipping req to" at bounding box center [1007, 312] width 449 height 30
click at [1060, 323] on body "Send approved shipping req to" at bounding box center [1007, 312] width 449 height 30
click at [1155, 321] on body "Send approved shipping req to Distribution services and copy" at bounding box center [1007, 312] width 449 height 30
click at [998, 576] on div at bounding box center [1009, 588] width 453 height 194
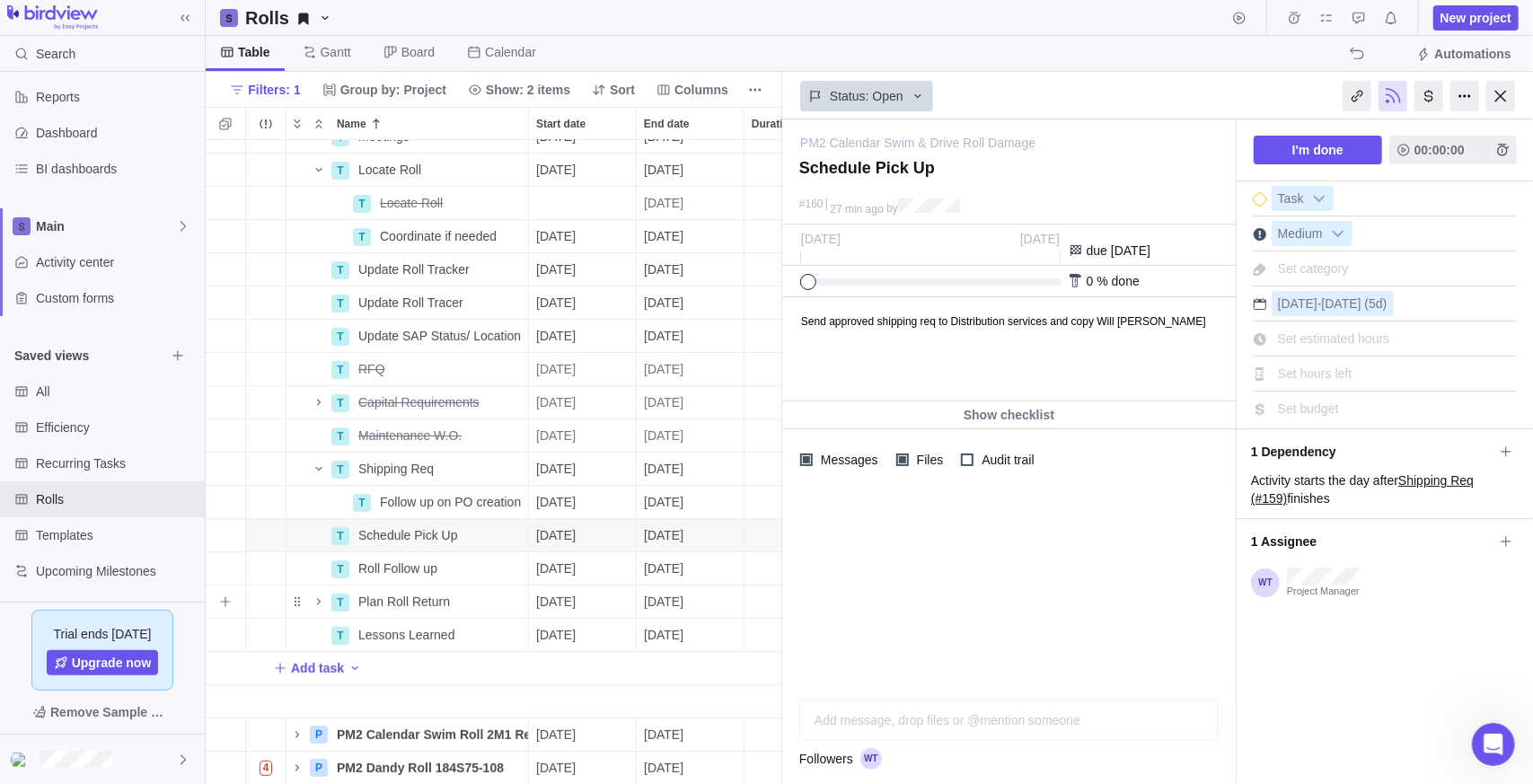
scroll to position [132, 0]
click at [451, 622] on span "Details" at bounding box center [462, 635] width 74 height 25
click at [224, 628] on icon "Add sub-activity" at bounding box center [225, 635] width 15 height 15
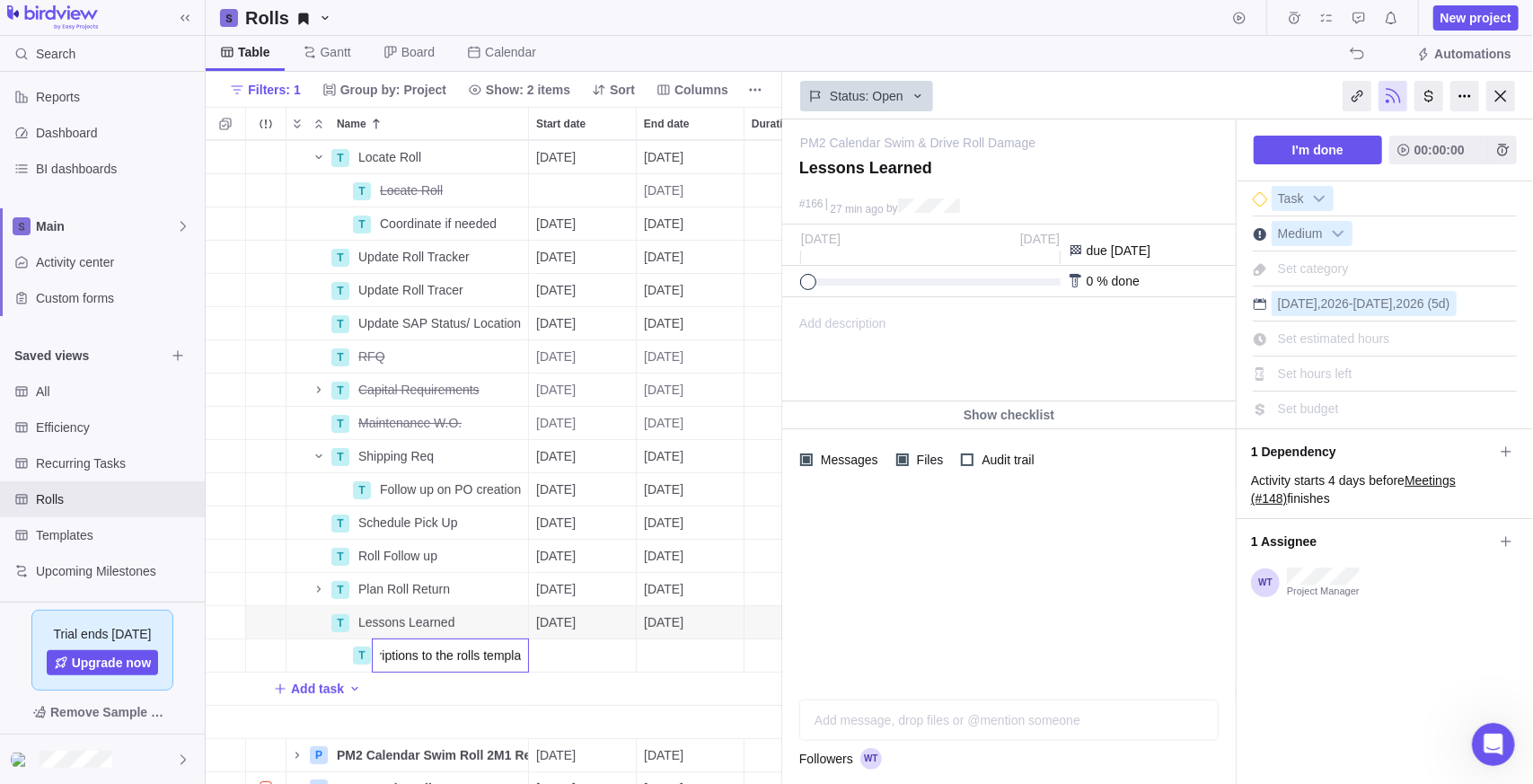
scroll to position [0, 100]
click at [500, 739] on div "T Meetings Details [DATE] [DATE] 100d Open 148 T Locate Roll Details [DATE] [DA…" at bounding box center [493, 462] width 577 height 645
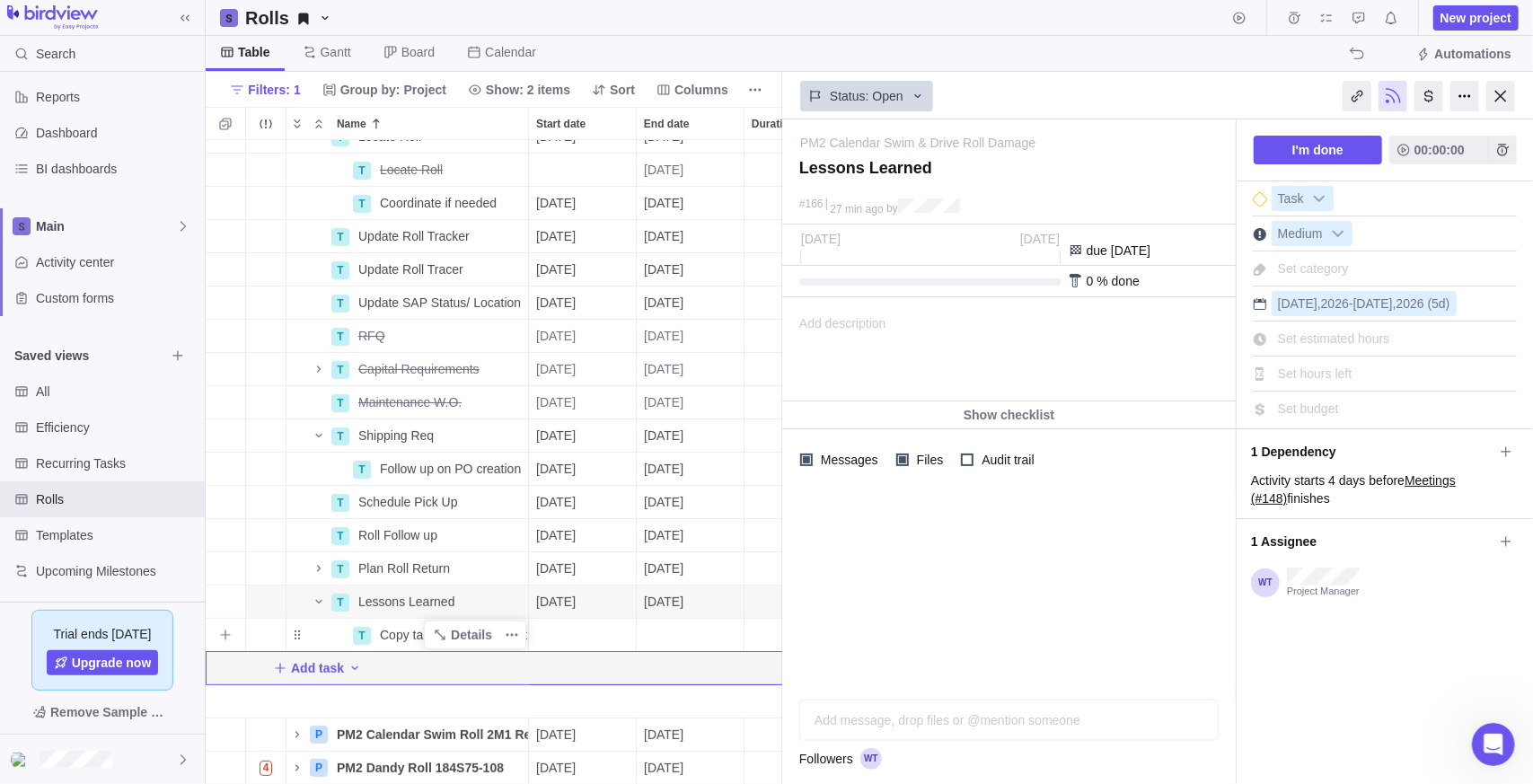
scroll to position [165, 0]
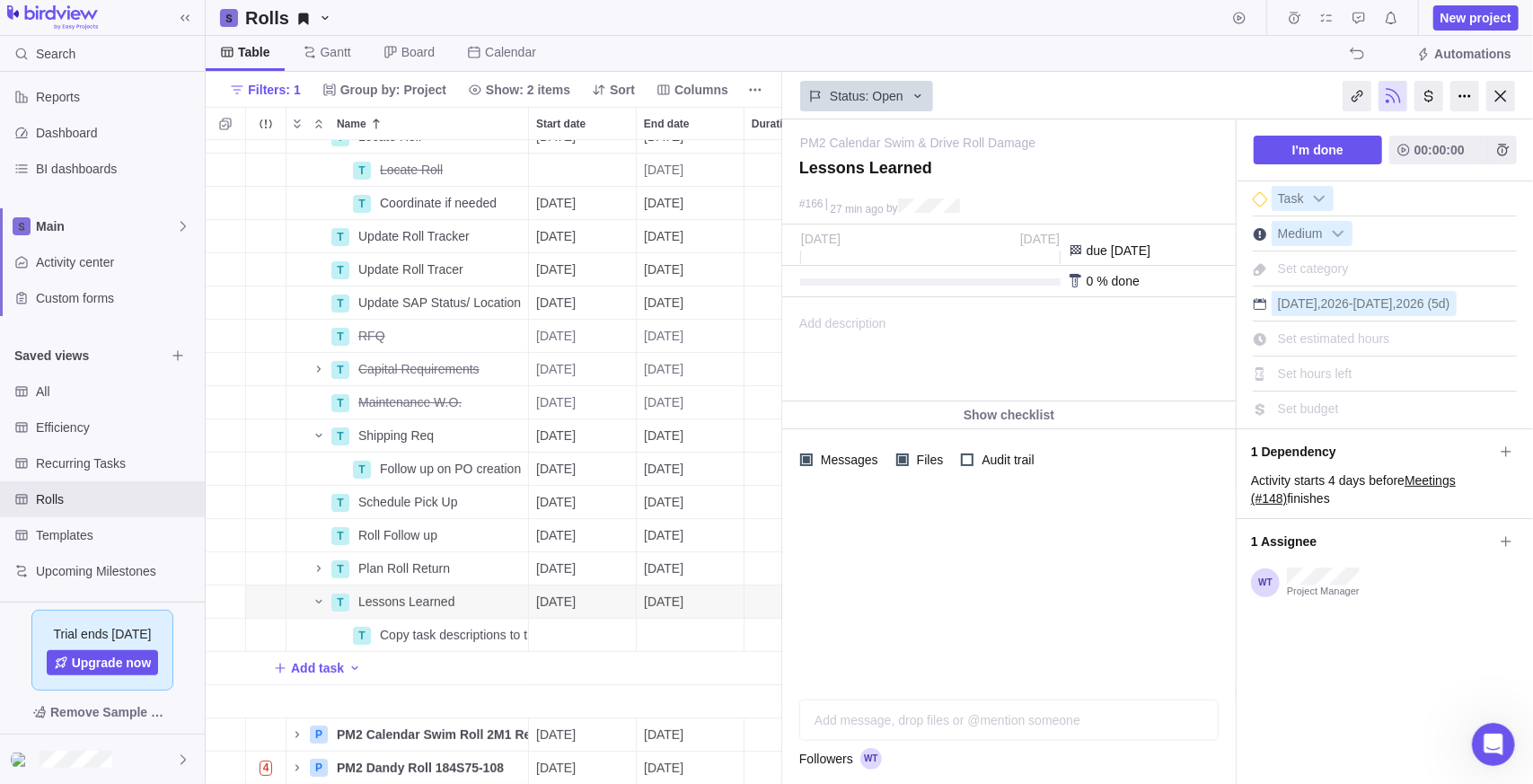
click at [530, 700] on div "Start date" at bounding box center [582, 701] width 108 height 34
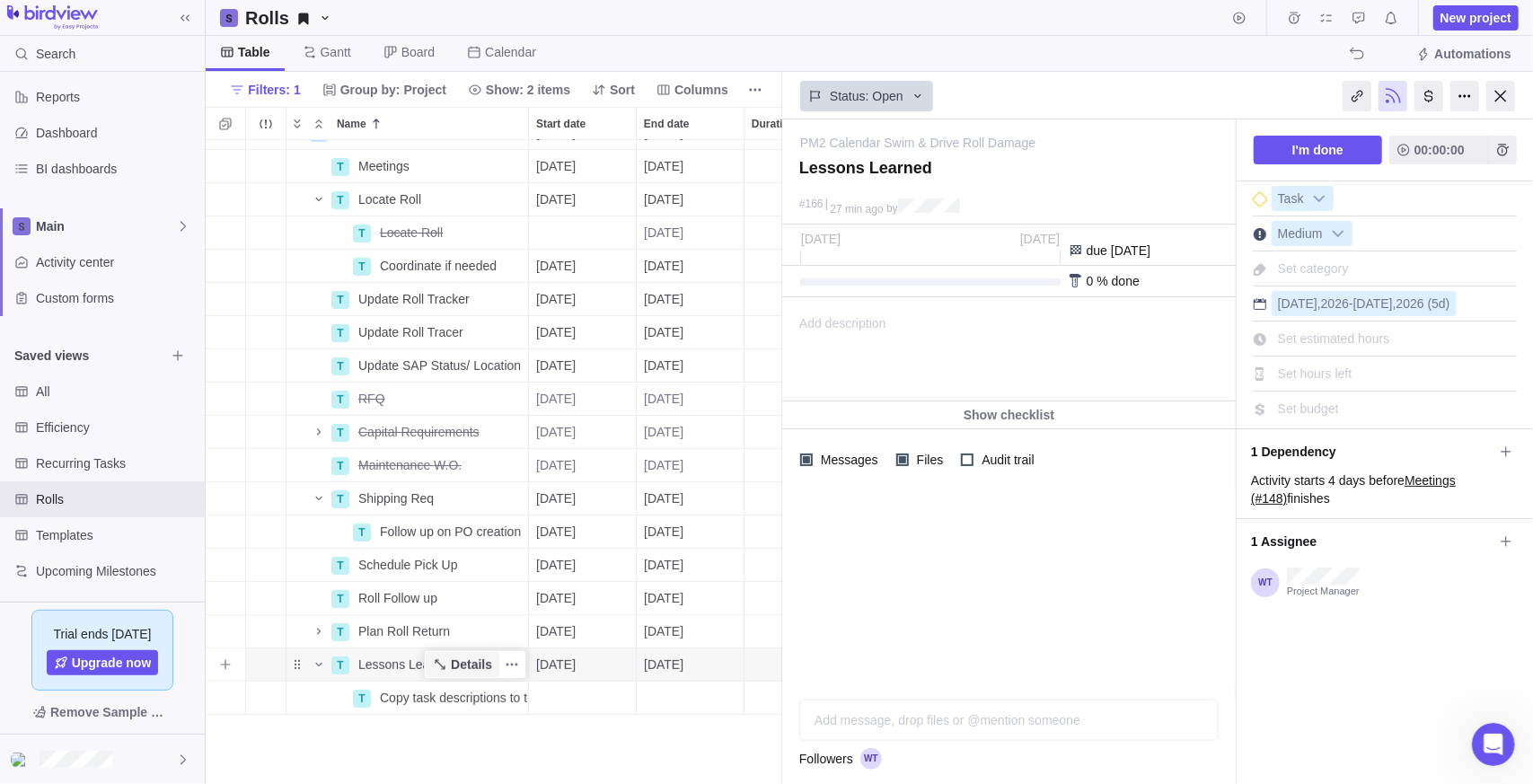
scroll to position [0, 0]
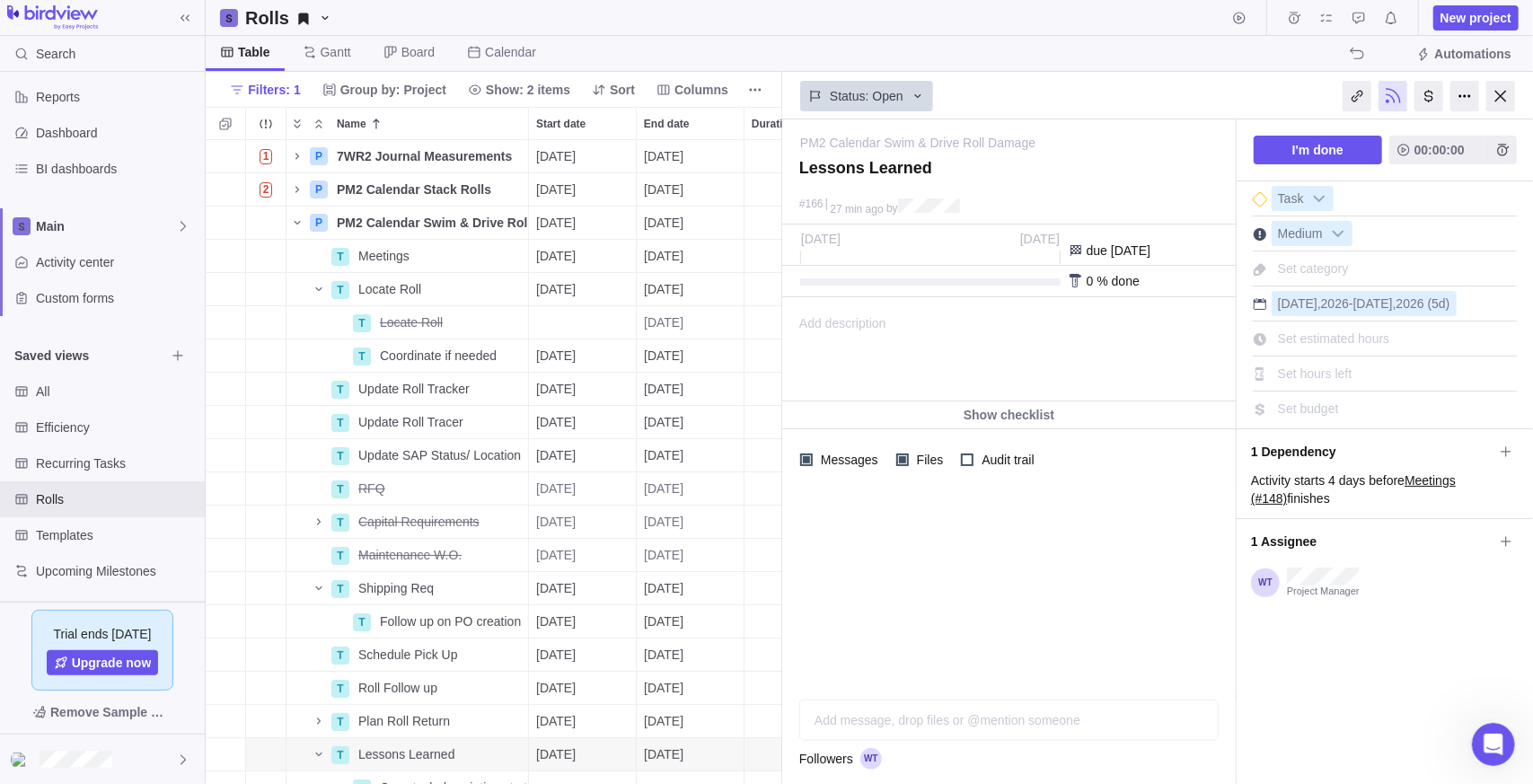
drag, startPoint x: 1497, startPoint y: 102, endPoint x: 1472, endPoint y: 106, distance: 25.3
click at [1497, 102] on div at bounding box center [1501, 96] width 29 height 31
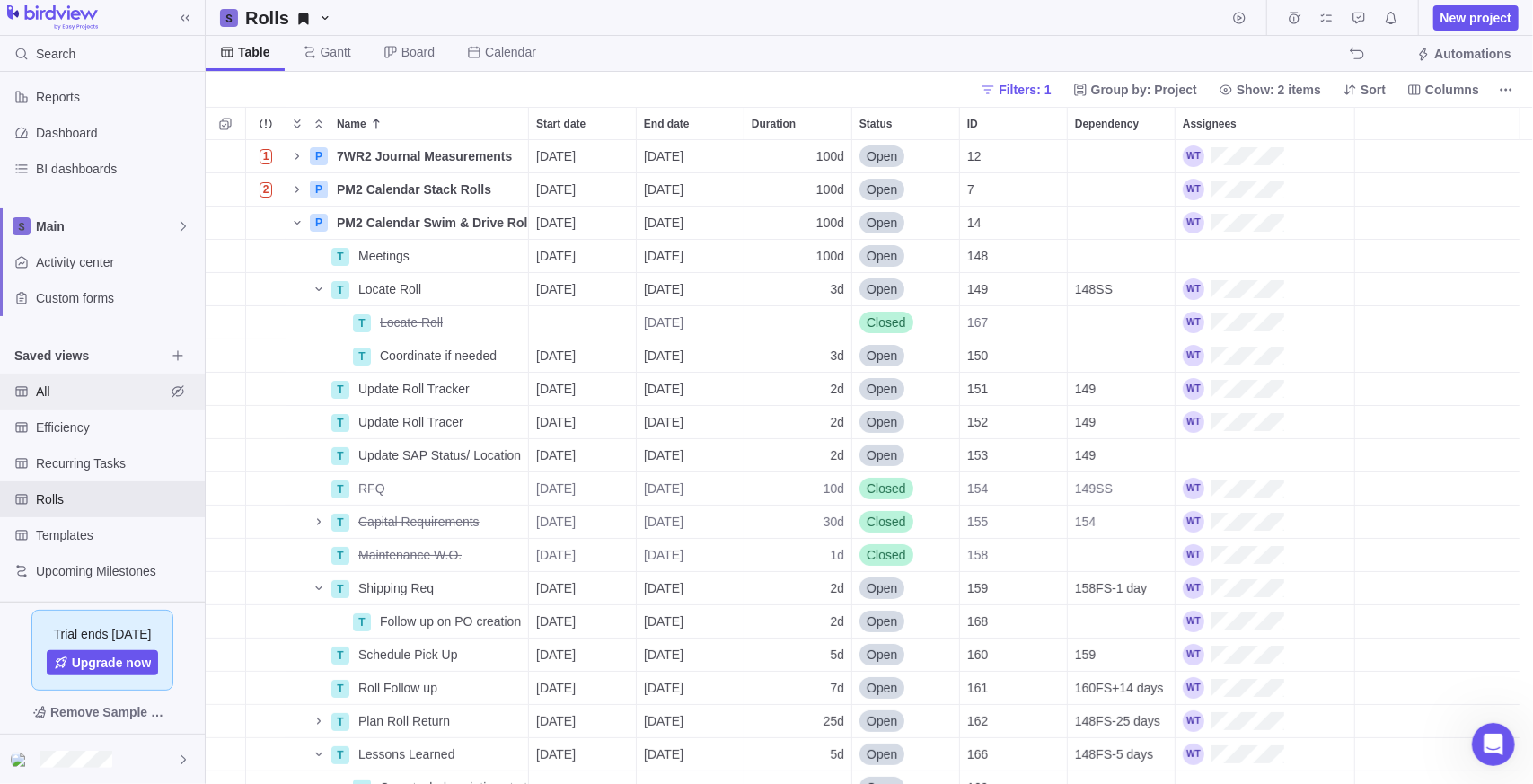
click at [32, 392] on div "All" at bounding box center [22, 392] width 29 height 29
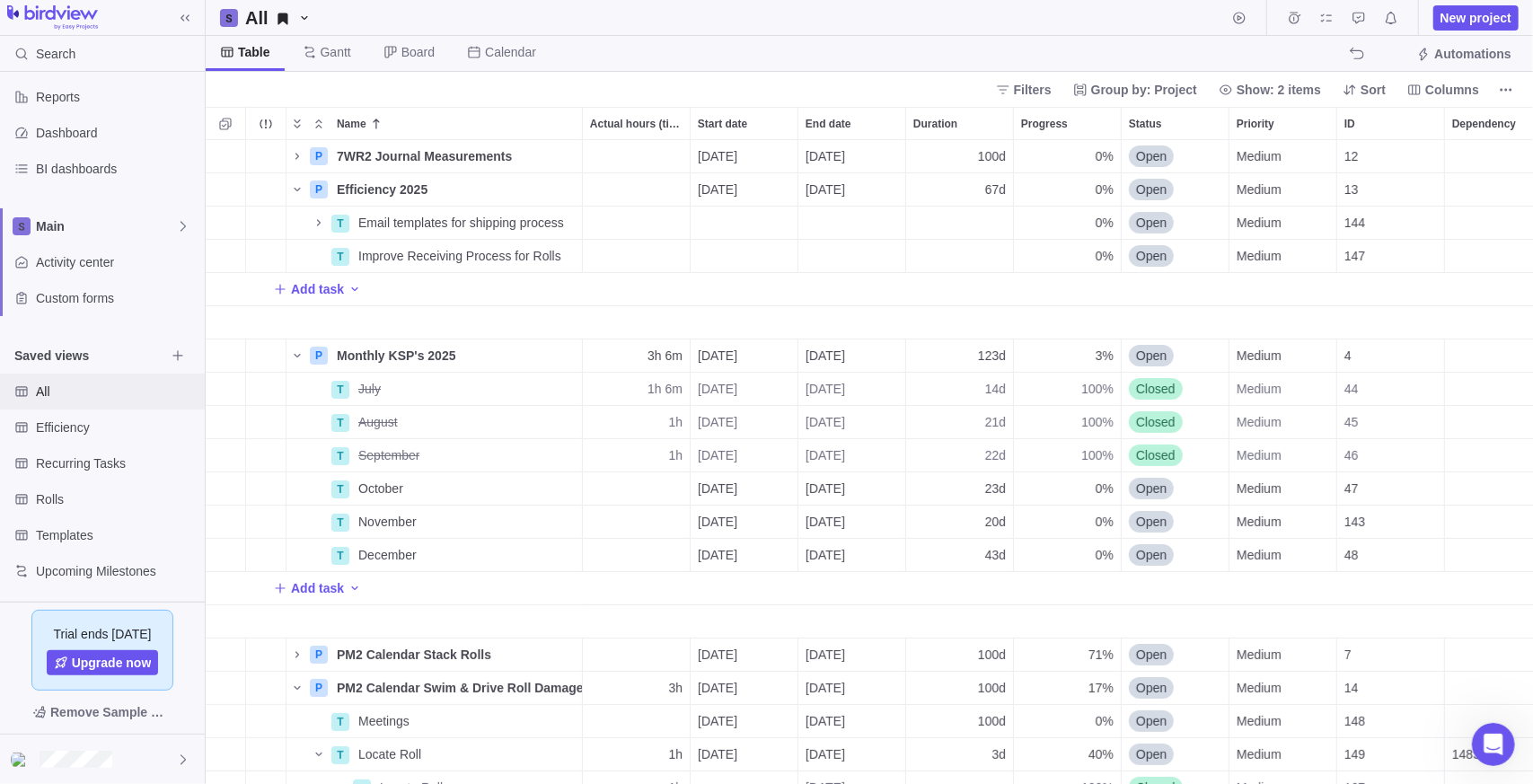
scroll to position [630, 1315]
click at [314, 123] on icon "Collapse" at bounding box center [319, 124] width 15 height 15
click at [323, 123] on icon "Collapse" at bounding box center [319, 124] width 15 height 15
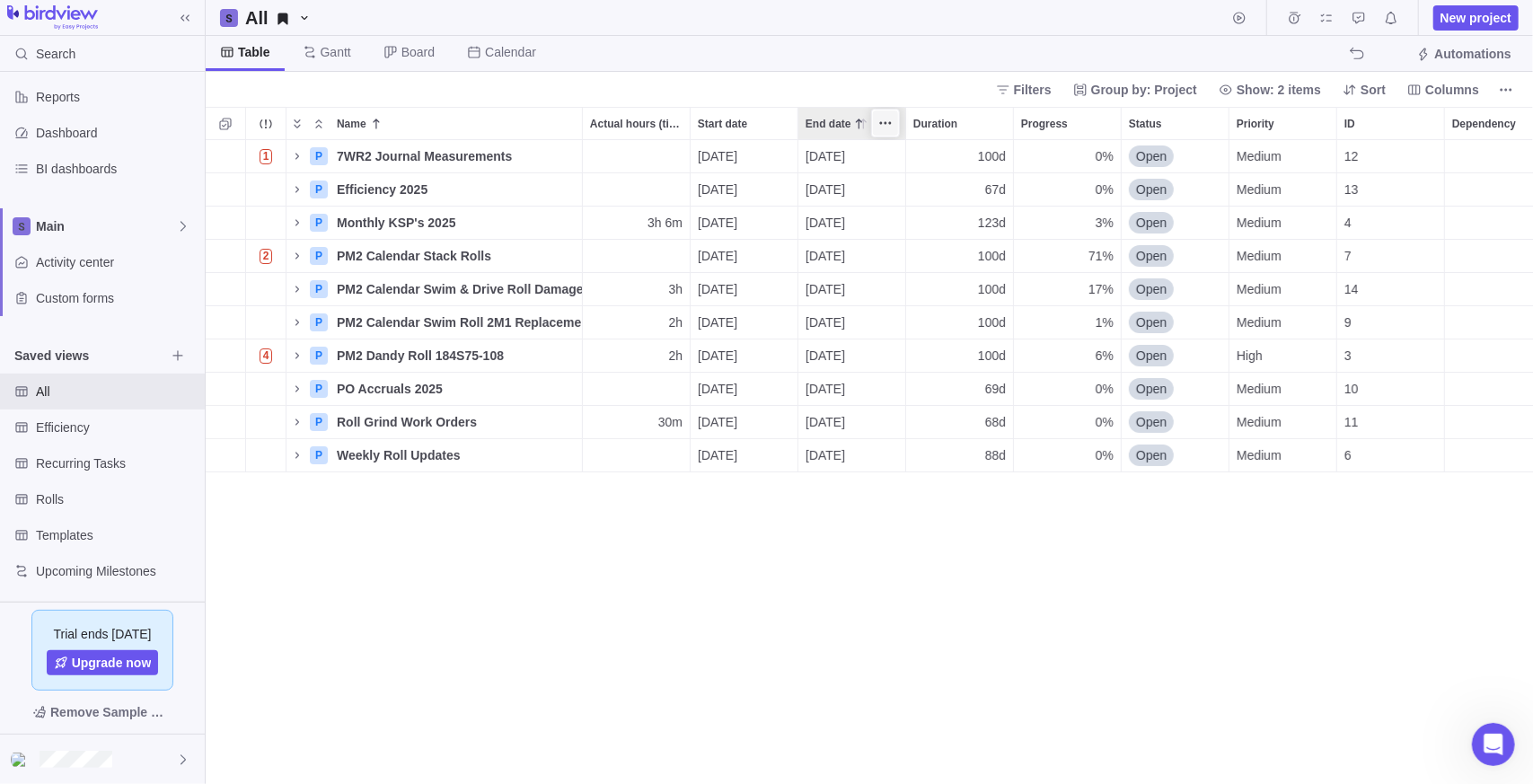
click at [882, 120] on icon "More actions" at bounding box center [886, 123] width 15 height 15
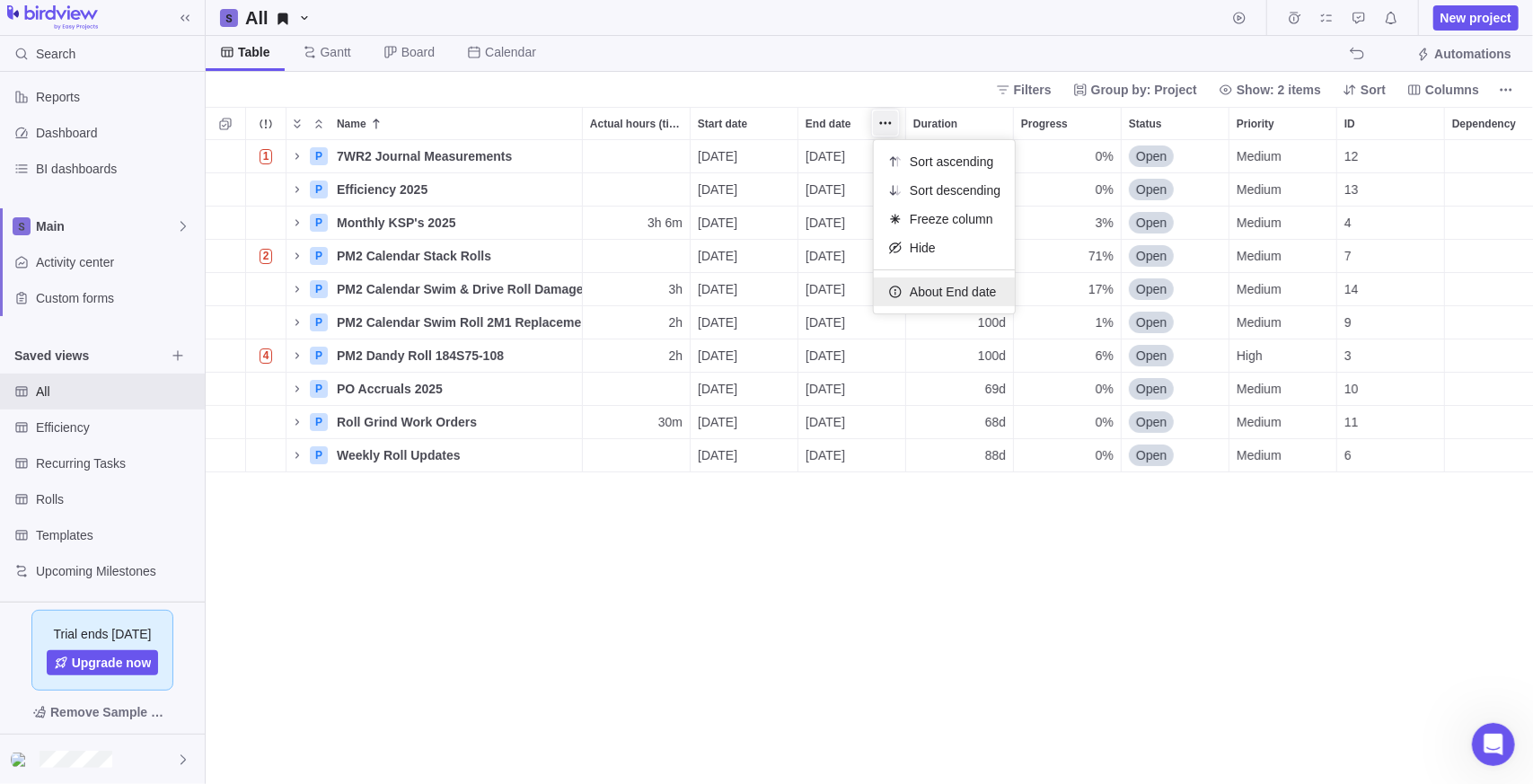
click at [952, 295] on span "About End date" at bounding box center [953, 292] width 87 height 18
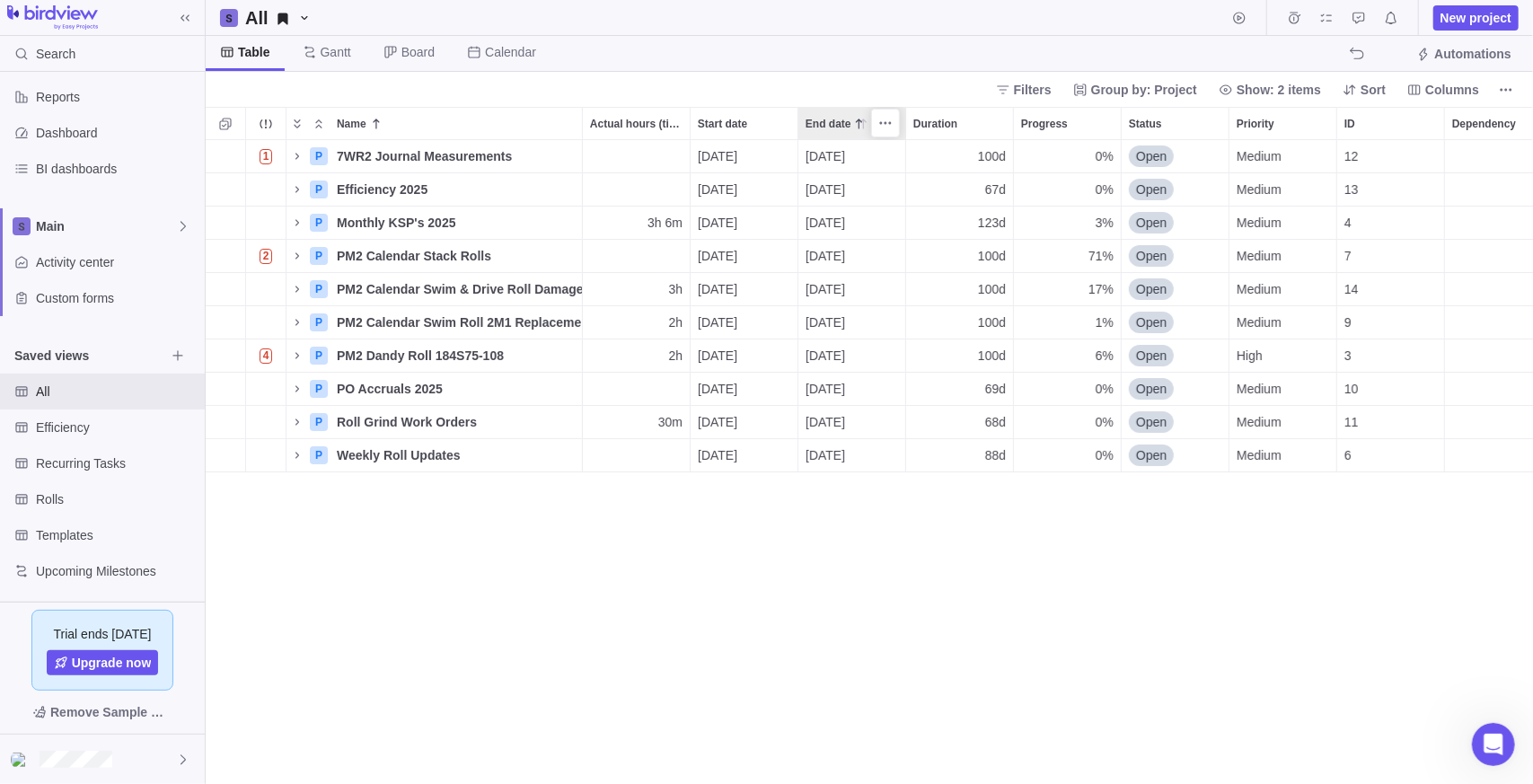
click at [829, 119] on span "End date" at bounding box center [829, 124] width 45 height 18
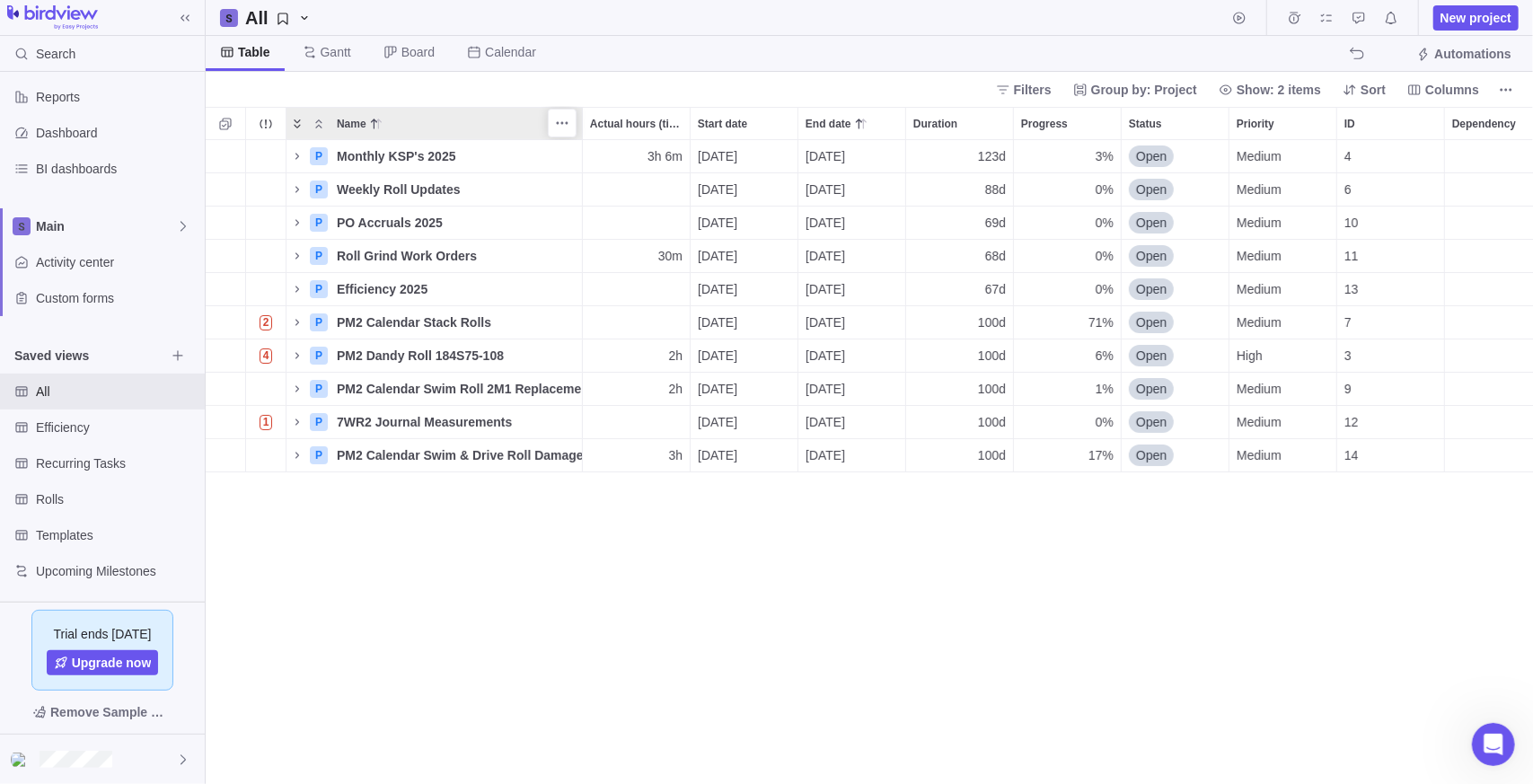
click at [299, 119] on icon "Expand" at bounding box center [296, 124] width 6 height 9
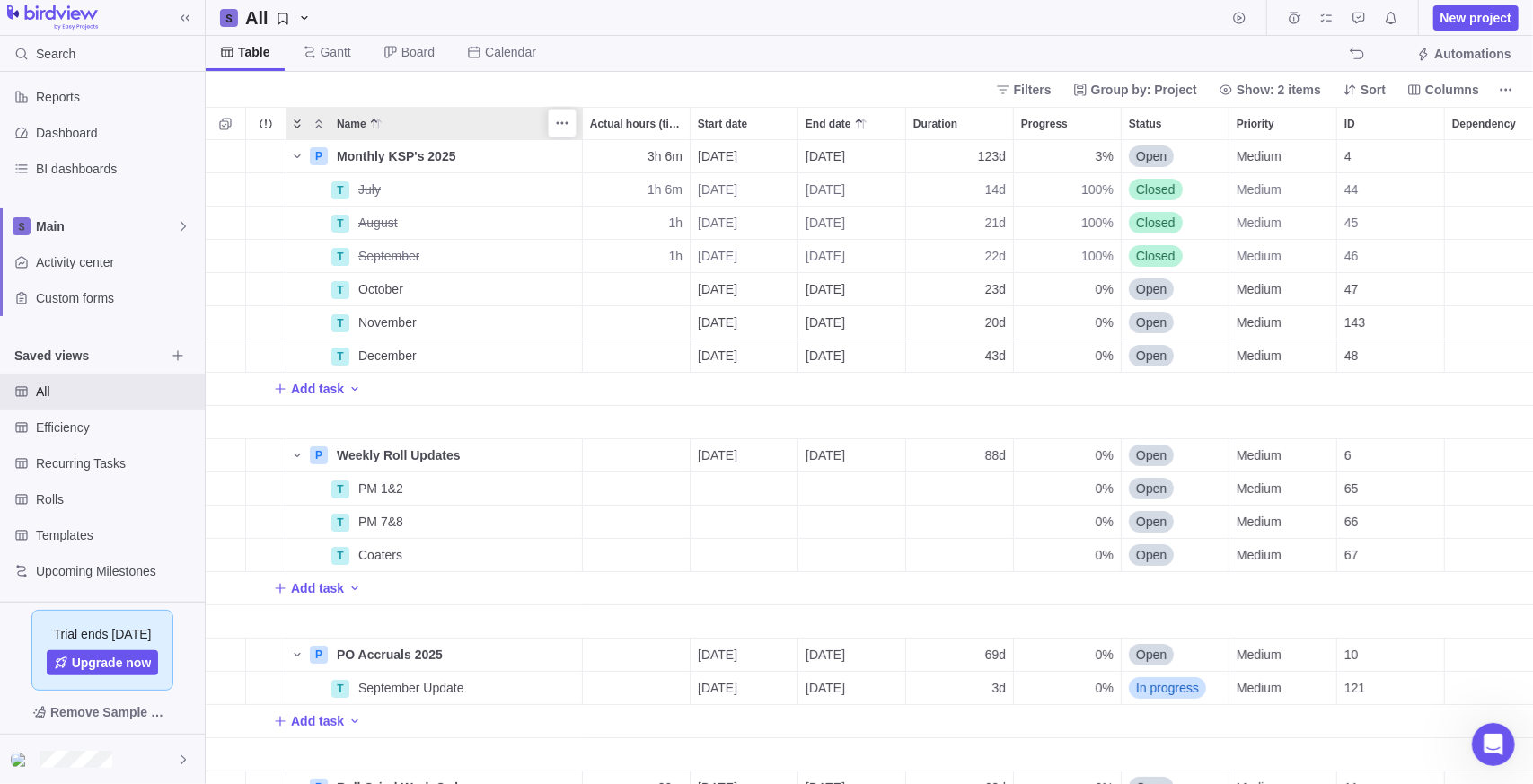
click at [301, 129] on icon "Expand" at bounding box center [297, 124] width 15 height 15
click at [261, 124] on icon "More actions" at bounding box center [266, 123] width 15 height 15
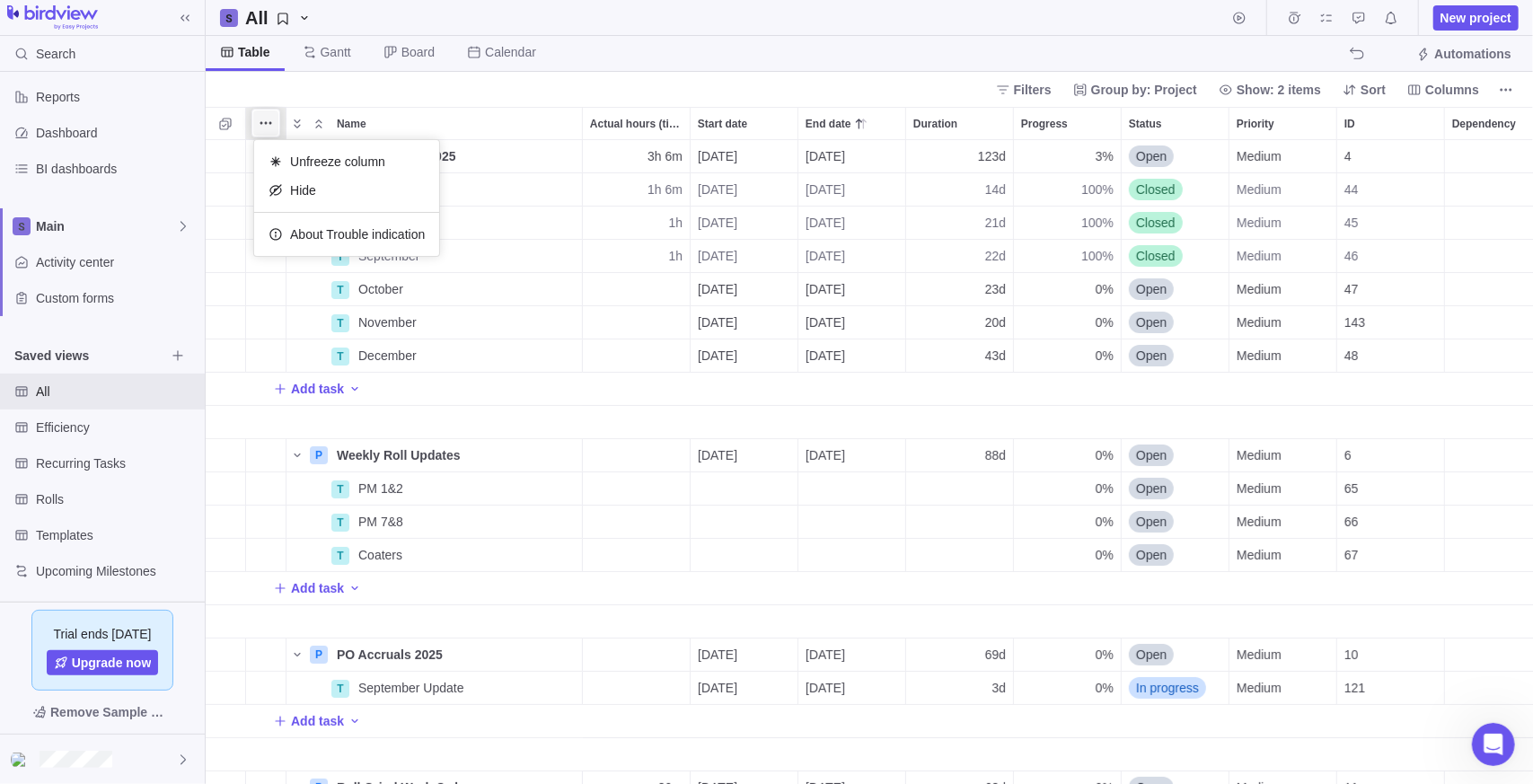
click at [264, 118] on icon "More actions" at bounding box center [266, 123] width 15 height 15
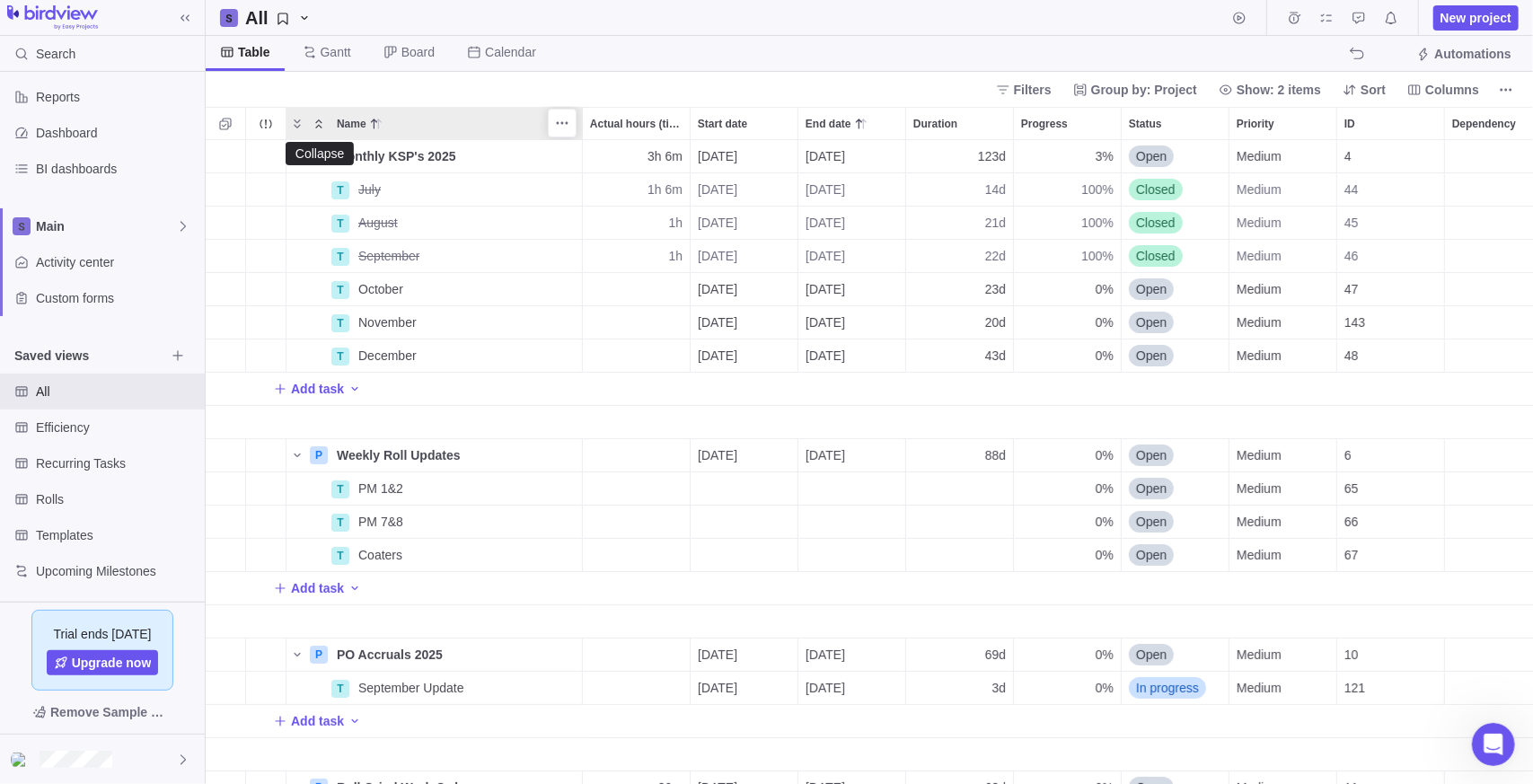
click at [316, 122] on icon "Collapse" at bounding box center [319, 124] width 15 height 15
click at [1160, 86] on span "Group by: Project" at bounding box center [1144, 90] width 106 height 18
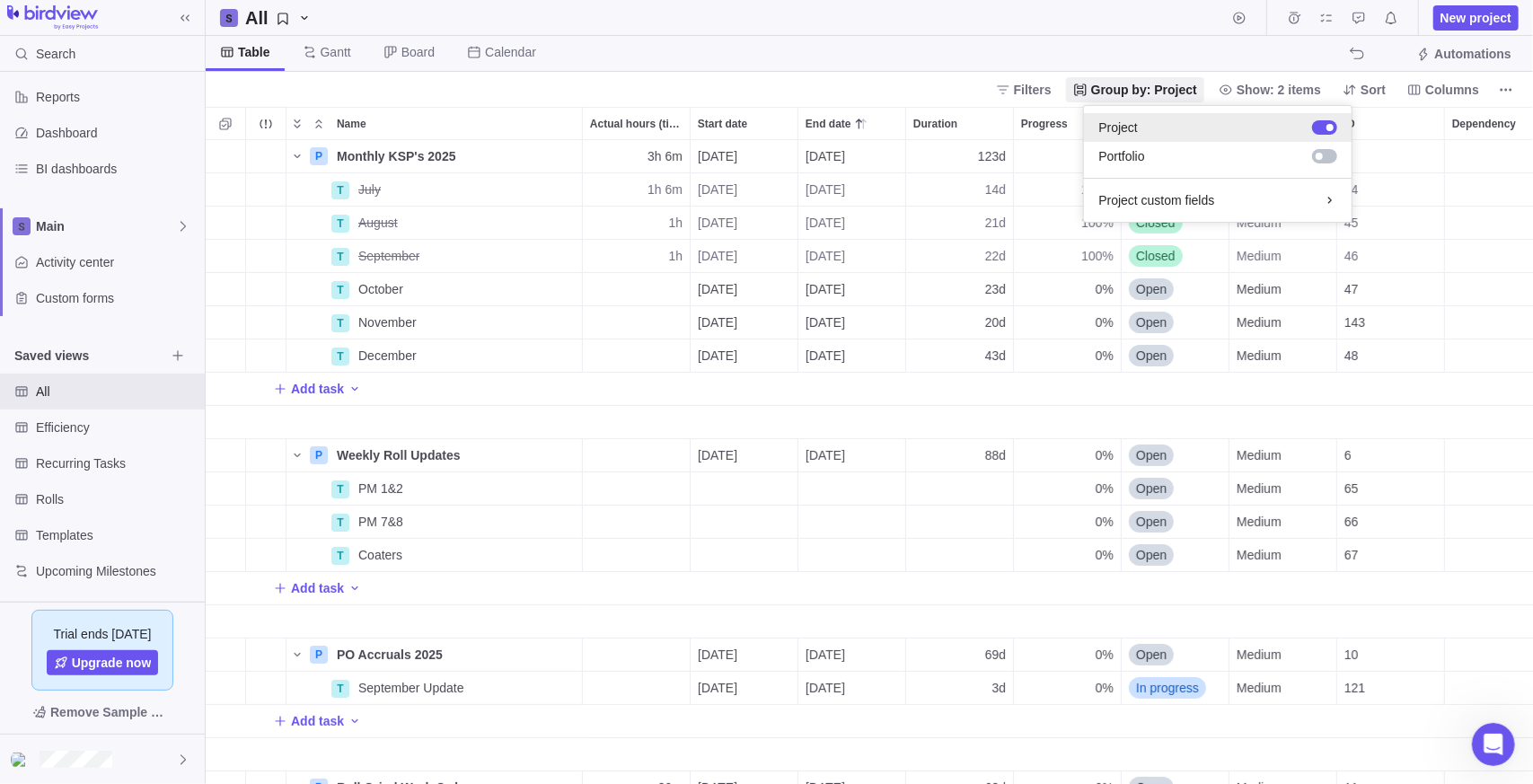
click at [1332, 122] on div at bounding box center [1325, 127] width 25 height 15
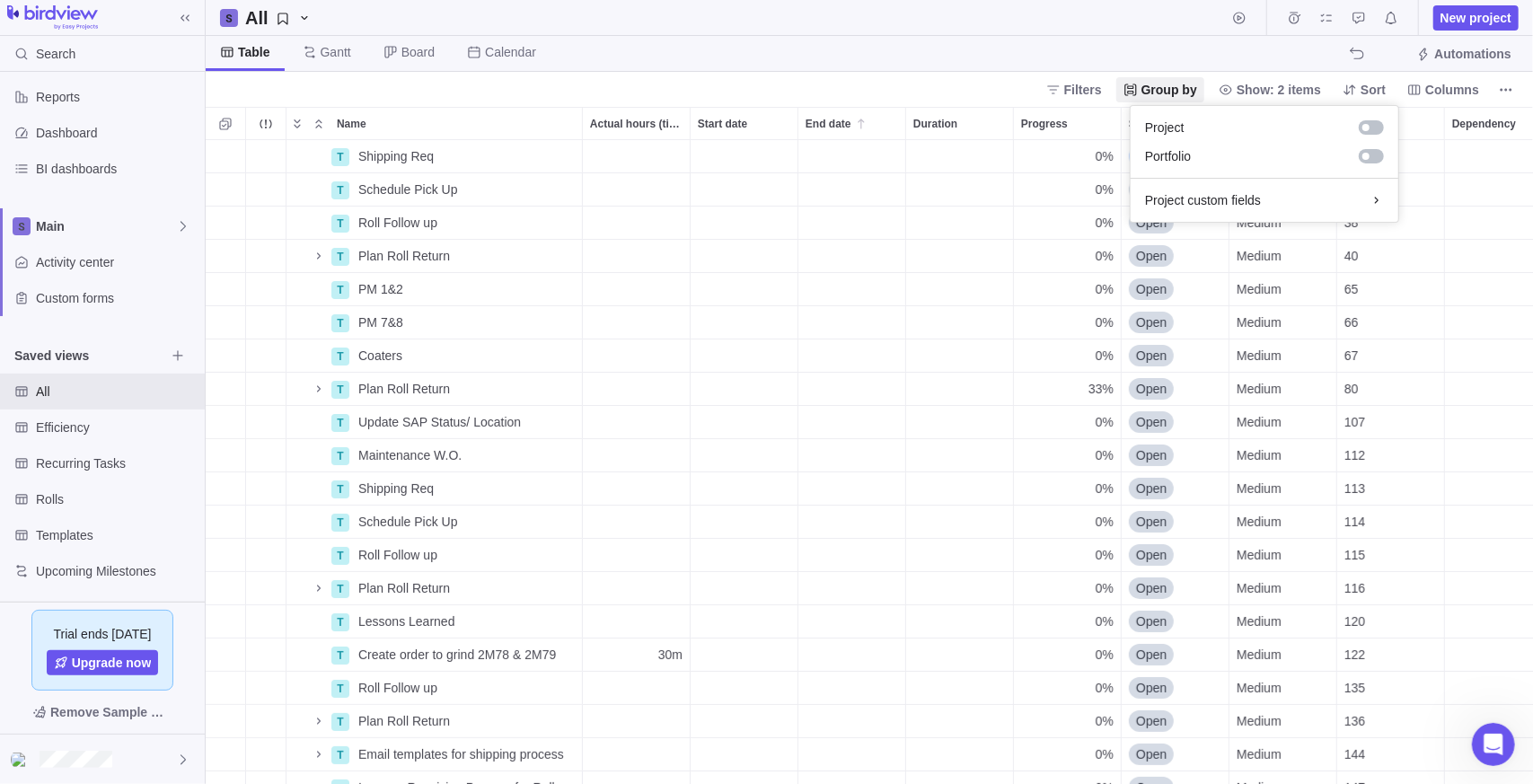
click at [812, 73] on body "Search Time logs history Resources Reports Dashboard BI dashboards Main Activit…" at bounding box center [766, 392] width 1533 height 784
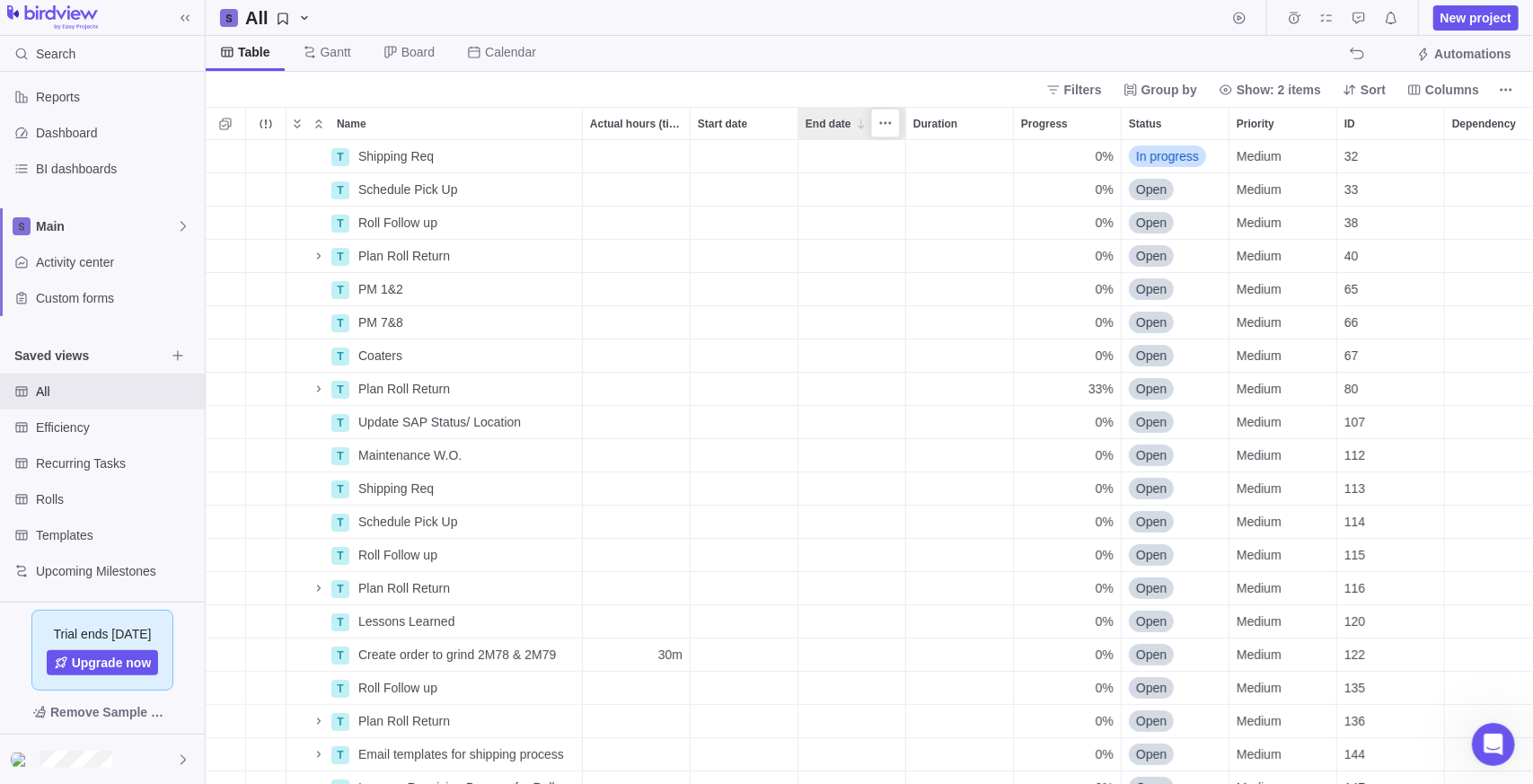
click at [845, 123] on span "End date" at bounding box center [829, 124] width 45 height 18
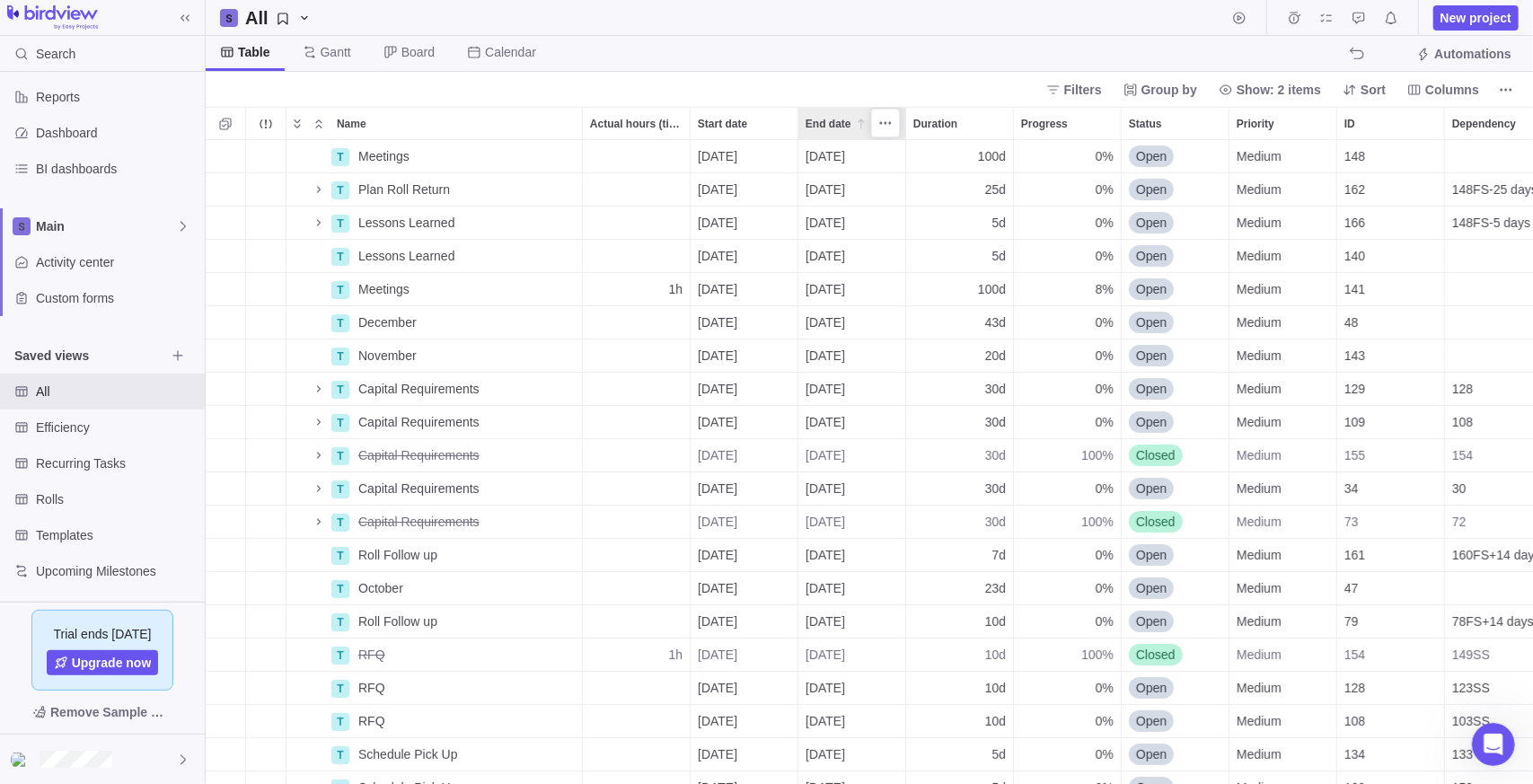
click at [824, 115] on span "End date" at bounding box center [829, 124] width 45 height 18
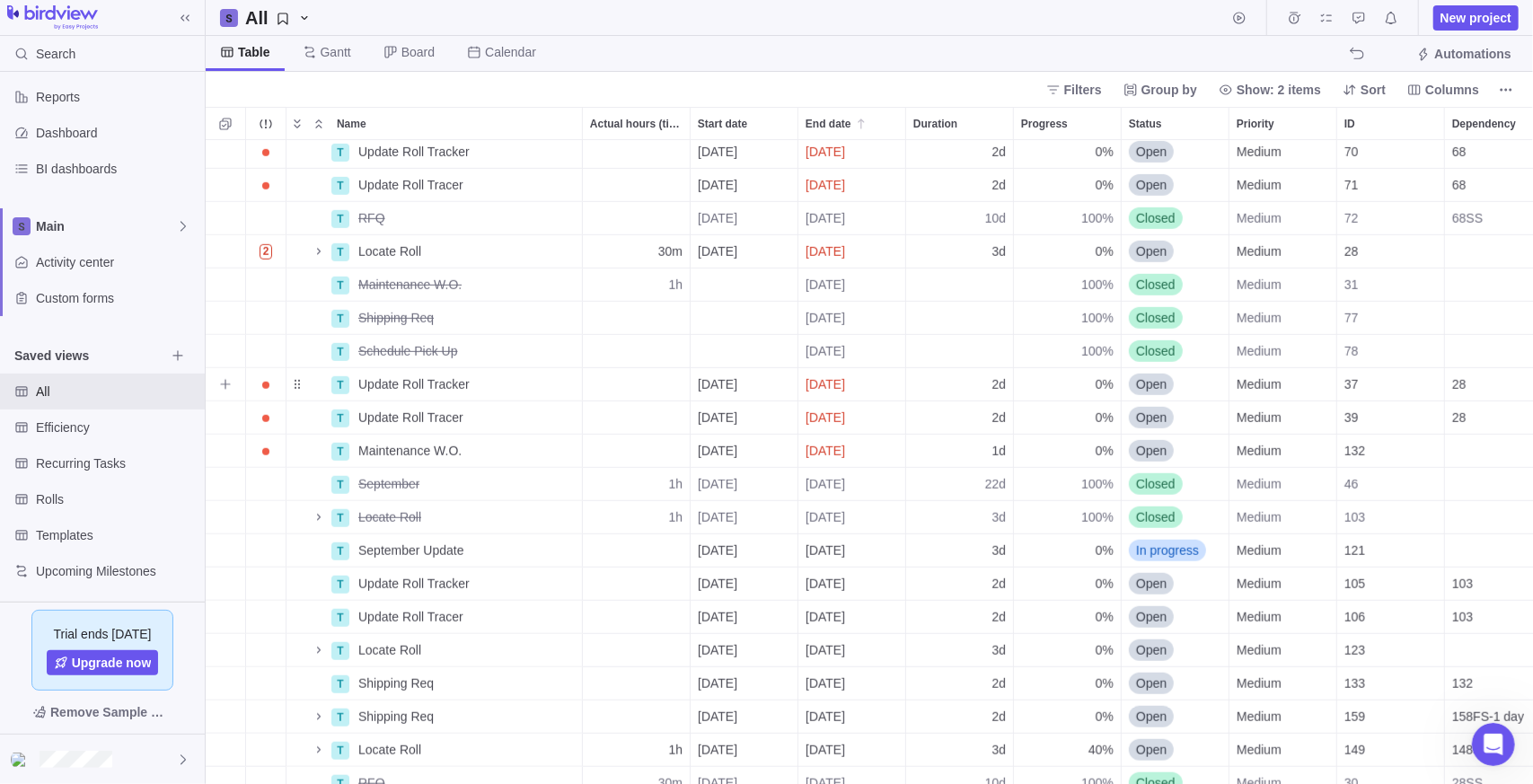
scroll to position [897, 0]
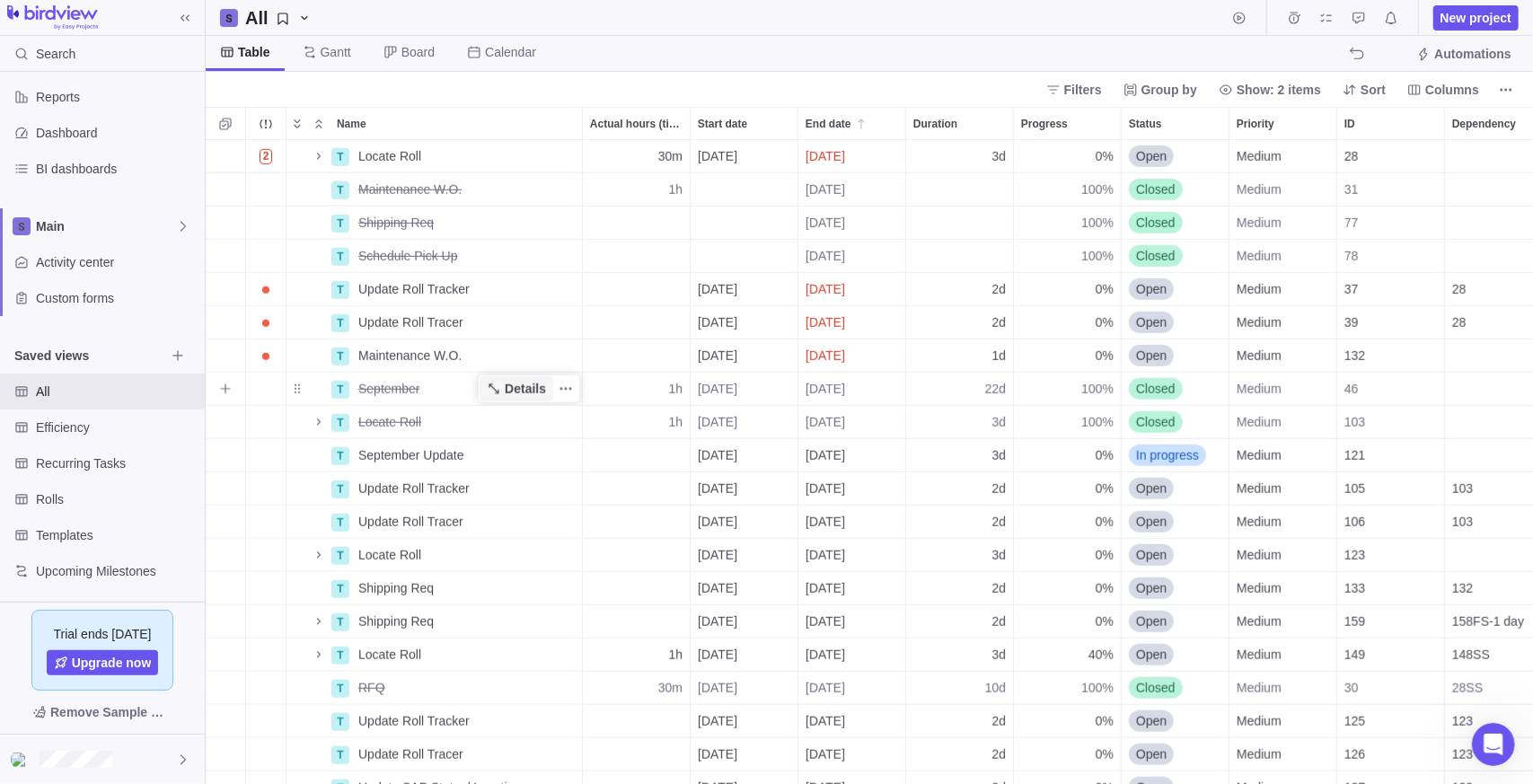
click at [523, 392] on span "Details" at bounding box center [524, 389] width 41 height 18
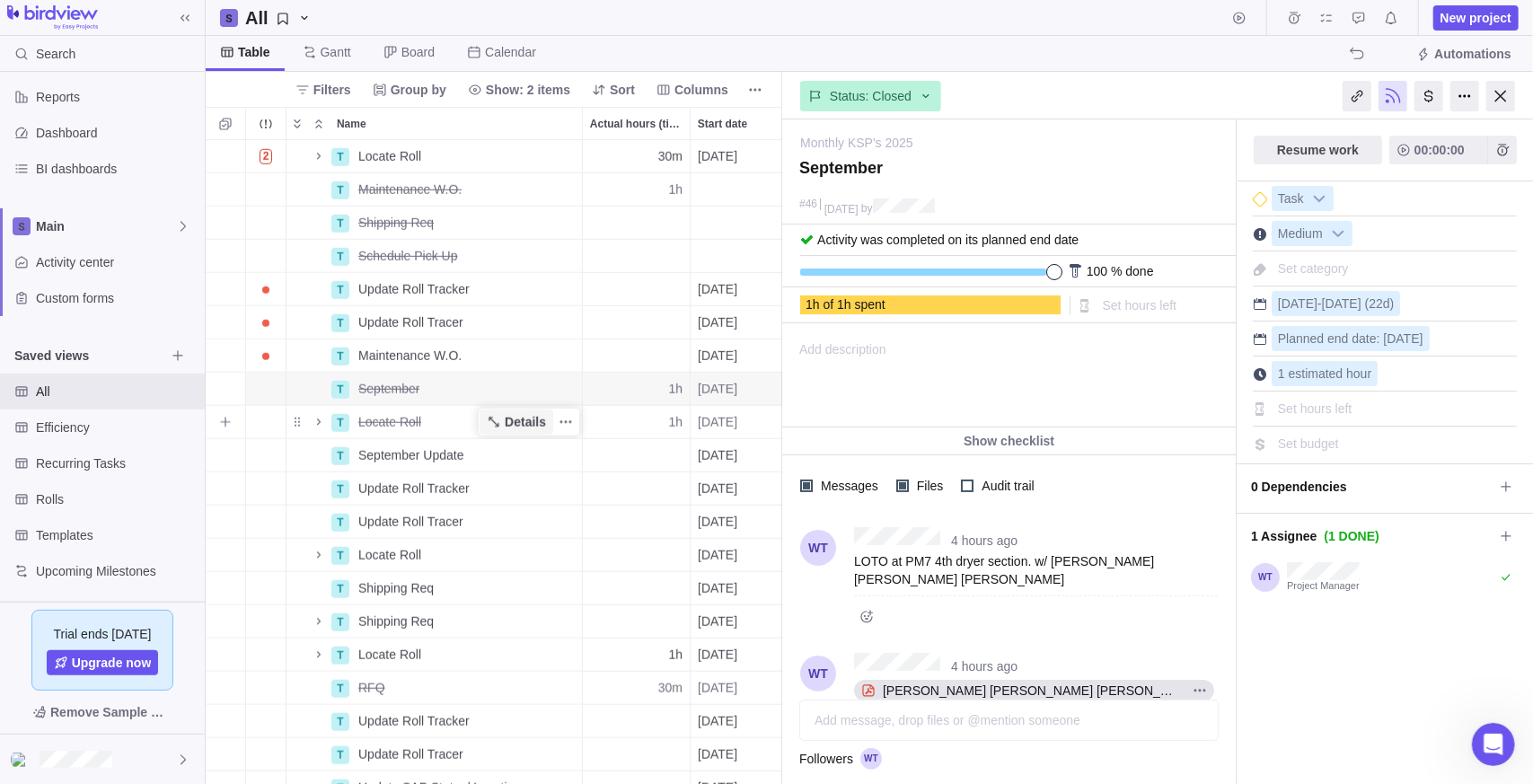
click at [544, 418] on span "Details" at bounding box center [524, 422] width 41 height 18
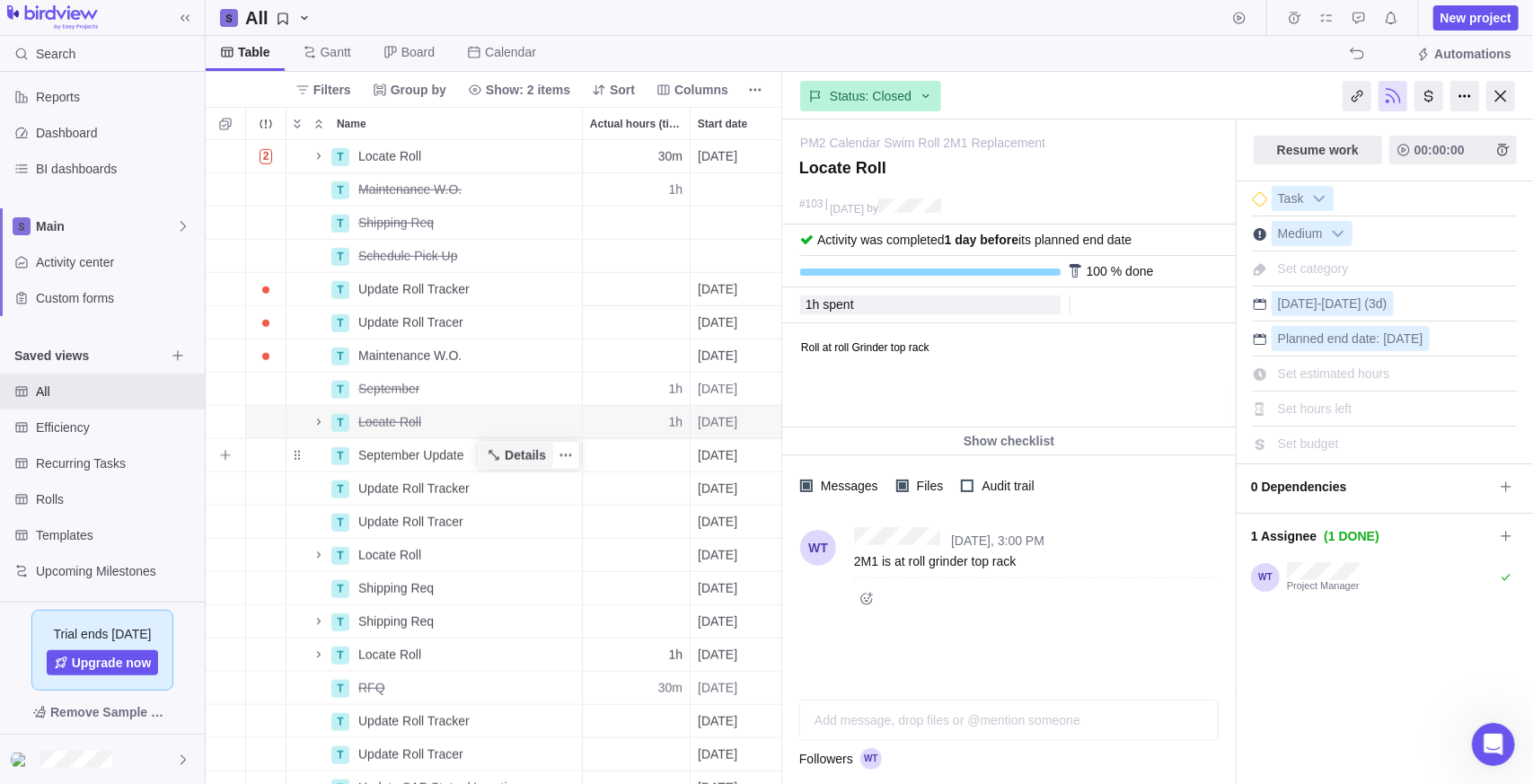
click at [508, 450] on span "Details" at bounding box center [524, 455] width 41 height 18
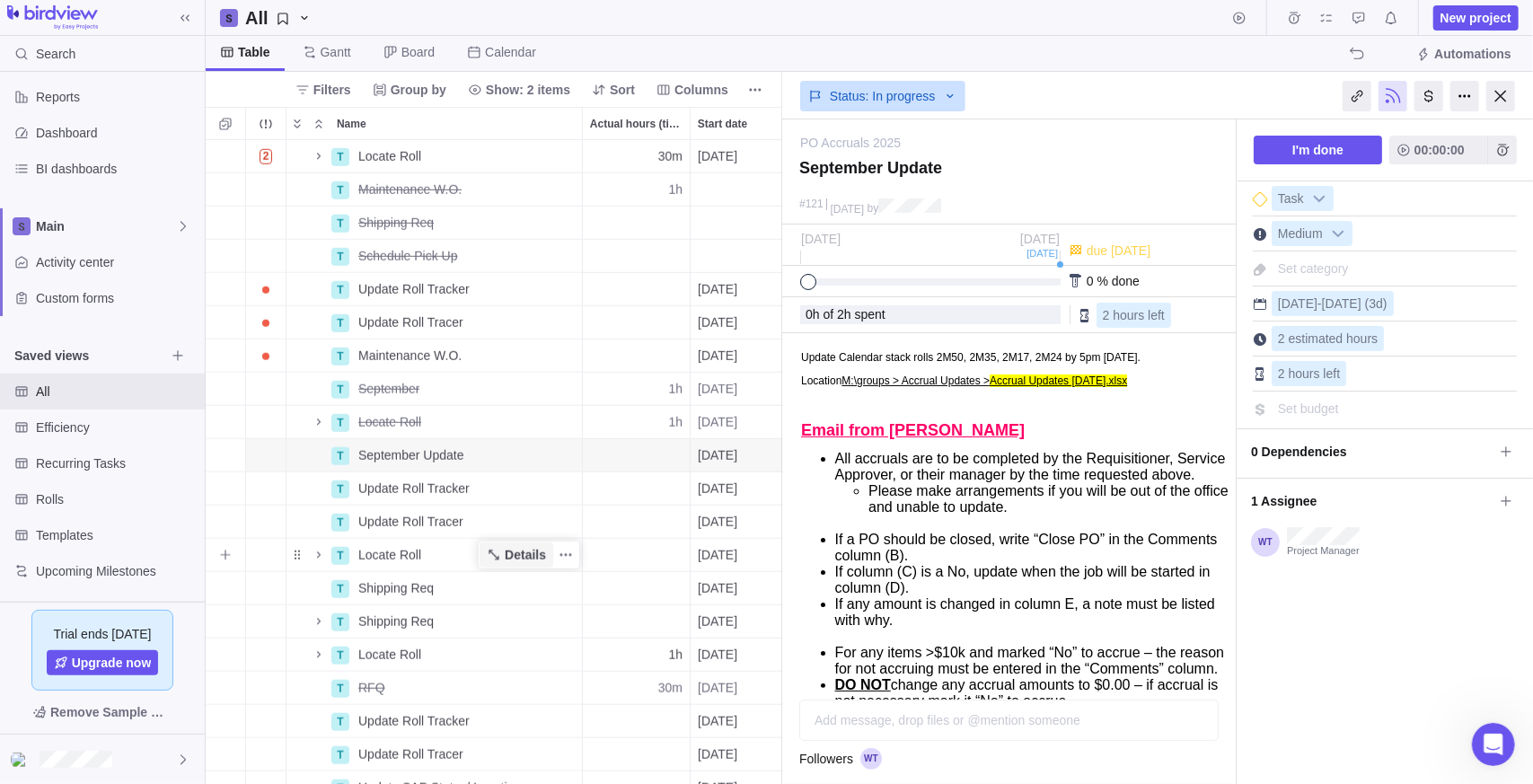
click at [514, 556] on span "Details" at bounding box center [524, 555] width 41 height 18
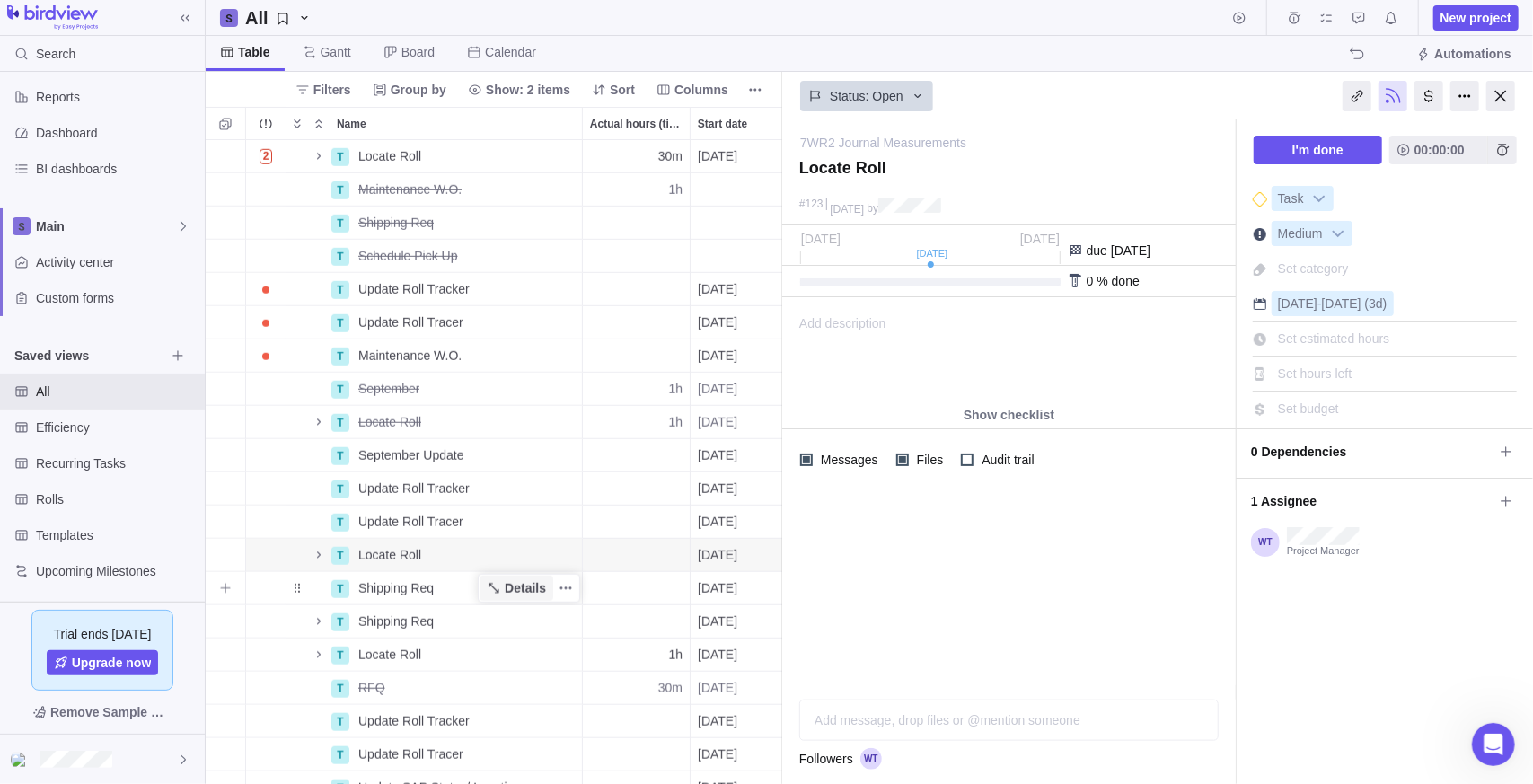
click at [522, 587] on span "Details" at bounding box center [524, 588] width 41 height 18
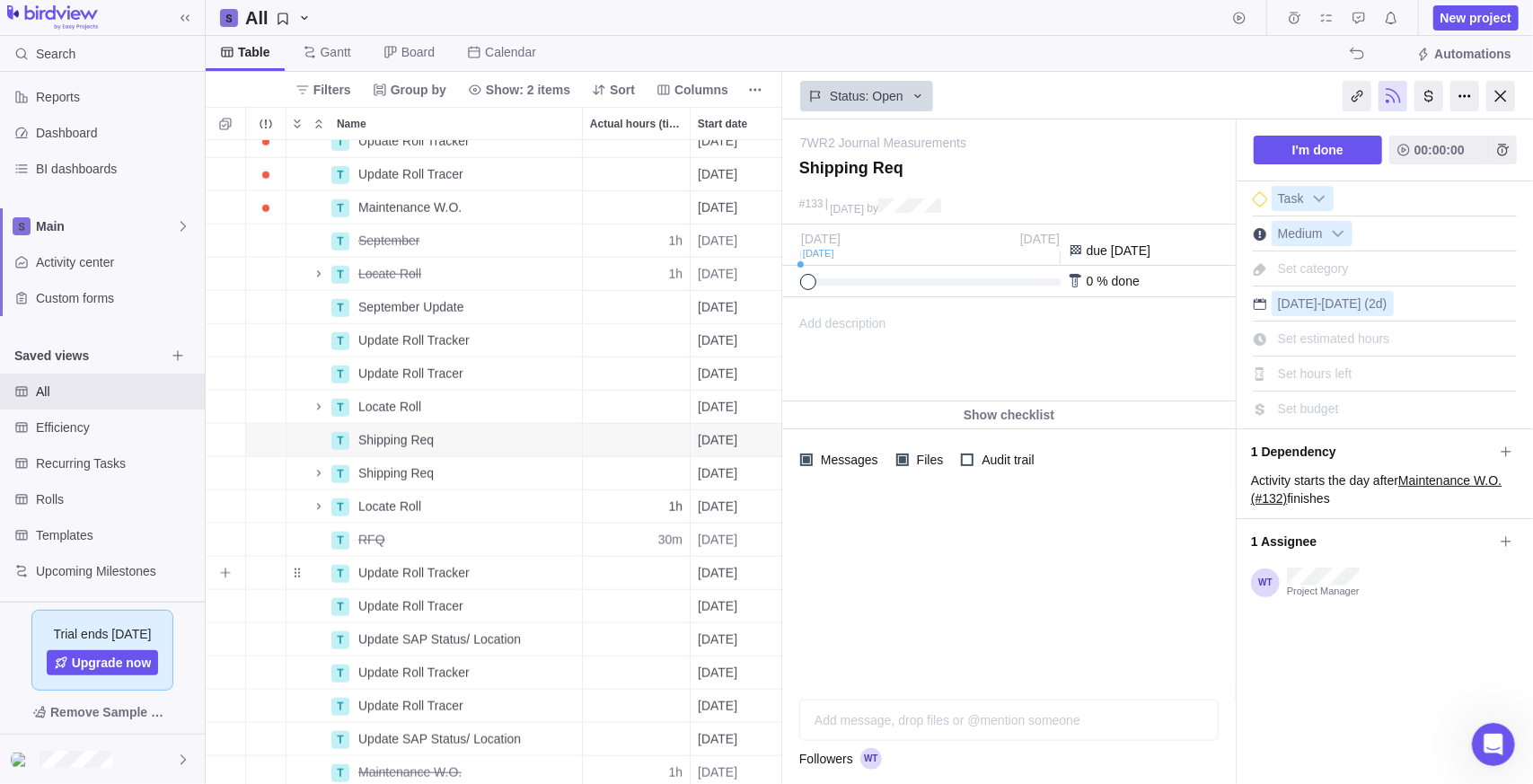
scroll to position [1077, 0]
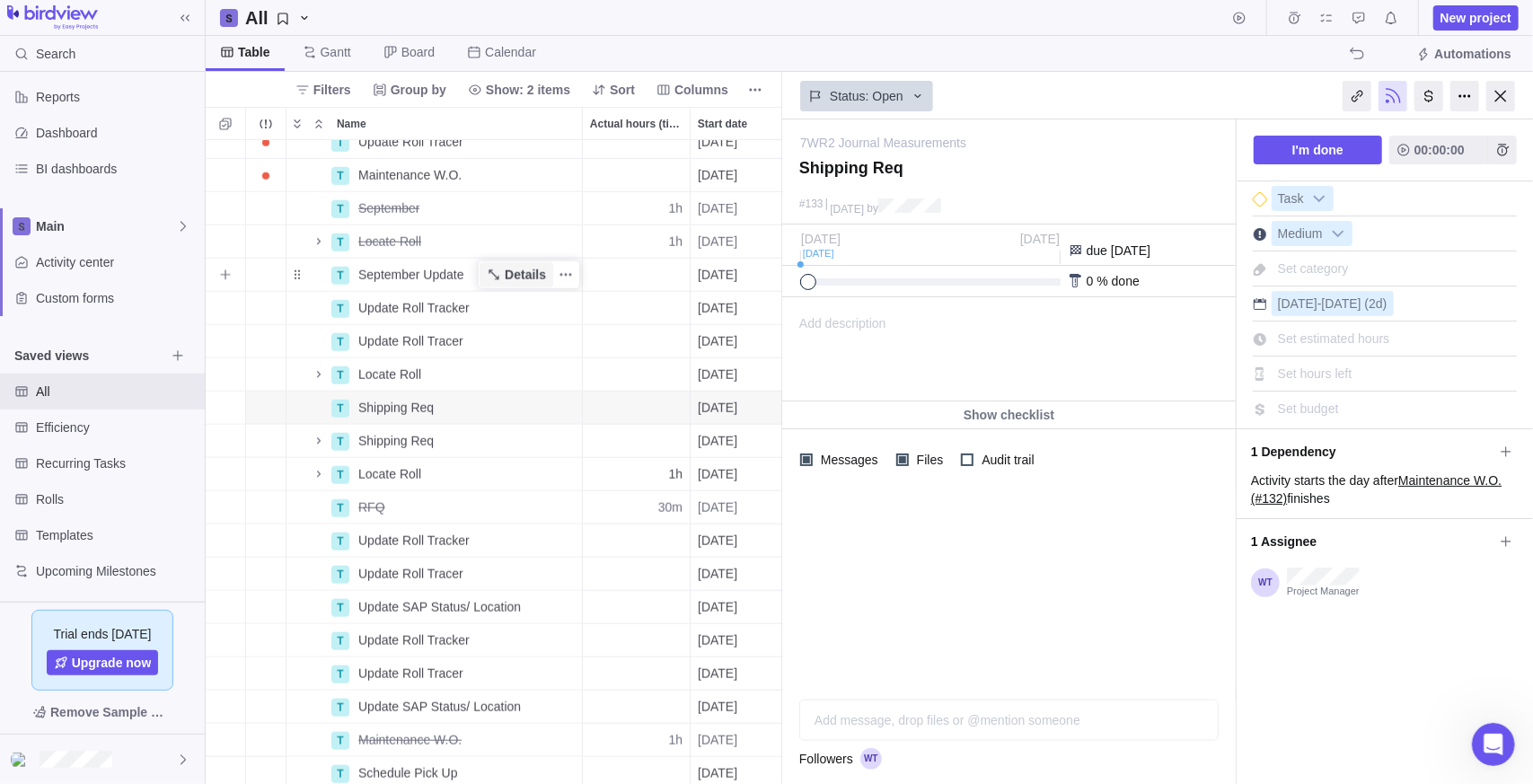
click at [509, 273] on span "Details" at bounding box center [524, 275] width 41 height 18
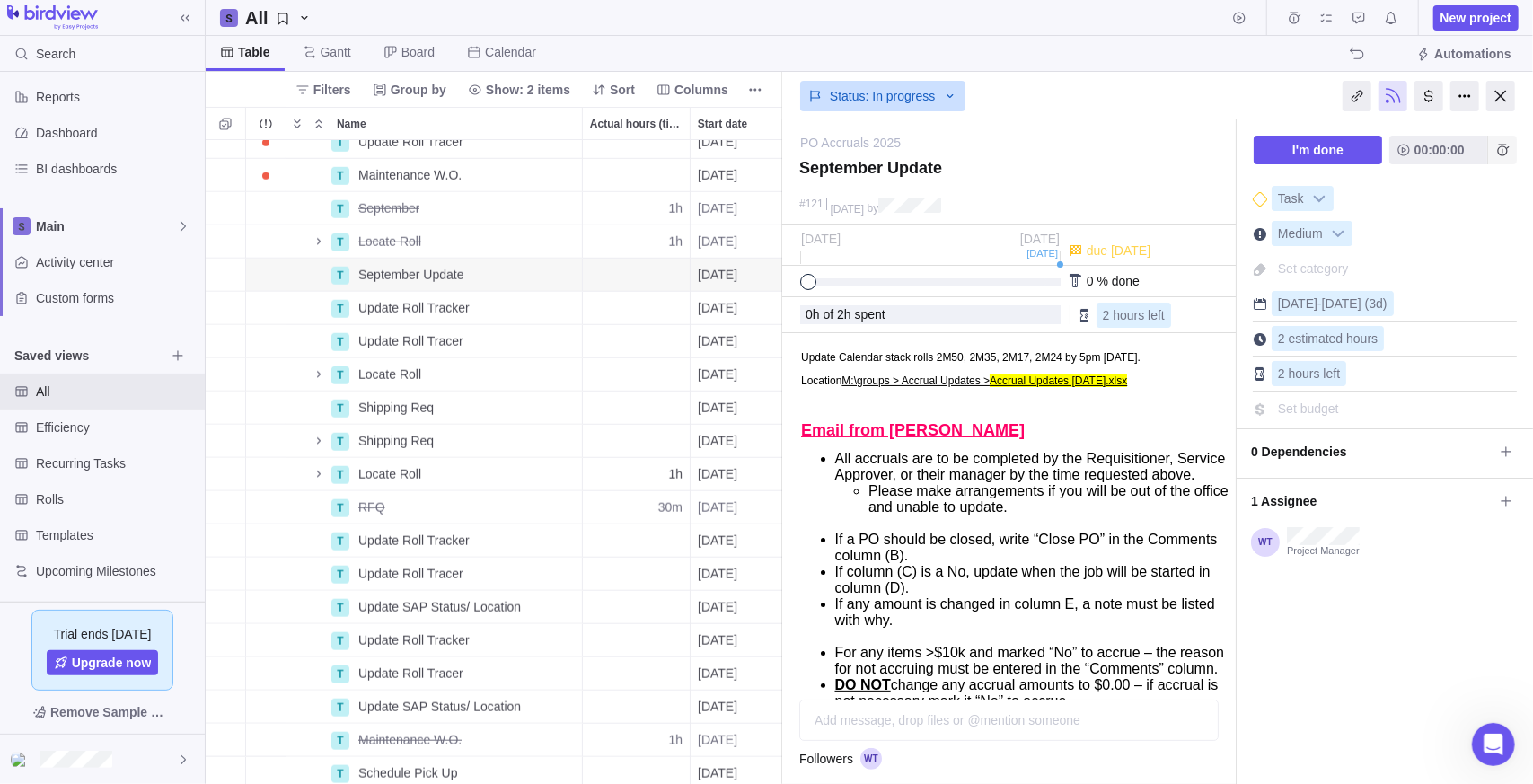
click at [1496, 147] on icon "Add time entry" at bounding box center [1503, 150] width 15 height 15
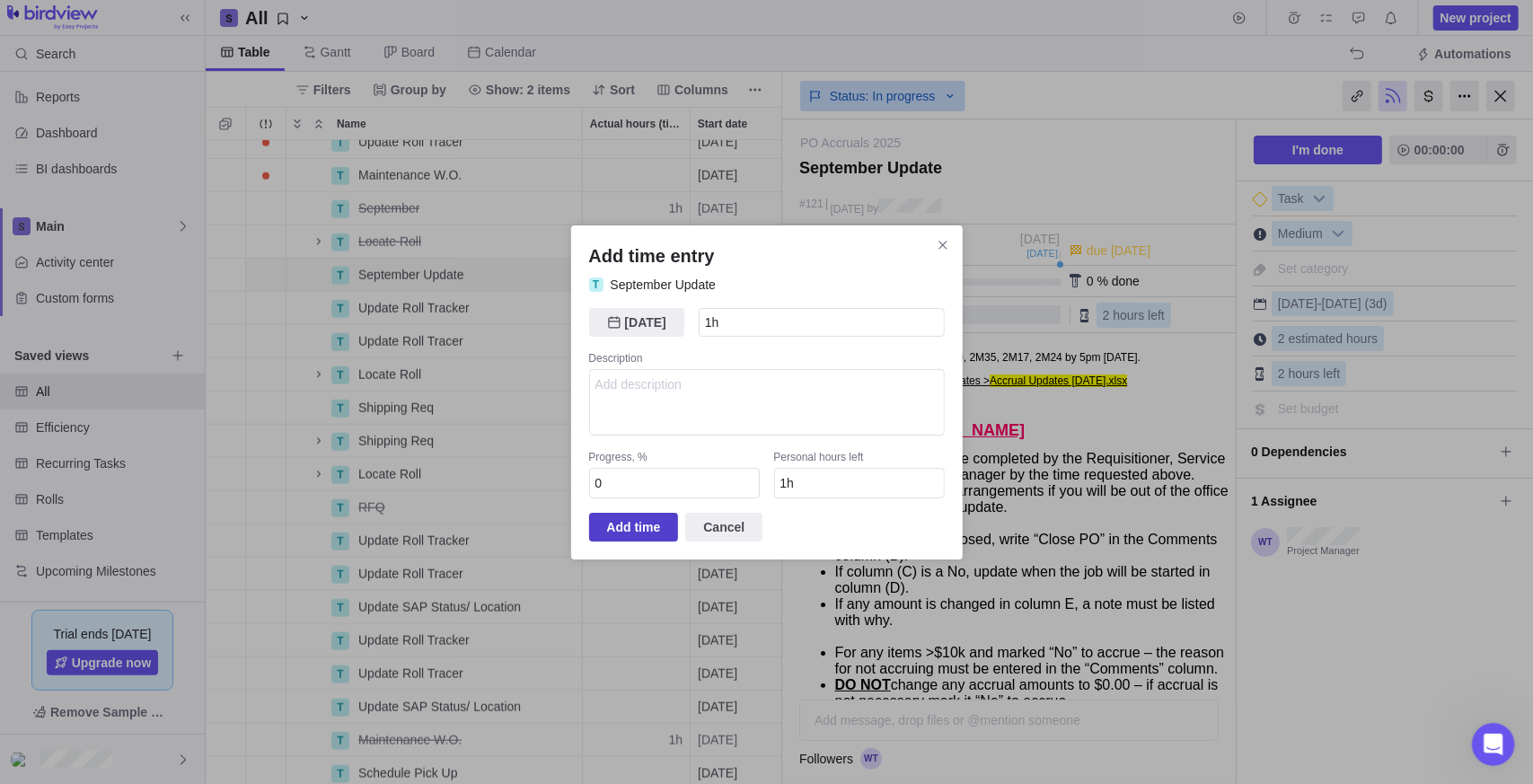
click at [653, 527] on span "Add time" at bounding box center [633, 527] width 54 height 22
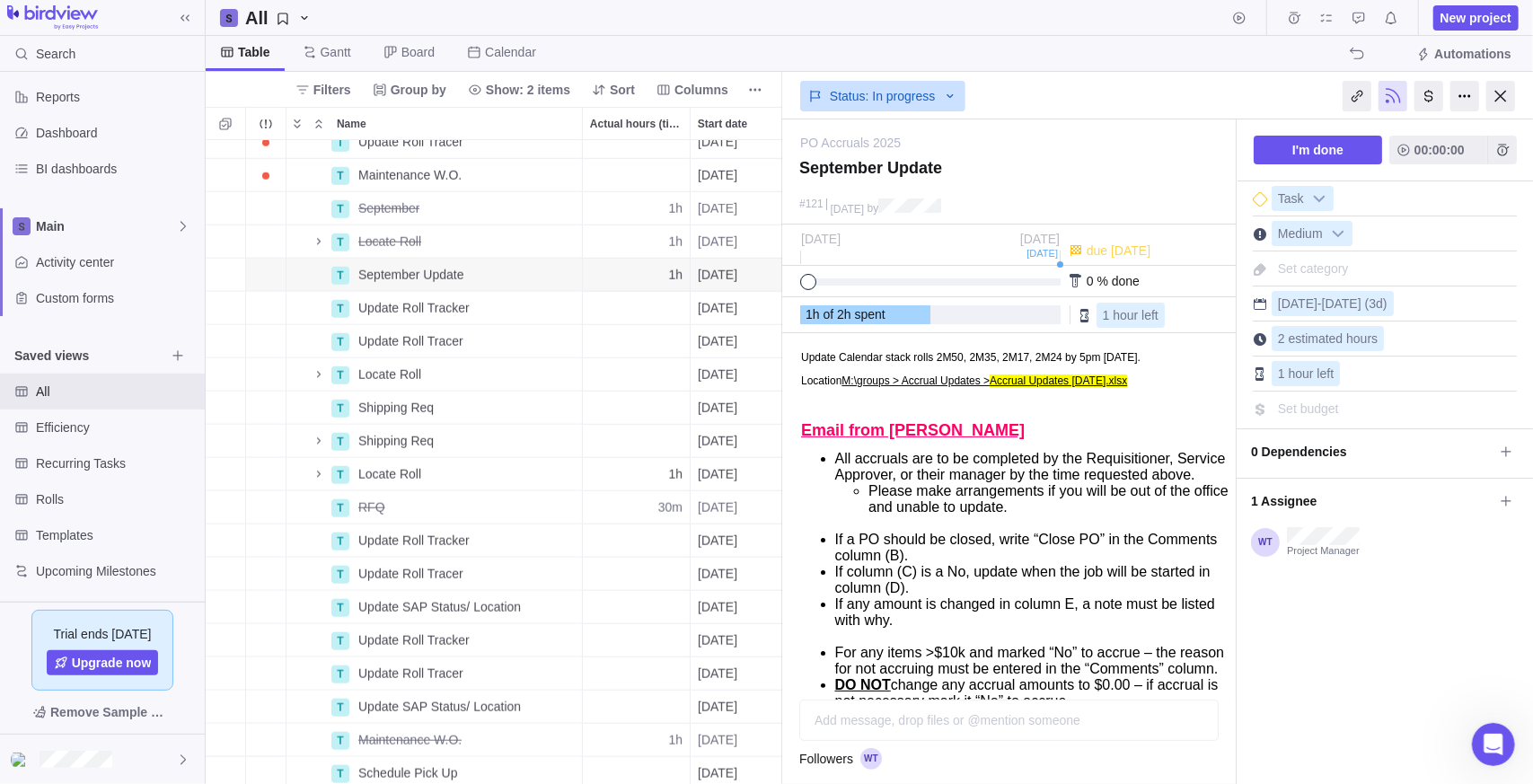
click at [929, 726] on div "Add message, drop files or @mention someone AI" at bounding box center [1010, 719] width 420 height 41
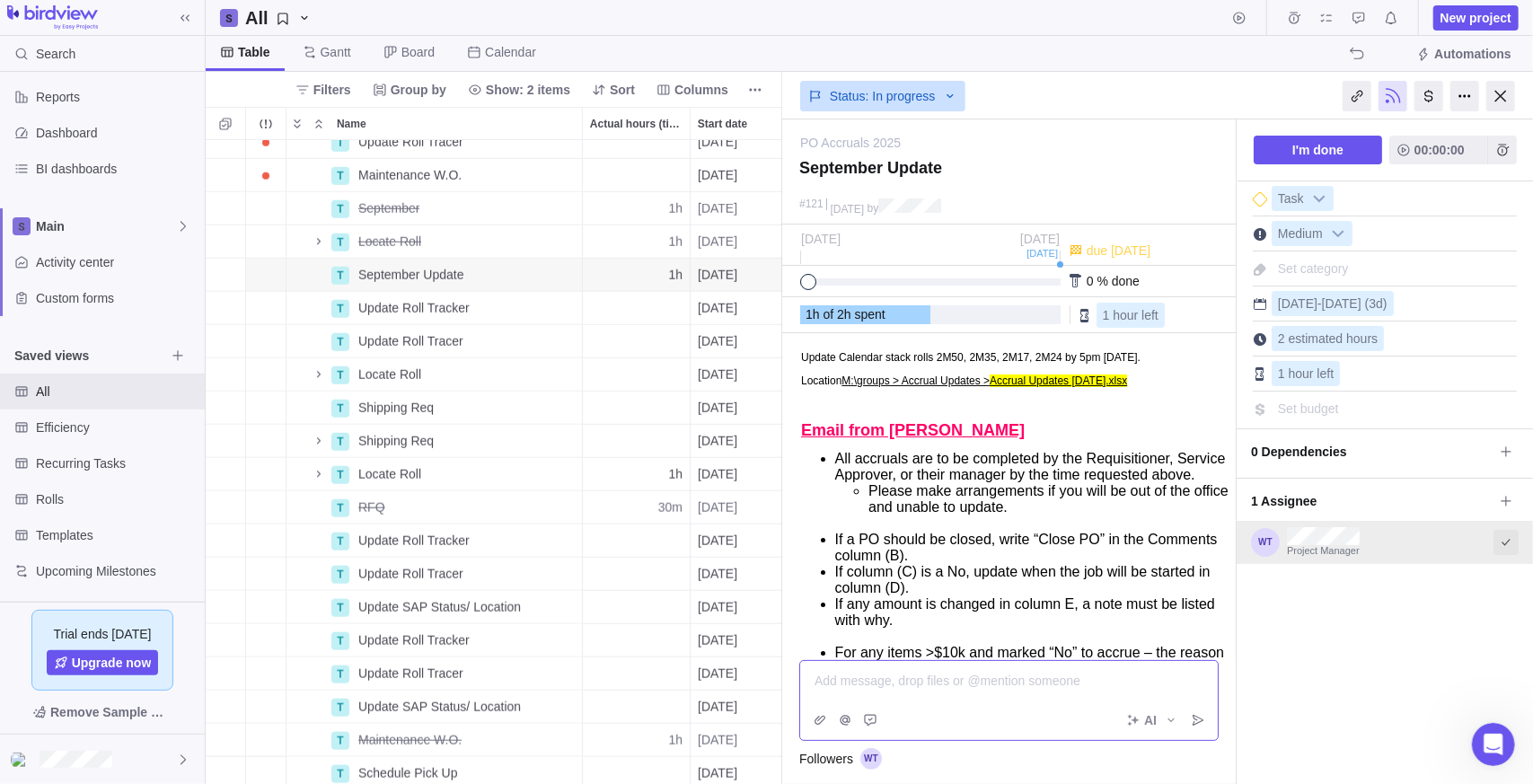
click at [1499, 538] on icon "Select to mark an assignee's portion of work as completed (reciprocal with I'm …" at bounding box center [1507, 542] width 15 height 15
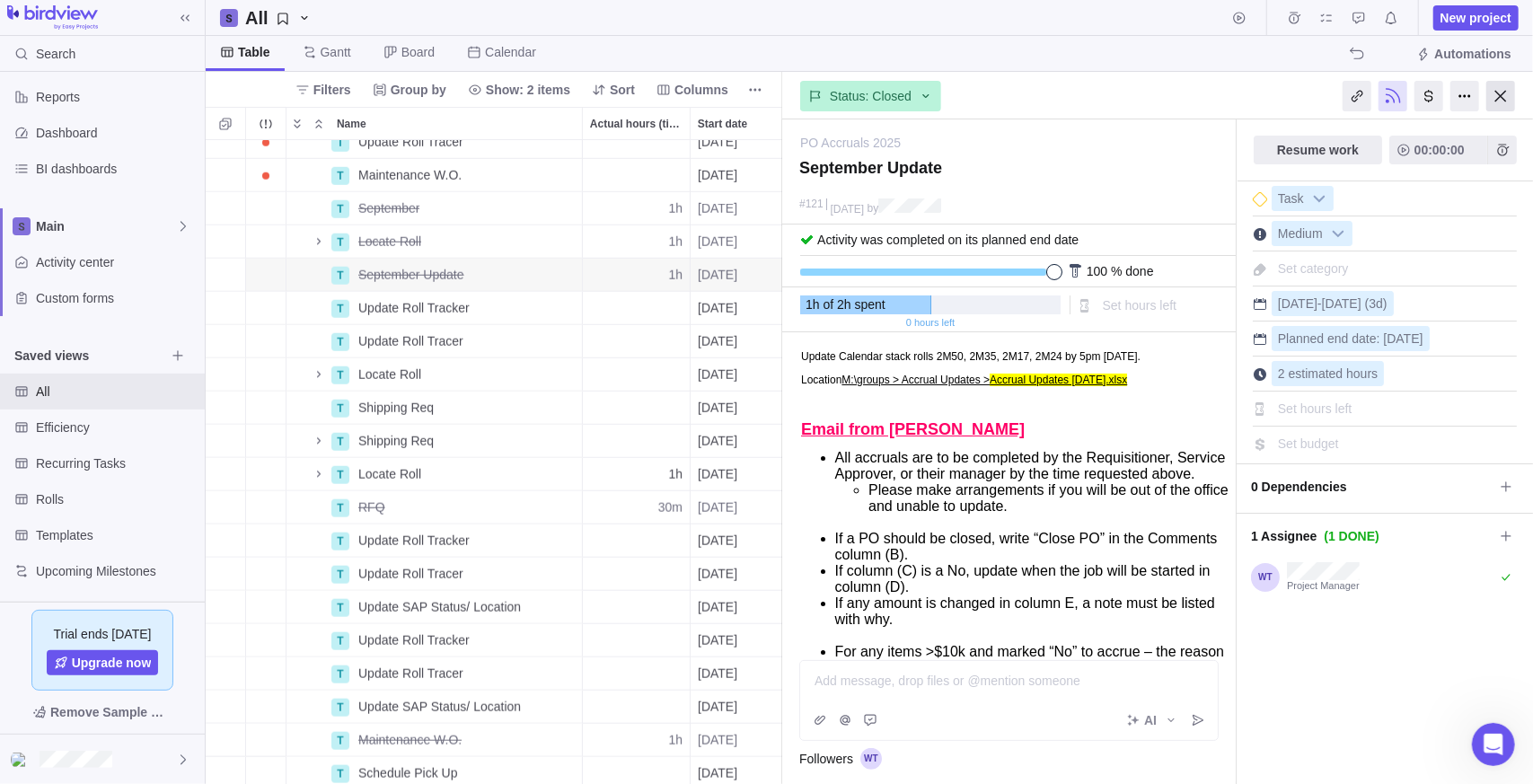
click at [1496, 94] on div at bounding box center [1501, 96] width 29 height 31
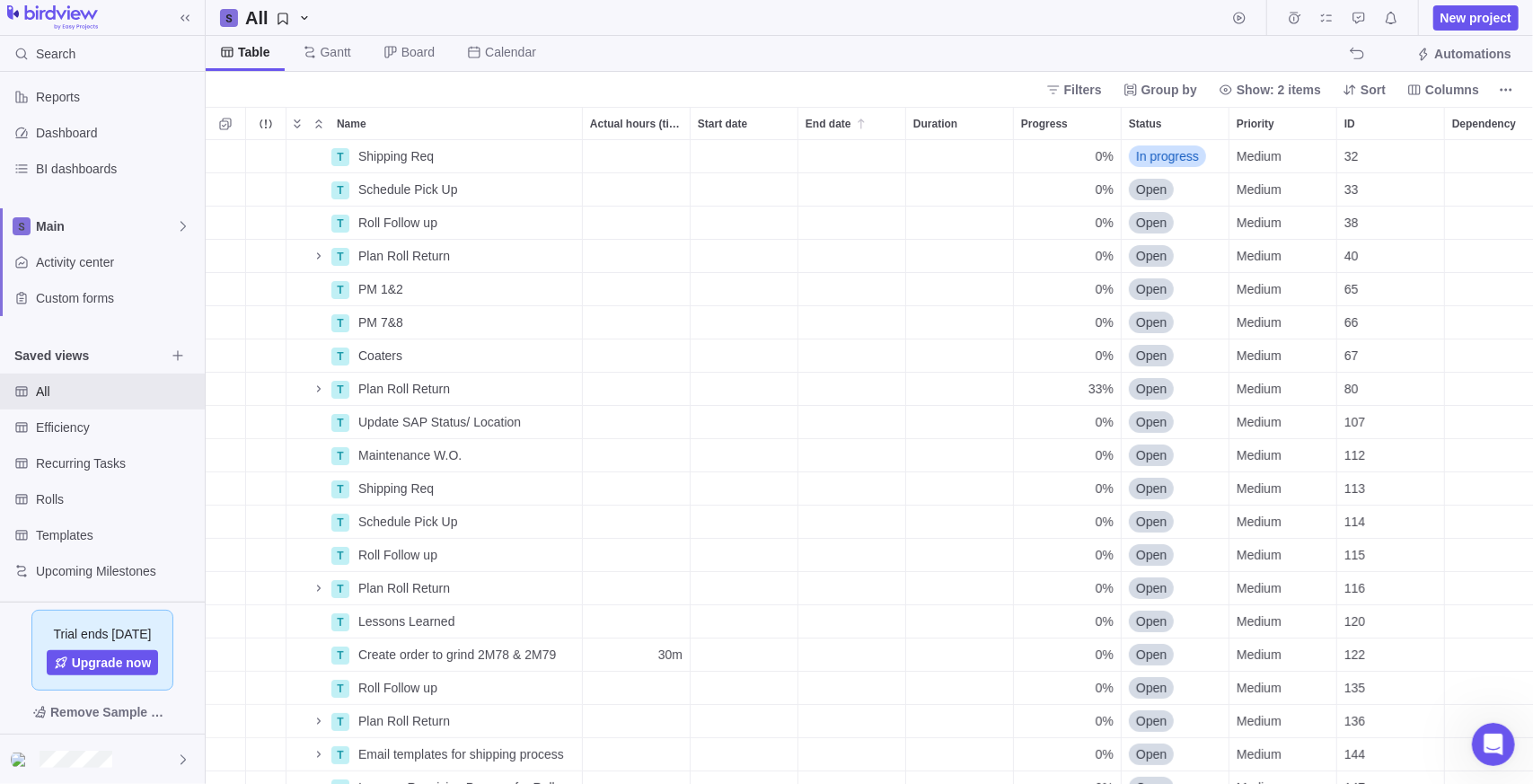
click at [485, 80] on div "Filters Group by Show: 2 items Sort Columns" at bounding box center [869, 89] width 1328 height 35
click at [311, 16] on span "All" at bounding box center [278, 18] width 81 height 25
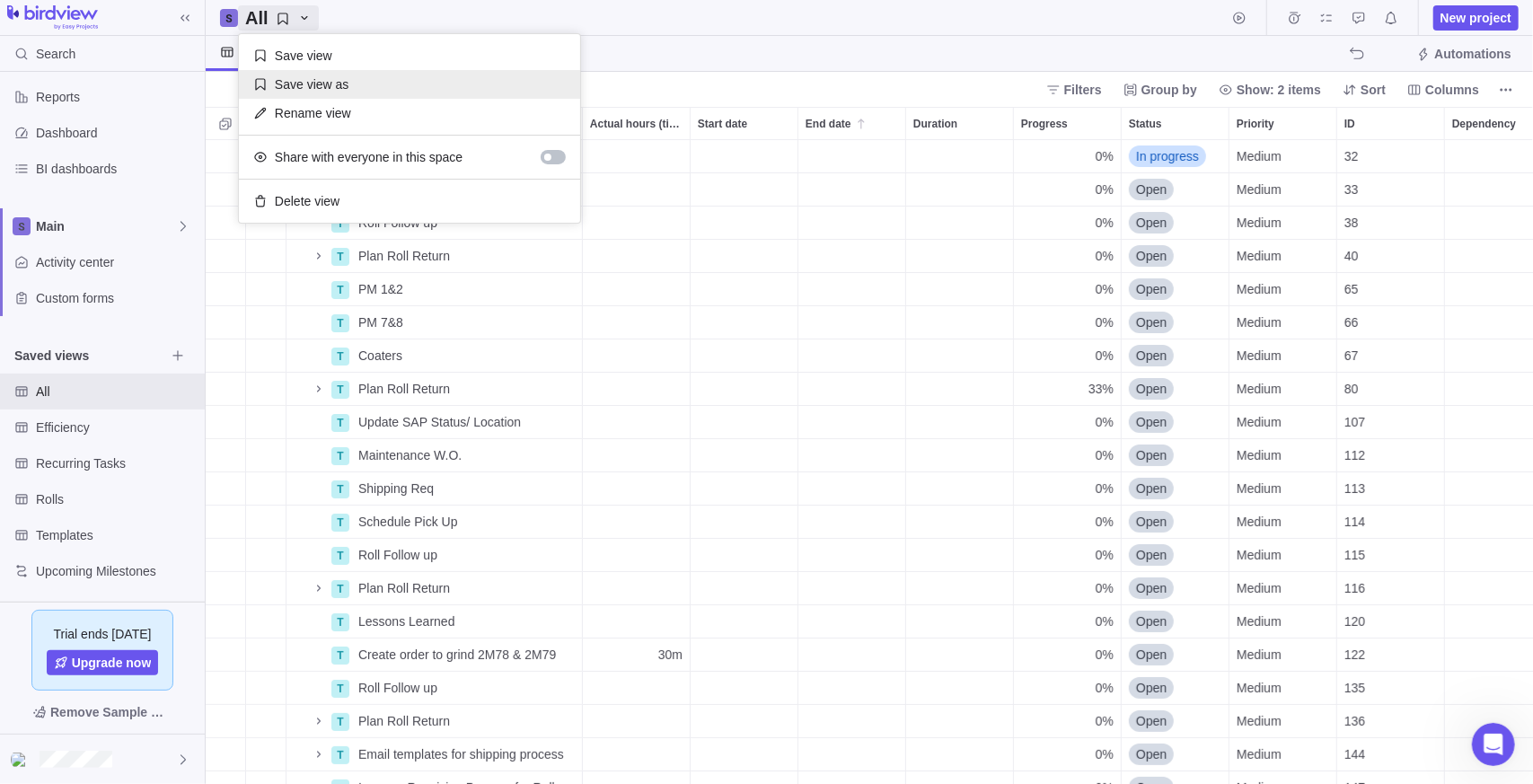
click at [333, 76] on span "Save view as" at bounding box center [311, 84] width 74 height 18
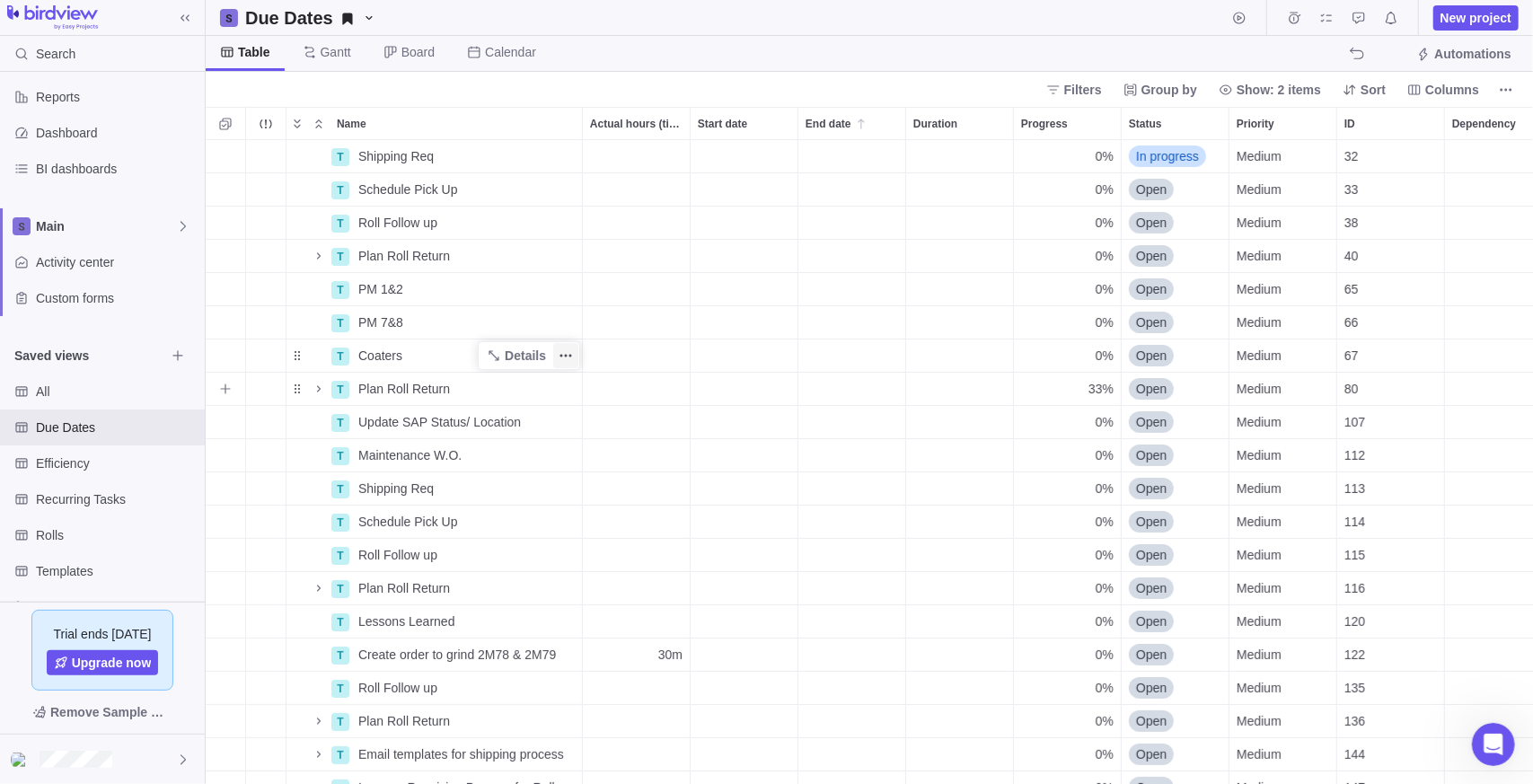
scroll to position [630, 1315]
drag, startPoint x: 85, startPoint y: 425, endPoint x: 75, endPoint y: 438, distance: 16.4
click at [85, 425] on span "Due Dates" at bounding box center [101, 428] width 129 height 18
click at [88, 465] on span "Efficiency" at bounding box center [101, 463] width 129 height 18
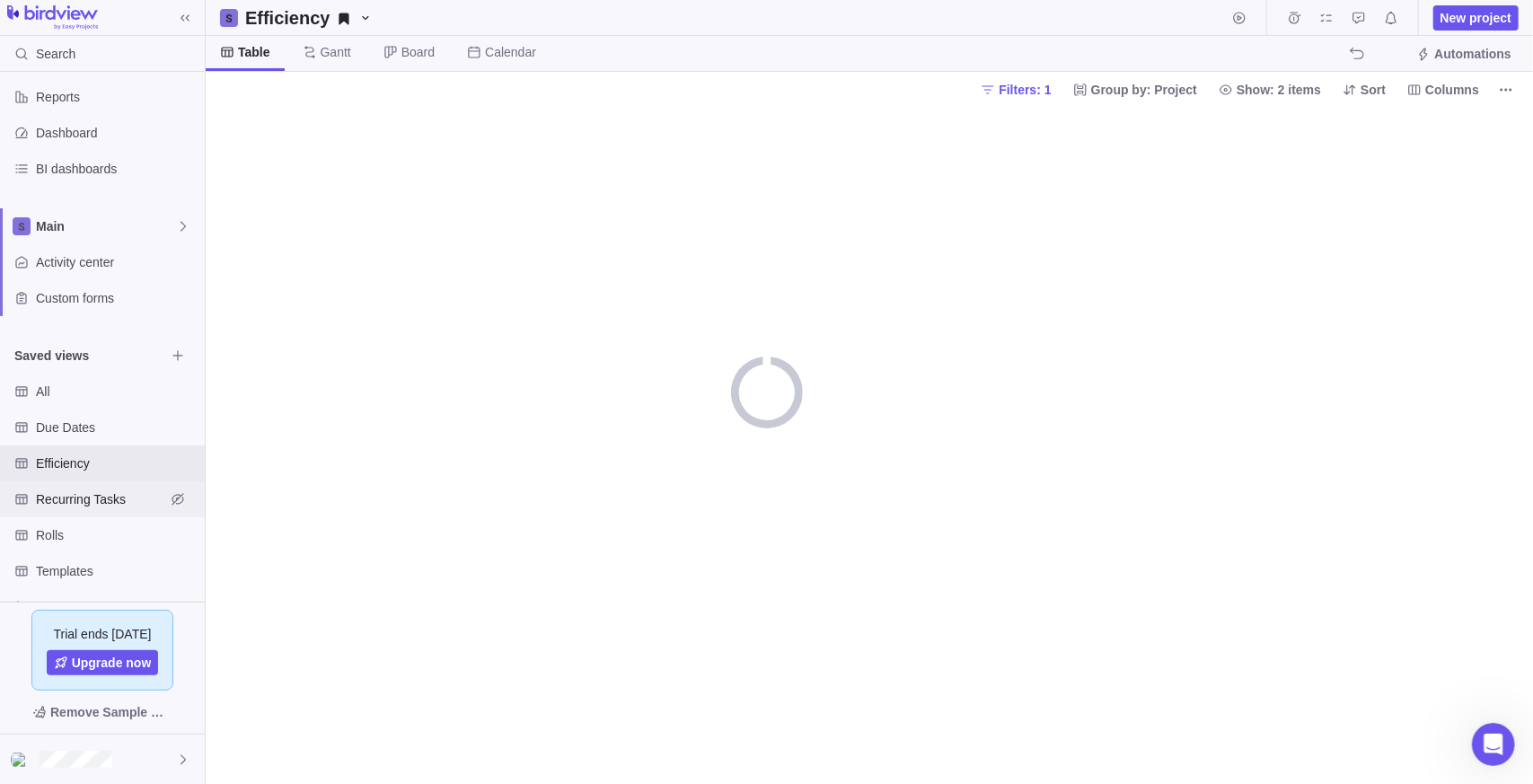
click at [99, 501] on span "Recurring Tasks" at bounding box center [101, 500] width 129 height 18
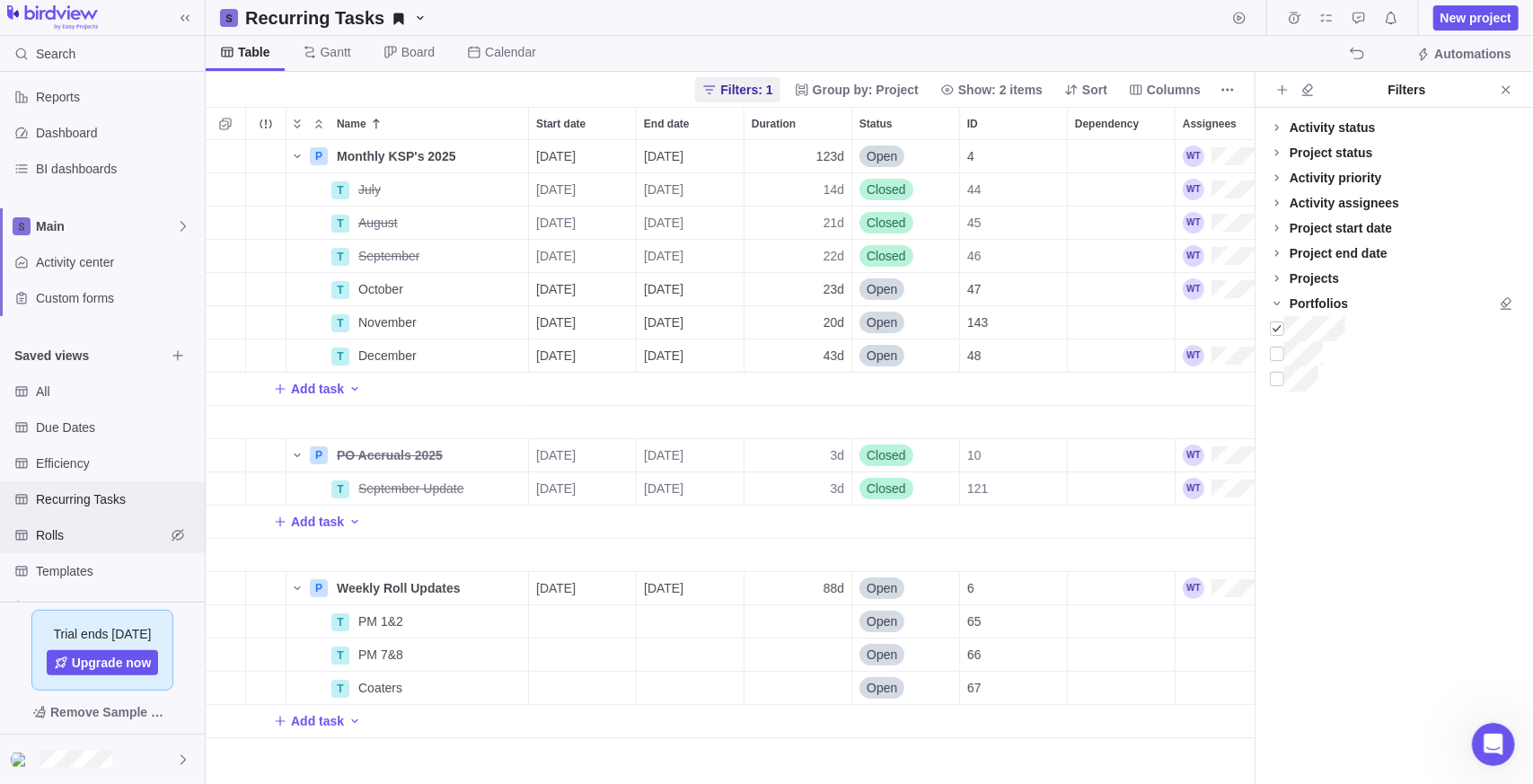
scroll to position [630, 1036]
click at [84, 568] on span "Templates" at bounding box center [101, 571] width 129 height 18
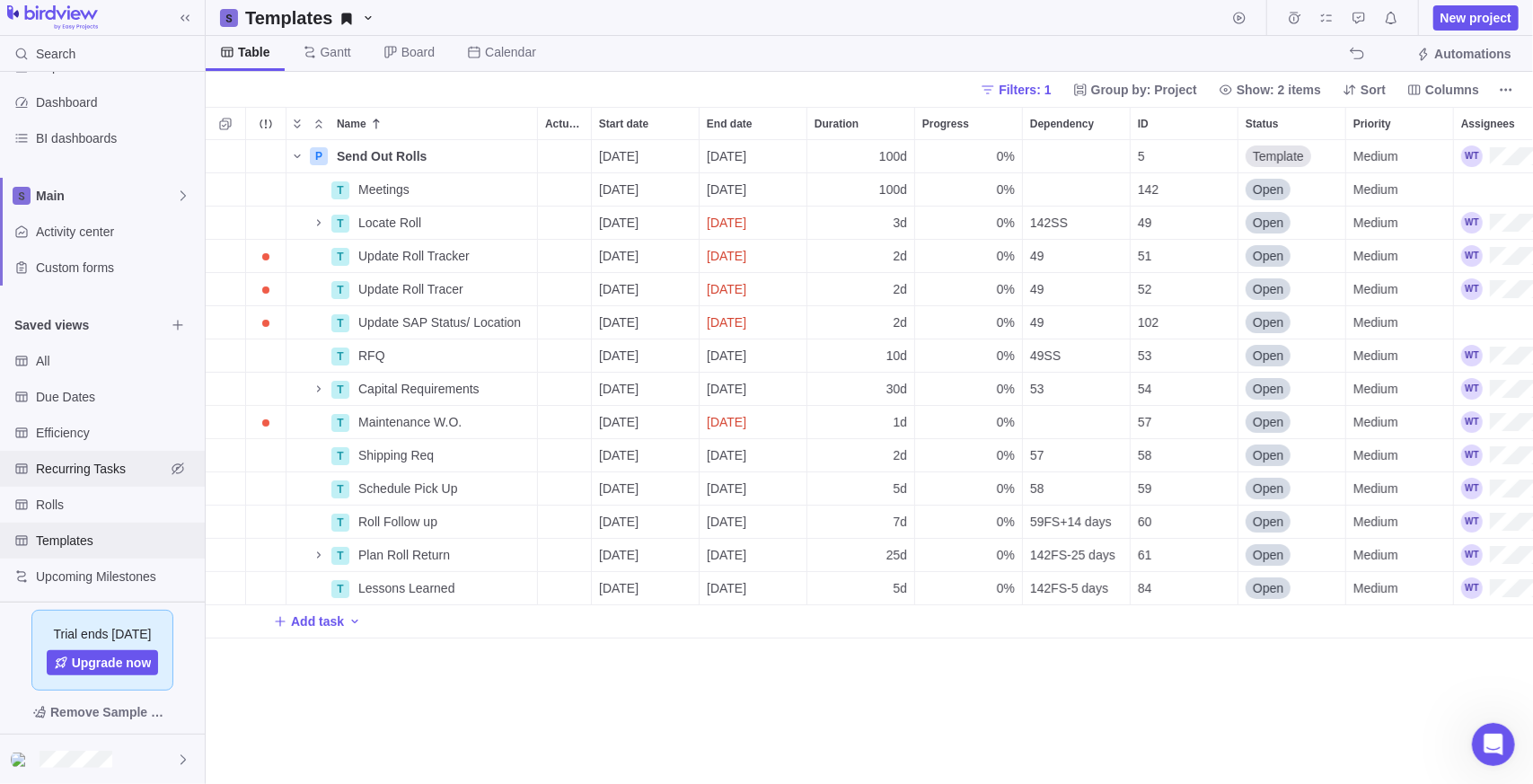
scroll to position [115, 0]
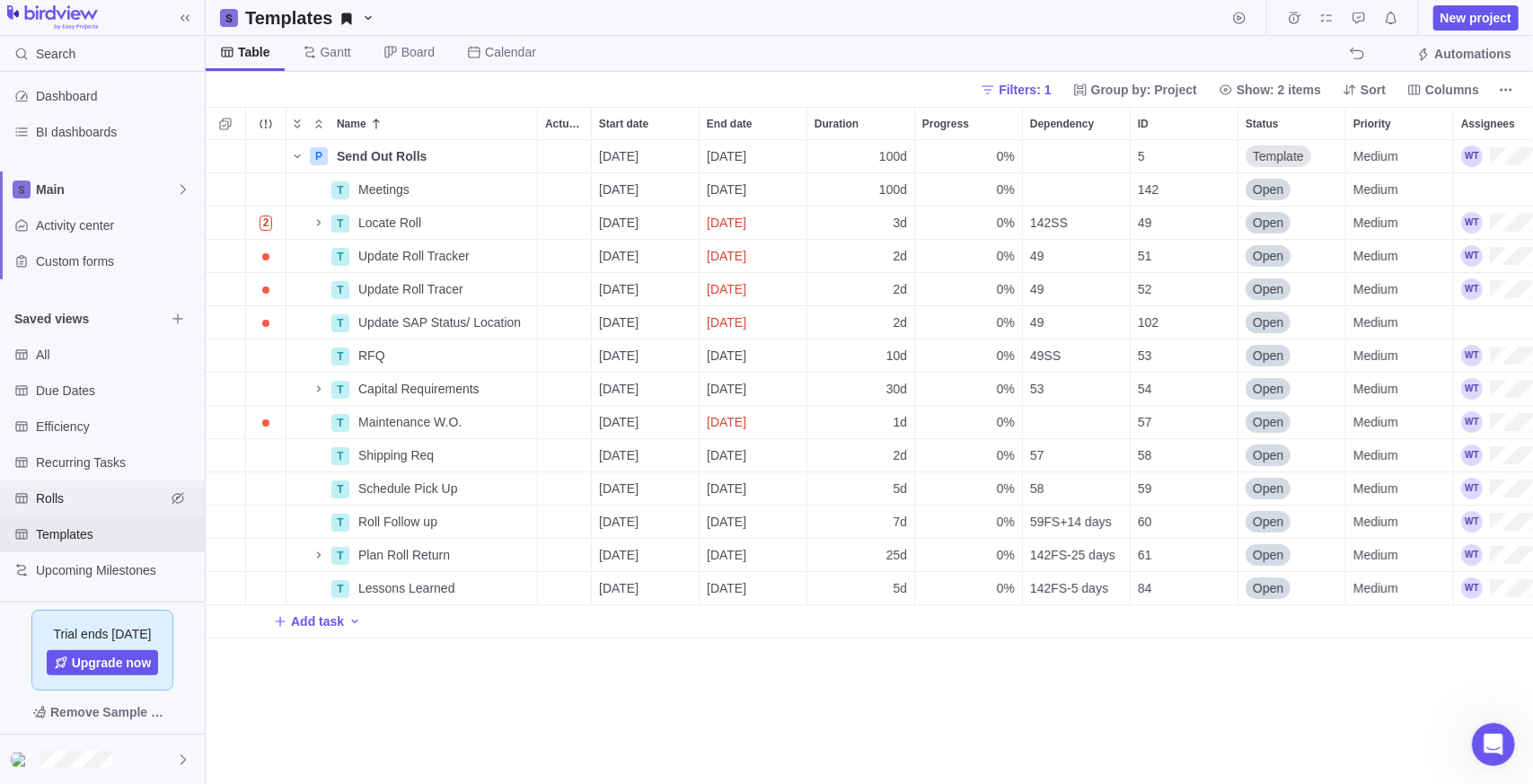
click at [97, 492] on span "Rolls" at bounding box center [101, 499] width 129 height 18
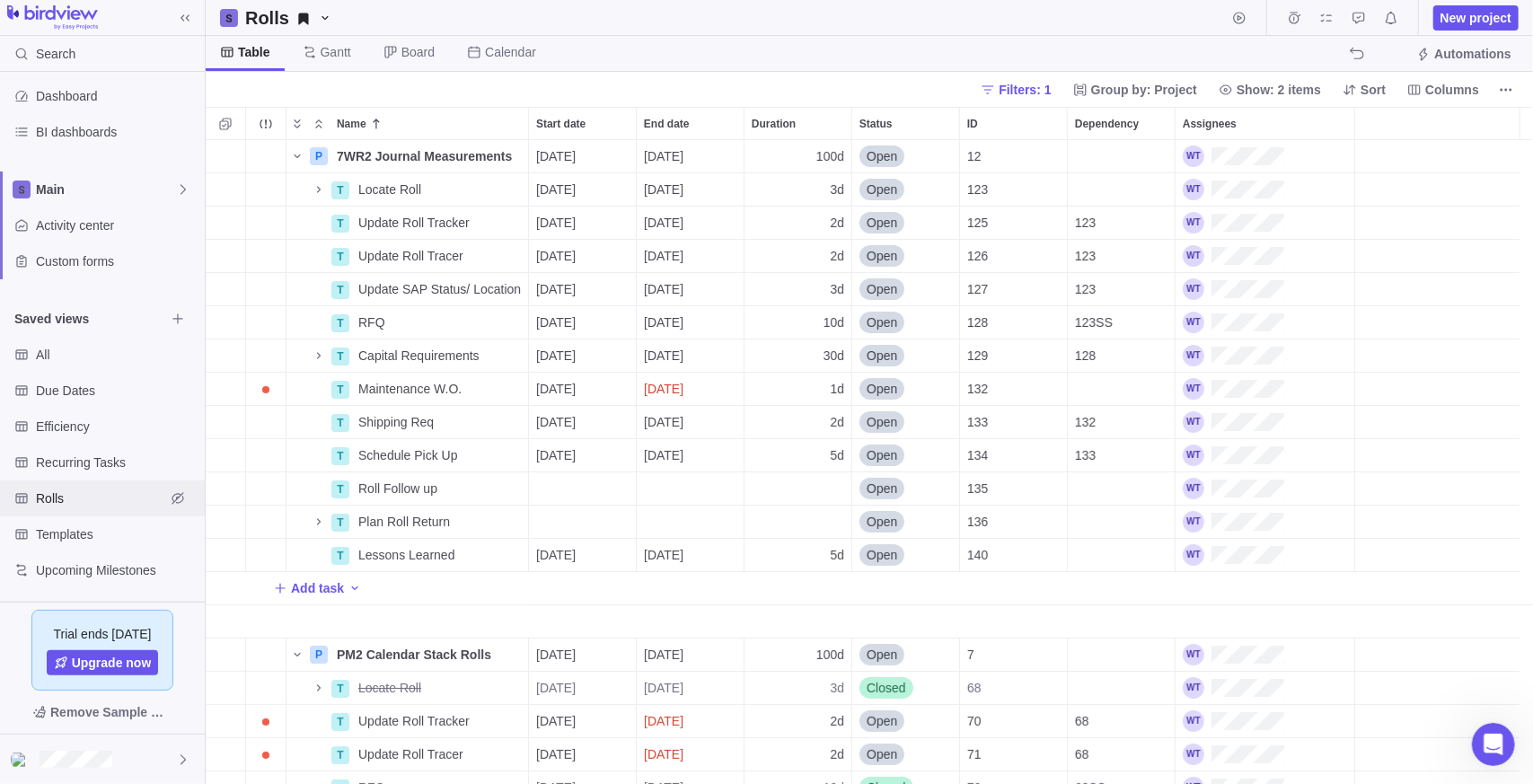
scroll to position [630, 1315]
click at [1046, 88] on span "Filters: 1" at bounding box center [1024, 90] width 52 height 18
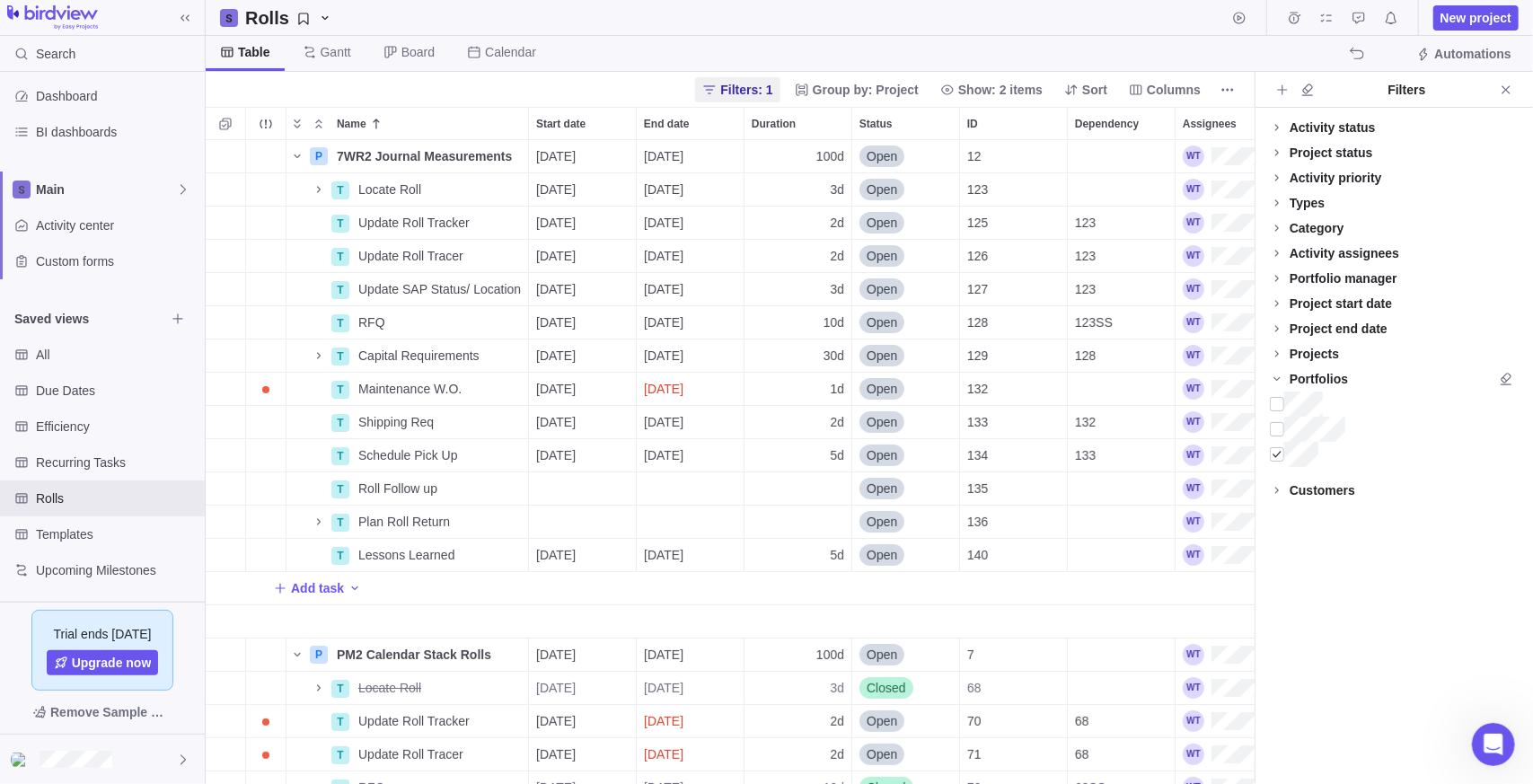
click at [1326, 355] on div "Projects" at bounding box center [1314, 354] width 49 height 18
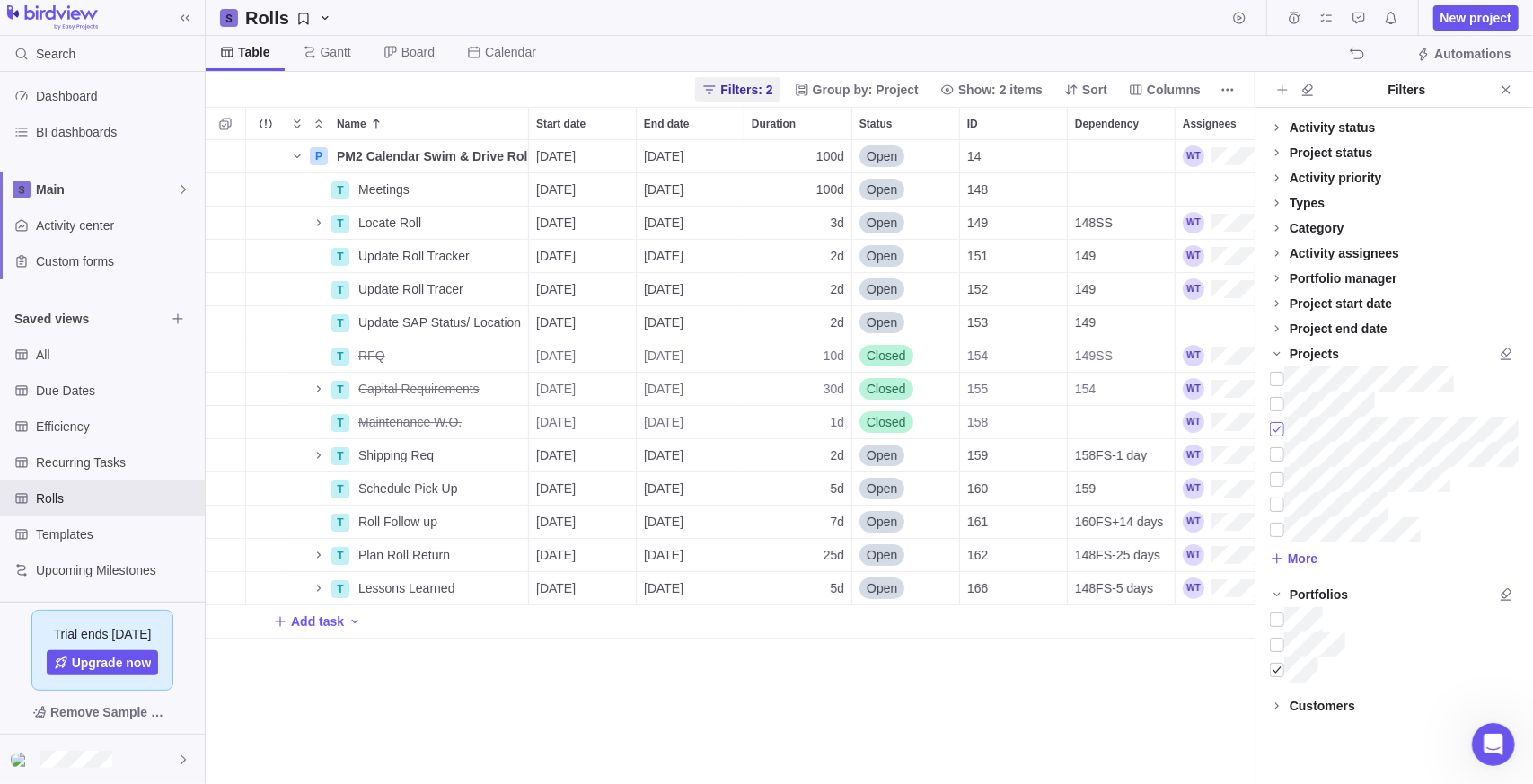
scroll to position [630, 1036]
click at [563, 650] on div "P PM2 Calendar Swim & Drive Roll Damage Details [DATE] [DATE] 100d Open 14 T Me…" at bounding box center [730, 462] width 1049 height 645
click at [75, 446] on div "Recurring Tasks" at bounding box center [102, 462] width 204 height 36
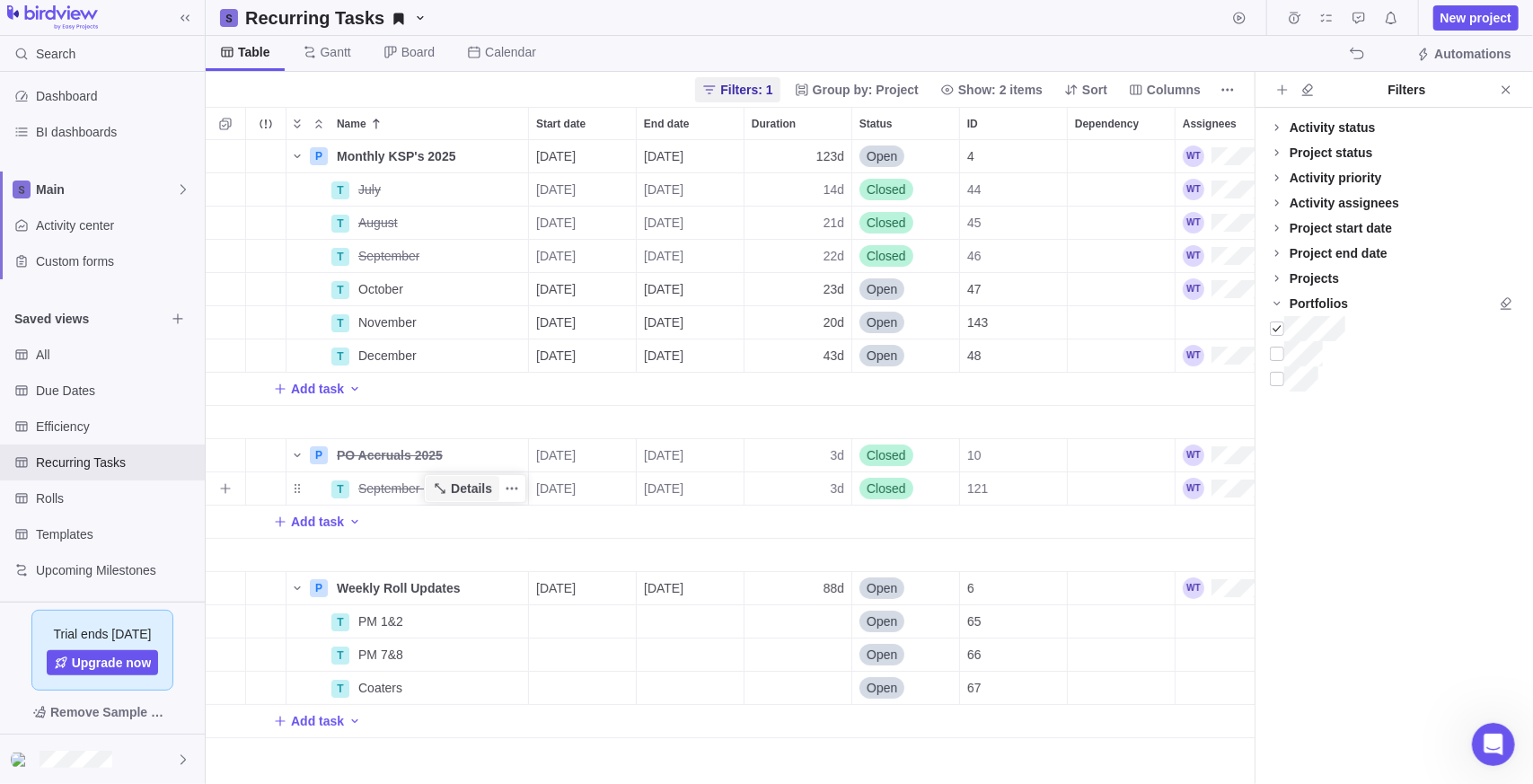
click at [492, 488] on span "Details" at bounding box center [471, 489] width 41 height 18
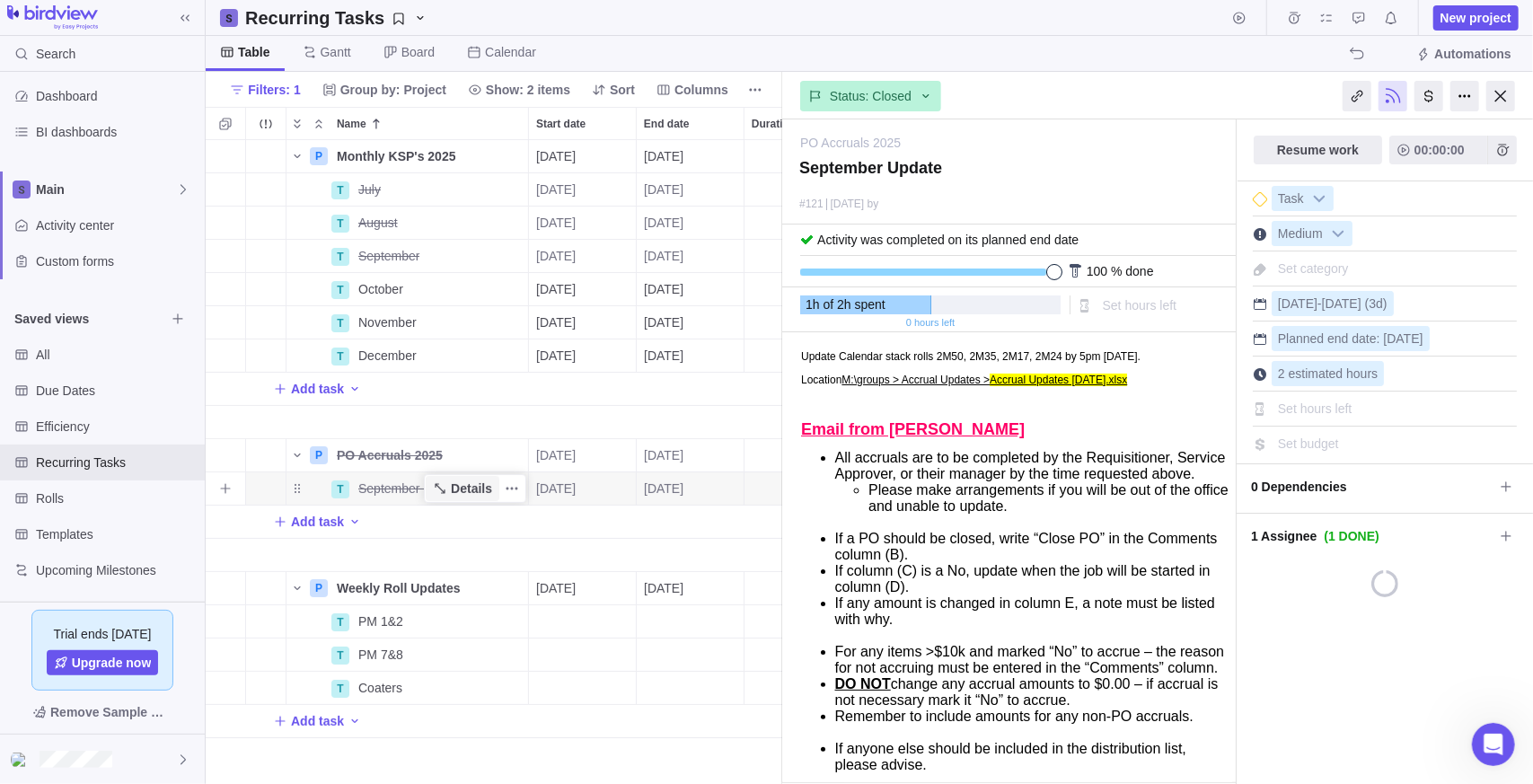
scroll to position [630, 564]
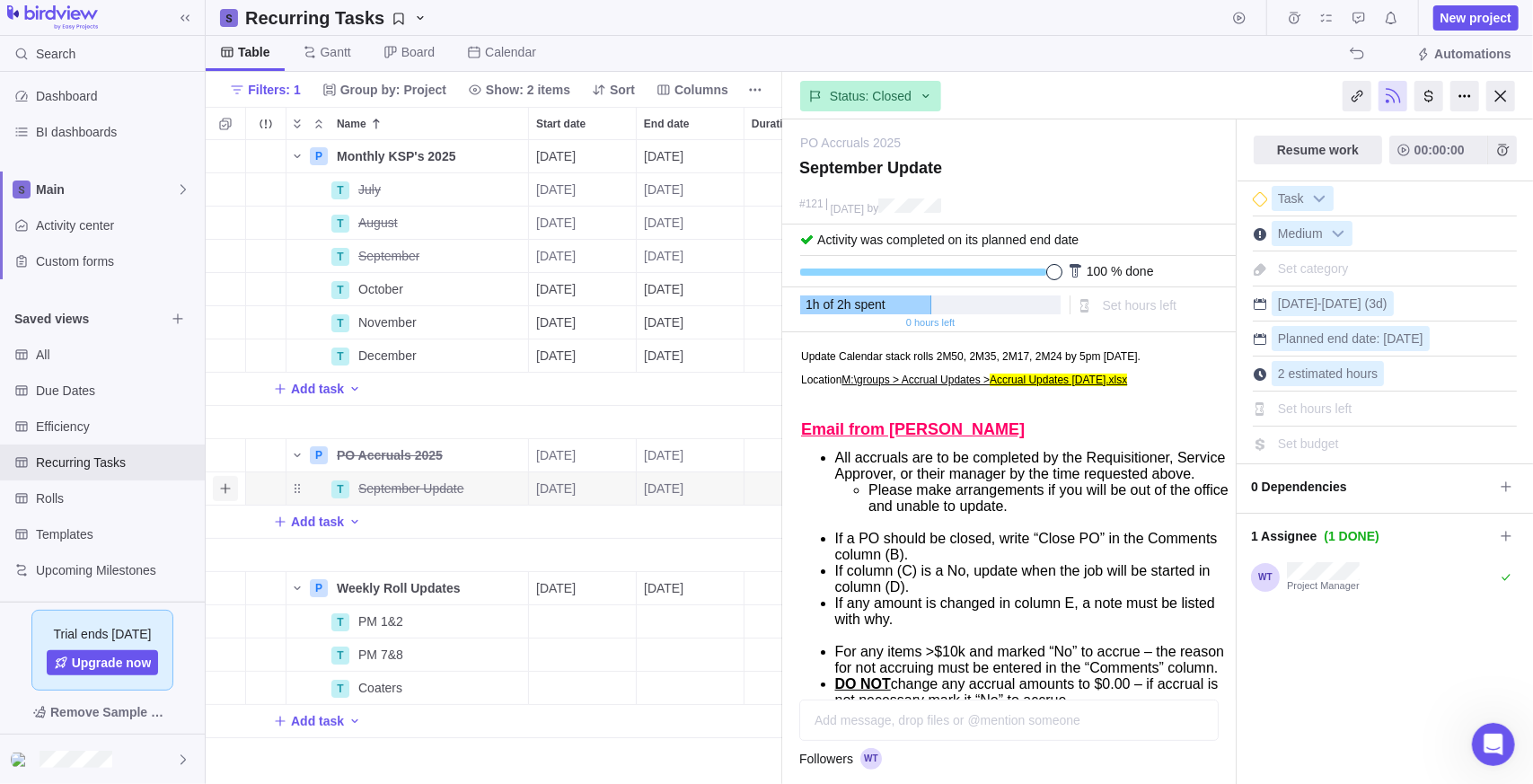
click at [224, 494] on icon "Add sub-activity" at bounding box center [225, 489] width 15 height 15
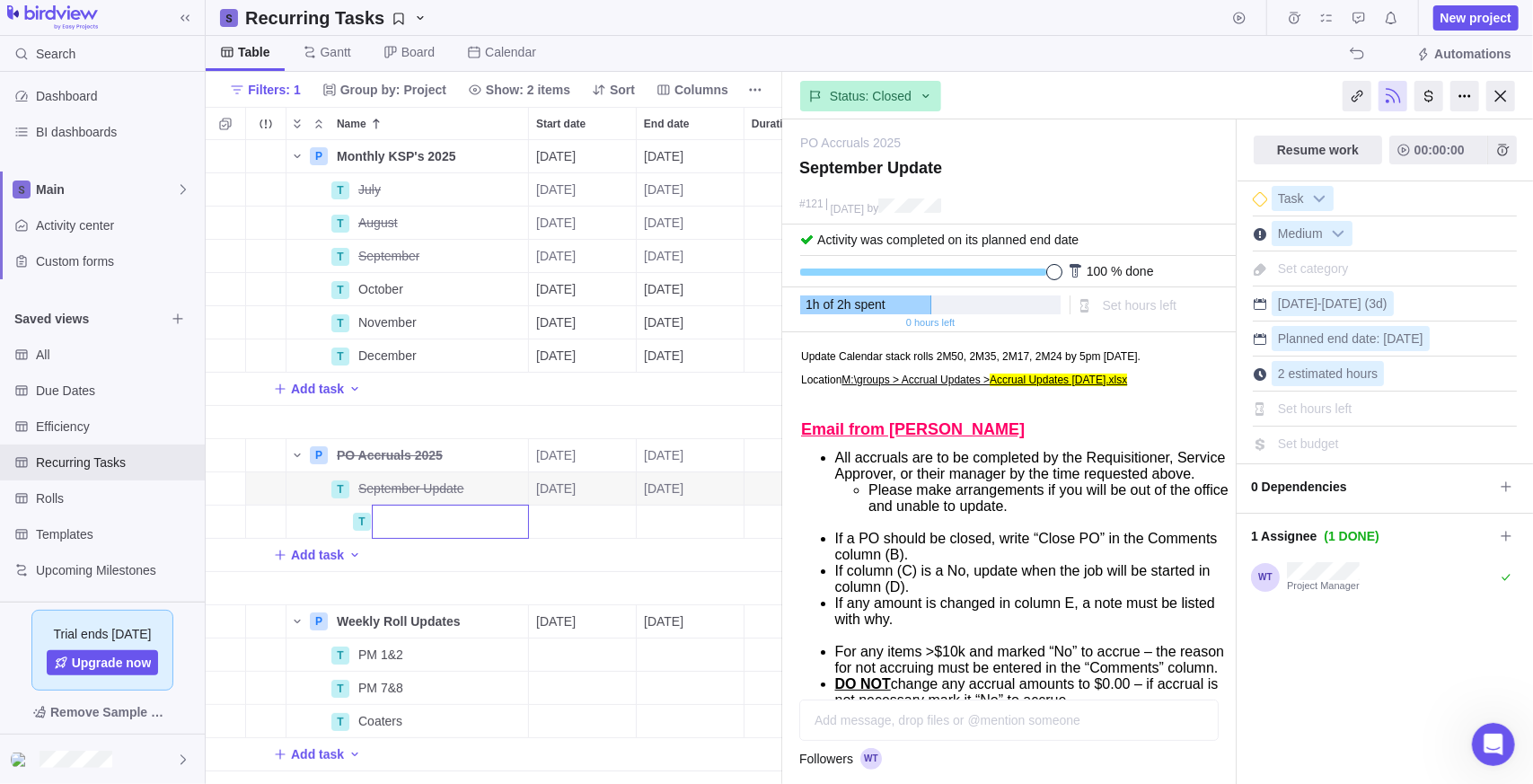
click at [403, 566] on div "P Monthly KSP's 2025 Details [DATE] [DATE] 123d Open 4 T July Details [DATE] [D…" at bounding box center [493, 462] width 577 height 645
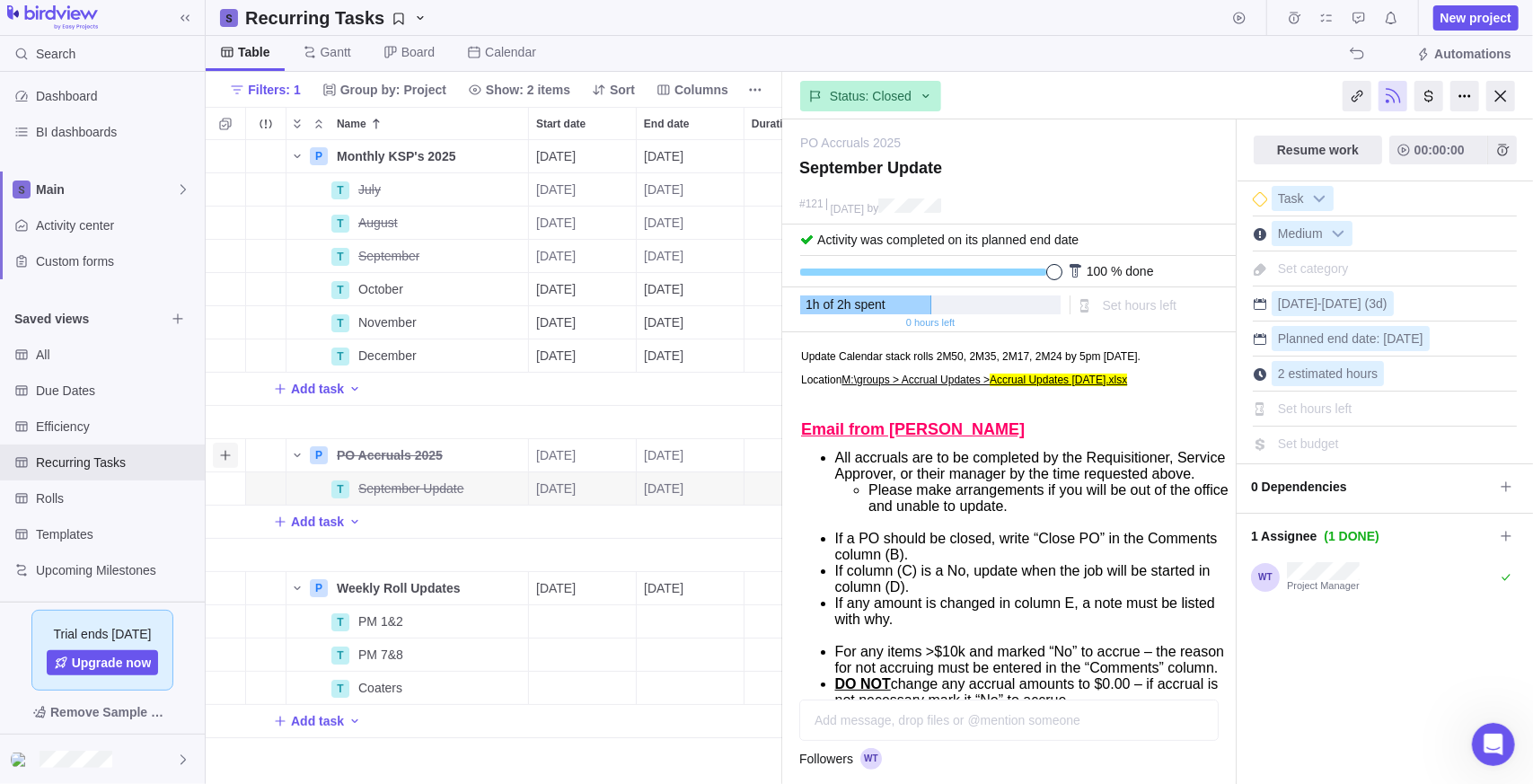
click at [228, 455] on icon "Add activity" at bounding box center [225, 455] width 15 height 15
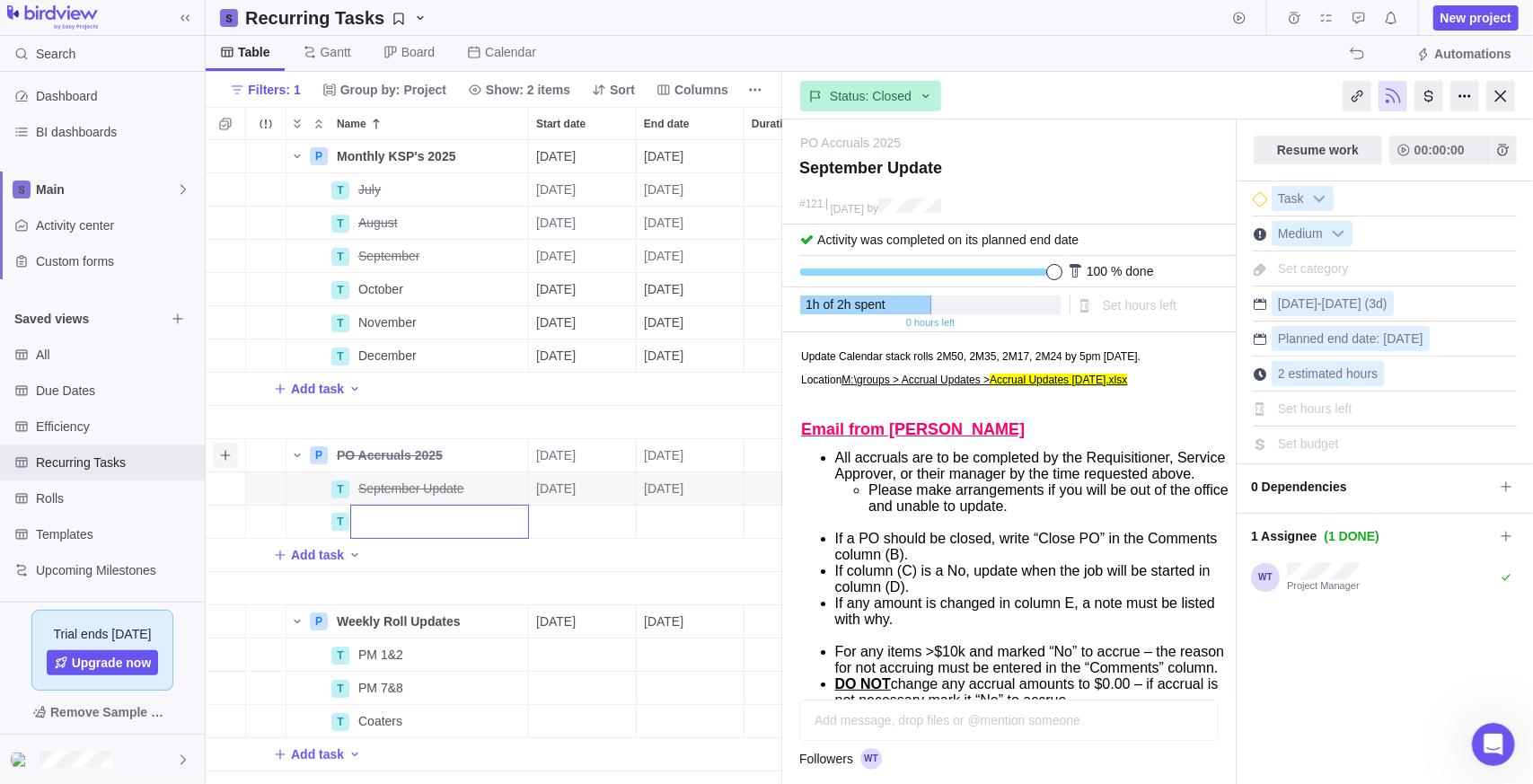
click at [228, 455] on div "P Monthly KSP's 2025 Details [DATE] [DATE] 123d Open 4 T July Details [DATE] [D…" at bounding box center [493, 462] width 577 height 645
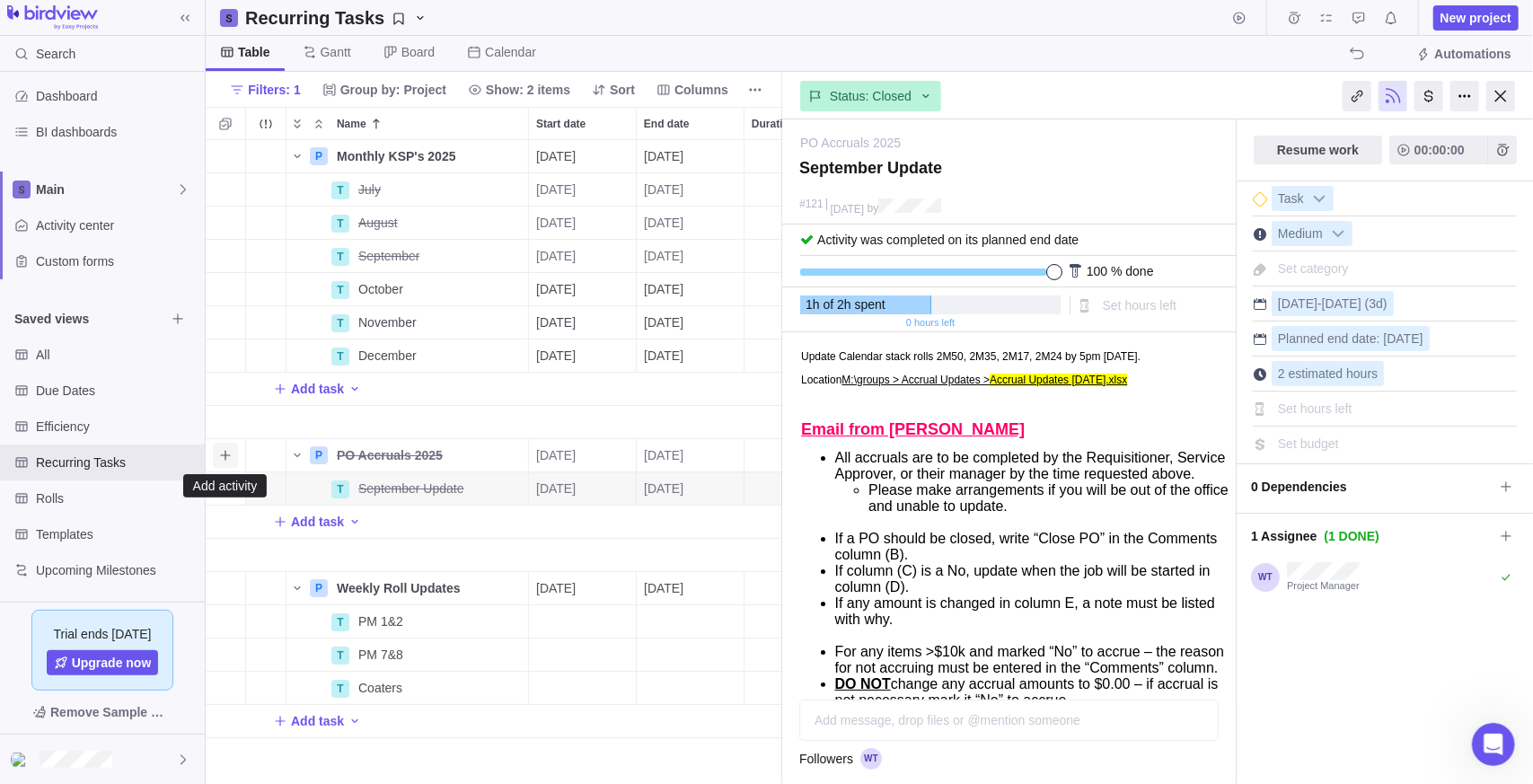
click at [228, 455] on icon "Add activity" at bounding box center [225, 455] width 15 height 15
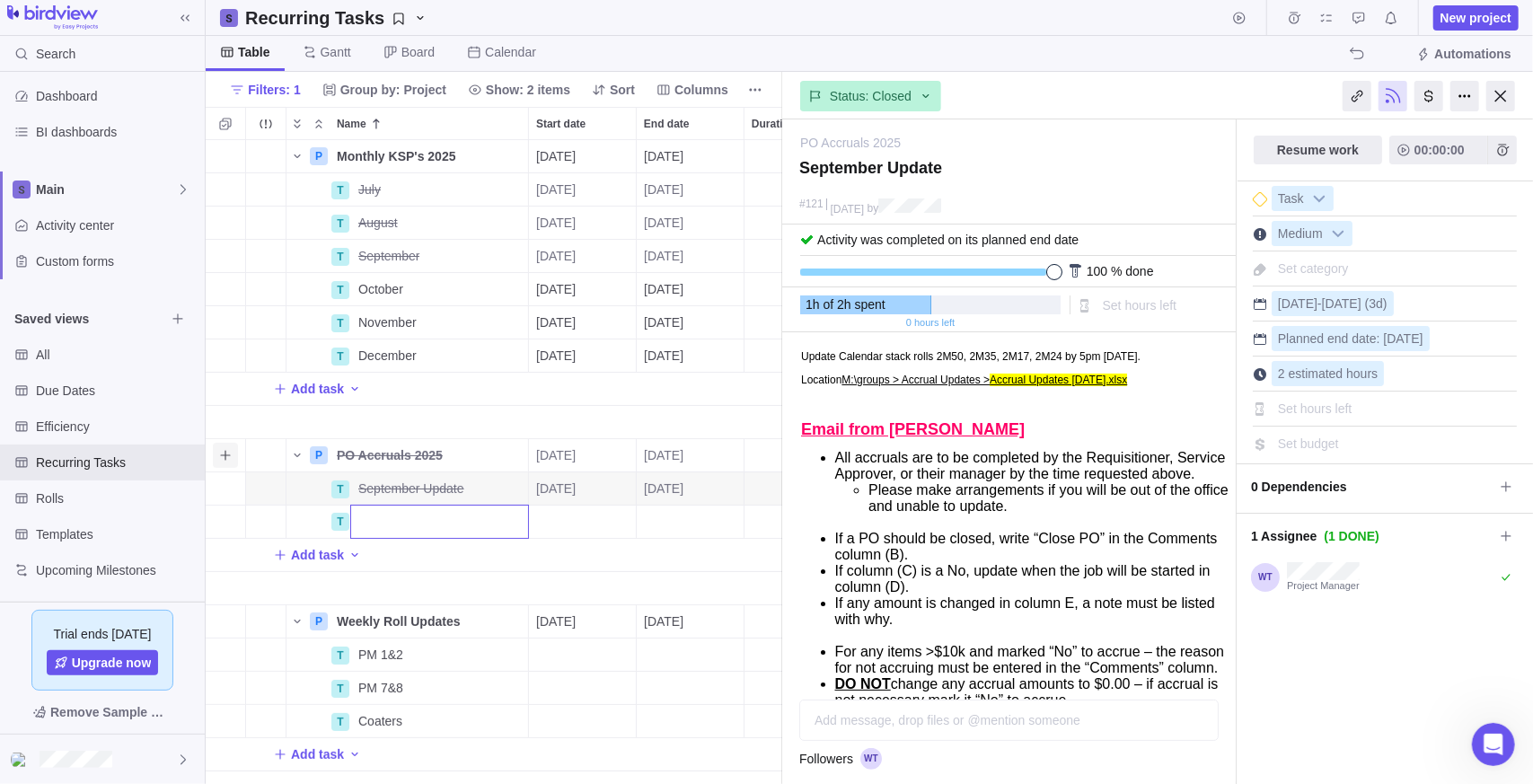
click at [228, 455] on div "P Monthly KSP's 2025 Details [DATE] [DATE] 123d Open 4 T July Details [DATE] [D…" at bounding box center [493, 462] width 577 height 645
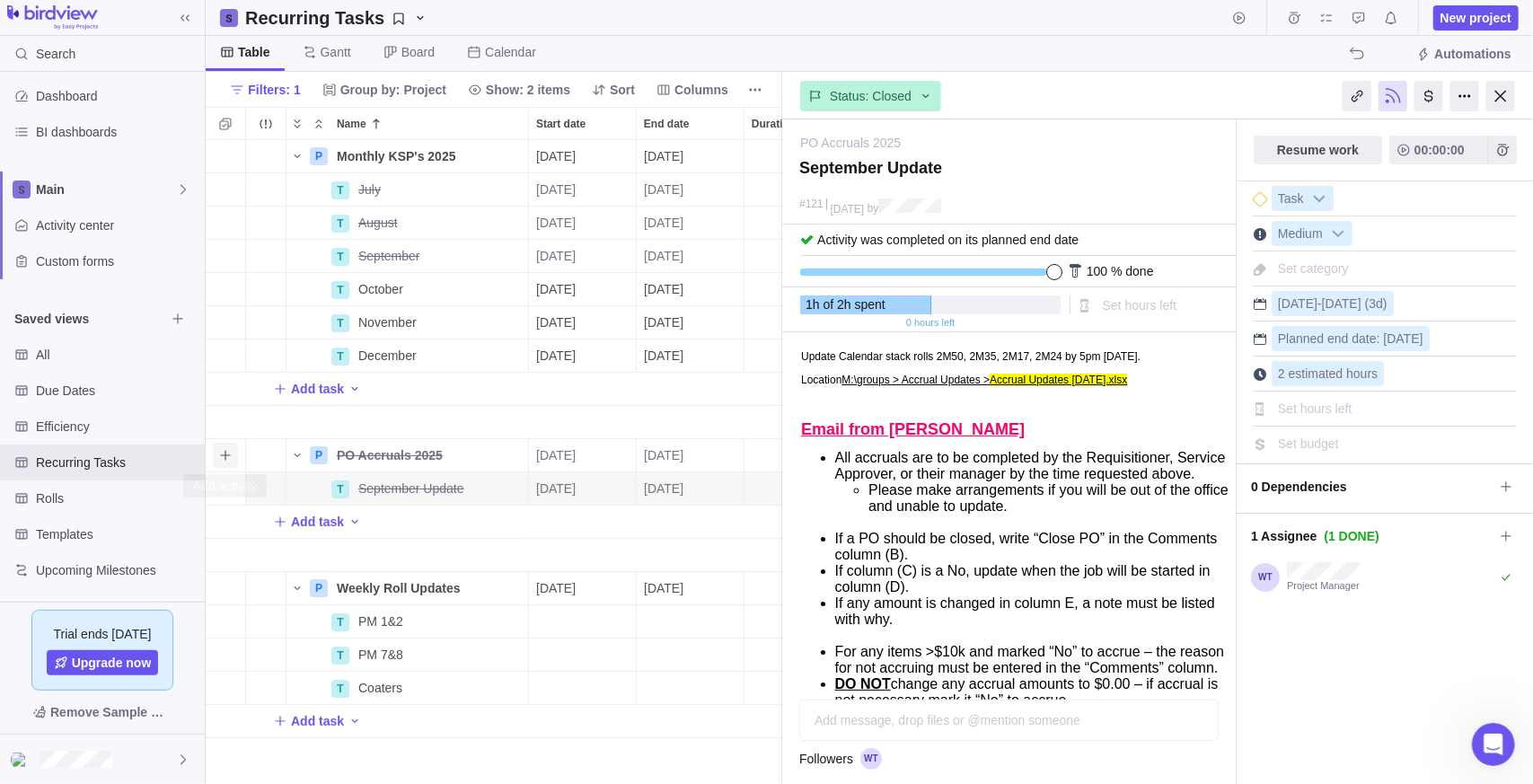
click at [228, 455] on icon "Add activity" at bounding box center [225, 455] width 15 height 15
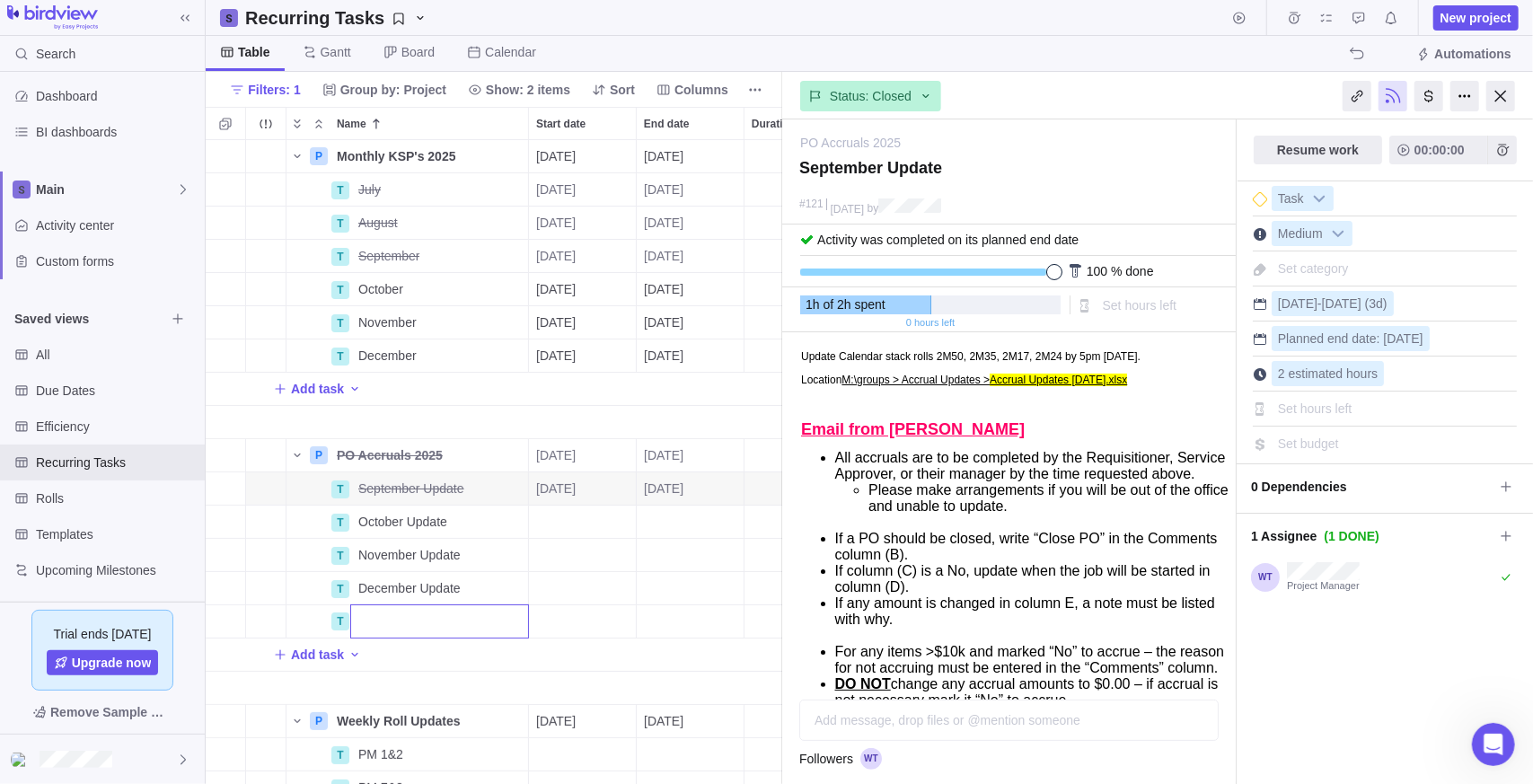
click at [554, 521] on div "P Monthly KSP's 2025 Details [DATE] [DATE] 123d Open 4 T July Details [DATE] [D…" at bounding box center [493, 462] width 577 height 645
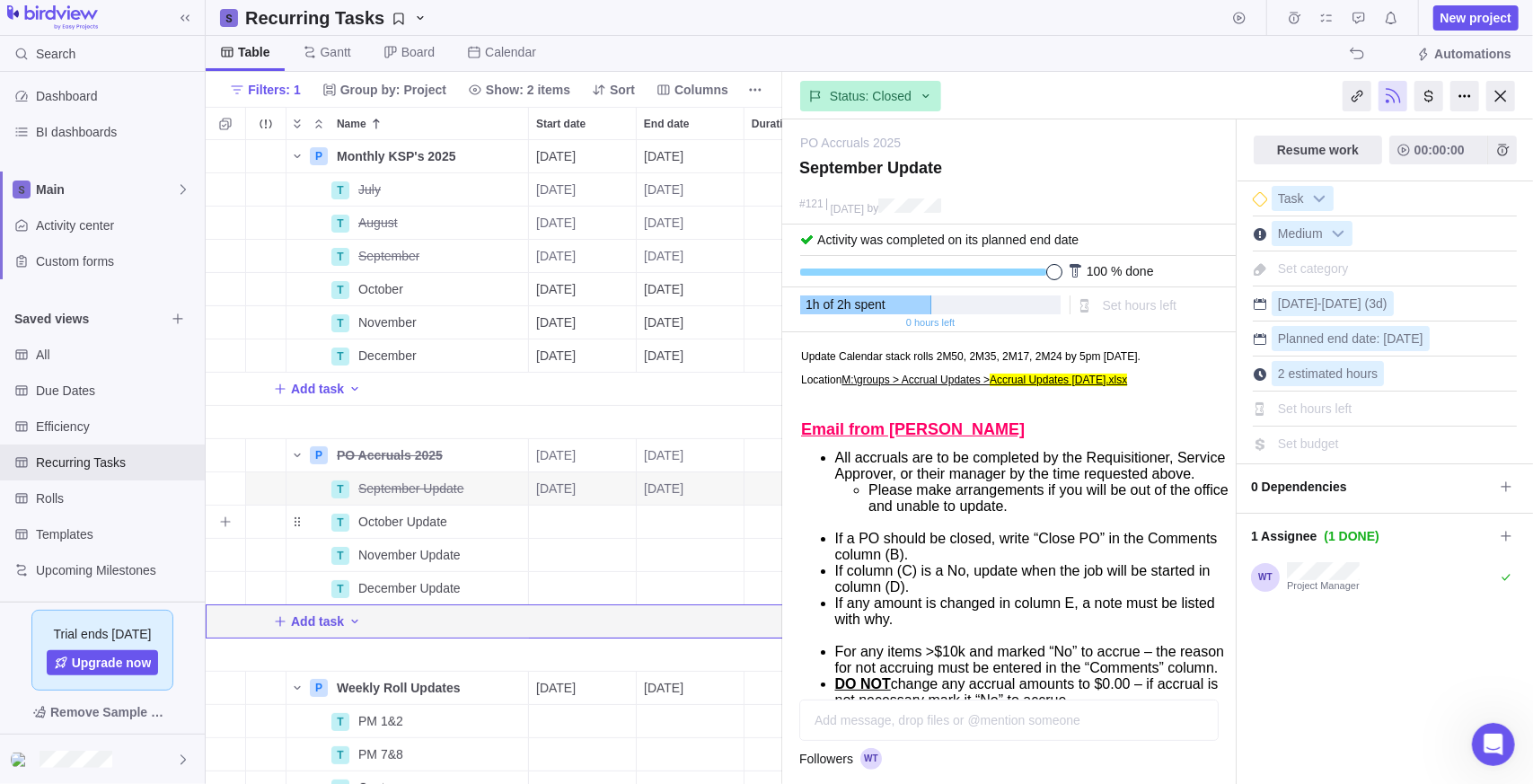
click at [546, 522] on div "Start date" at bounding box center [582, 521] width 107 height 33
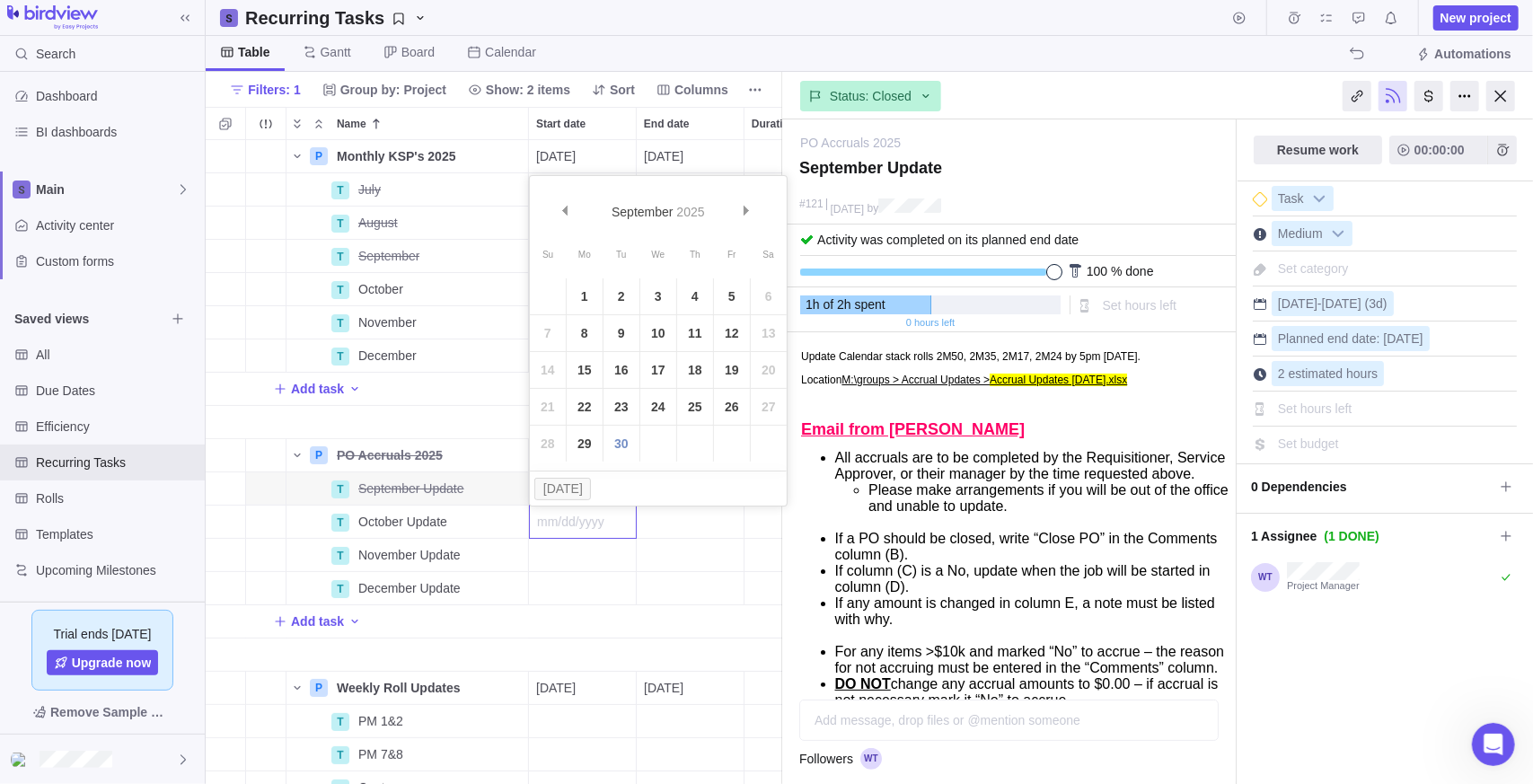
click at [810, 16] on body "Search Time logs history Resources Reports Dashboard BI dashboards Main Activit…" at bounding box center [766, 392] width 1533 height 784
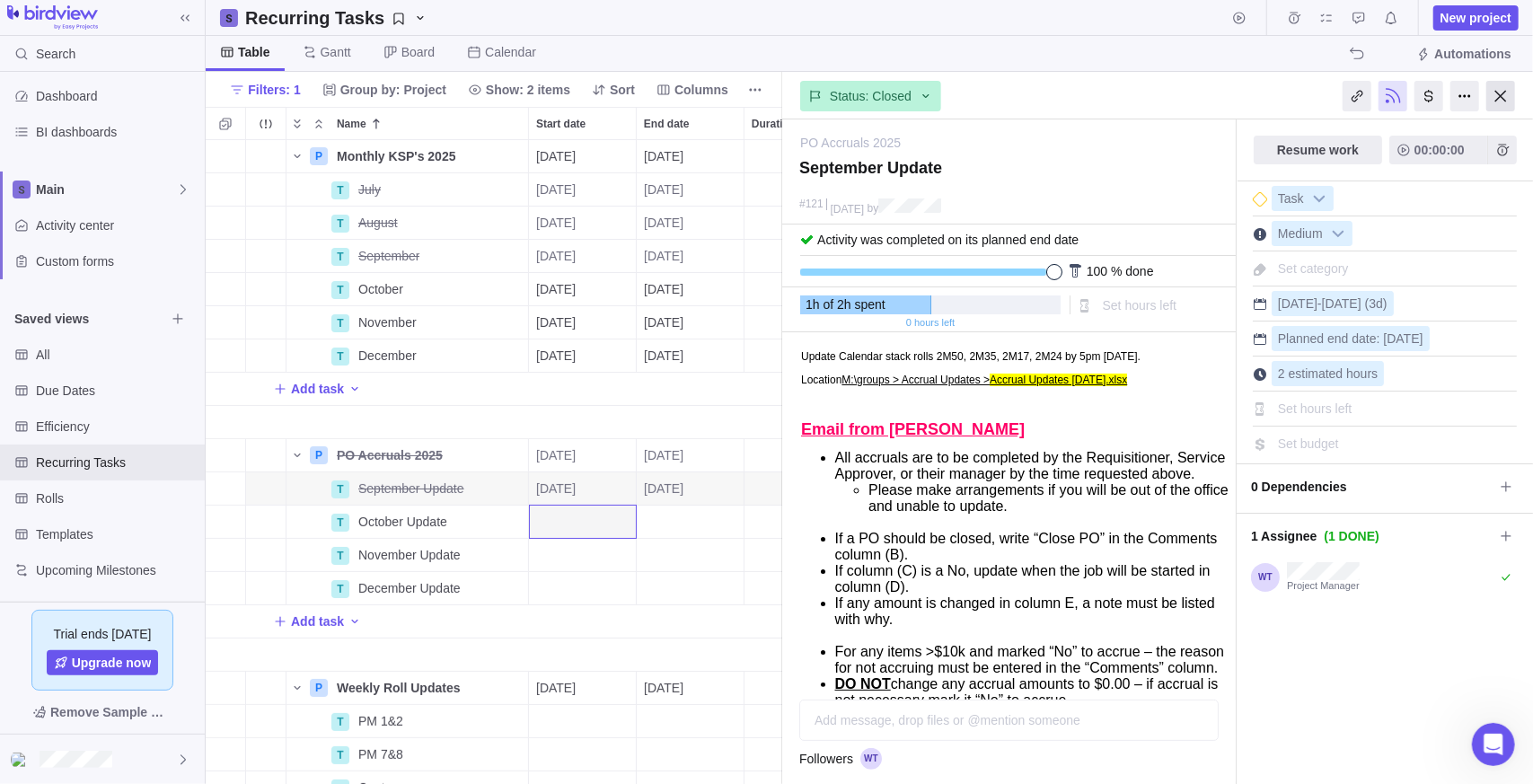
click at [1499, 84] on div at bounding box center [1501, 96] width 29 height 31
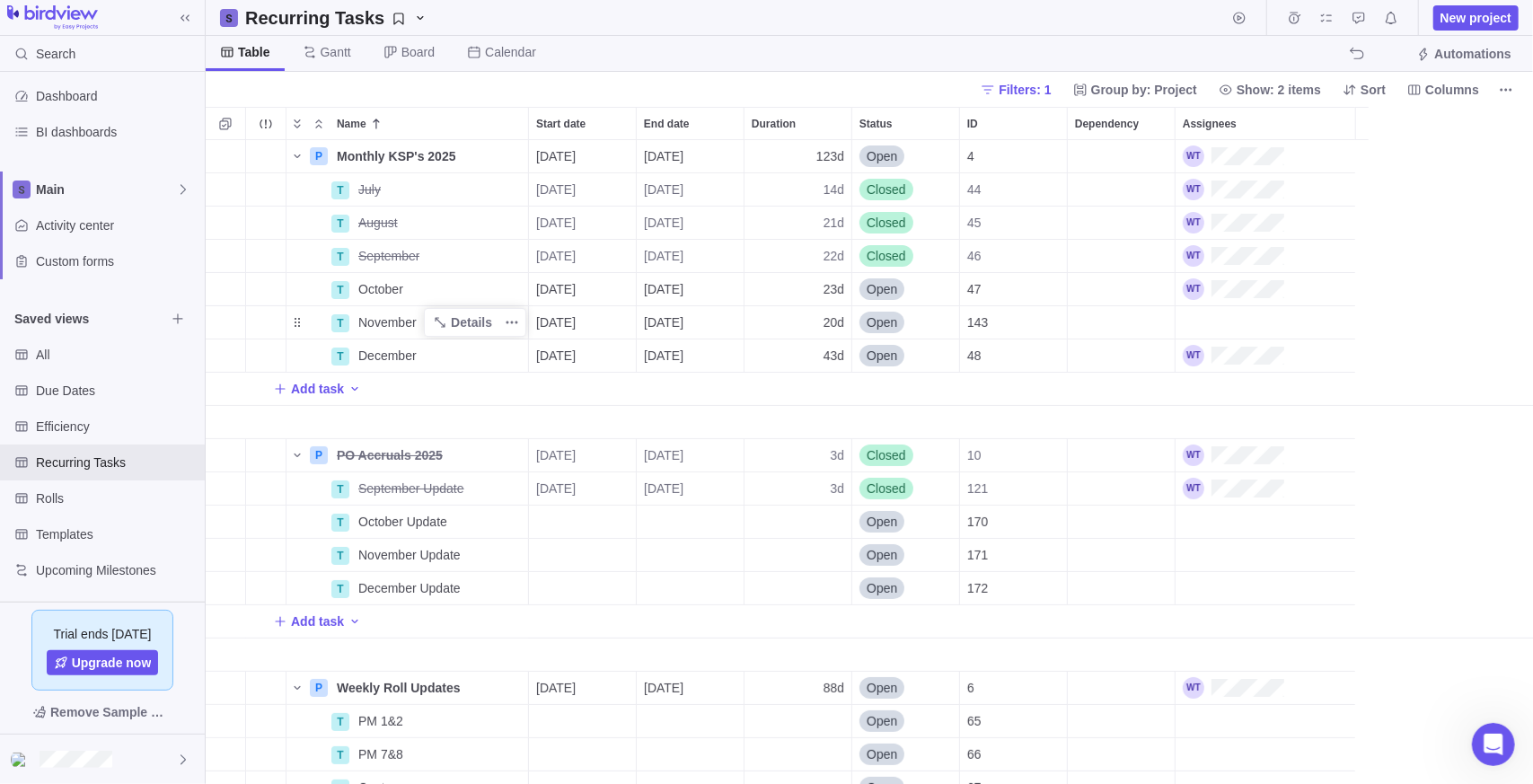
scroll to position [630, 1315]
click at [472, 452] on span "Details" at bounding box center [471, 455] width 41 height 18
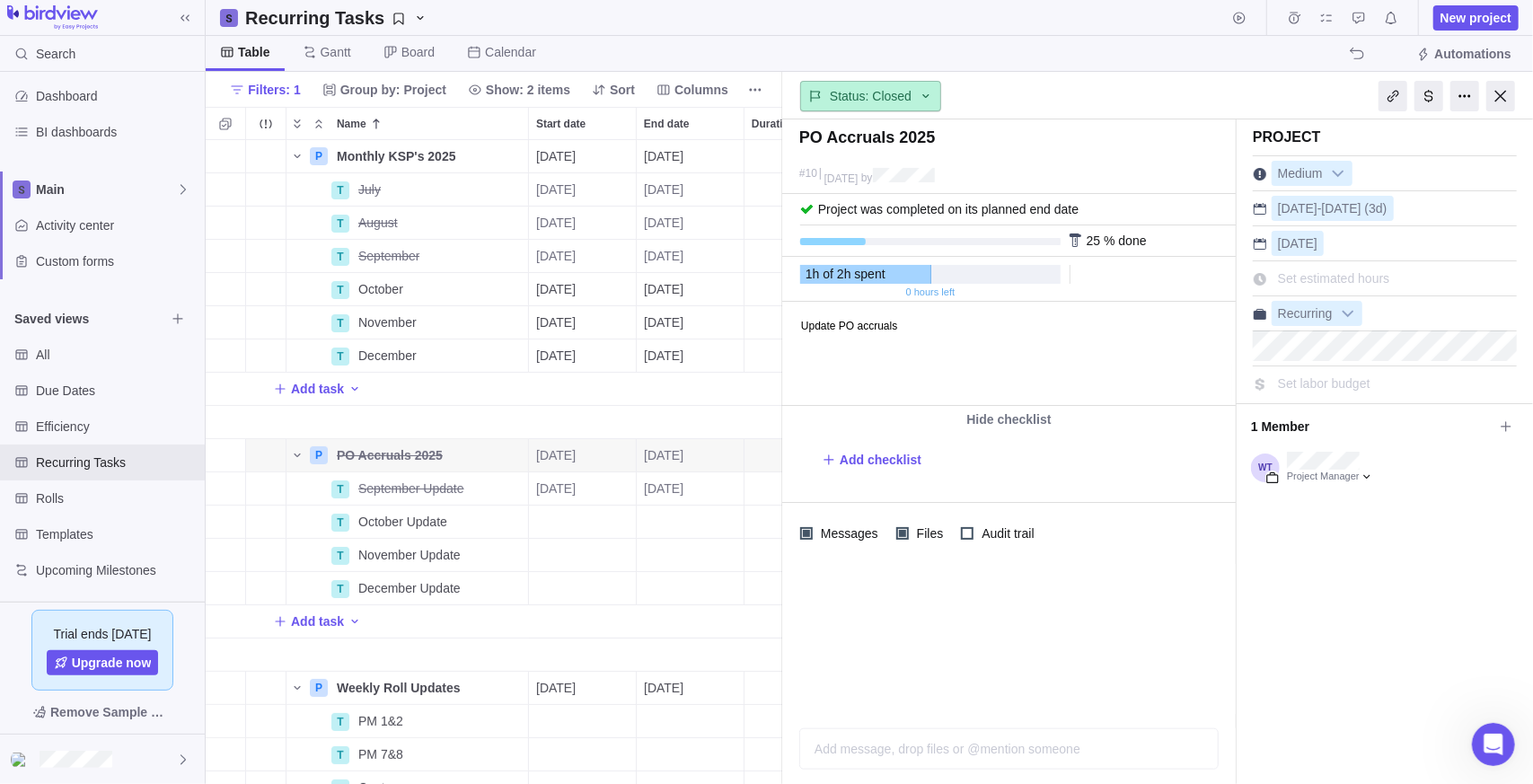
click at [904, 95] on span "Status: Closed" at bounding box center [871, 96] width 82 height 18
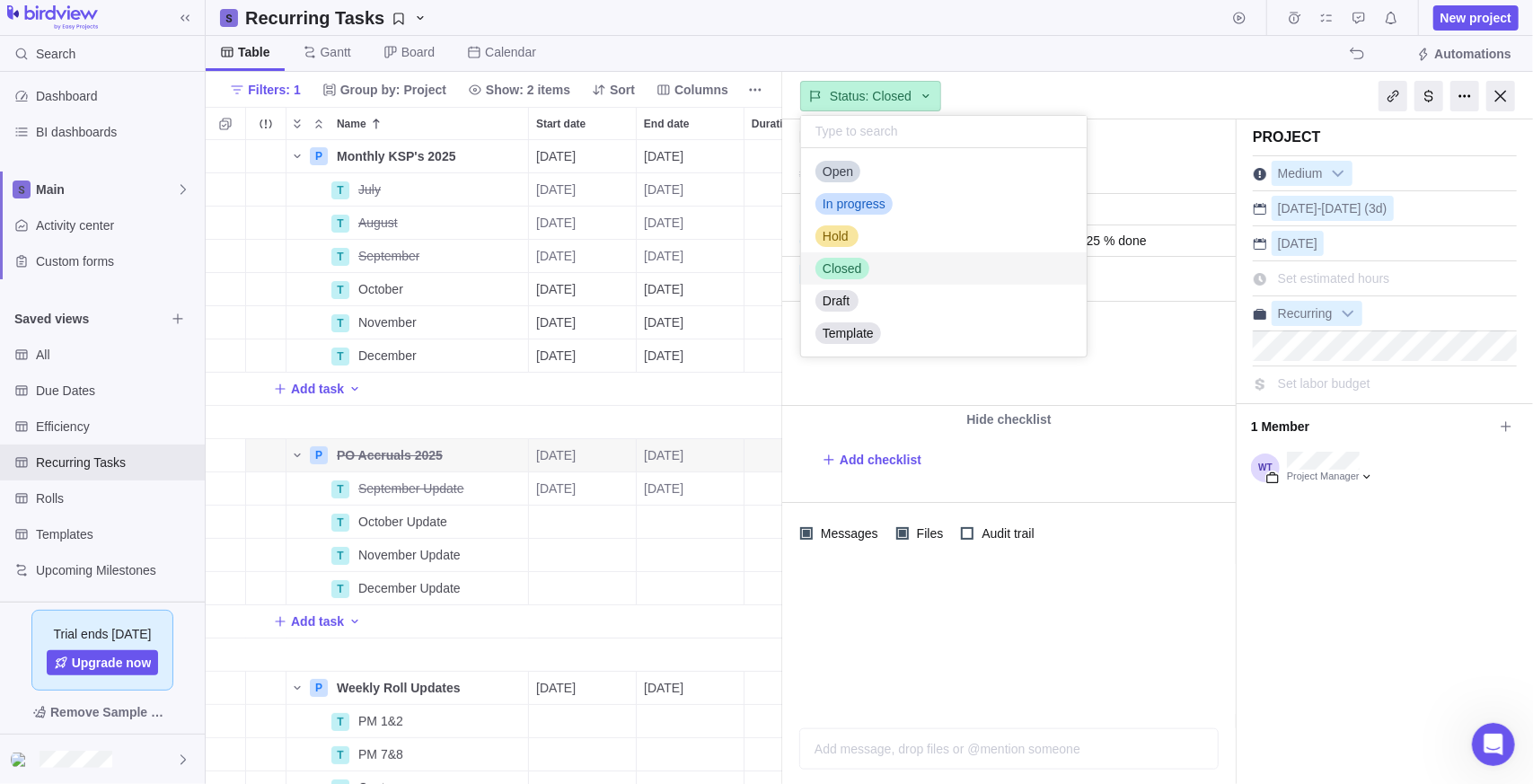
scroll to position [194, 272]
click at [859, 170] on div "Open" at bounding box center [837, 172] width 45 height 18
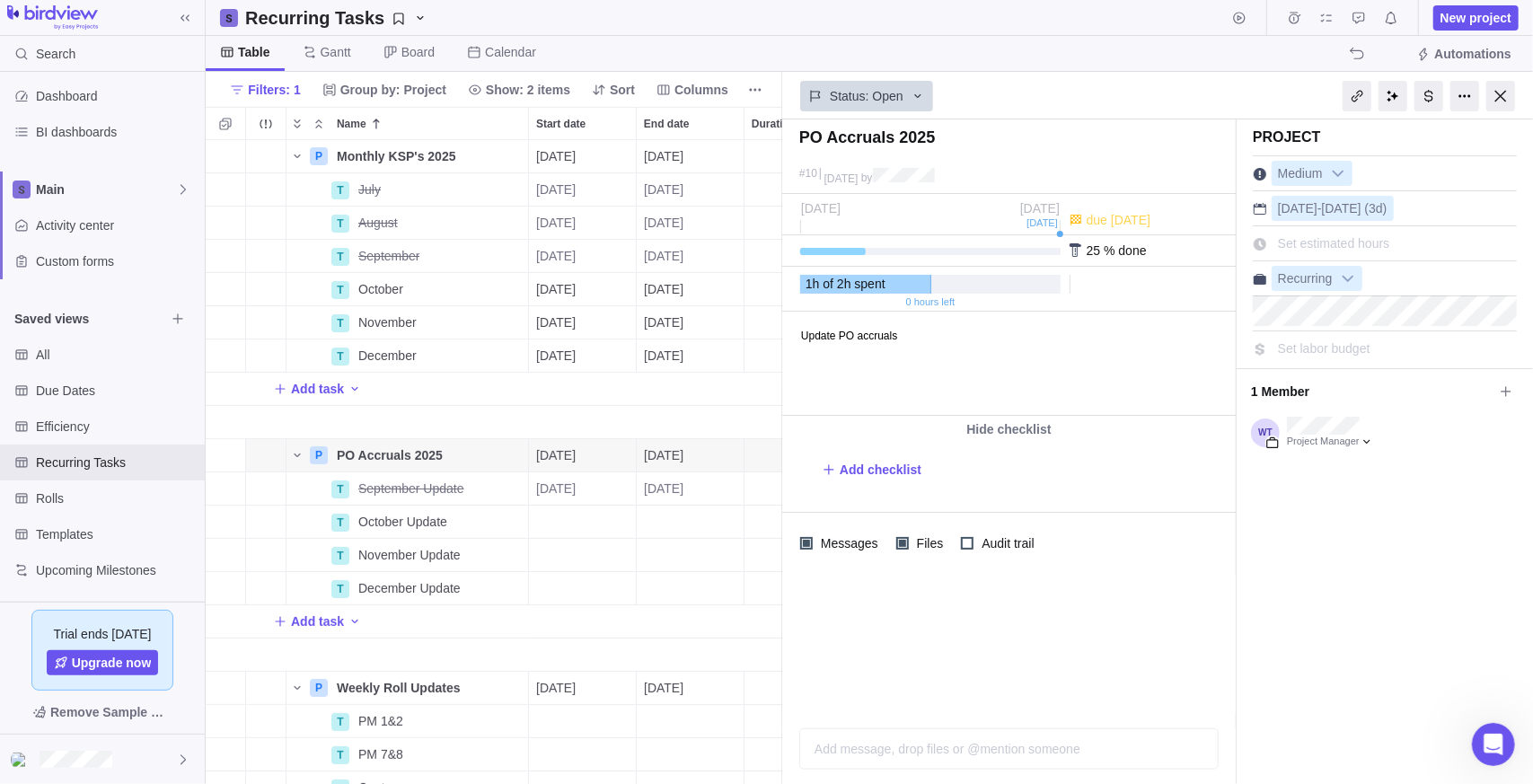
click at [1351, 239] on span "Set estimated hours" at bounding box center [1334, 243] width 113 height 15
drag, startPoint x: 1321, startPoint y: 547, endPoint x: 1301, endPoint y: 512, distance: 40.3
click at [1320, 547] on div "Project Medium [DATE] - [DATE] (3d) 5 estimated hours Recurring Set labor budget" at bounding box center [1385, 451] width 296 height 664
click at [479, 491] on span "Details" at bounding box center [471, 489] width 41 height 18
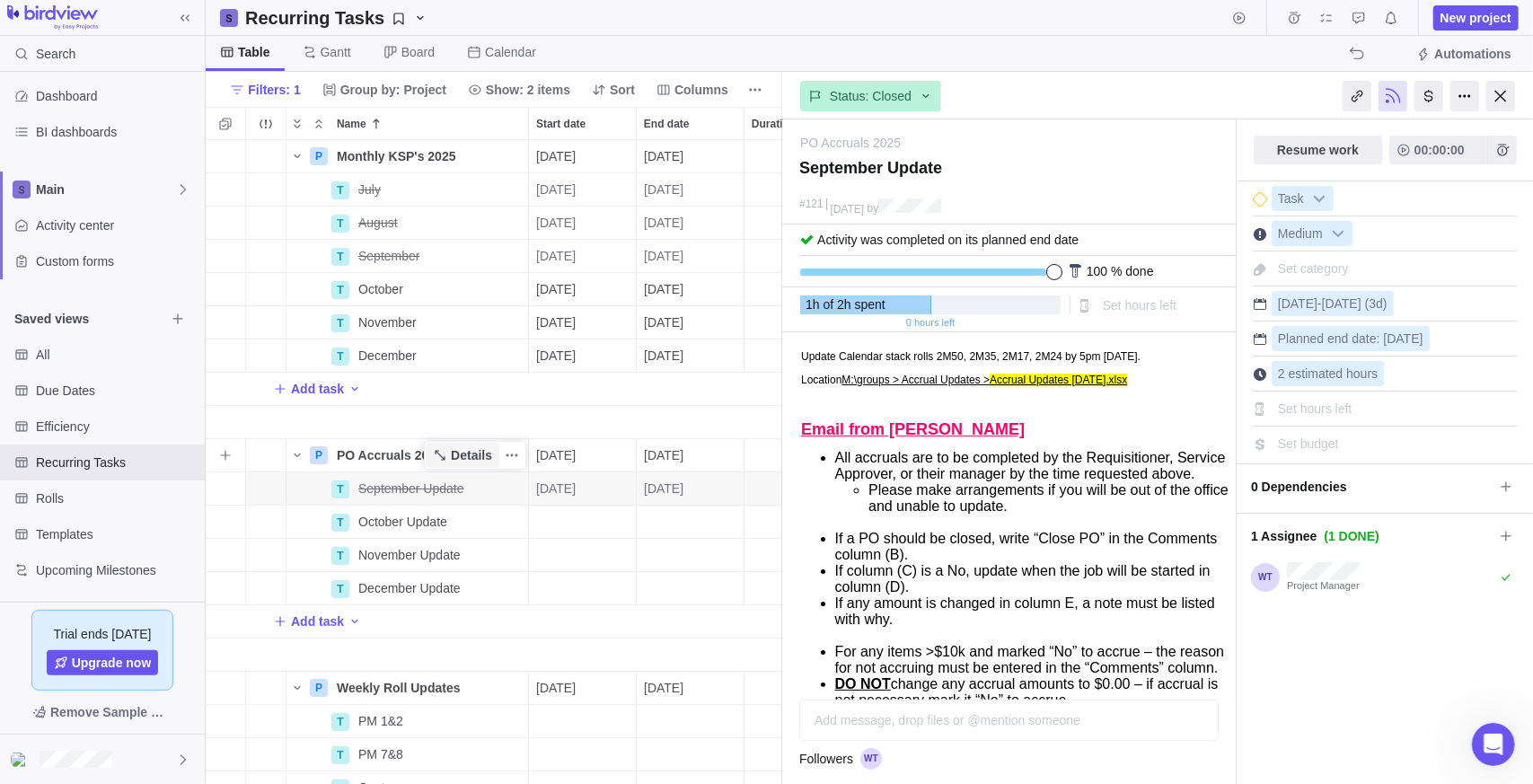
click at [475, 452] on span "Details" at bounding box center [471, 455] width 41 height 18
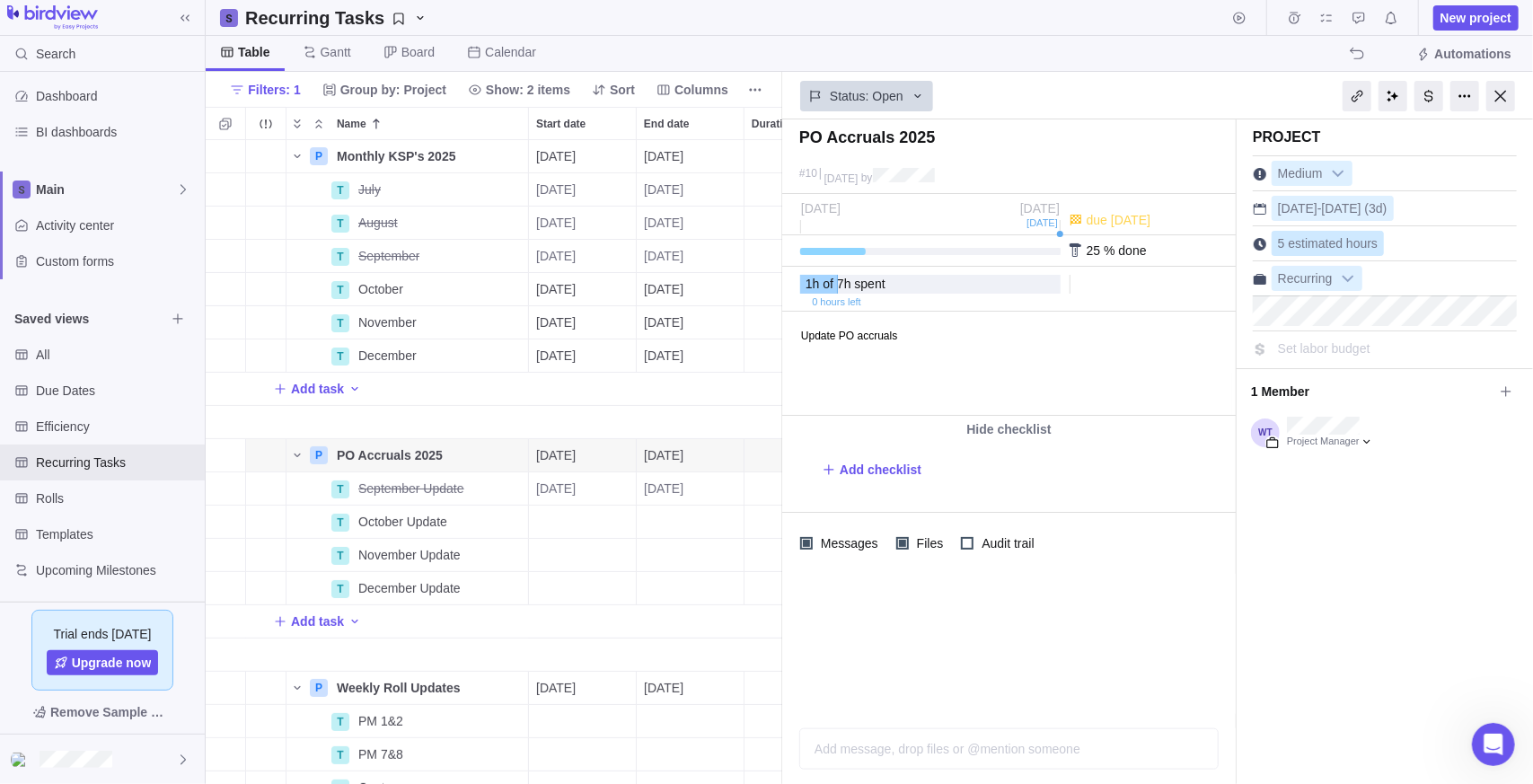
click at [1359, 243] on span "5 estimated hours" at bounding box center [1328, 243] width 100 height 15
click at [471, 495] on span "Details" at bounding box center [471, 489] width 41 height 18
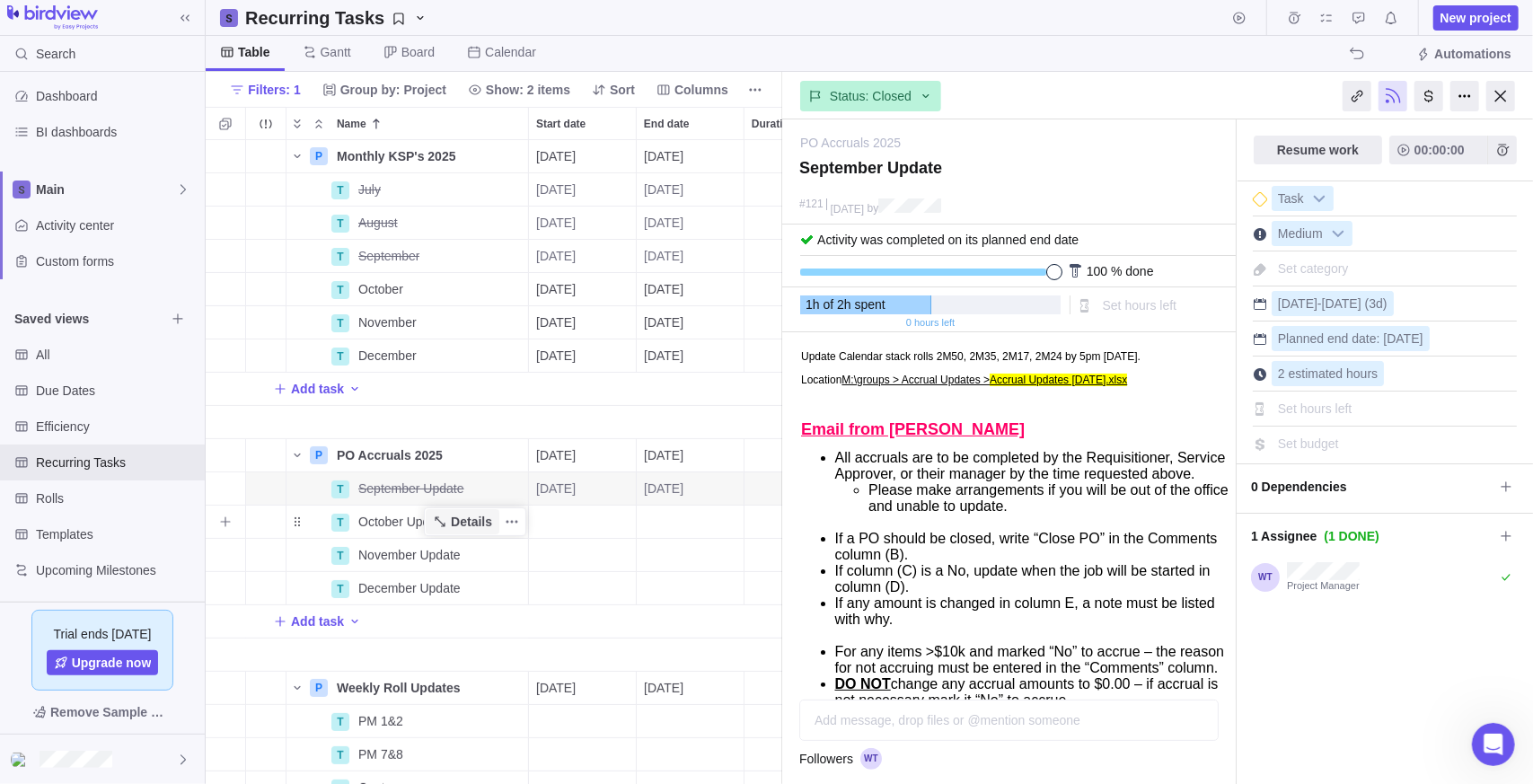
click at [468, 525] on span "Details" at bounding box center [471, 521] width 41 height 18
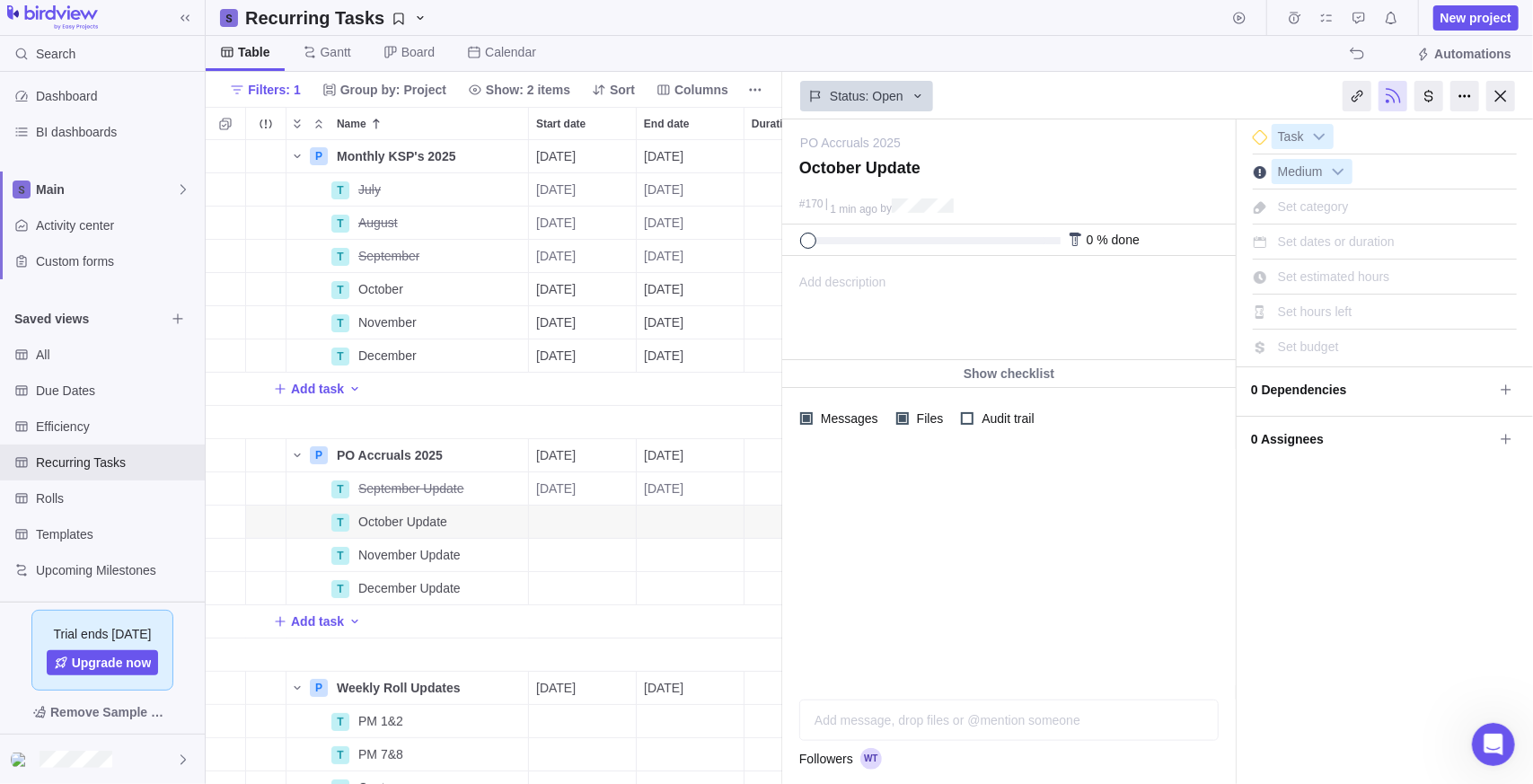
click at [1324, 299] on div "Set hours left" at bounding box center [1316, 312] width 87 height 25
click at [1389, 271] on div "Set estimated hours" at bounding box center [1334, 277] width 124 height 25
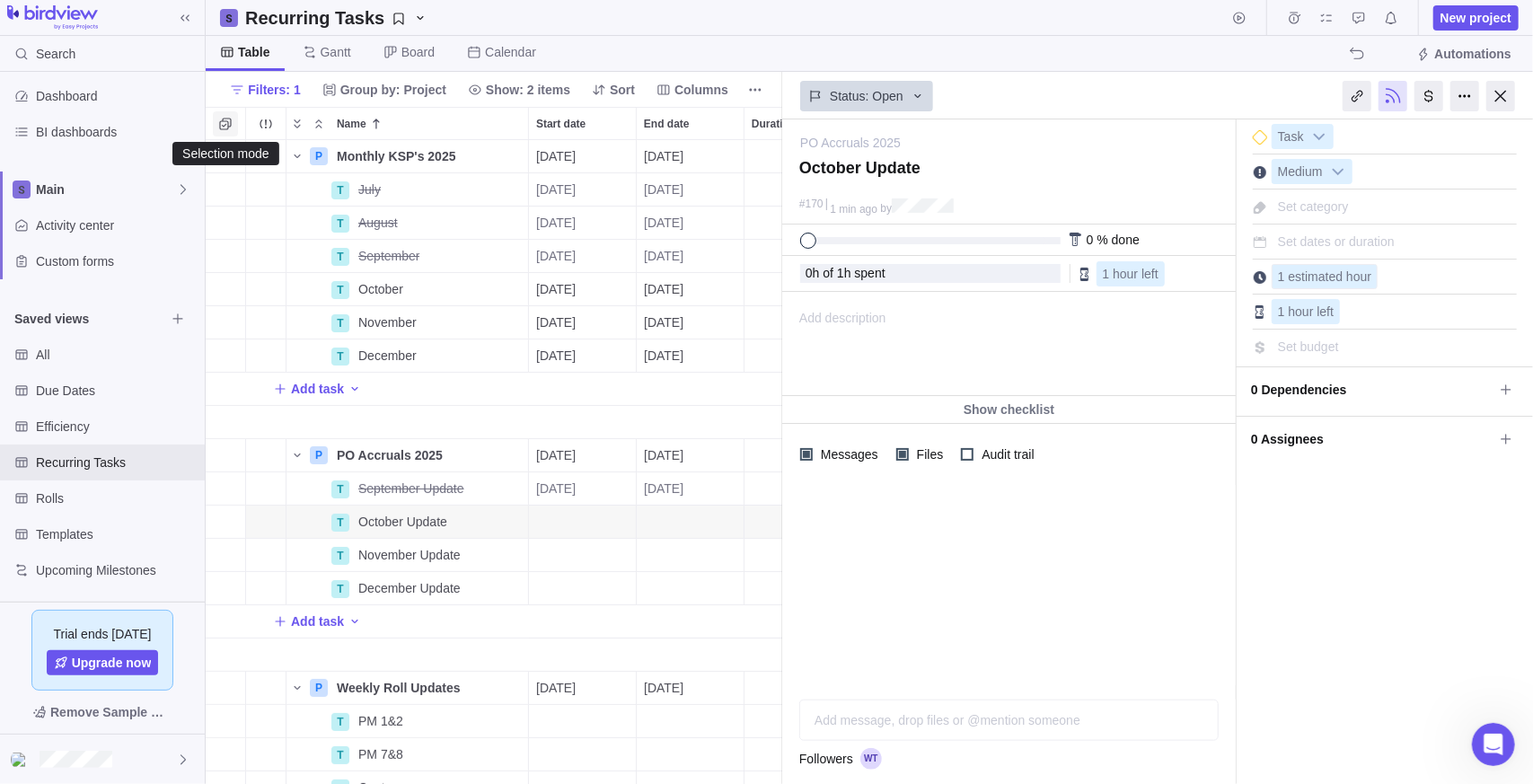
click at [235, 126] on span "Selection mode" at bounding box center [225, 124] width 25 height 25
click at [224, 461] on div "grid" at bounding box center [220, 455] width 15 height 25
click at [221, 455] on div "grid" at bounding box center [220, 455] width 15 height 25
click at [217, 486] on div "grid" at bounding box center [220, 489] width 15 height 25
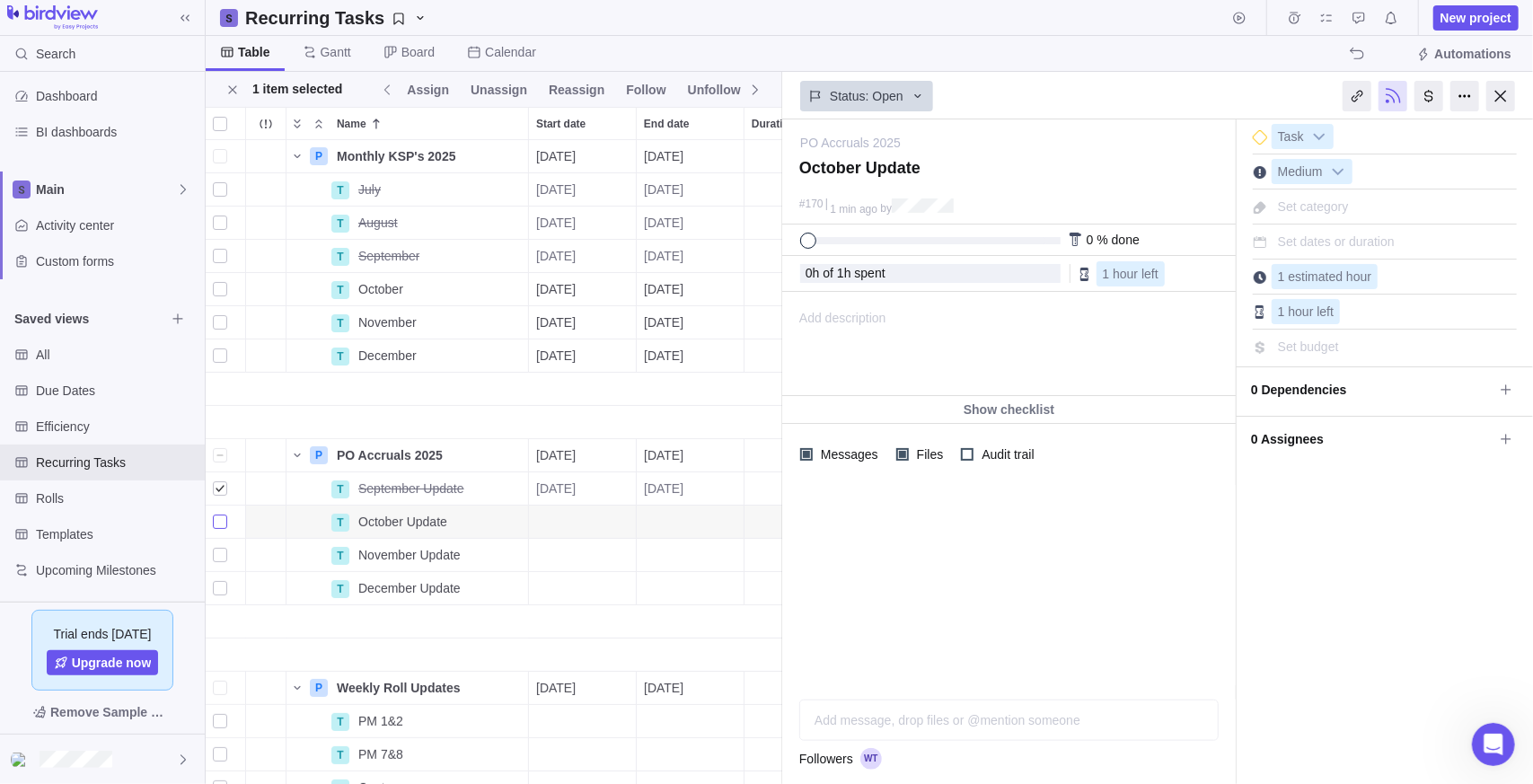
click at [224, 519] on div "grid" at bounding box center [220, 521] width 15 height 25
click at [224, 557] on div "grid" at bounding box center [220, 555] width 15 height 25
click at [219, 587] on div "grid" at bounding box center [220, 589] width 15 height 25
click at [414, 84] on span "Assign" at bounding box center [435, 90] width 42 height 18
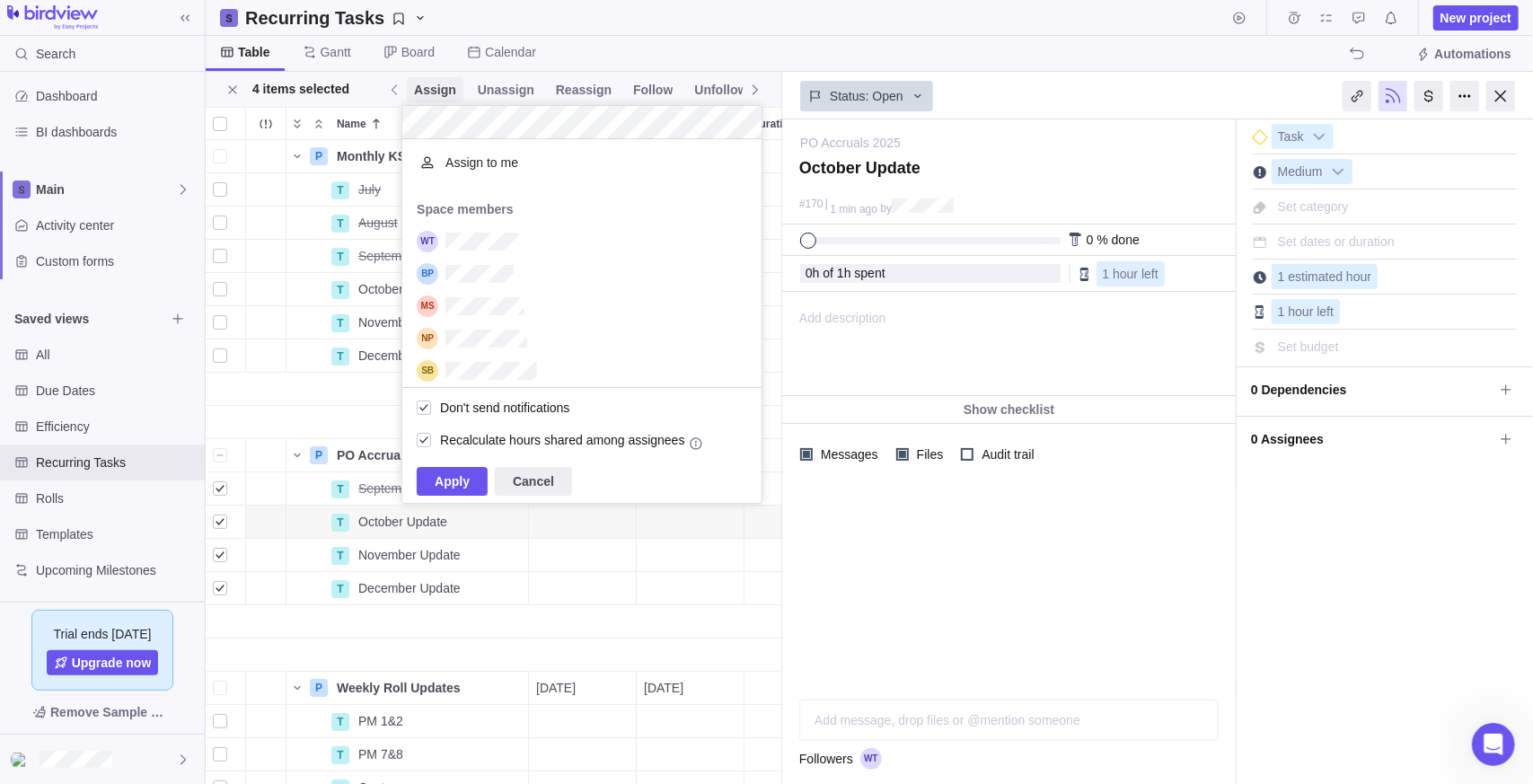
scroll to position [234, 346]
click at [459, 480] on span "Apply" at bounding box center [452, 481] width 35 height 22
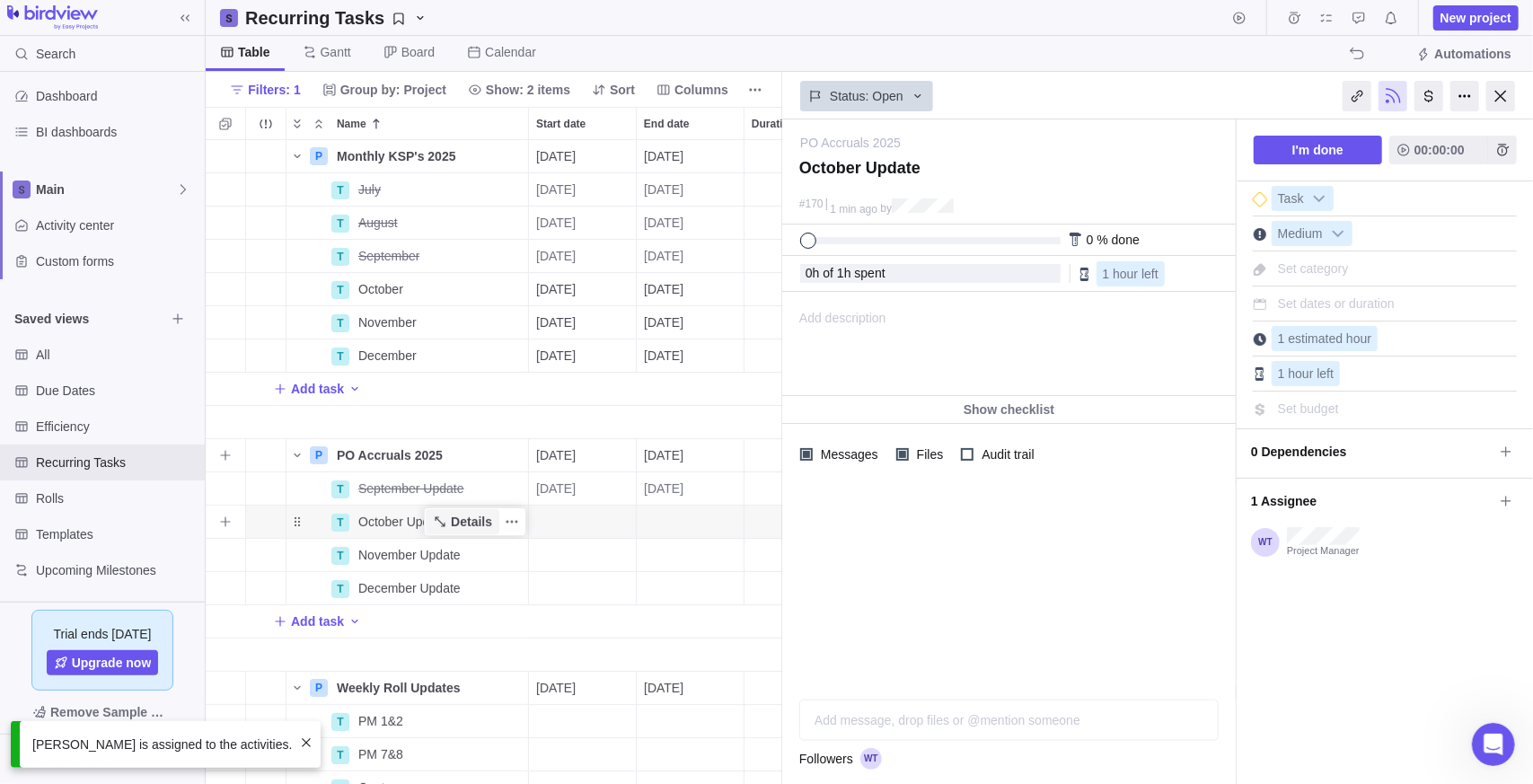
click at [475, 524] on span "Details" at bounding box center [471, 521] width 41 height 18
click at [472, 551] on span "Details" at bounding box center [471, 555] width 41 height 18
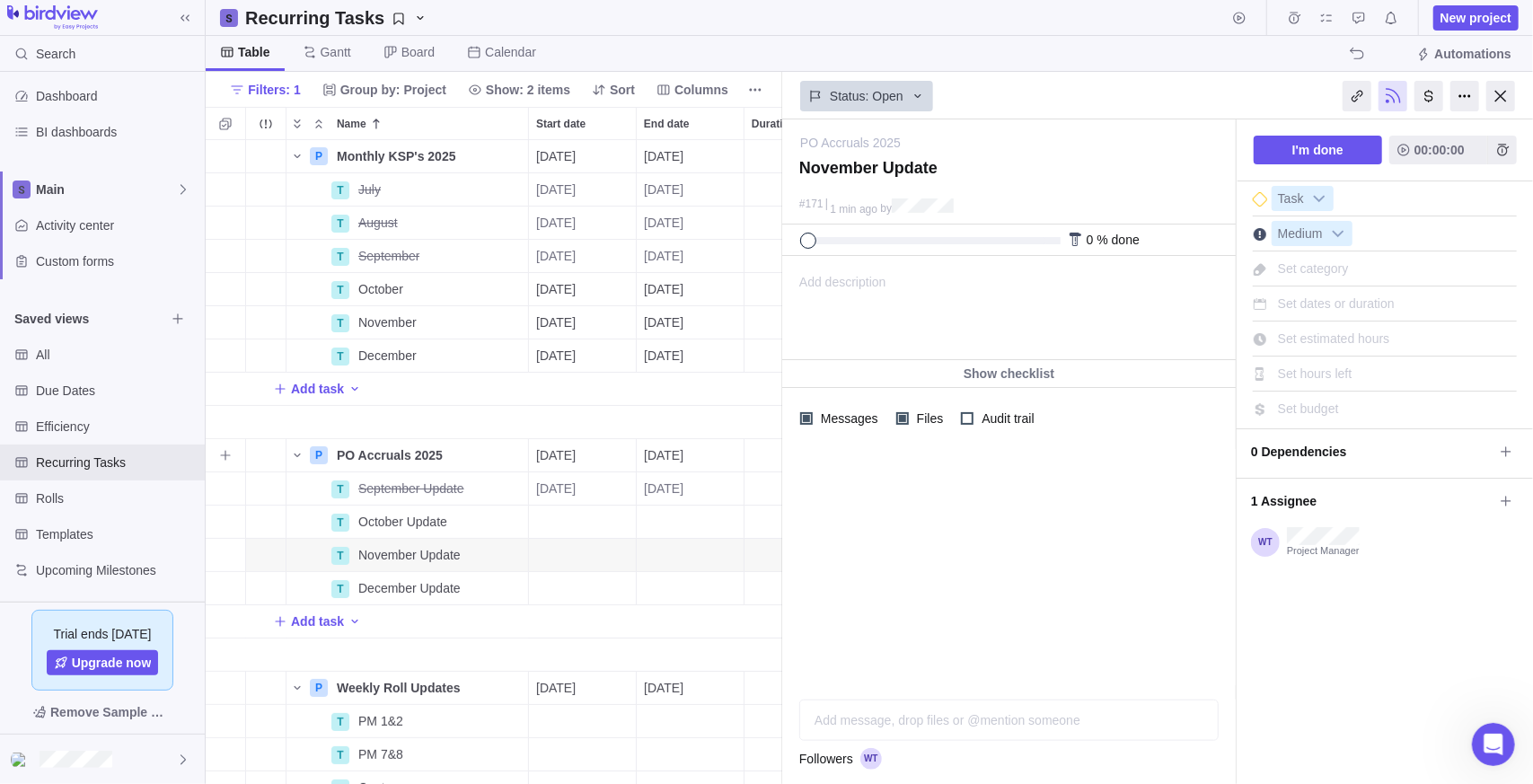
click at [1346, 334] on span "Set estimated hours" at bounding box center [1334, 339] width 113 height 15
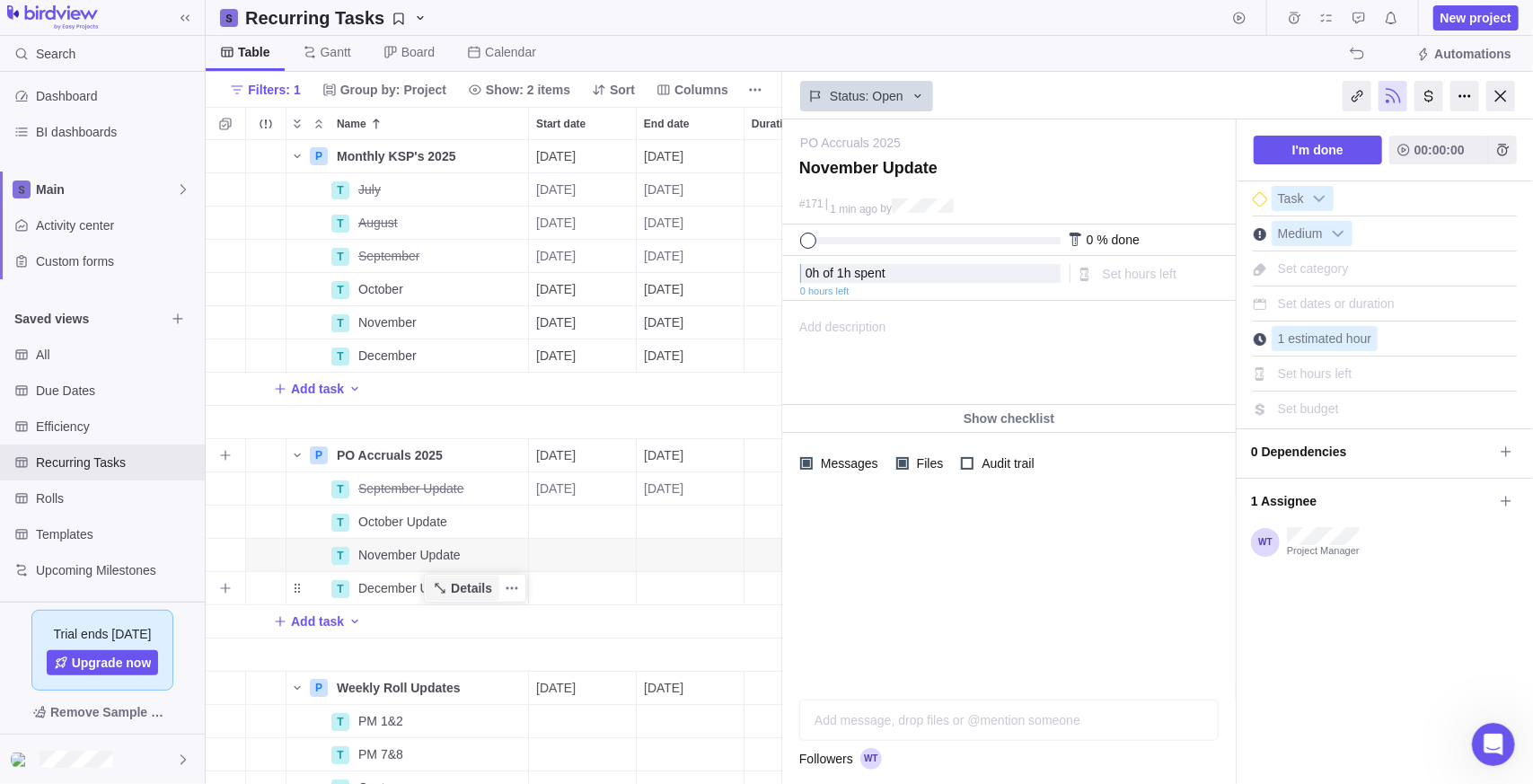
click at [469, 592] on span "Details" at bounding box center [471, 588] width 41 height 18
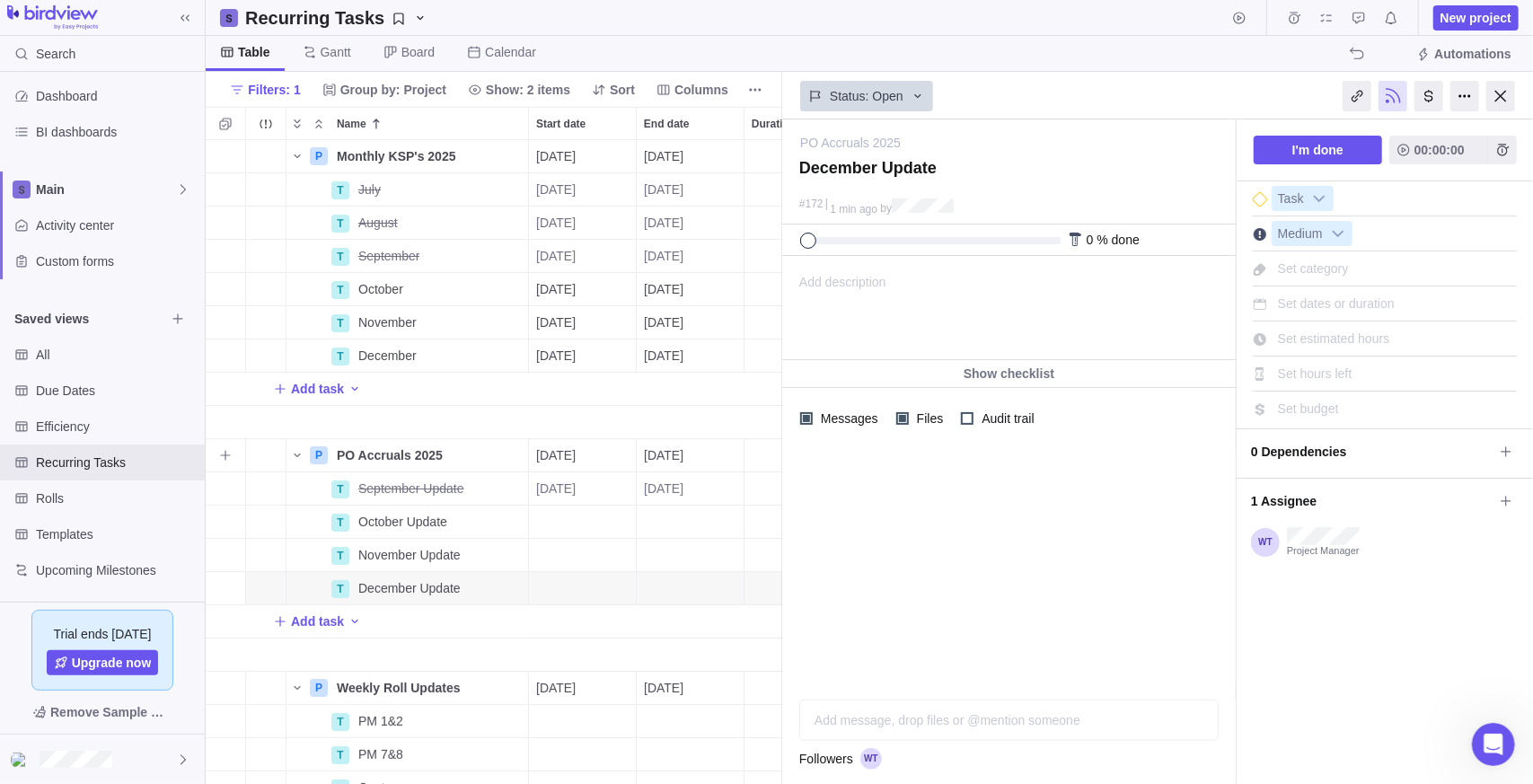
click at [1307, 332] on span "Set estimated hours" at bounding box center [1334, 339] width 113 height 15
click at [1325, 635] on div "I'm done 00:00:00 Task Medium Set category Set dates or duration Set estimated …" at bounding box center [1385, 451] width 296 height 664
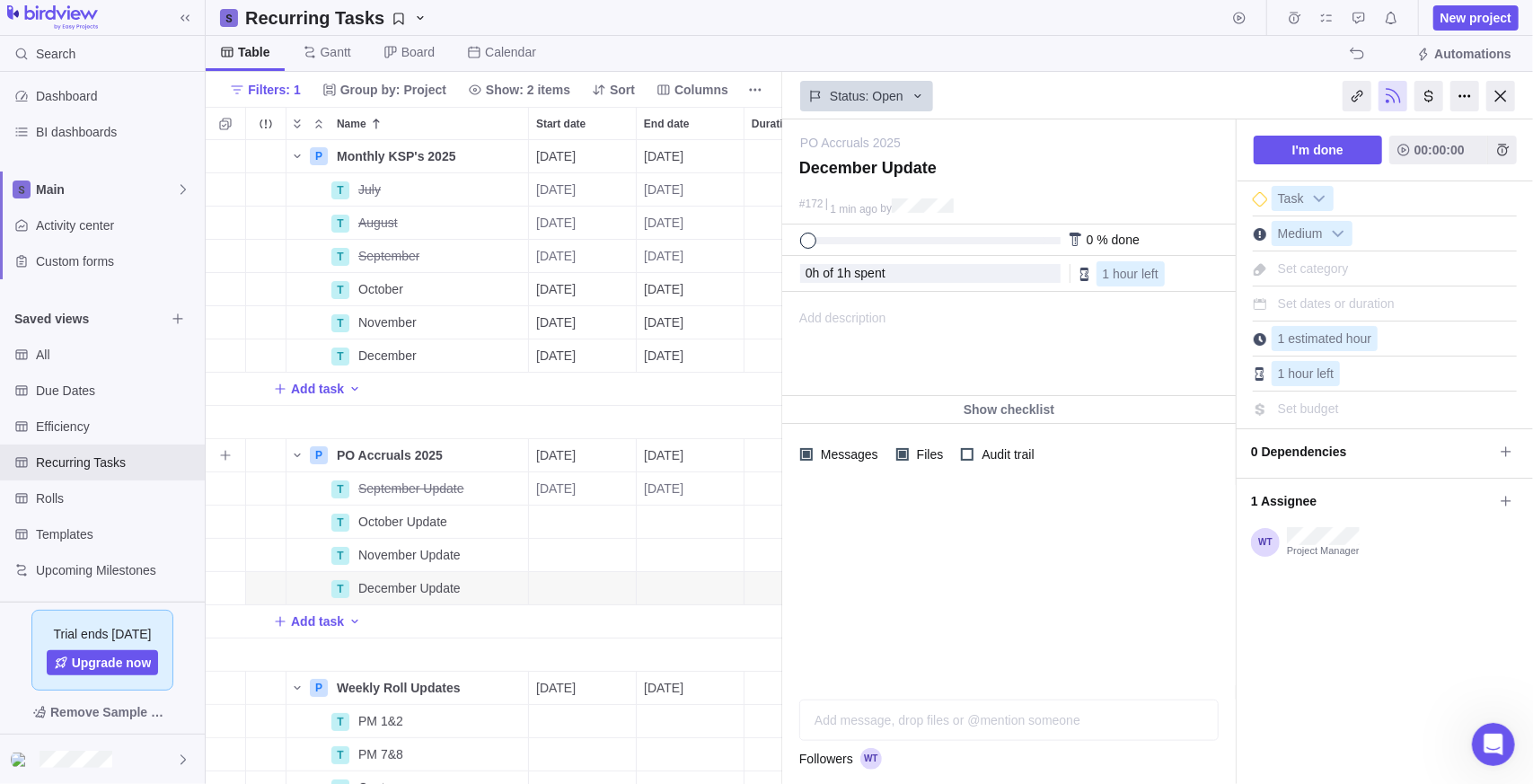
click at [453, 408] on div "Name" at bounding box center [407, 422] width 243 height 34
click at [460, 470] on div "PO Accruals 2025" at bounding box center [429, 455] width 198 height 33
click at [450, 534] on div "P Monthly KSP's 2025 Details [DATE] [DATE] 123d Open 4 T July Details [DATE] [D…" at bounding box center [493, 462] width 577 height 645
click at [440, 452] on icon "Name" at bounding box center [439, 454] width 10 height 10
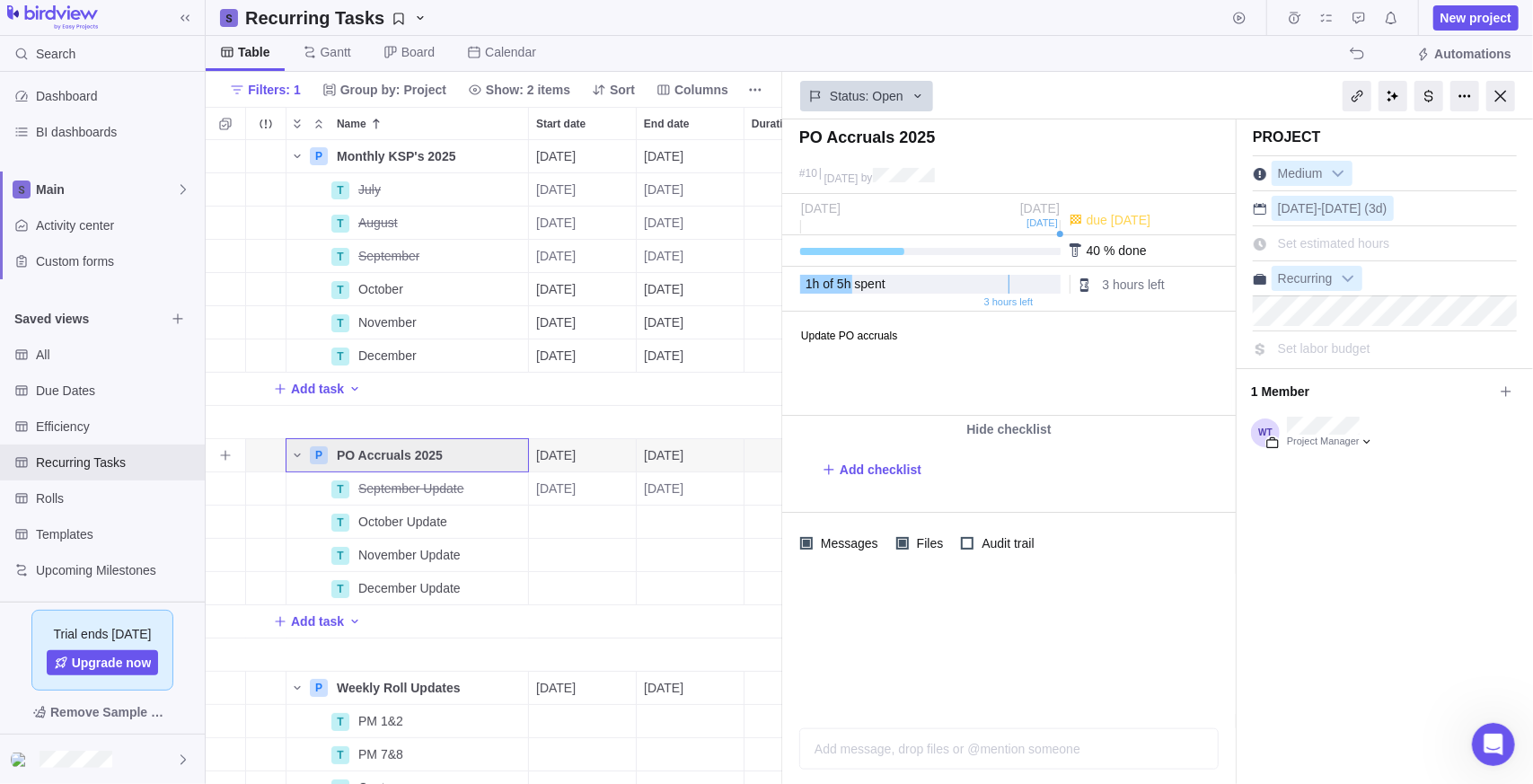
click at [937, 335] on body "Update PO accruals" at bounding box center [1007, 326] width 449 height 30
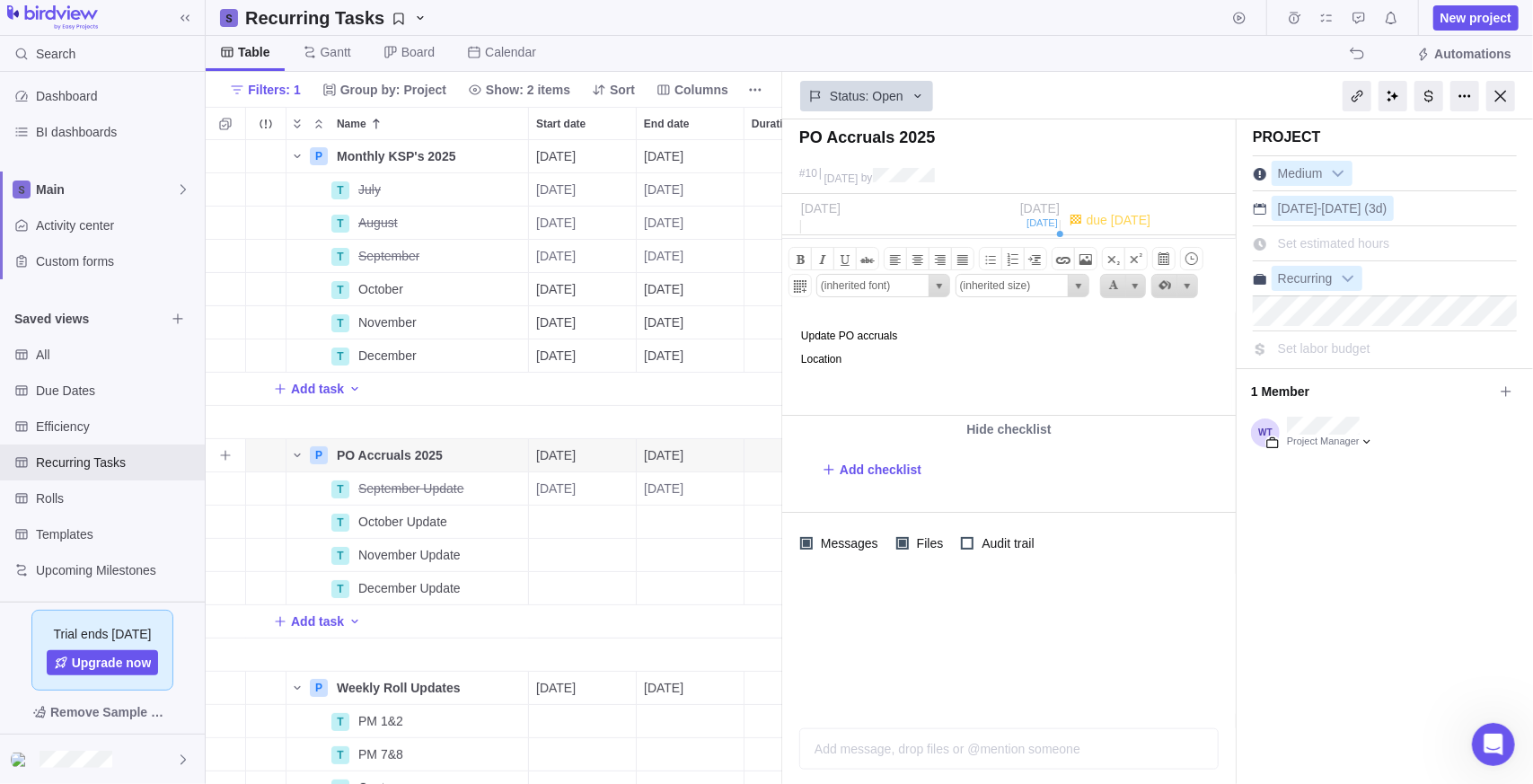
click at [941, 349] on body "Update PO accruals Location ﻿" at bounding box center [1007, 338] width 449 height 53
click at [1123, 361] on p "Location: M:\groups\Accrual Updates" at bounding box center [1015, 358] width 429 height 13
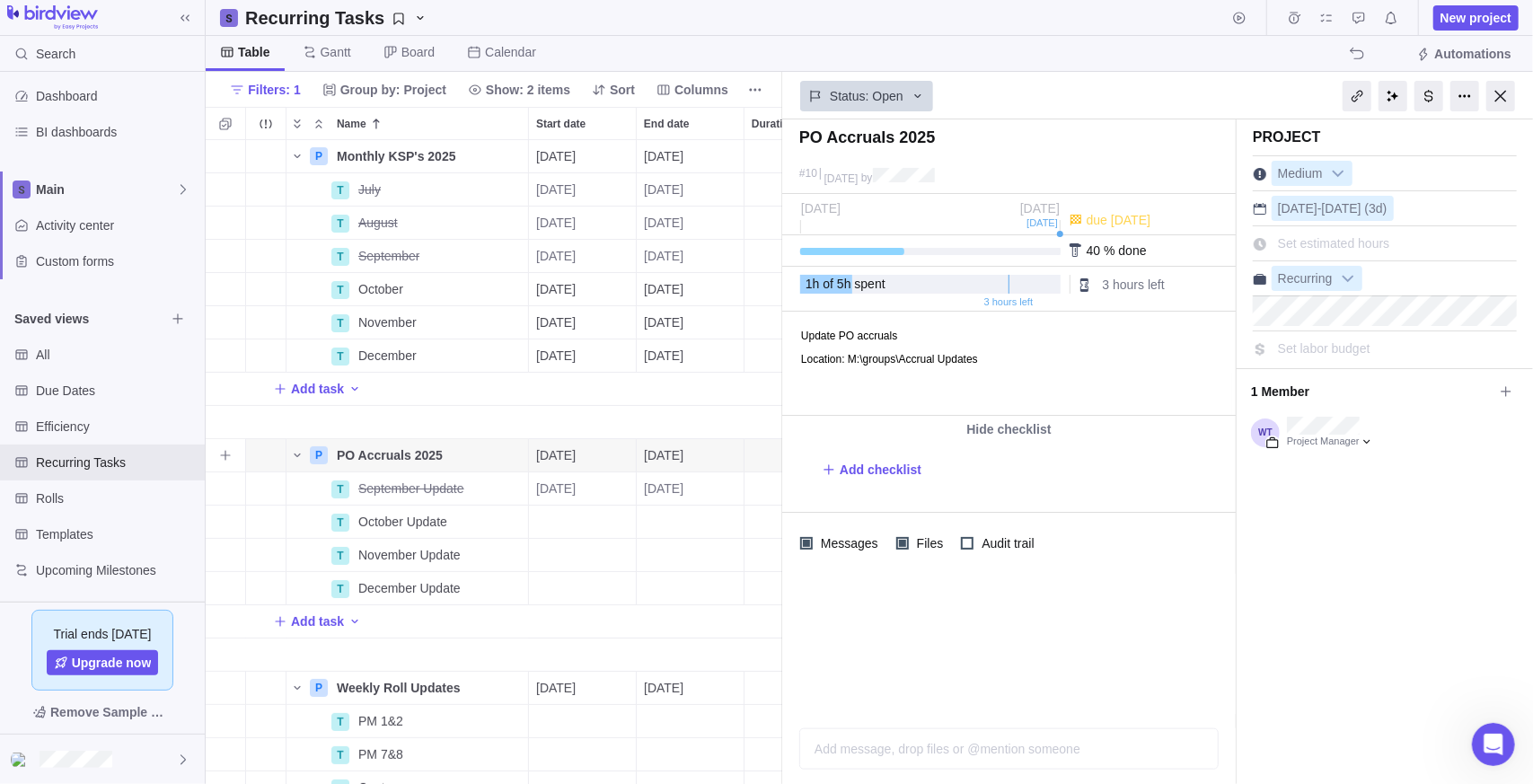
click at [1350, 580] on div "Project Medium [DATE] - [DATE] (3d) Set estimated hours Recurring Set labor bud…" at bounding box center [1385, 451] width 296 height 664
click at [902, 103] on div "Status: Open" at bounding box center [867, 96] width 133 height 31
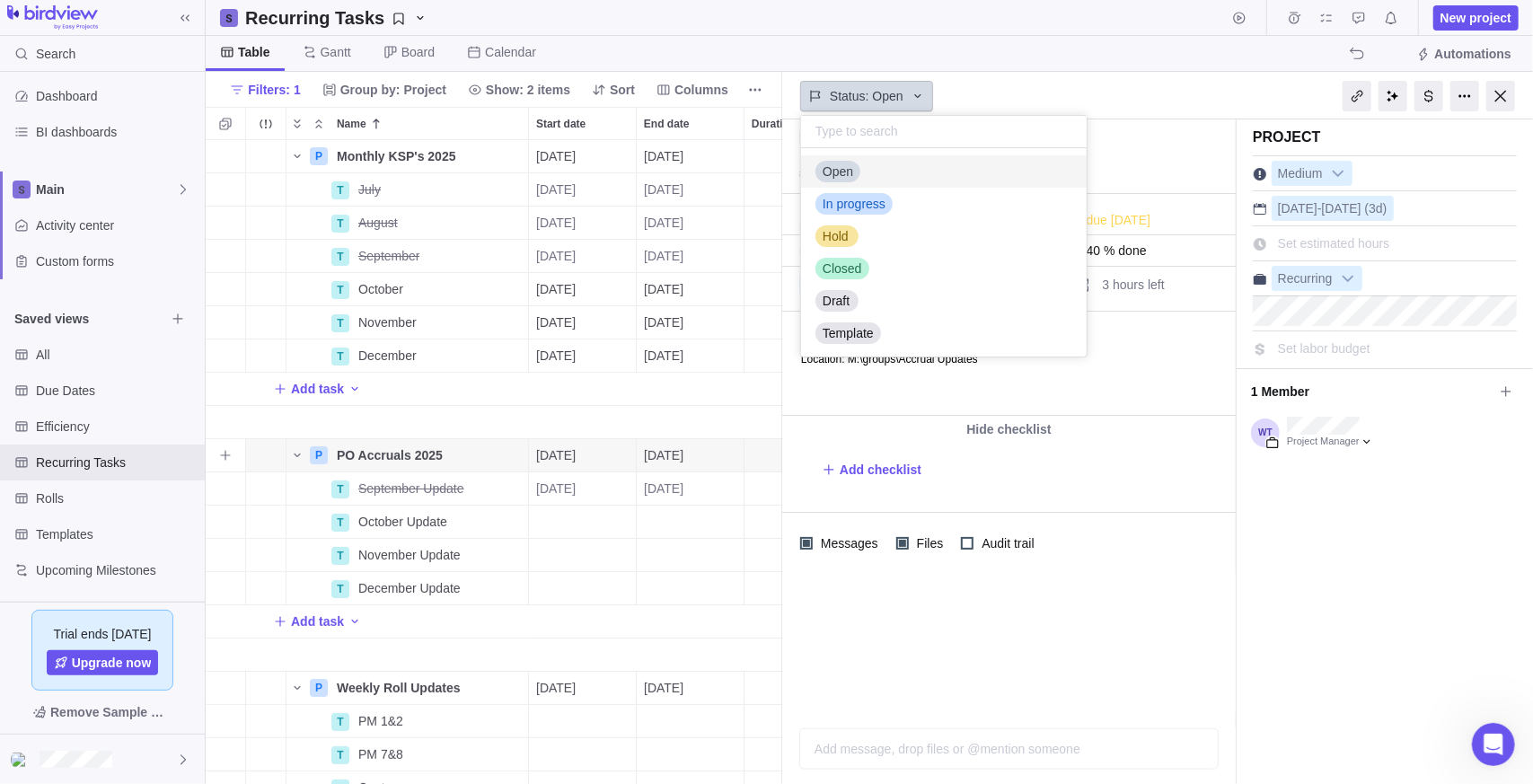
scroll to position [194, 272]
click at [905, 96] on div "Status: Open" at bounding box center [867, 96] width 133 height 31
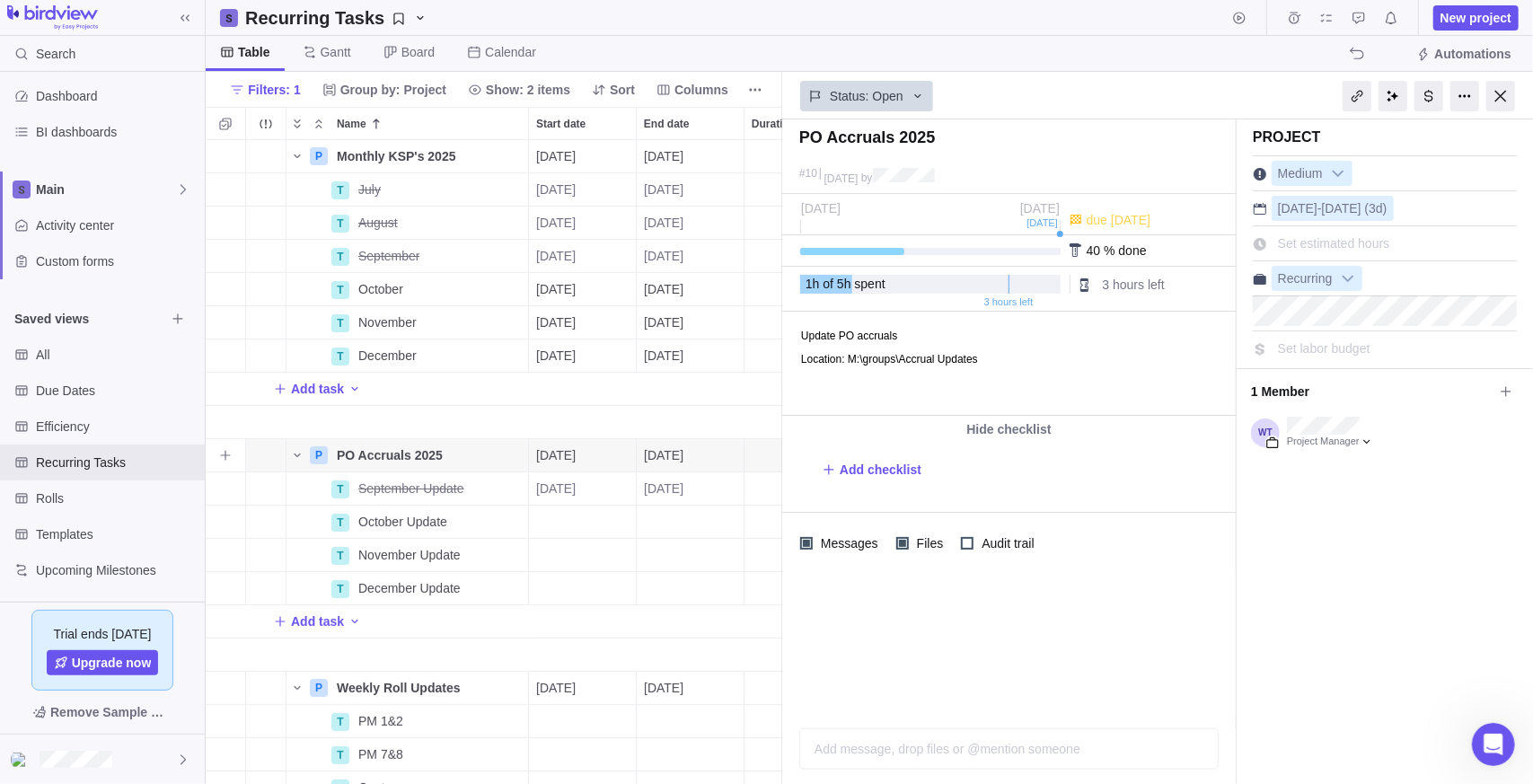
click at [1020, 56] on div "Table [PERSON_NAME] Board Calendar Automations" at bounding box center [869, 55] width 1328 height 36
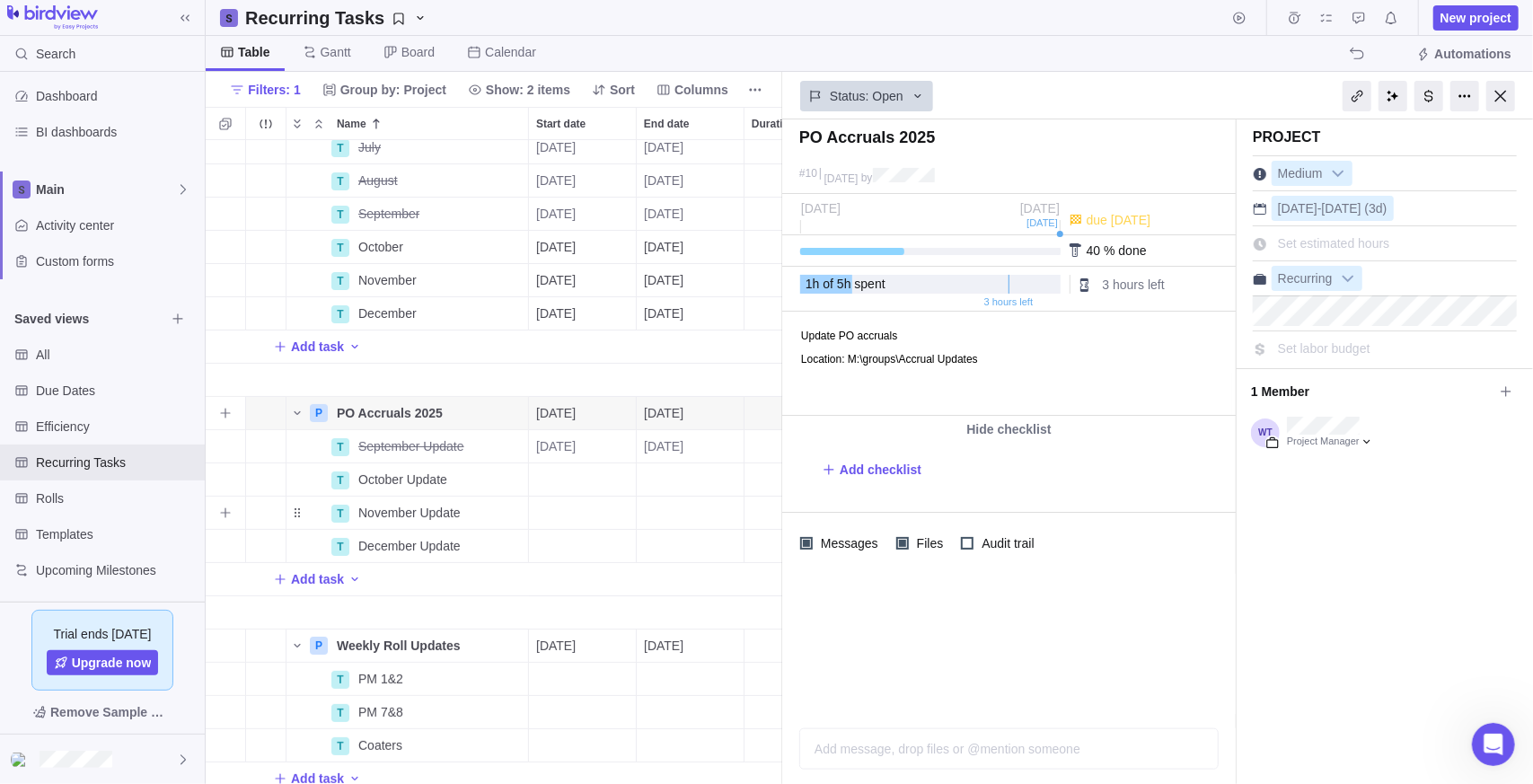
scroll to position [65, 0]
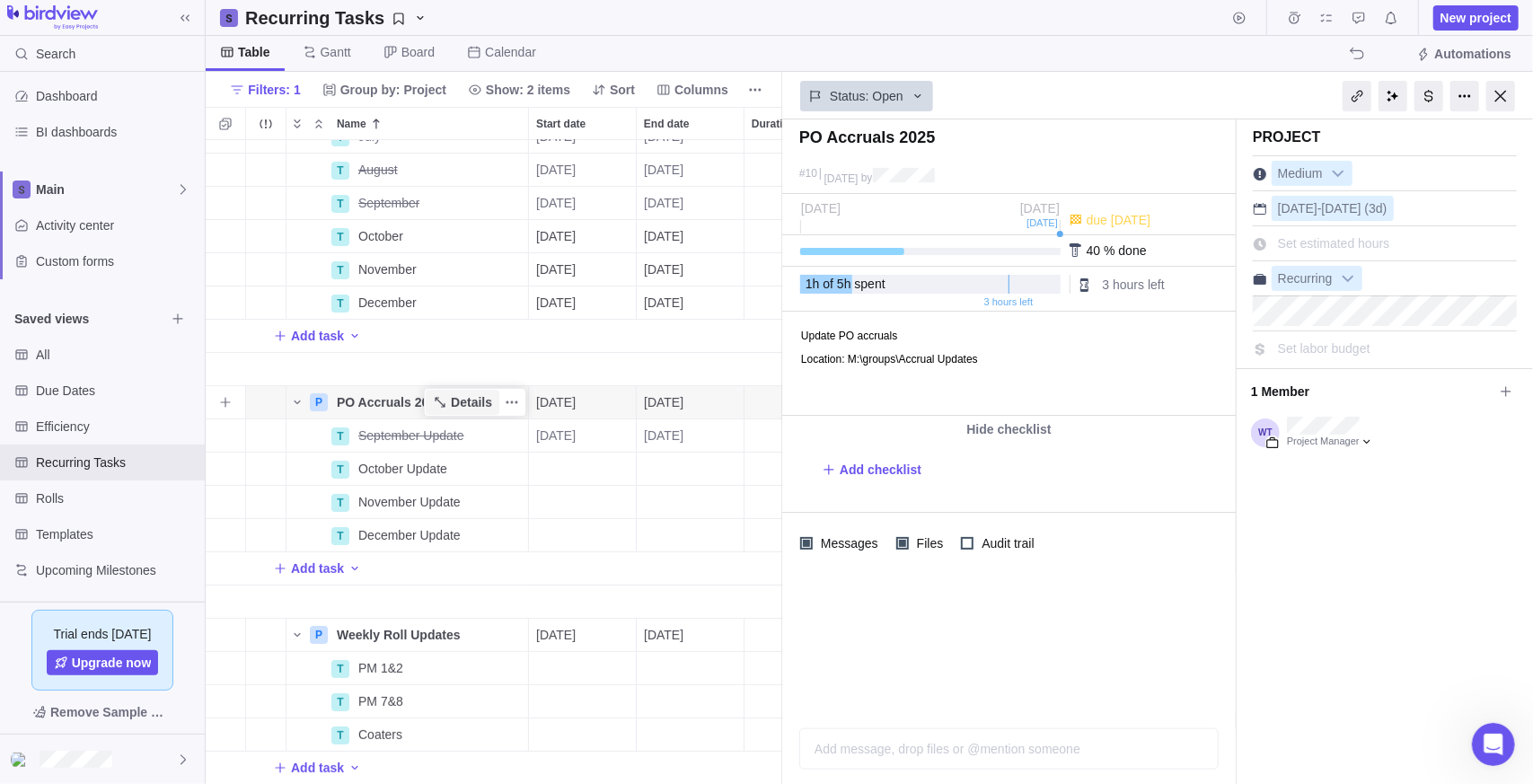
click at [488, 393] on span "Details" at bounding box center [471, 402] width 41 height 18
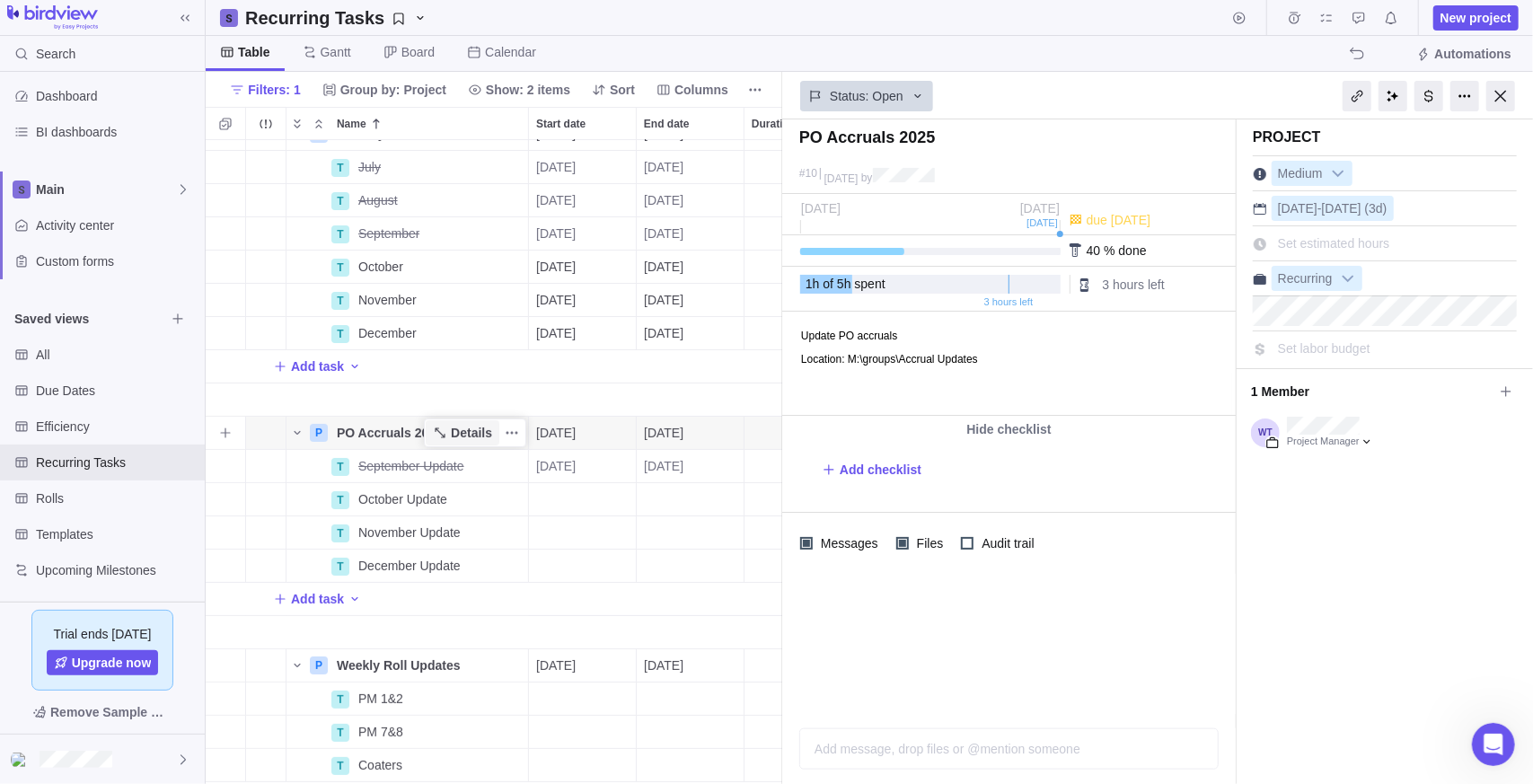
scroll to position [0, 0]
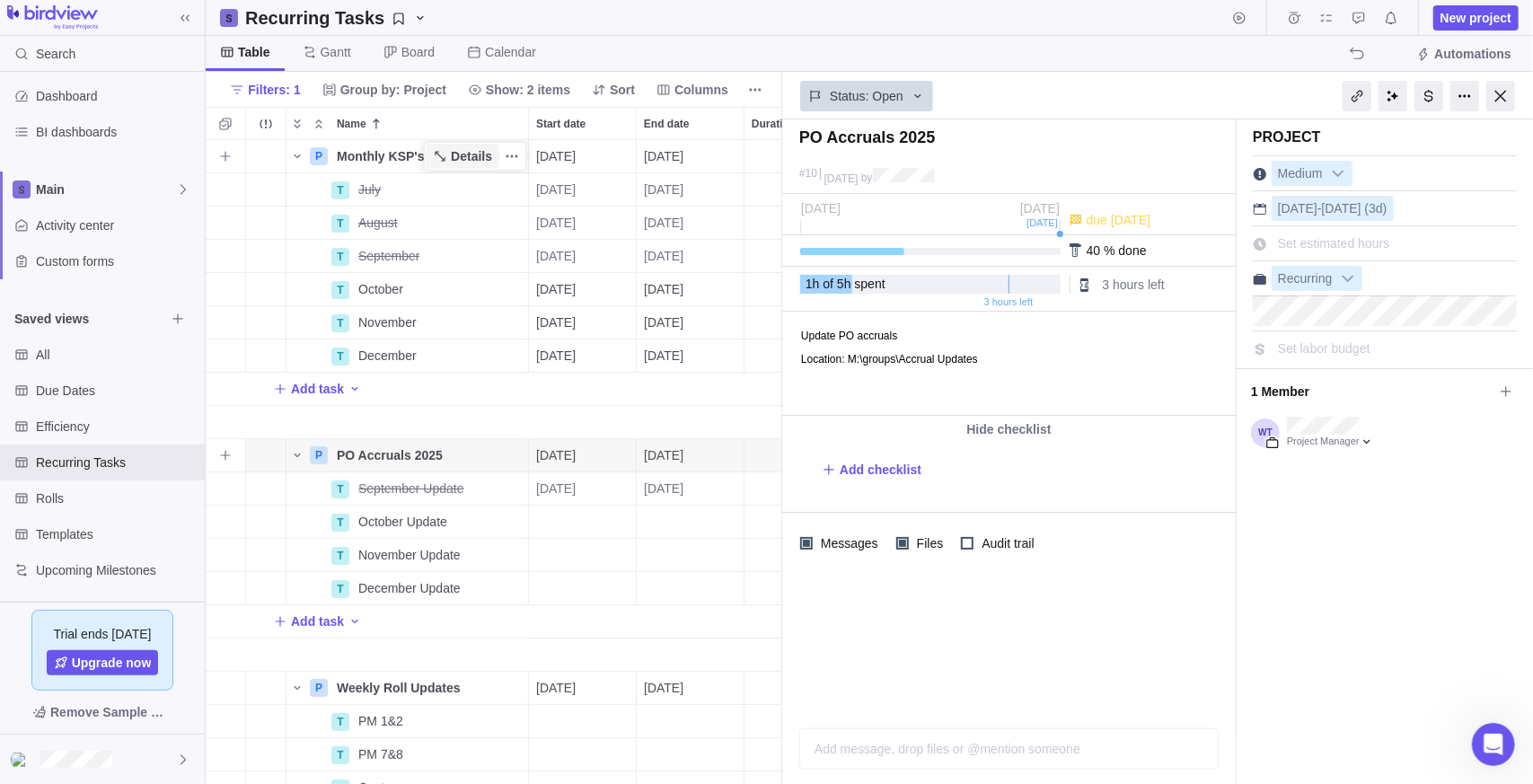
click at [482, 161] on span "Details" at bounding box center [471, 156] width 41 height 18
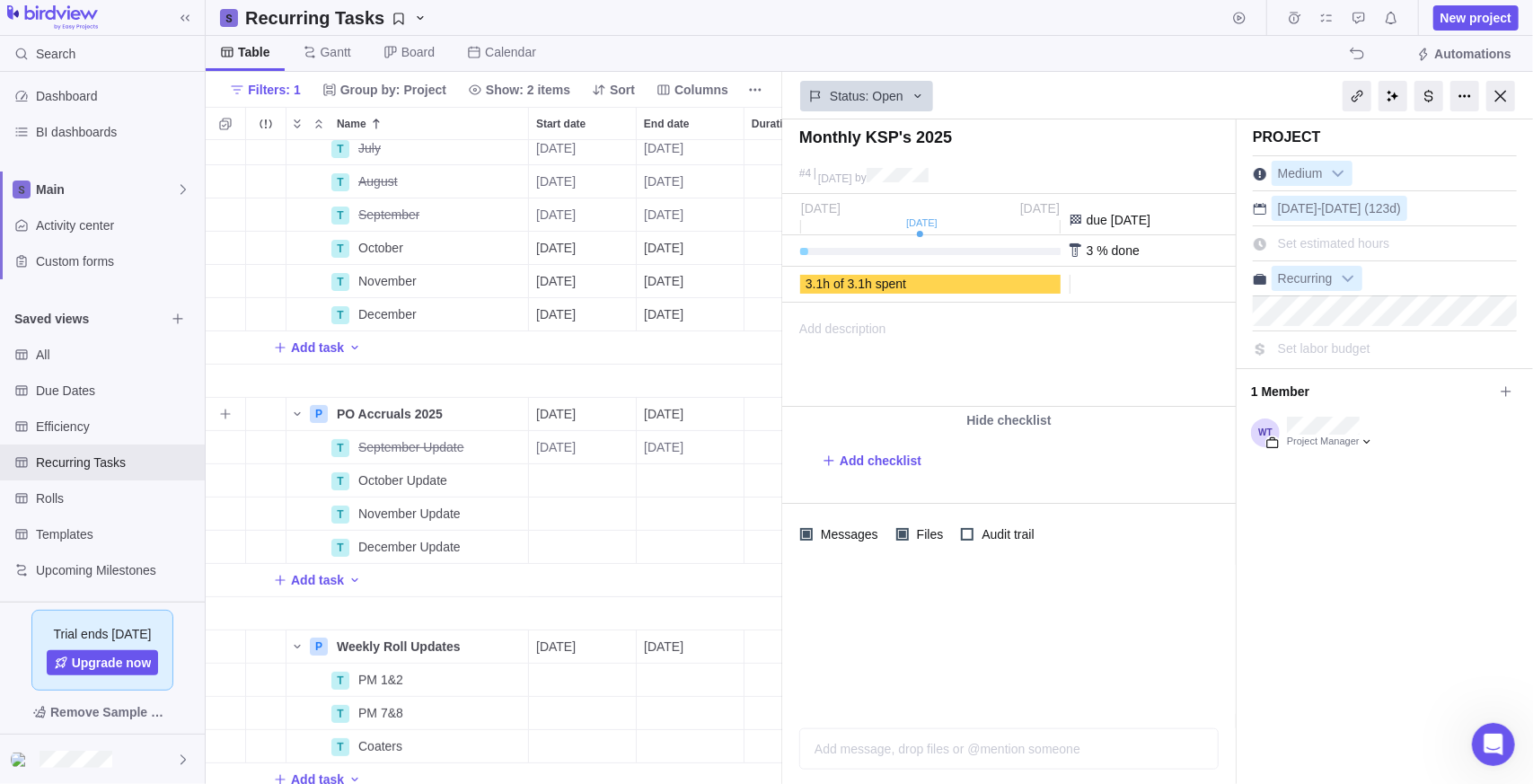
scroll to position [65, 0]
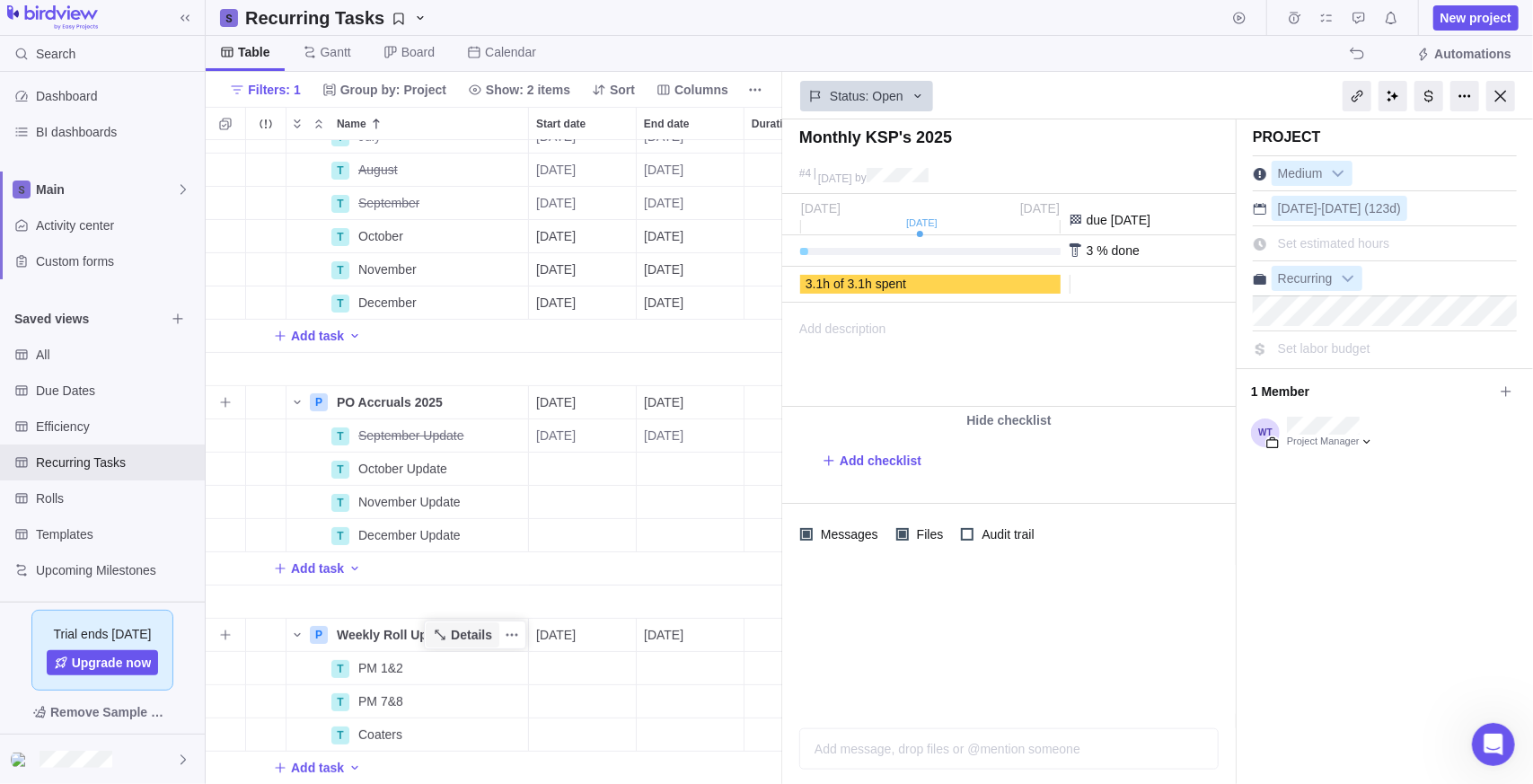
click at [464, 626] on span "Details" at bounding box center [471, 635] width 41 height 18
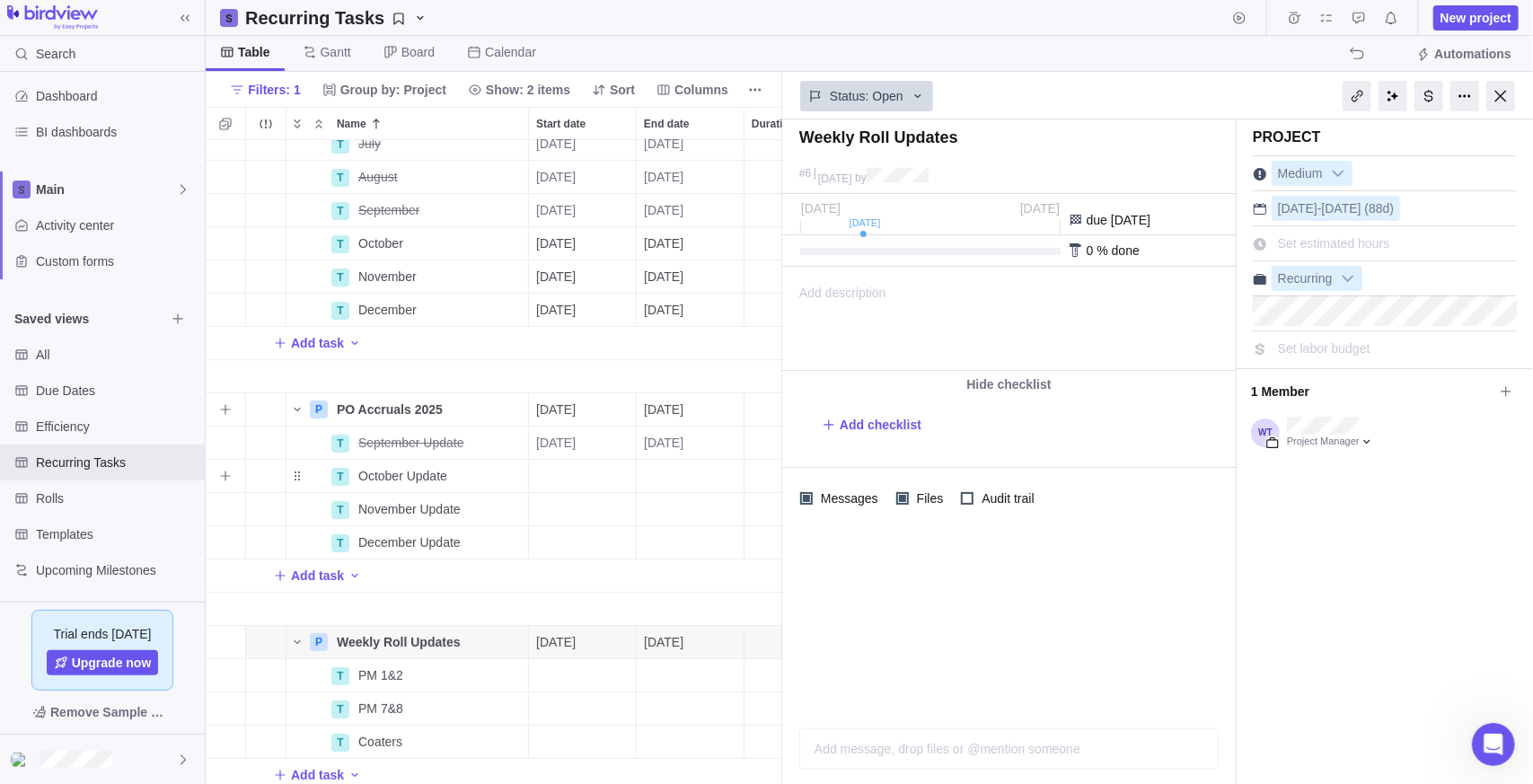
scroll to position [65, 0]
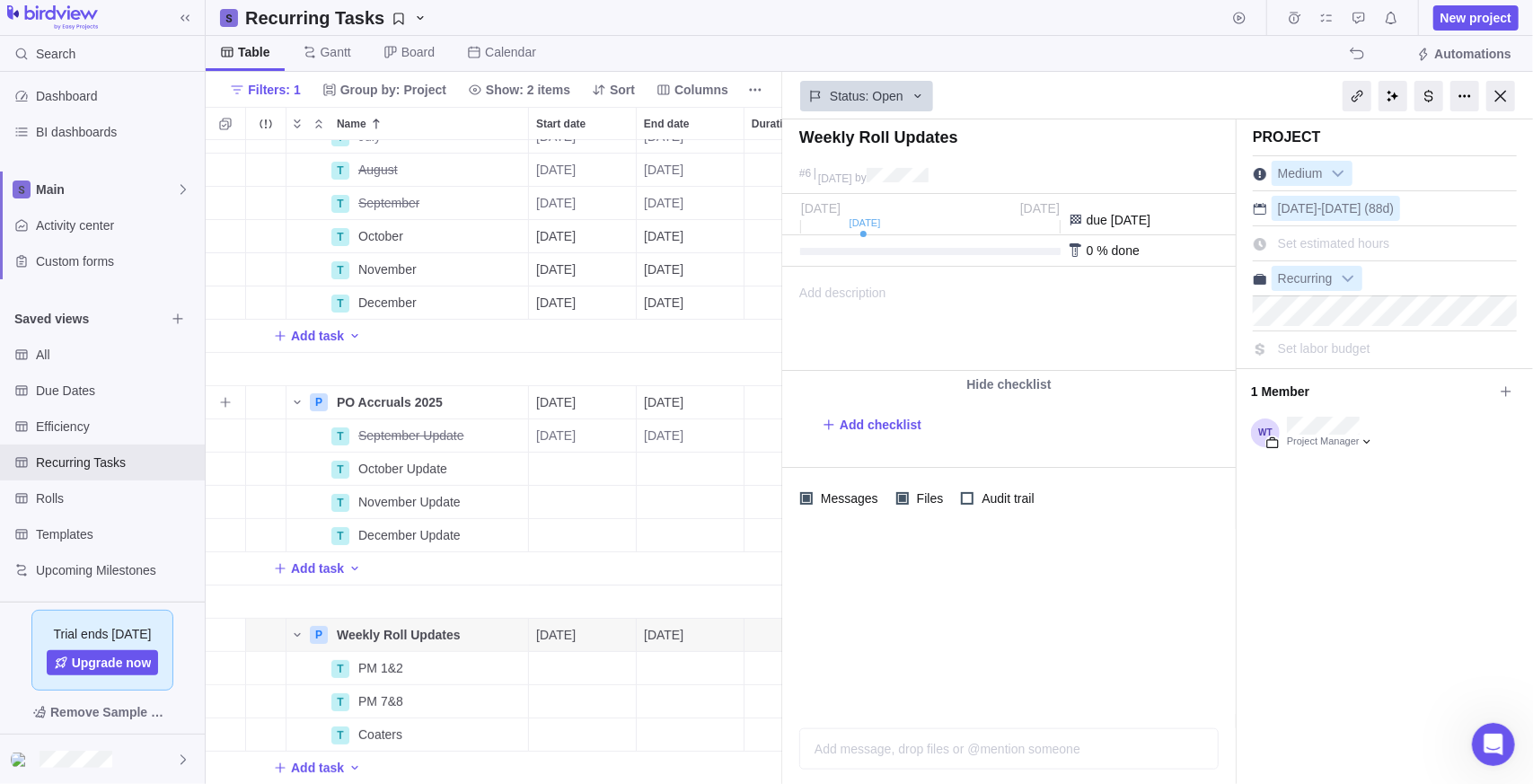
click at [676, 393] on span "[DATE]" at bounding box center [663, 402] width 39 height 18
click at [863, 438] on link "Next" at bounding box center [856, 443] width 38 height 38
click at [864, 438] on link "Next" at bounding box center [856, 443] width 38 height 38
click at [765, 687] on link "31" at bounding box center [765, 675] width 36 height 36
click at [68, 505] on span "Rolls" at bounding box center [101, 499] width 129 height 18
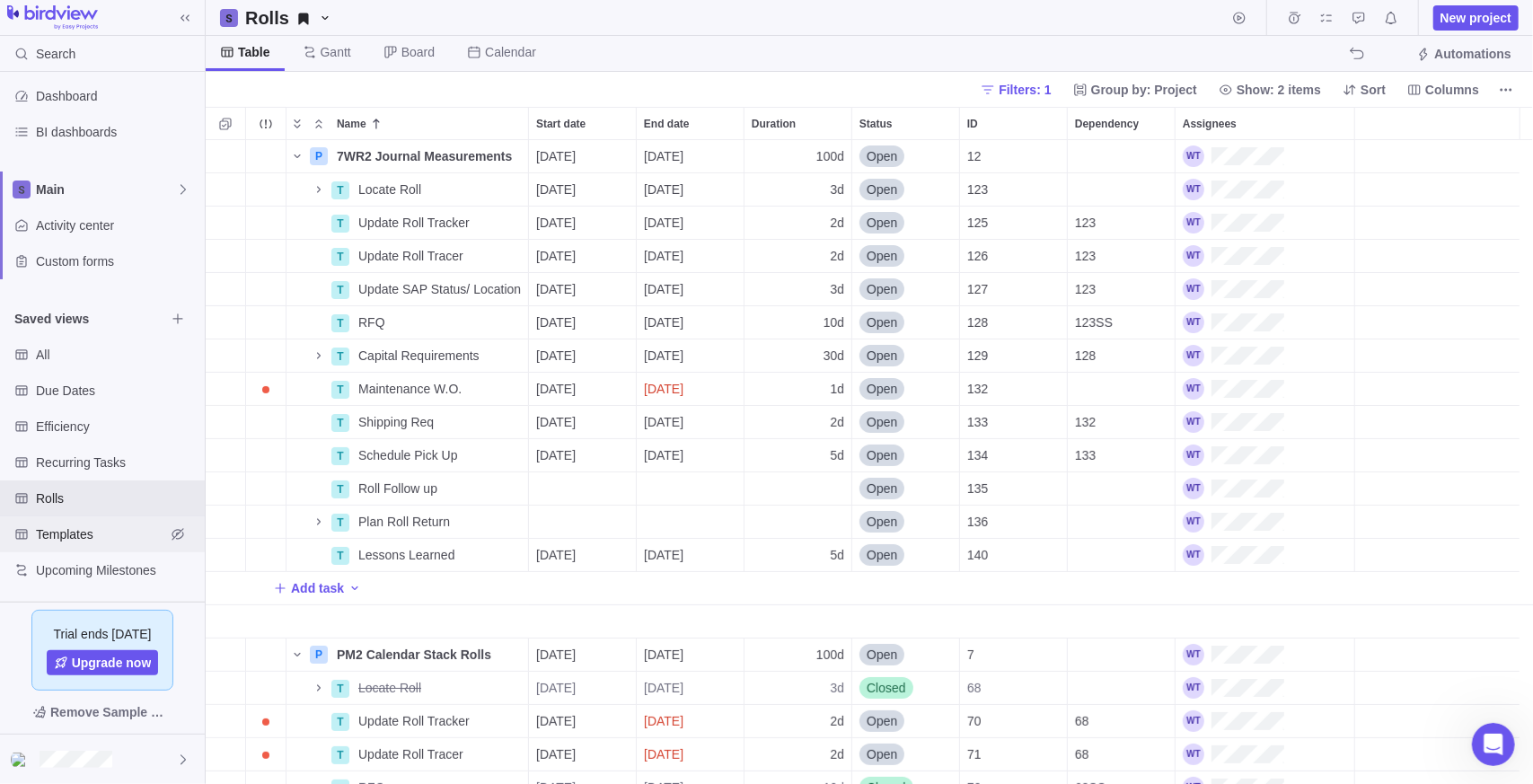
click at [106, 526] on span "Templates" at bounding box center [101, 534] width 129 height 18
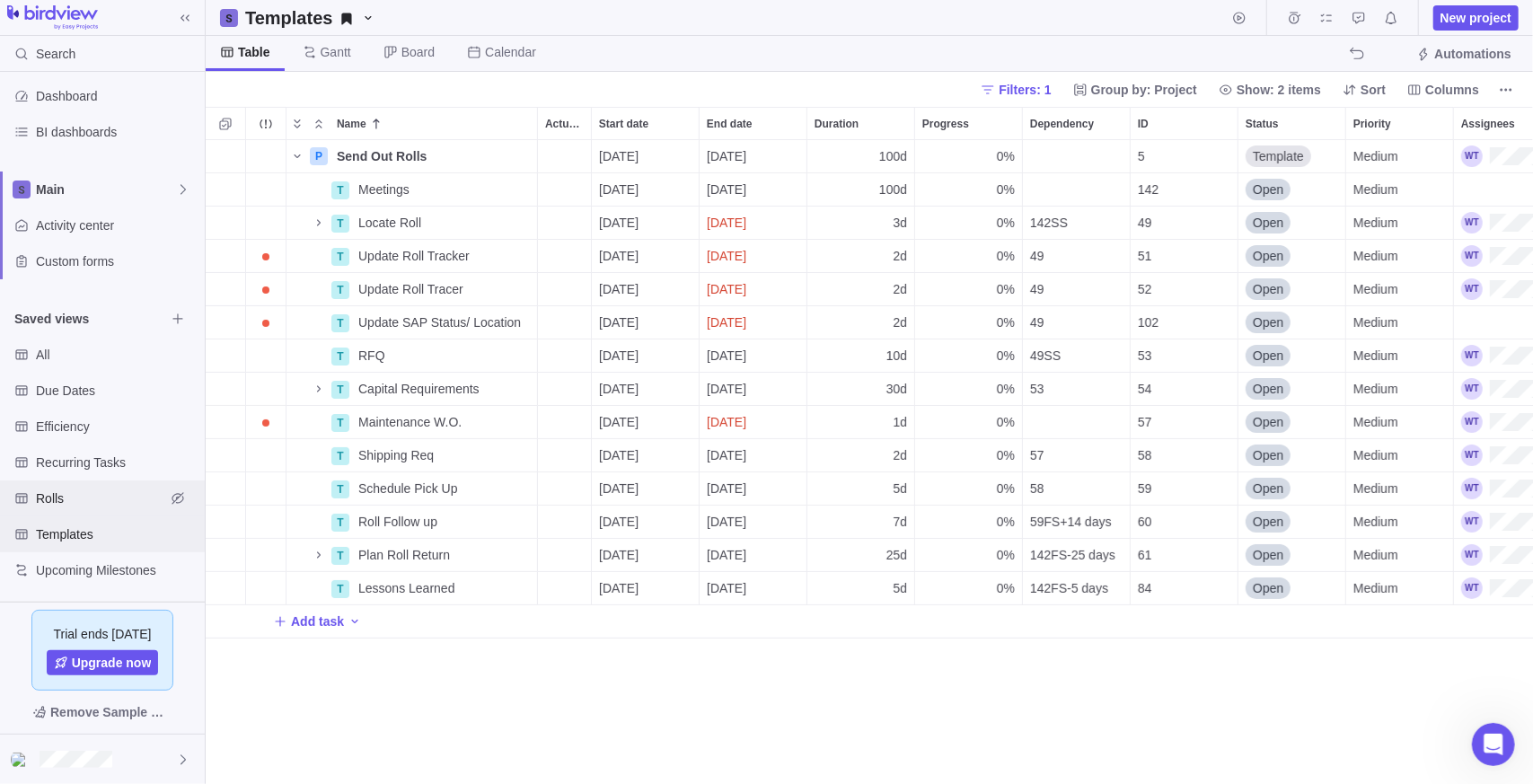
scroll to position [630, 1315]
click at [63, 494] on span "Rolls" at bounding box center [101, 499] width 129 height 18
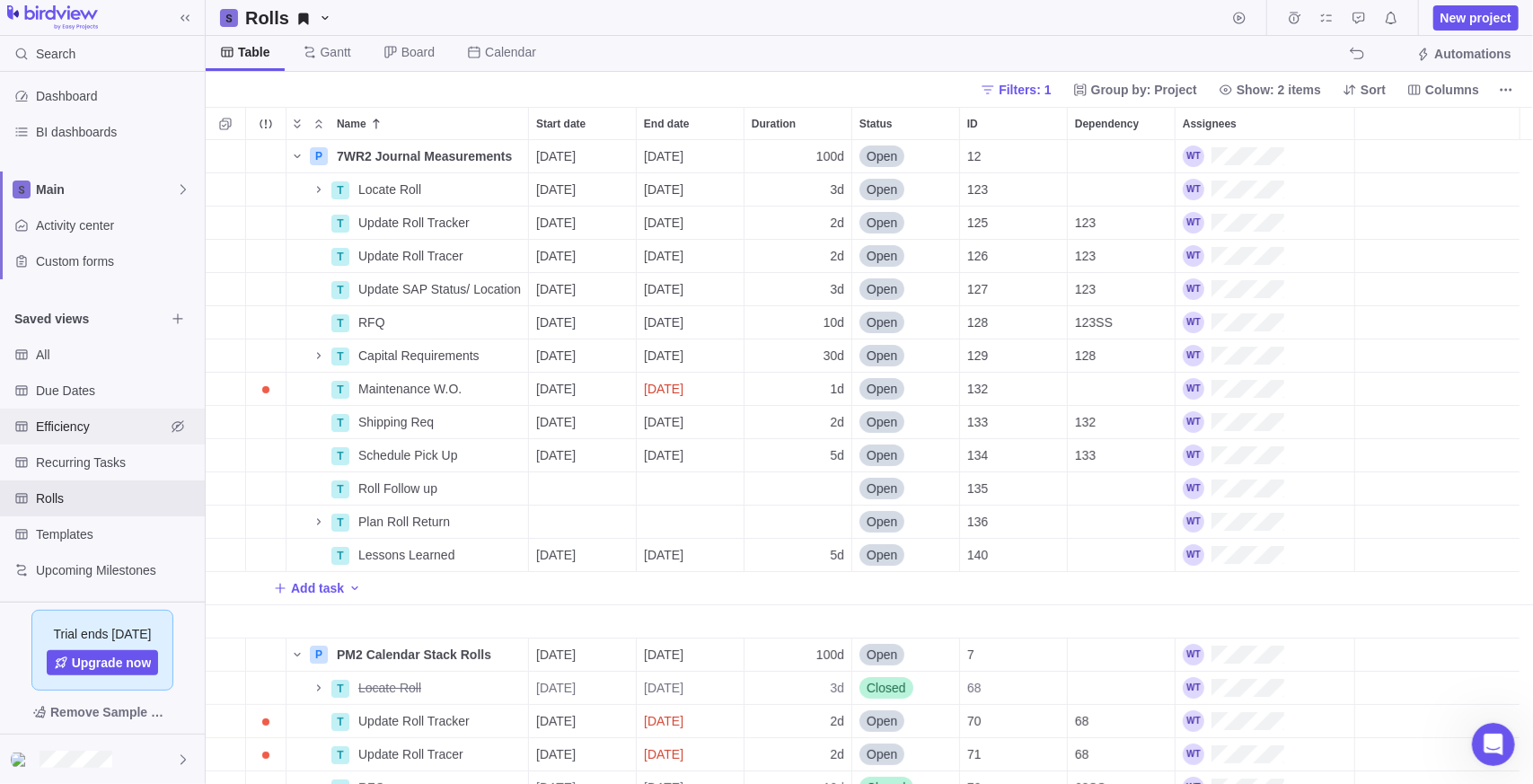
click at [101, 416] on div "Efficiency" at bounding box center [102, 427] width 204 height 36
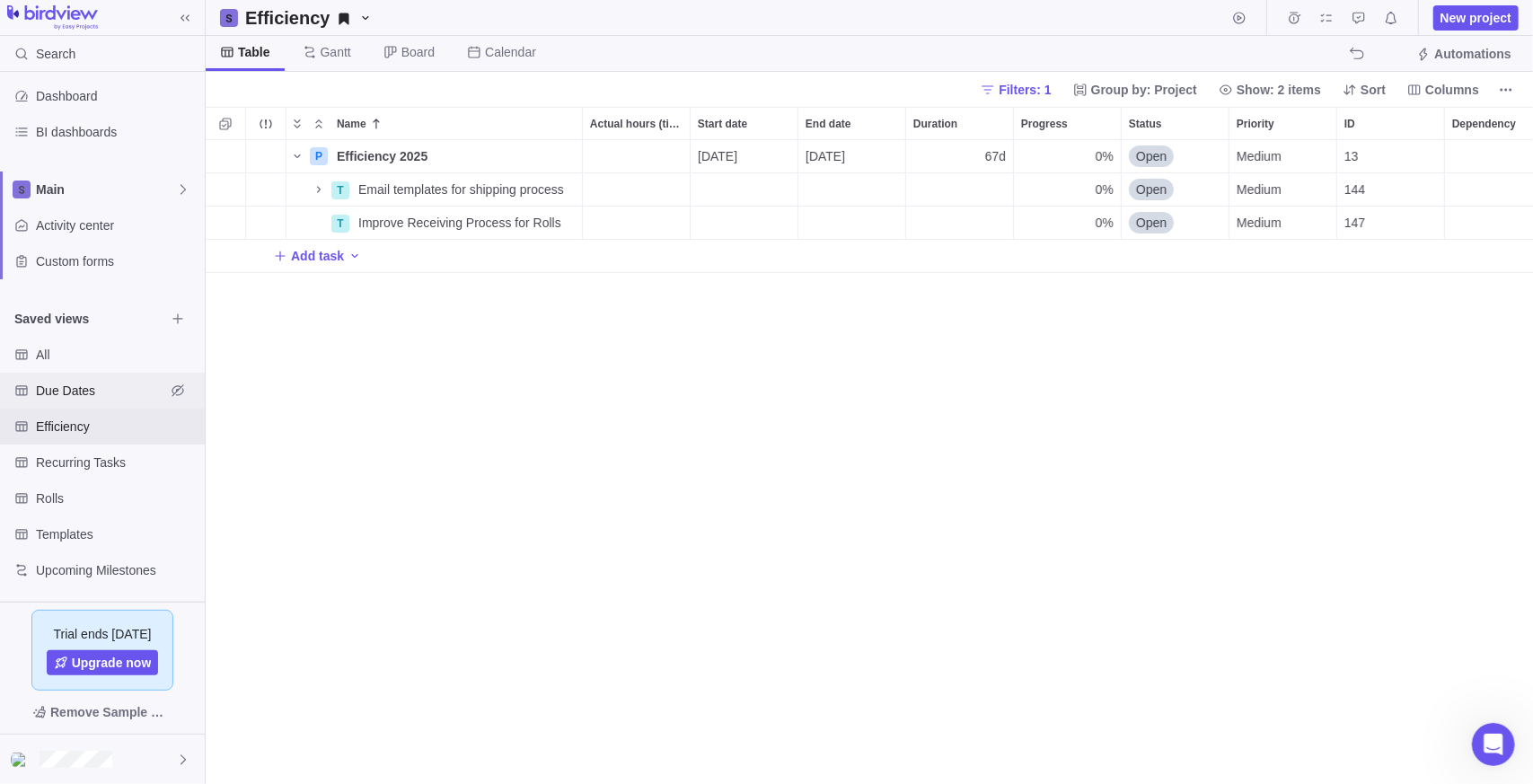
click at [49, 390] on span "Due Dates" at bounding box center [101, 391] width 129 height 18
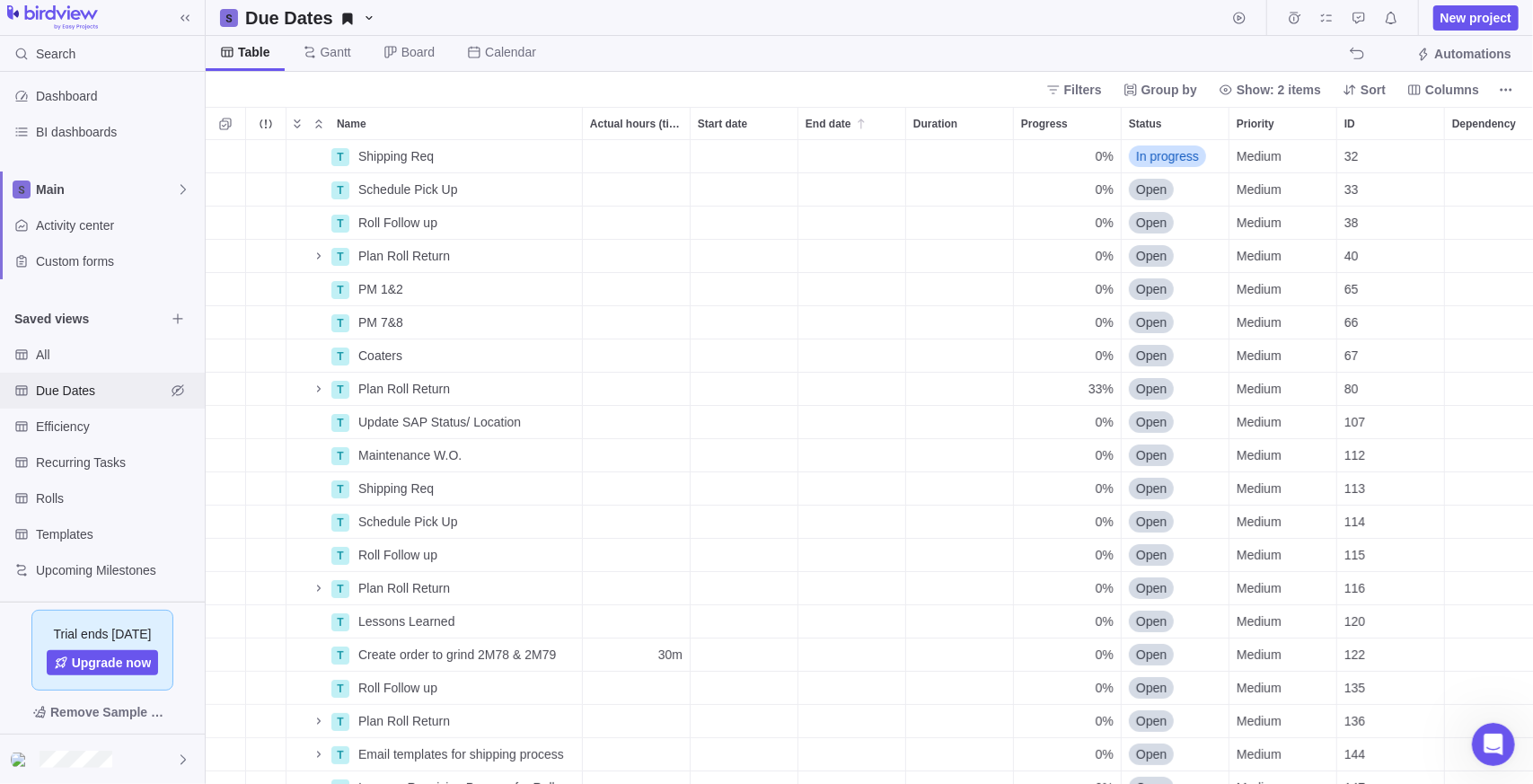
scroll to position [0, 0]
